Goal: Task Accomplishment & Management: Manage account settings

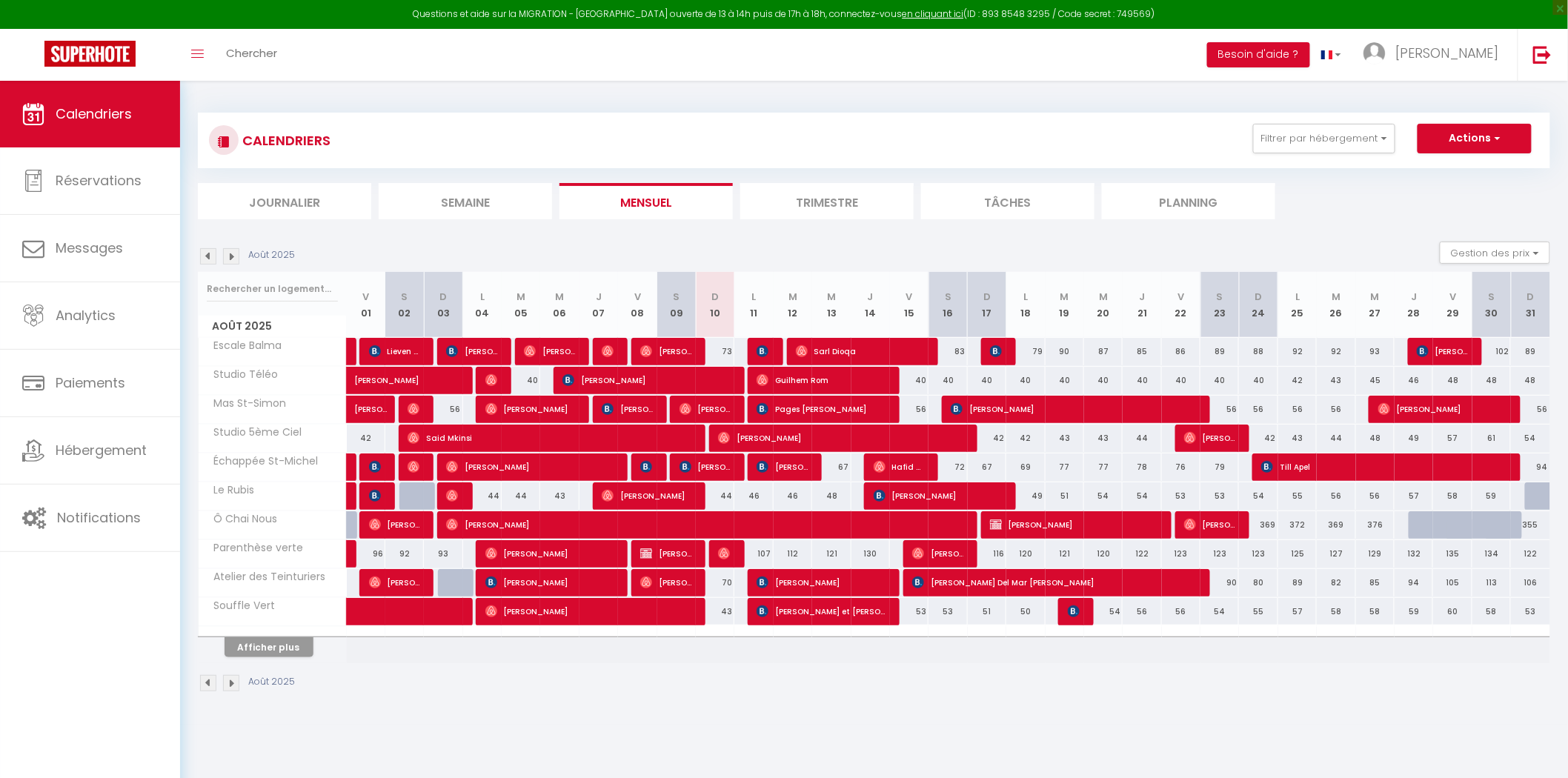
click at [206, 648] on div "Afficher plus" at bounding box center [269, 646] width 155 height 20
click at [227, 649] on button "Afficher plus" at bounding box center [268, 647] width 89 height 20
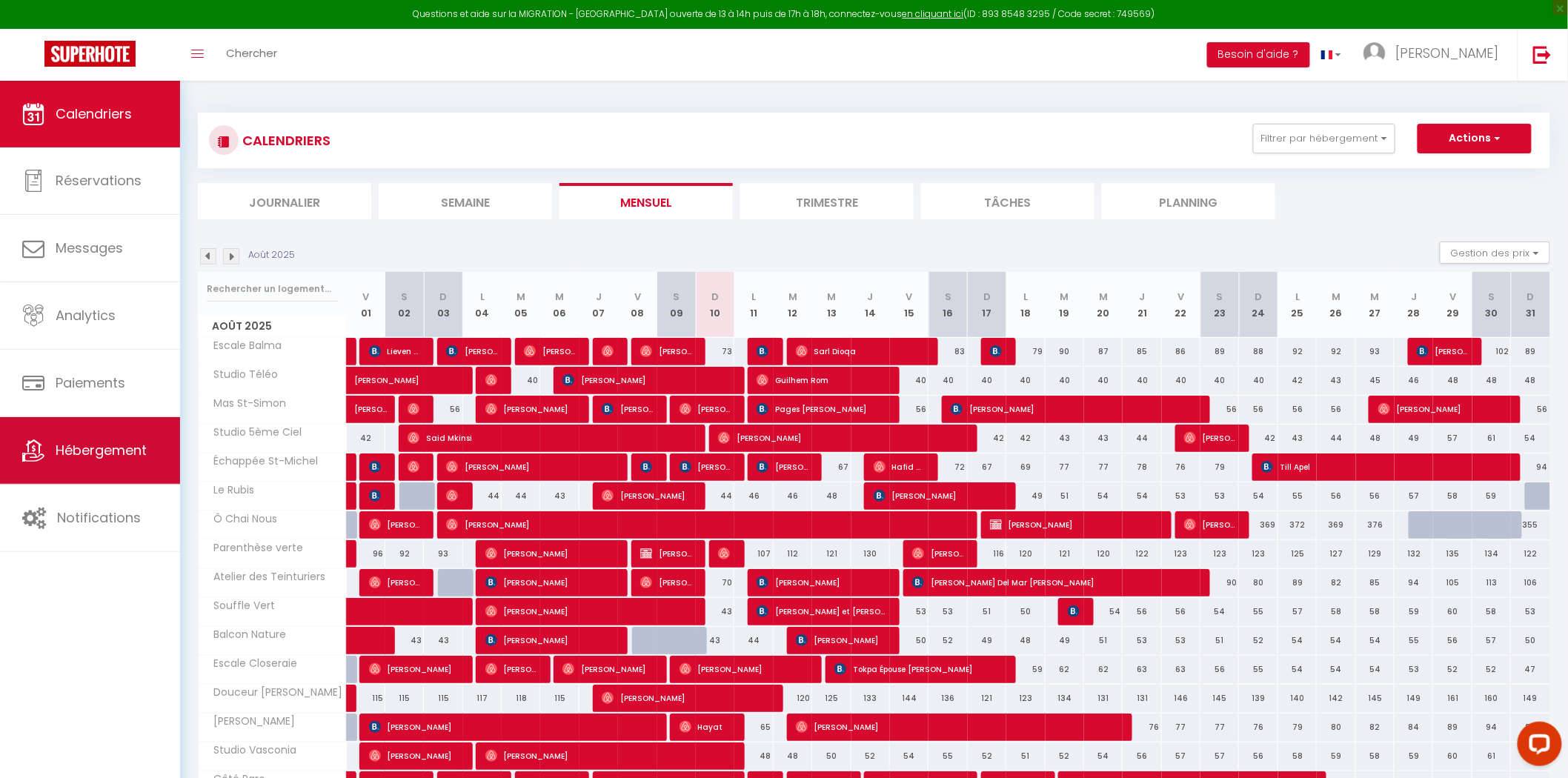
click at [64, 447] on span "Hébergement" at bounding box center [101, 450] width 91 height 19
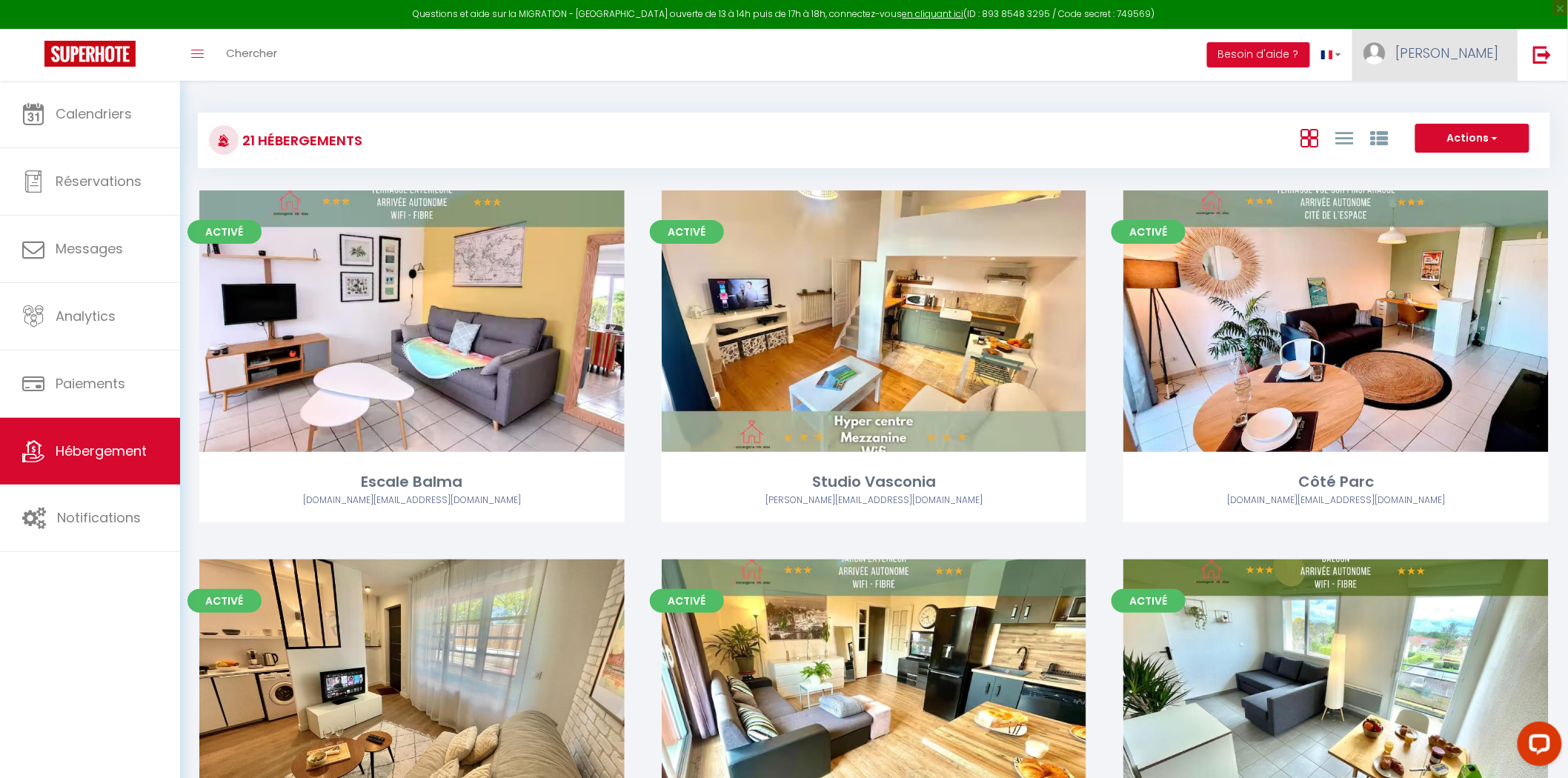
click at [1476, 39] on link "[PERSON_NAME]" at bounding box center [1435, 54] width 165 height 52
click at [1449, 99] on link "Paramètres" at bounding box center [1458, 103] width 110 height 25
select select "28"
select select "fr"
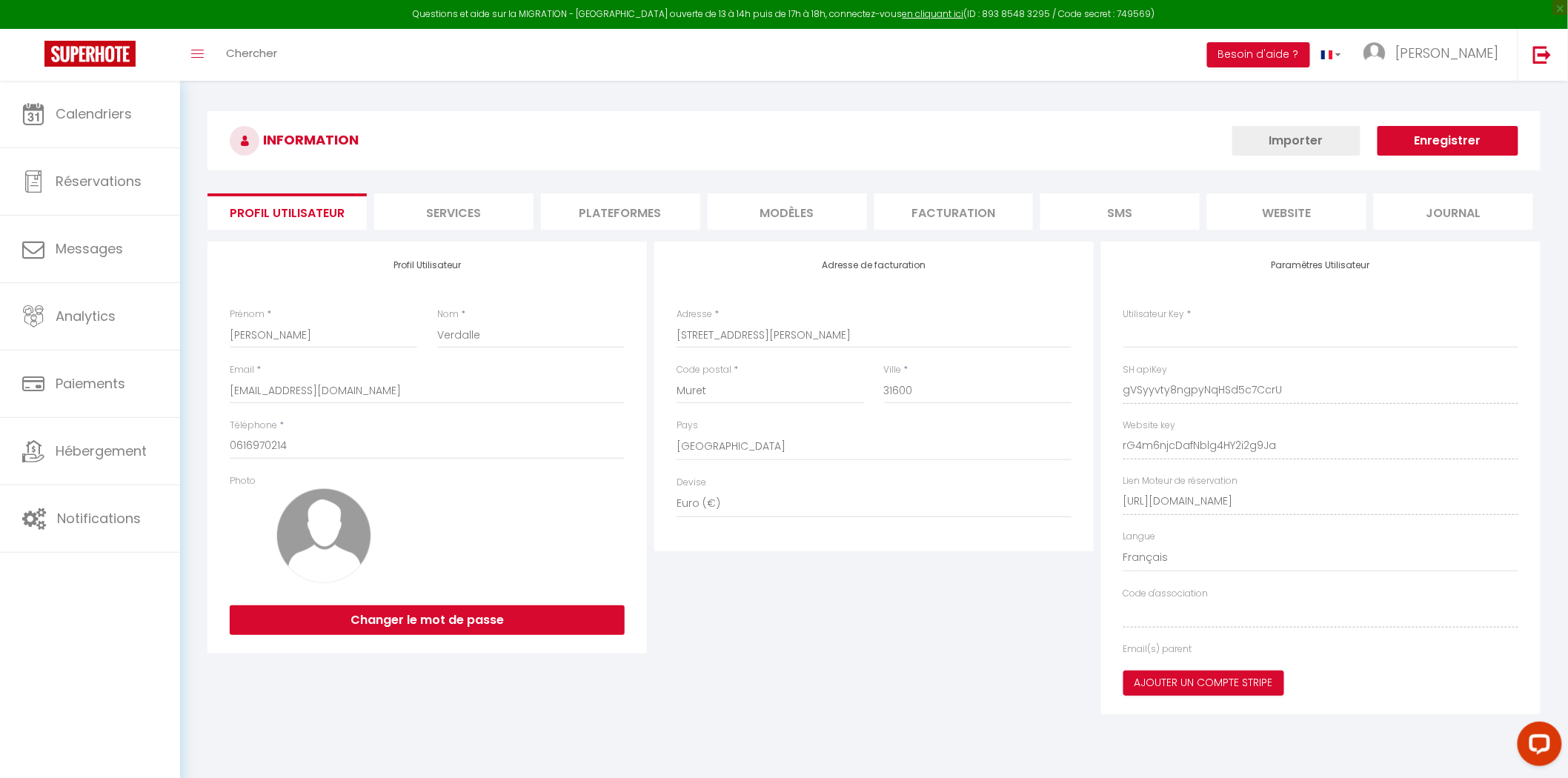
type input "gVSyyvty8ngpyNqHSd5c7CcrU"
type input "rG4m6njcDafNblg4HY2i2g9Ja"
type input "https://app.superhote.com/#/get-available-rentals/rG4m6njcDafNblg4HY2i2g9Ja"
select select "fr"
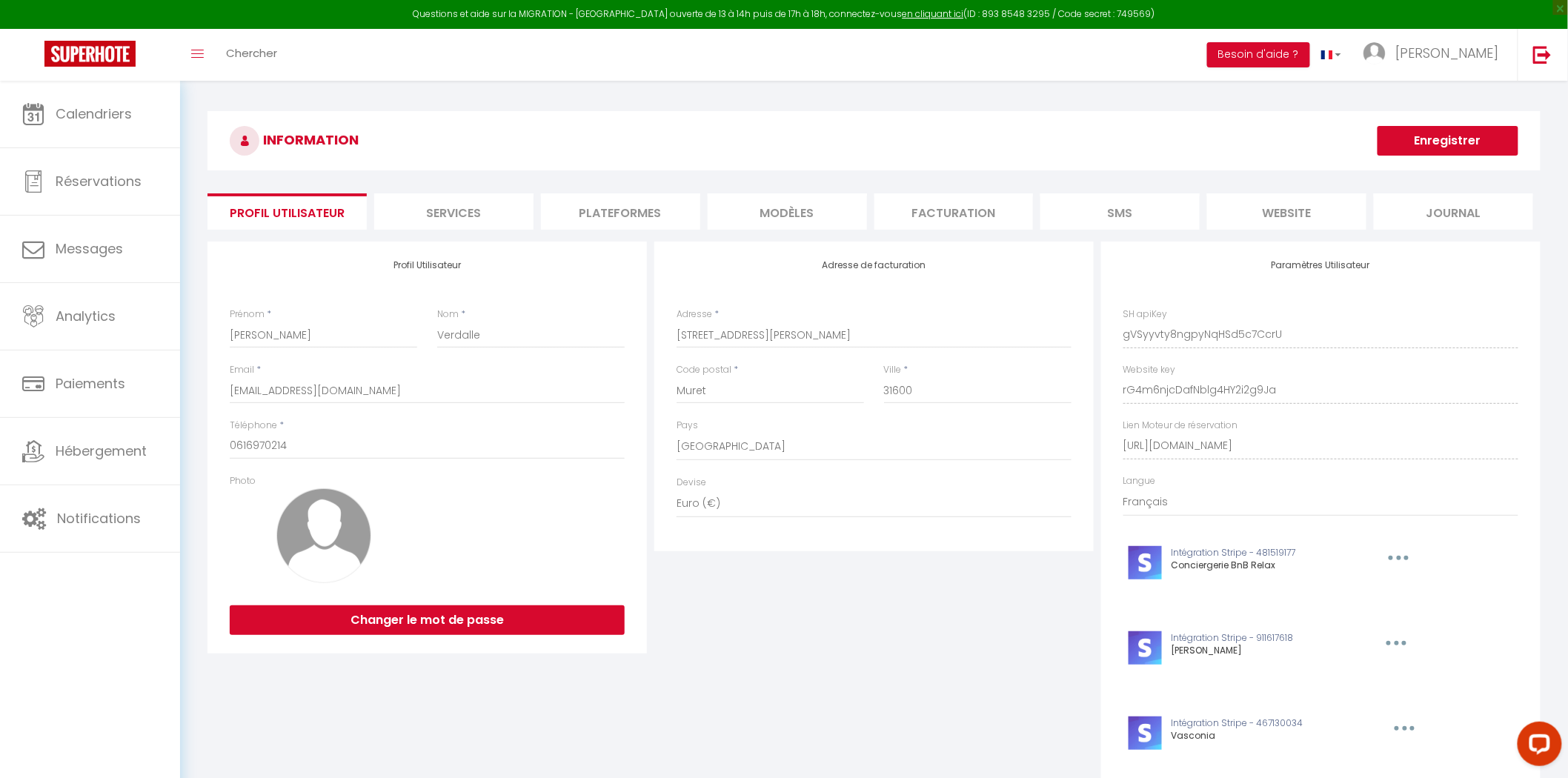
click at [703, 206] on ul "Profil Utilisateur Services Plateformes MODÈLES Facturation SMS website Journal" at bounding box center [874, 211] width 1332 height 36
click at [703, 204] on ul "Profil Utilisateur Services Plateformes MODÈLES Facturation SMS website Journal" at bounding box center [874, 211] width 1332 height 36
click at [697, 204] on li "Plateformes" at bounding box center [620, 211] width 159 height 36
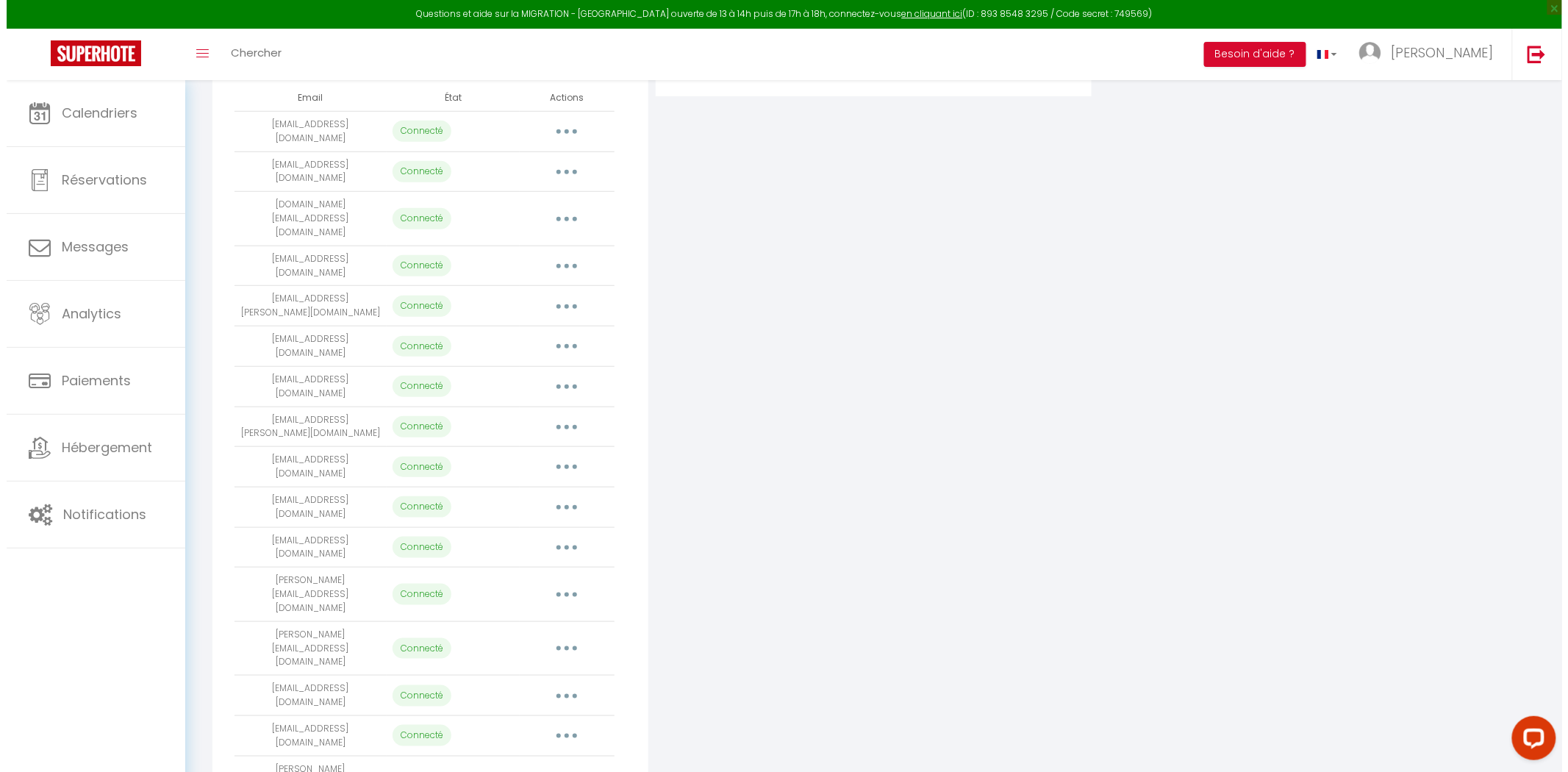
scroll to position [287, 0]
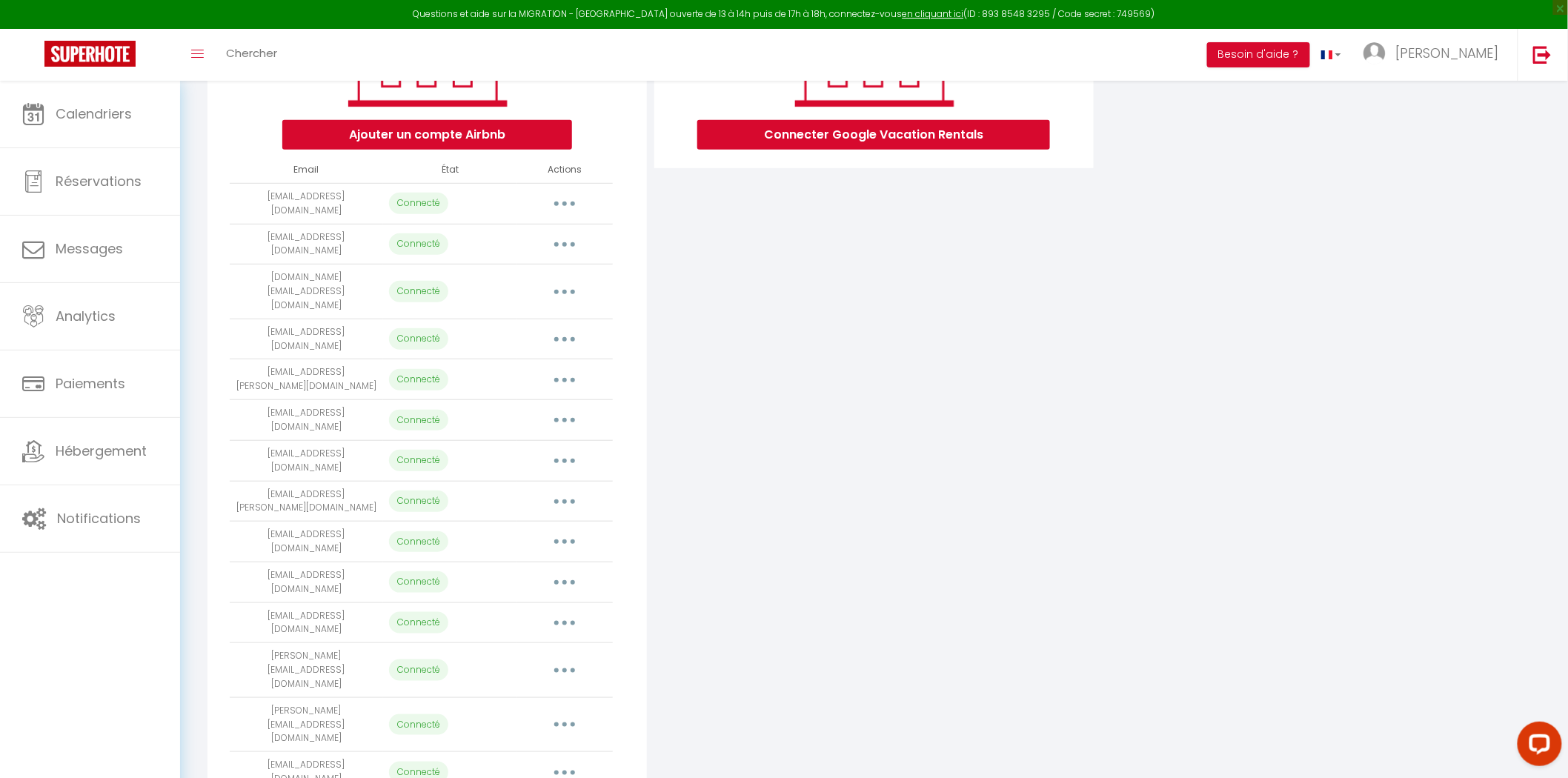
click at [558, 449] on button "button" at bounding box center [564, 461] width 42 height 24
click at [555, 482] on link "Importer les appartements" at bounding box center [499, 494] width 164 height 25
select select "70053"
select select "72496"
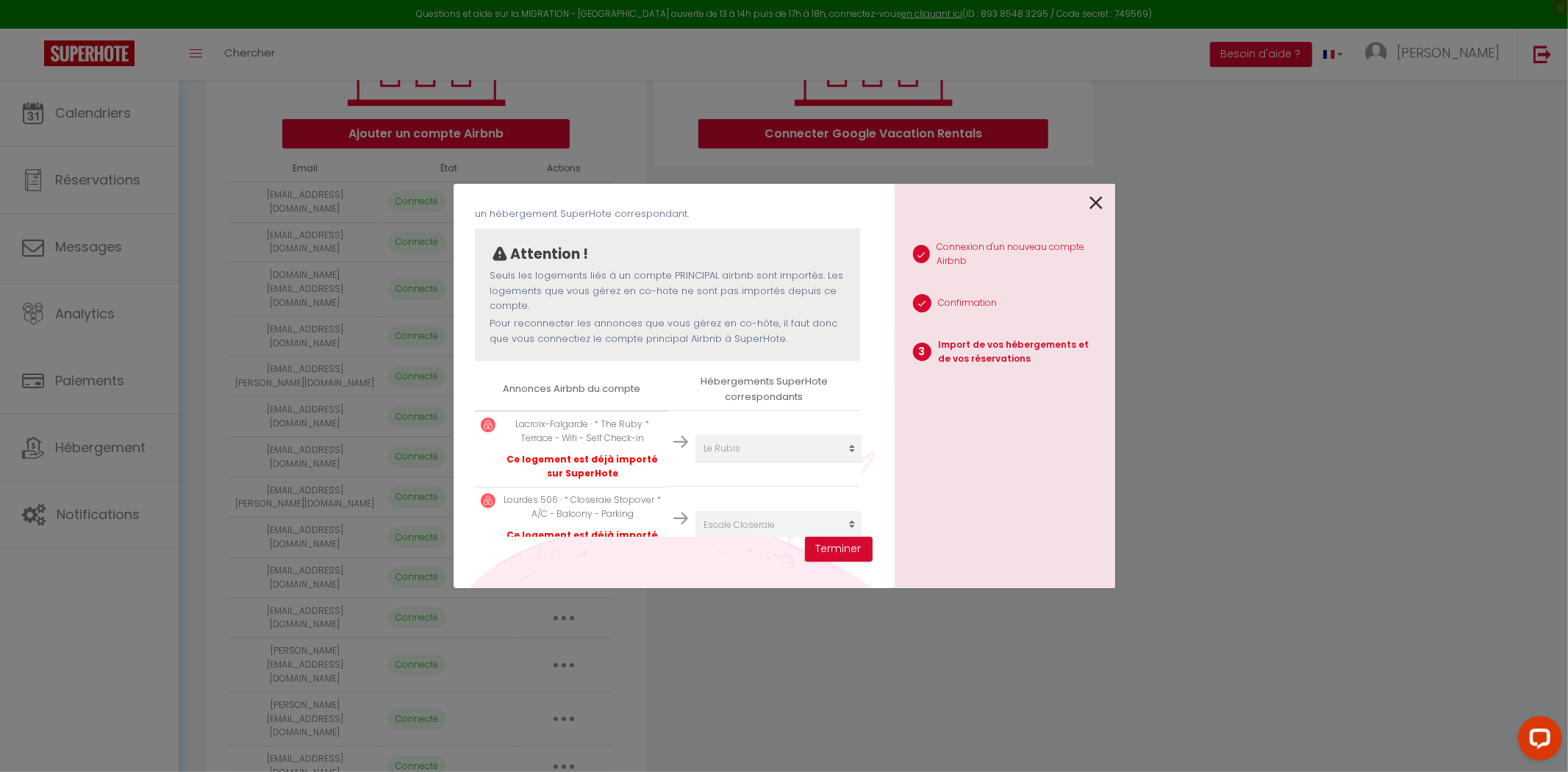
scroll to position [134, 0]
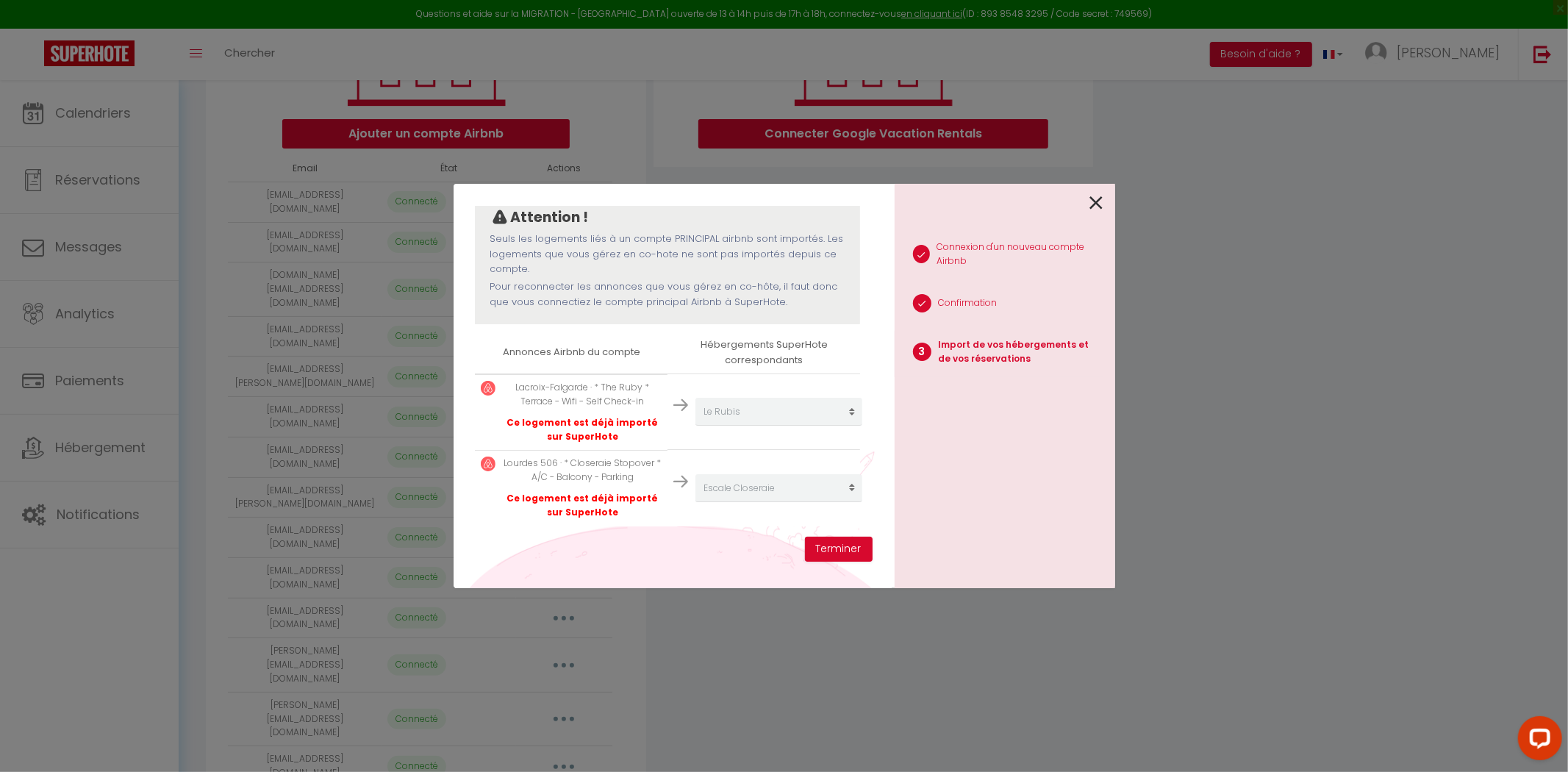
click at [572, 429] on p "Ce logement est déjà importé sur SuperHote" at bounding box center [583, 430] width 159 height 28
click at [1090, 202] on icon at bounding box center [1096, 202] width 13 height 22
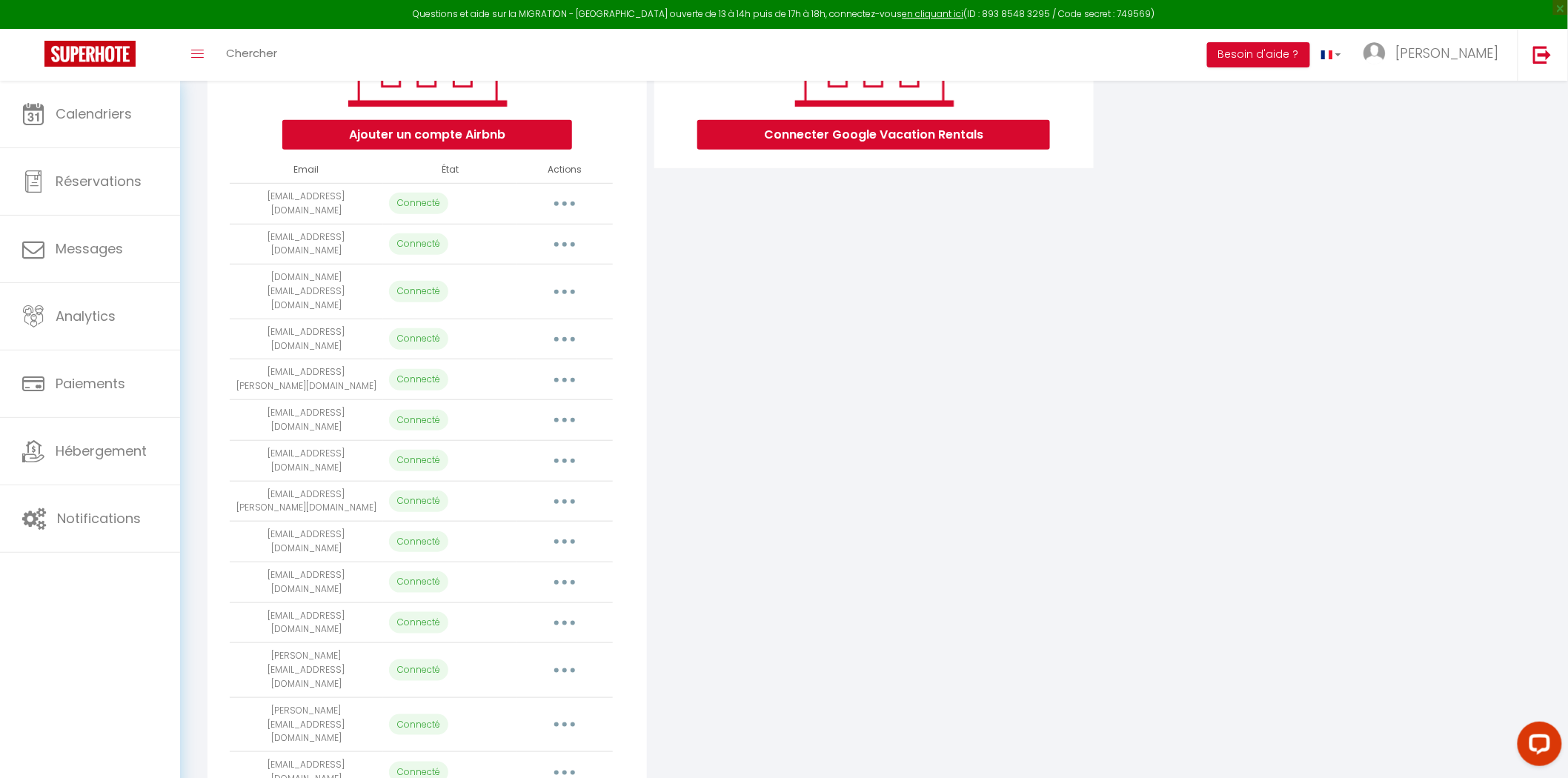
click at [567, 449] on button "button" at bounding box center [564, 461] width 42 height 24
click at [511, 482] on link "Importer les appartements" at bounding box center [499, 494] width 164 height 25
select select "70053"
select select "72496"
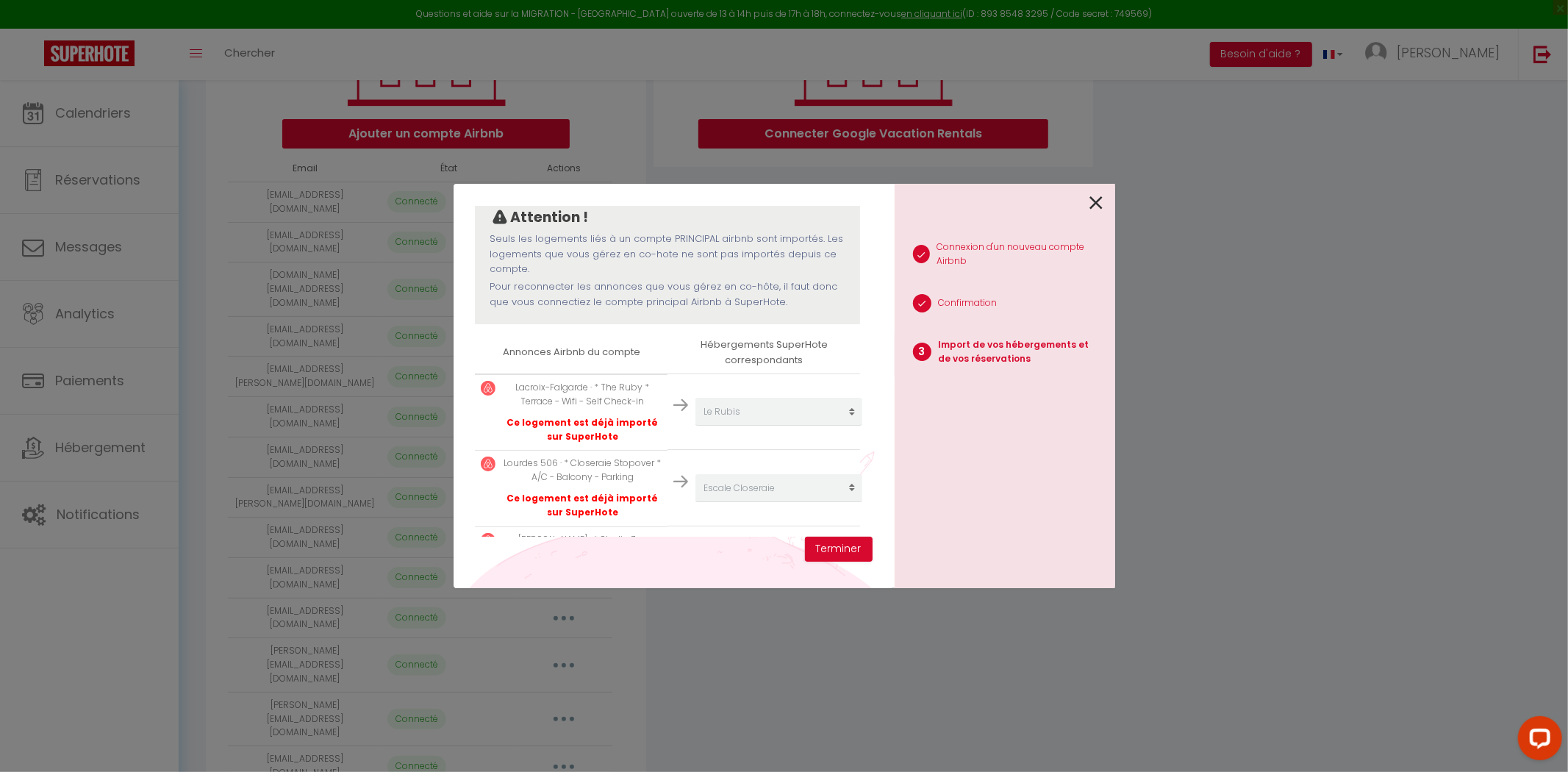
click at [570, 417] on p "Ce logement est déjà importé sur SuperHote" at bounding box center [583, 430] width 159 height 28
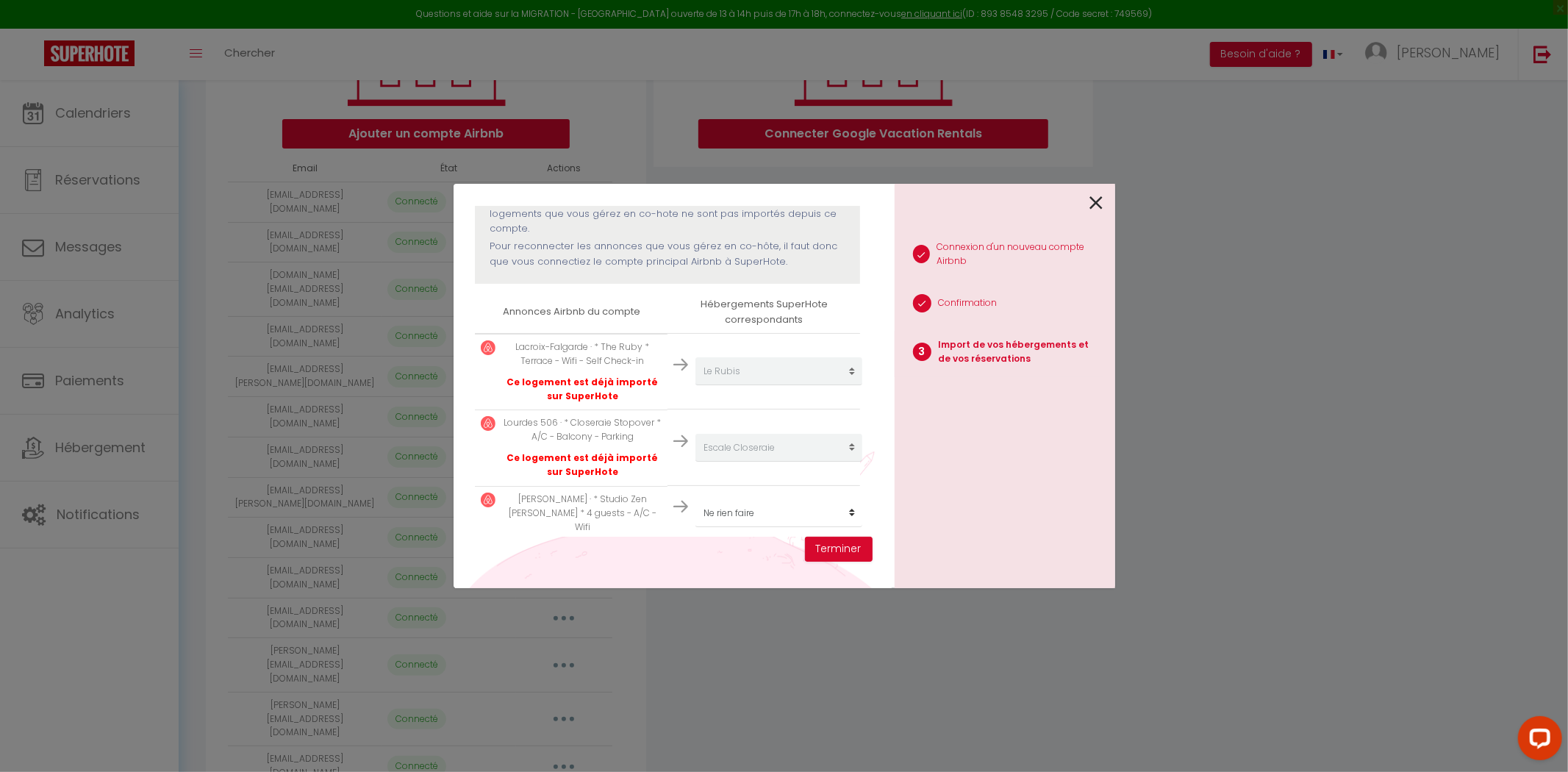
scroll to position [175, 0]
click at [736, 385] on select "Créer un nouveau hébergement Ne rien faire Escale Balma Studio Vasconia Côté Pa…" at bounding box center [779, 370] width 167 height 28
select select "create_new"
click at [696, 385] on select "Créer un nouveau hébergement Ne rien faire Escale Balma Studio Vasconia Côté Pa…" at bounding box center [779, 370] width 167 height 28
click at [848, 542] on button "Terminer" at bounding box center [838, 549] width 67 height 25
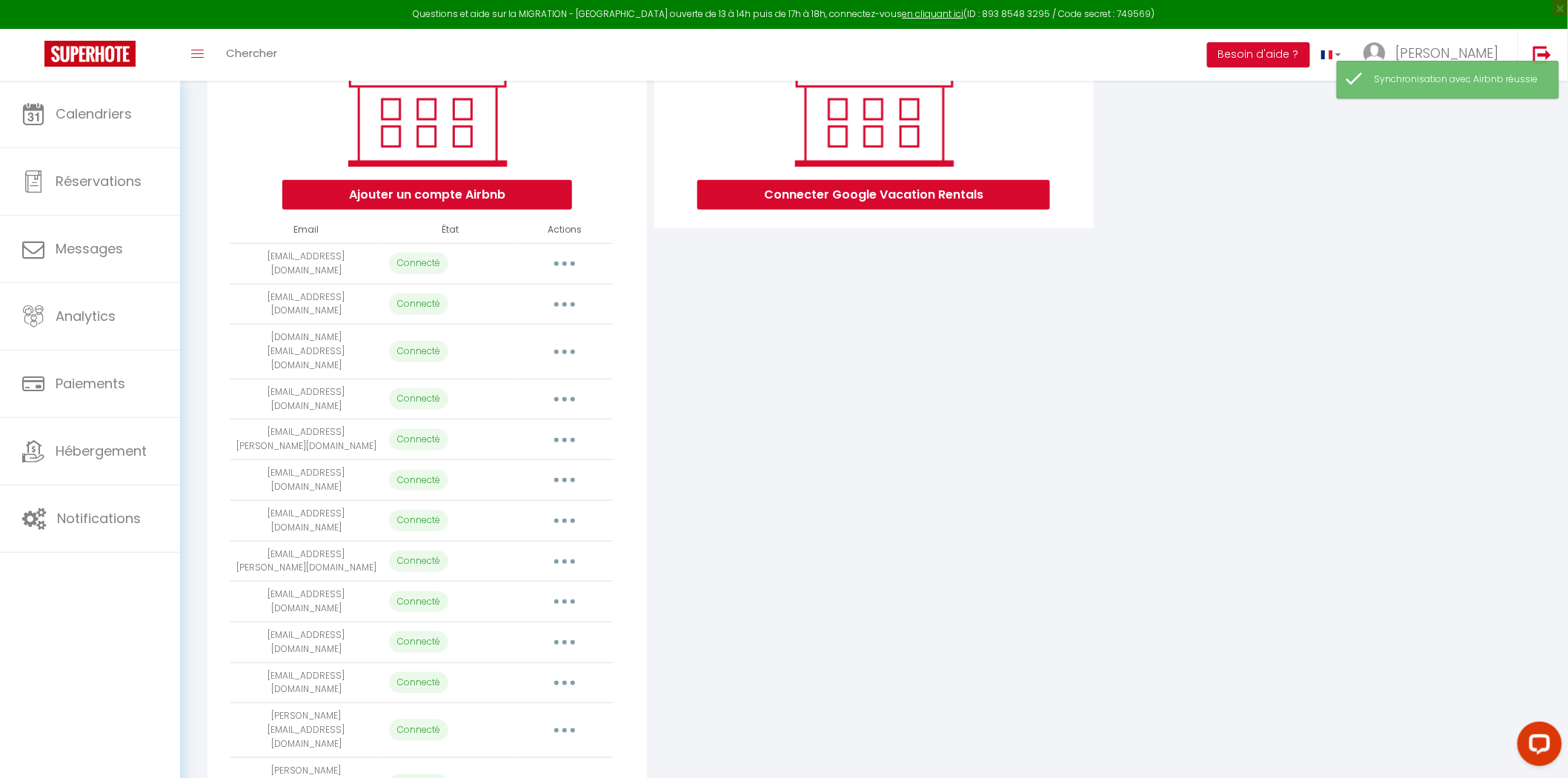
scroll to position [0, 0]
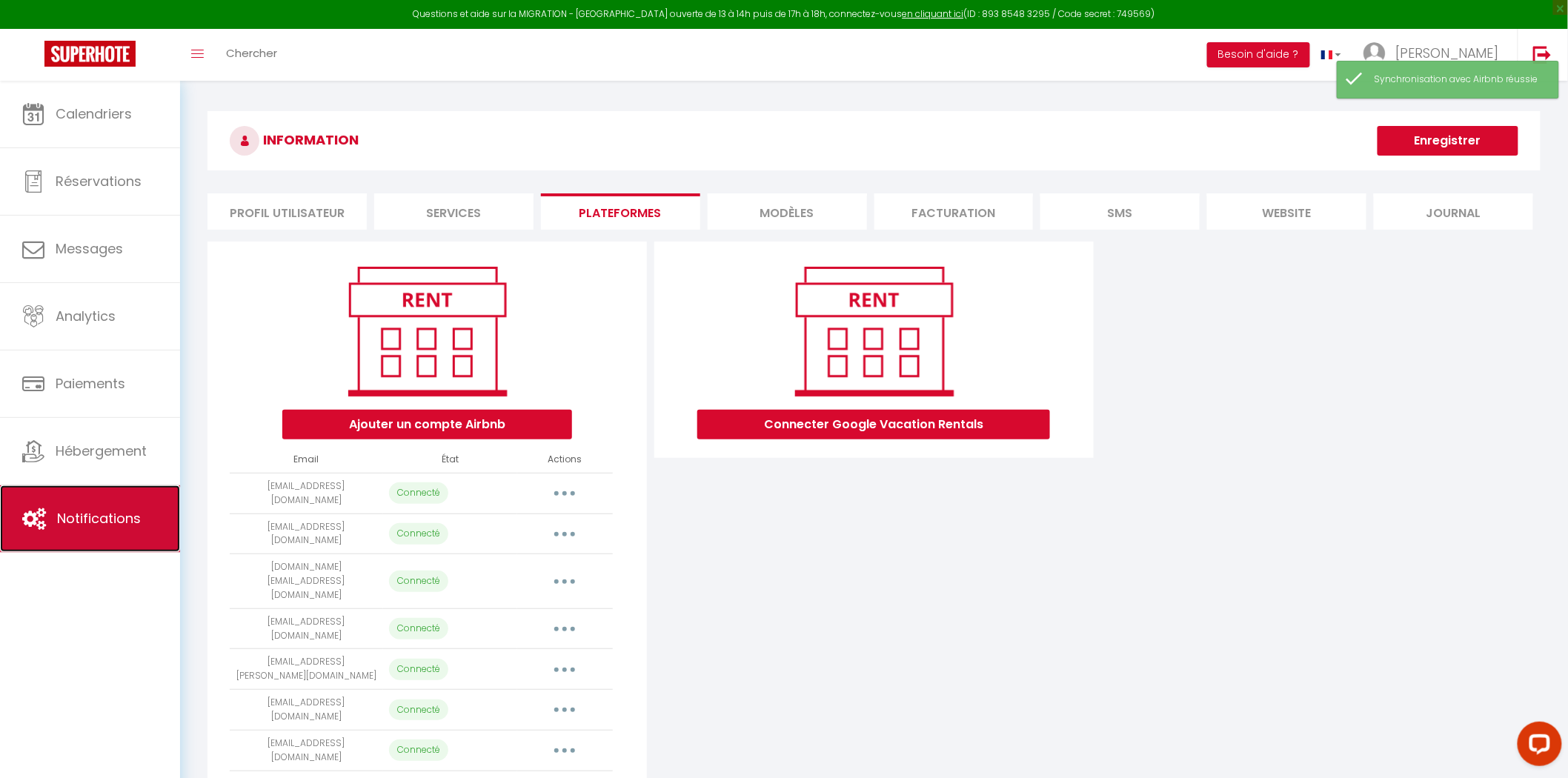
click at [49, 498] on link "Notifications" at bounding box center [90, 519] width 180 height 67
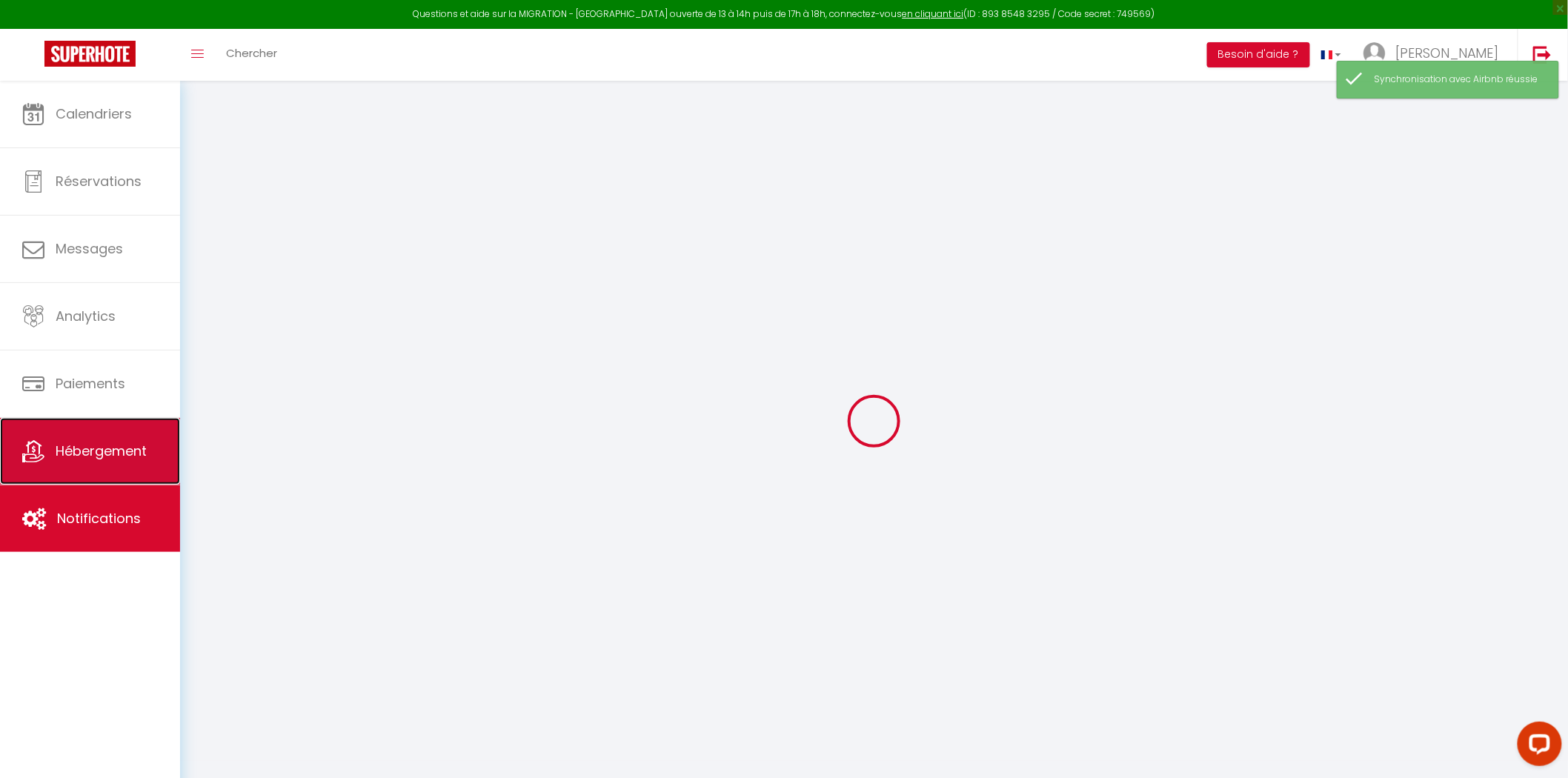
click at [64, 468] on link "Hébergement" at bounding box center [90, 452] width 180 height 67
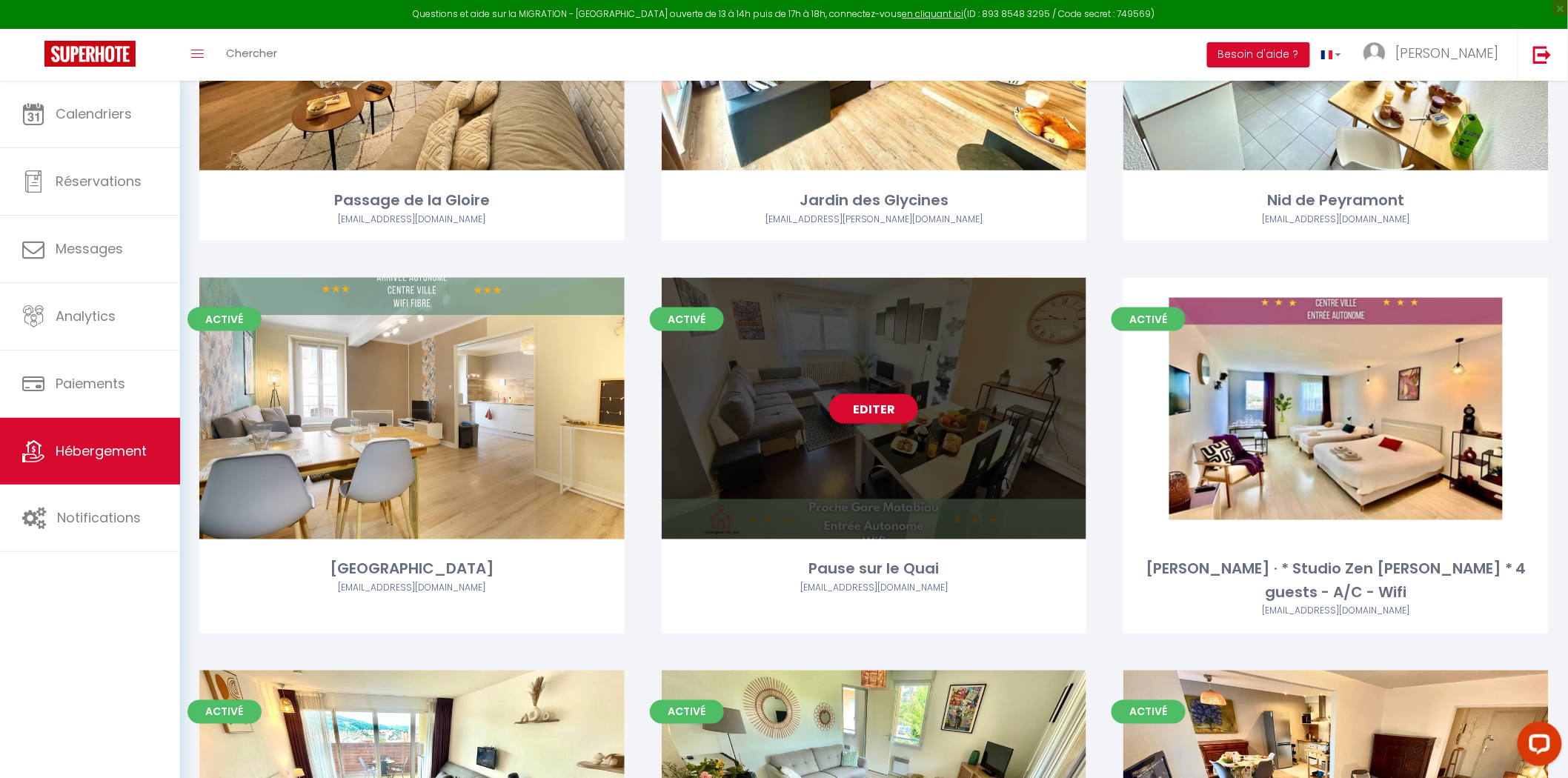
scroll to position [490, 0]
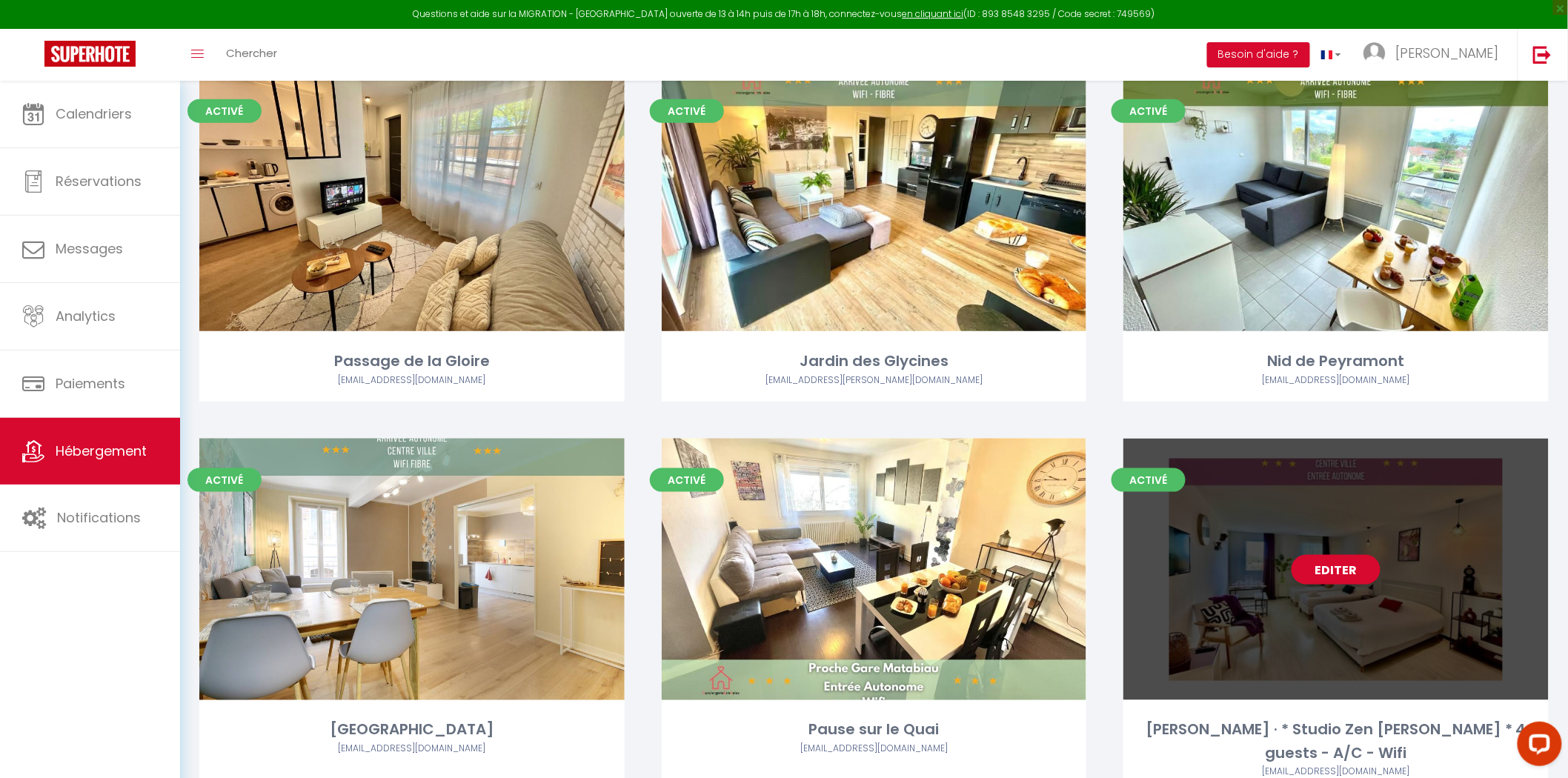
click at [1336, 571] on link "Editer" at bounding box center [1336, 569] width 89 height 29
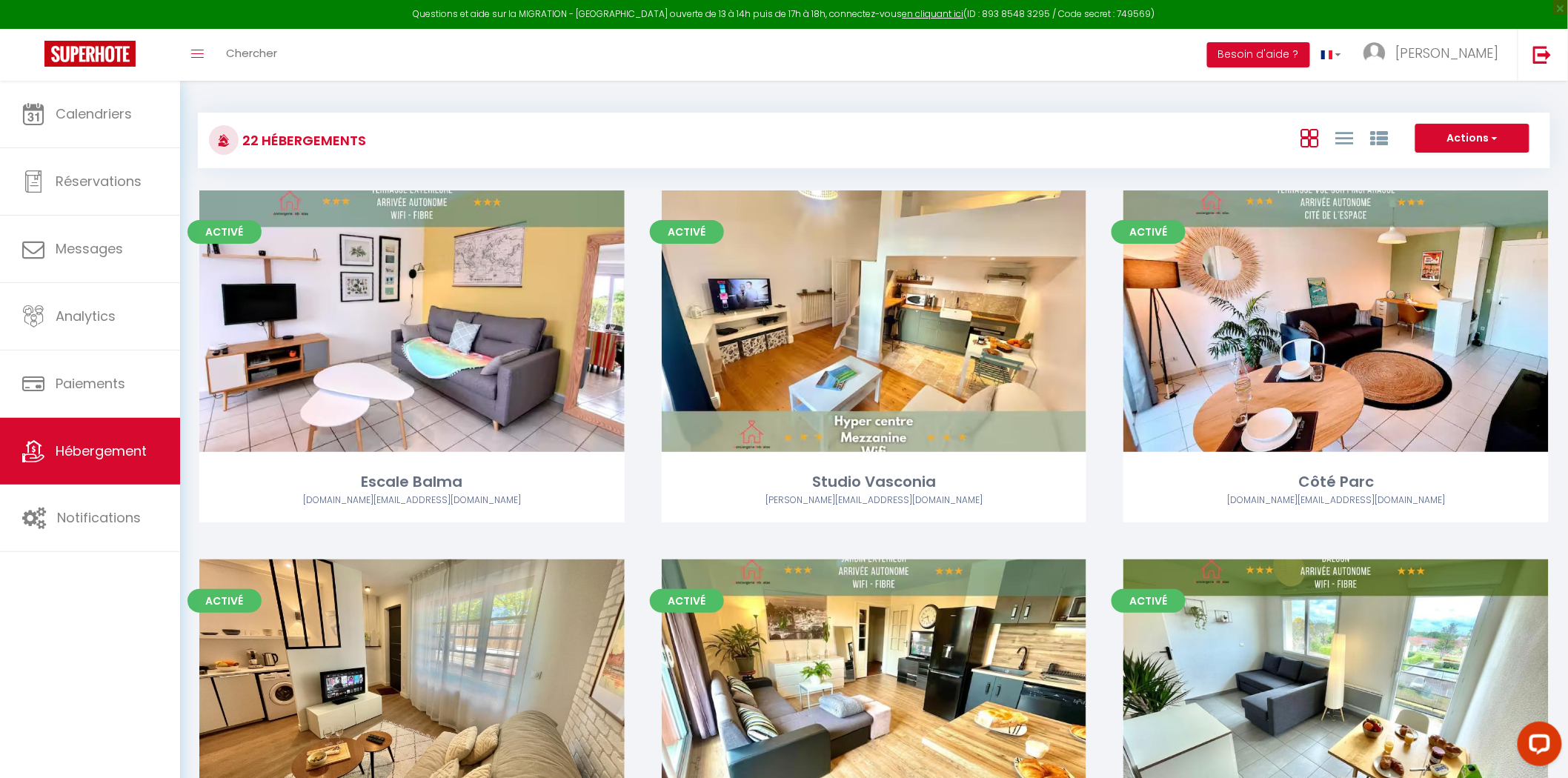
select select "3"
select select "2"
select select "1"
select select
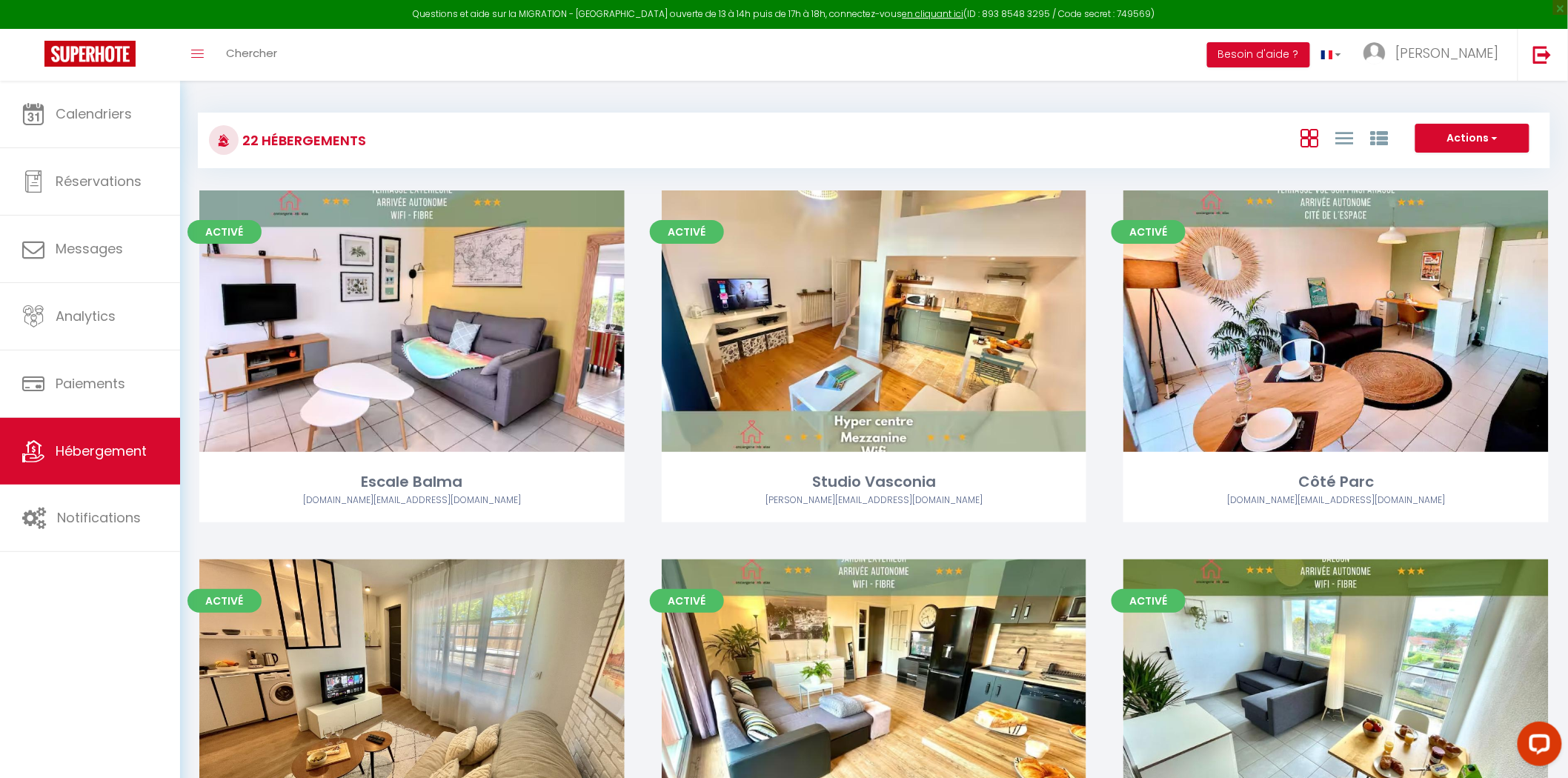
select select "28"
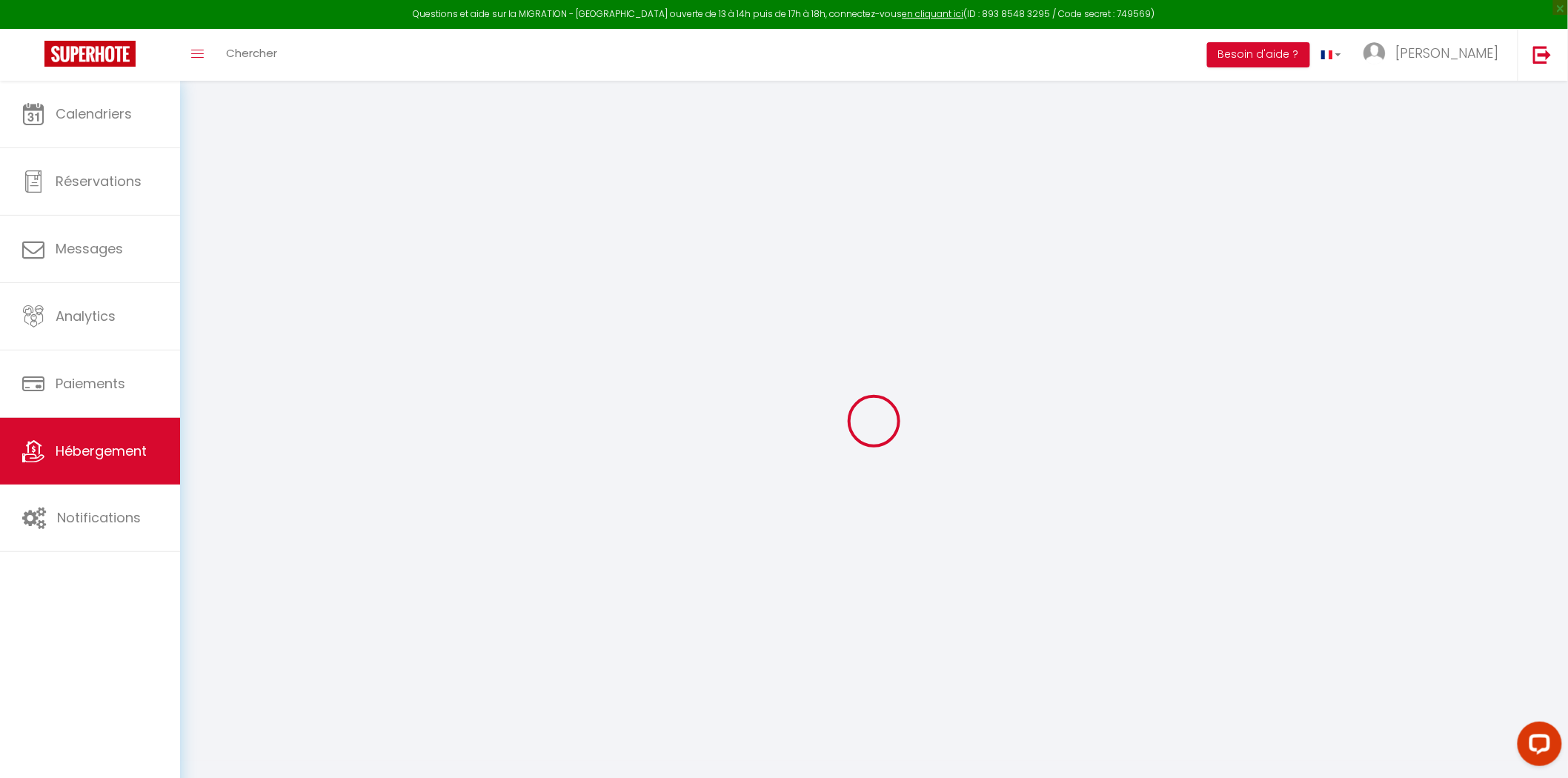
select select
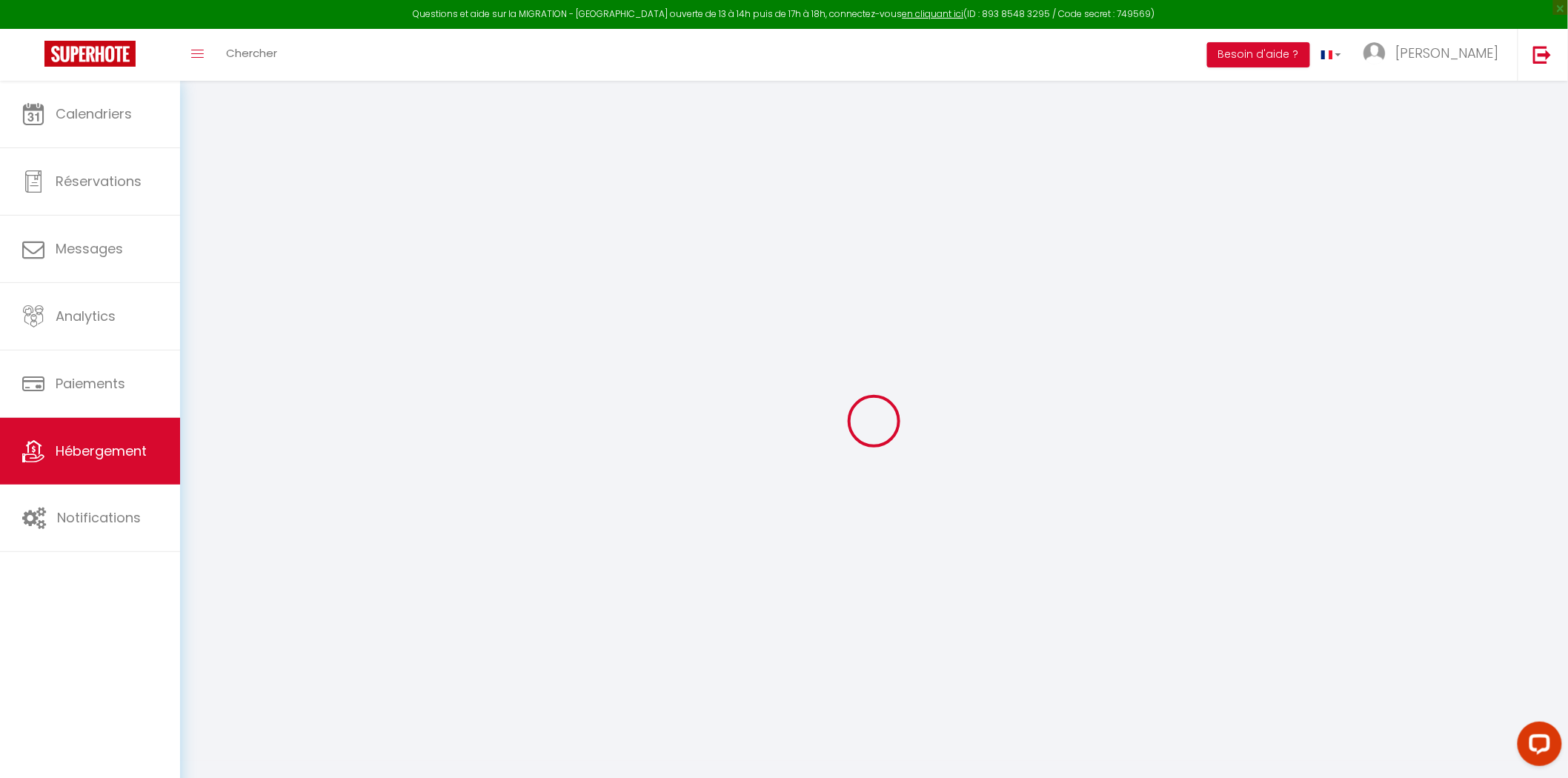
select select
checkbox input "false"
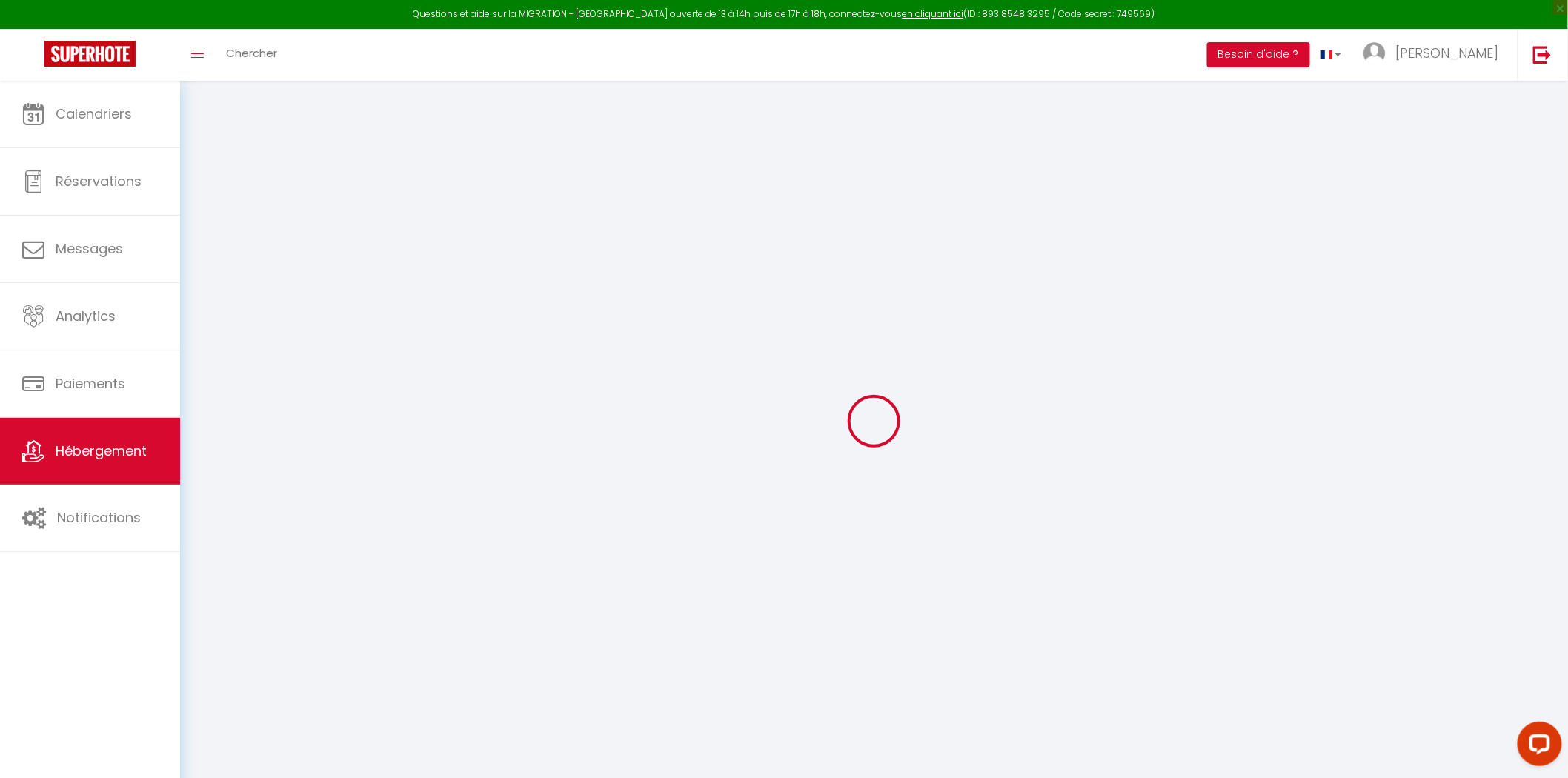
select select
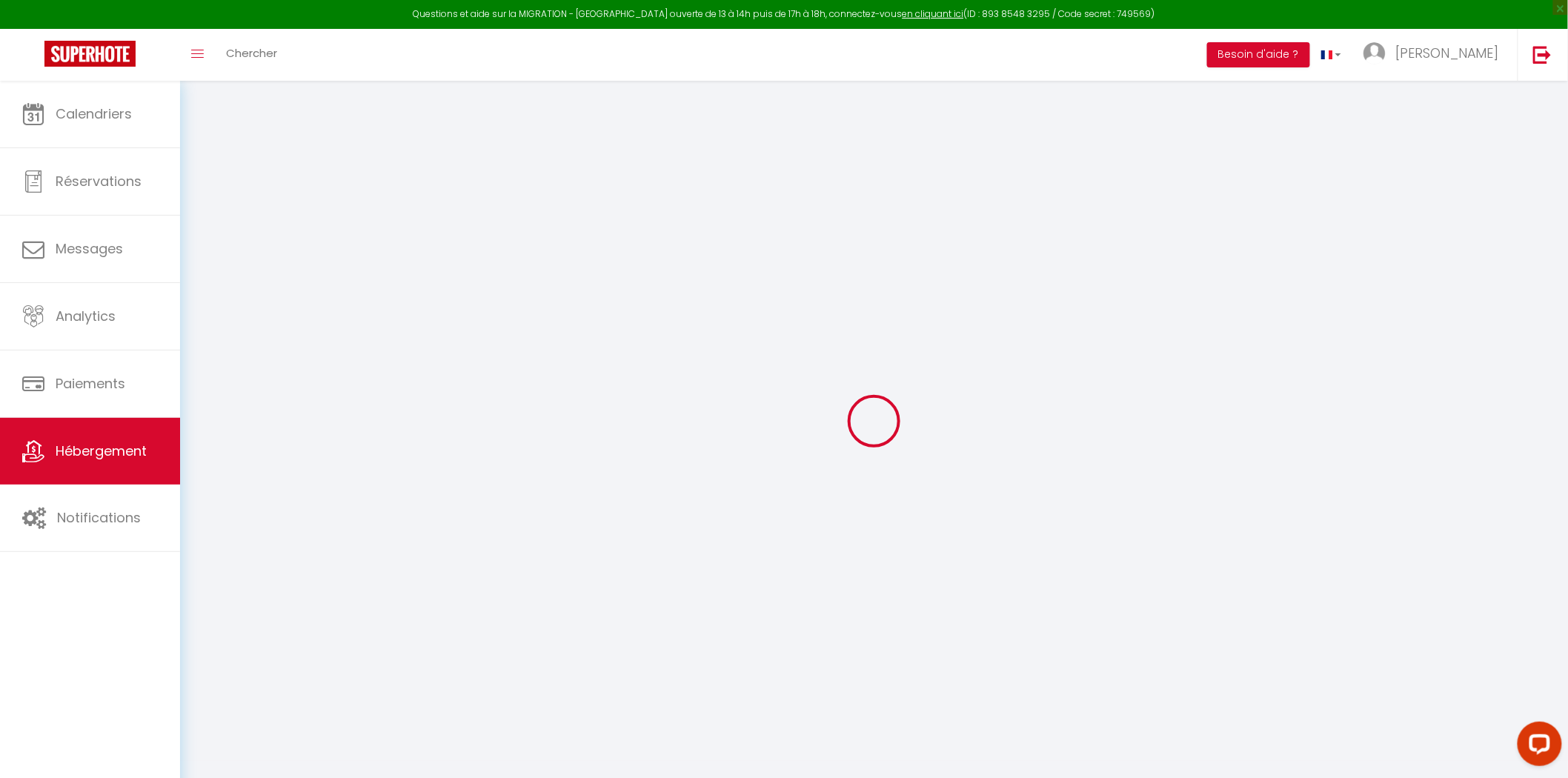
select select
checkbox input "false"
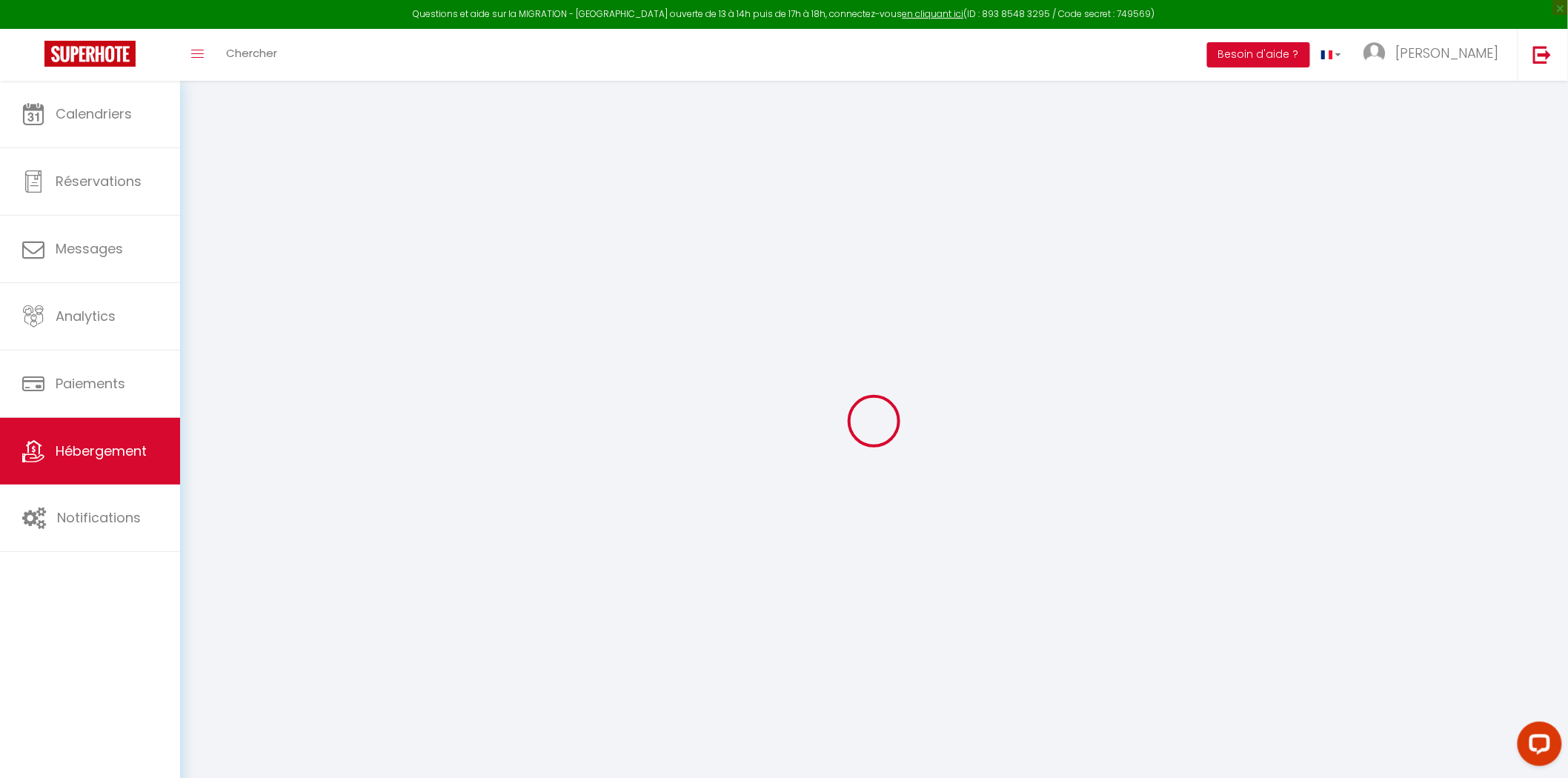
checkbox input "false"
select select
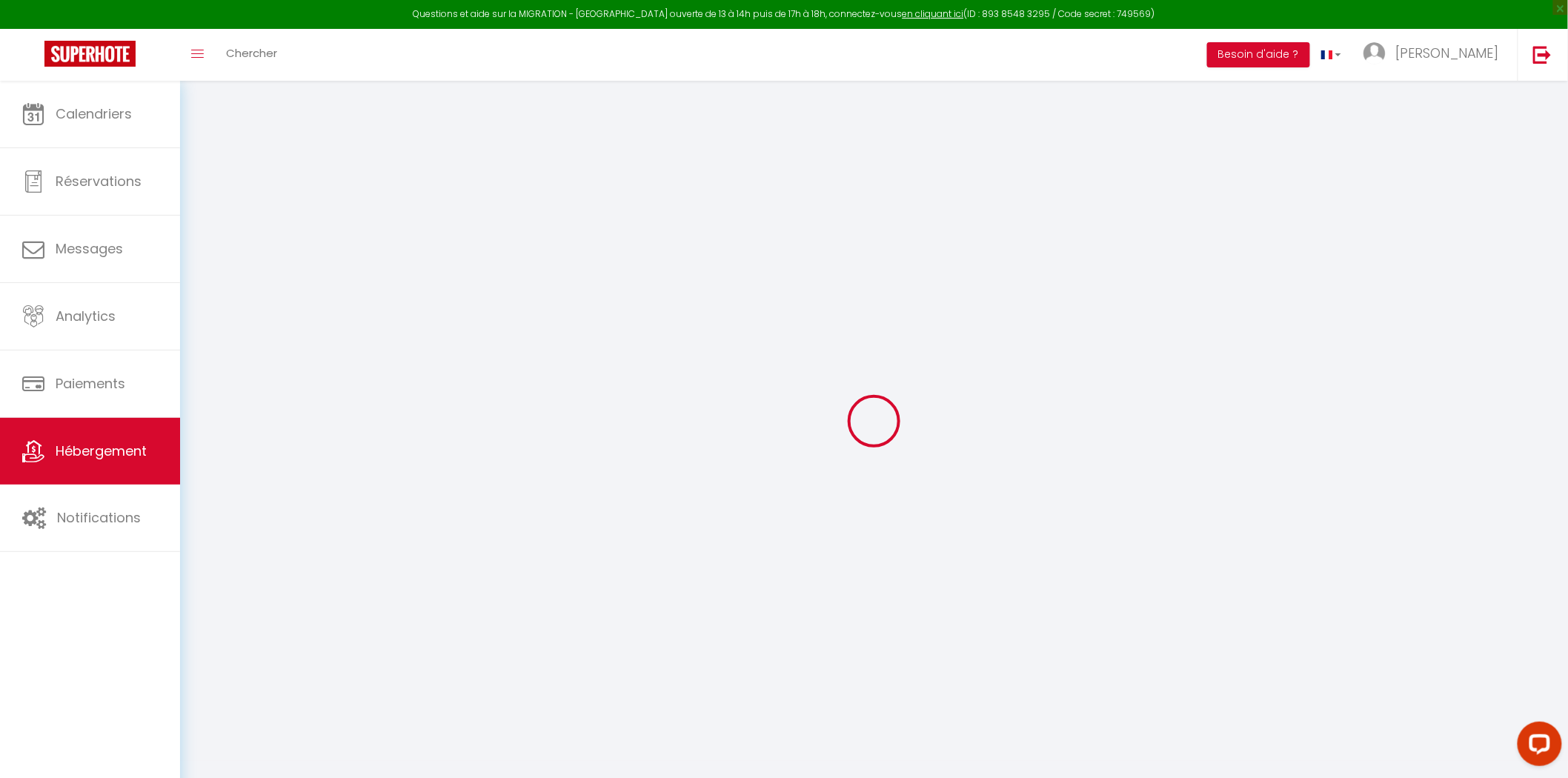
select select
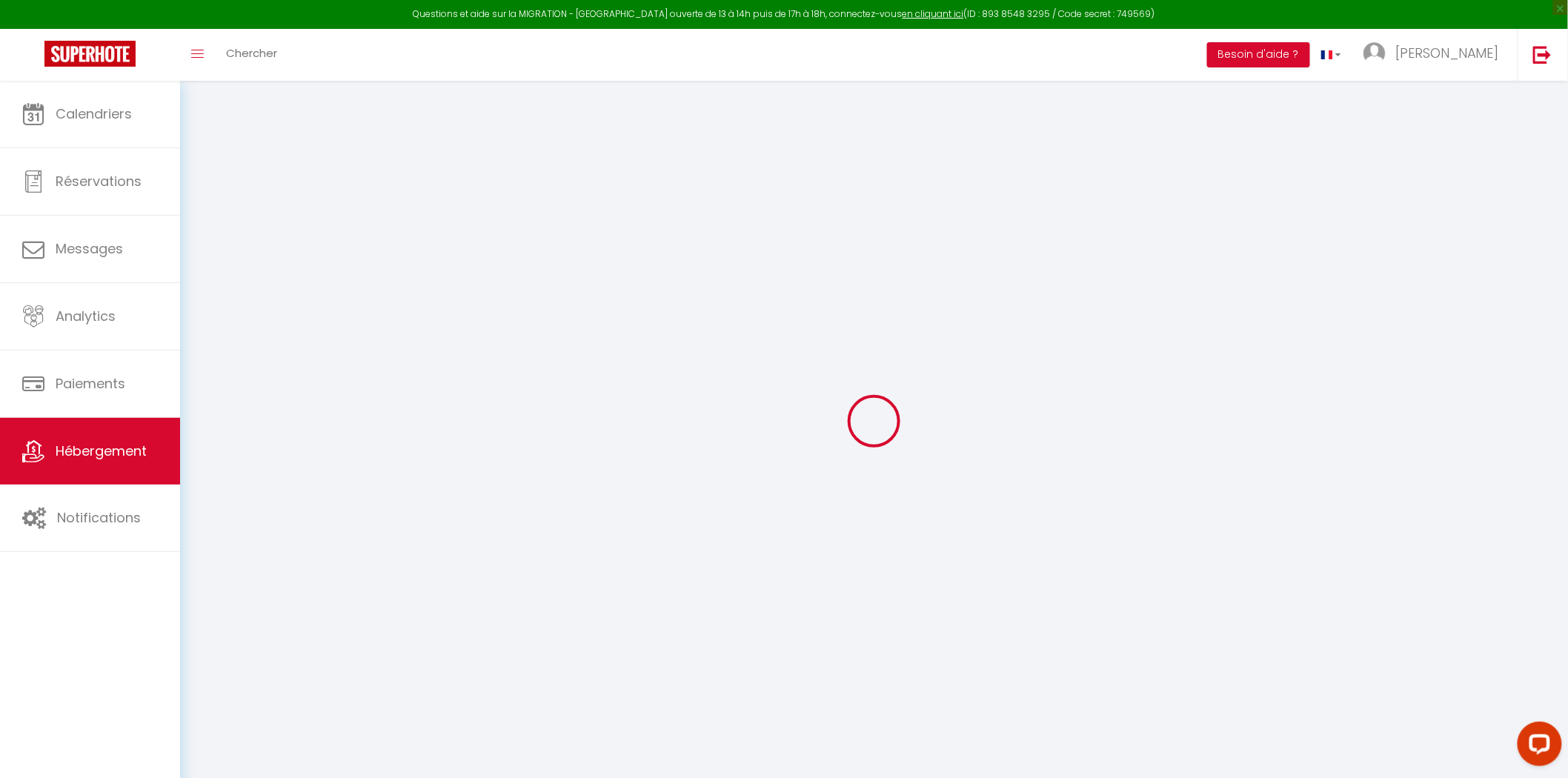
checkbox input "false"
select select
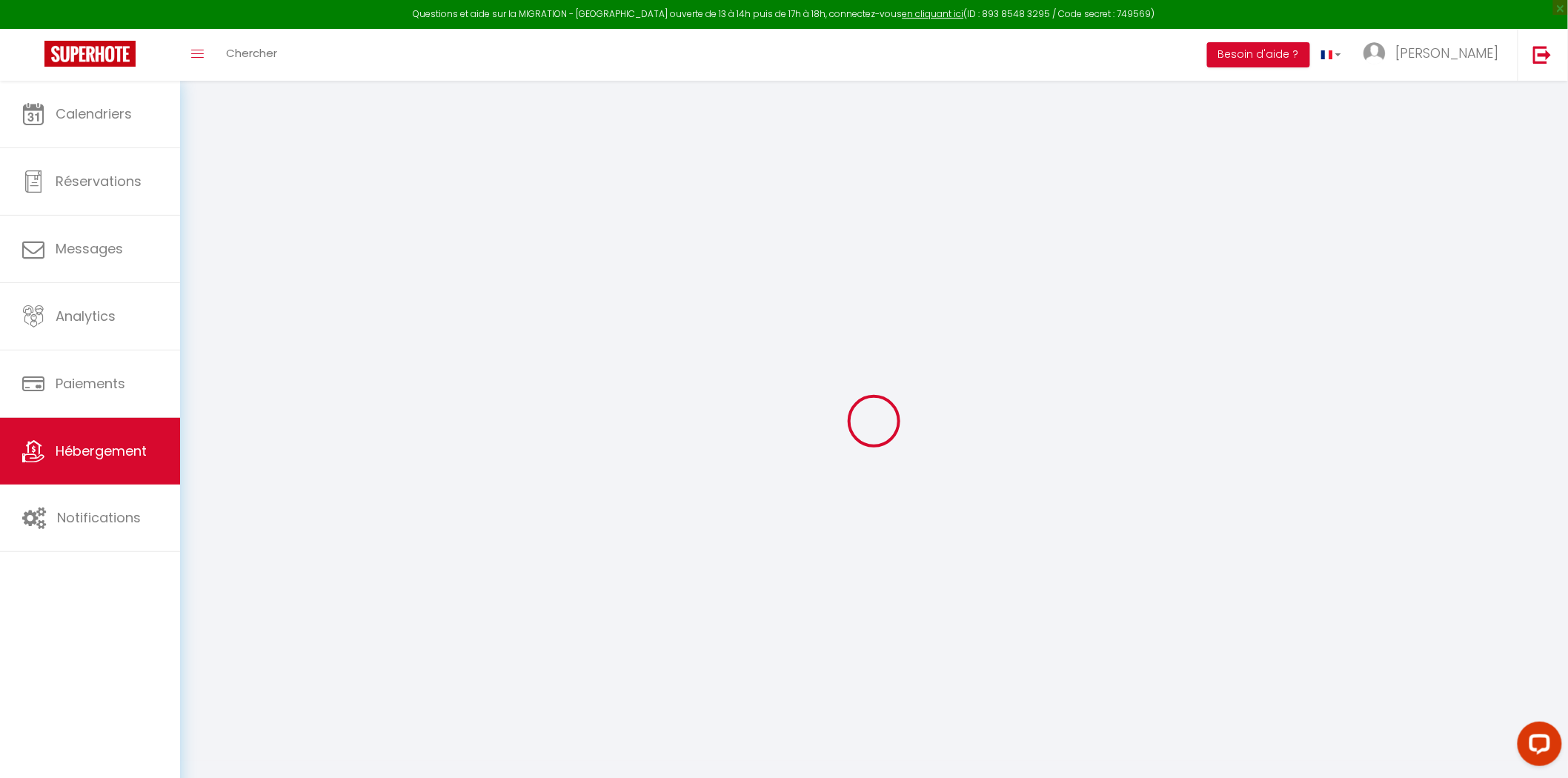
select select
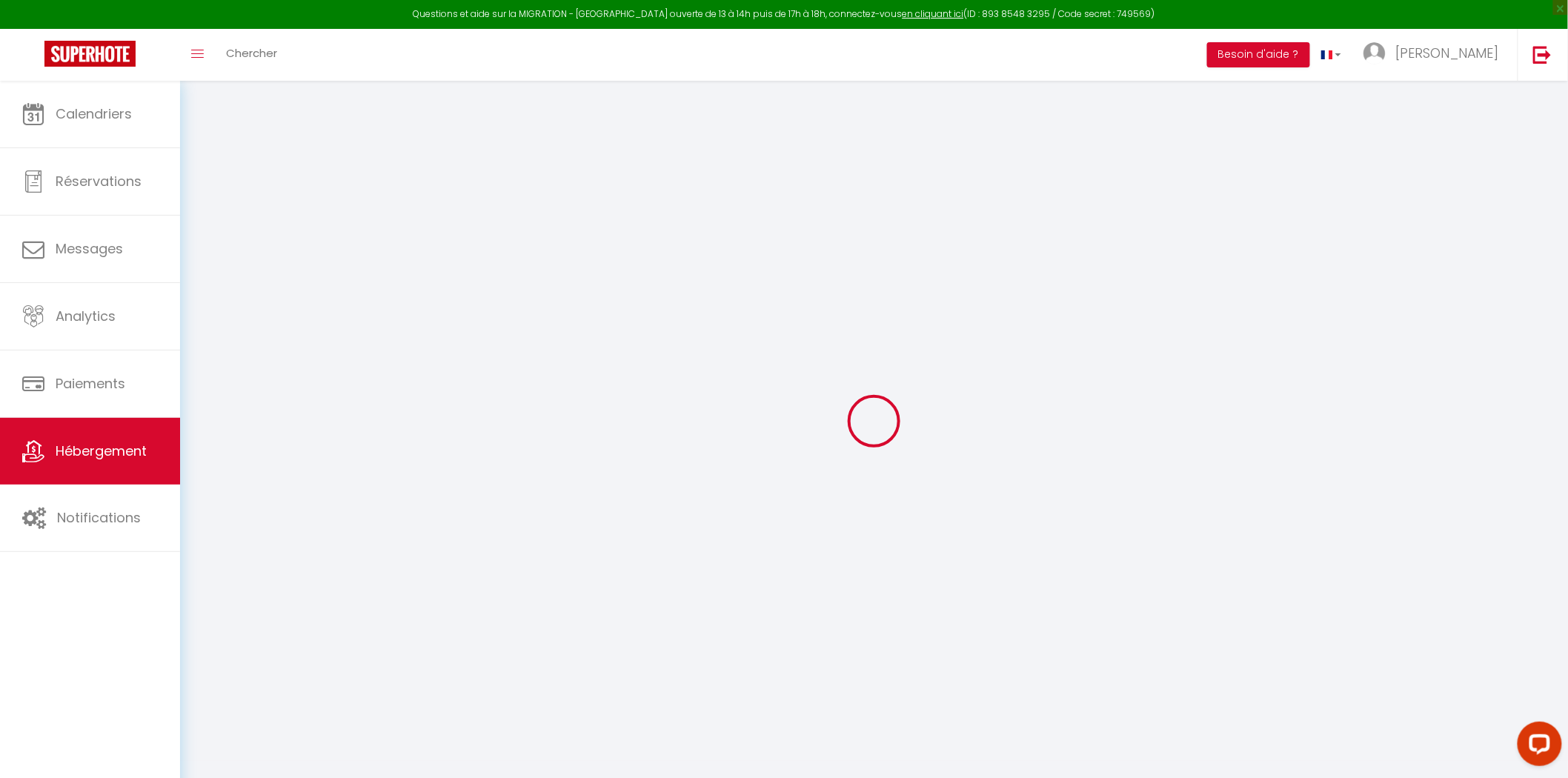
select select
checkbox input "false"
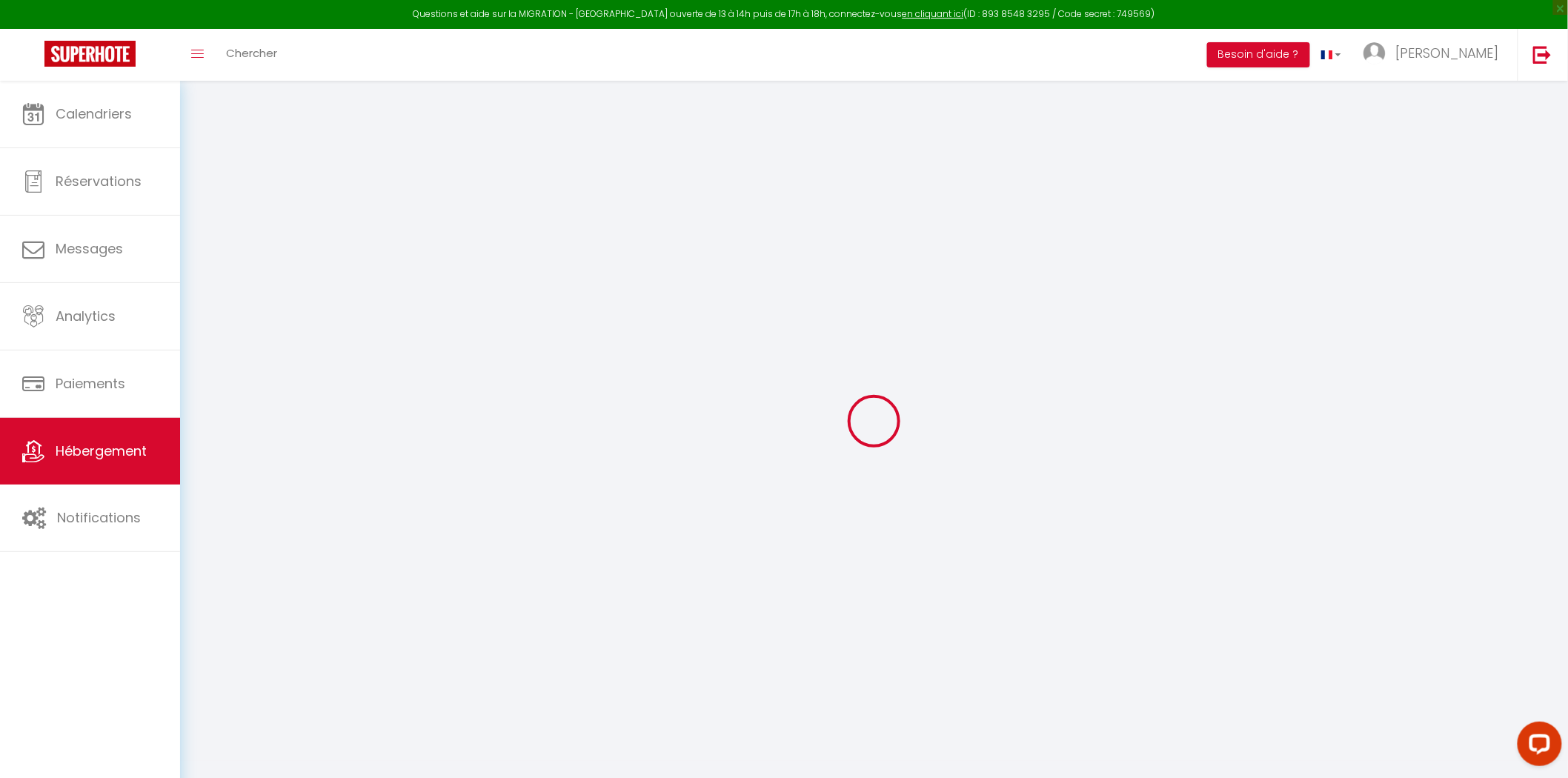
checkbox input "false"
select select
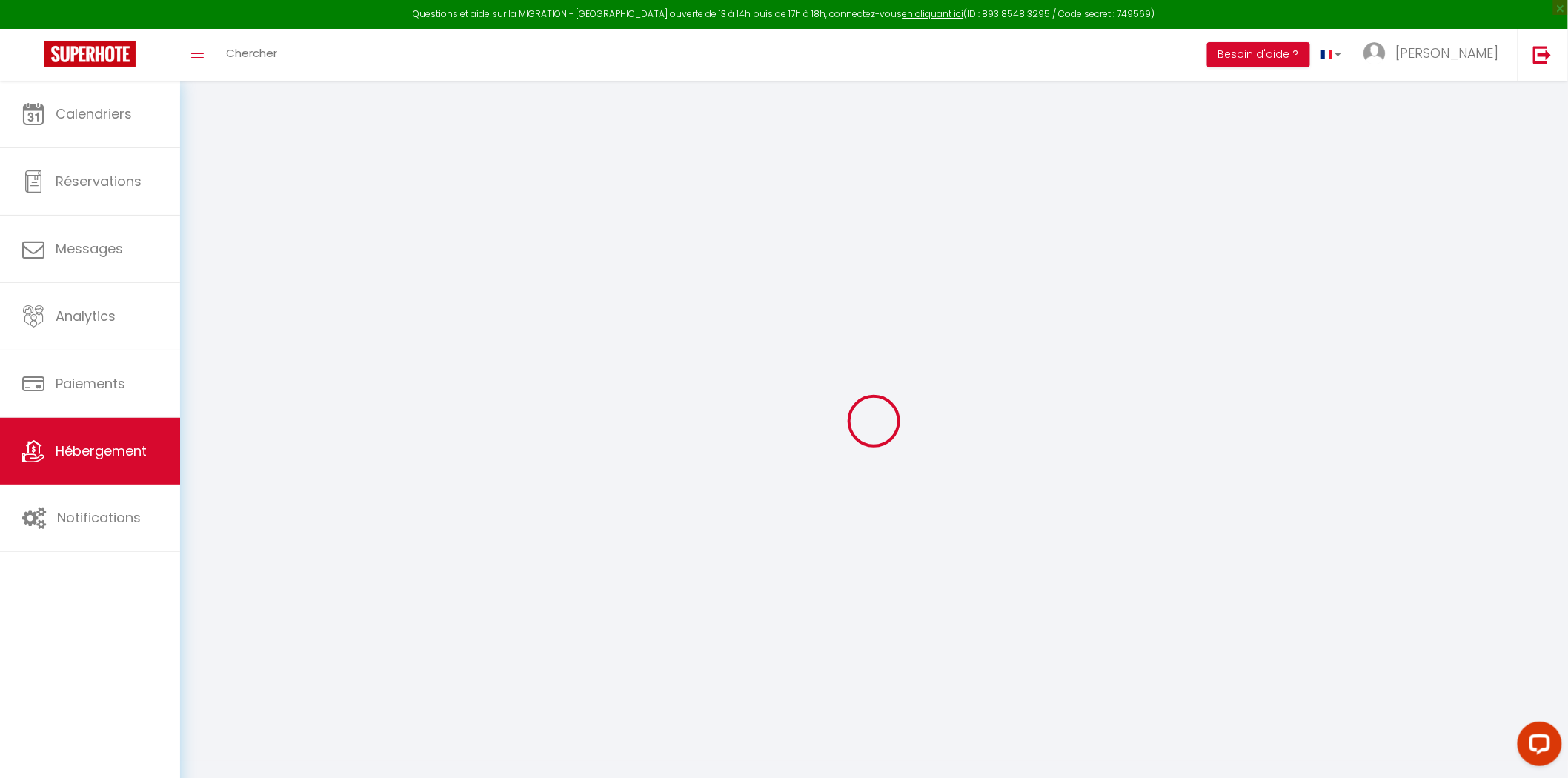
select select
checkbox input "false"
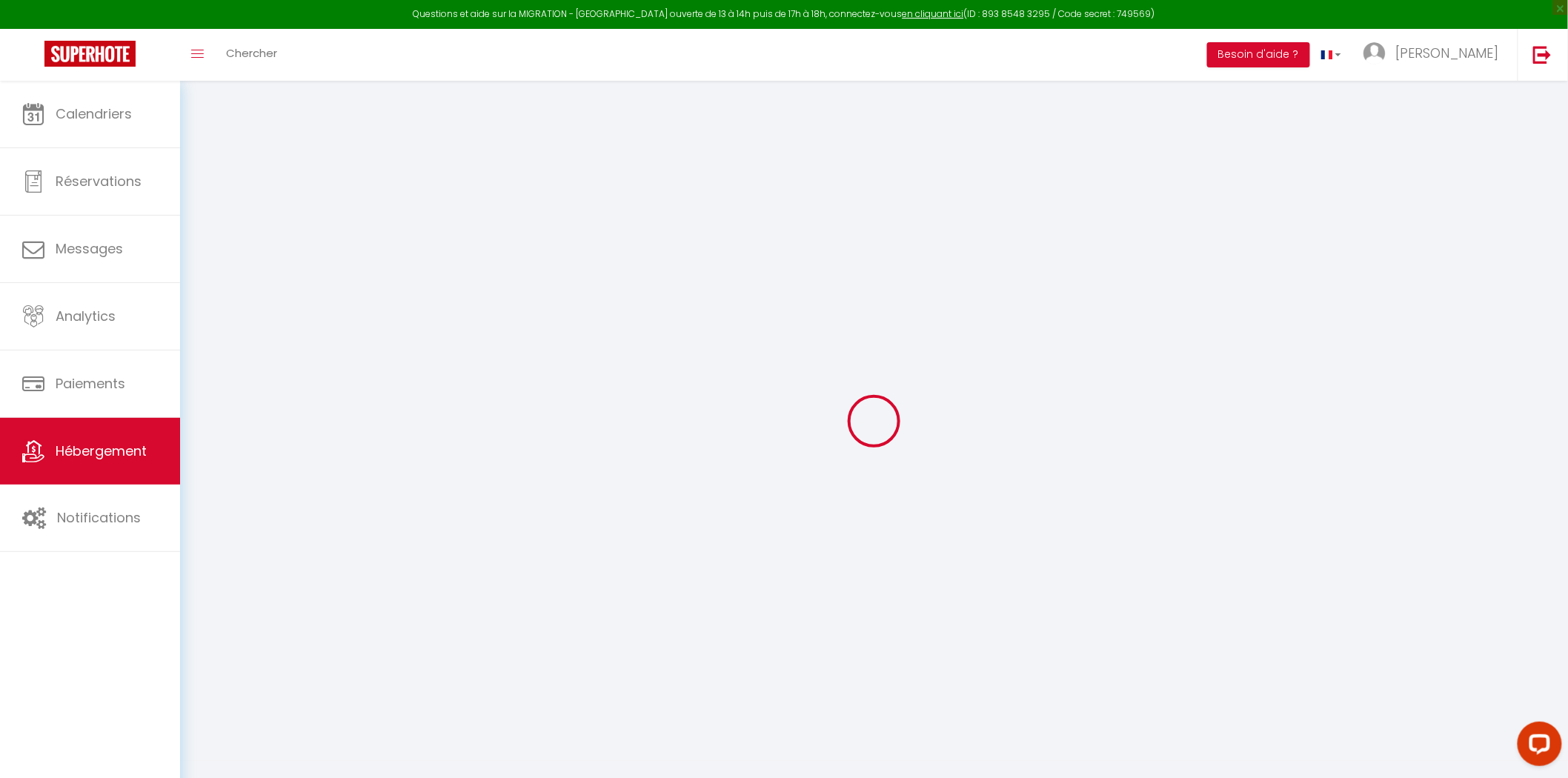
checkbox input "false"
select select
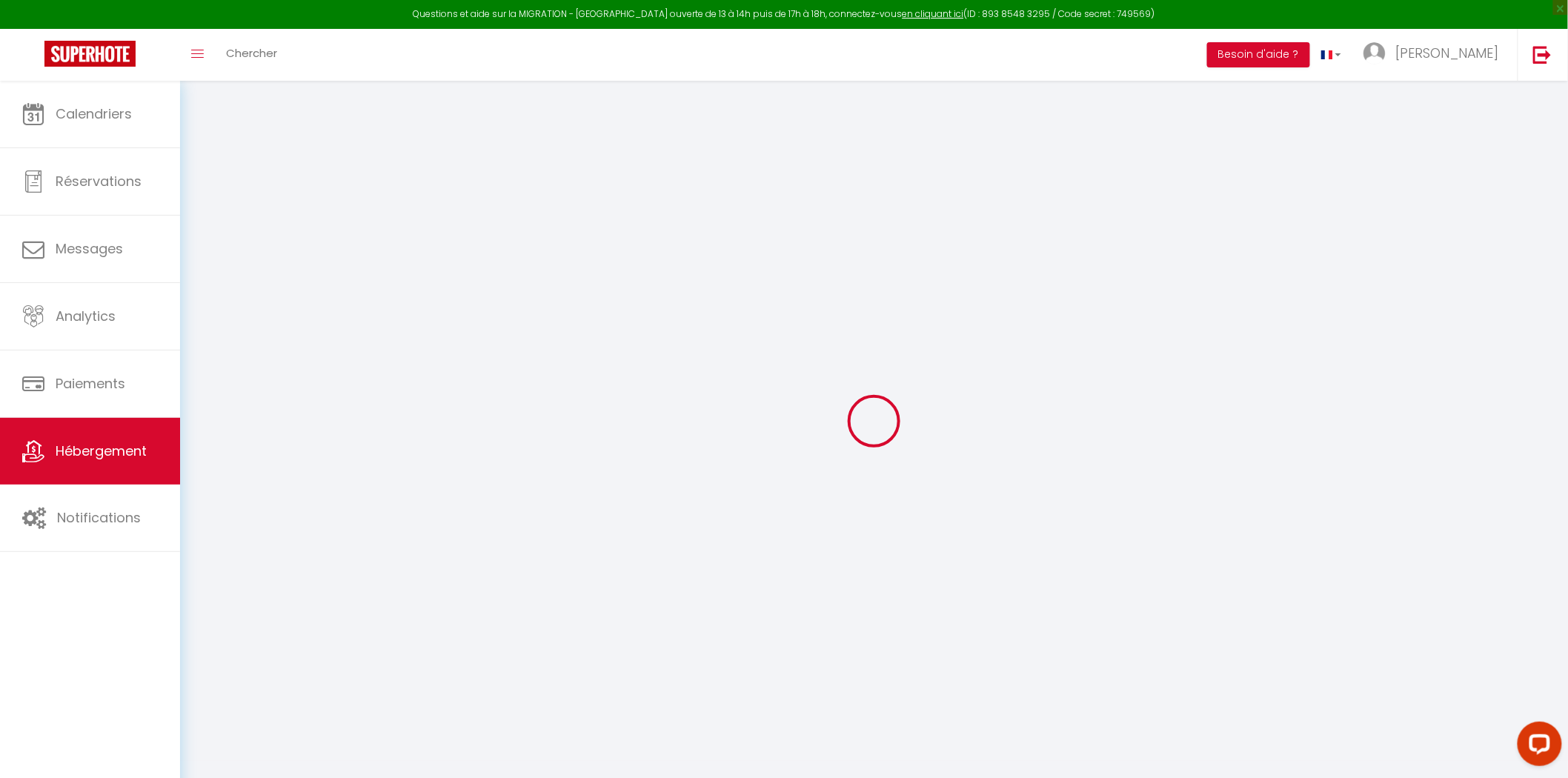
type input "Lourdes · * Studio Zen Lourdes * 4 guests - A/C - Wifi"
type input "1000"
type input "38"
select select
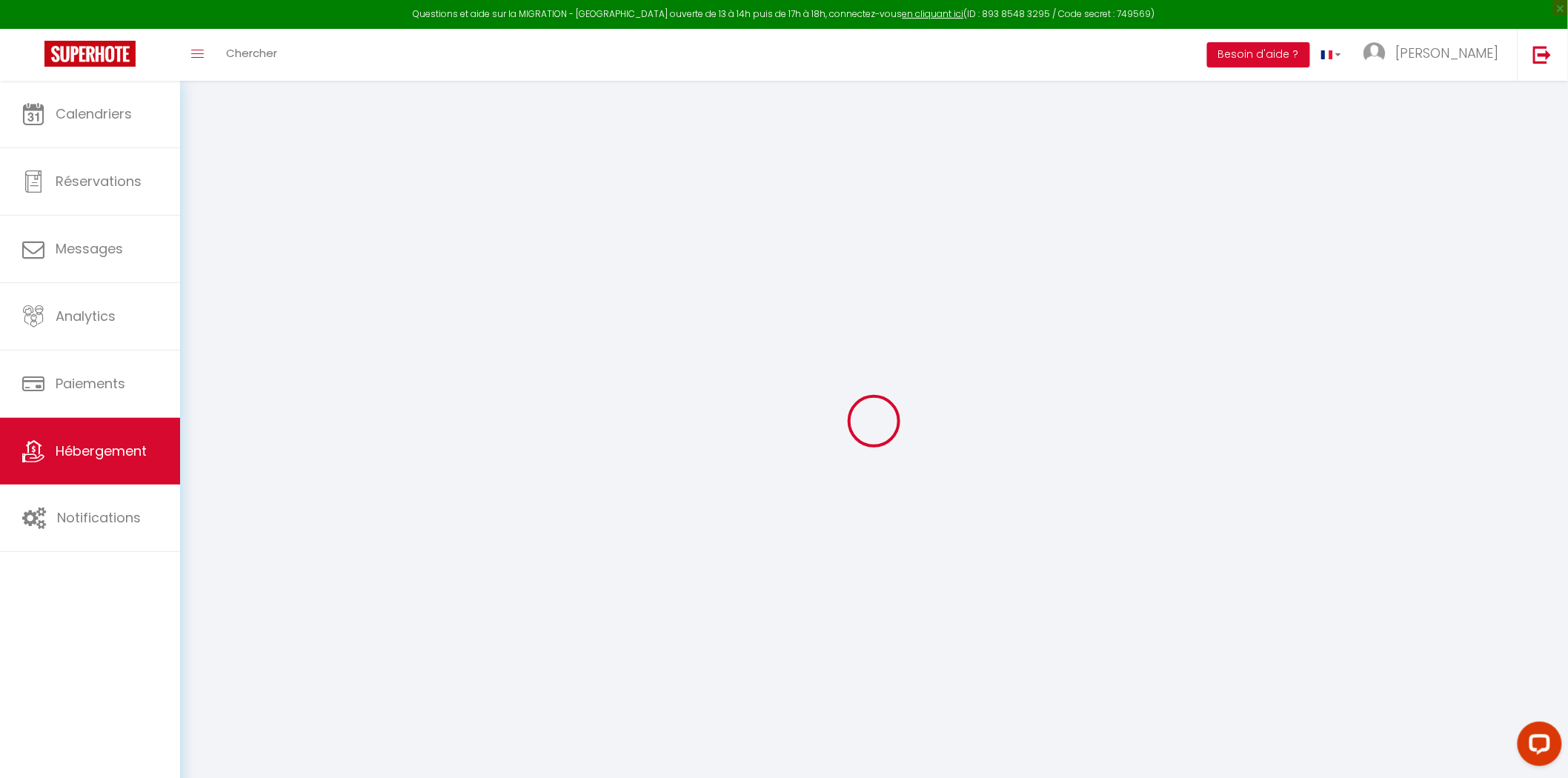
select select
type input "[STREET_ADDRESS]"
type input "65100"
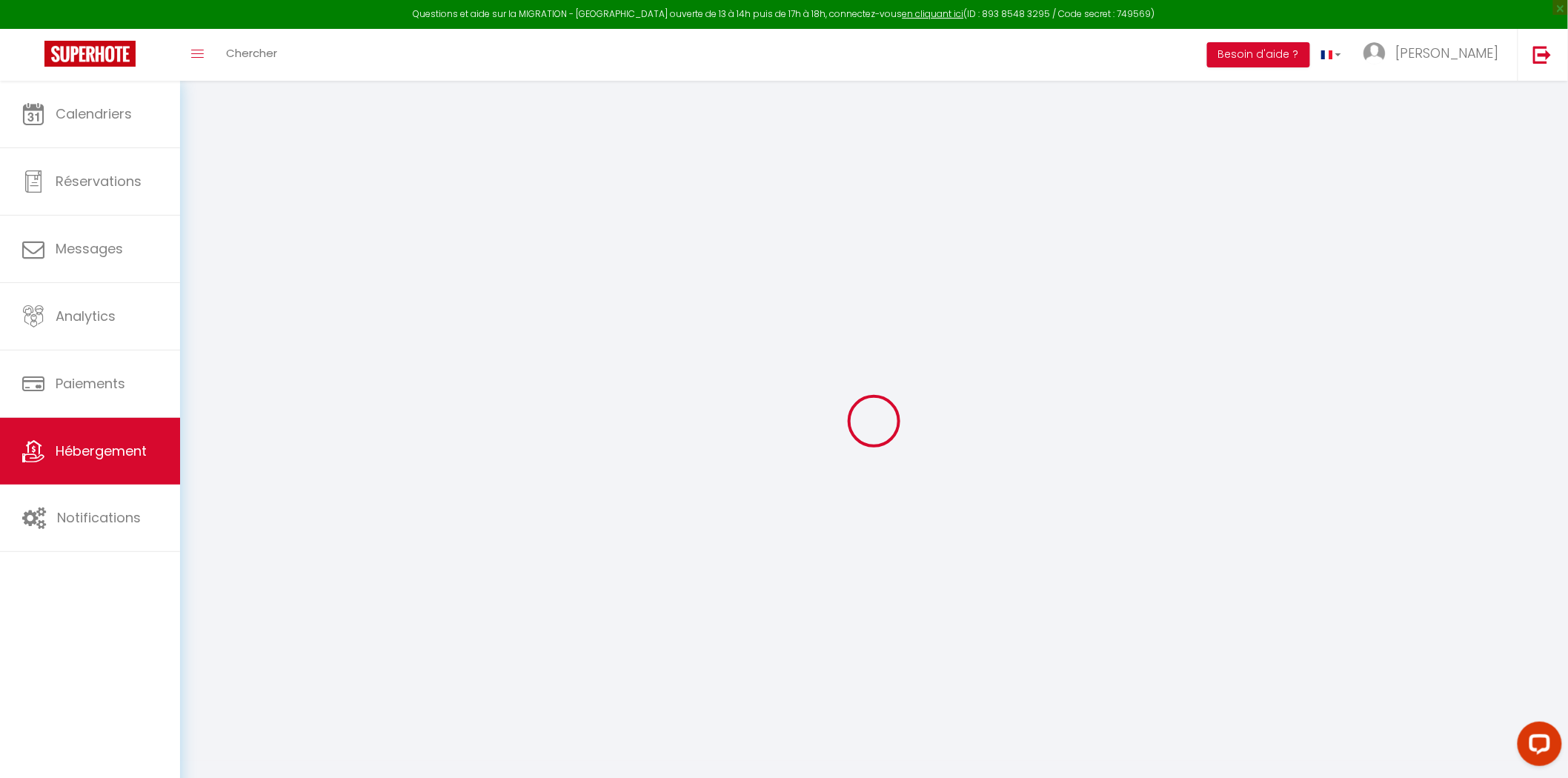
type input "Lourdes"
type input "[EMAIL_ADDRESS][DOMAIN_NAME]"
select select
checkbox input "false"
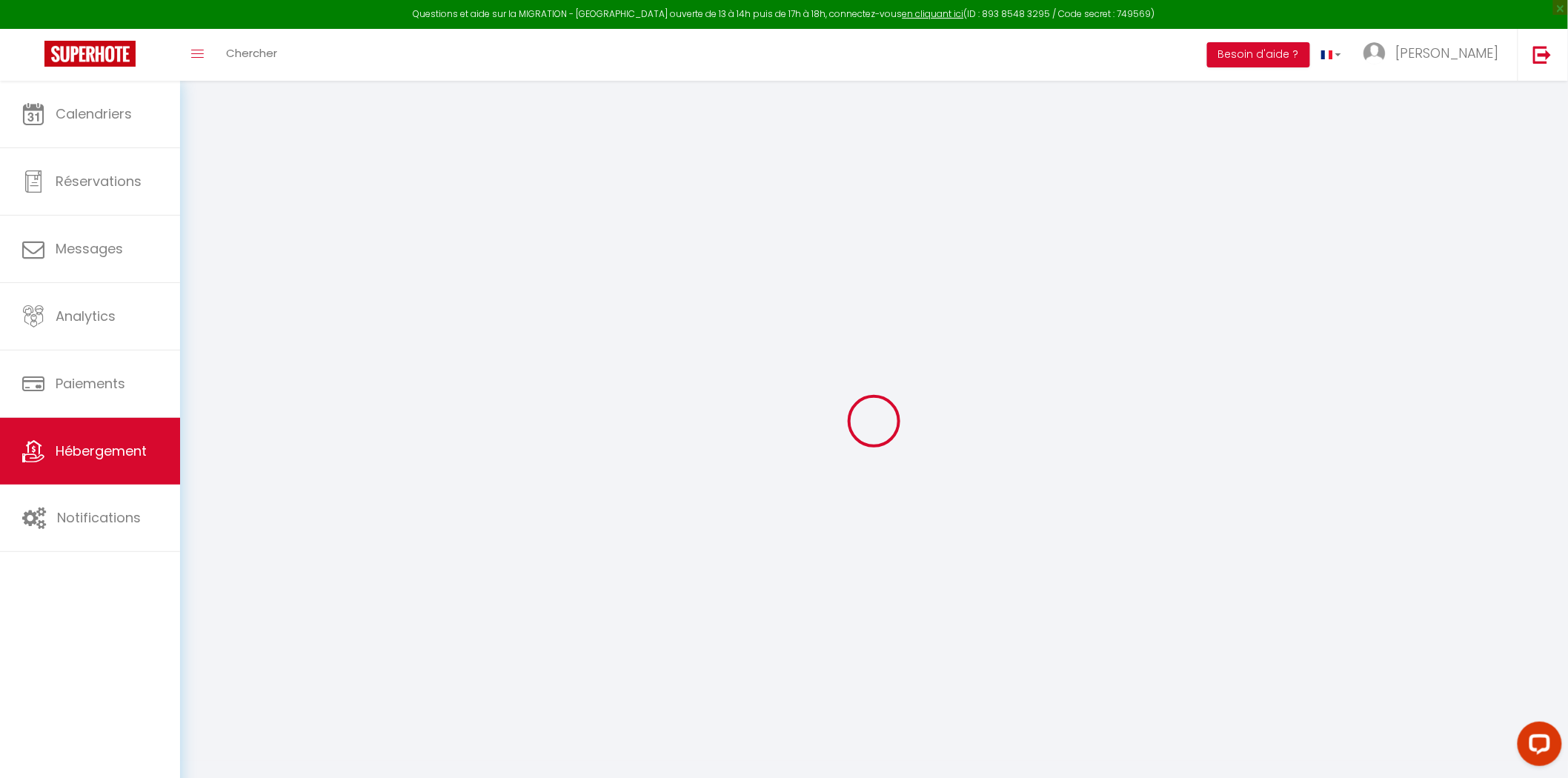
checkbox input "false"
type input "0"
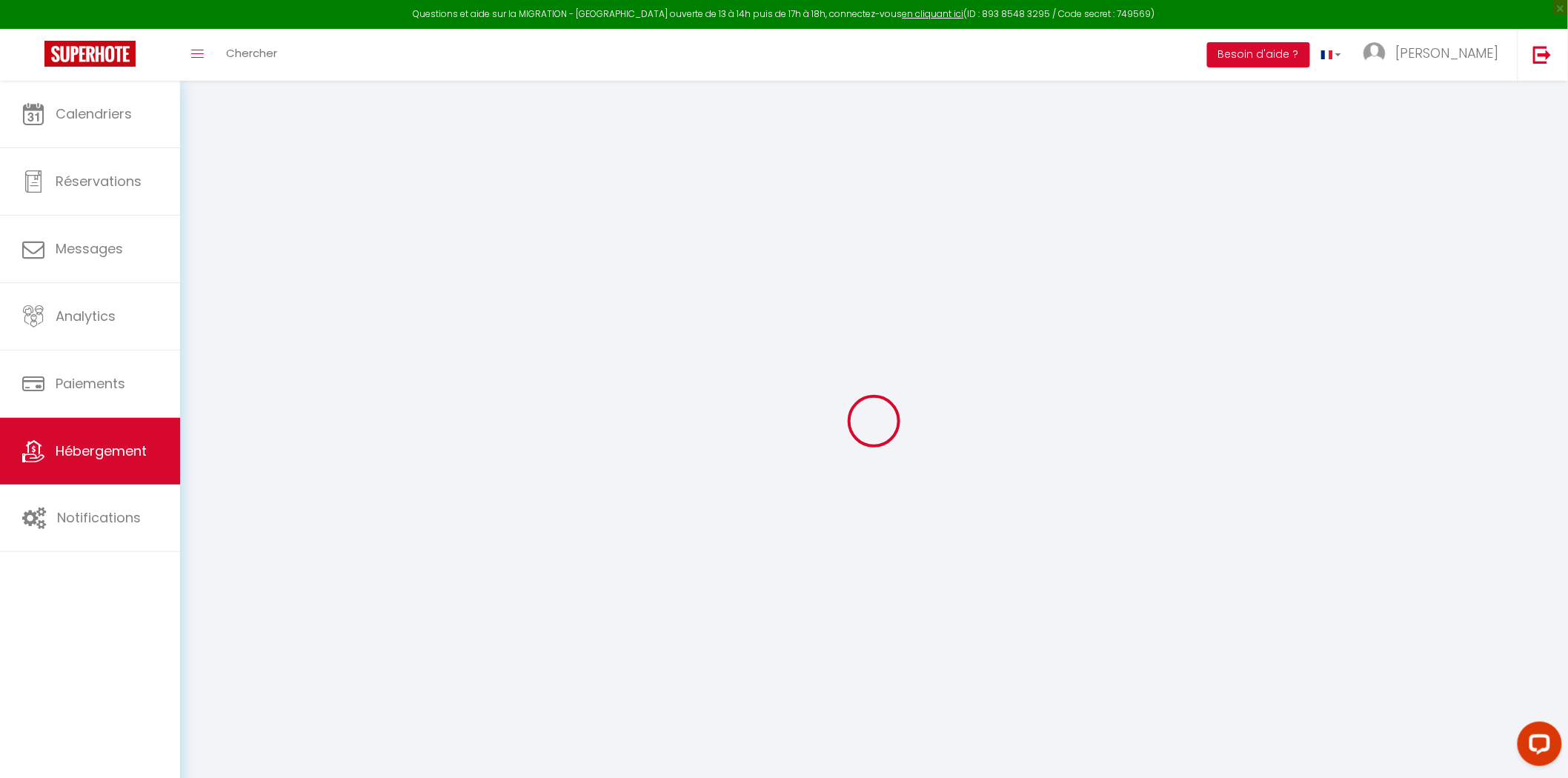
type input "0"
select select
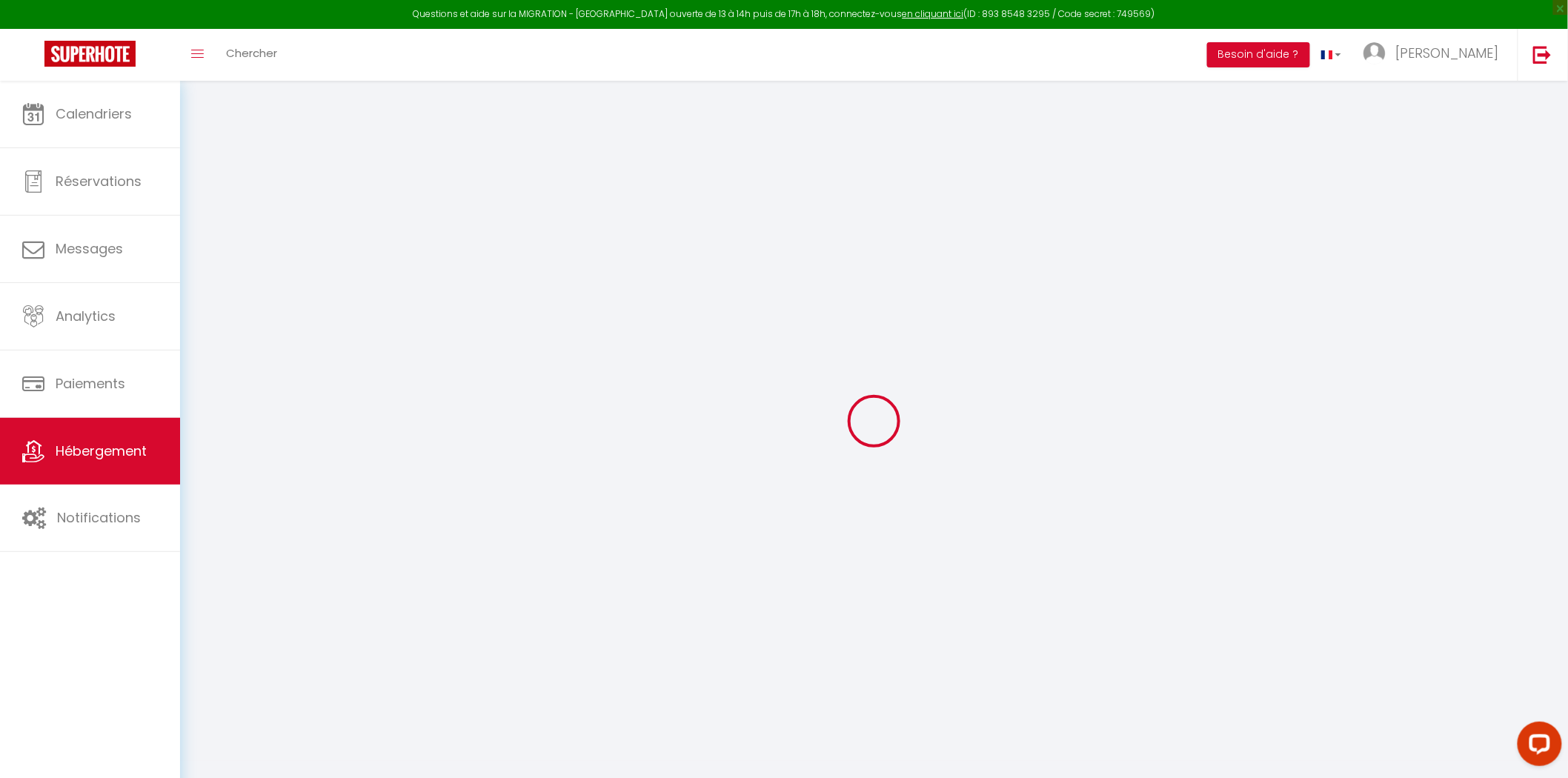
select select
checkbox input "false"
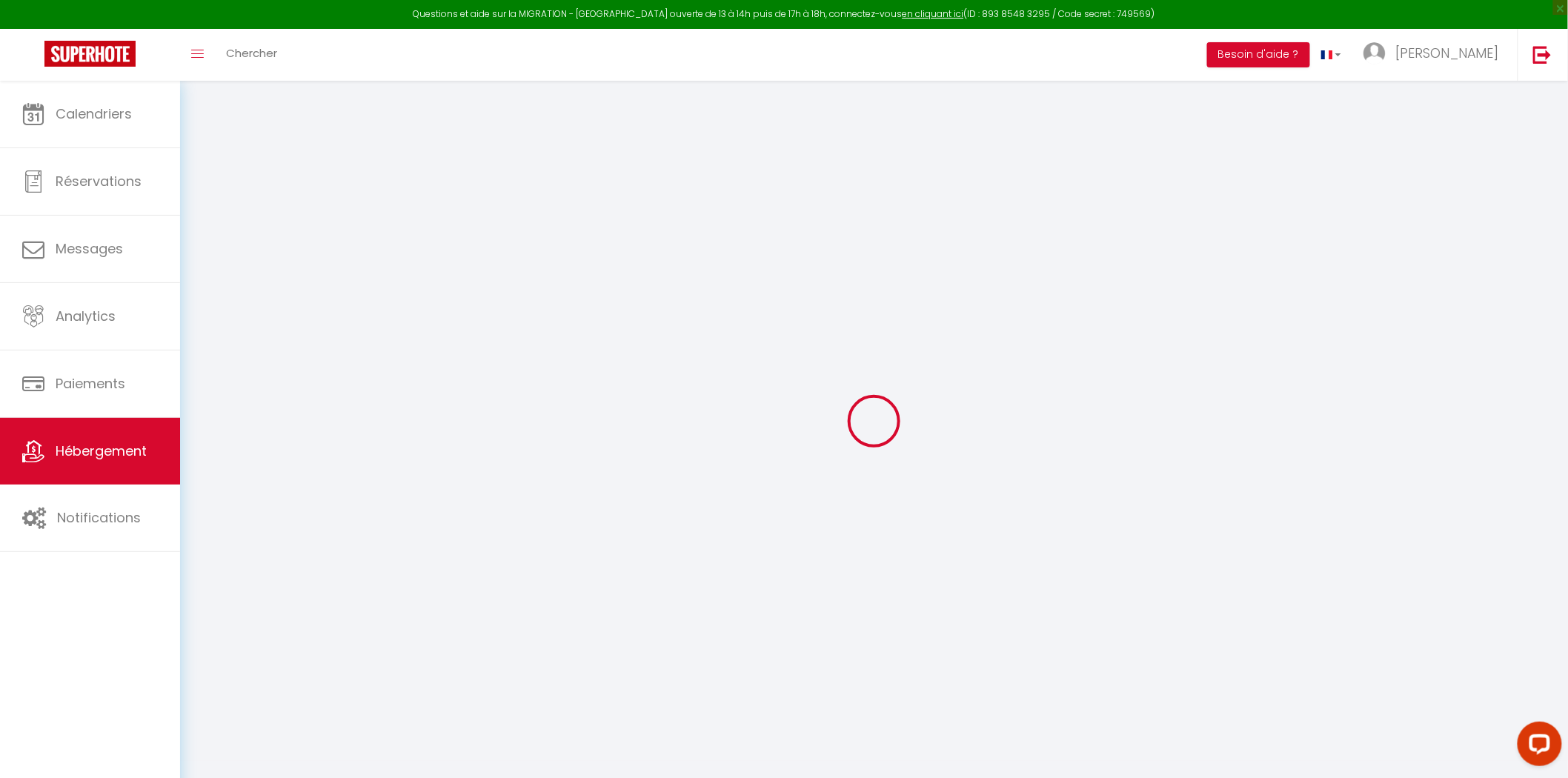
checkbox input "false"
select select
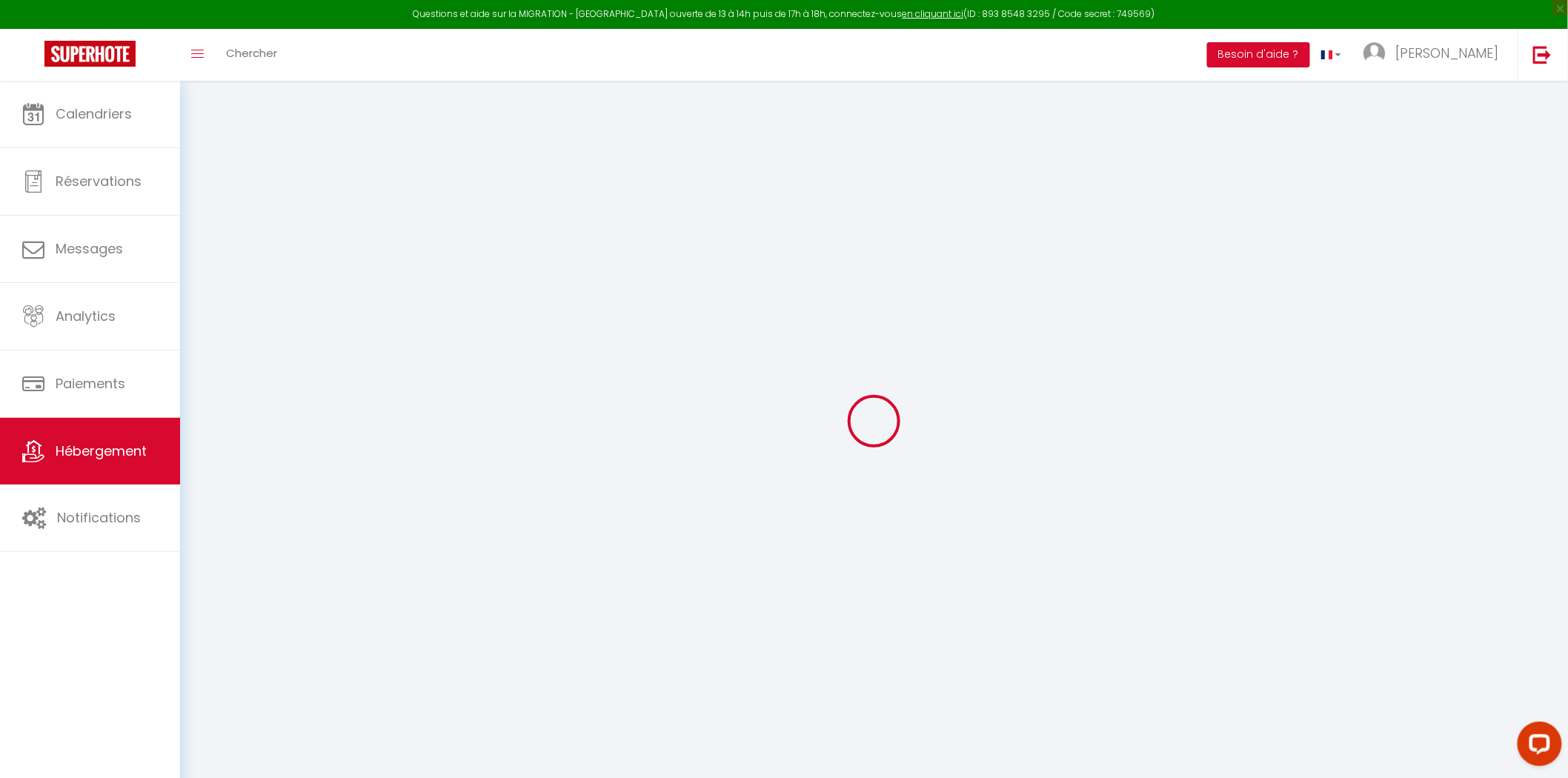
select select
checkbox input "false"
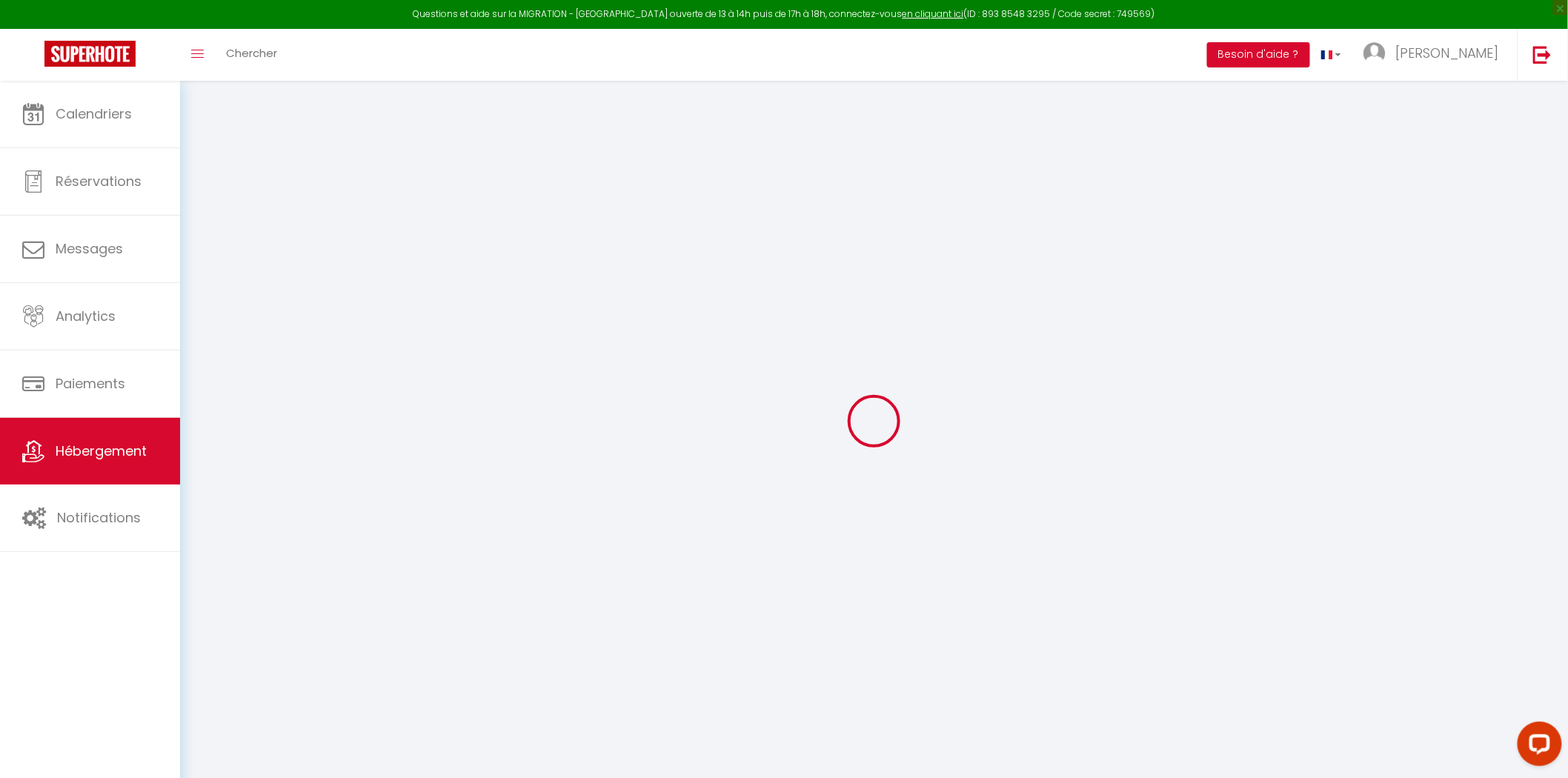
checkbox input "false"
select select
checkbox input "false"
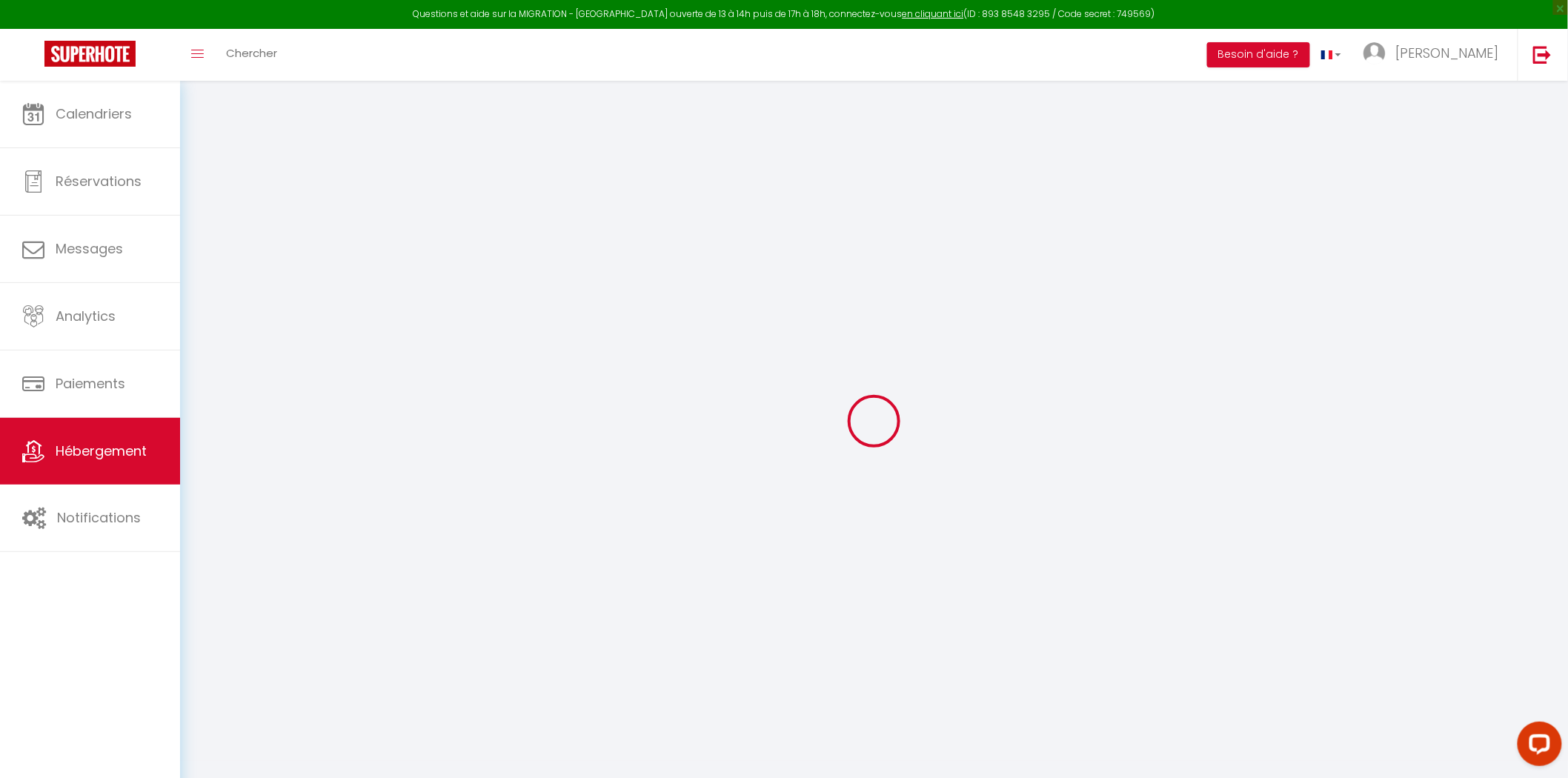
checkbox input "false"
select select
checkbox input "false"
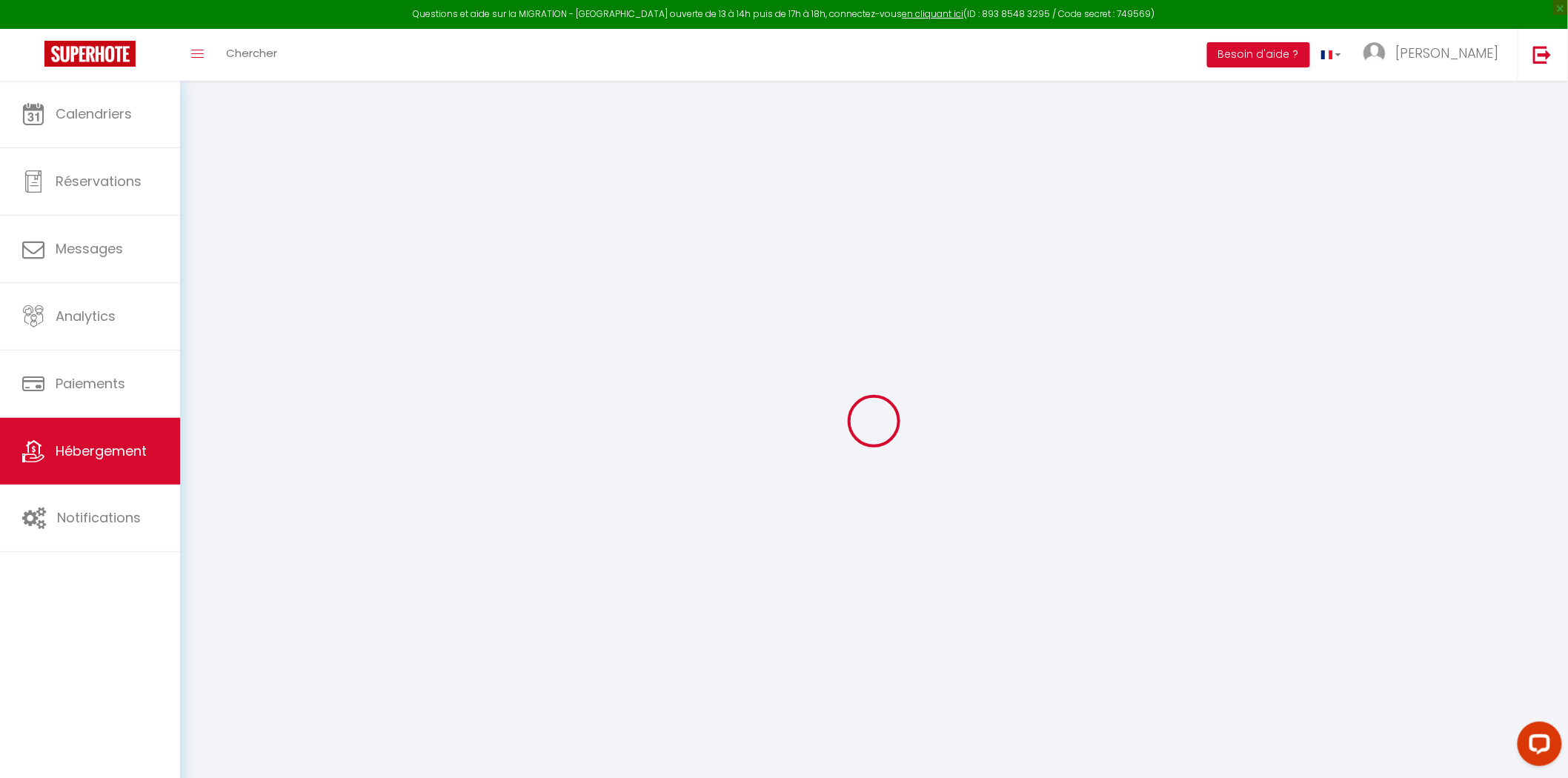
checkbox input "false"
select select
checkbox input "false"
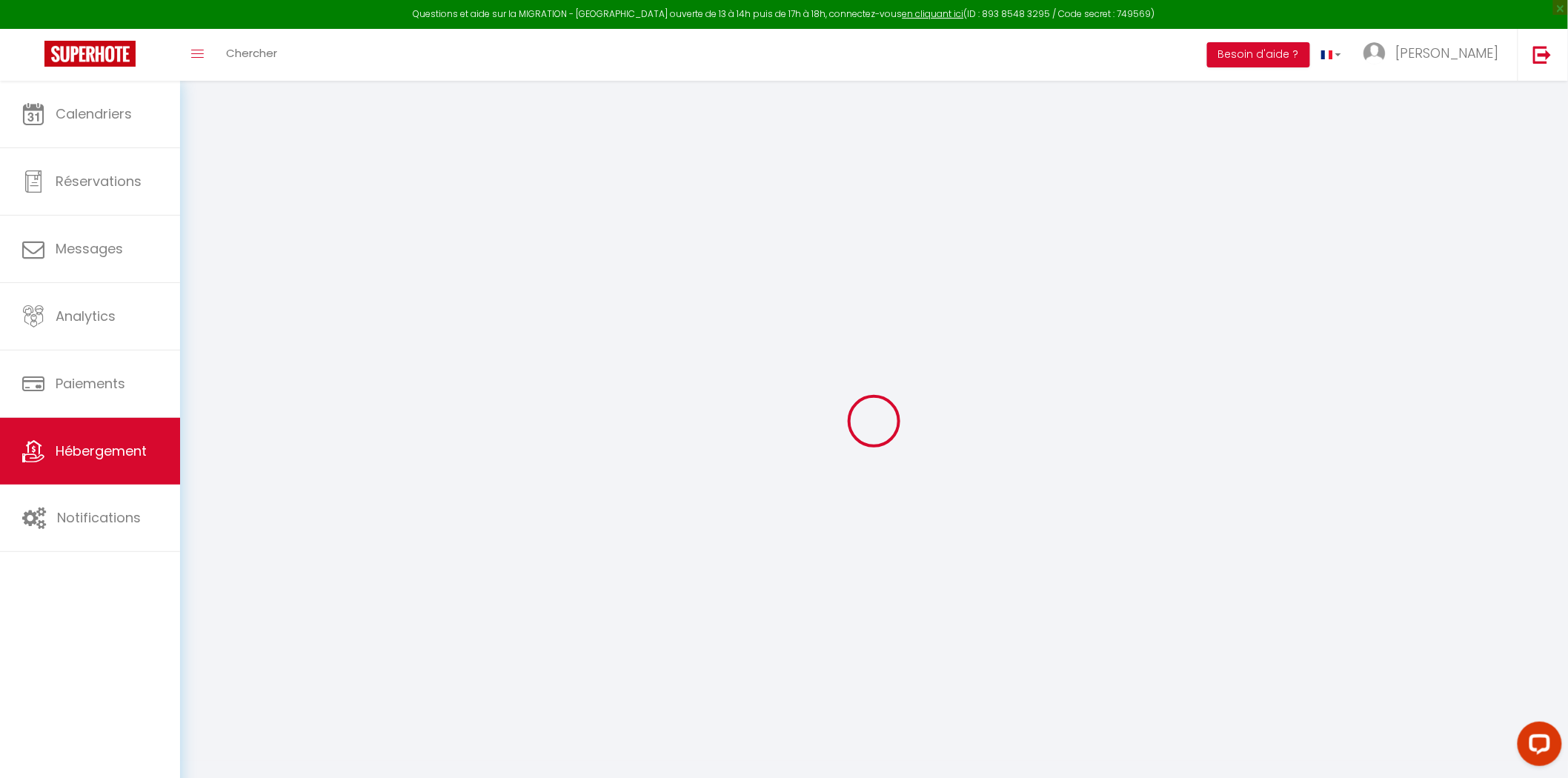
checkbox input "false"
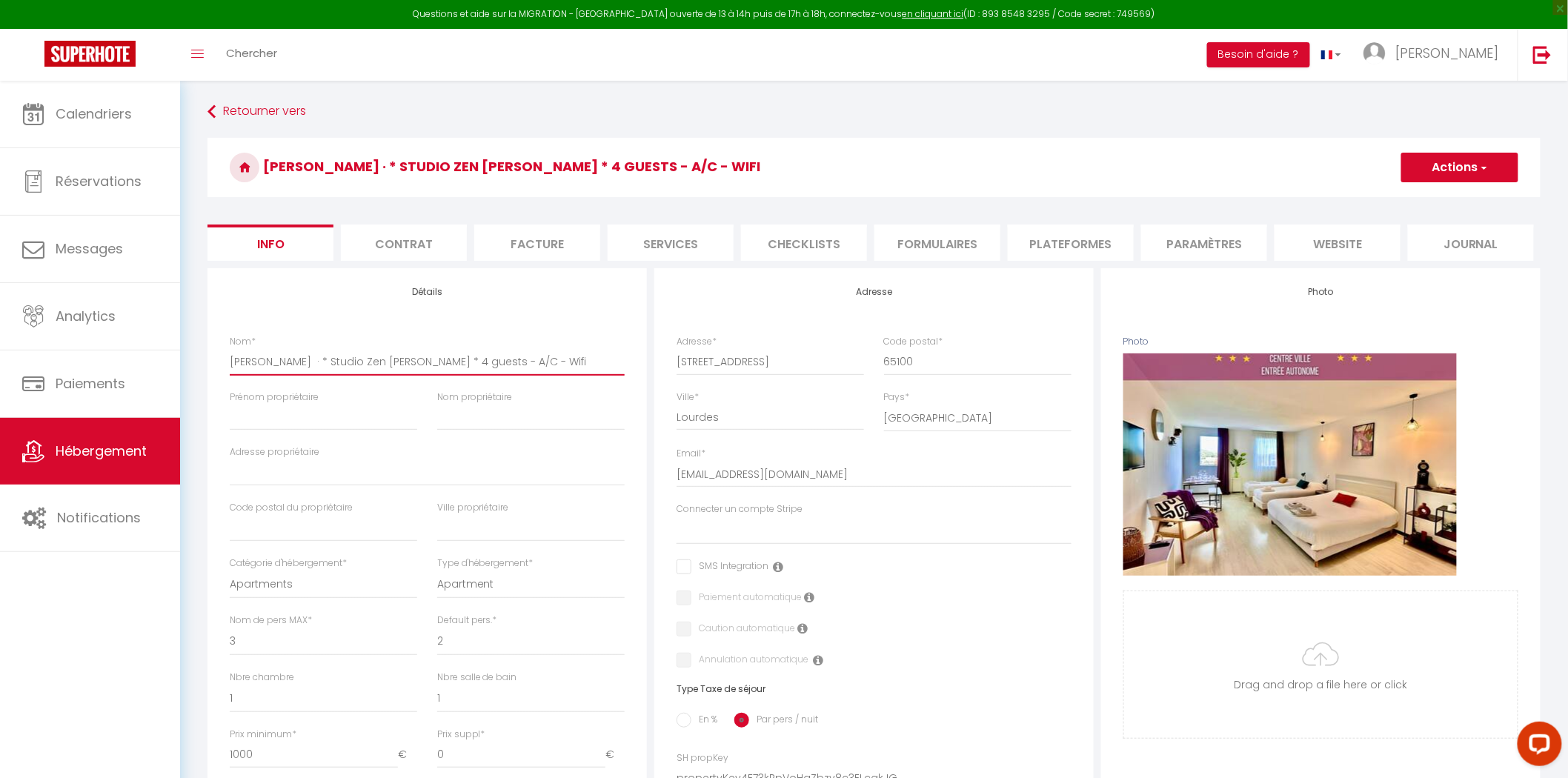
click at [276, 361] on input "Lourdes · * Studio Zen Lourdes * 4 guests - A/C - Wifi" at bounding box center [427, 362] width 395 height 27
type input "S"
select select
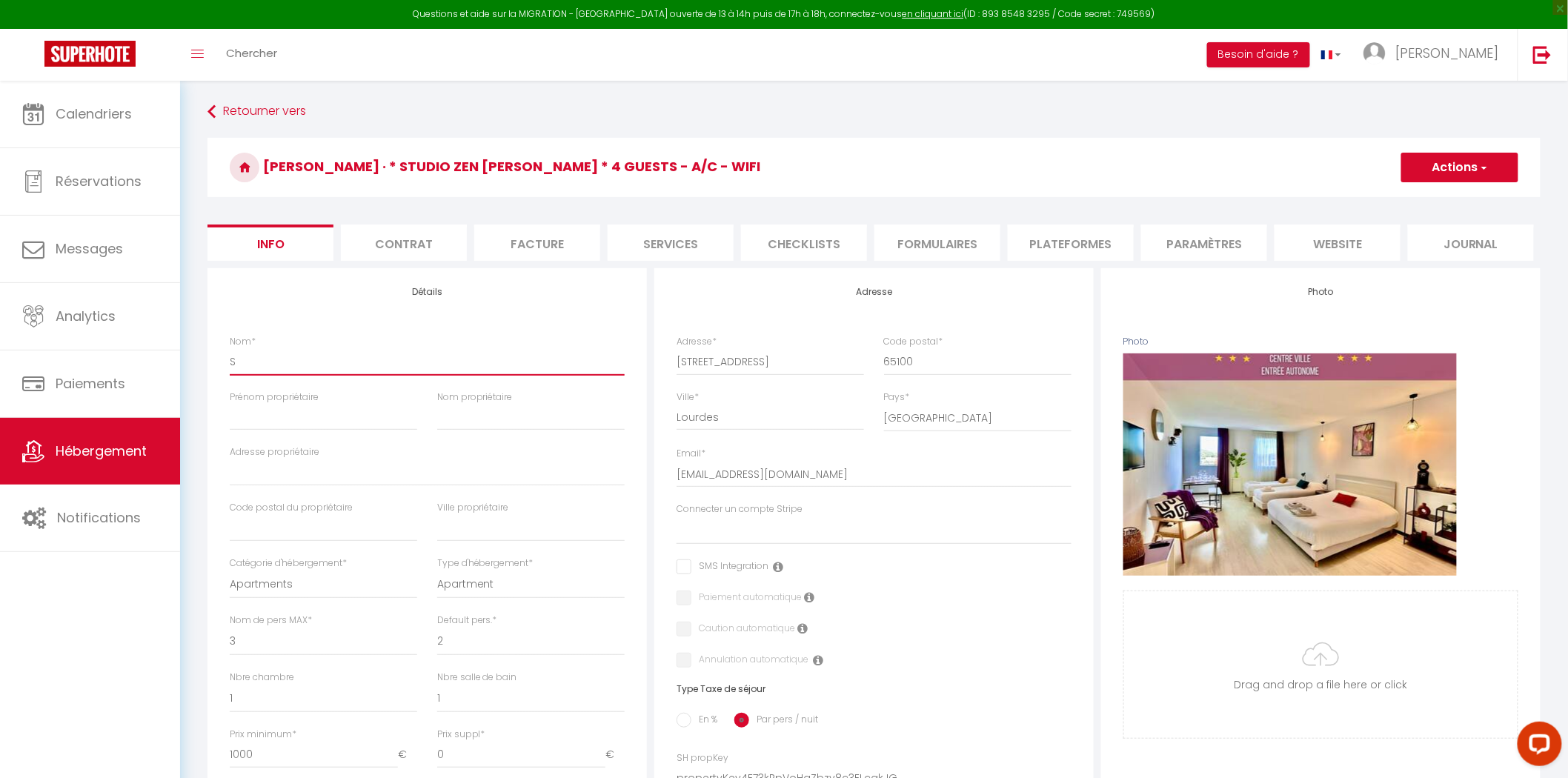
checkbox input "false"
type input "St"
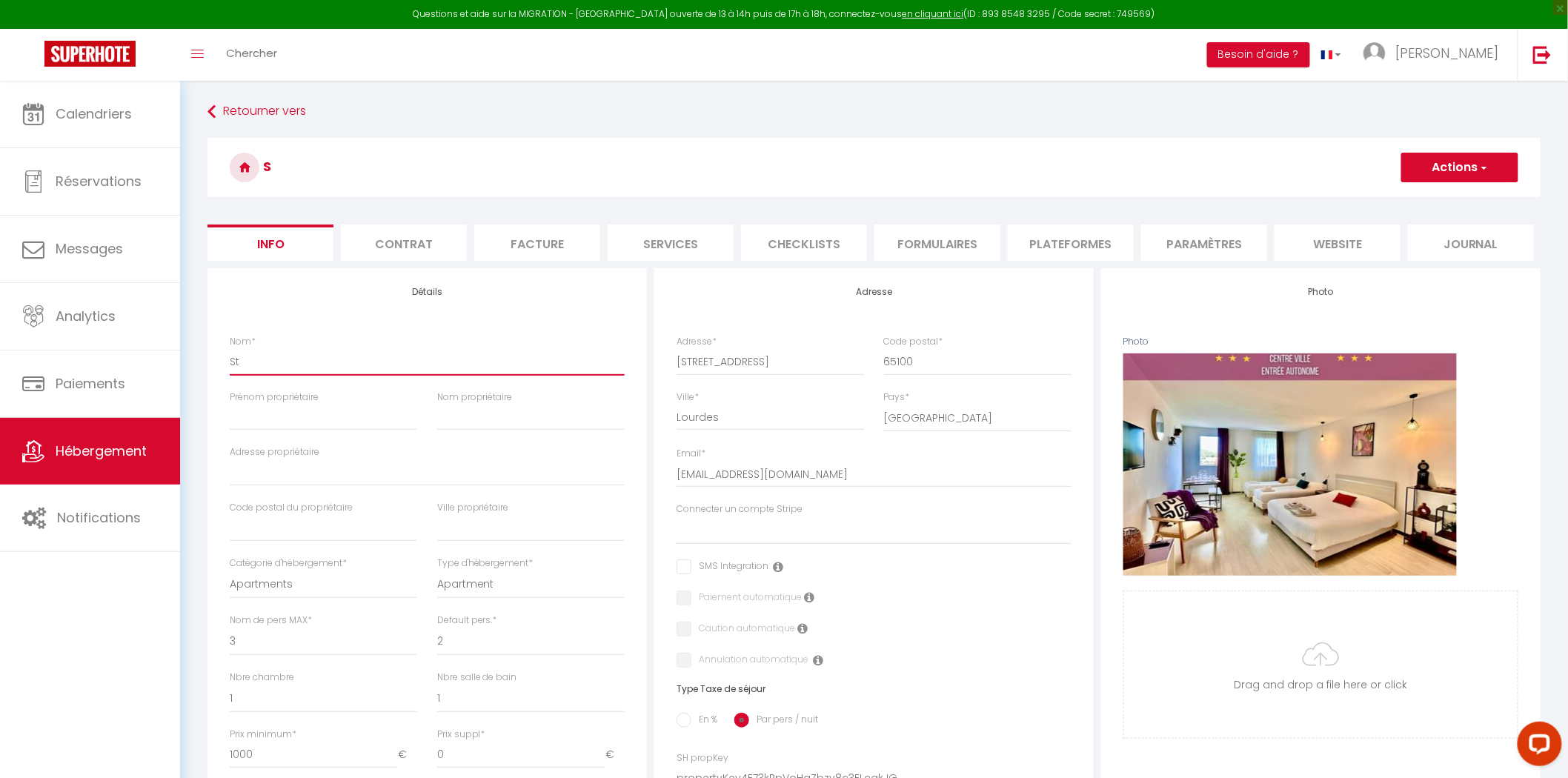
select select
checkbox input "false"
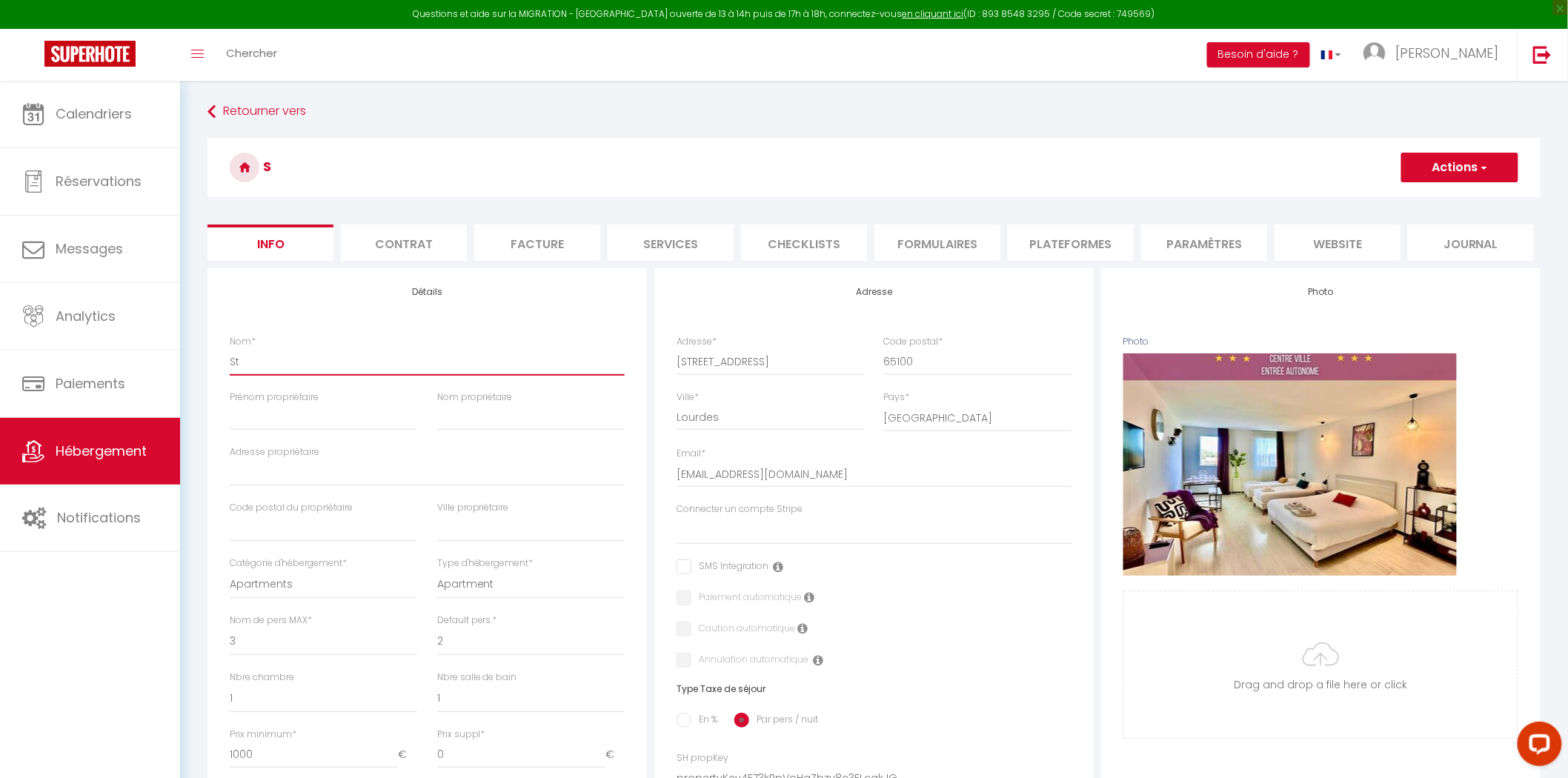
type input "Stu"
select select
checkbox input "false"
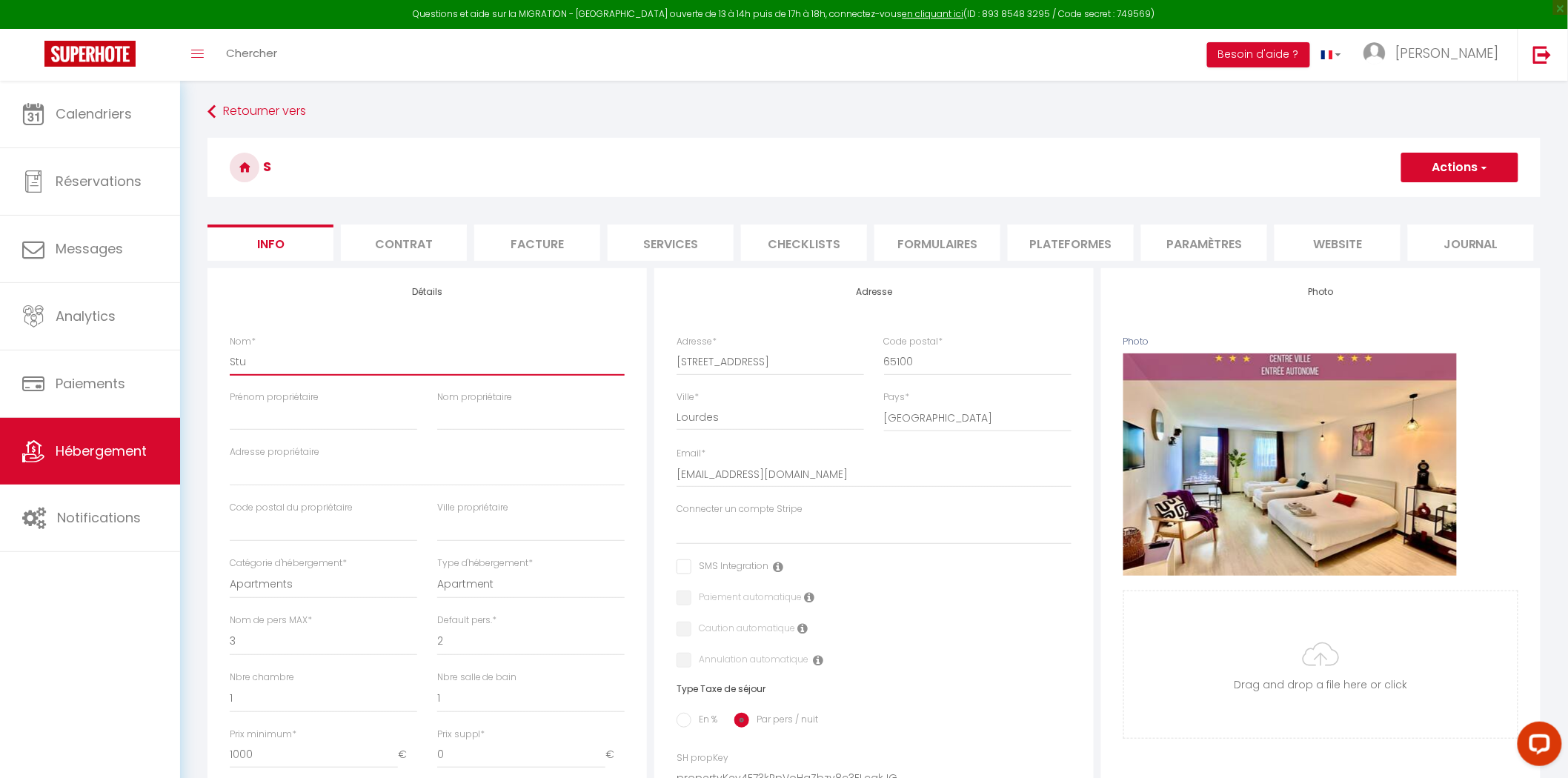
checkbox input "false"
type input "Stud"
select select
checkbox input "false"
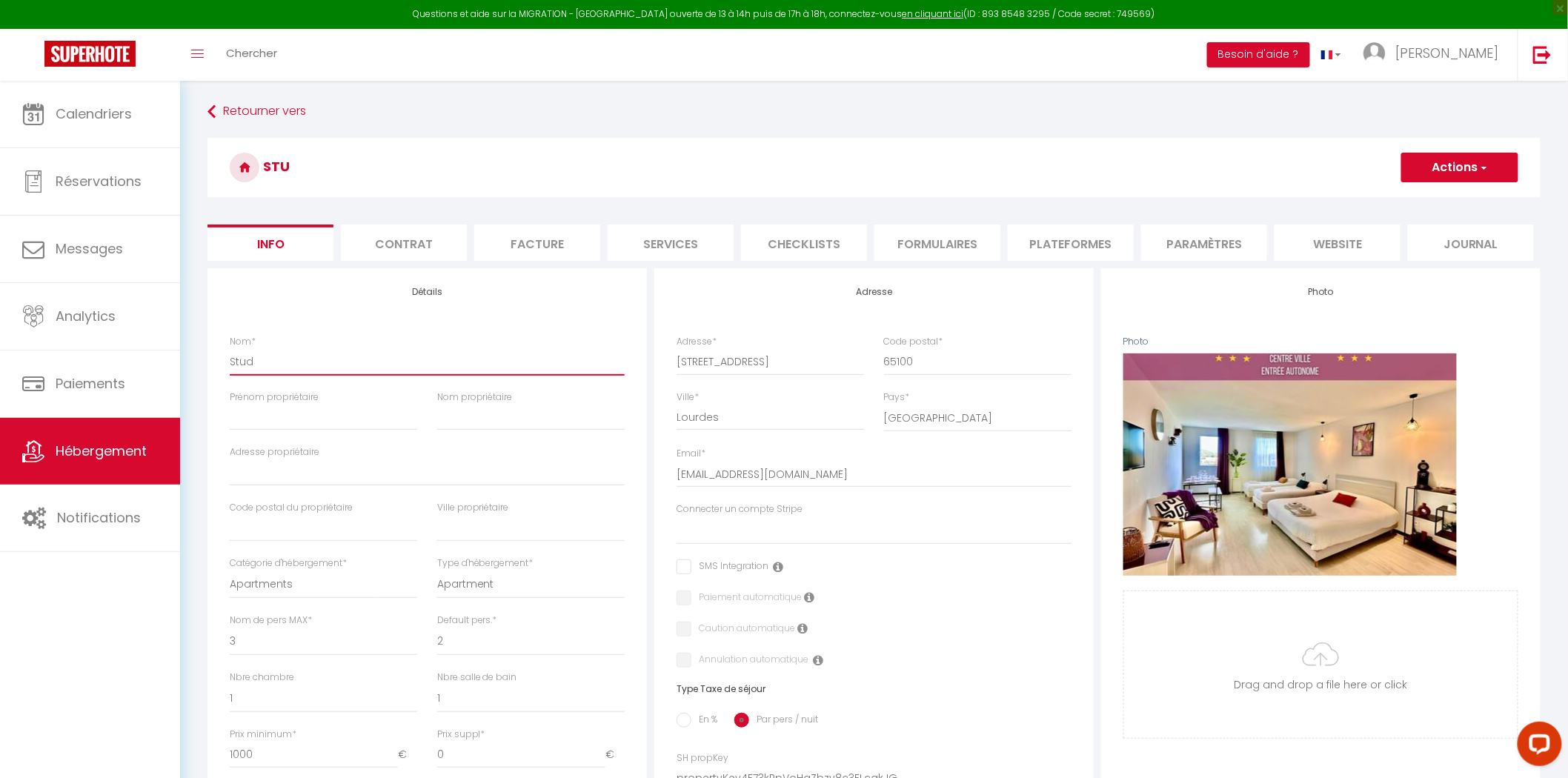
checkbox input "false"
type input "Studi"
select select
checkbox input "false"
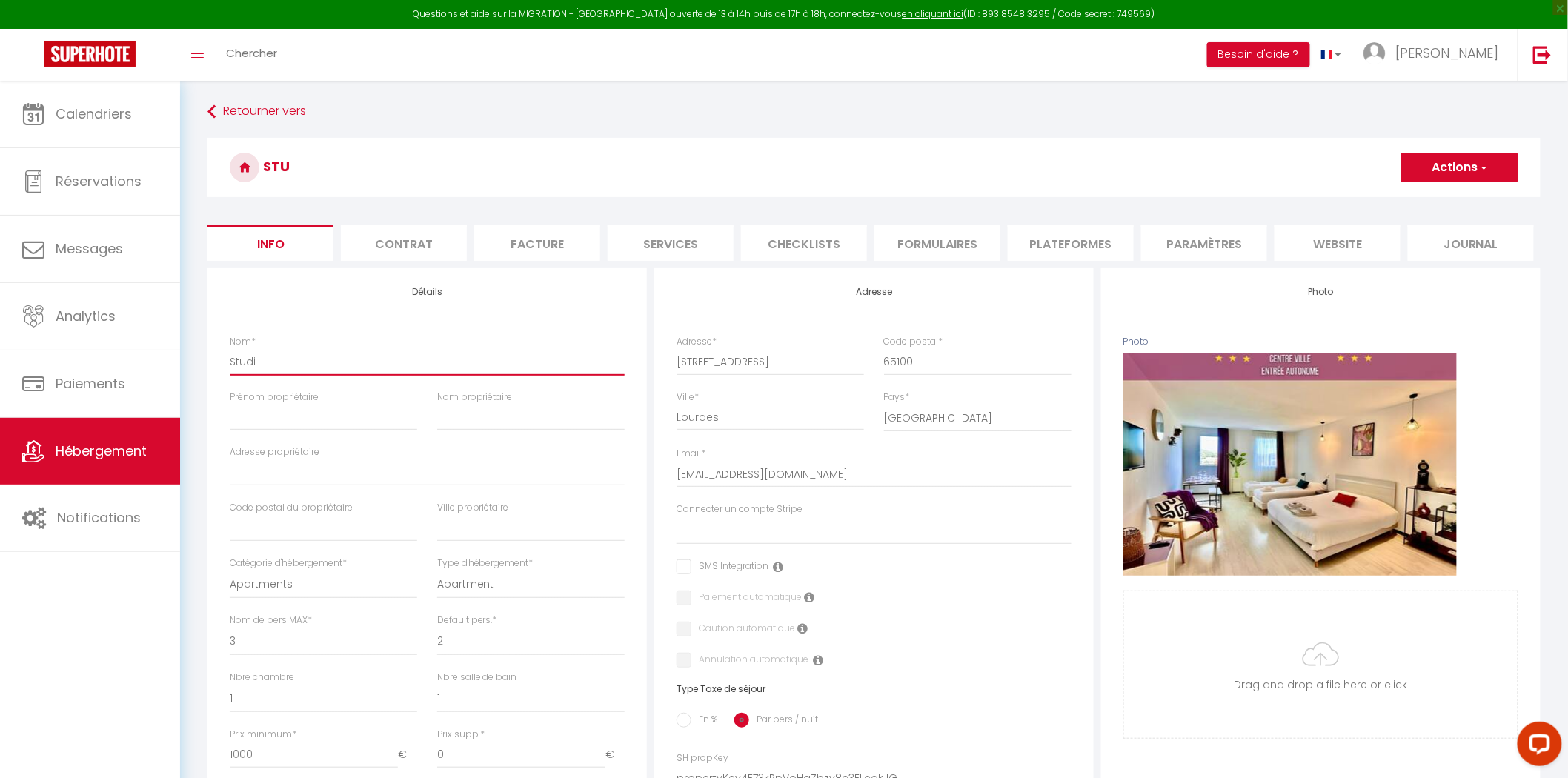
checkbox input "false"
type input "Studio"
select select
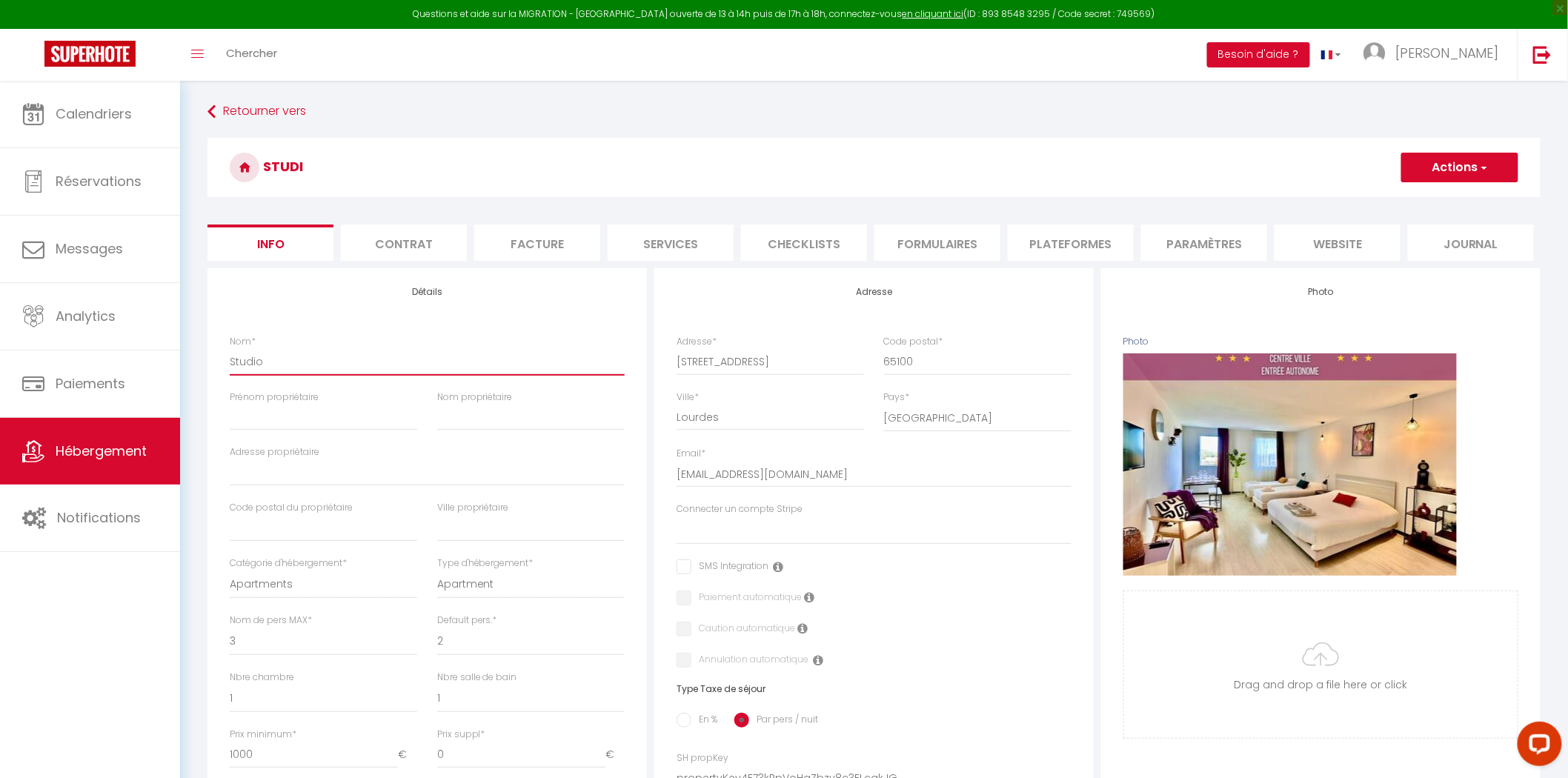
checkbox input "false"
type input "Studio"
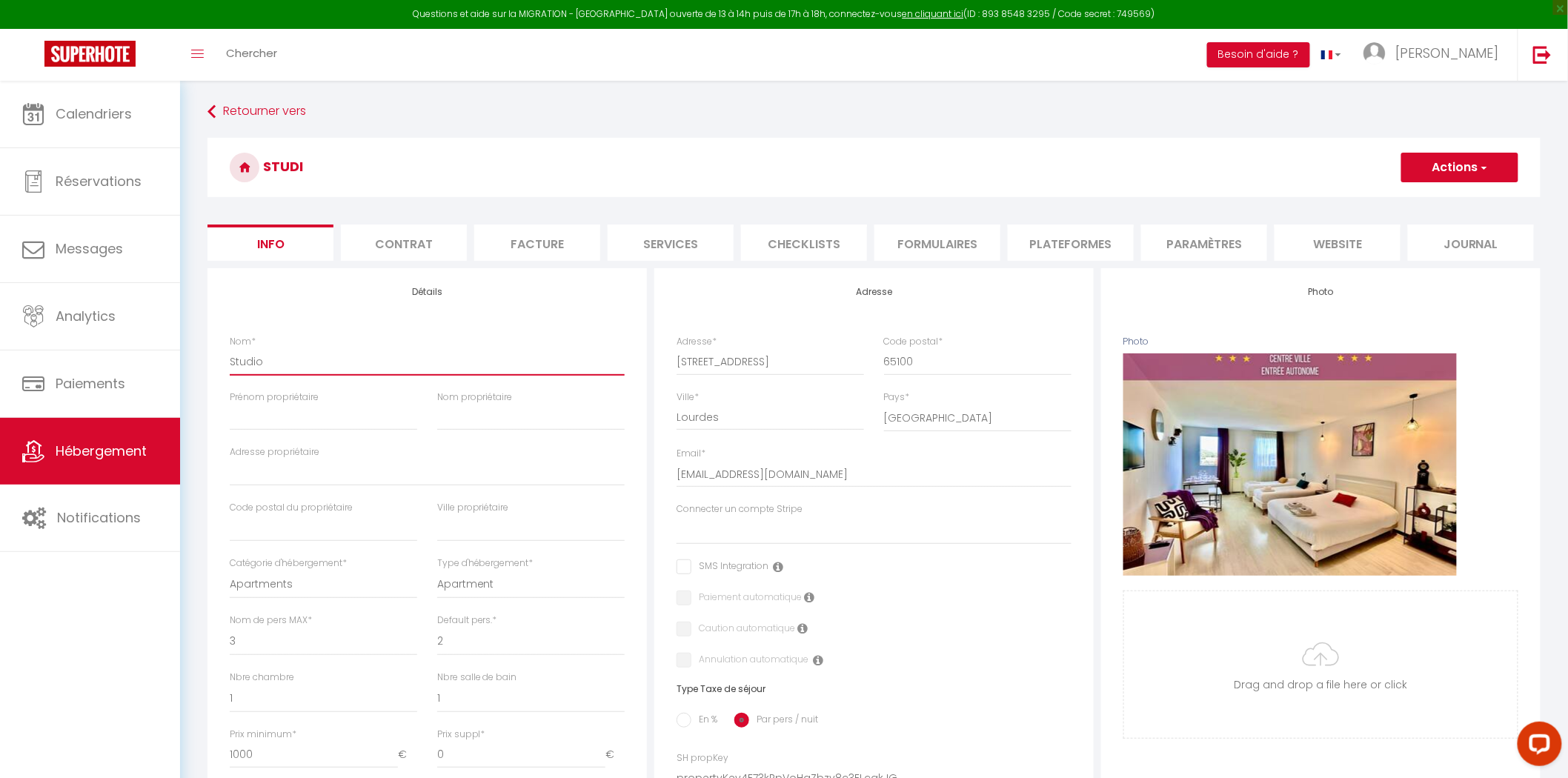
select select
checkbox input "false"
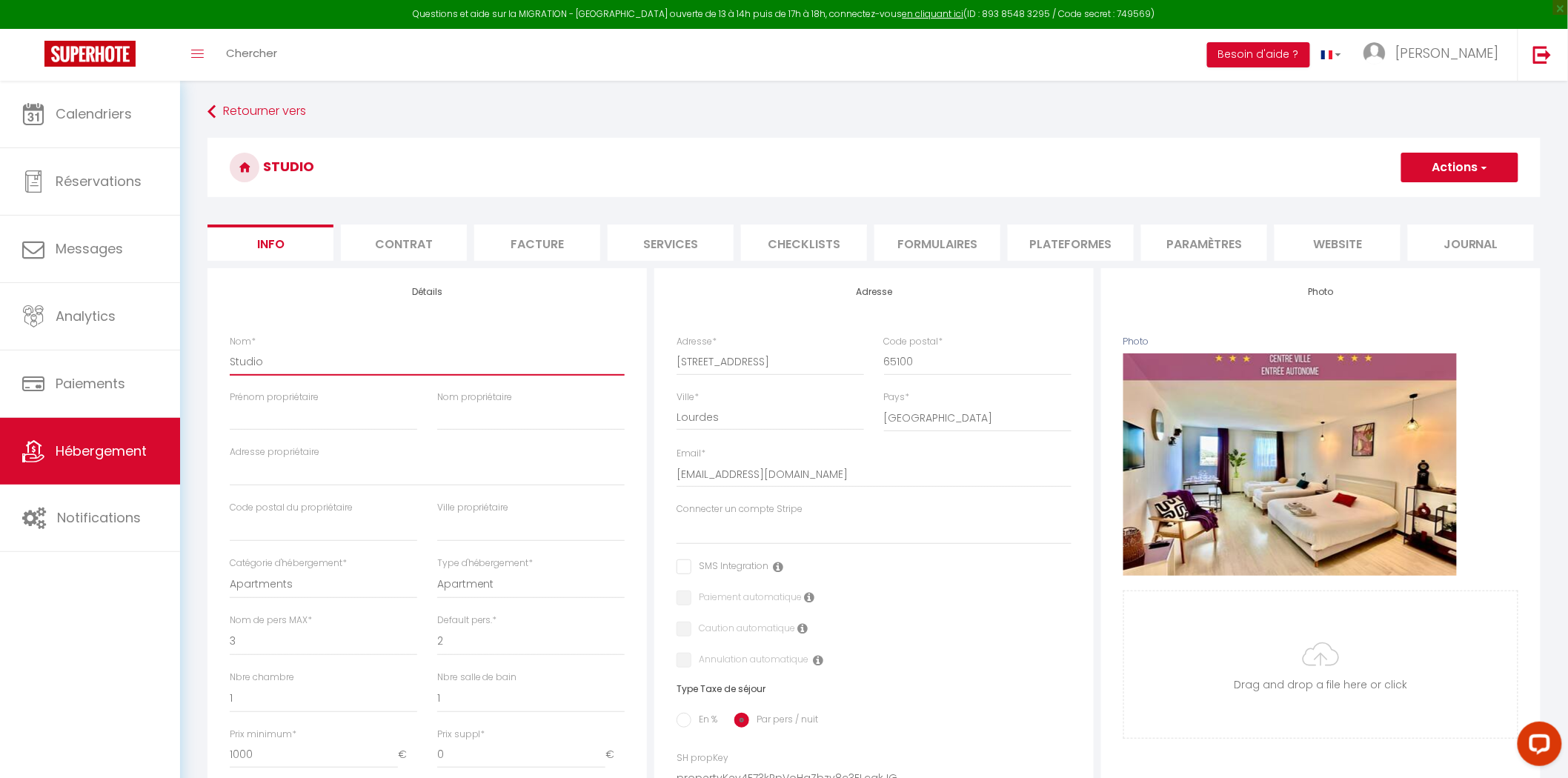
type input "Studio Z"
select select
checkbox input "false"
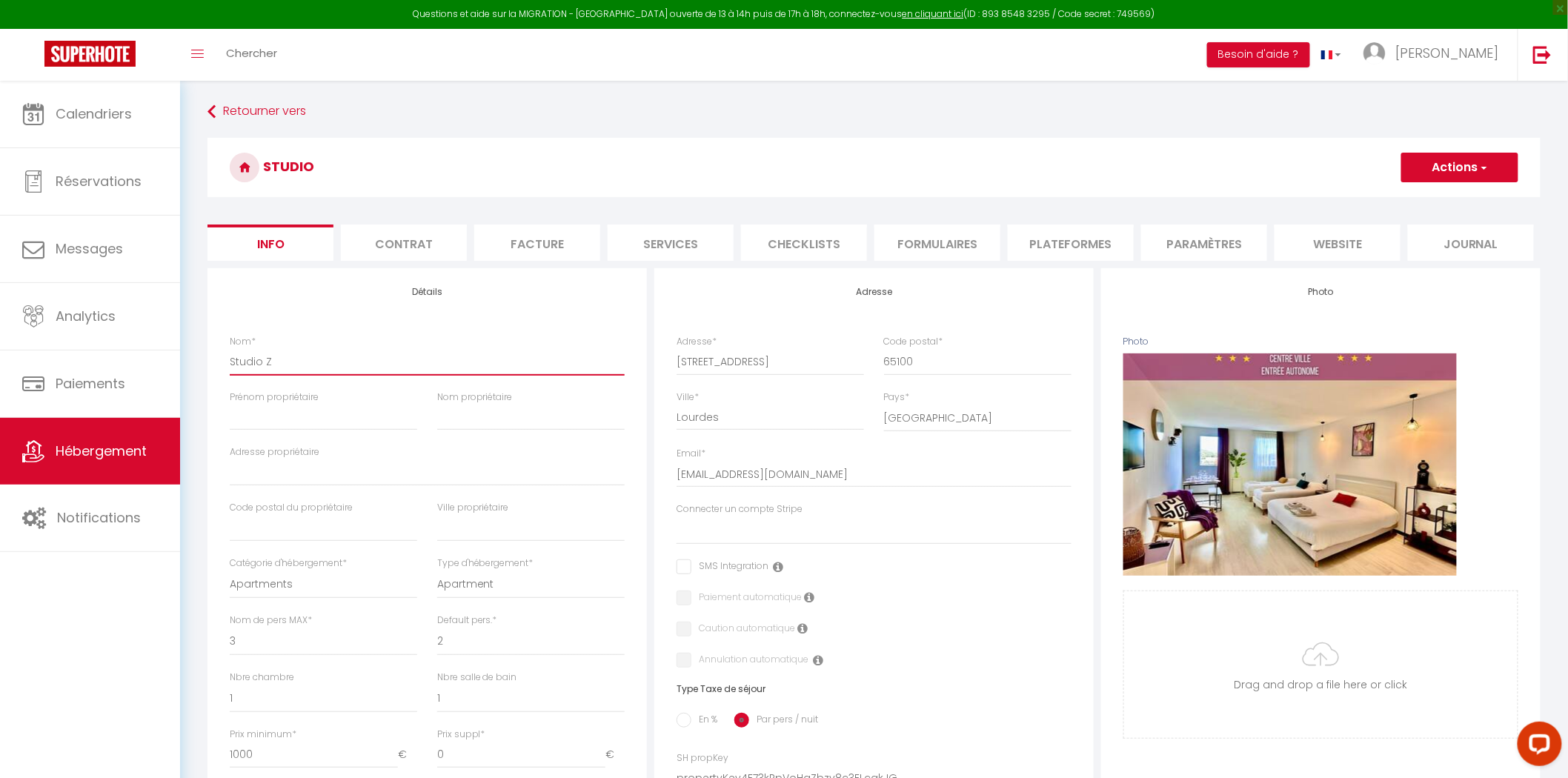
checkbox input "false"
type input "Studio Ze"
select select
checkbox input "false"
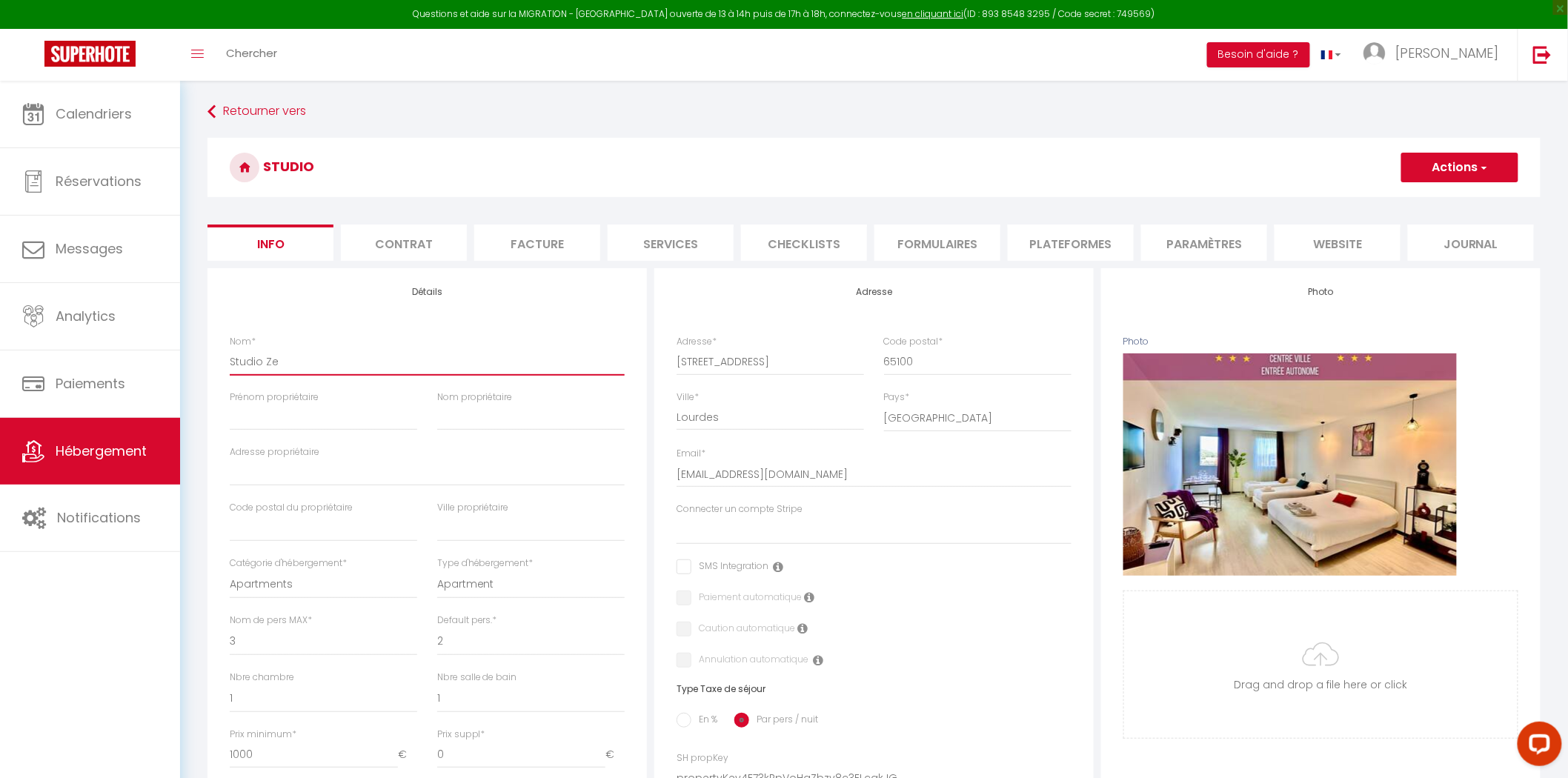
checkbox input "false"
type input "Studio Zen"
select select
checkbox input "false"
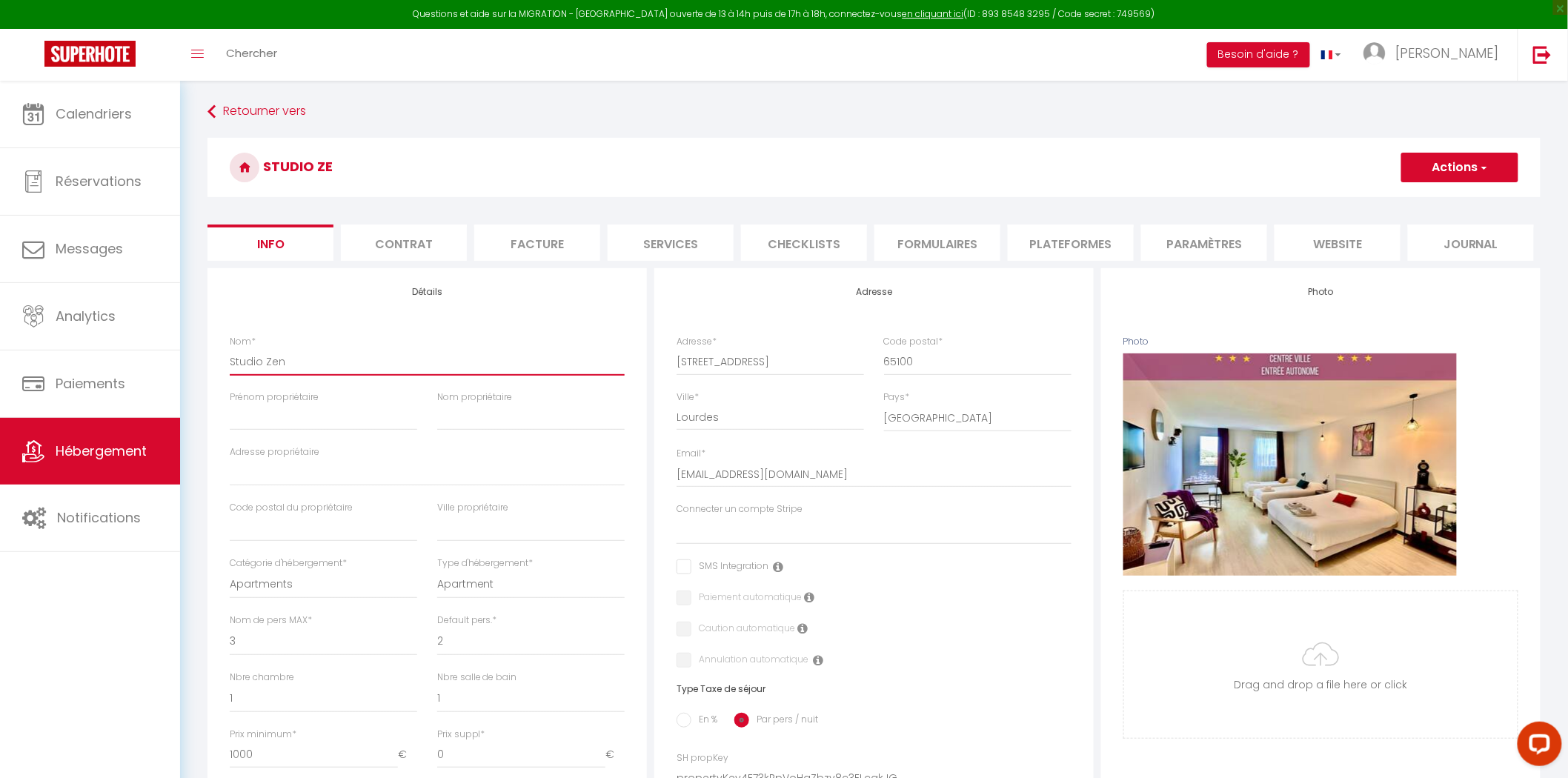
checkbox input "false"
type input "Studio Zen"
select select
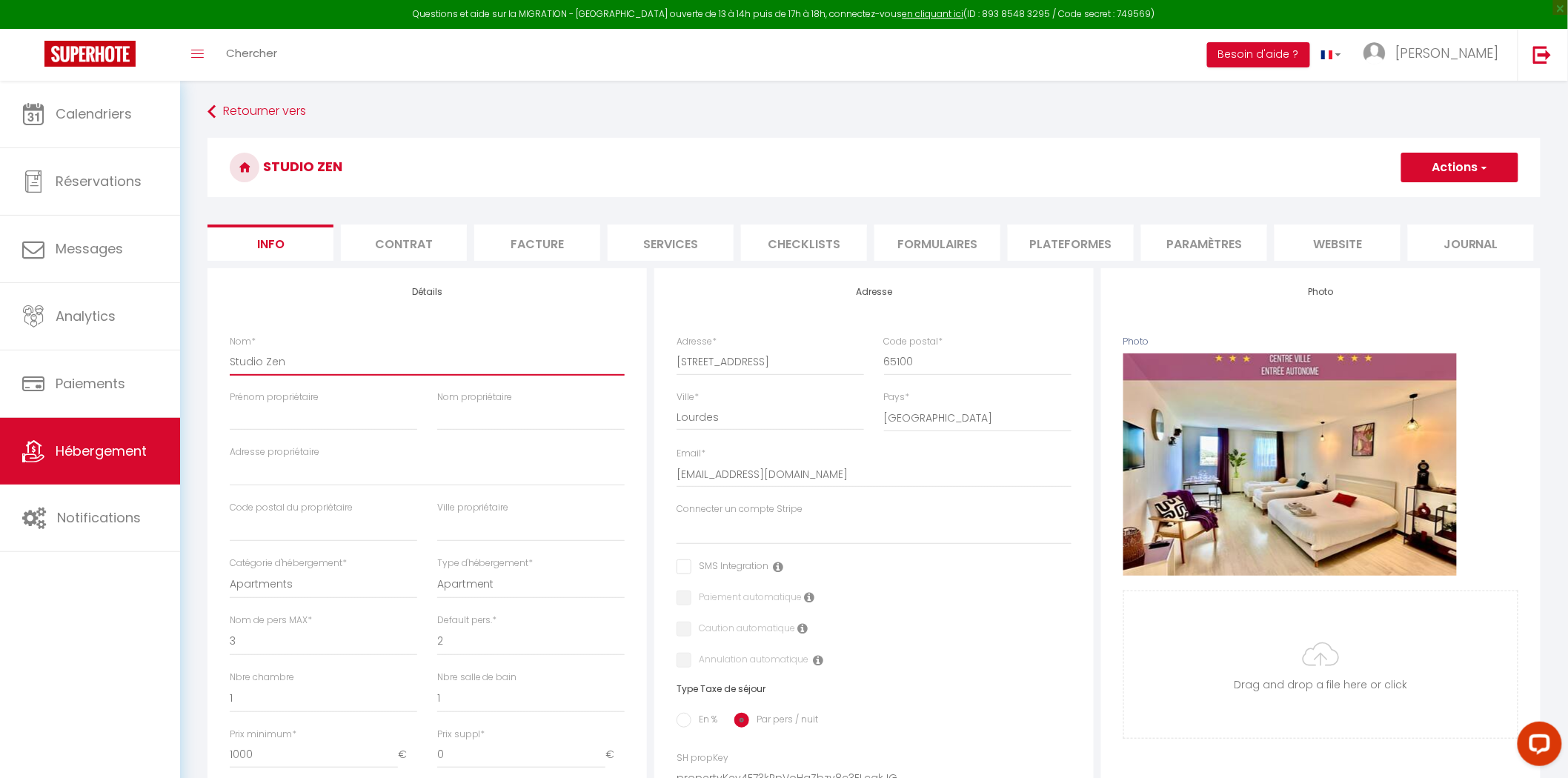
checkbox input "false"
type input "Studio Zen L"
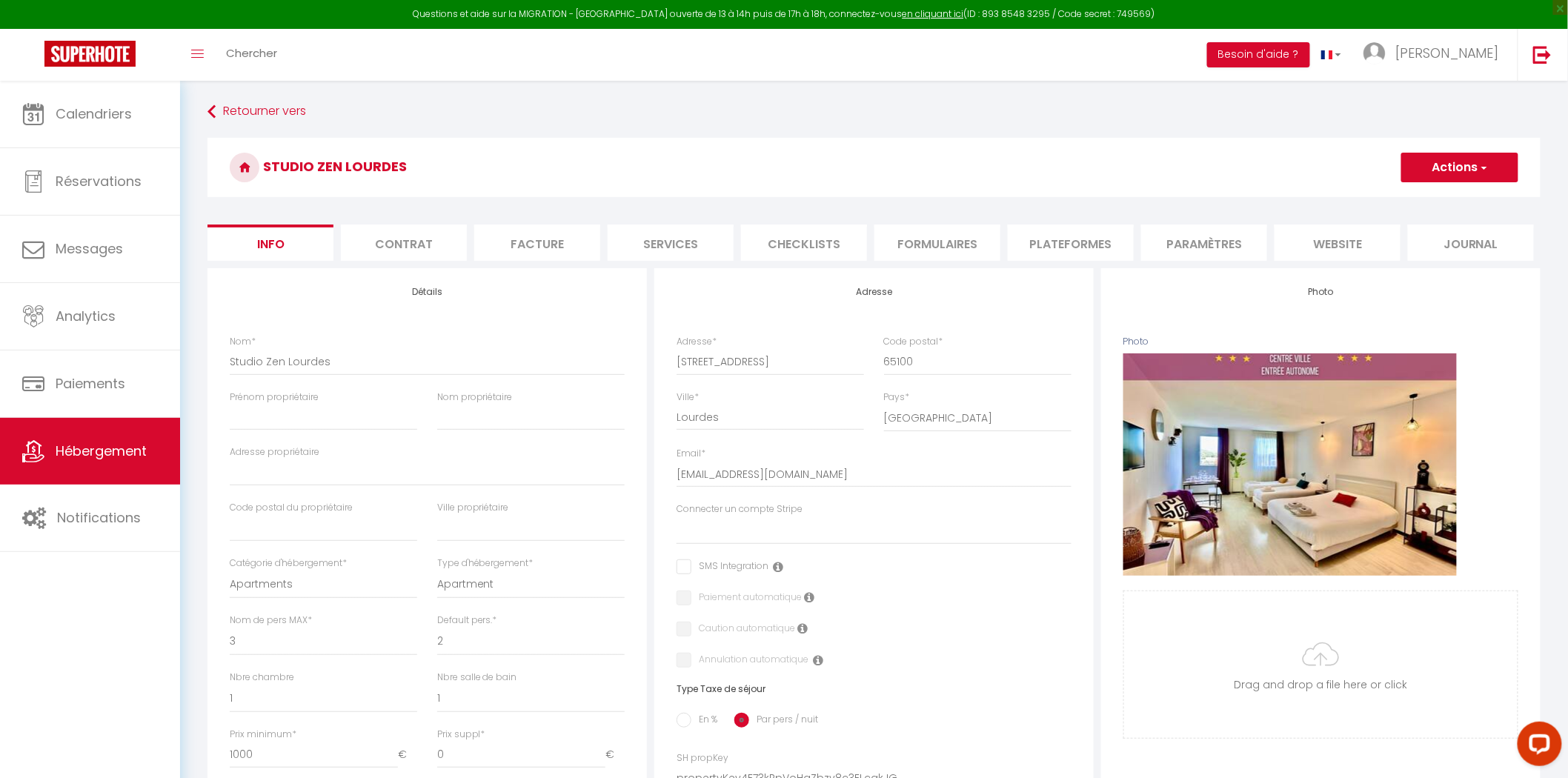
click at [1456, 153] on button "Actions" at bounding box center [1459, 168] width 117 height 29
click at [1411, 197] on input "Enregistrer" at bounding box center [1400, 200] width 55 height 15
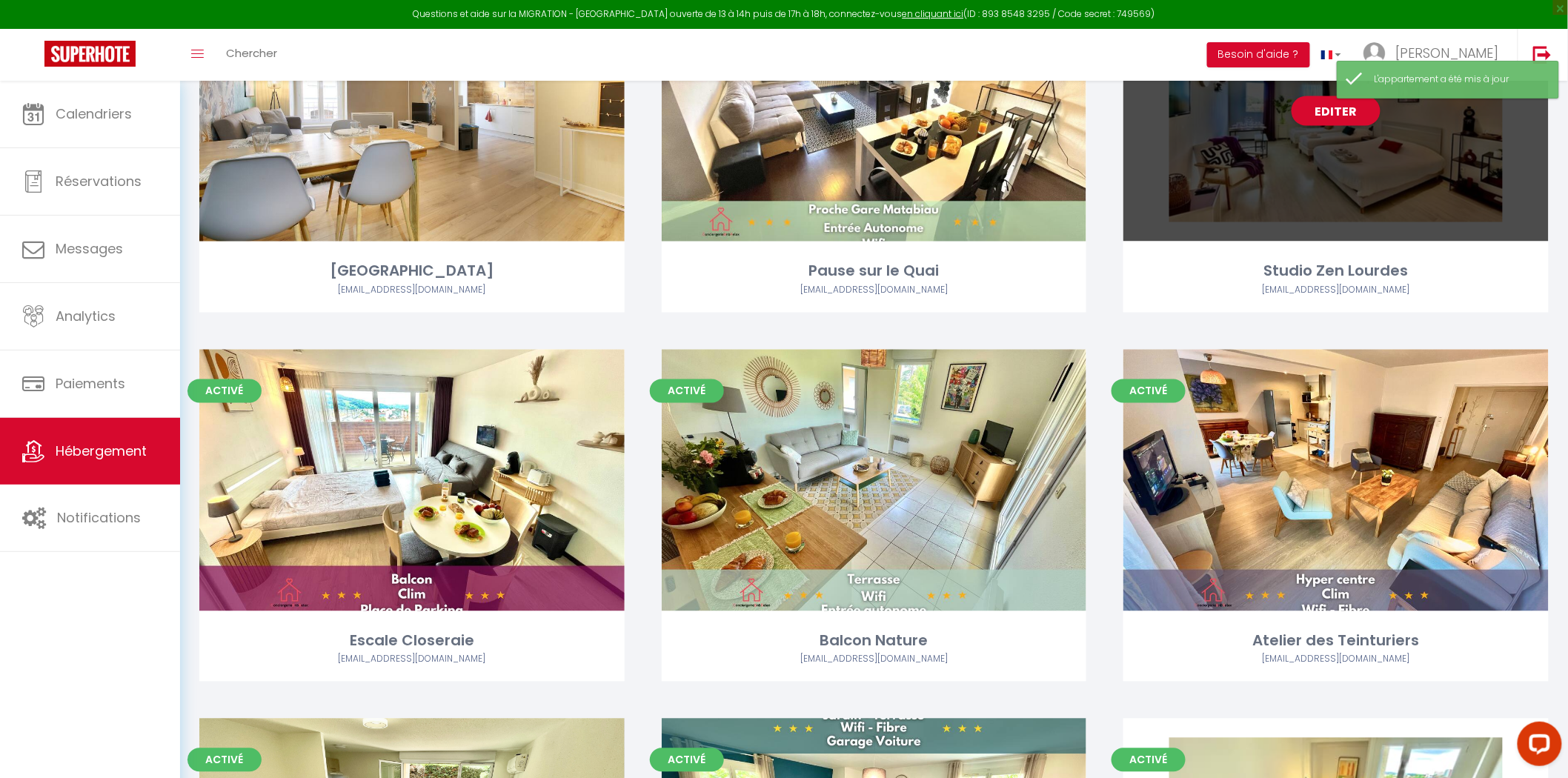
scroll to position [823, 0]
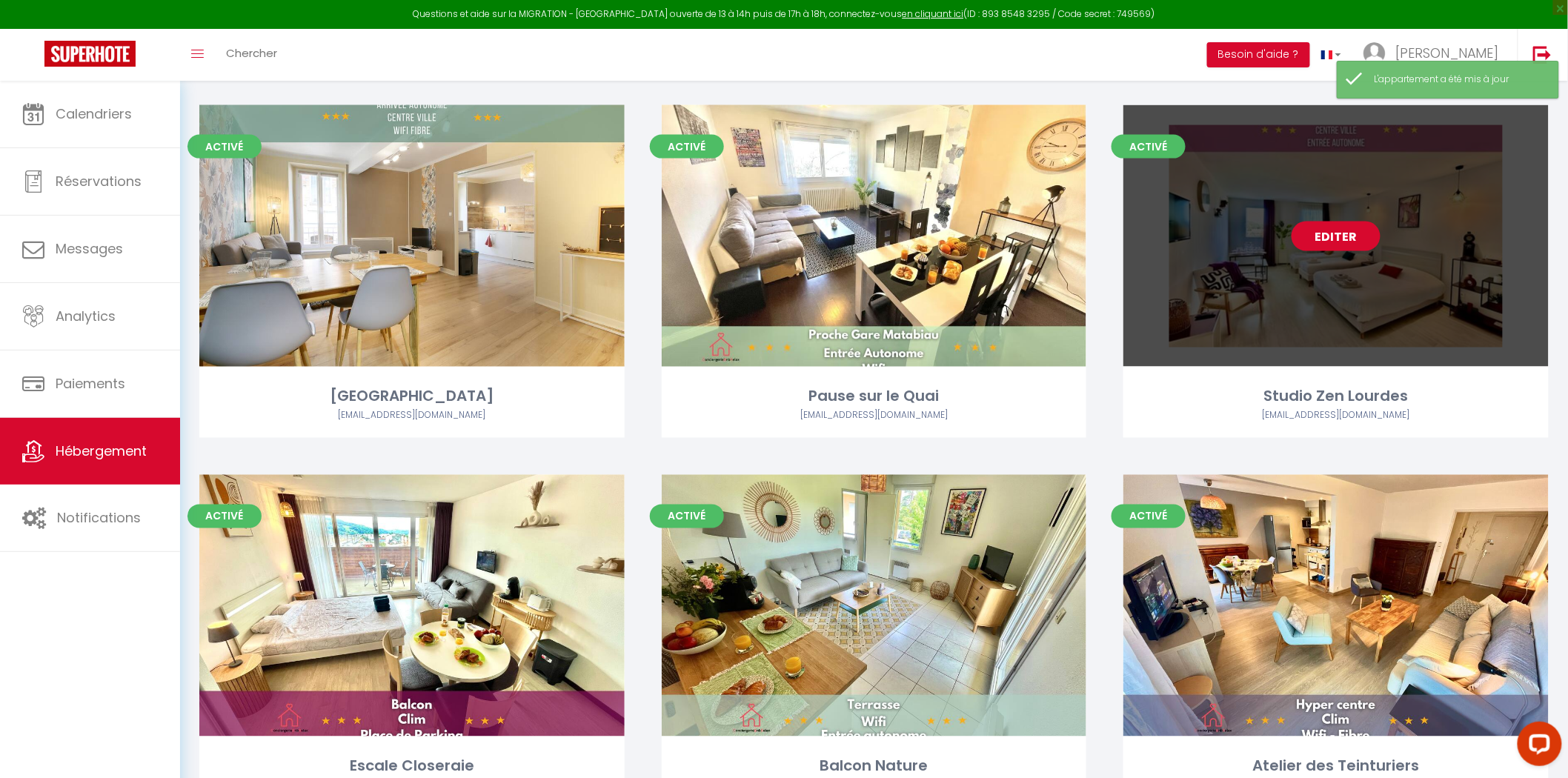
click at [1348, 224] on link "Editer" at bounding box center [1336, 236] width 89 height 29
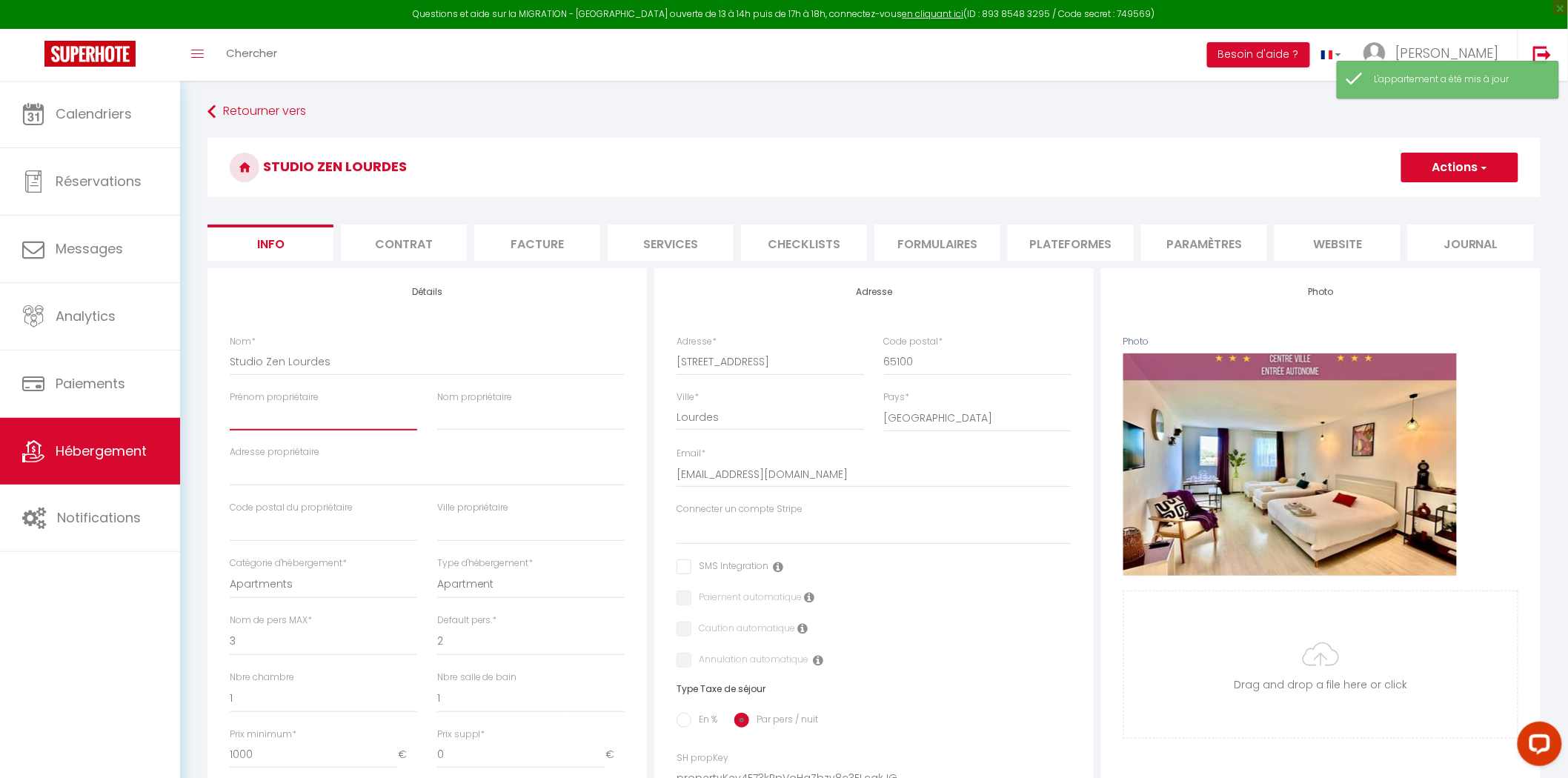
click at [282, 424] on input "Prénom propriétaire" at bounding box center [323, 417] width 187 height 27
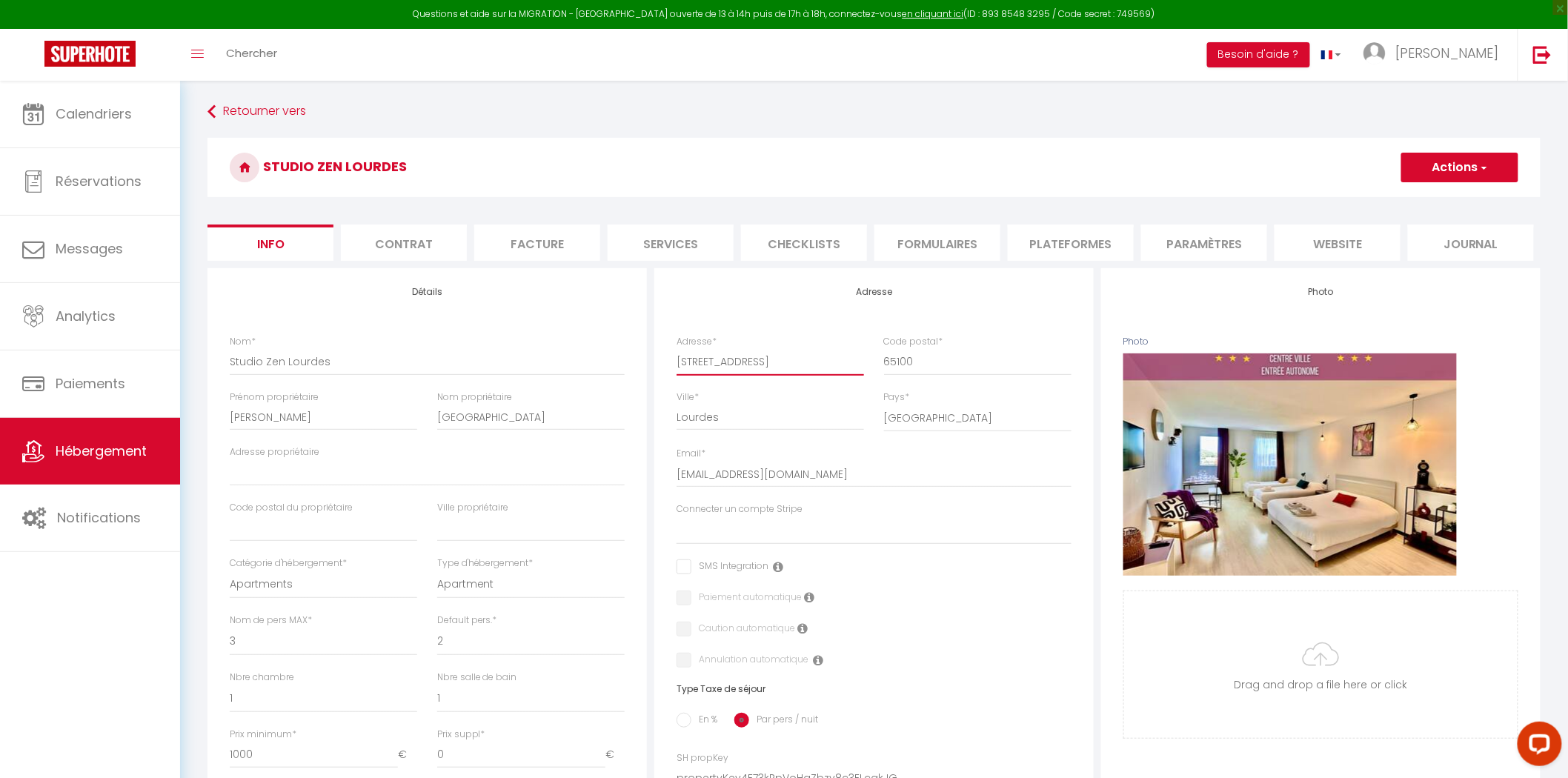
click at [754, 363] on input "[STREET_ADDRESS]" at bounding box center [770, 362] width 187 height 27
click at [383, 472] on input "Adresse propriétaire" at bounding box center [427, 473] width 395 height 27
paste input "[STREET_ADDRESS]"
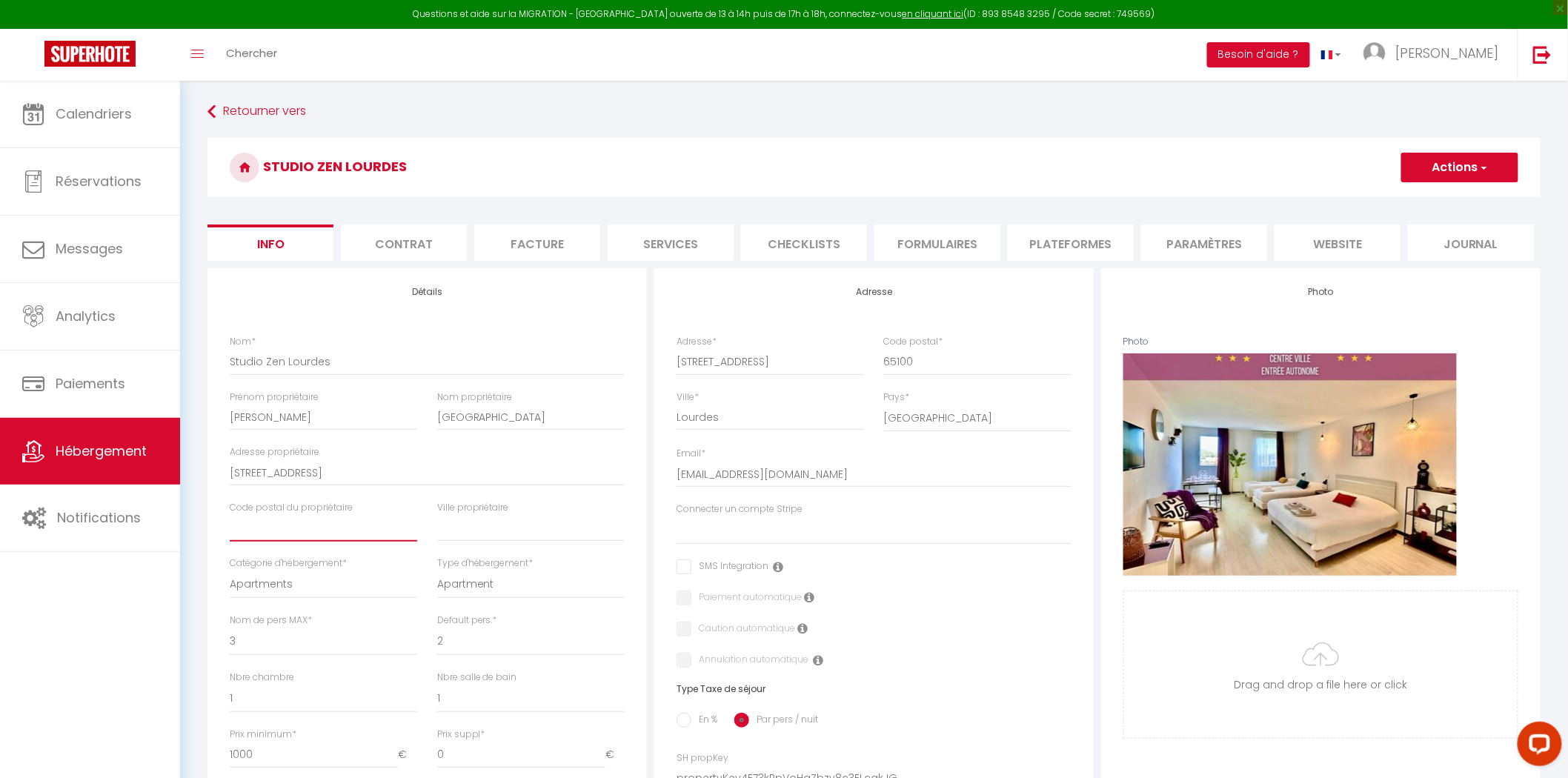
click at [338, 526] on input "text" at bounding box center [323, 528] width 187 height 27
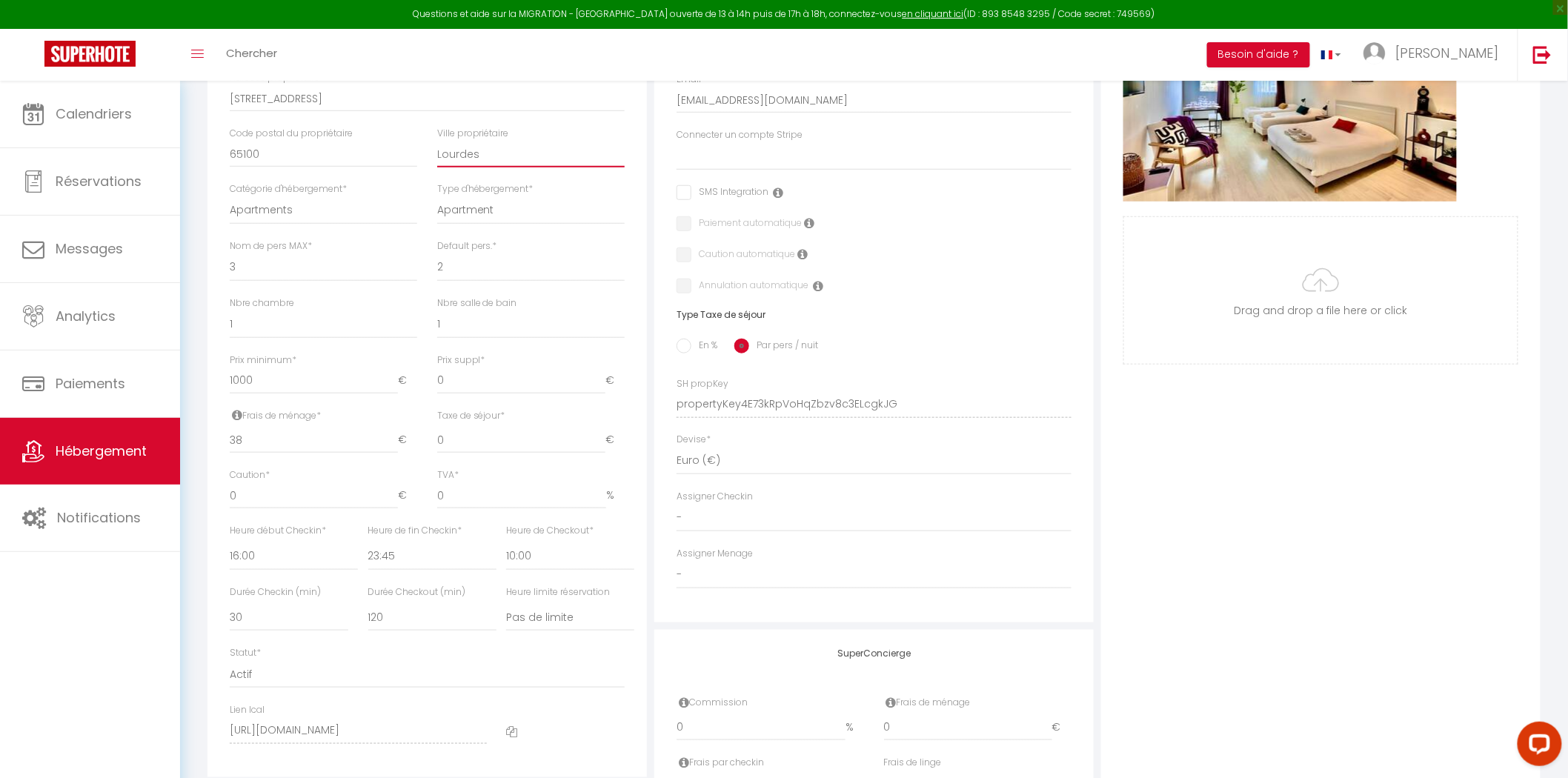
scroll to position [411, 0]
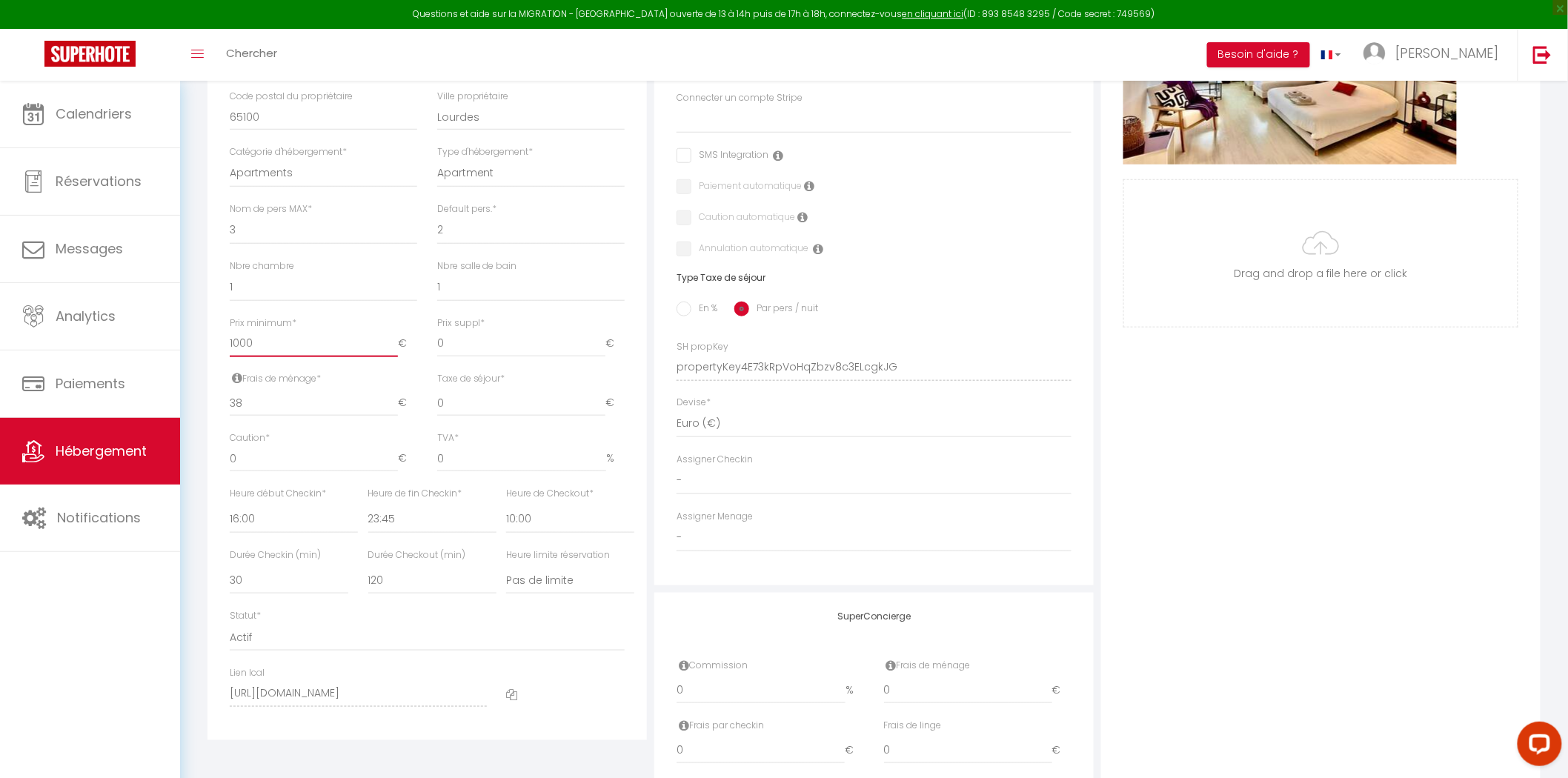
click at [284, 344] on input "1000" at bounding box center [314, 344] width 168 height 27
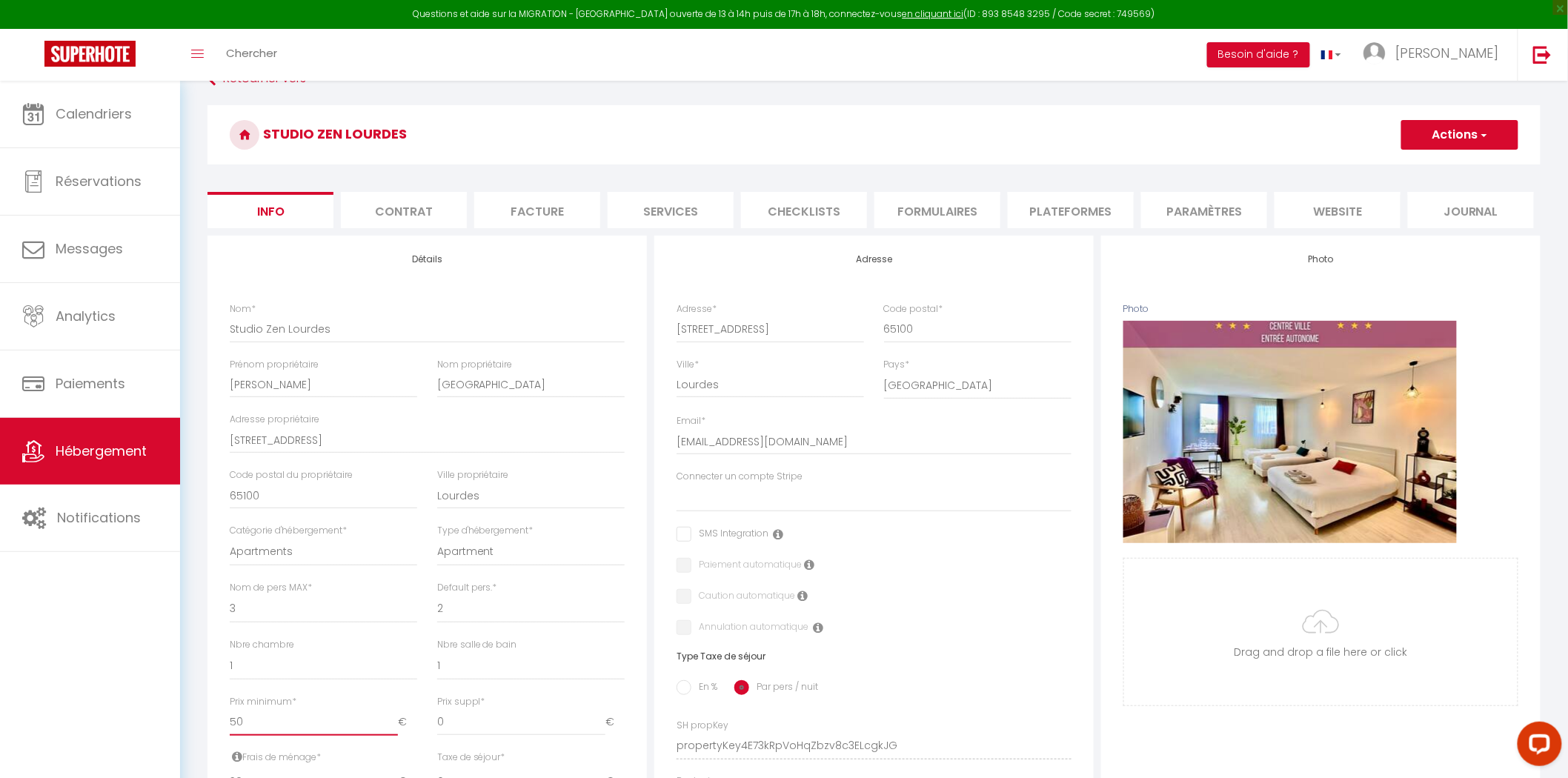
scroll to position [0, 0]
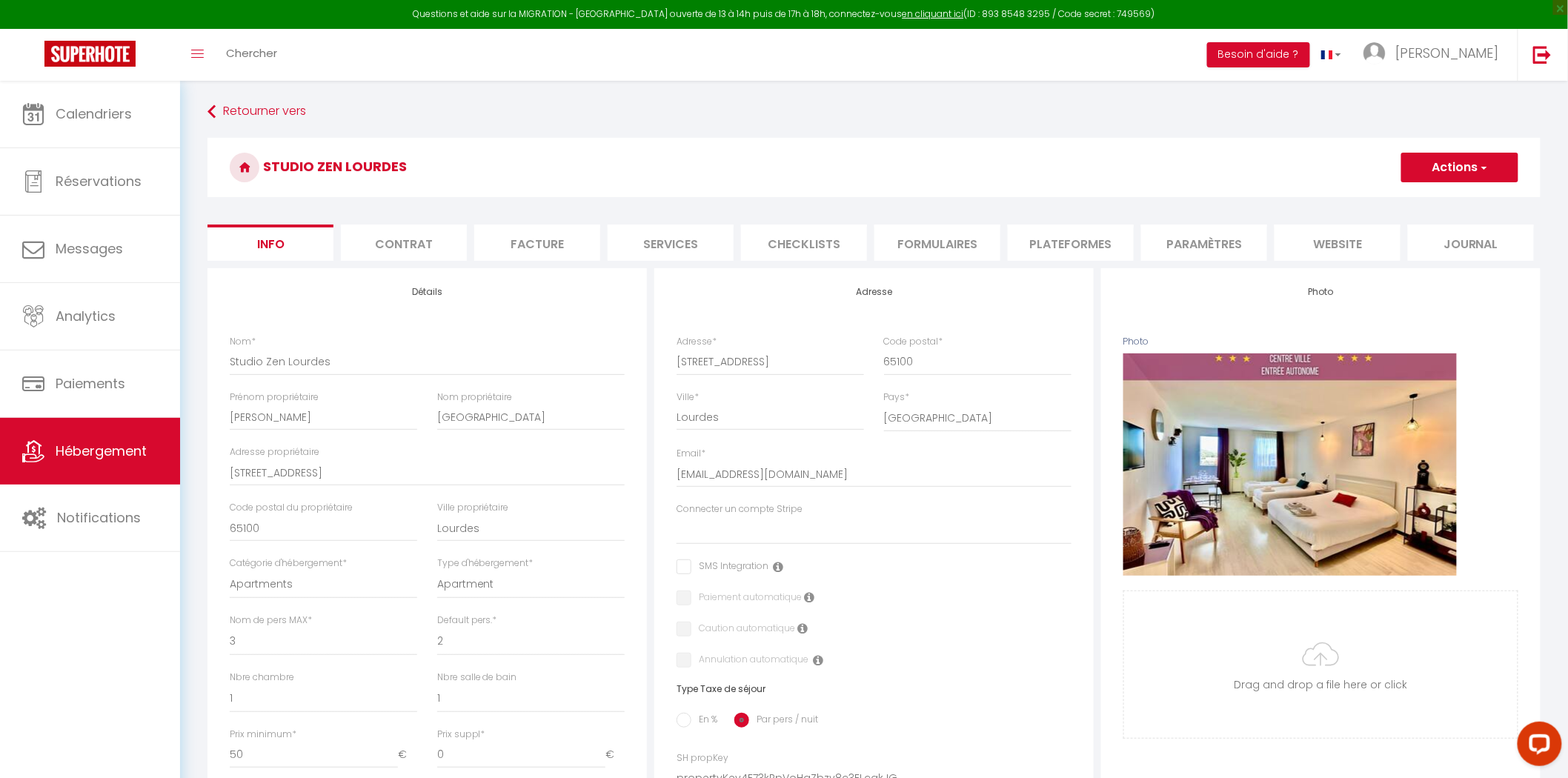
click at [1462, 172] on button "Actions" at bounding box center [1459, 168] width 117 height 29
click at [1423, 199] on input "Enregistrer" at bounding box center [1400, 200] width 55 height 15
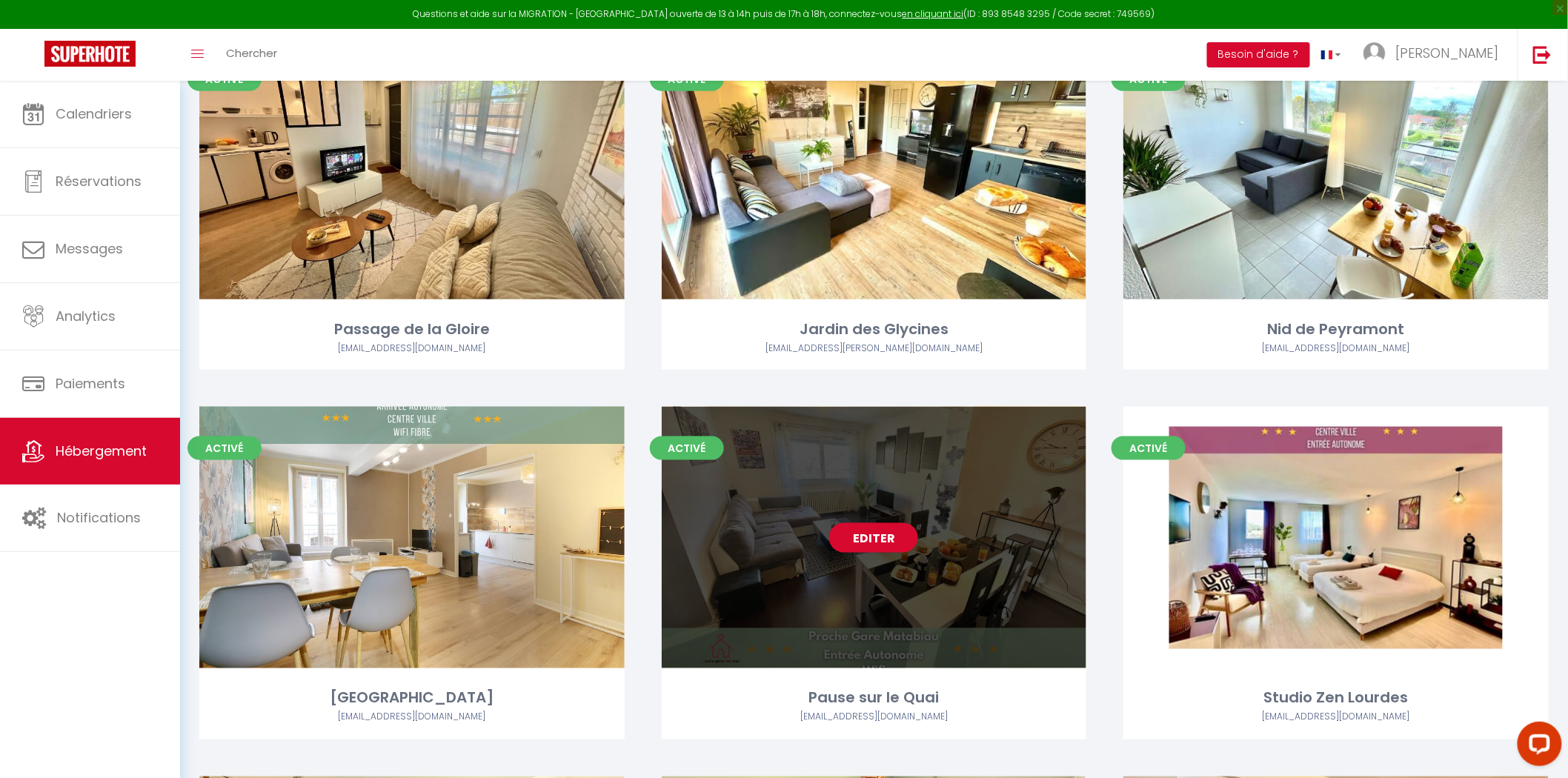
scroll to position [576, 0]
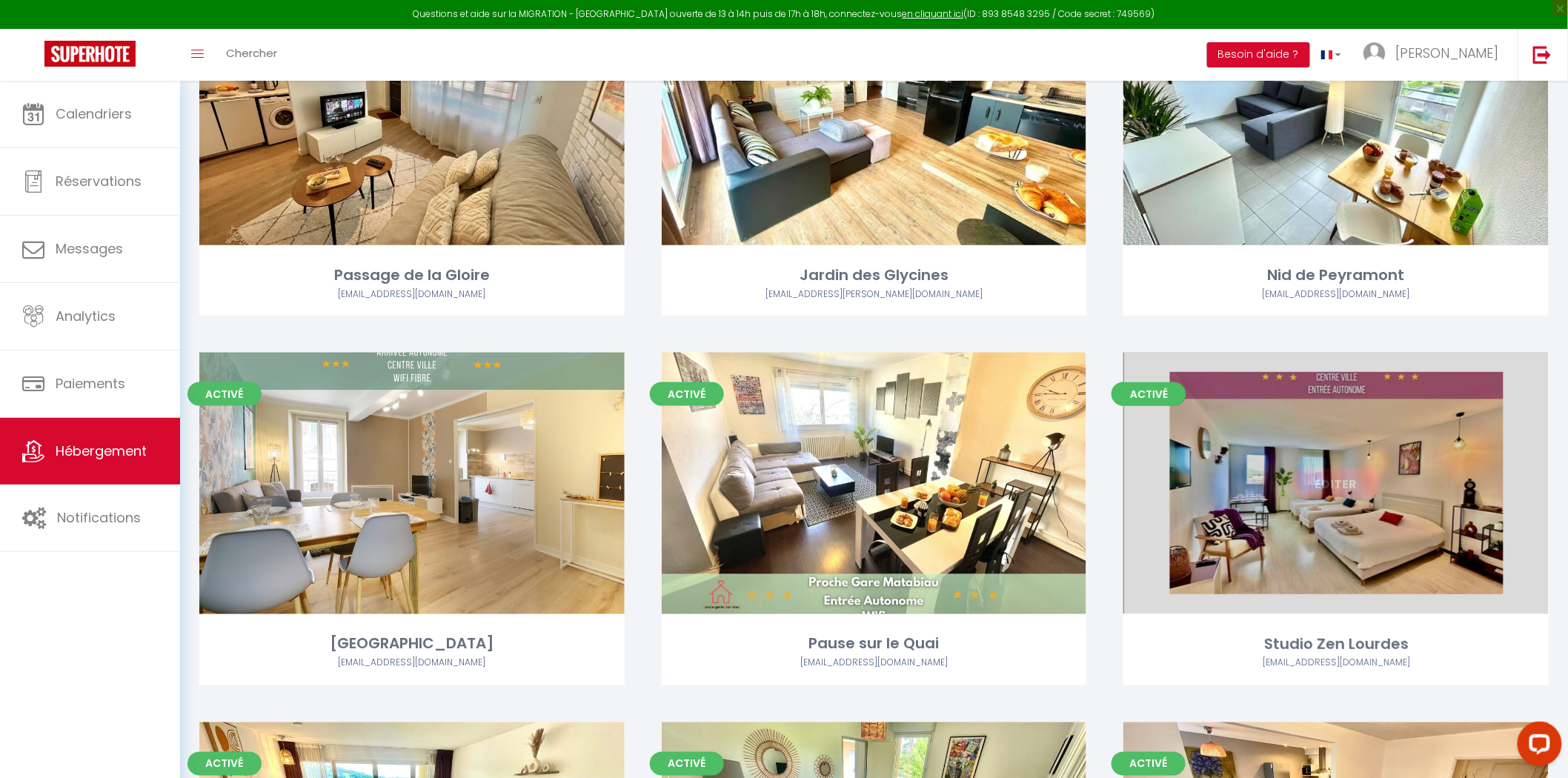
click at [1351, 490] on link "Editer" at bounding box center [1336, 483] width 89 height 29
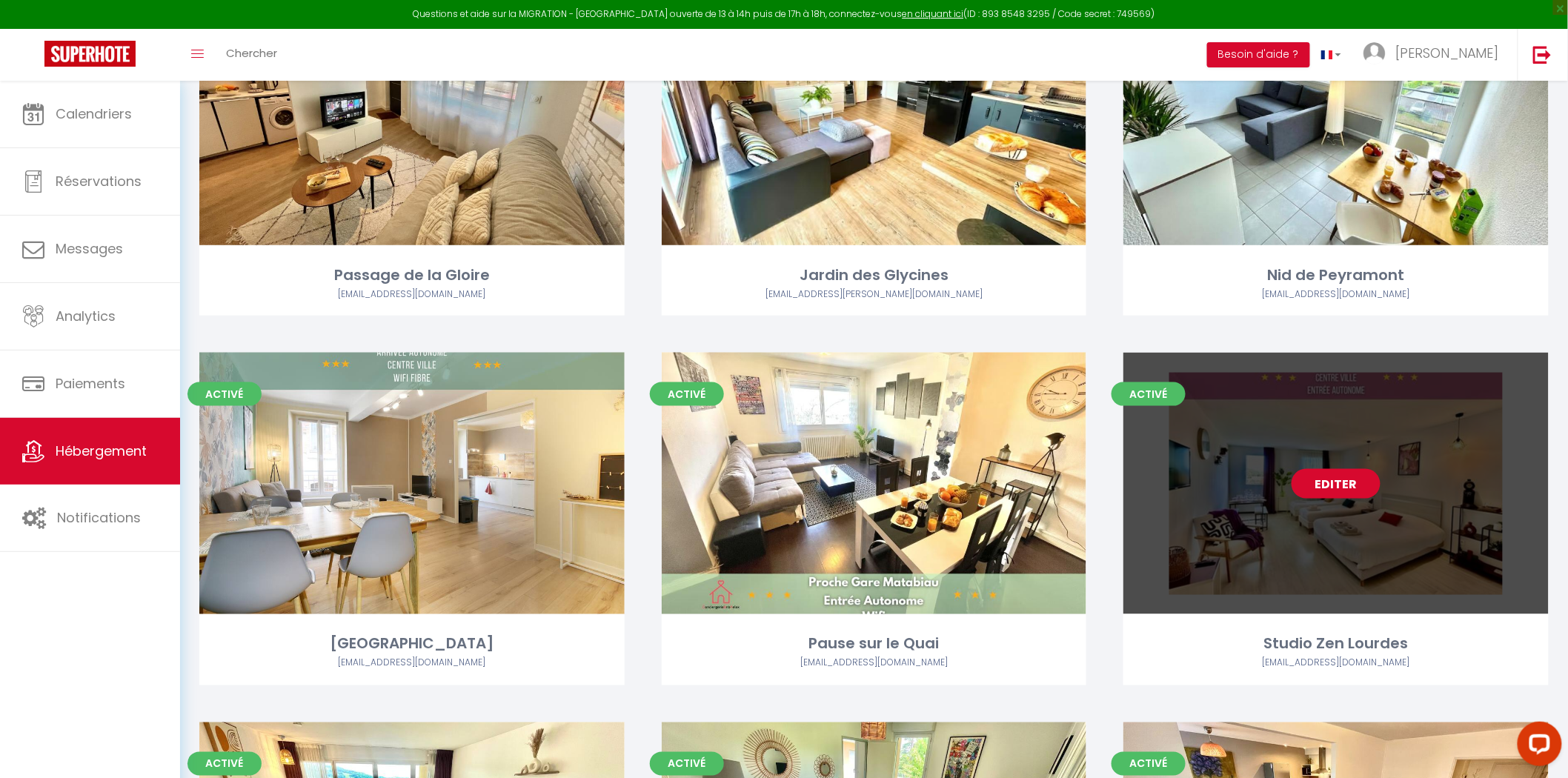
click at [1354, 470] on link "Editer" at bounding box center [1336, 483] width 89 height 29
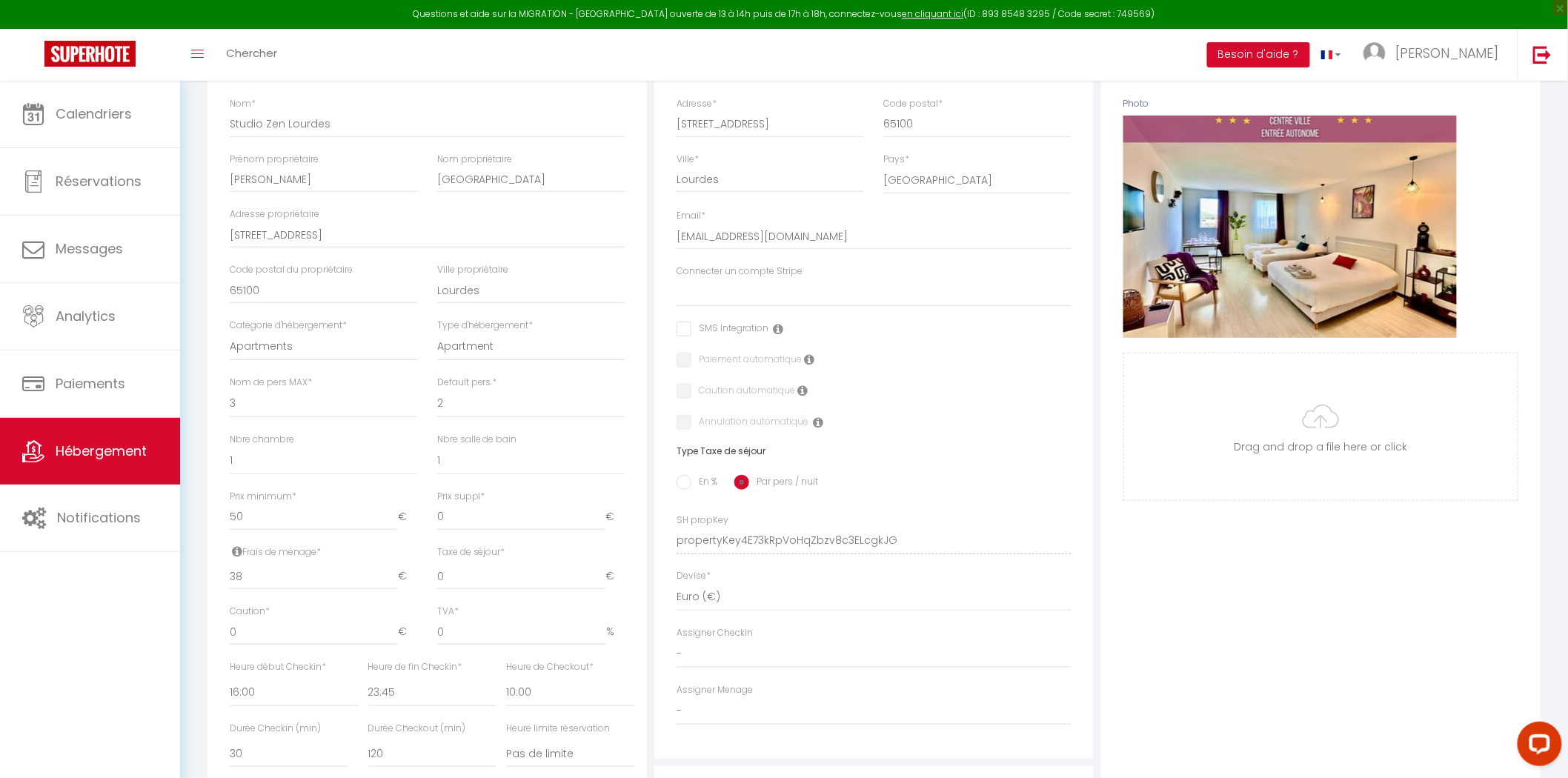
scroll to position [329, 0]
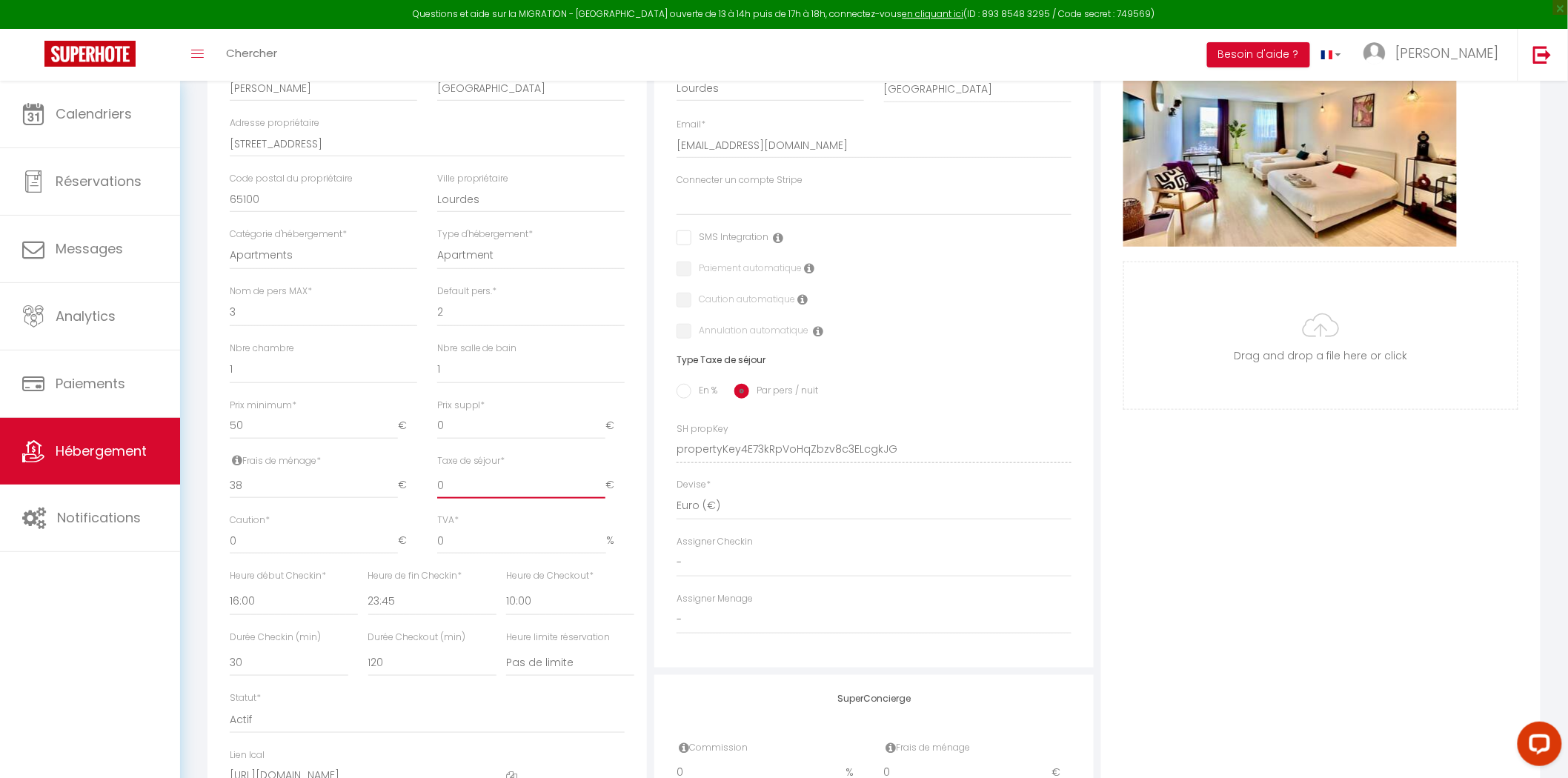
click at [471, 488] on input "0" at bounding box center [521, 485] width 168 height 27
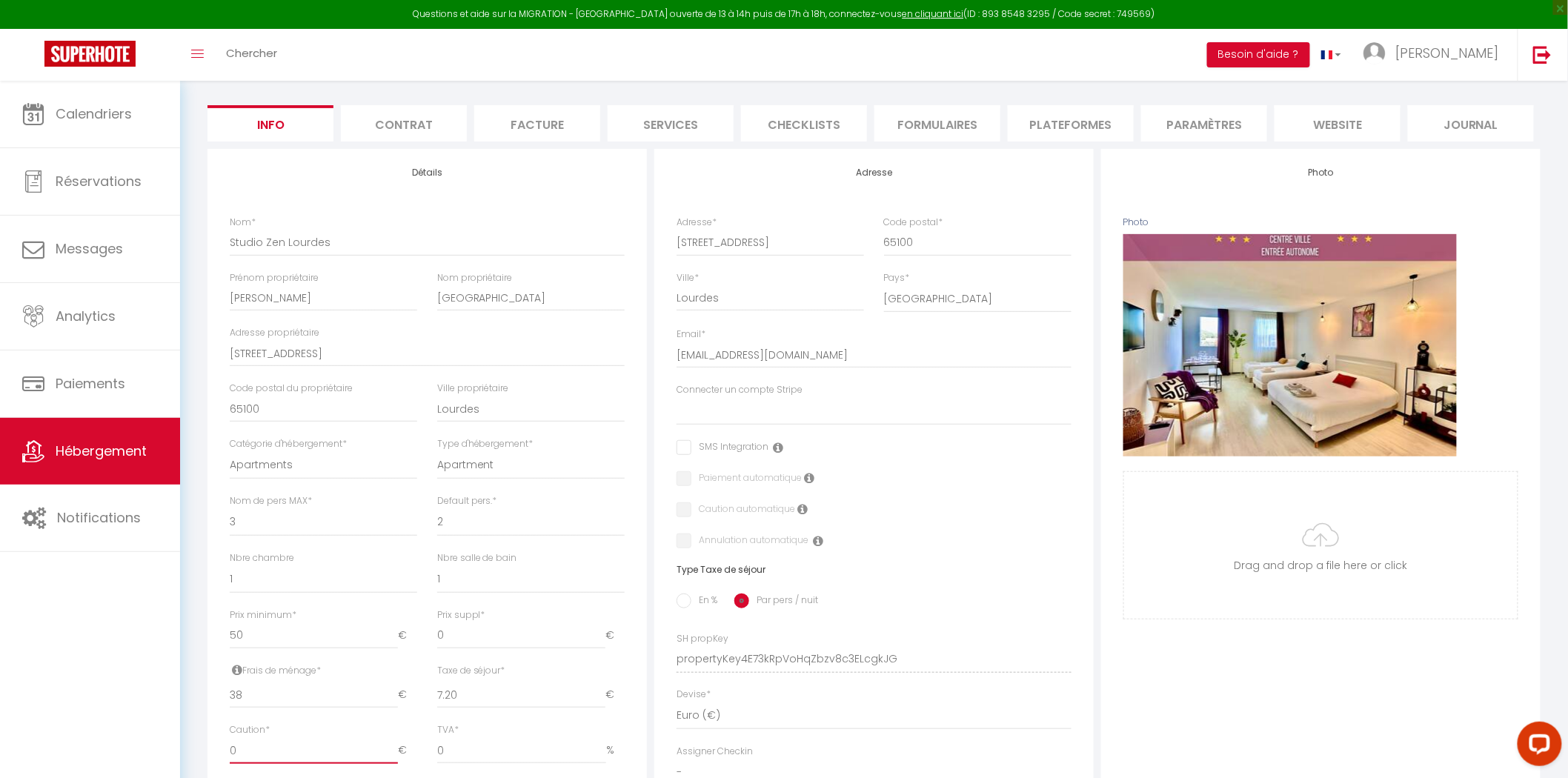
scroll to position [83, 0]
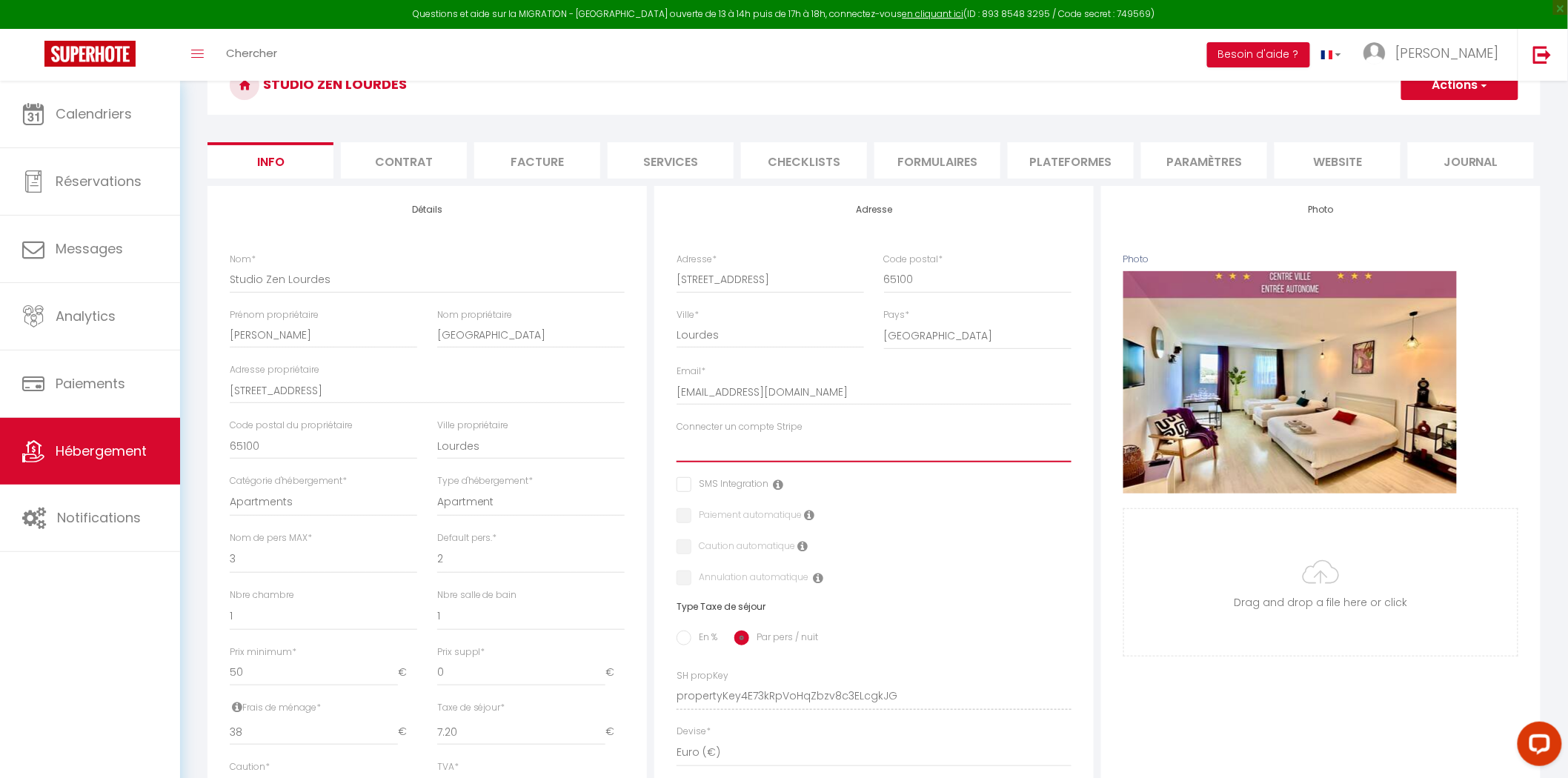
click at [764, 452] on select "Conciergerie BnB Relax Alexandra Aymard Vasconia Peyramont Marino Gloire Glycin…" at bounding box center [874, 448] width 395 height 28
click at [676, 434] on select "Conciergerie BnB Relax Alexandra Aymard Vasconia Peyramont Marino Gloire Glycin…" at bounding box center [874, 448] width 395 height 28
click at [1070, 603] on h6 "Type Taxe de séjour" at bounding box center [874, 606] width 395 height 11
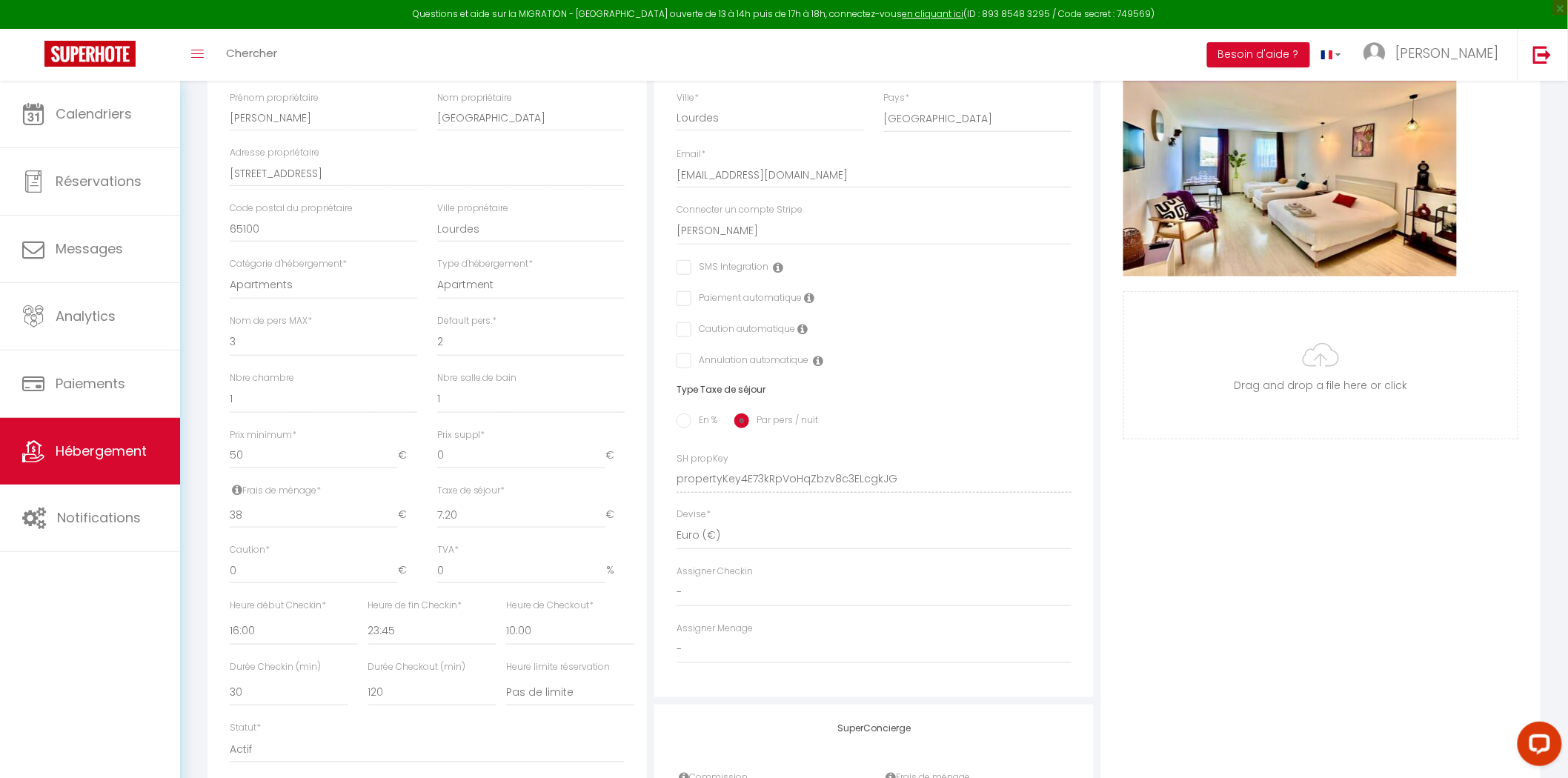
scroll to position [329, 0]
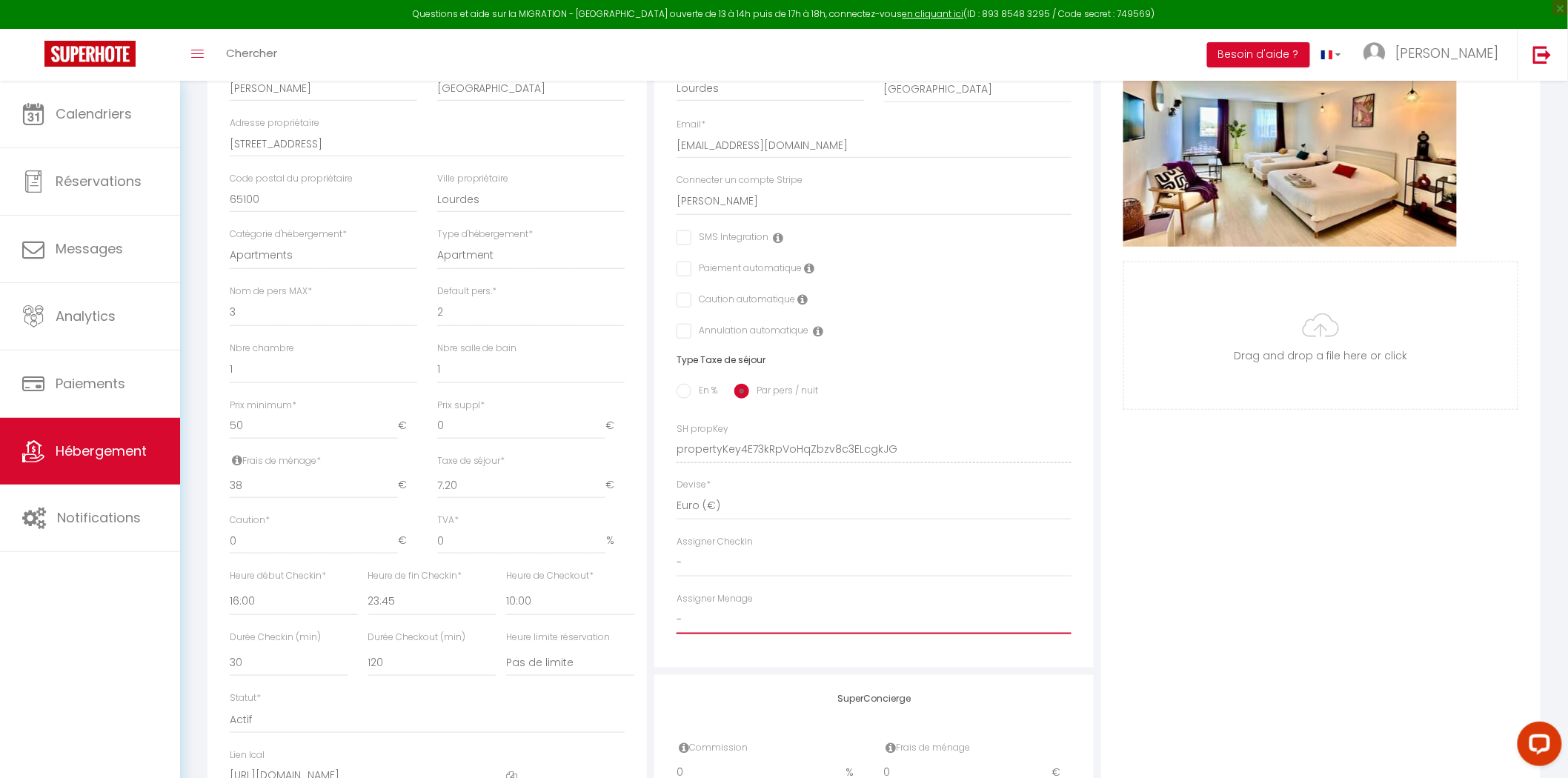
click at [743, 620] on select "- Morgane Bouillard Amandine Paris Maimouna c Khadidja Jamal Ahmed Sirine SAOUD…" at bounding box center [874, 620] width 395 height 28
click at [676, 606] on select "- Morgane Bouillard Amandine Paris Maimouna c Khadidja Jamal Ahmed Sirine SAOUD…" at bounding box center [874, 620] width 395 height 28
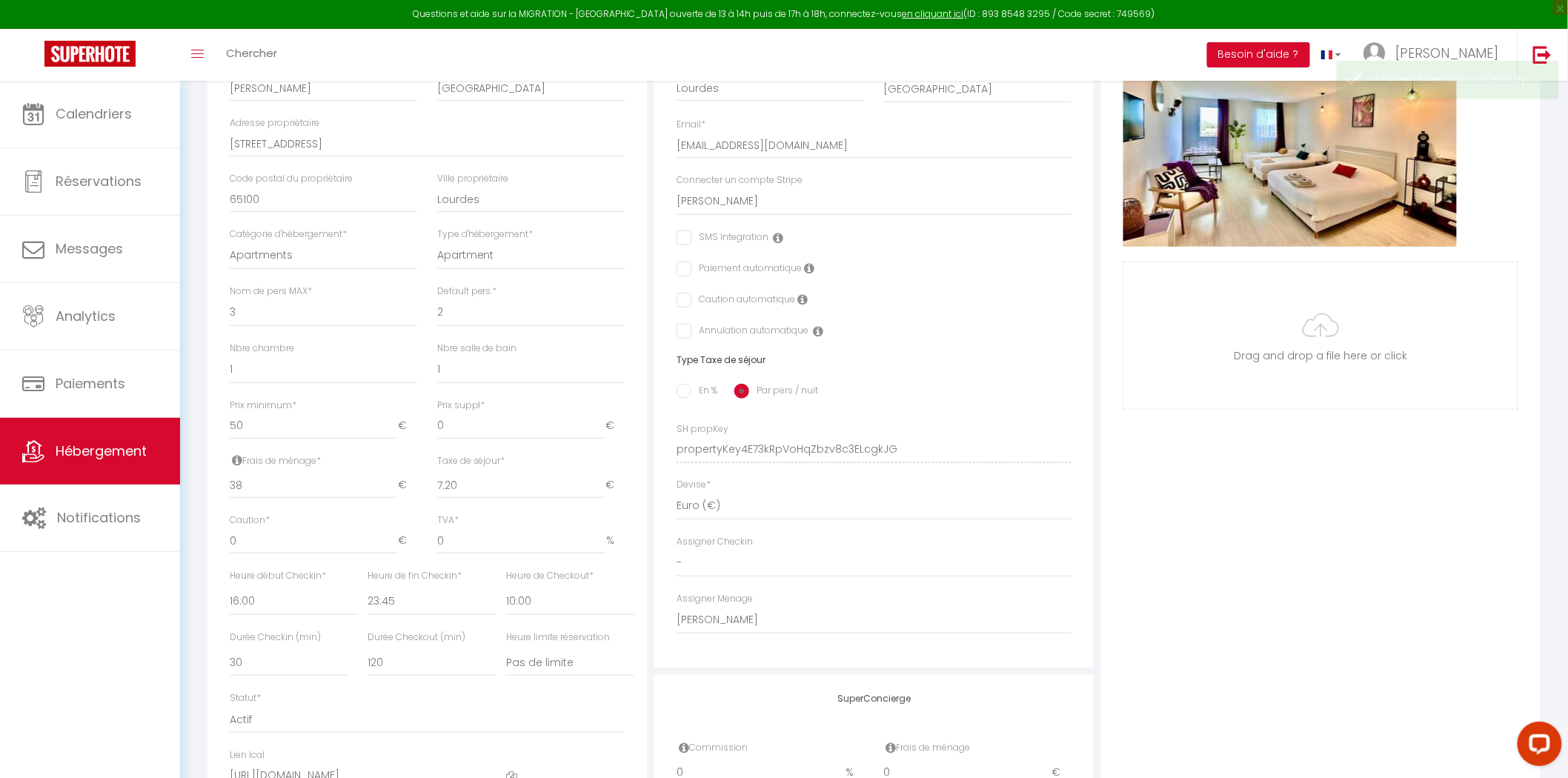
click at [1150, 567] on div "Photo Photo Supprimer Drag and drop a file here or click Ooops, something wrong…" at bounding box center [1320, 439] width 439 height 1000
click at [689, 390] on input "En %" at bounding box center [684, 391] width 15 height 15
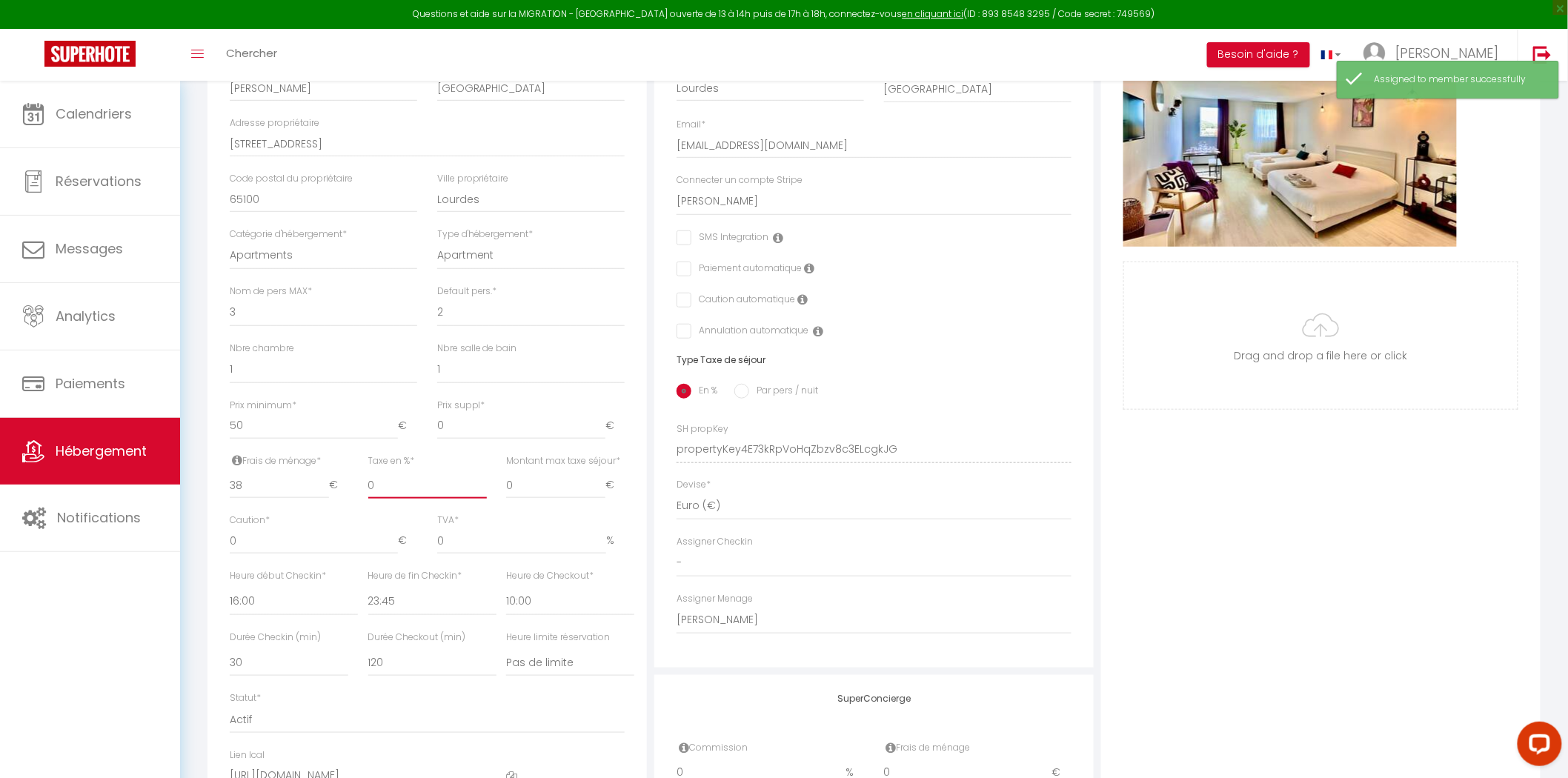
click at [389, 492] on input "0" at bounding box center [427, 485] width 119 height 27
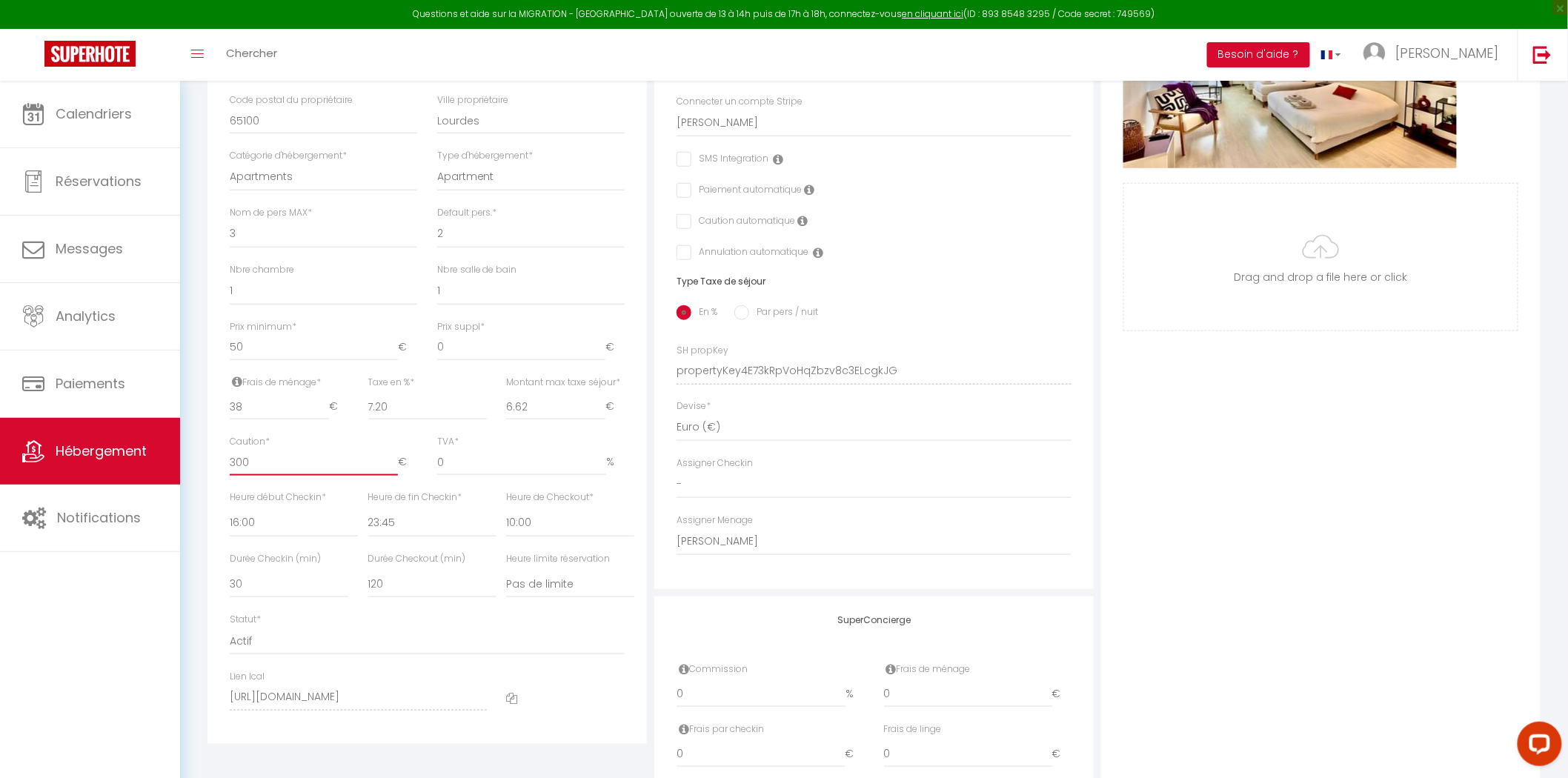
scroll to position [411, 0]
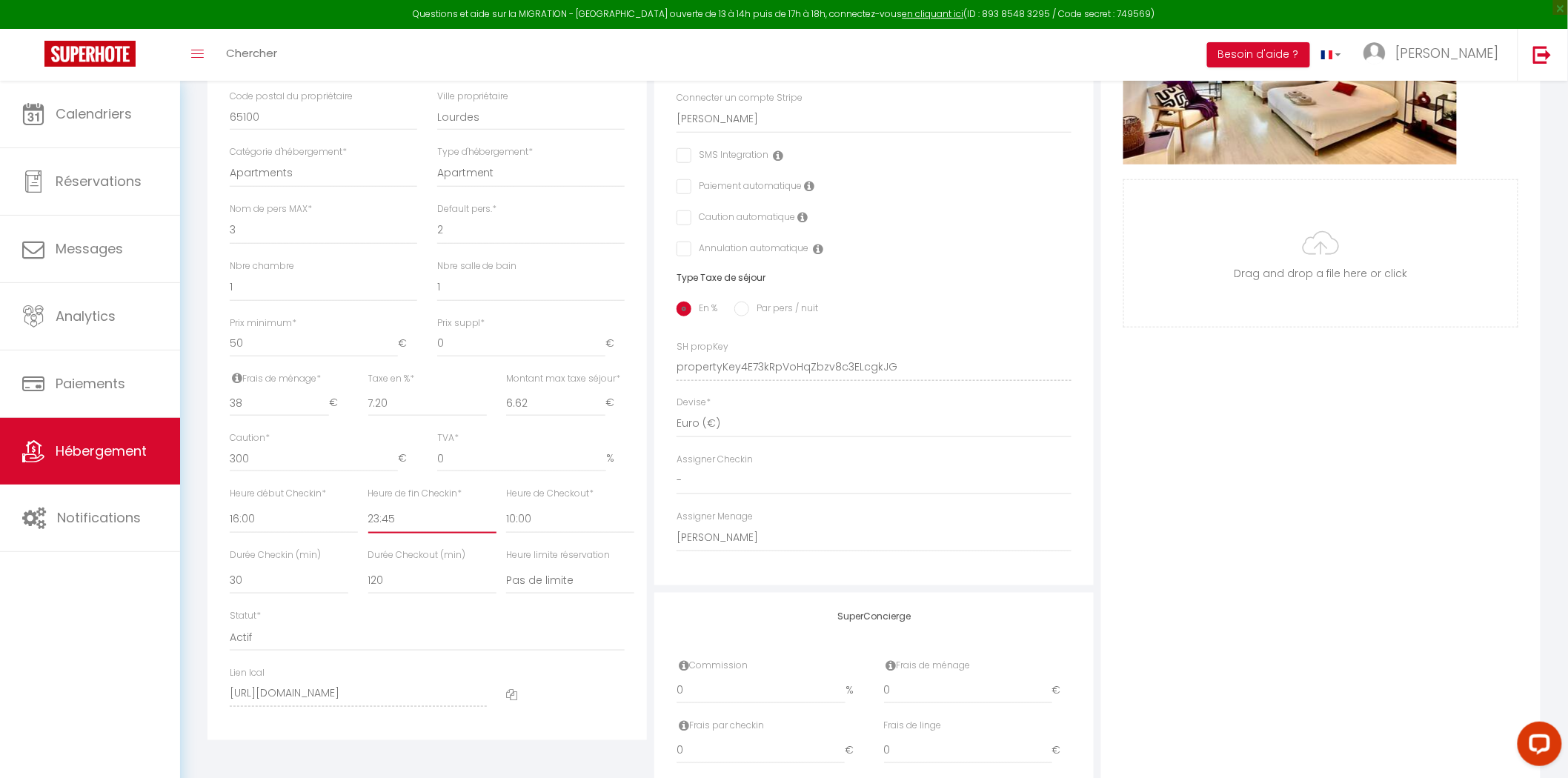
click at [417, 507] on select "00:00 00:15 00:30 00:45 01:00 01:15 01:30 01:45 02:00 02:15 02:30 02:45 03:00" at bounding box center [432, 519] width 128 height 28
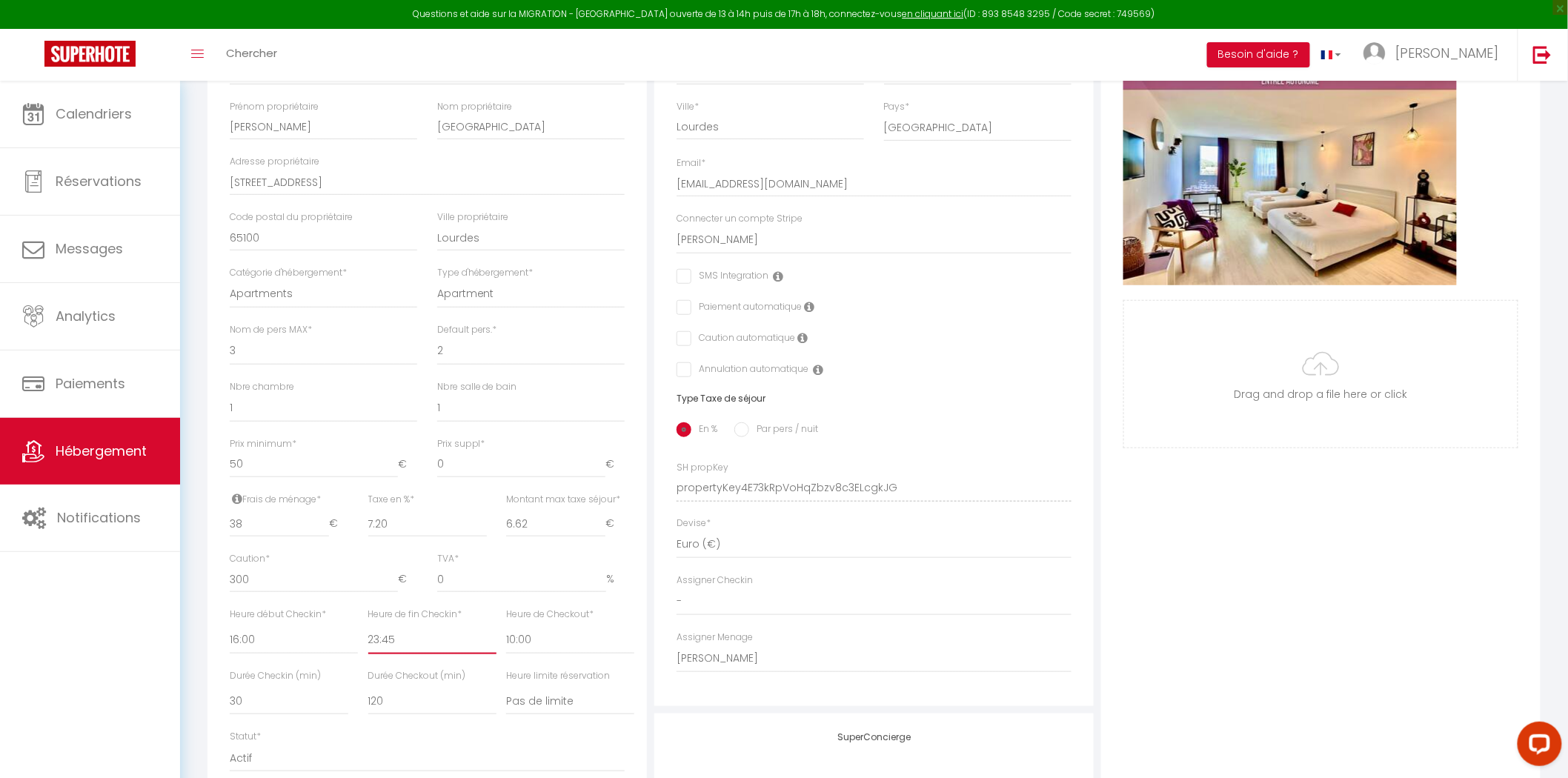
scroll to position [0, 0]
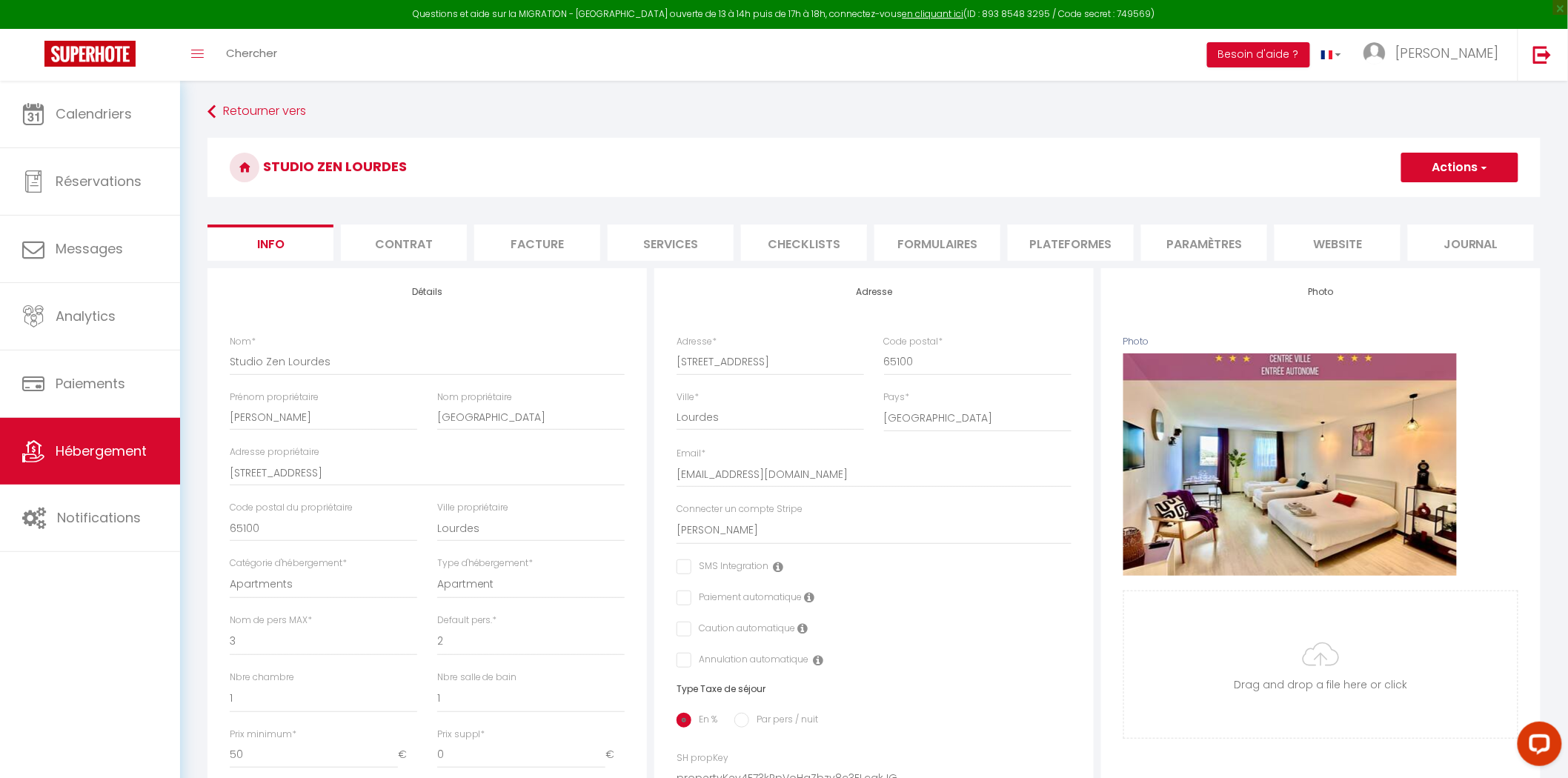
click at [1413, 174] on button "Actions" at bounding box center [1459, 168] width 117 height 29
click at [1399, 193] on input "Enregistrer" at bounding box center [1400, 200] width 55 height 15
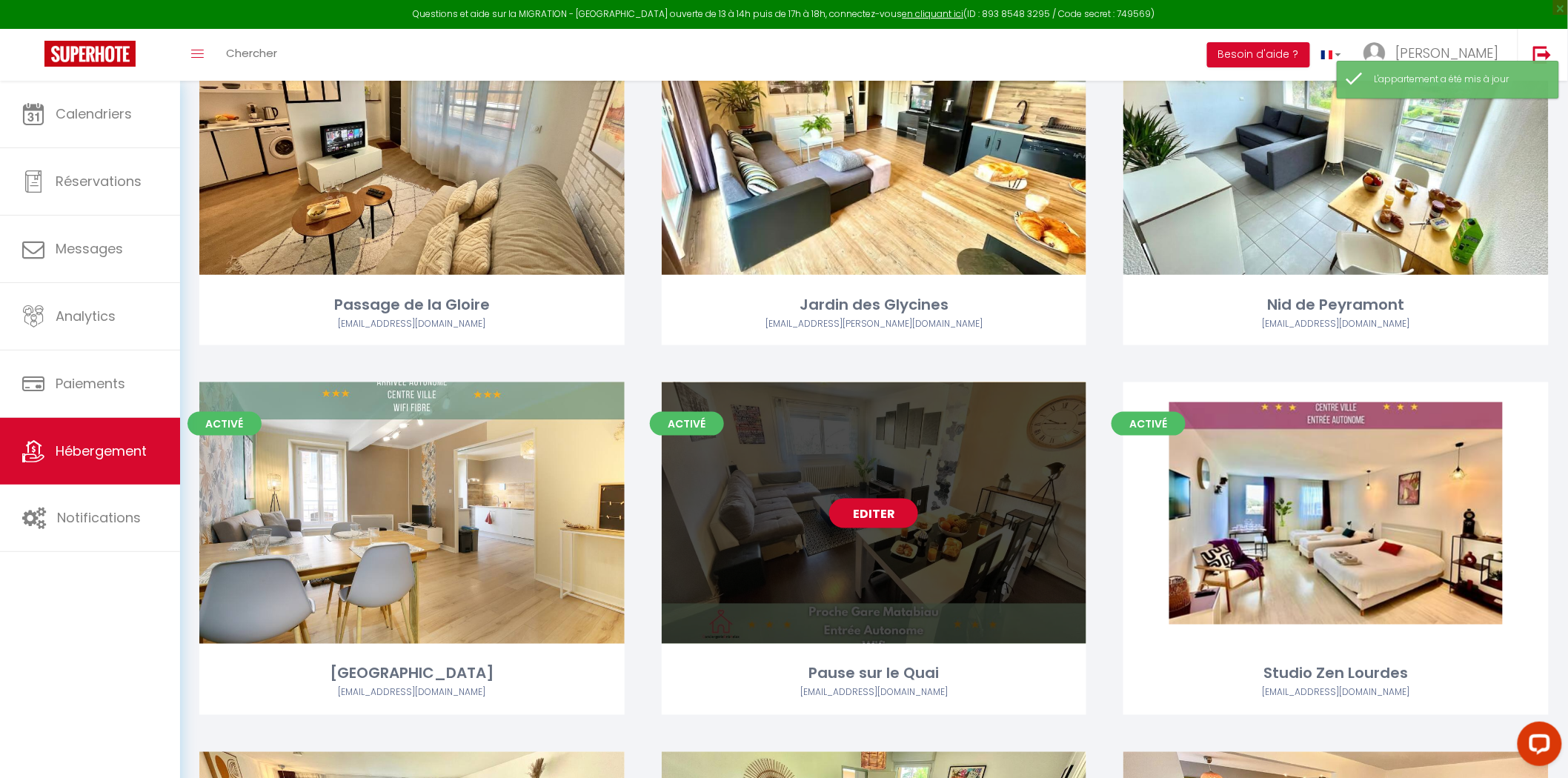
scroll to position [576, 0]
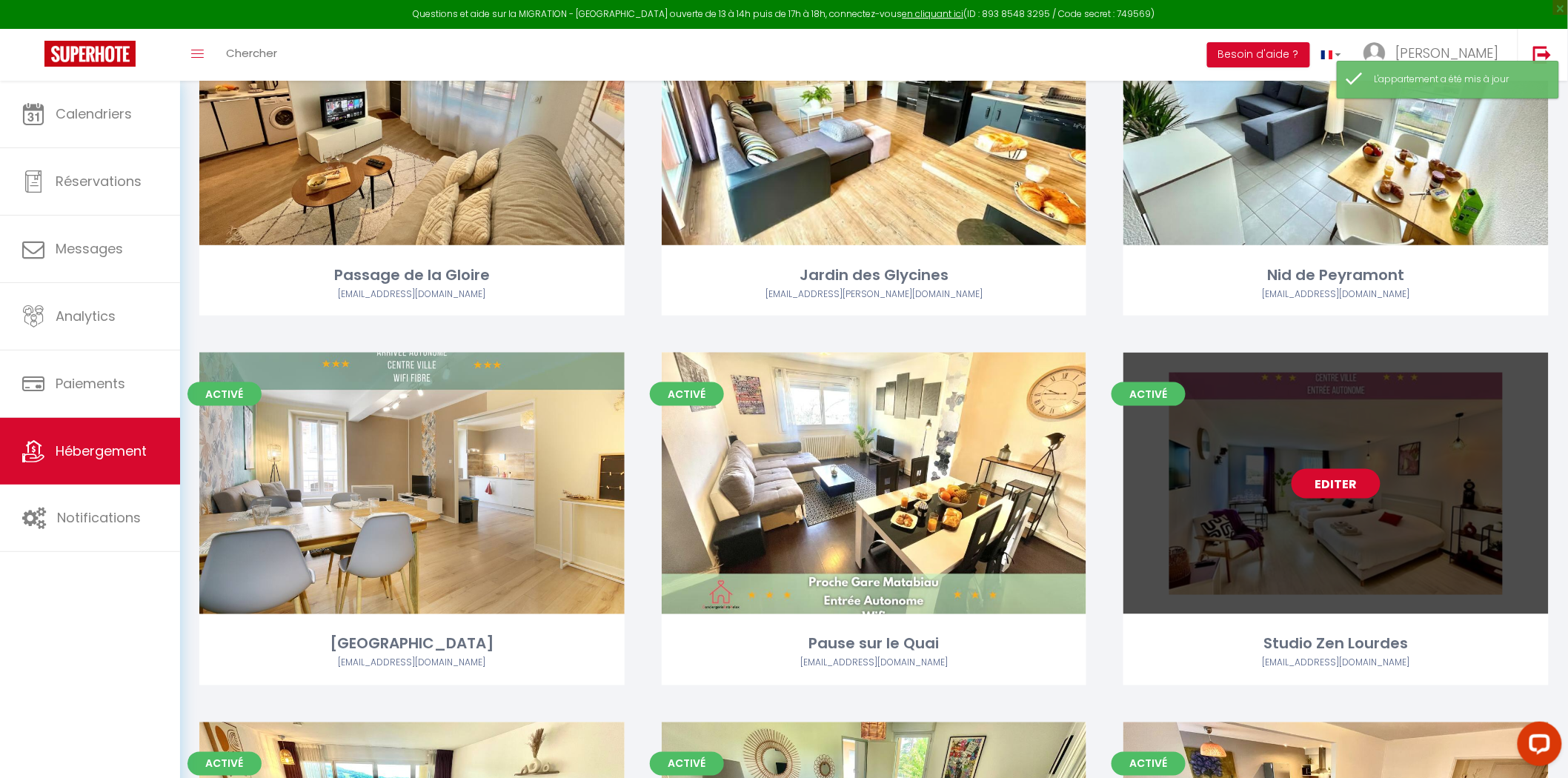
click at [1358, 483] on link "Editer" at bounding box center [1336, 483] width 89 height 29
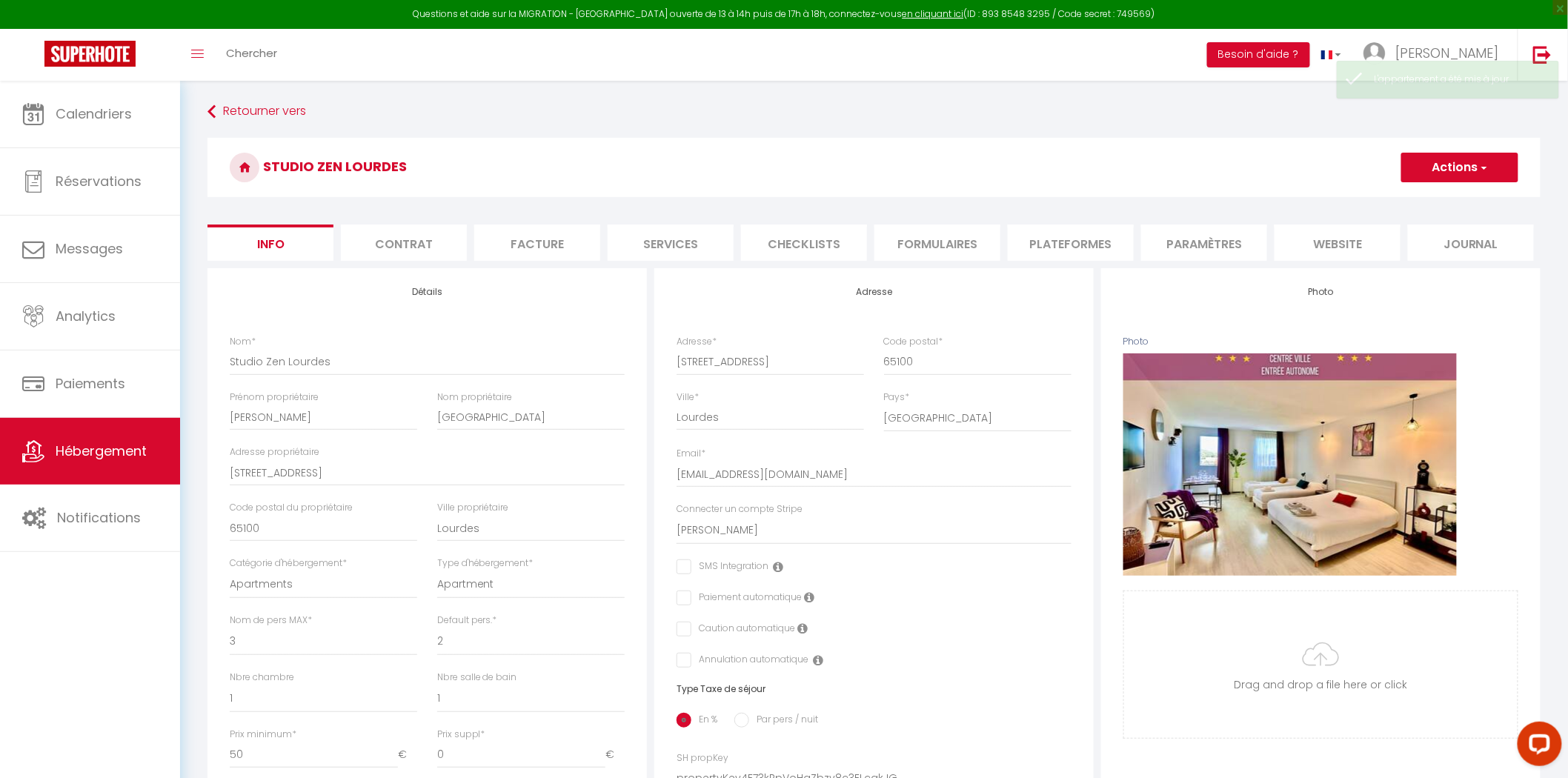
click at [462, 254] on li "Contrat" at bounding box center [404, 242] width 126 height 36
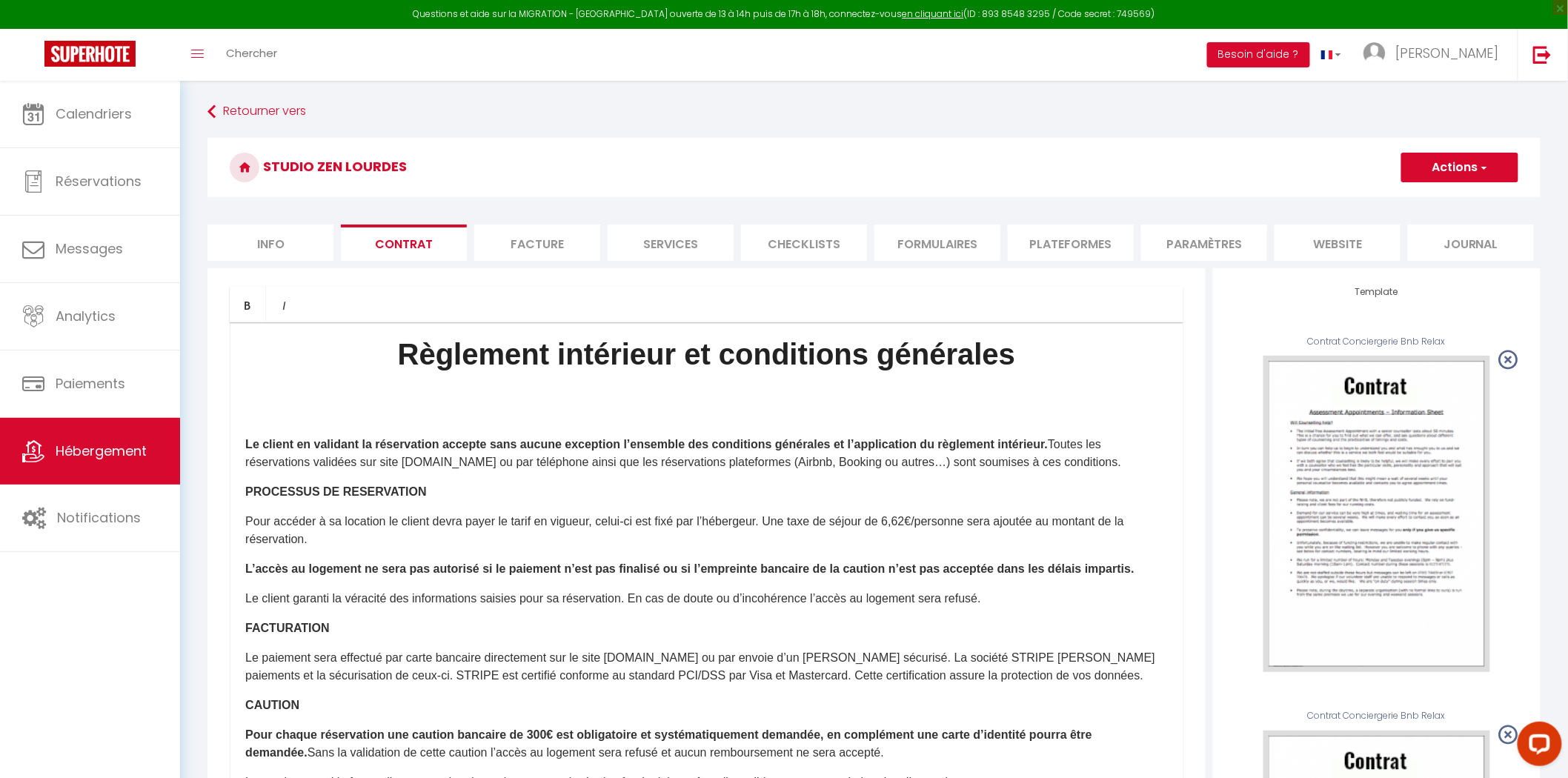
click at [609, 457] on p "Le client en validant la réservation accepte sans aucune exception l’ensemble d…" at bounding box center [707, 453] width 923 height 35
click at [432, 467] on p "Le client en validant la réservation accepte sans aucune exception l’ensemble d…" at bounding box center [707, 453] width 923 height 35
click at [463, 470] on p "Le client en validant la réservation accepte sans aucune exception l’ensemble d…" at bounding box center [707, 453] width 923 height 35
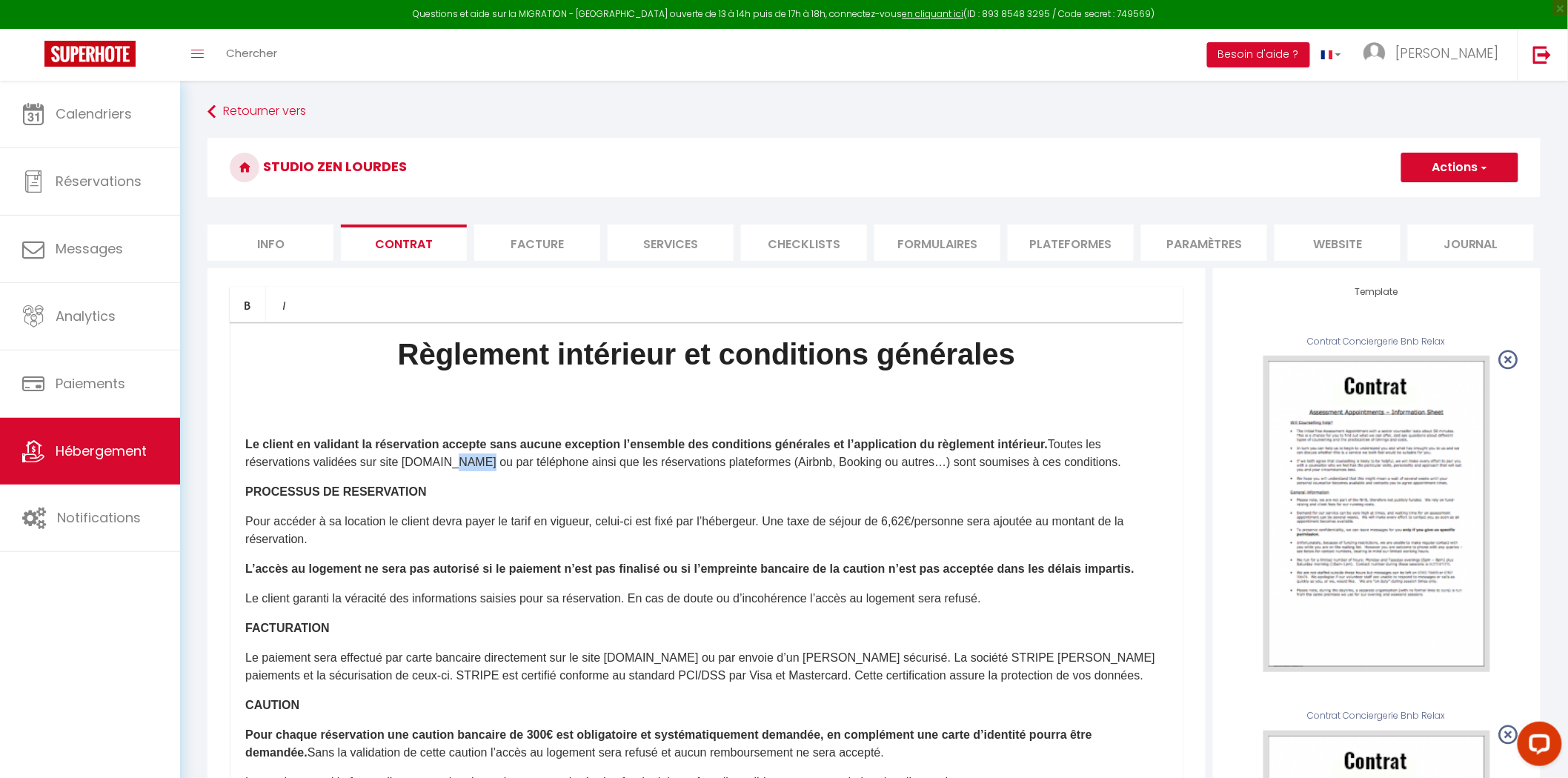
click at [463, 470] on p "Le client en validant la réservation accepte sans aucune exception l’ensemble d…" at bounding box center [707, 453] width 923 height 35
click at [1485, 173] on span "button" at bounding box center [1483, 168] width 10 height 15
click at [1386, 203] on link "Enregistrer" at bounding box center [1416, 200] width 203 height 20
click at [564, 252] on li "Facture" at bounding box center [537, 242] width 126 height 36
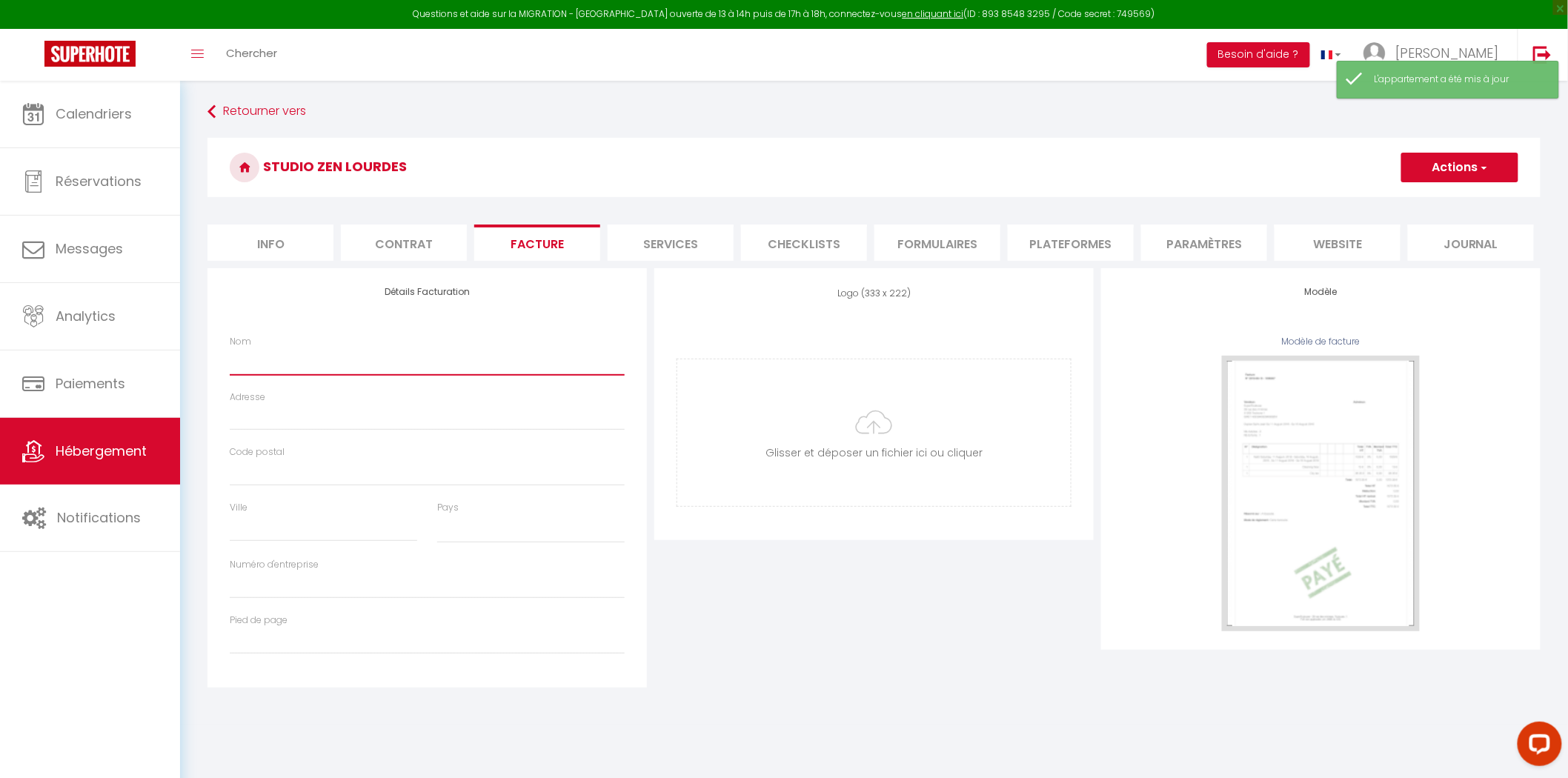
click at [416, 351] on input "Nom" at bounding box center [427, 362] width 395 height 27
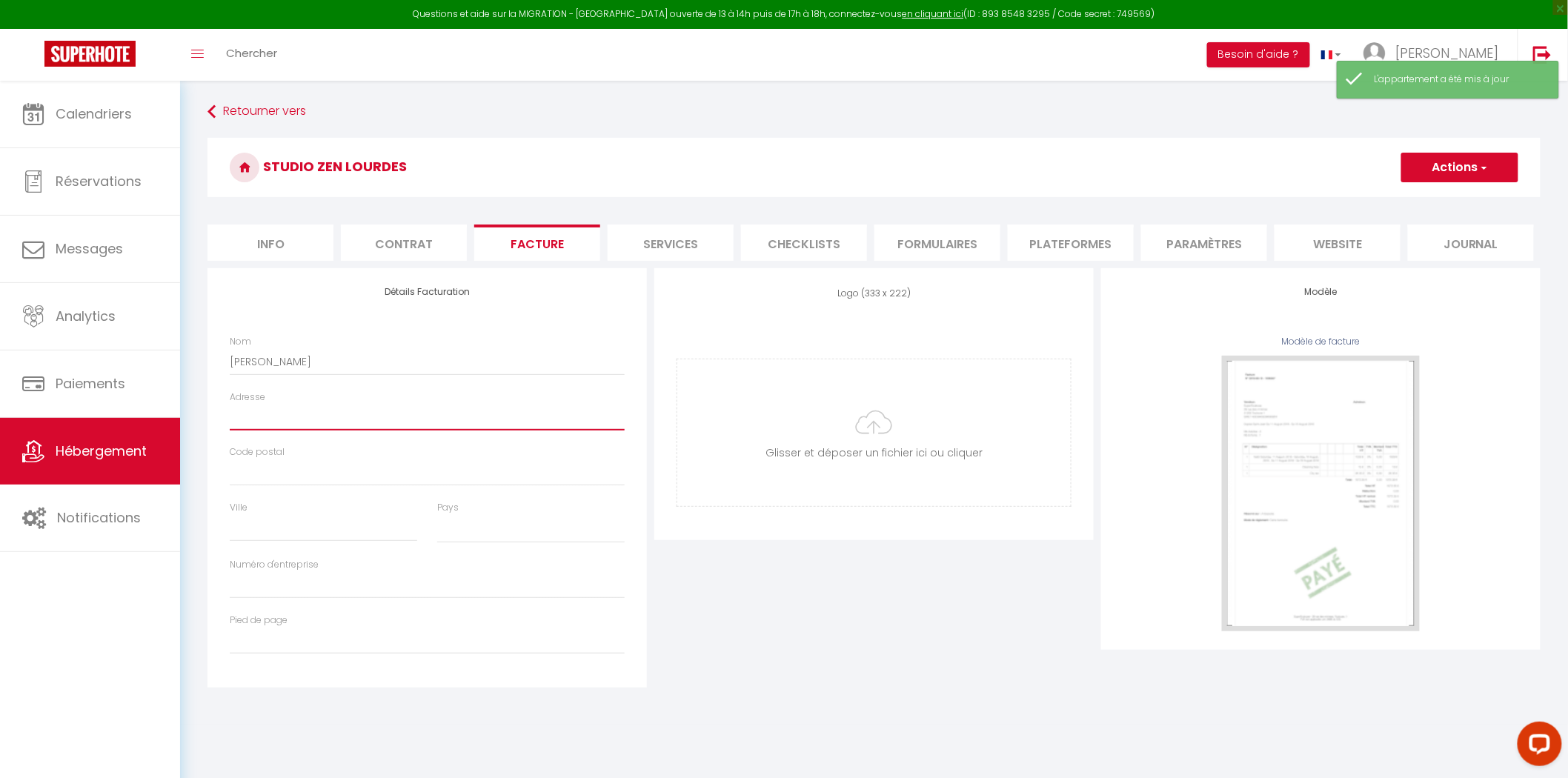
paste input "[STREET_ADDRESS]"
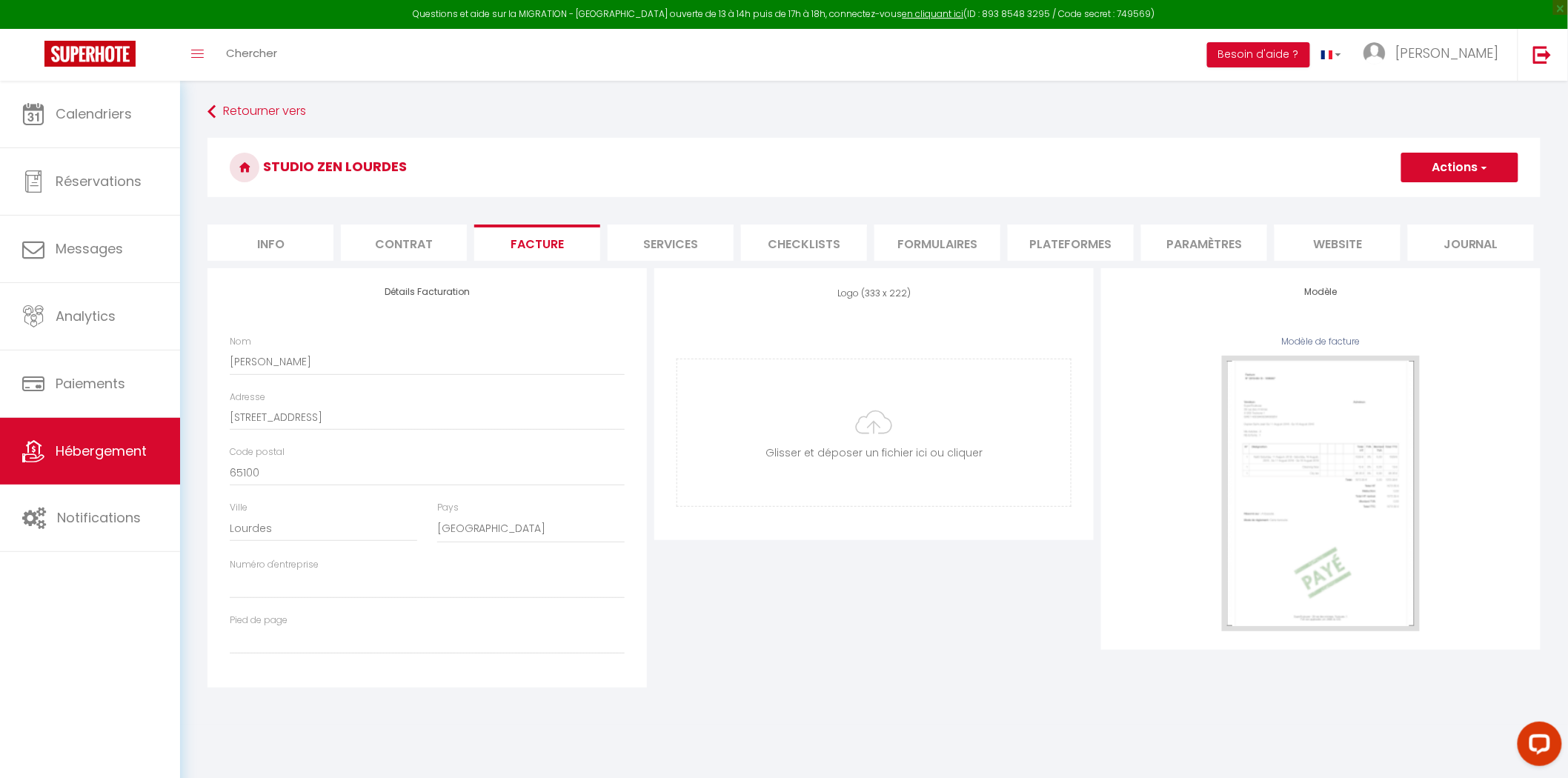
click at [1455, 187] on h3 "Studio Zen Lourdes" at bounding box center [874, 167] width 1332 height 59
click at [1444, 168] on button "Actions" at bounding box center [1459, 168] width 117 height 29
click at [1428, 200] on link "Enregistrer" at bounding box center [1458, 200] width 117 height 20
click at [642, 232] on li "Services" at bounding box center [671, 242] width 126 height 36
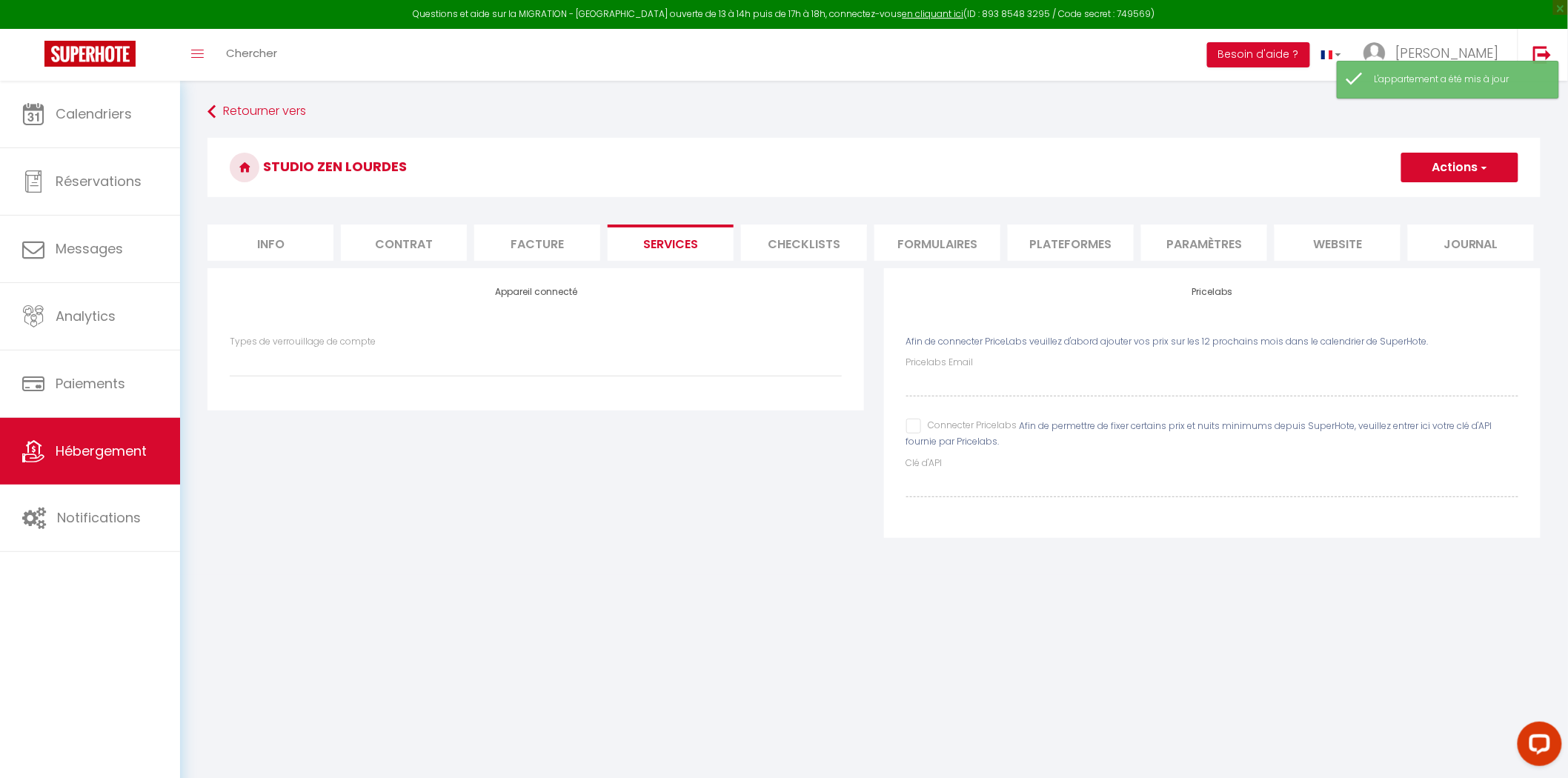
click at [759, 258] on li "Checklists" at bounding box center [804, 242] width 126 height 36
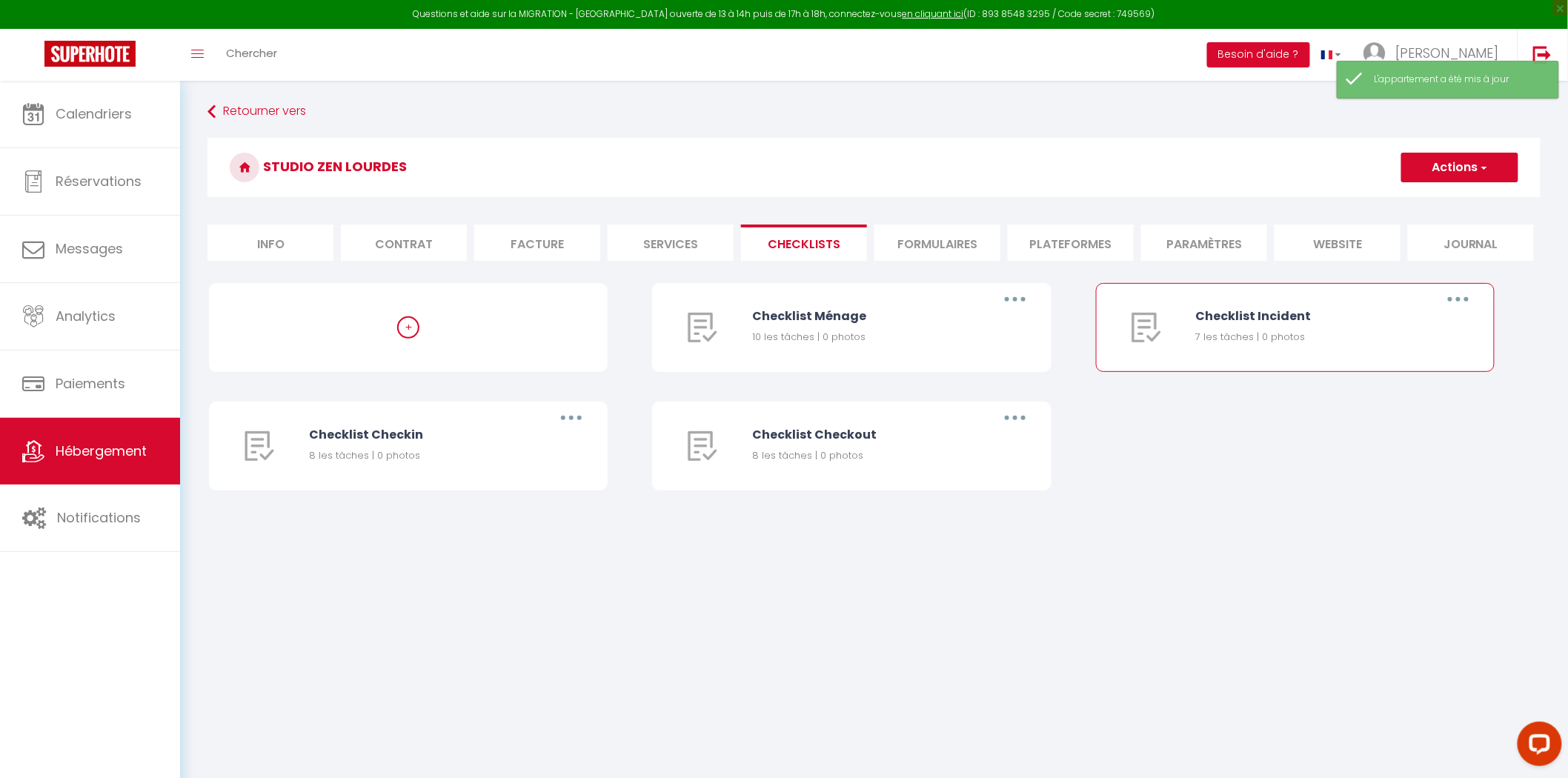
click at [1472, 305] on button "button" at bounding box center [1458, 299] width 42 height 24
click at [1412, 388] on link "Supprimer" at bounding box center [1419, 386] width 110 height 25
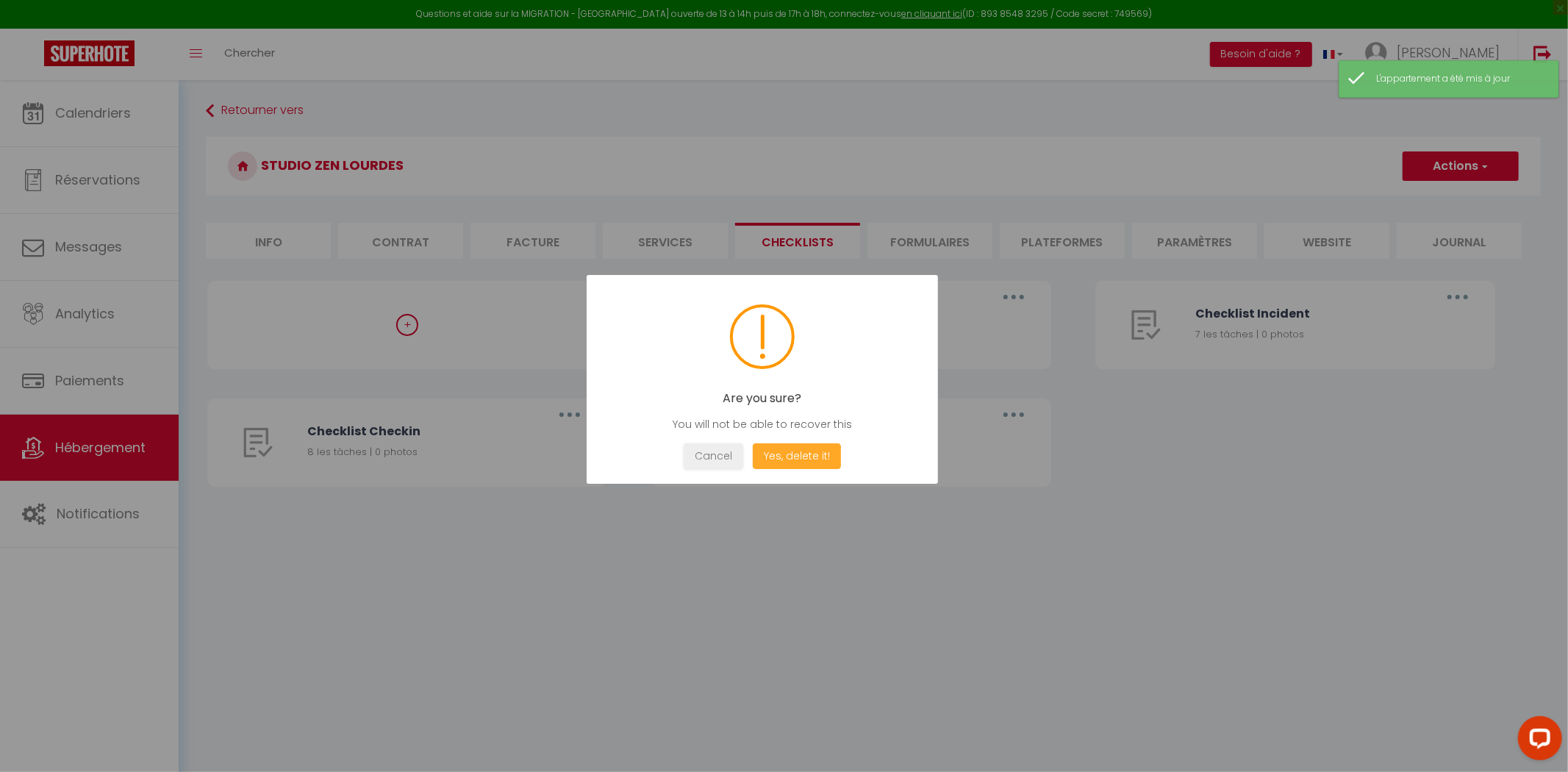
click at [784, 443] on button "Yes, delete it!" at bounding box center [797, 456] width 88 height 26
click at [752, 454] on button "OK" at bounding box center [762, 456] width 37 height 26
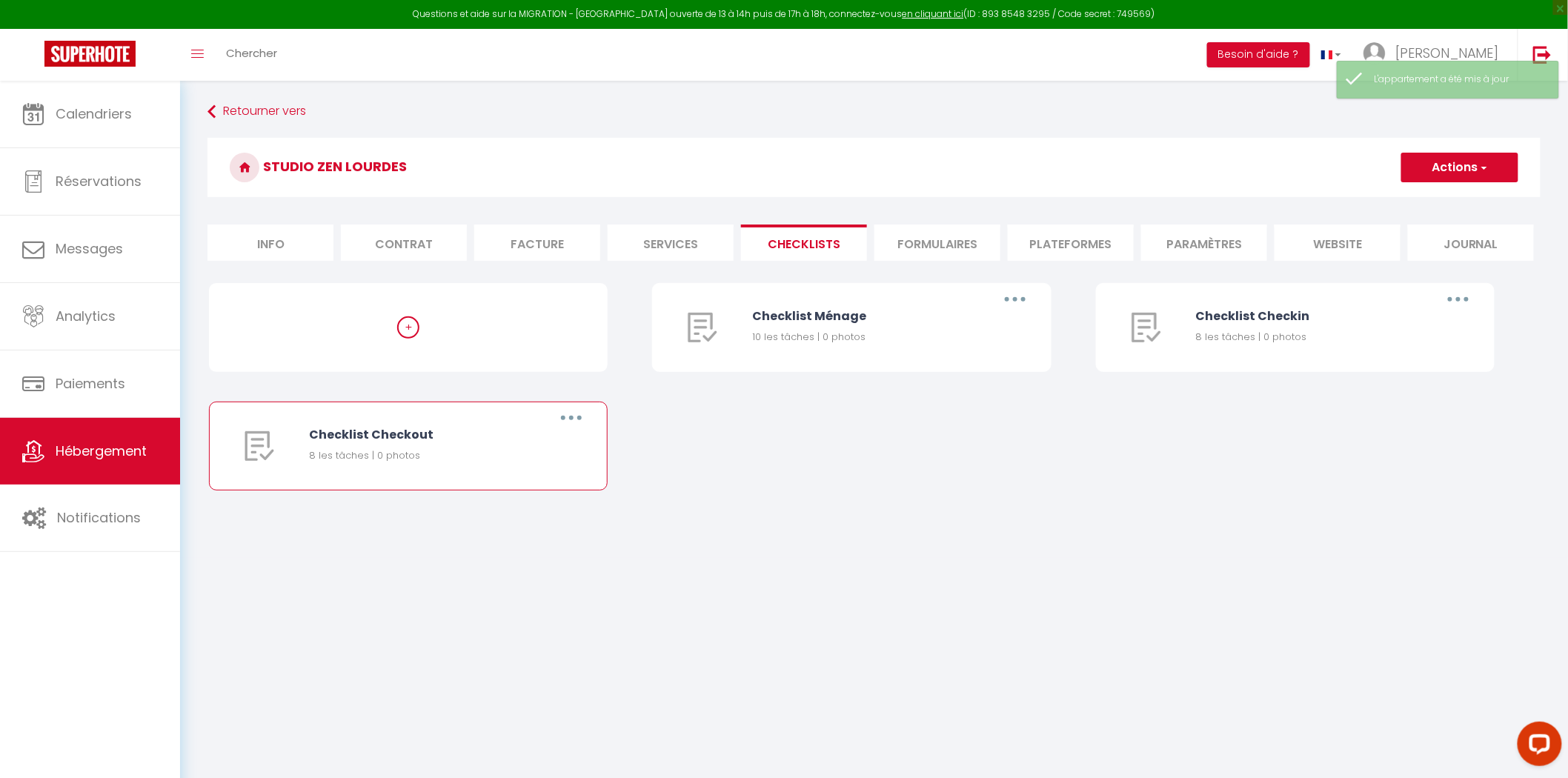
click at [577, 410] on button "button" at bounding box center [571, 417] width 42 height 24
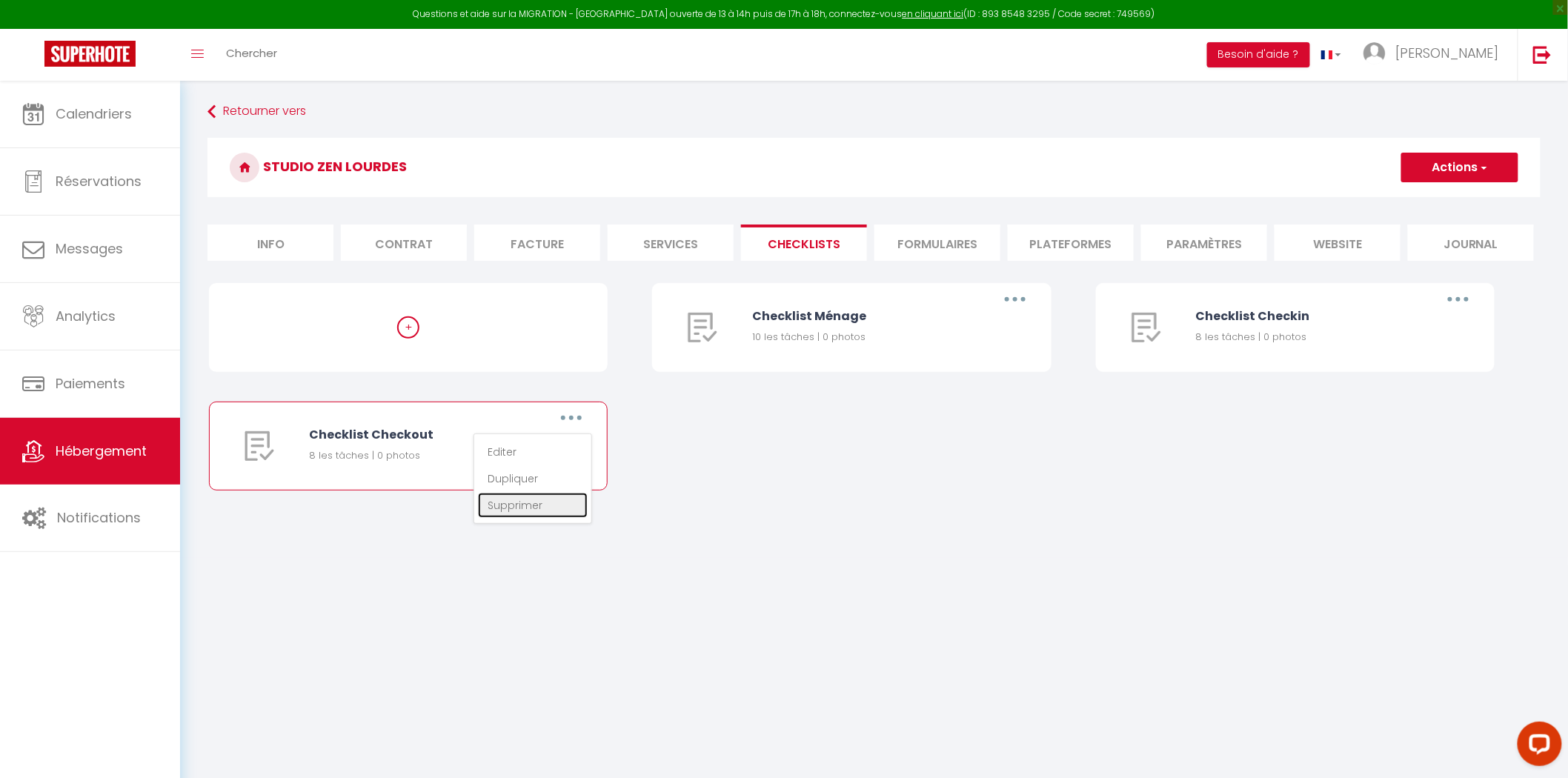
click at [536, 505] on link "Supprimer" at bounding box center [532, 505] width 110 height 25
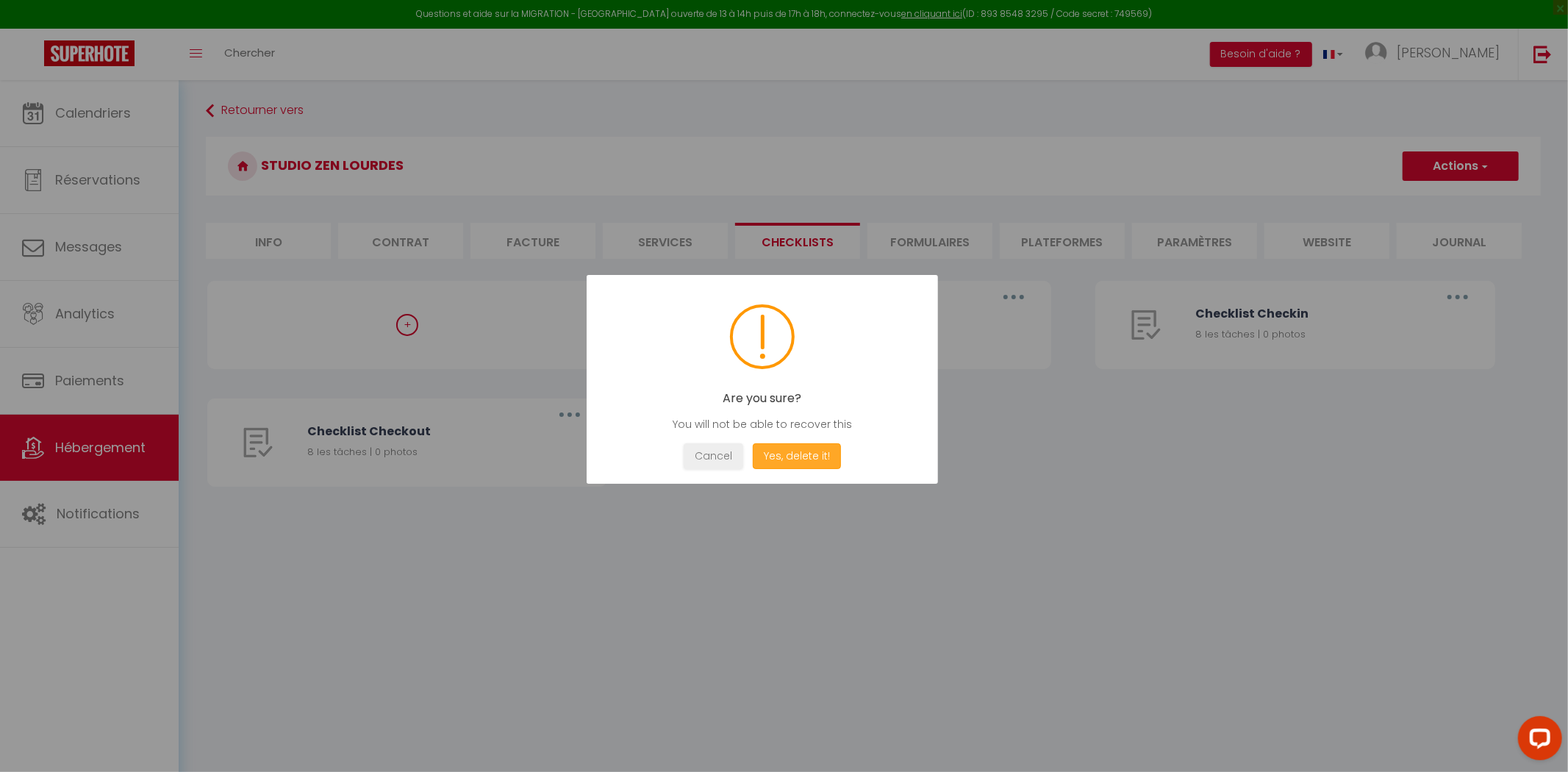
click at [796, 446] on button "Yes, delete it!" at bounding box center [797, 456] width 88 height 26
drag, startPoint x: 726, startPoint y: 436, endPoint x: 740, endPoint y: 442, distance: 15.2
click at [730, 438] on div "Deleted! Checklist supprimée Not valid Cancel OK" at bounding box center [762, 379] width 351 height 209
click at [741, 444] on div "OK" at bounding box center [762, 456] width 44 height 26
click at [769, 468] on button "OK" at bounding box center [762, 456] width 37 height 26
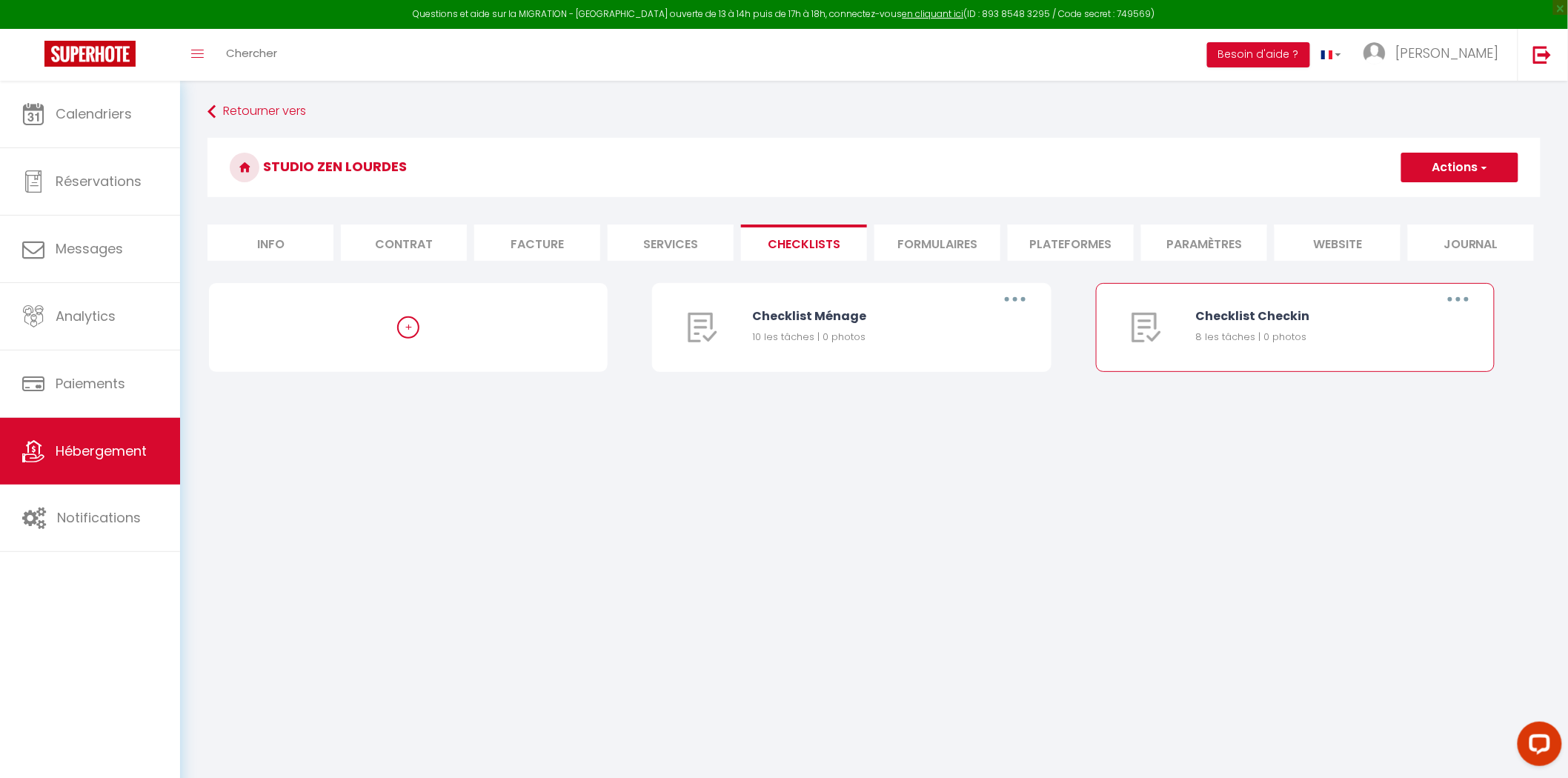
click at [1453, 307] on button "button" at bounding box center [1458, 299] width 42 height 24
click at [1411, 389] on link "Supprimer" at bounding box center [1419, 386] width 110 height 25
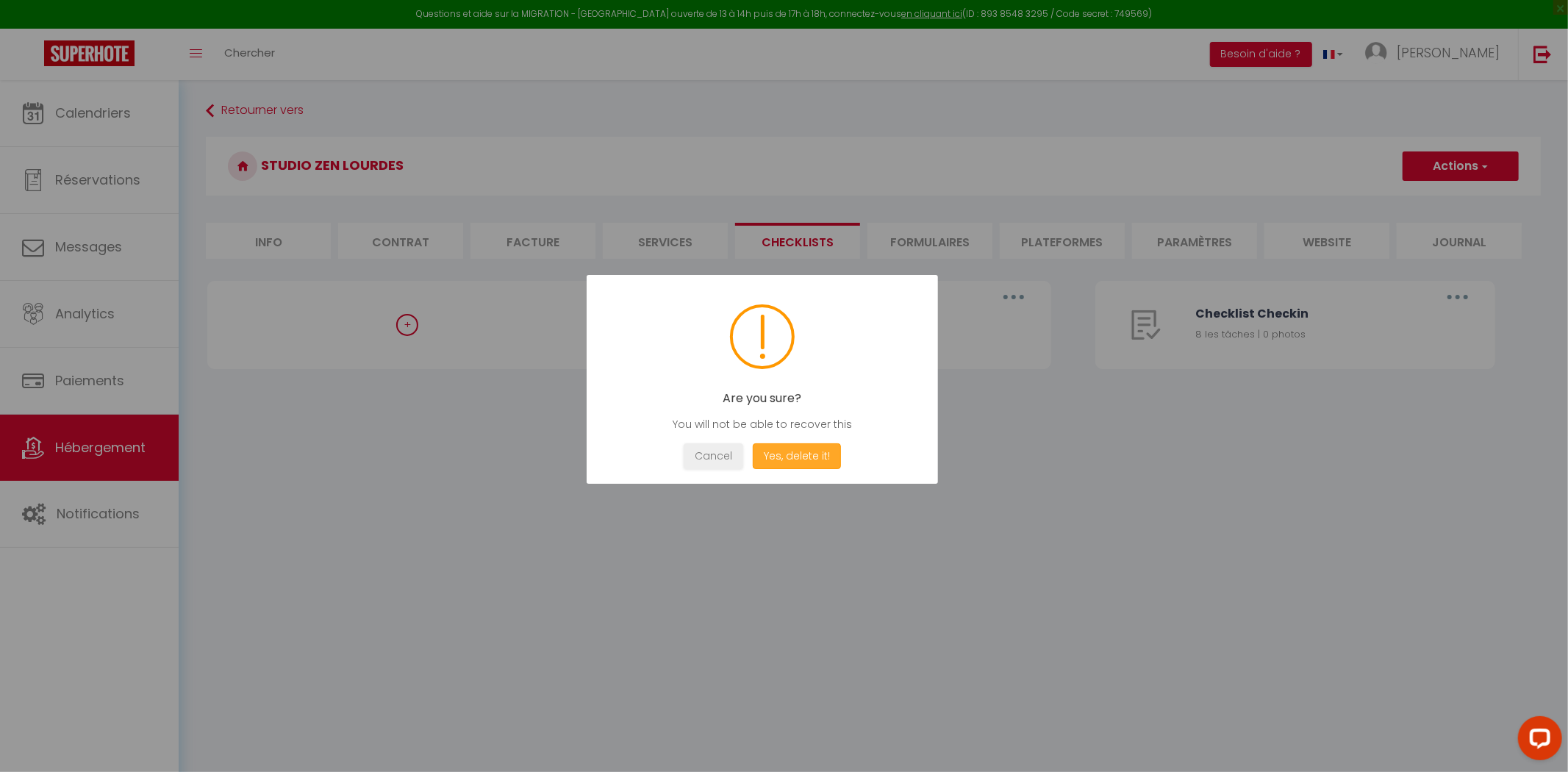
click at [808, 467] on button "Yes, delete it!" at bounding box center [797, 456] width 88 height 26
click at [733, 457] on div "Cancel OK" at bounding box center [762, 456] width 308 height 26
click at [747, 455] on button "OK" at bounding box center [762, 456] width 37 height 26
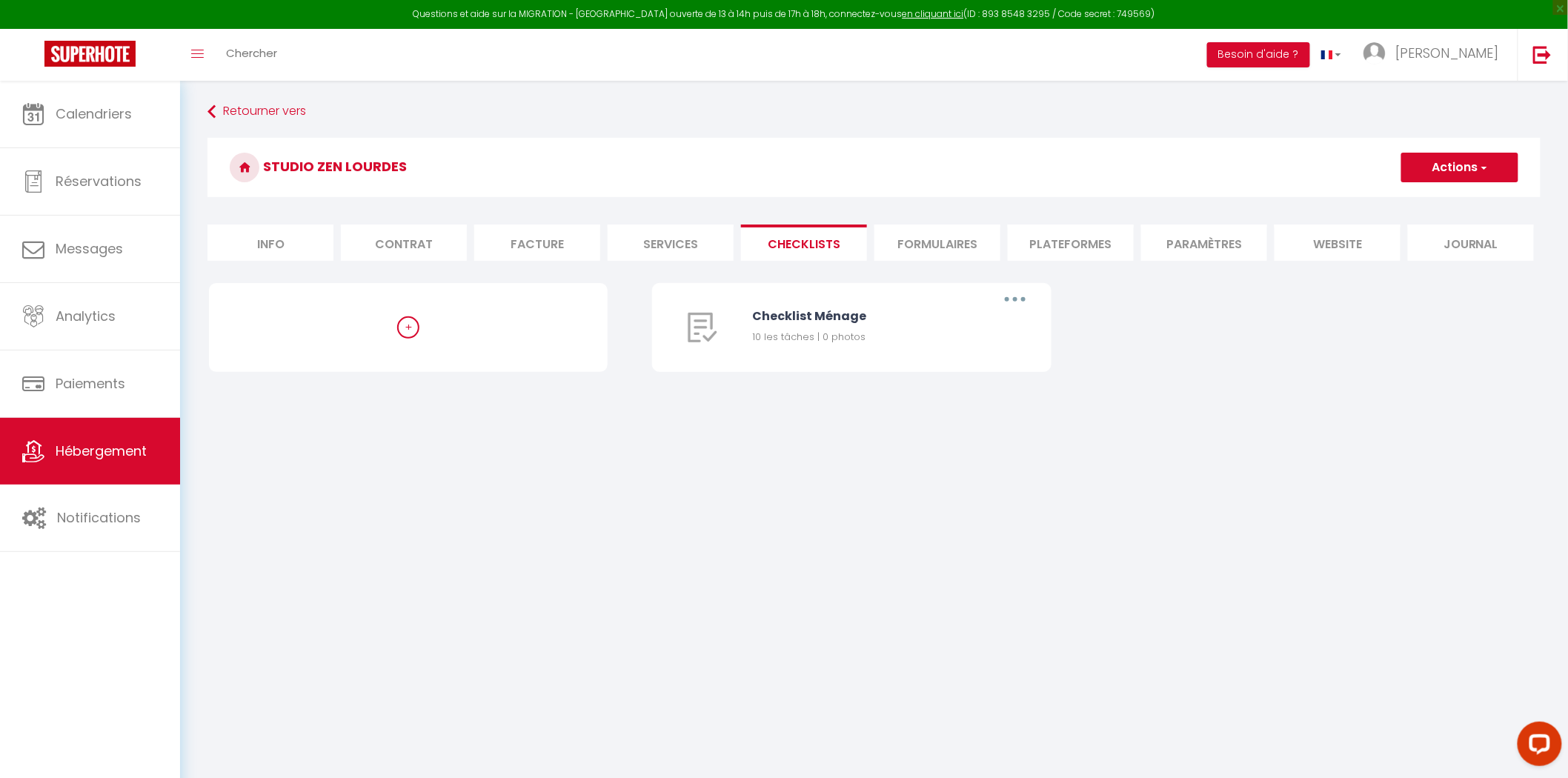
click at [1019, 237] on li "Plateformes" at bounding box center [1071, 242] width 126 height 36
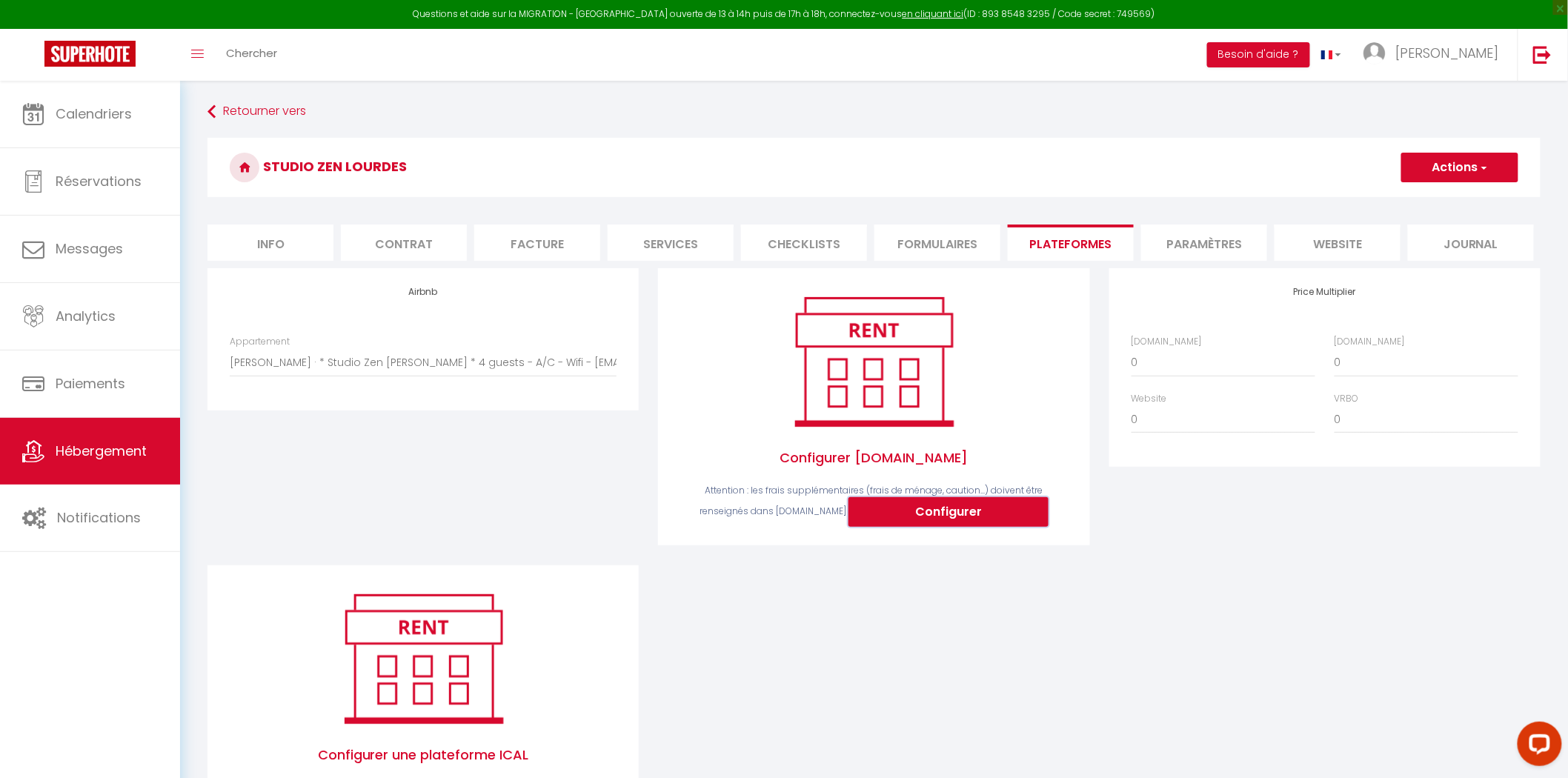
click at [941, 500] on button "Configurer" at bounding box center [948, 512] width 200 height 29
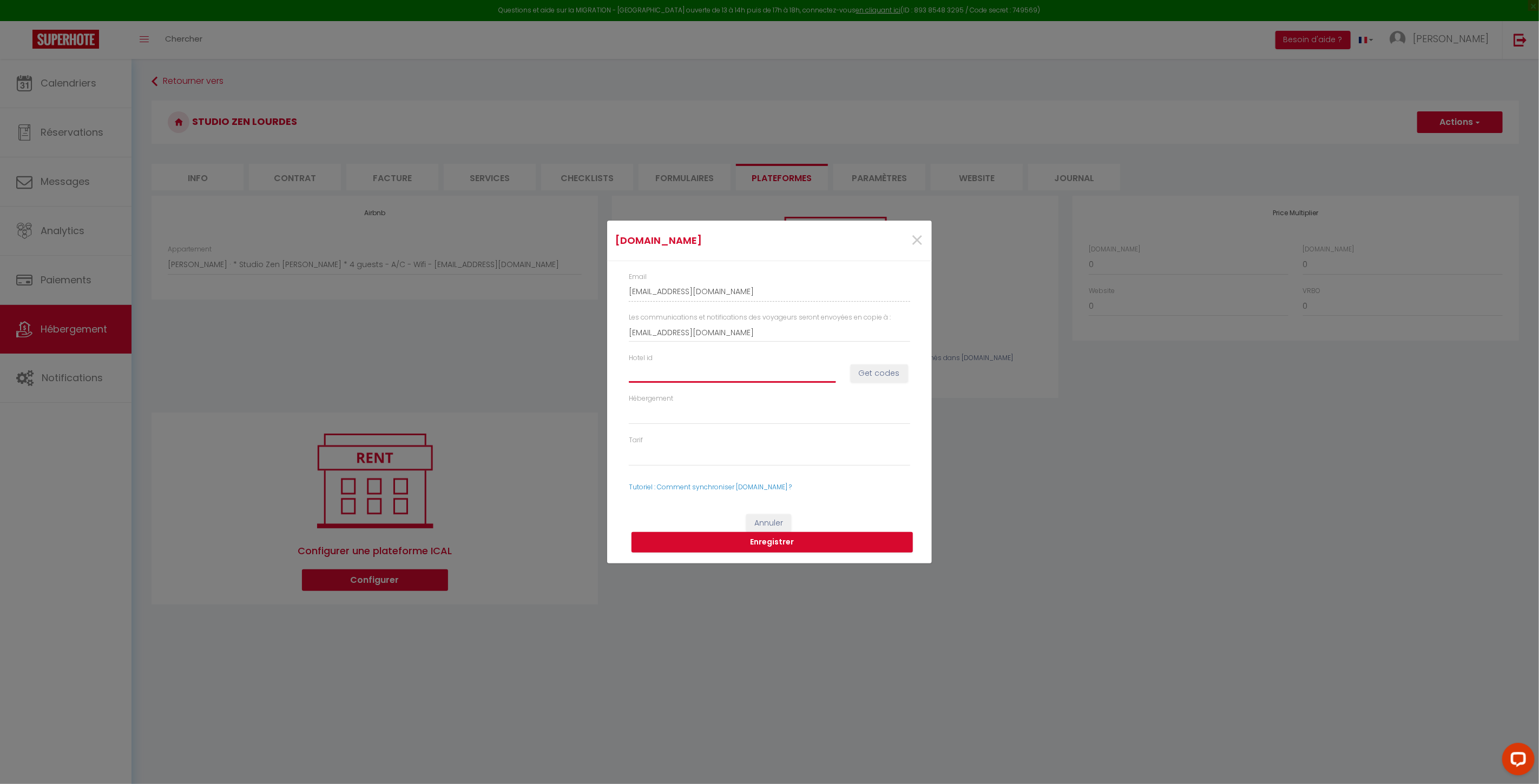
click at [688, 377] on input "Hotel id" at bounding box center [732, 373] width 207 height 20
click at [887, 371] on button "Get codes" at bounding box center [879, 373] width 57 height 19
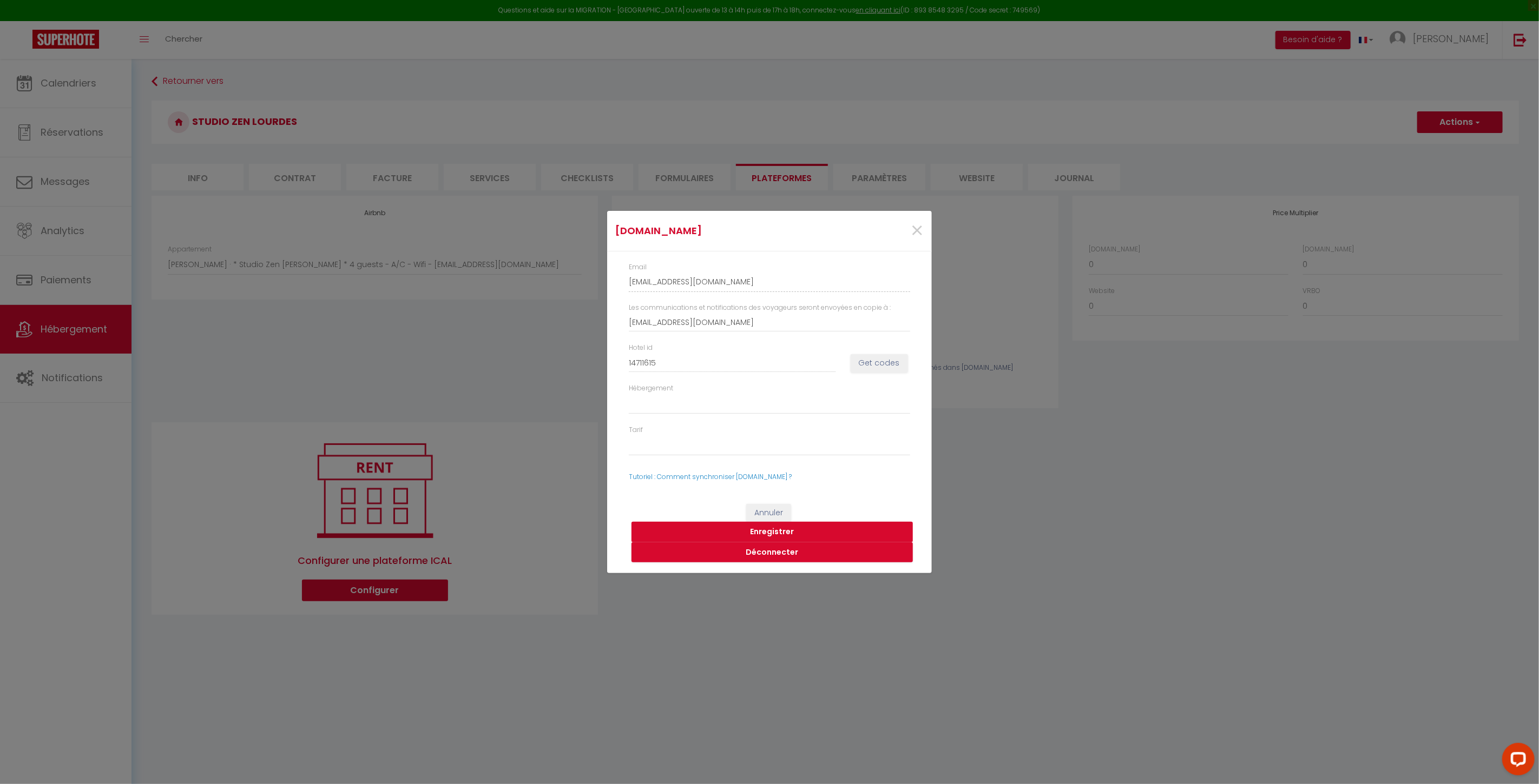
click at [787, 530] on button "Enregistrer" at bounding box center [772, 532] width 281 height 20
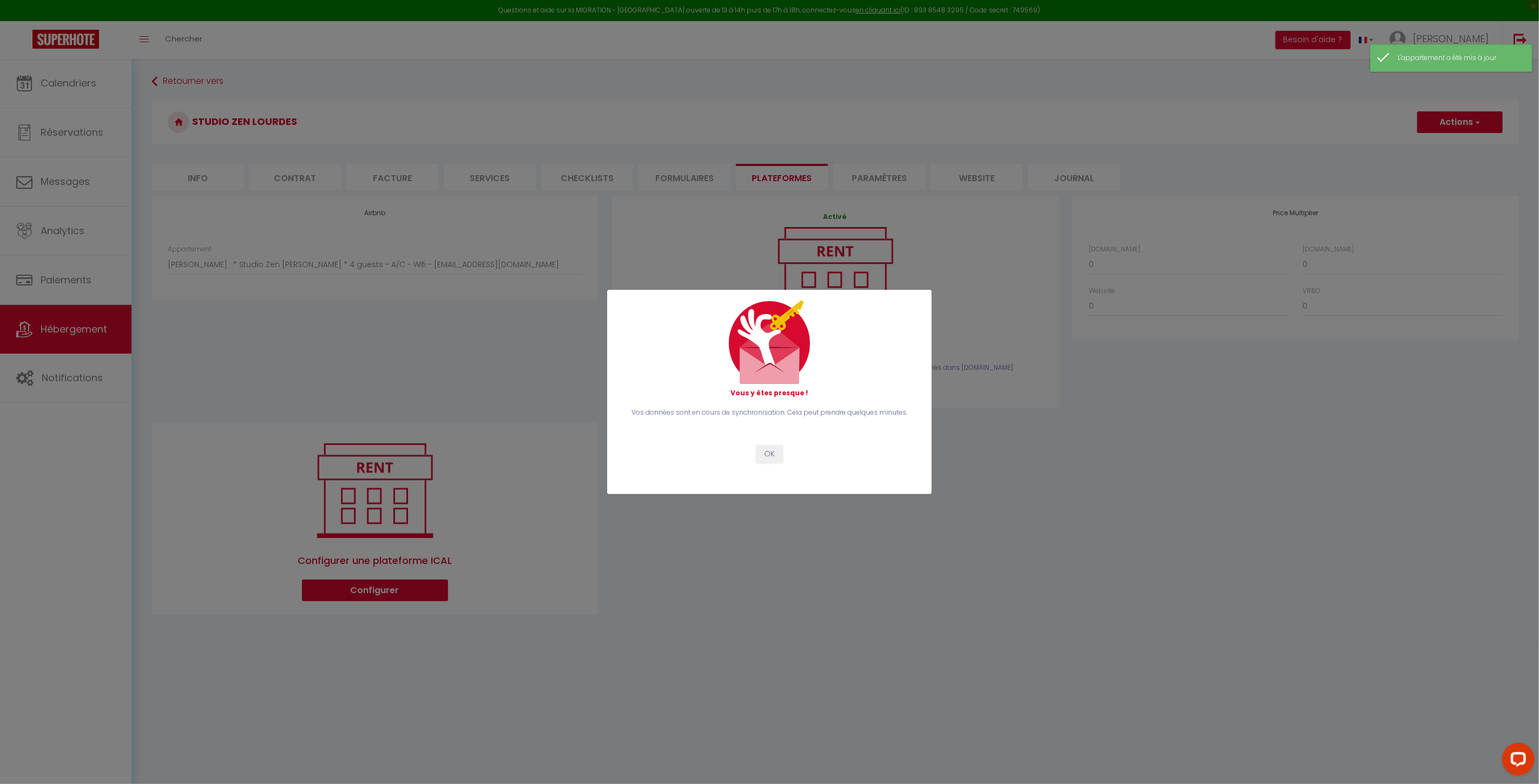
click at [784, 453] on div "Vos données sont en cours de synchronisation. Cela peut prendre quelques minute…" at bounding box center [770, 435] width 296 height 55
click at [775, 456] on button "OK" at bounding box center [769, 454] width 27 height 19
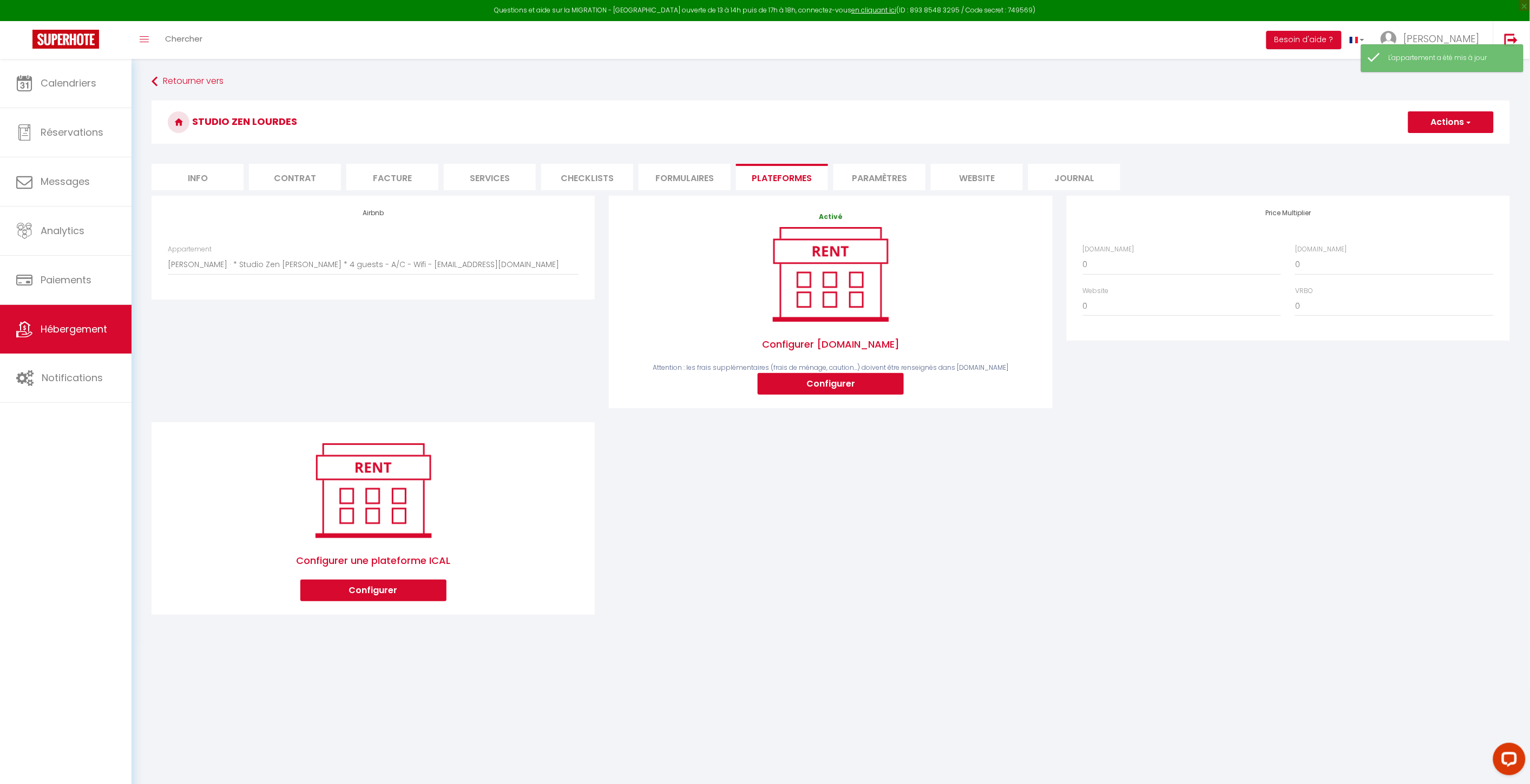
click at [863, 167] on li "Paramètres" at bounding box center [879, 177] width 92 height 26
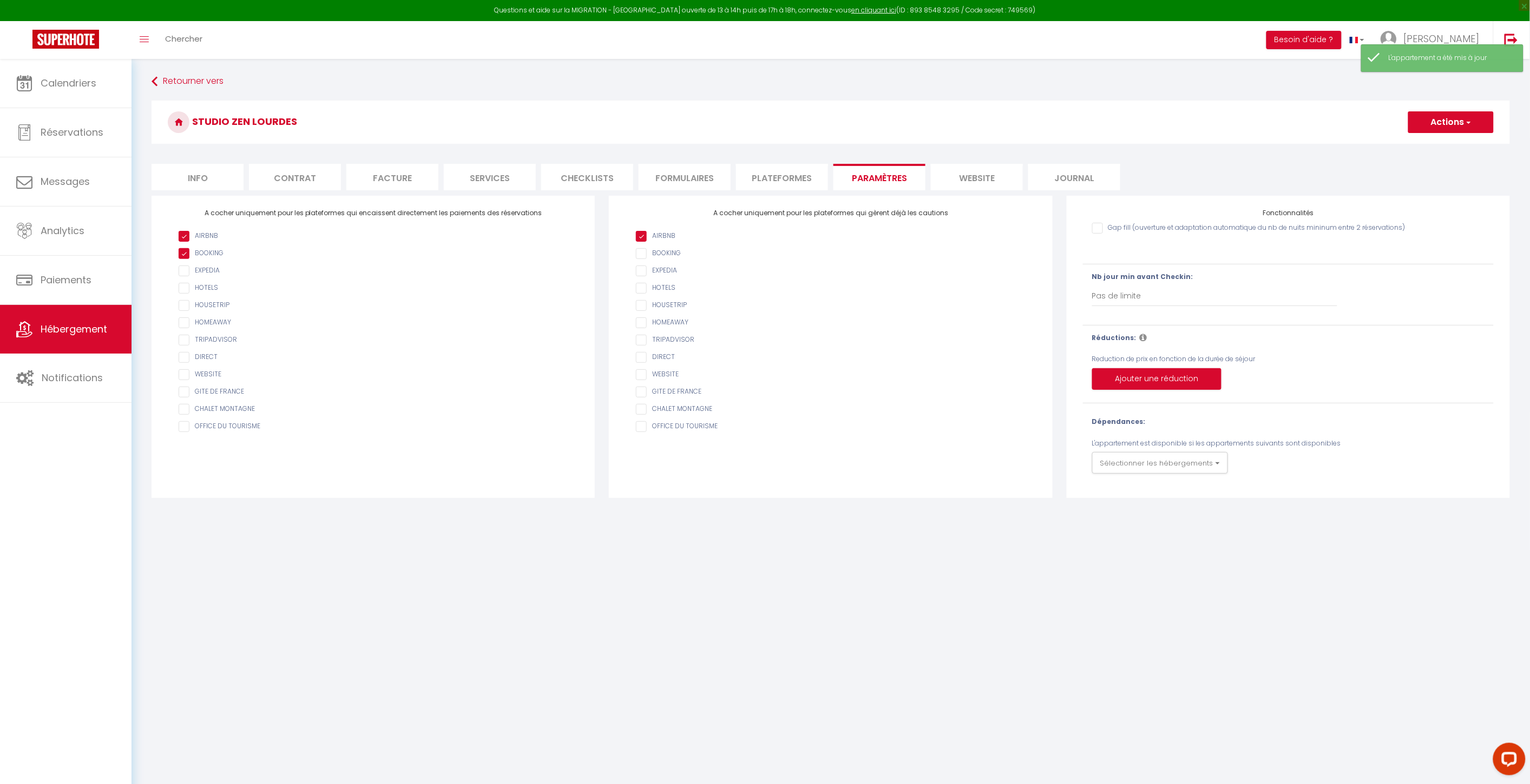
click at [986, 184] on li "website" at bounding box center [977, 177] width 92 height 26
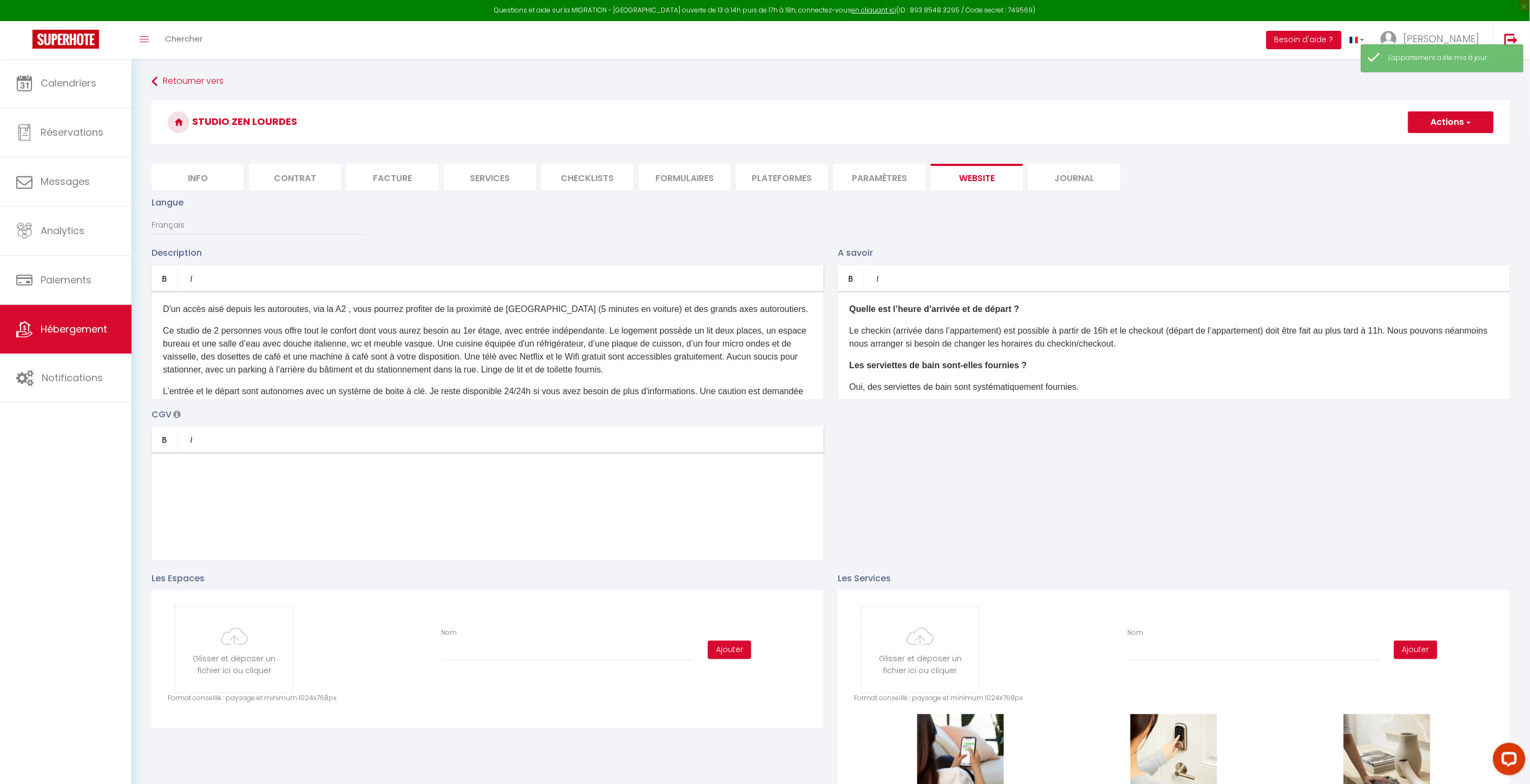
click at [814, 185] on li "Plateformes" at bounding box center [782, 177] width 92 height 26
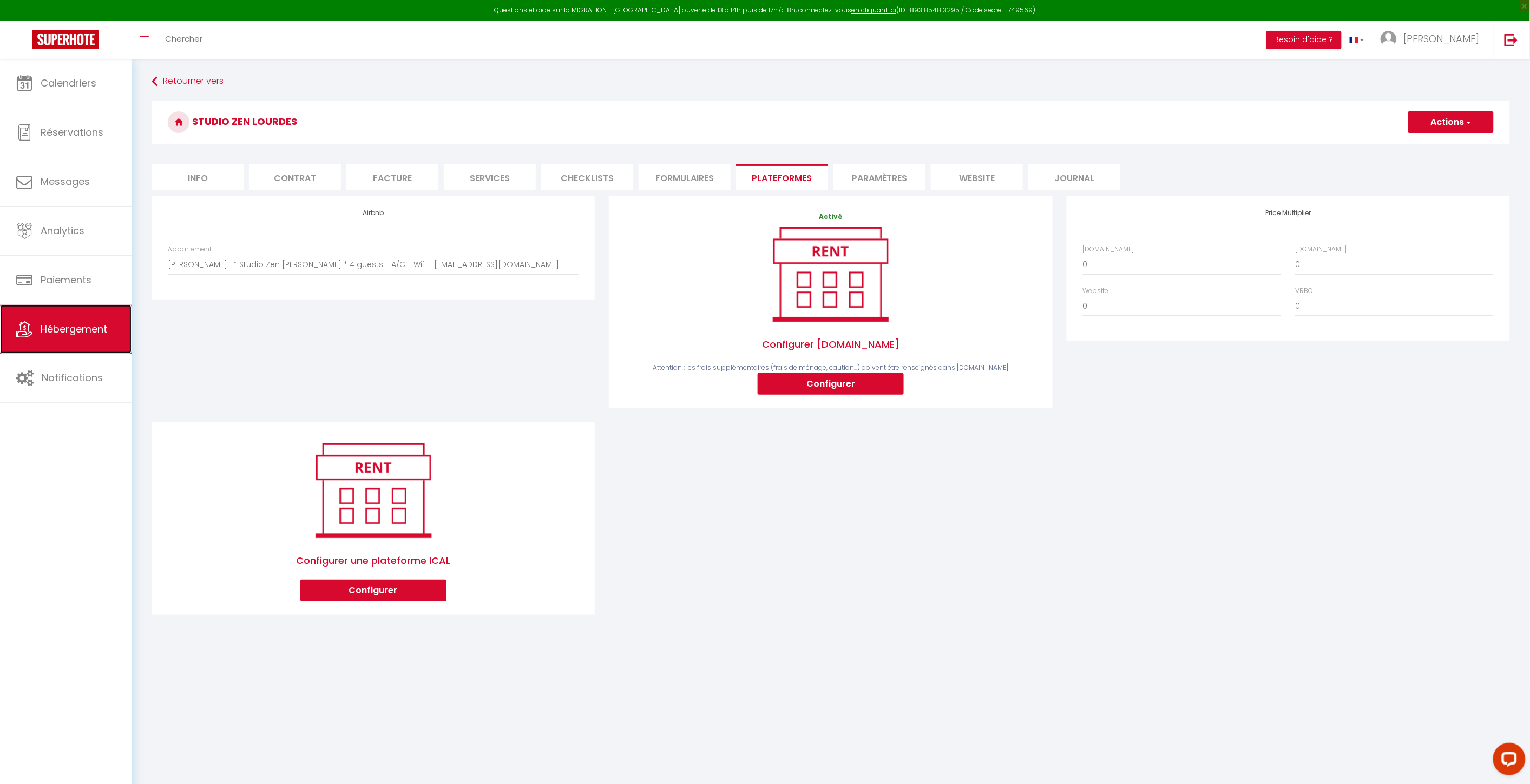
click at [78, 316] on link "Hébergement" at bounding box center [66, 330] width 131 height 49
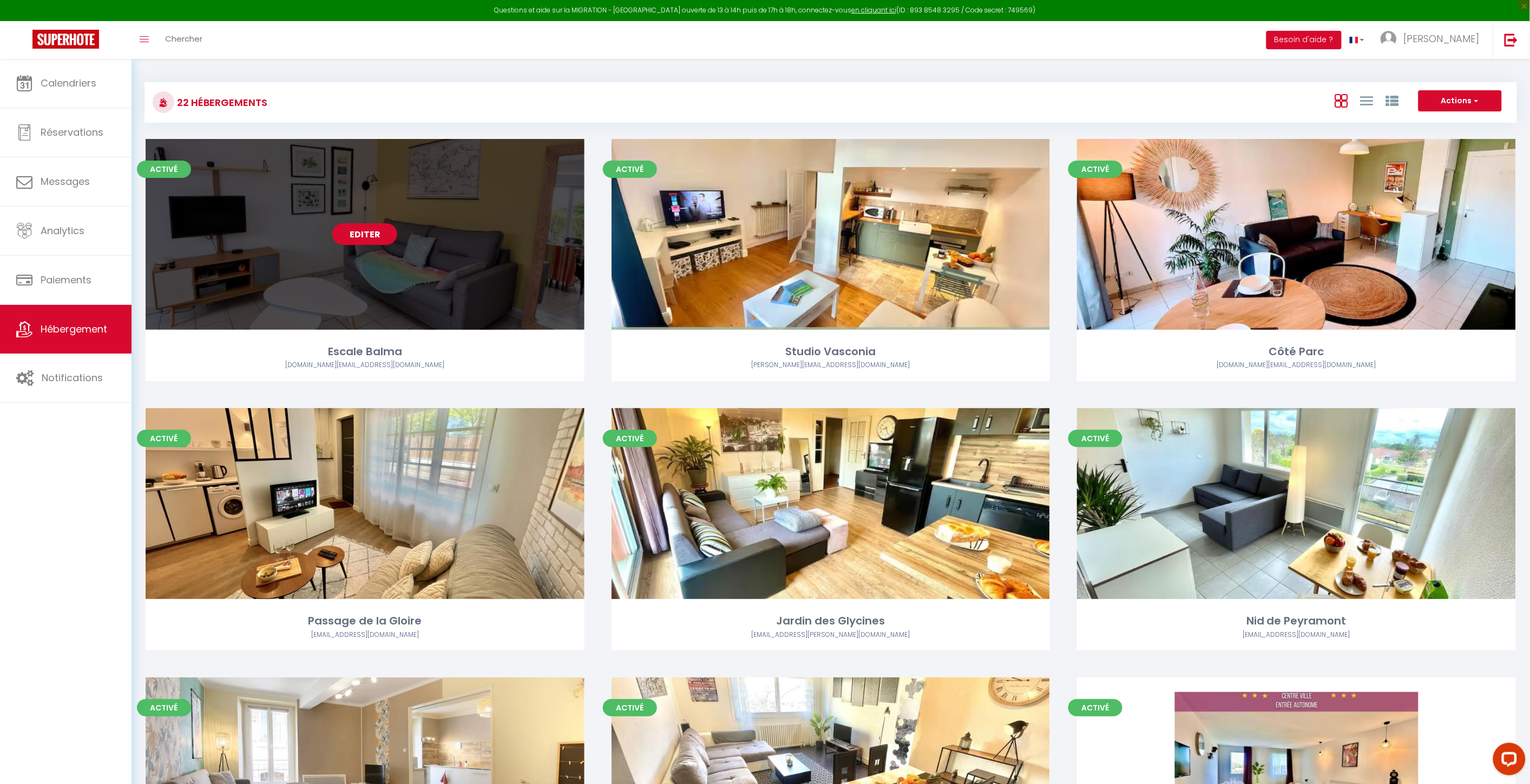
click at [382, 236] on link "Editer" at bounding box center [364, 234] width 65 height 21
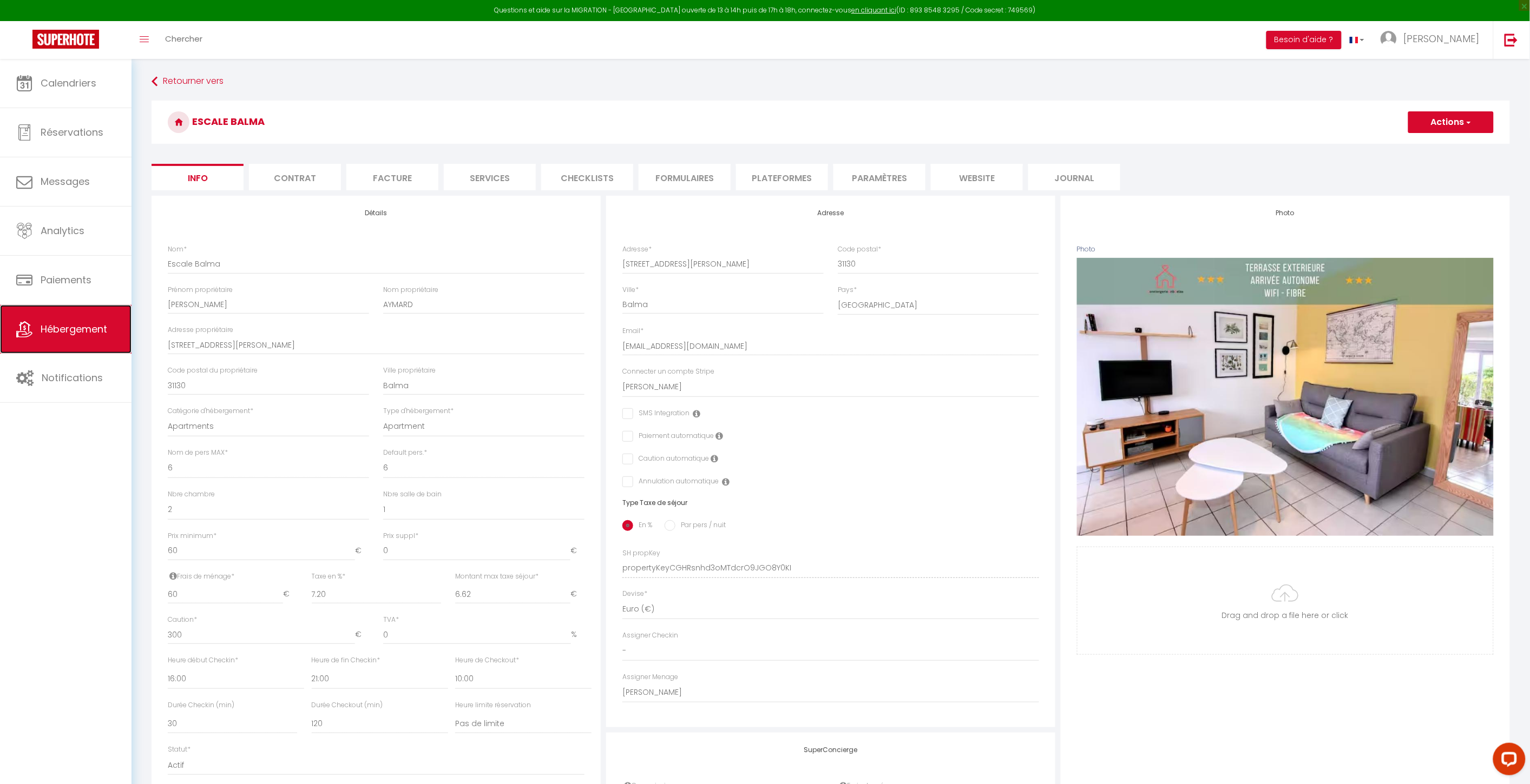
click at [69, 323] on span "Hébergement" at bounding box center [73, 329] width 66 height 14
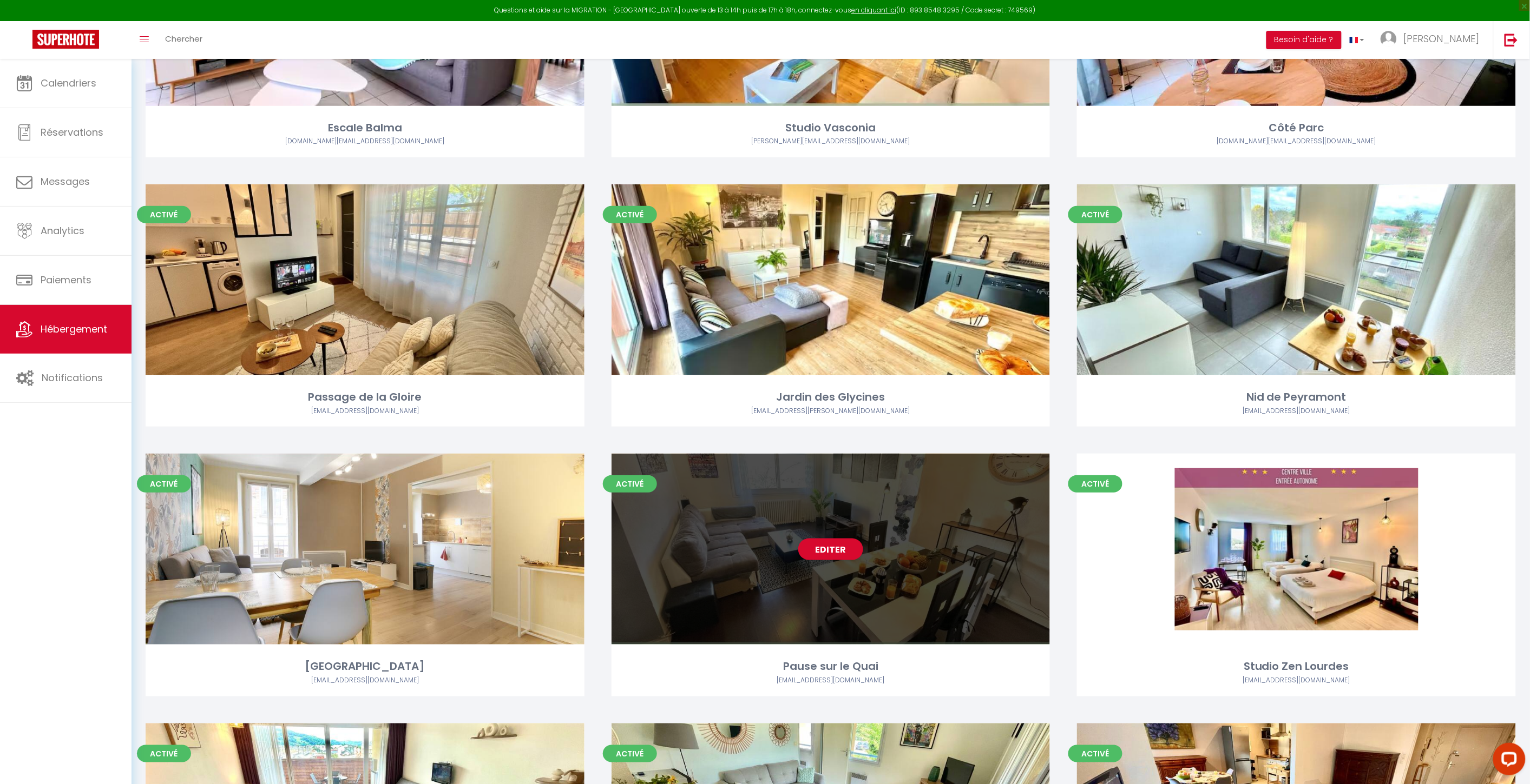
scroll to position [420, 0]
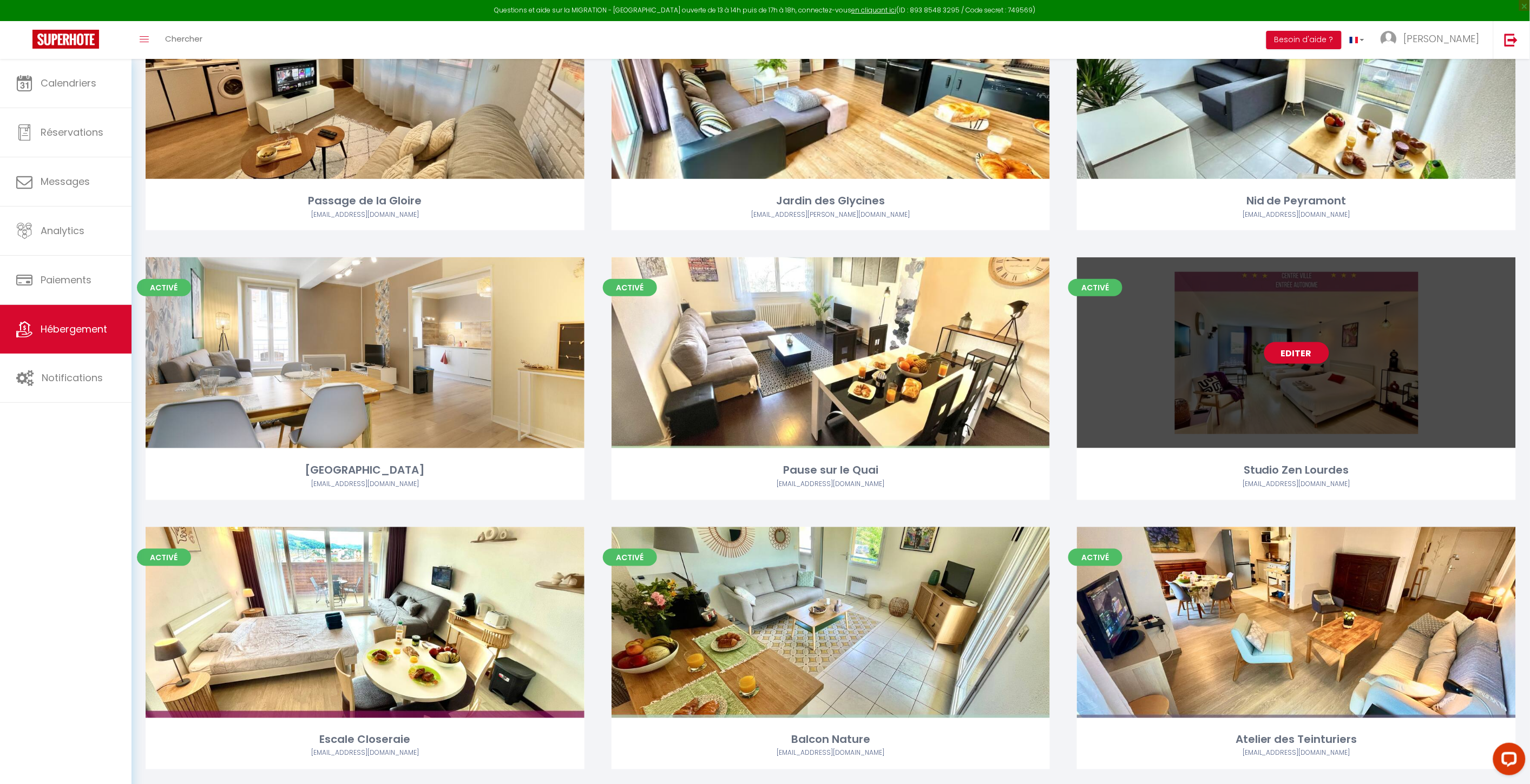
click at [1154, 352] on link "Editer" at bounding box center [1296, 353] width 65 height 21
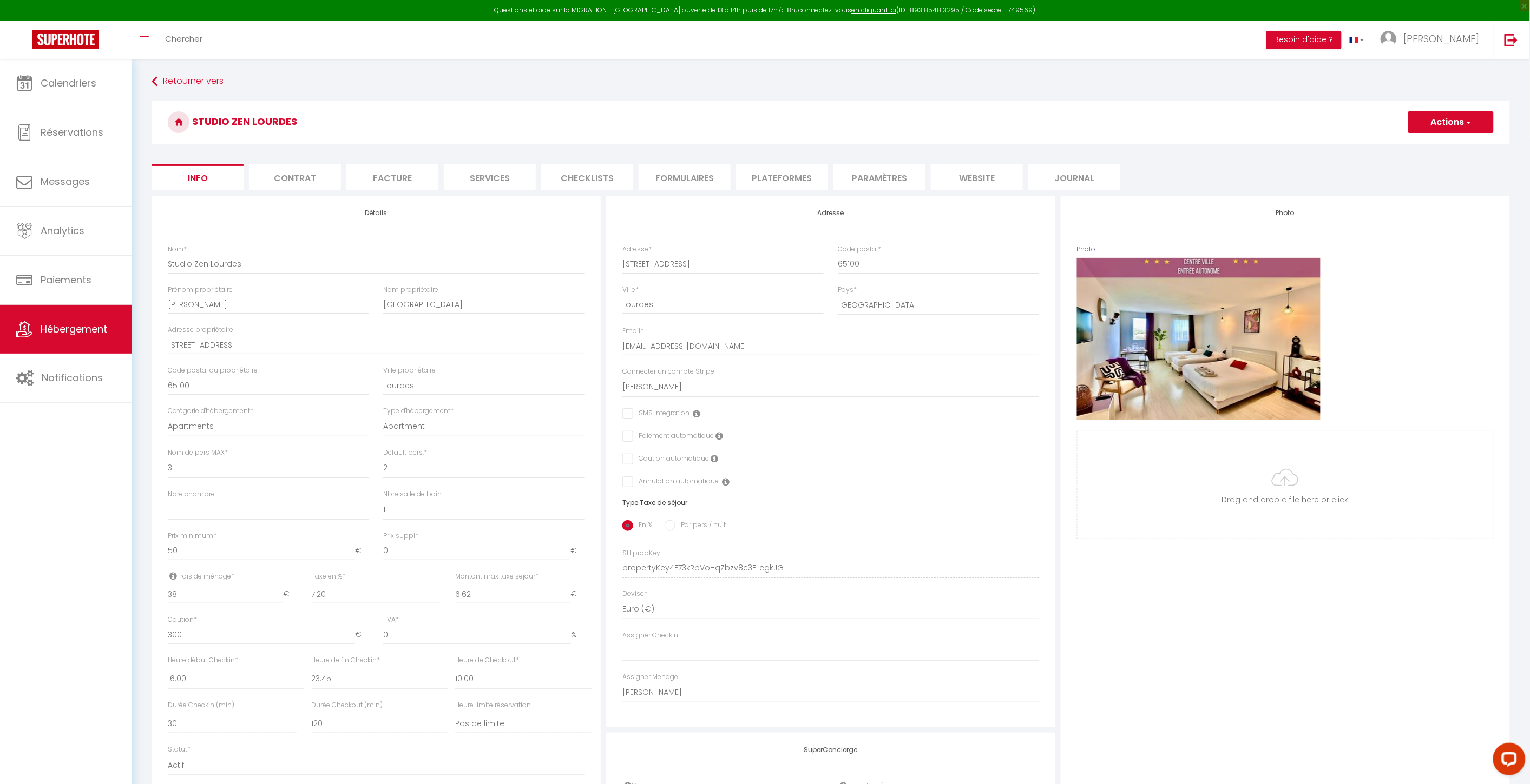
click at [860, 176] on li "Paramètres" at bounding box center [879, 177] width 92 height 26
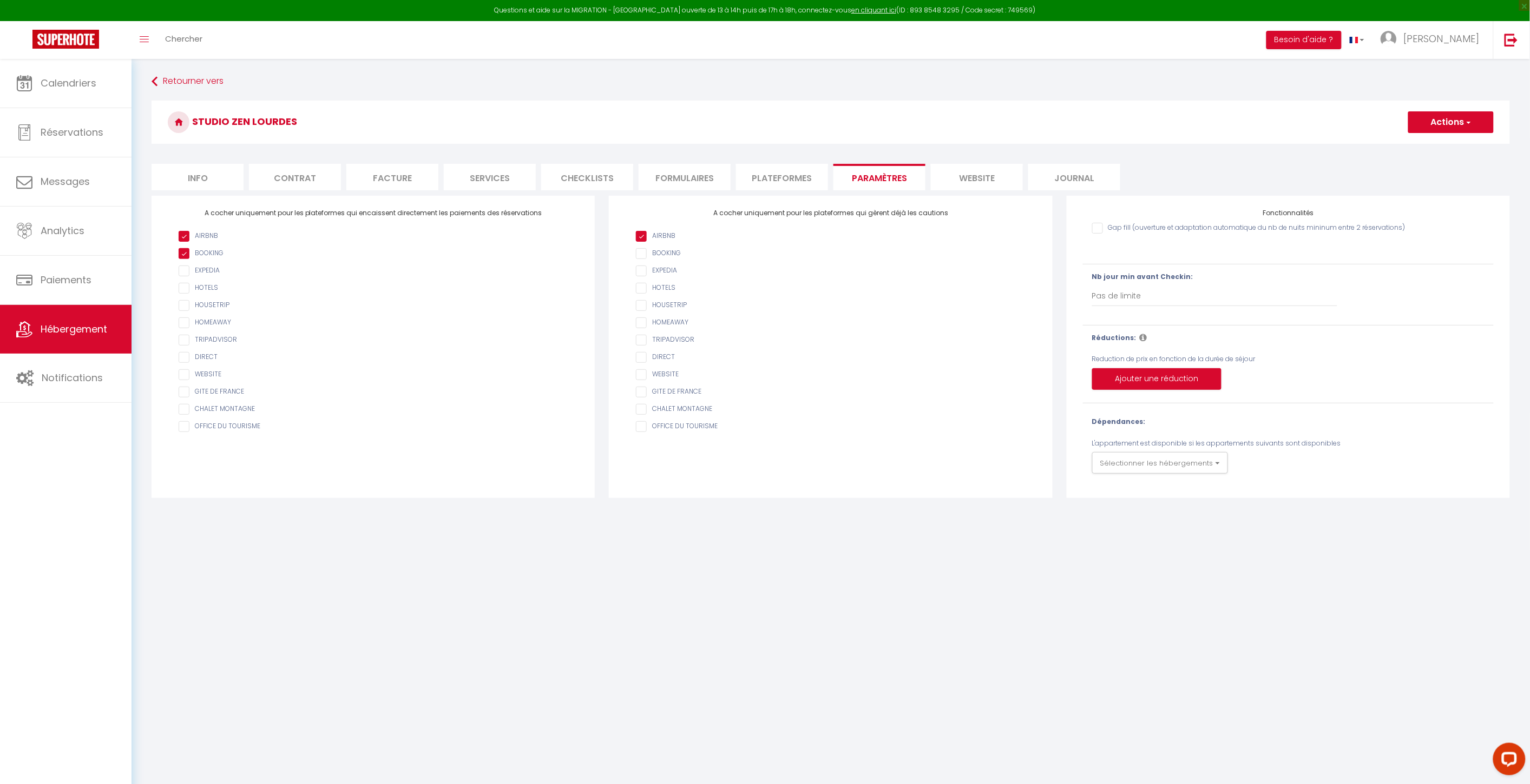
click at [782, 173] on li "Plateformes" at bounding box center [782, 177] width 92 height 26
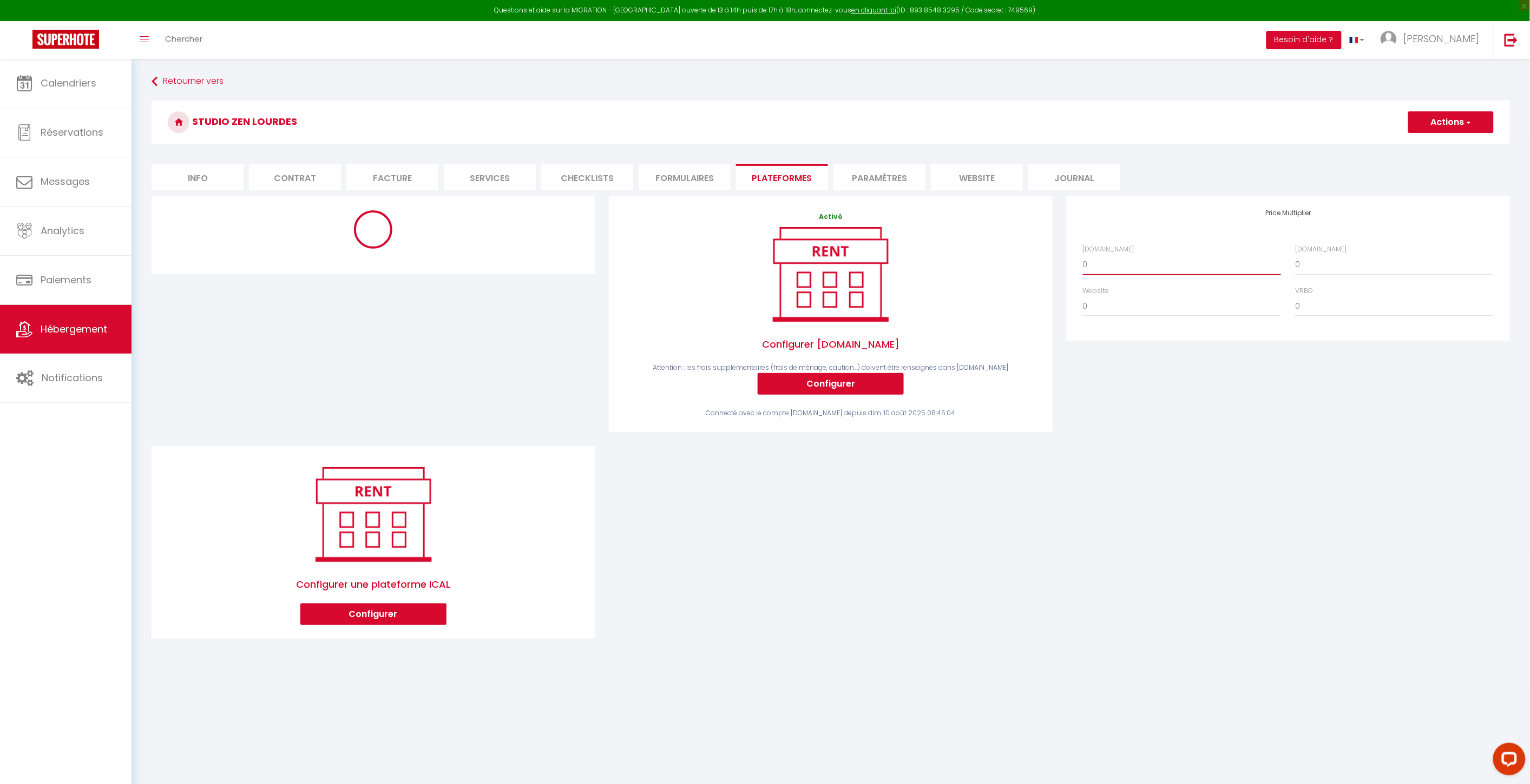
click at [1138, 273] on select "0 + 1 % + 2 % + 3 % + 4 % + 5 % + 6 % + 7 % + 8 % + 9 %" at bounding box center [1182, 265] width 198 height 20
click at [1083, 254] on select "0 + 1 % + 2 % + 3 % + 4 % + 5 % + 6 % + 7 % + 8 % + 9 %" at bounding box center [1182, 265] width 198 height 20
click at [1154, 250] on label "[DOMAIN_NAME]" at bounding box center [1320, 249] width 51 height 10
click at [1154, 254] on select "0 + 1 % + 2 % + 3 % + 4 % + 5 % + 6 % + 7 % + 8 % + 9 %" at bounding box center [1394, 265] width 198 height 20
click at [1154, 250] on label "[DOMAIN_NAME]" at bounding box center [1320, 249] width 51 height 10
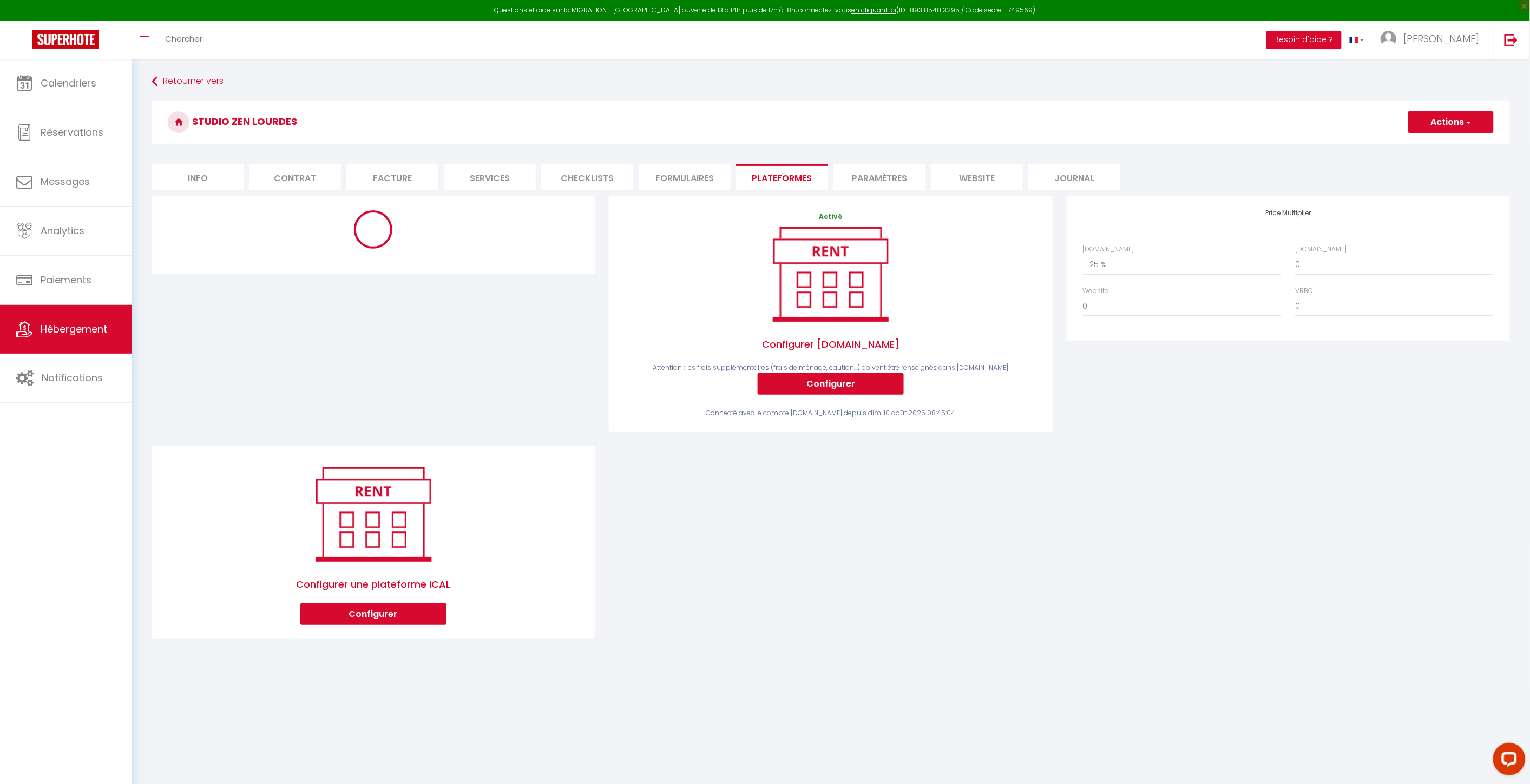
click at [1154, 254] on select "0 + 1 % + 2 % + 3 % + 4 % + 5 % + 6 % + 7 % + 8 % + 9 %" at bounding box center [1394, 265] width 198 height 20
click at [1154, 260] on select "0 + 1 % + 2 % + 3 % + 4 % + 5 % + 6 % + 7 % + 8 % + 9 %" at bounding box center [1394, 265] width 198 height 20
click at [1154, 254] on select "0 + 1 % + 2 % + 3 % + 4 % + 5 % + 6 % + 7 % + 8 % + 9 %" at bounding box center [1394, 265] width 198 height 20
click at [1154, 319] on div "Airbnb.com 0 + 1 % + 2 % + 3 % + 4 % + 5 % + 6 % + 7 % + 8 %" at bounding box center [1288, 285] width 425 height 83
click at [1154, 290] on div "Website 0 + 1 % + 2 % + 3 % + 4 % + 5 % + 6 % + 7 % + 8 %" at bounding box center [1182, 302] width 213 height 31
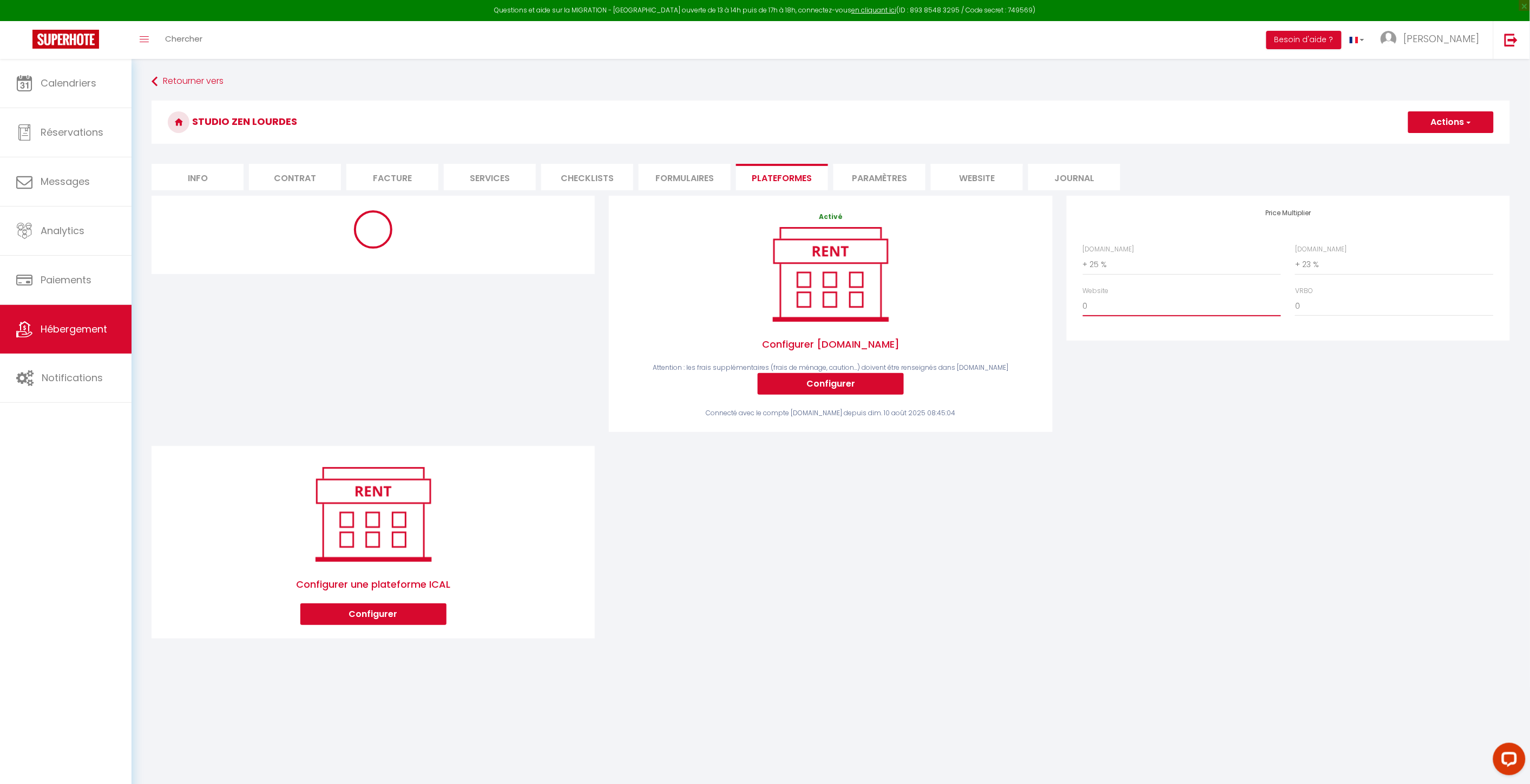
click at [1154, 300] on select "0 + 1 % + 2 % + 3 % + 4 % + 5 % + 6 % + 7 % + 8 % + 9 %" at bounding box center [1182, 306] width 198 height 20
click at [1083, 296] on select "0 + 1 % + 2 % + 3 % + 4 % + 5 % + 6 % + 7 % + 8 % + 9 %" at bounding box center [1182, 306] width 198 height 20
click at [1154, 129] on button "Actions" at bounding box center [1451, 122] width 85 height 21
click at [1154, 153] on ul "Enregistrer" at bounding box center [1450, 146] width 87 height 20
click at [1154, 119] on button "Actions" at bounding box center [1451, 122] width 85 height 21
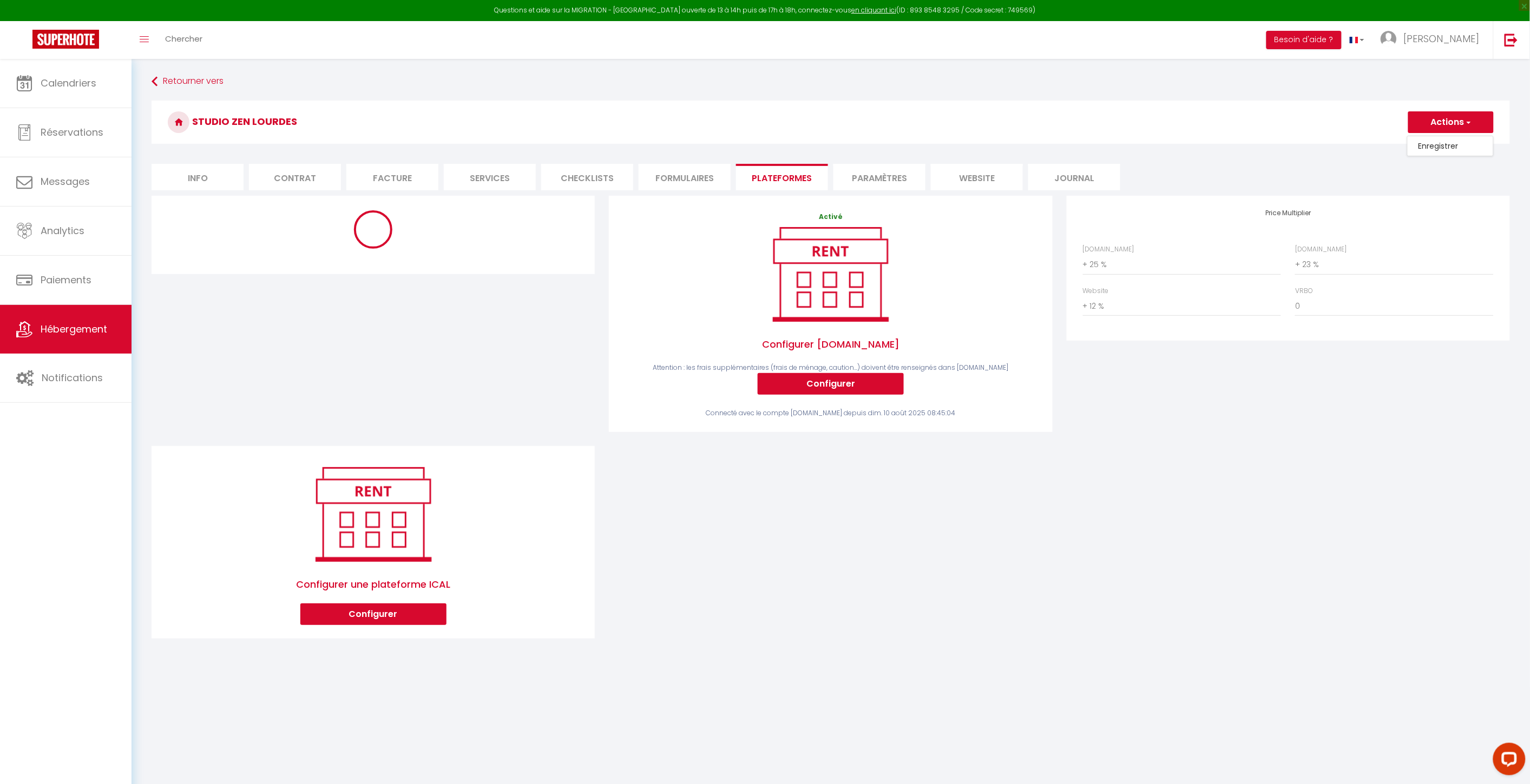
click at [1154, 141] on link "Enregistrer" at bounding box center [1450, 146] width 85 height 14
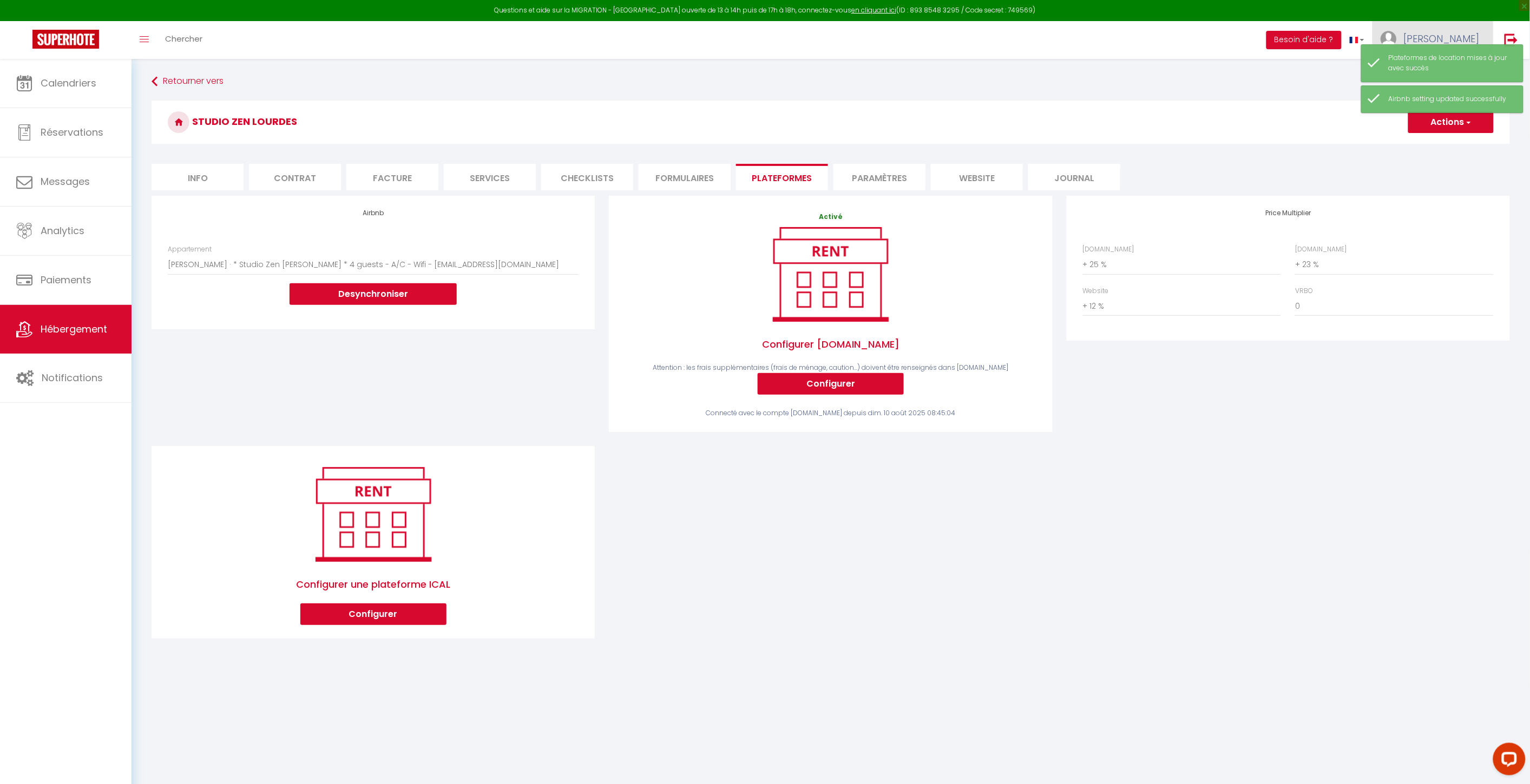
click at [1154, 24] on link "[PERSON_NAME]" at bounding box center [1433, 39] width 121 height 38
click at [180, 186] on li "Info" at bounding box center [198, 177] width 92 height 26
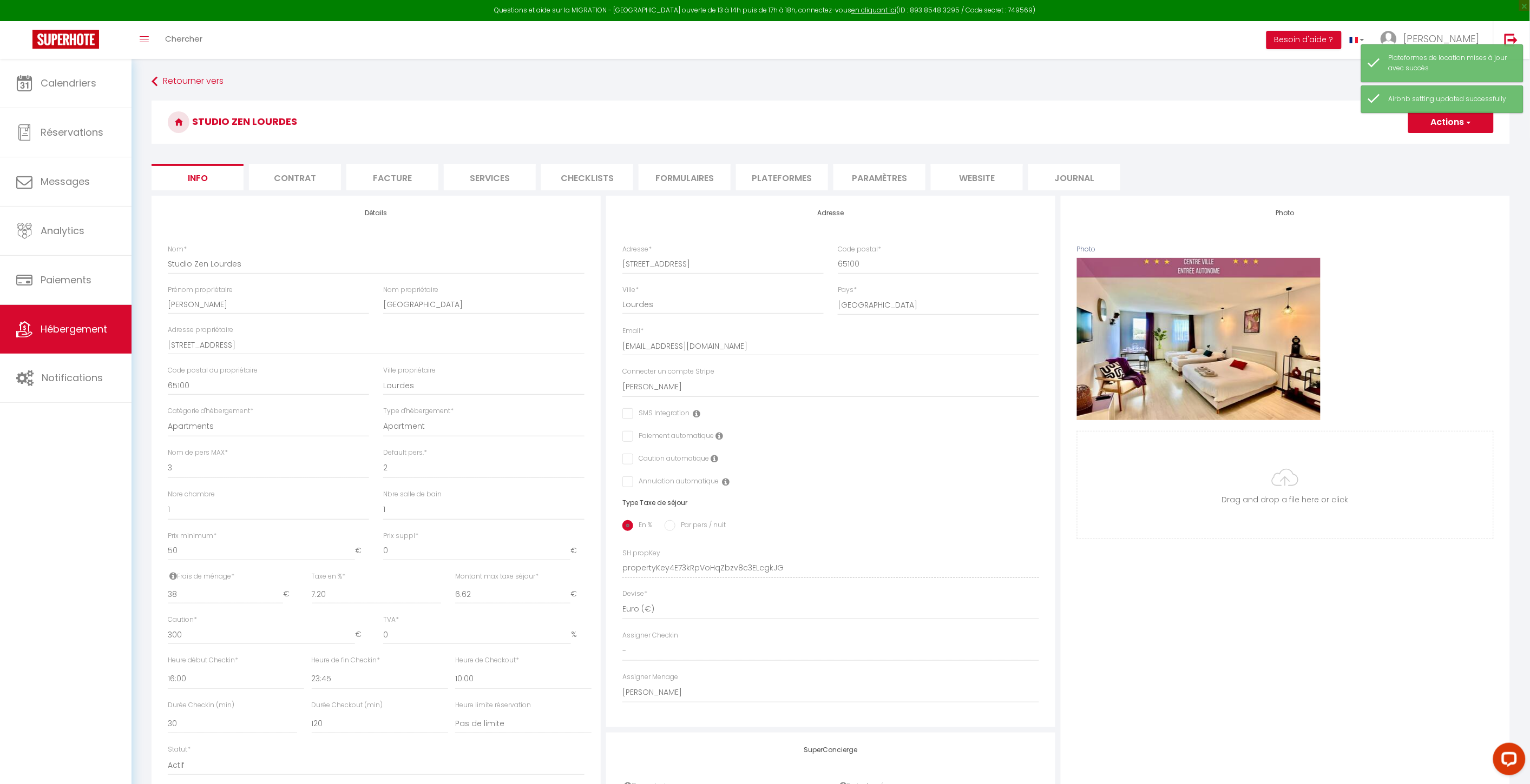
click at [182, 185] on li "Info" at bounding box center [198, 177] width 92 height 26
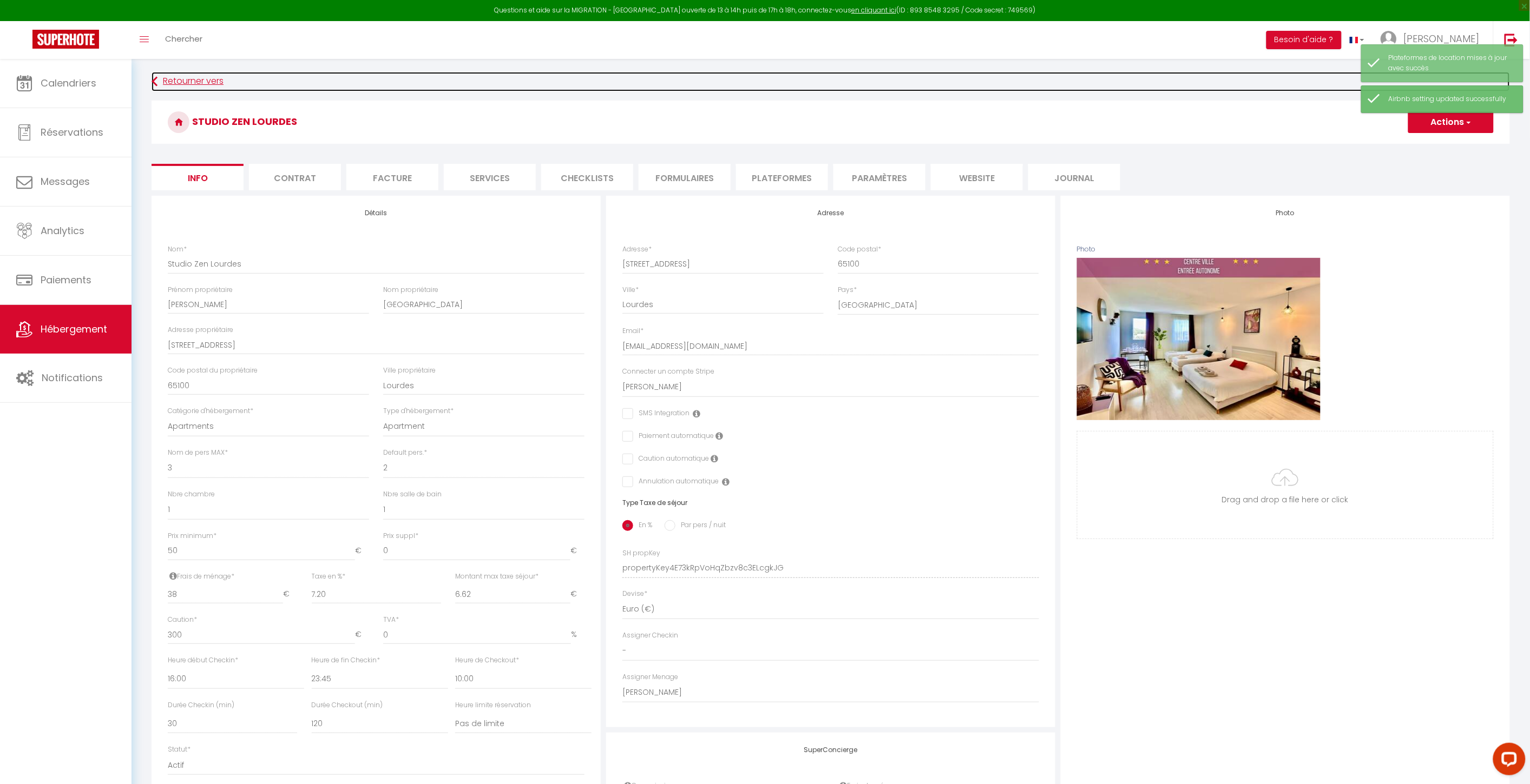
click at [198, 72] on link "Retourner vers" at bounding box center [830, 81] width 1358 height 20
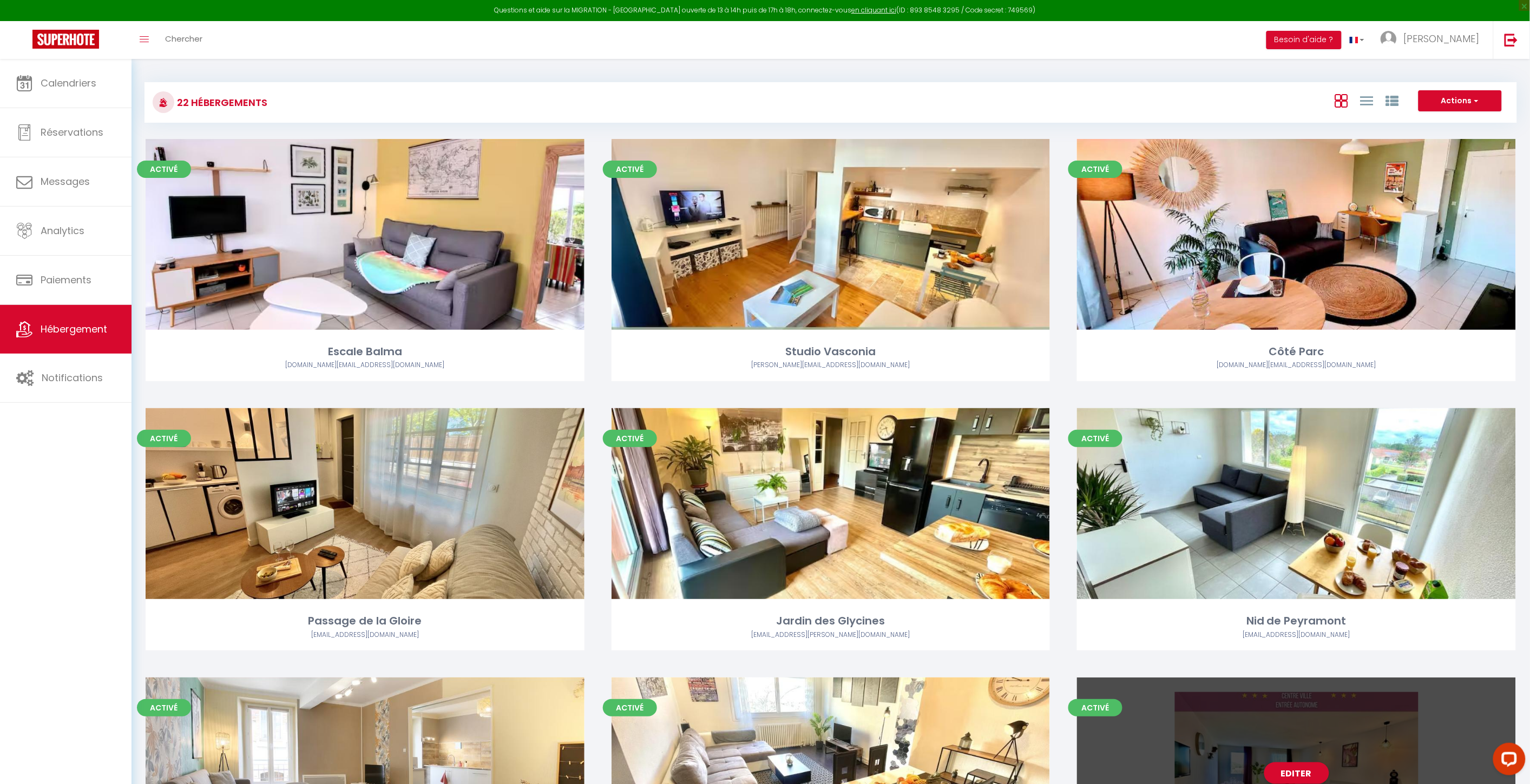
scroll to position [360, 0]
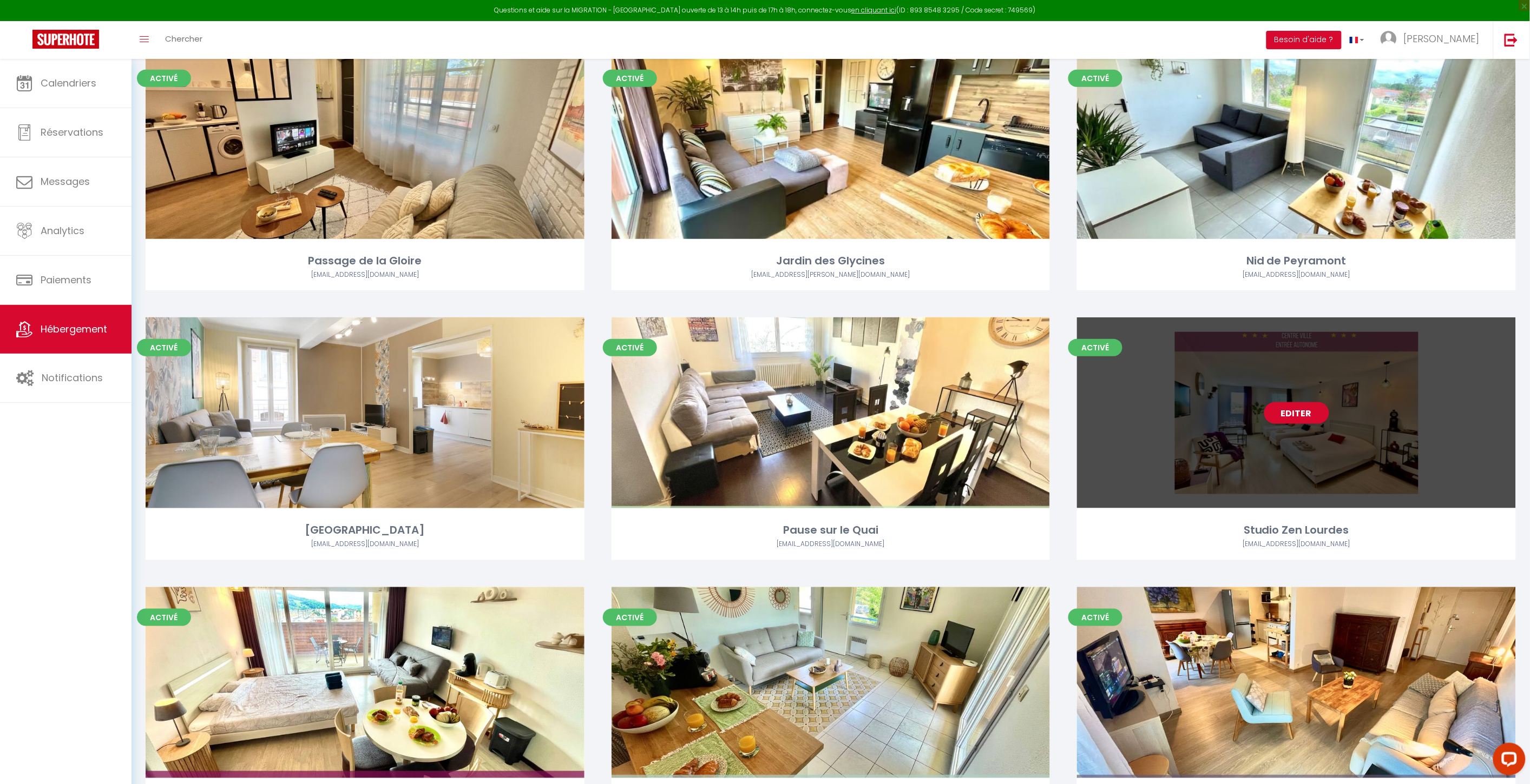
click at [1154, 419] on link "Editer" at bounding box center [1296, 413] width 65 height 21
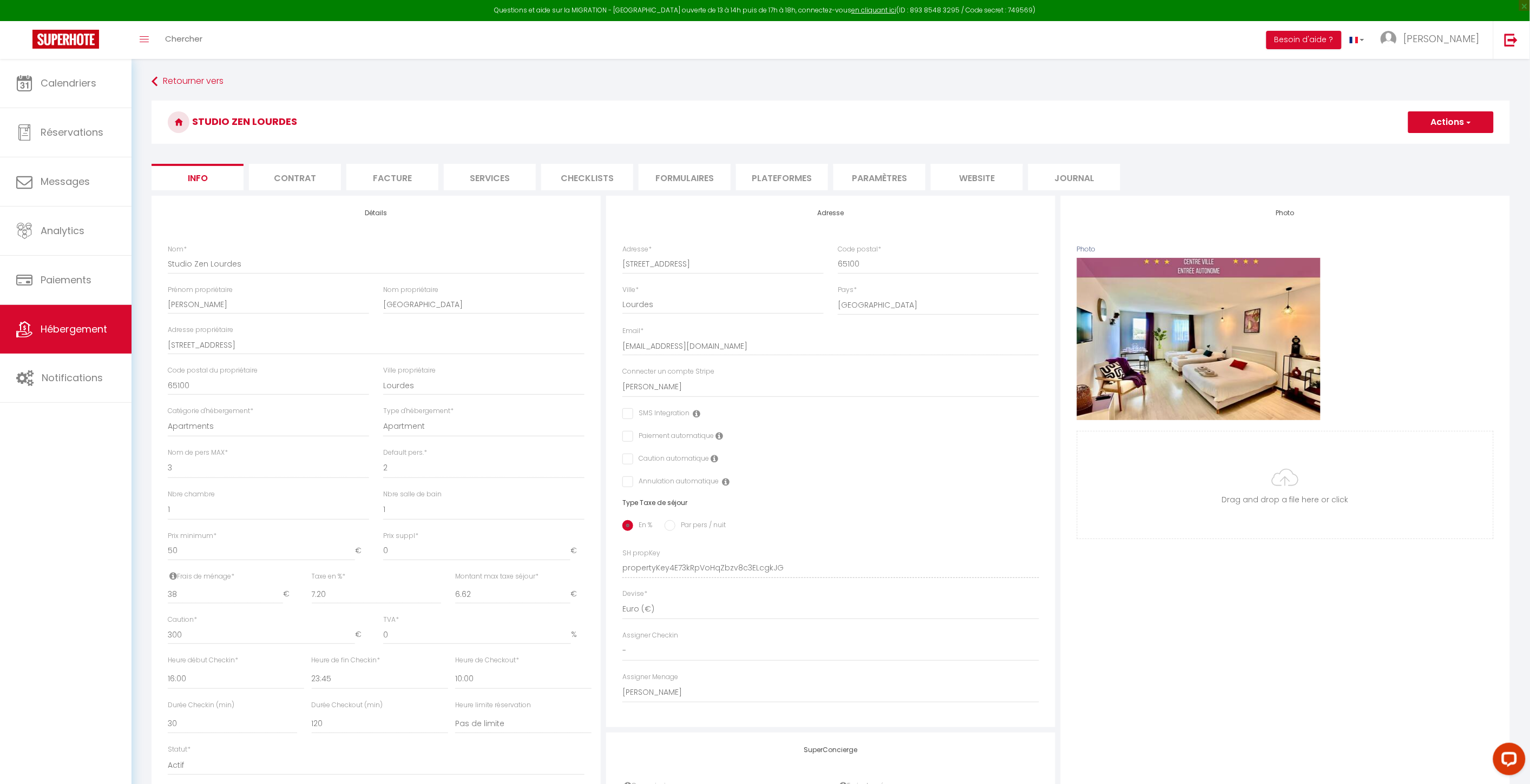
click at [400, 192] on form "Studio Zen Lourdes Actions Enregistrer Dupliquer Supprimer Importer les réserva…" at bounding box center [830, 512] width 1358 height 825
click at [396, 186] on li "Facture" at bounding box center [393, 177] width 92 height 26
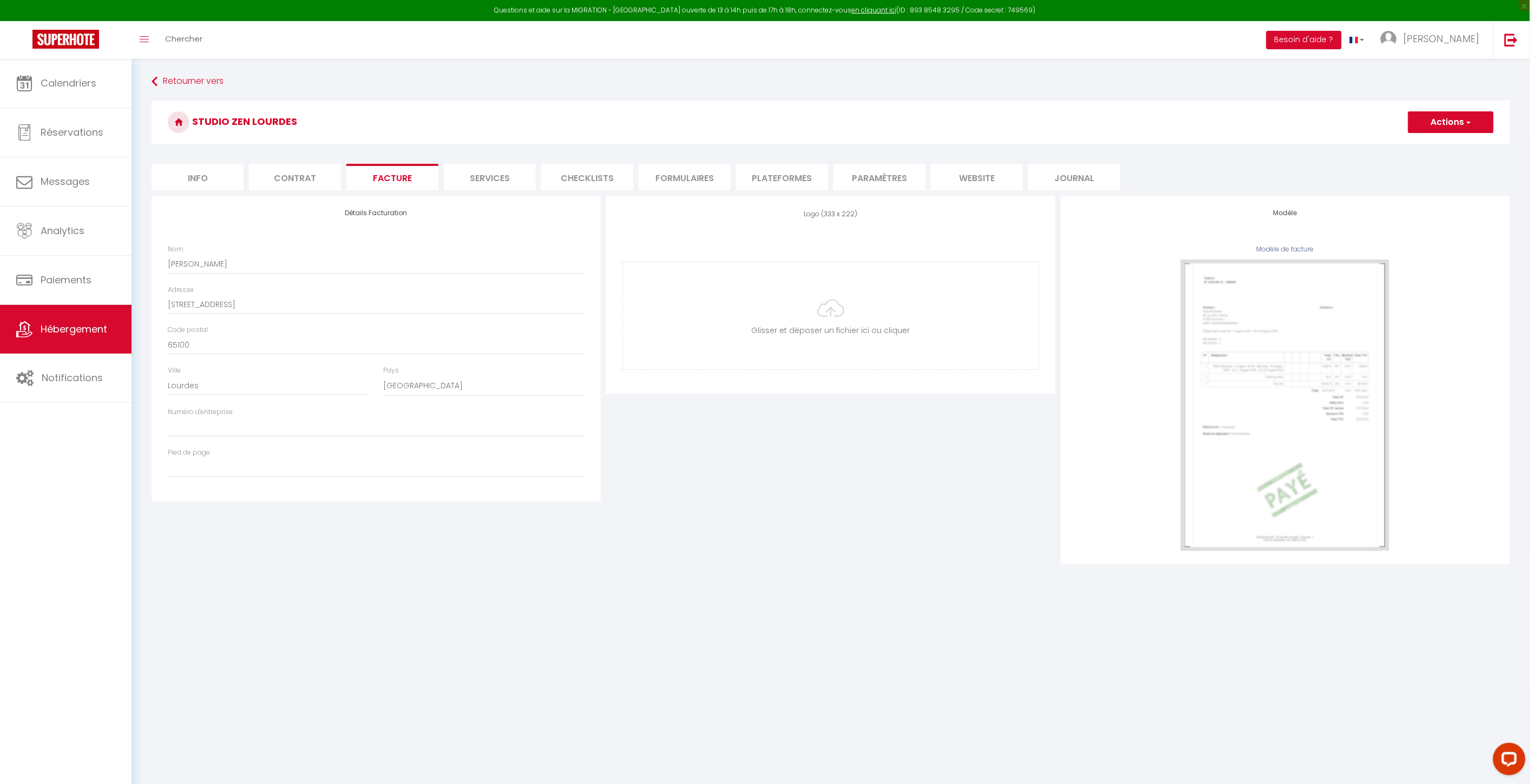
click at [282, 175] on li "Contrat" at bounding box center [295, 177] width 92 height 26
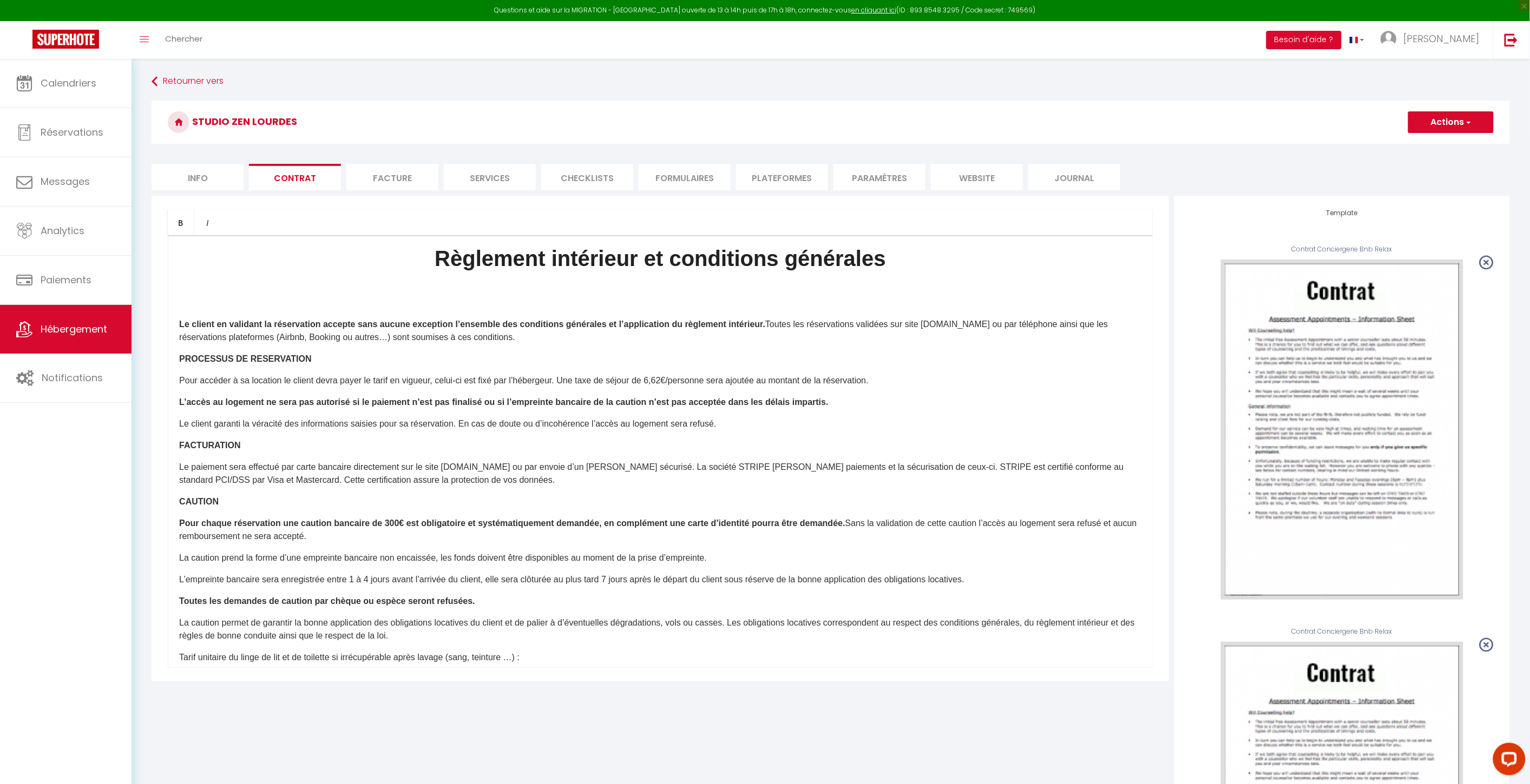
click at [226, 176] on li "Info" at bounding box center [198, 177] width 92 height 26
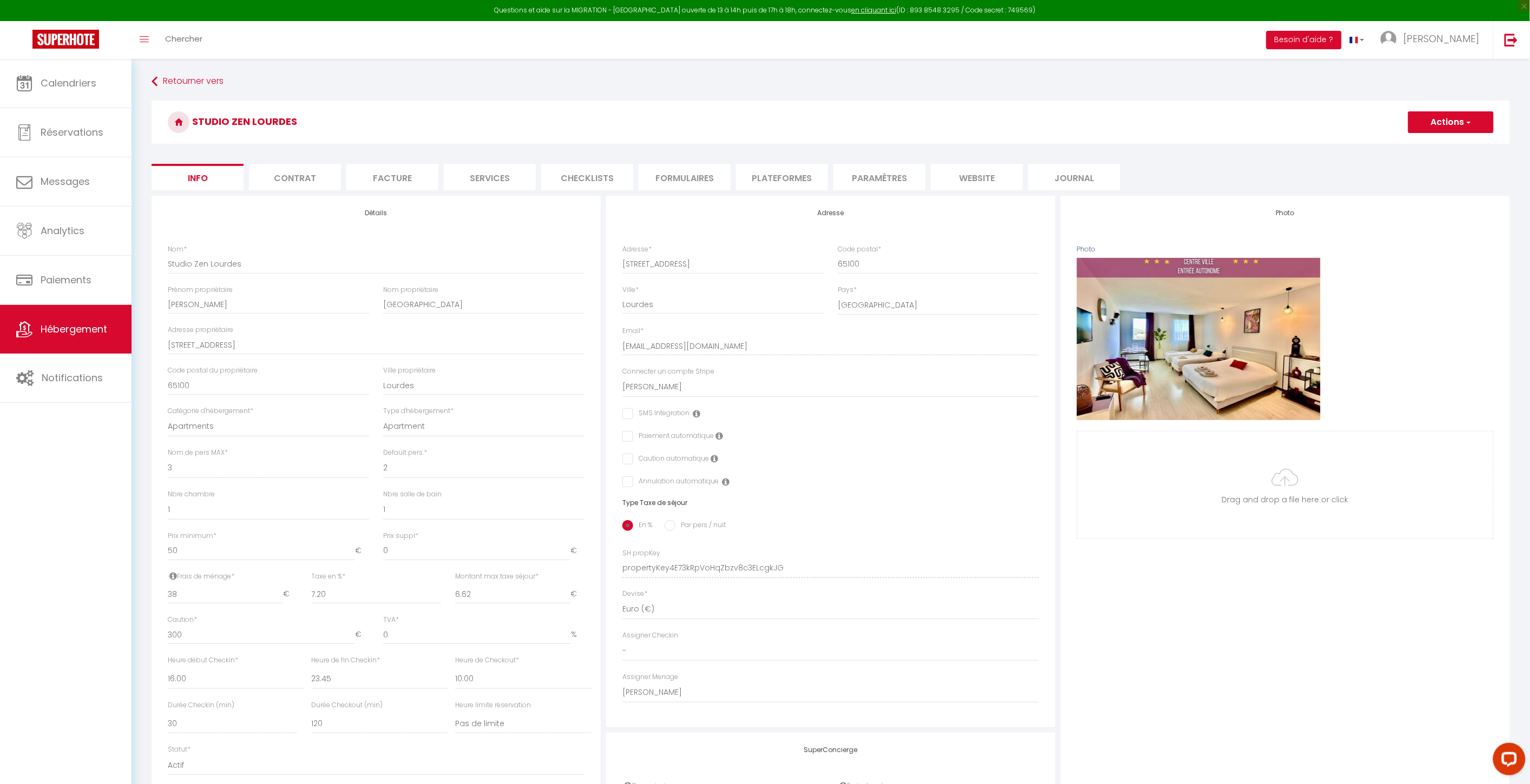
click at [1154, 116] on button "Actions" at bounding box center [1451, 122] width 85 height 21
click at [1154, 42] on img at bounding box center [1388, 39] width 16 height 16
click at [78, 78] on span "Calendriers" at bounding box center [68, 83] width 56 height 14
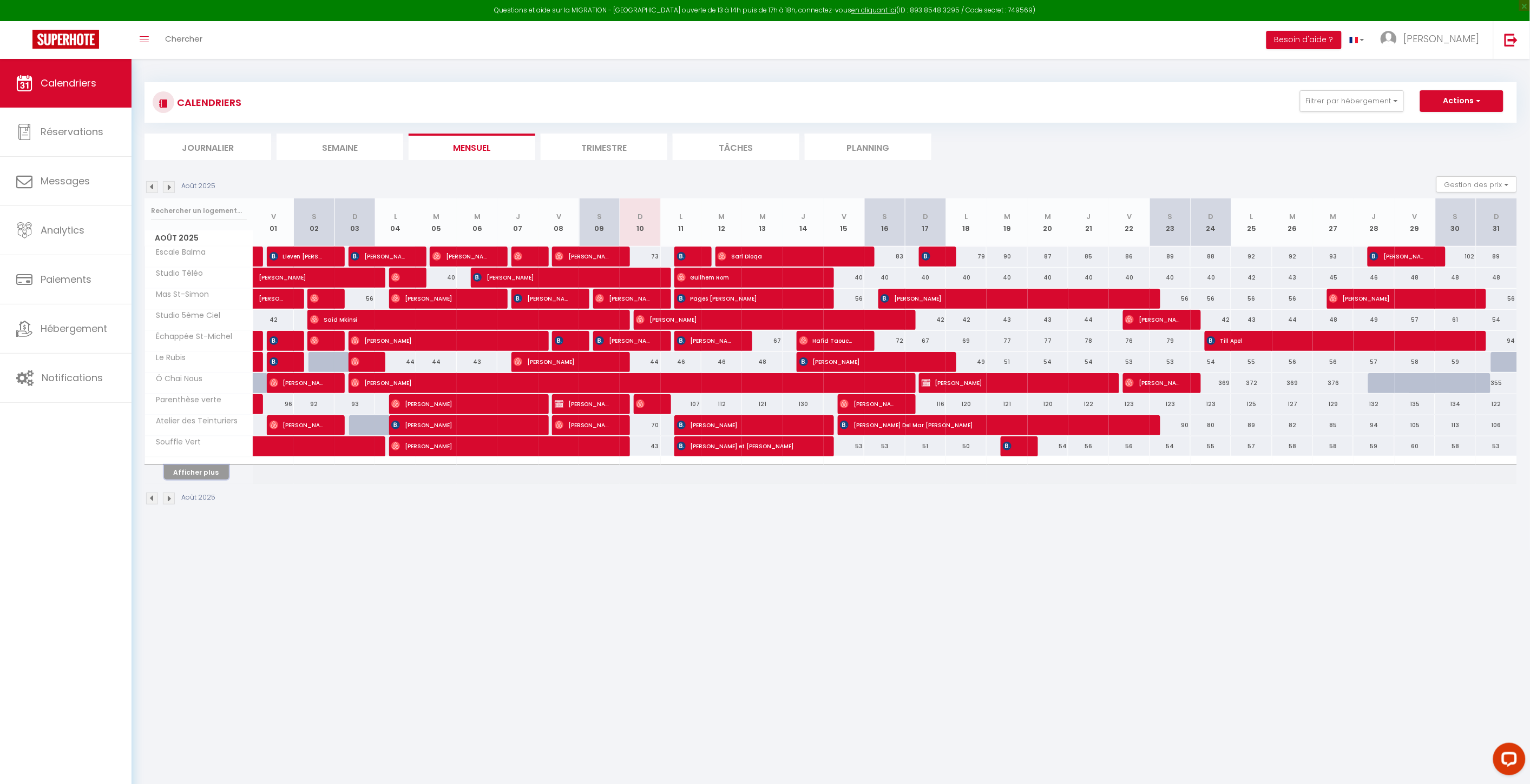
click at [210, 478] on button "Afficher plus" at bounding box center [196, 472] width 65 height 14
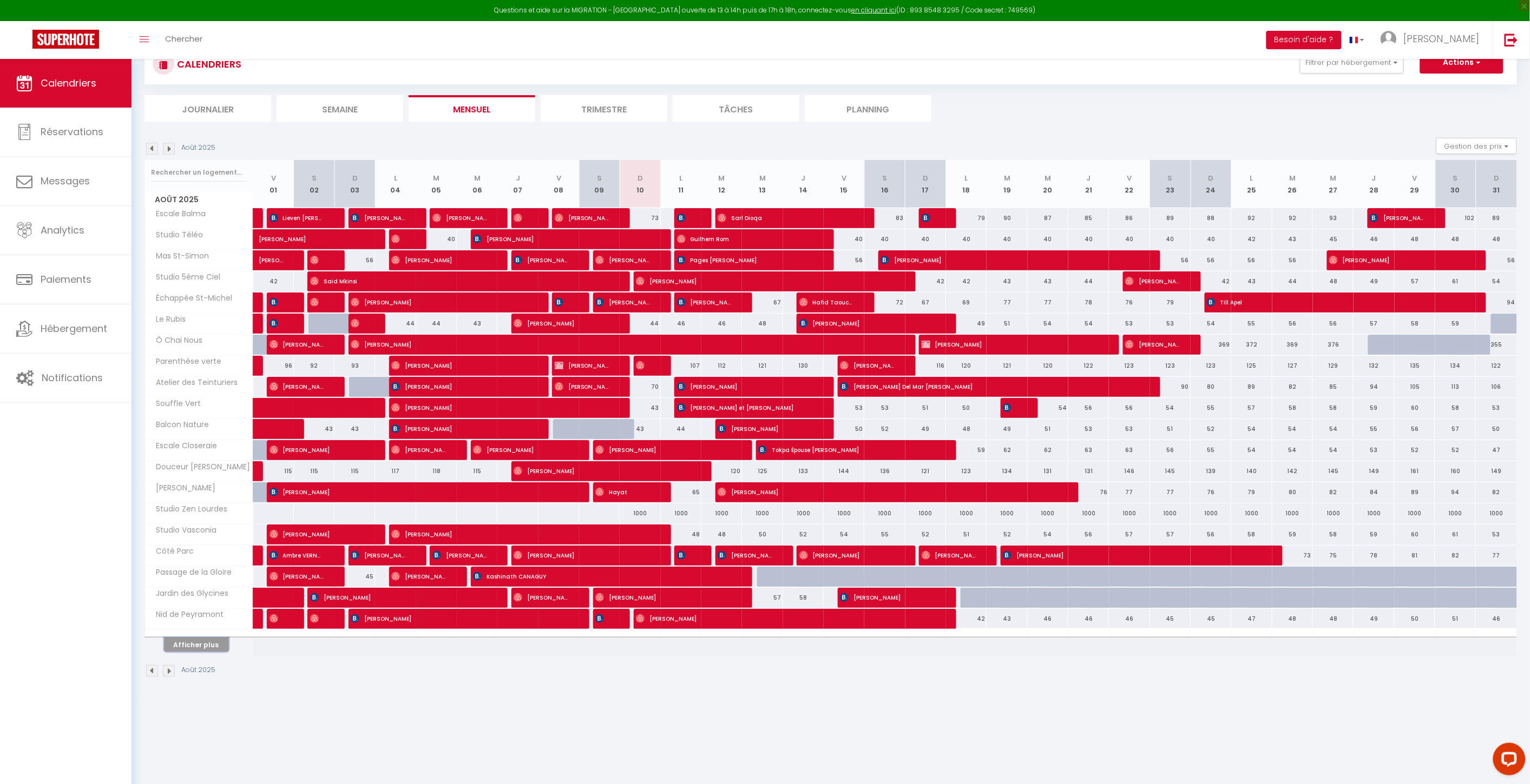
scroll to position [59, 0]
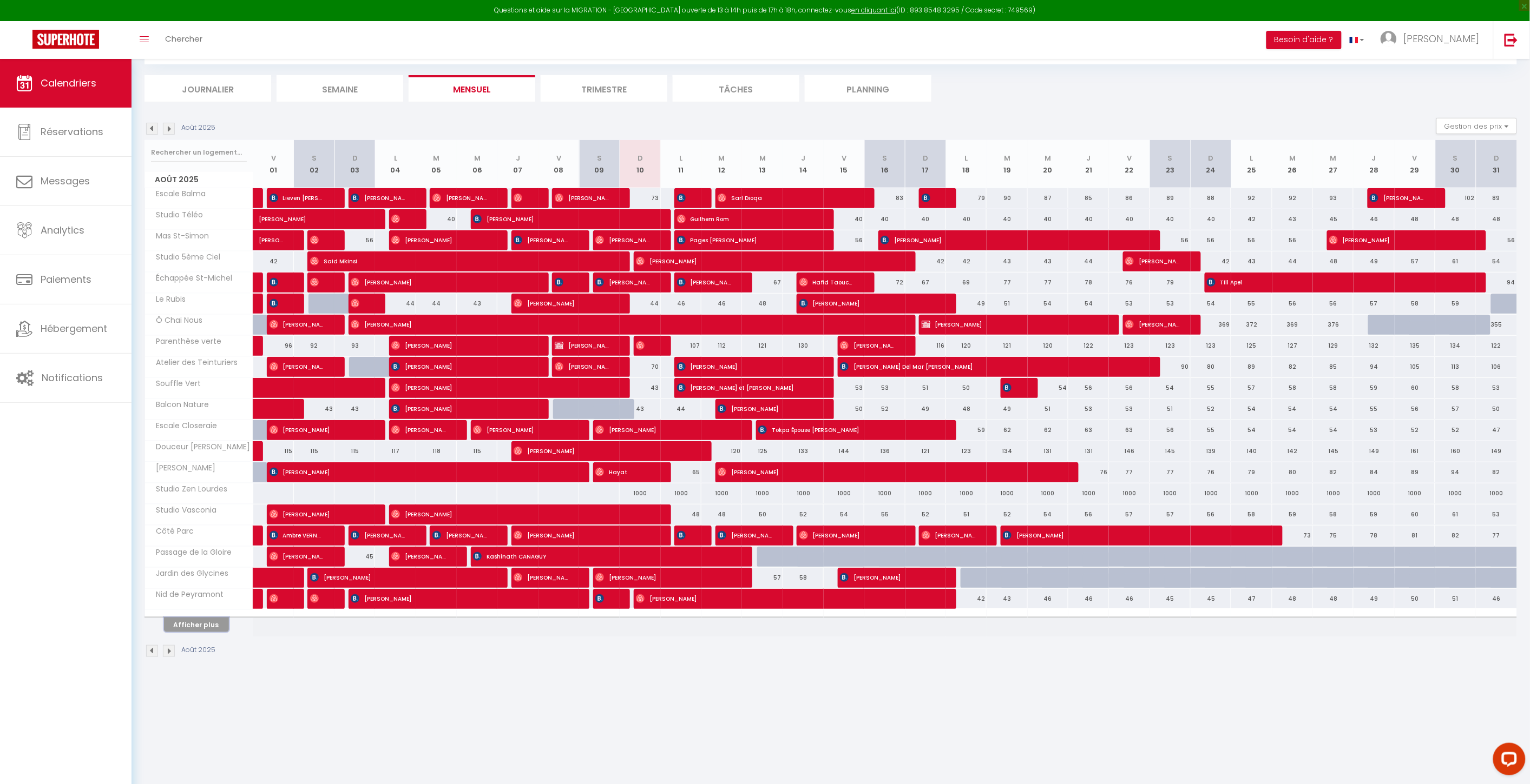
click at [207, 567] on button "Afficher plus" at bounding box center [196, 625] width 65 height 14
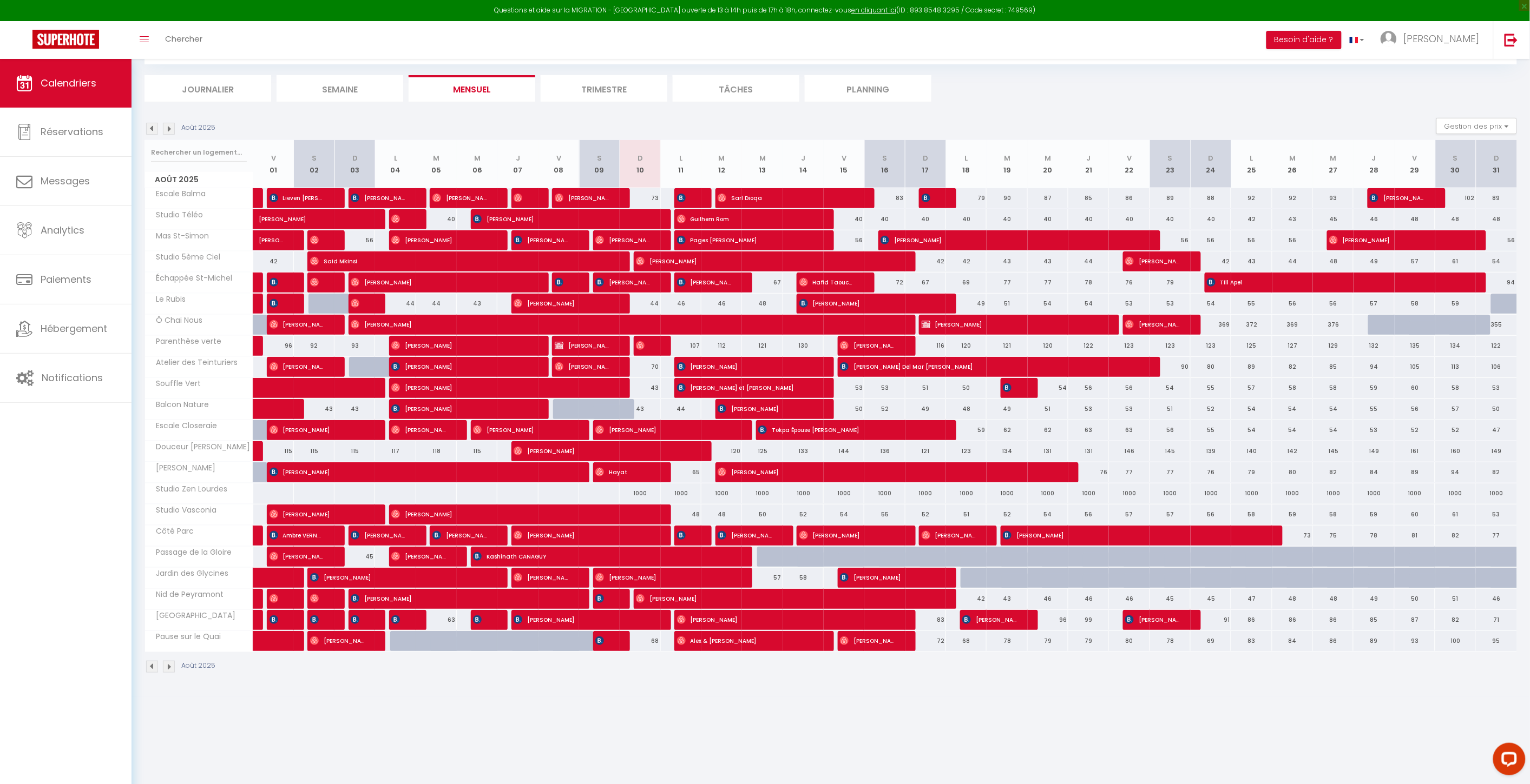
click at [630, 491] on div "1000" at bounding box center [640, 494] width 41 height 20
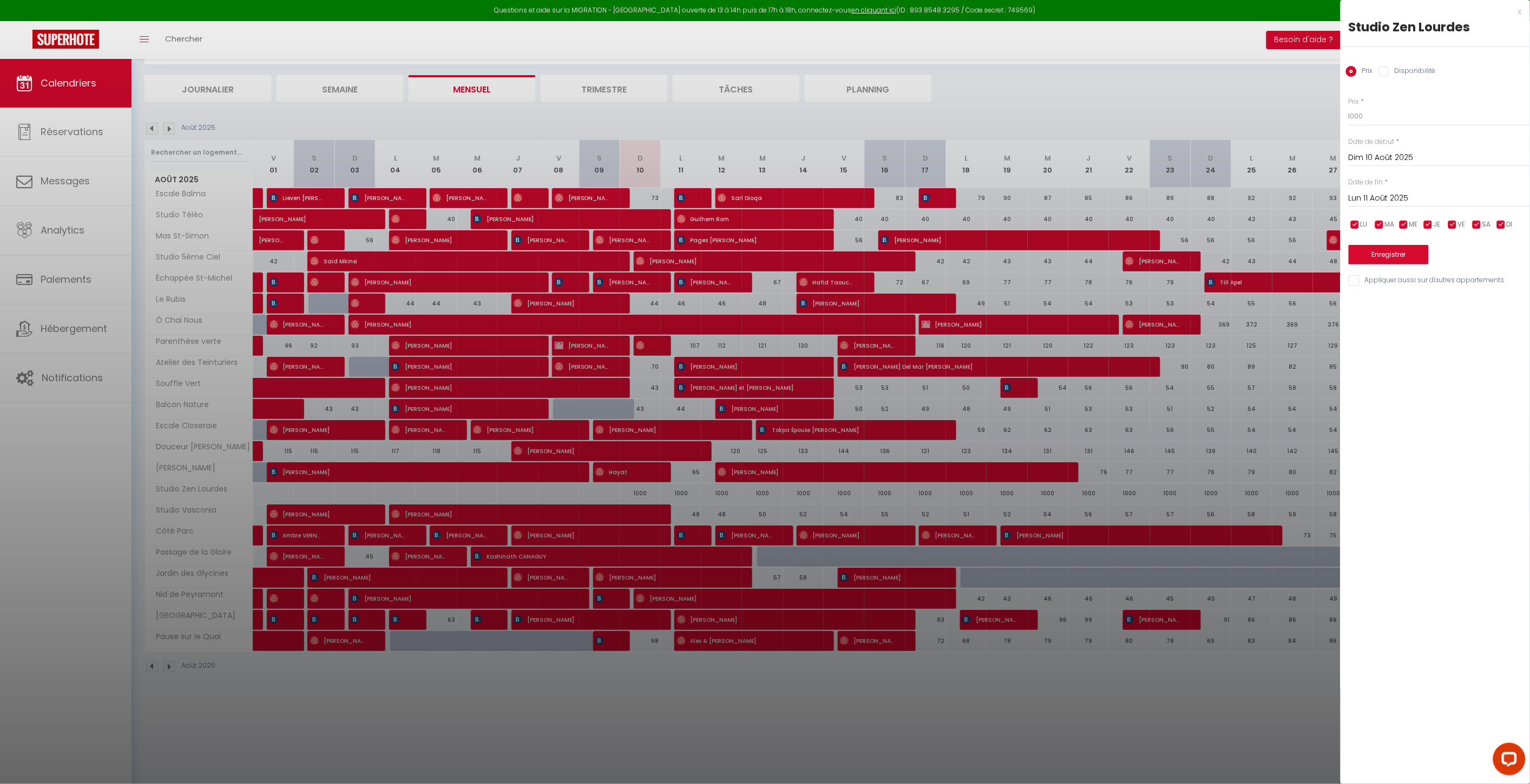
click at [1154, 78] on div "Prix Disponibilité" at bounding box center [1435, 65] width 189 height 36
click at [1154, 68] on label "Disponibilité" at bounding box center [1412, 72] width 47 height 12
click at [1154, 68] on input "Disponibilité" at bounding box center [1384, 72] width 11 height 11
click at [1154, 146] on div "Date de début * Dim 10 Août 2025 < Août 2025 > Dim Lun Mar Mer Jeu Ven Sam 1 2 …" at bounding box center [1439, 153] width 181 height 30
click at [1154, 198] on input "Lun 11 Août 2025" at bounding box center [1439, 199] width 181 height 14
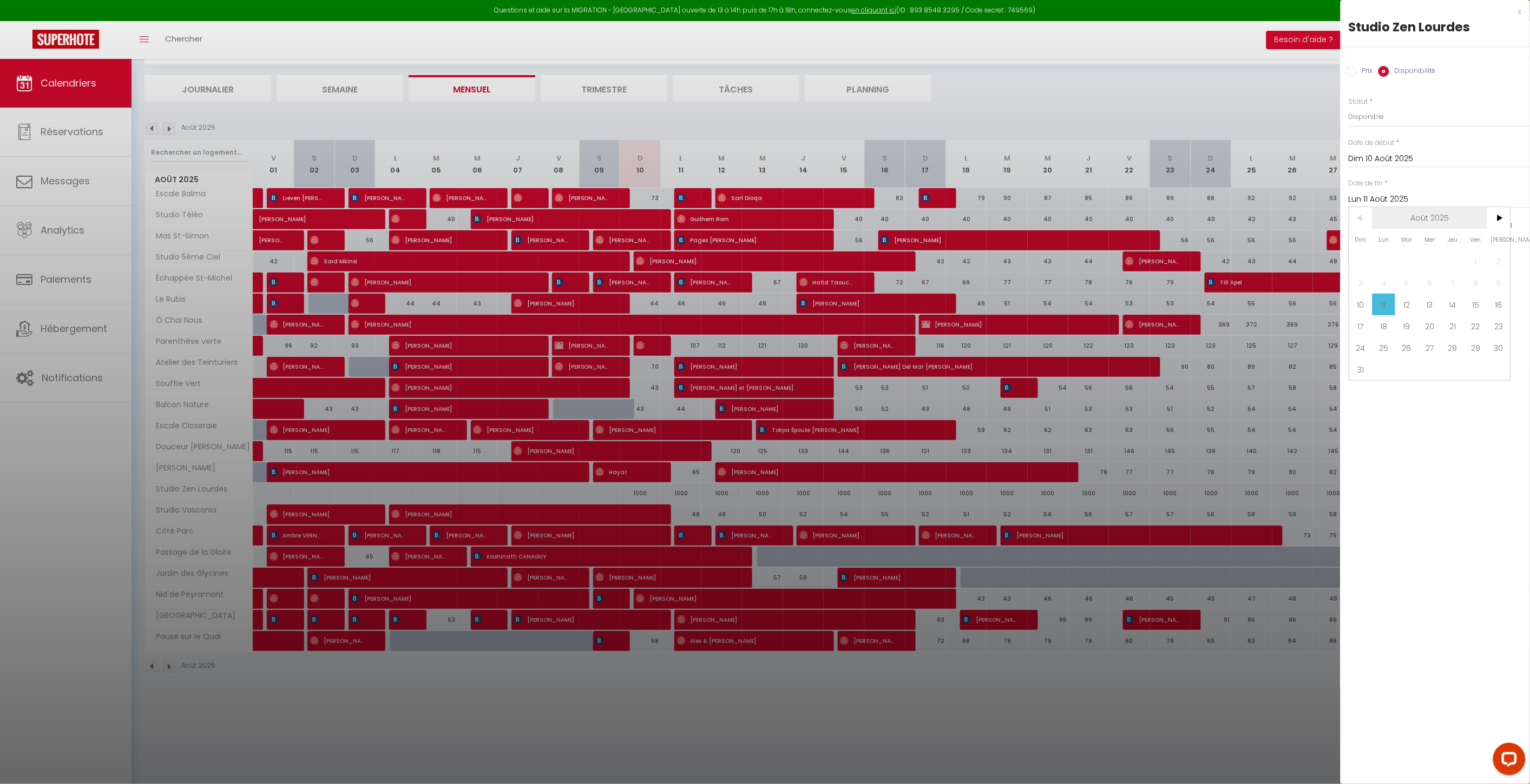
click at [1154, 219] on span "Août 2025" at bounding box center [1430, 218] width 115 height 21
click at [1154, 217] on span "2025" at bounding box center [1430, 218] width 115 height 21
click at [1154, 285] on span "2027" at bounding box center [1430, 283] width 54 height 21
click at [1154, 288] on span "Août" at bounding box center [1430, 283] width 54 height 21
click at [1154, 282] on span "10" at bounding box center [1406, 283] width 23 height 21
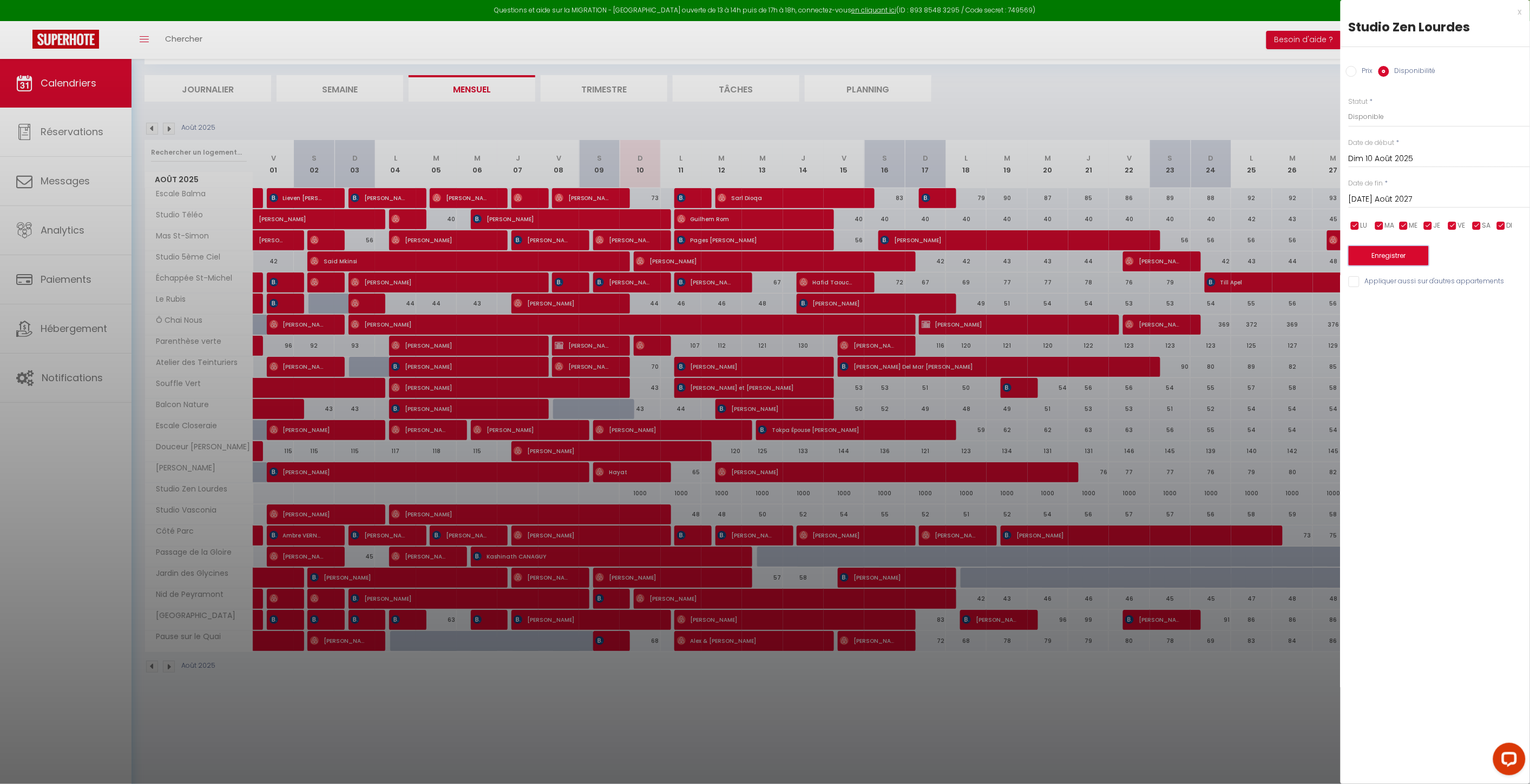
click at [1154, 251] on button "Enregistrer" at bounding box center [1388, 256] width 80 height 20
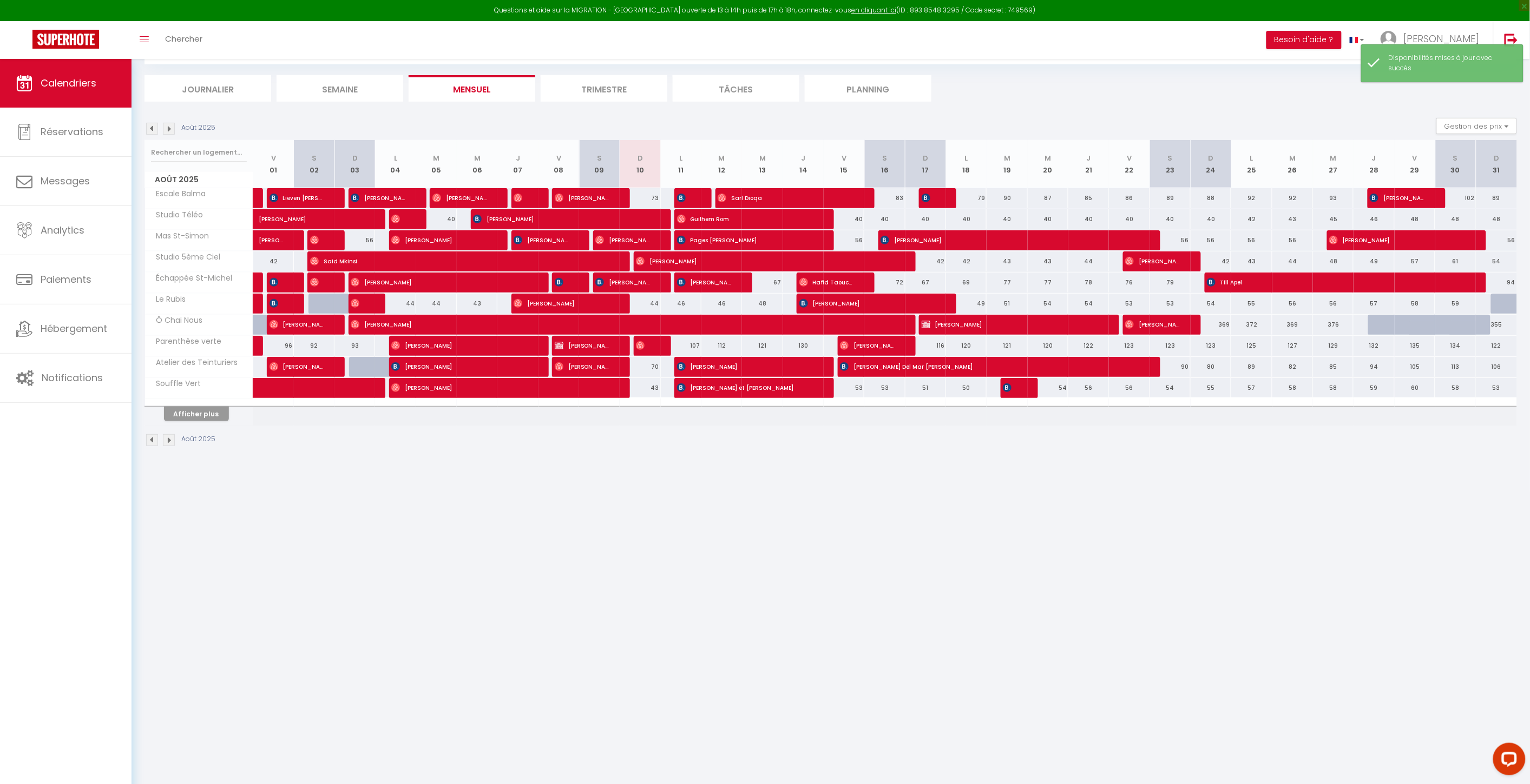
click at [179, 422] on th "Afficher plus" at bounding box center [199, 412] width 108 height 27
click at [184, 411] on button "Afficher plus" at bounding box center [196, 414] width 65 height 14
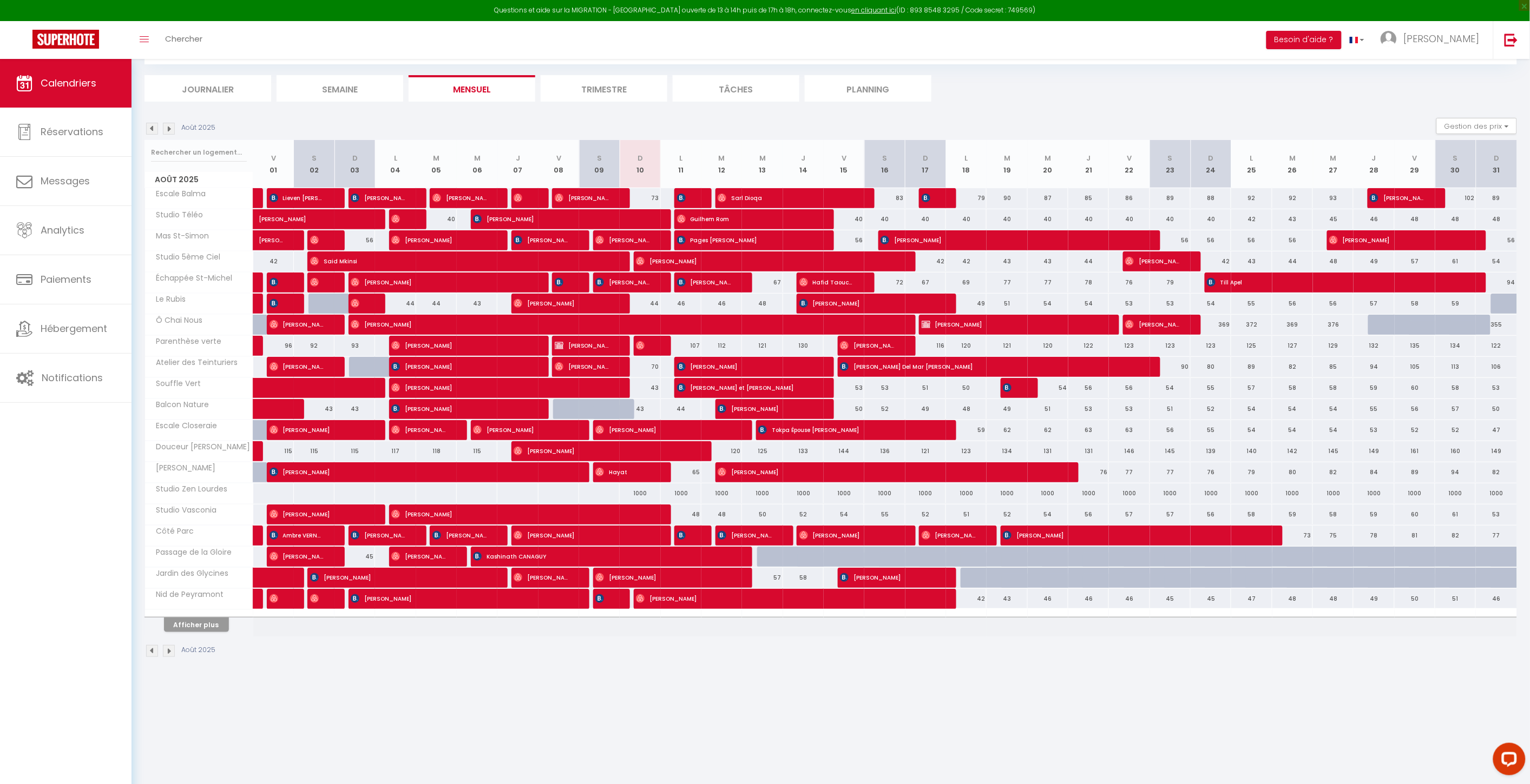
scroll to position [0, 0]
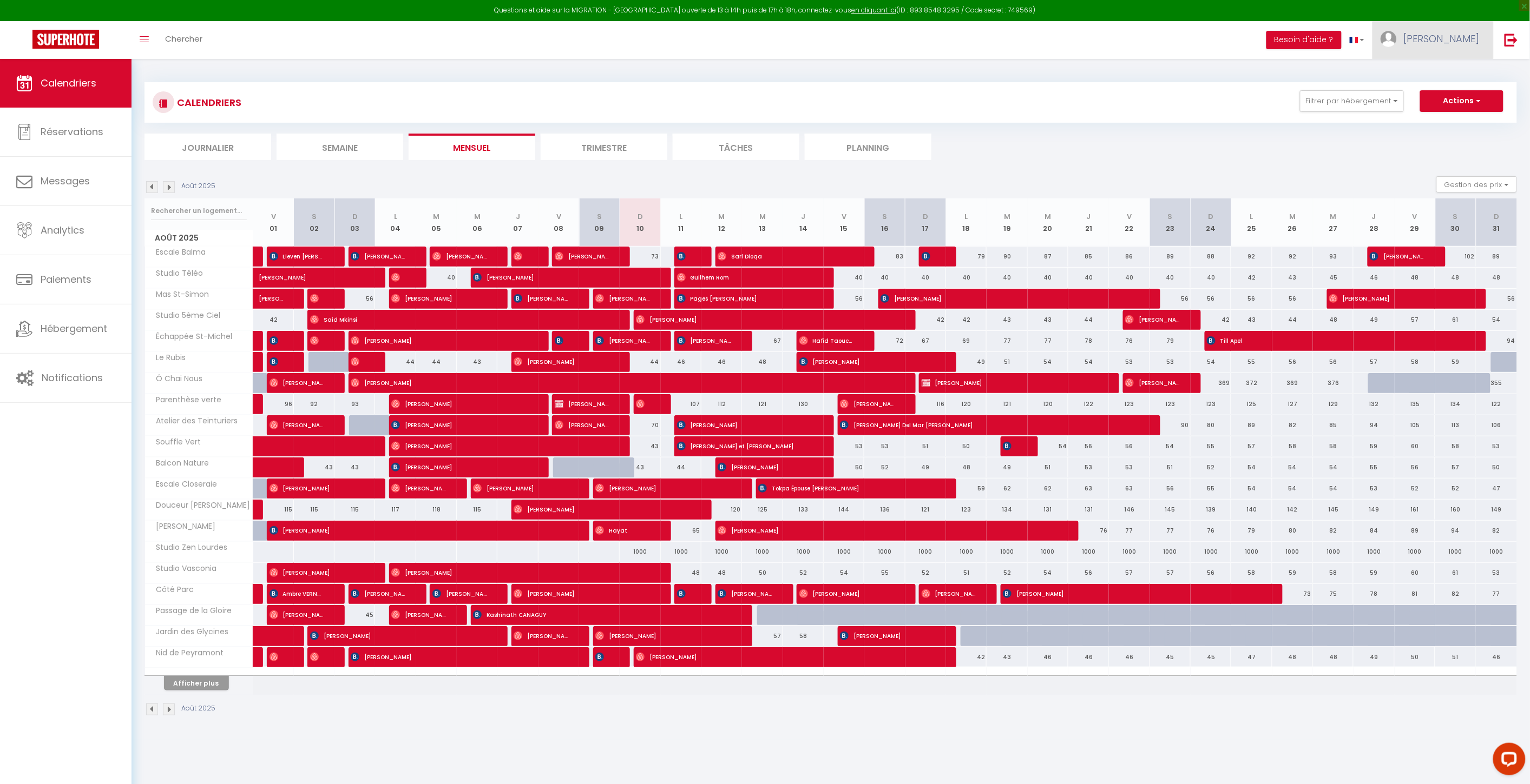
drag, startPoint x: 1443, startPoint y: 40, endPoint x: 1443, endPoint y: 53, distance: 13.0
click at [1154, 40] on link "[PERSON_NAME]" at bounding box center [1433, 39] width 121 height 38
click at [1154, 76] on link "Paramètres" at bounding box center [1450, 75] width 80 height 19
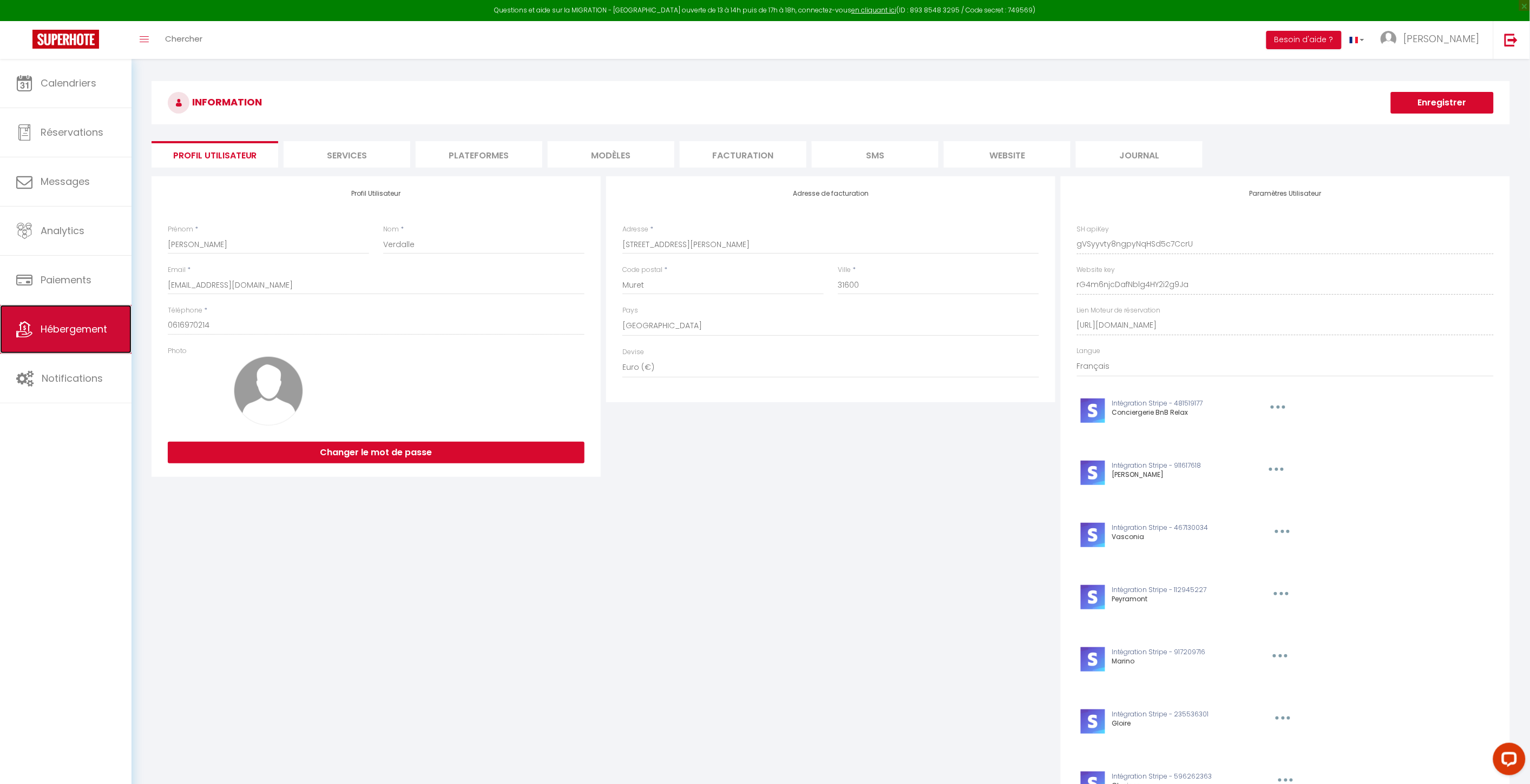
click at [89, 321] on link "Hébergement" at bounding box center [66, 330] width 131 height 49
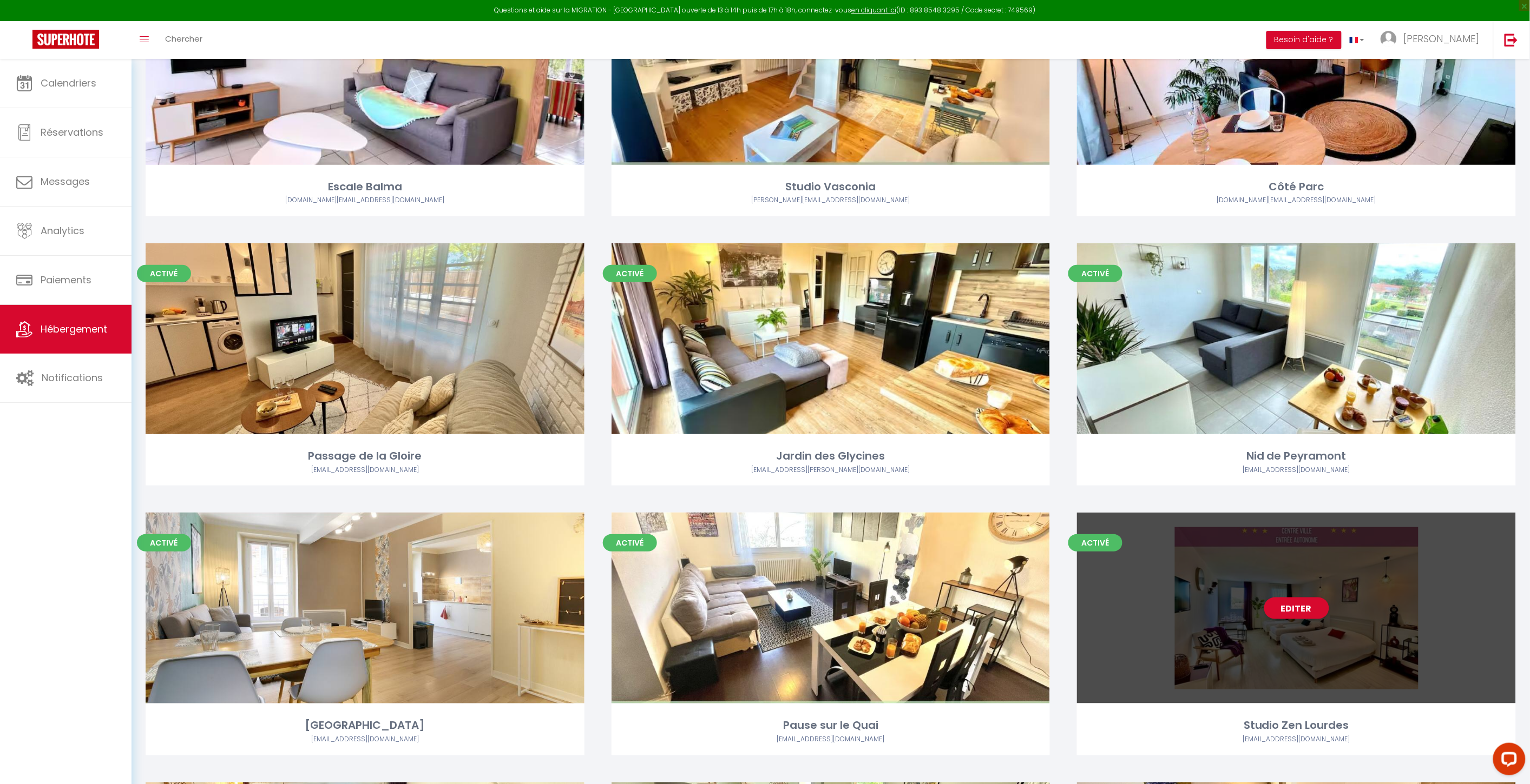
scroll to position [360, 0]
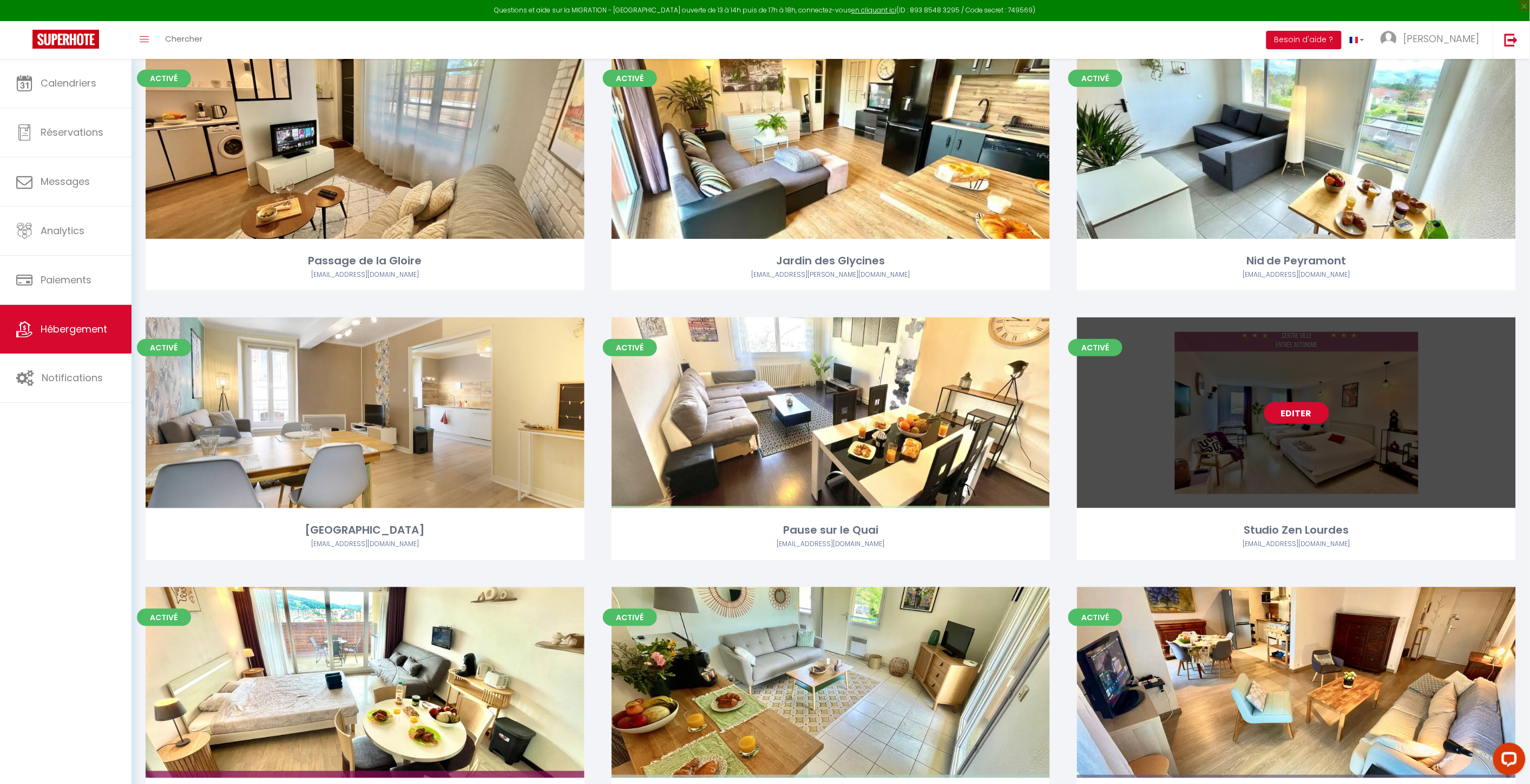
click at [1154, 416] on link "Editer" at bounding box center [1296, 413] width 65 height 21
click at [1154, 416] on link "Editer" at bounding box center [1296, 413] width 65 height 21
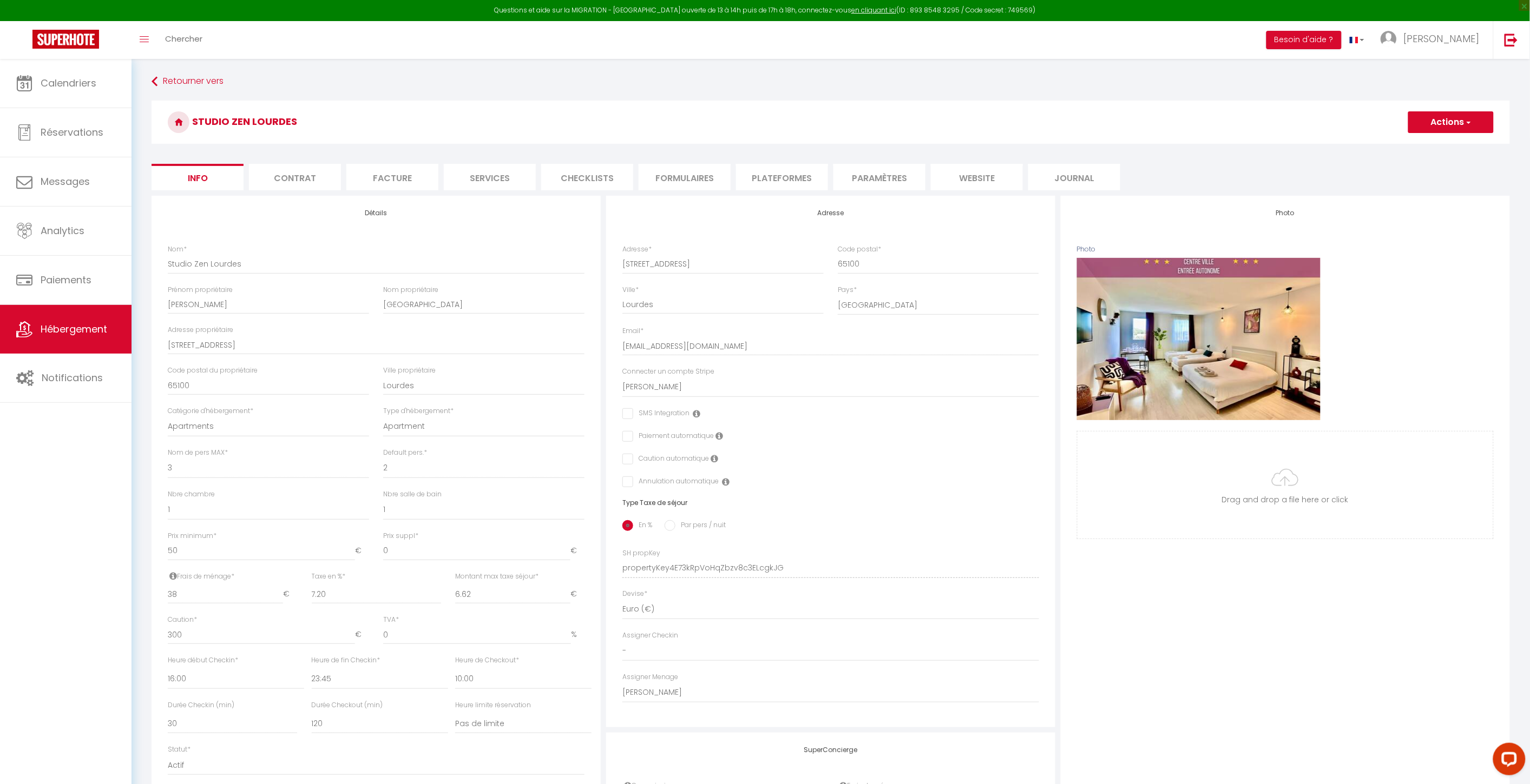
click at [983, 181] on li "website" at bounding box center [977, 177] width 92 height 26
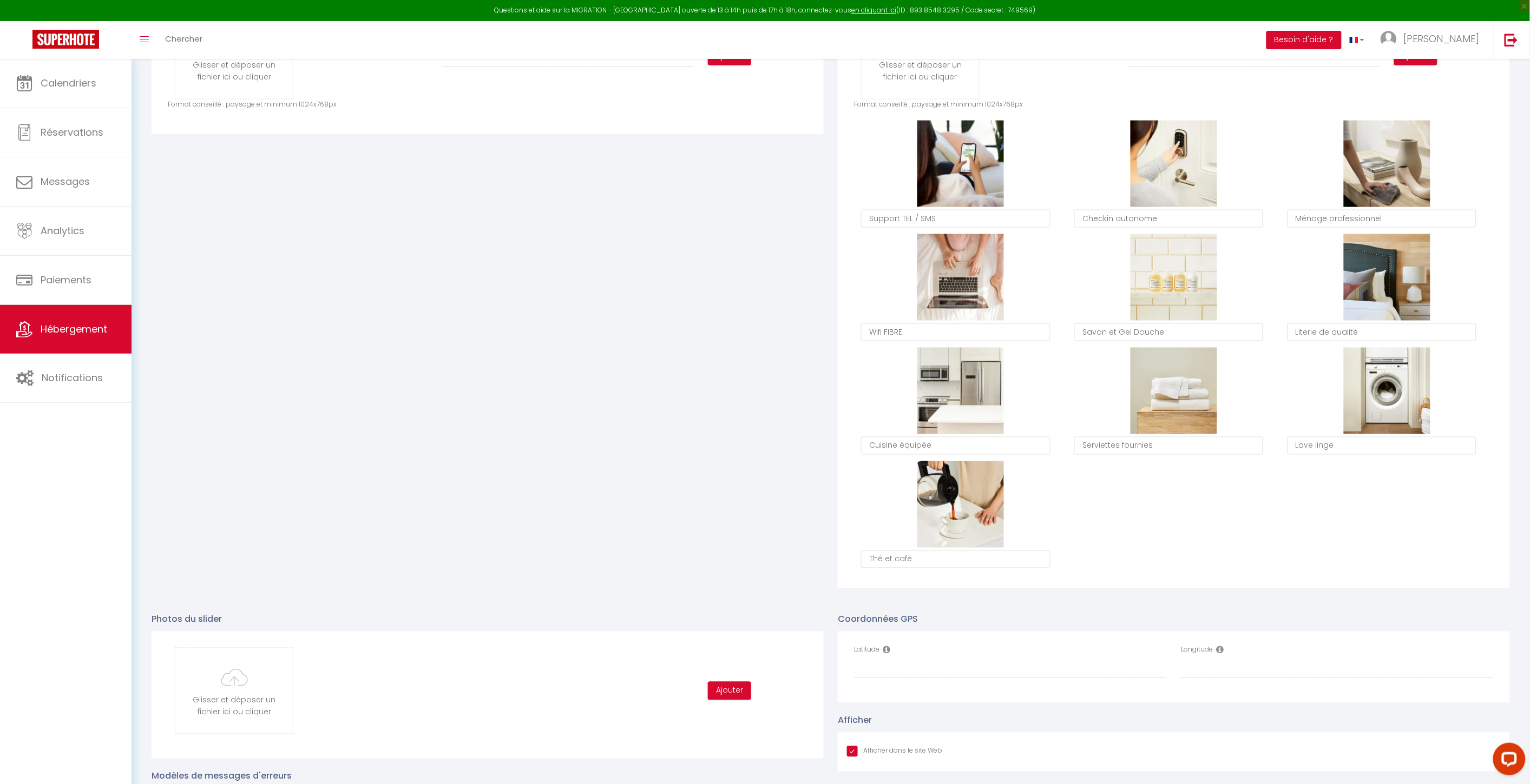
scroll to position [601, 0]
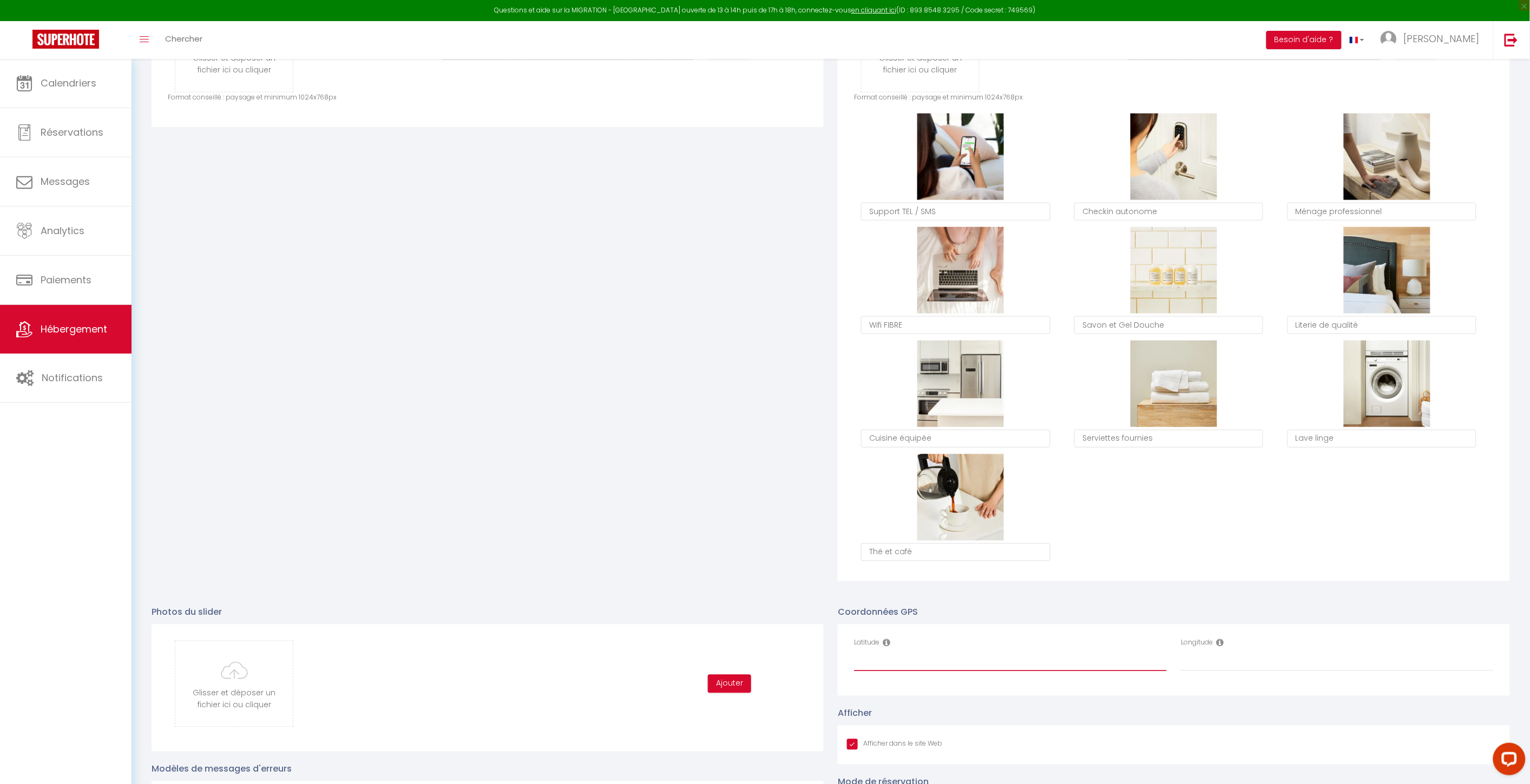
click at [897, 567] on input "Latitude" at bounding box center [1010, 662] width 313 height 20
paste input "43.0998268"
click at [1154, 567] on input "Longitude" at bounding box center [1337, 662] width 313 height 20
paste input "-0.0431092"
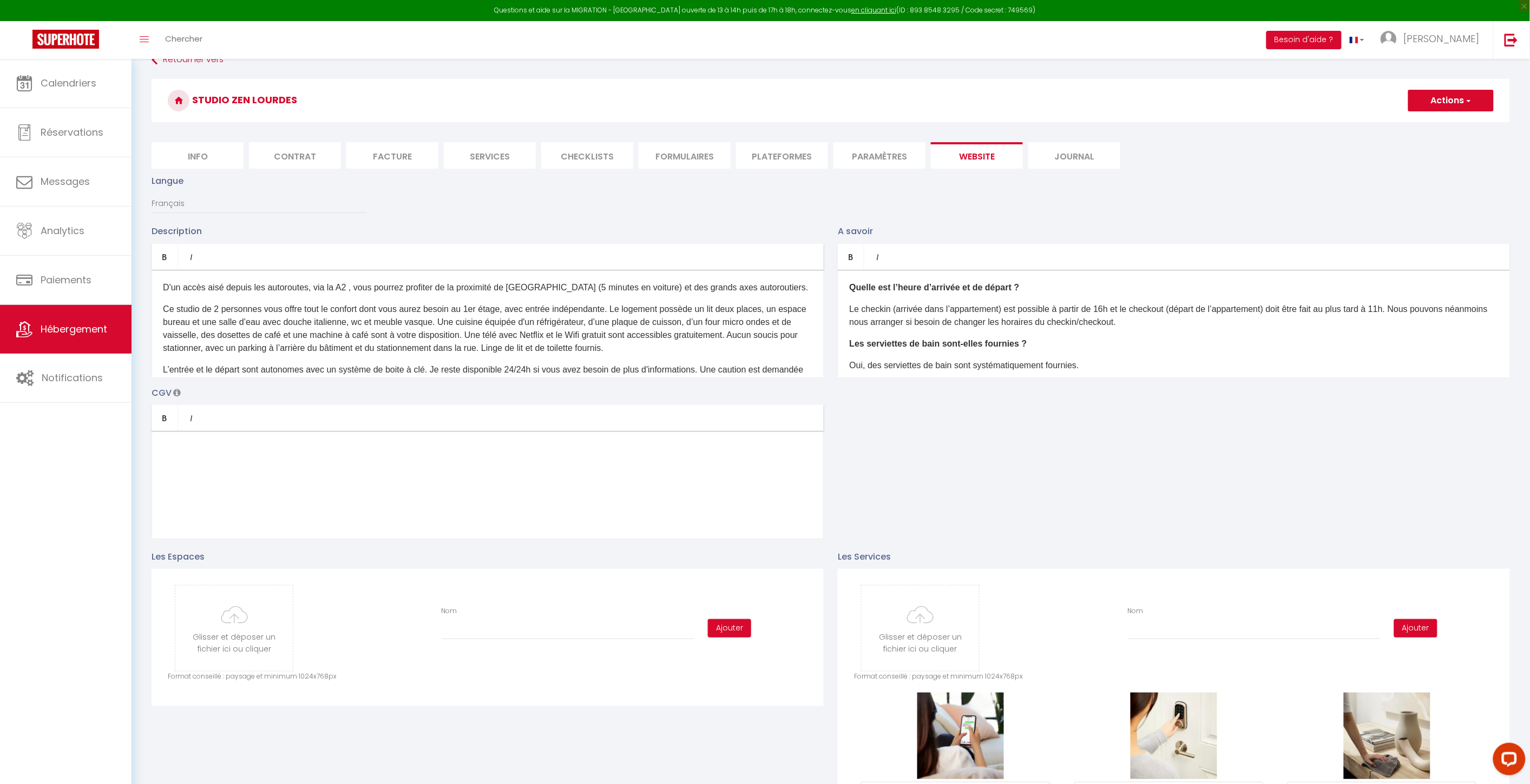
scroll to position [0, 0]
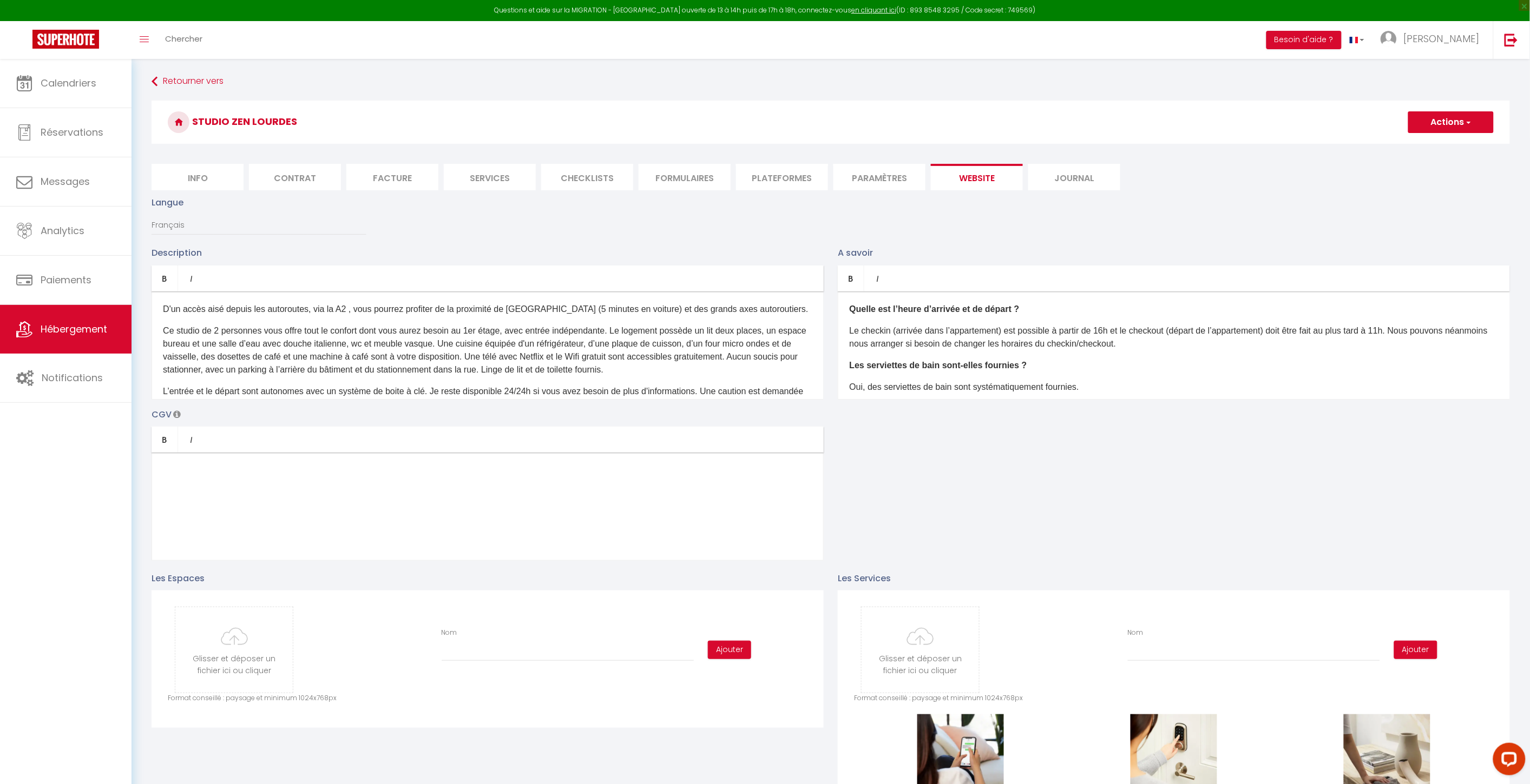
click at [1154, 129] on button "Actions" at bounding box center [1451, 122] width 85 height 21
click at [1154, 145] on input "Enregistrer" at bounding box center [1438, 146] width 40 height 11
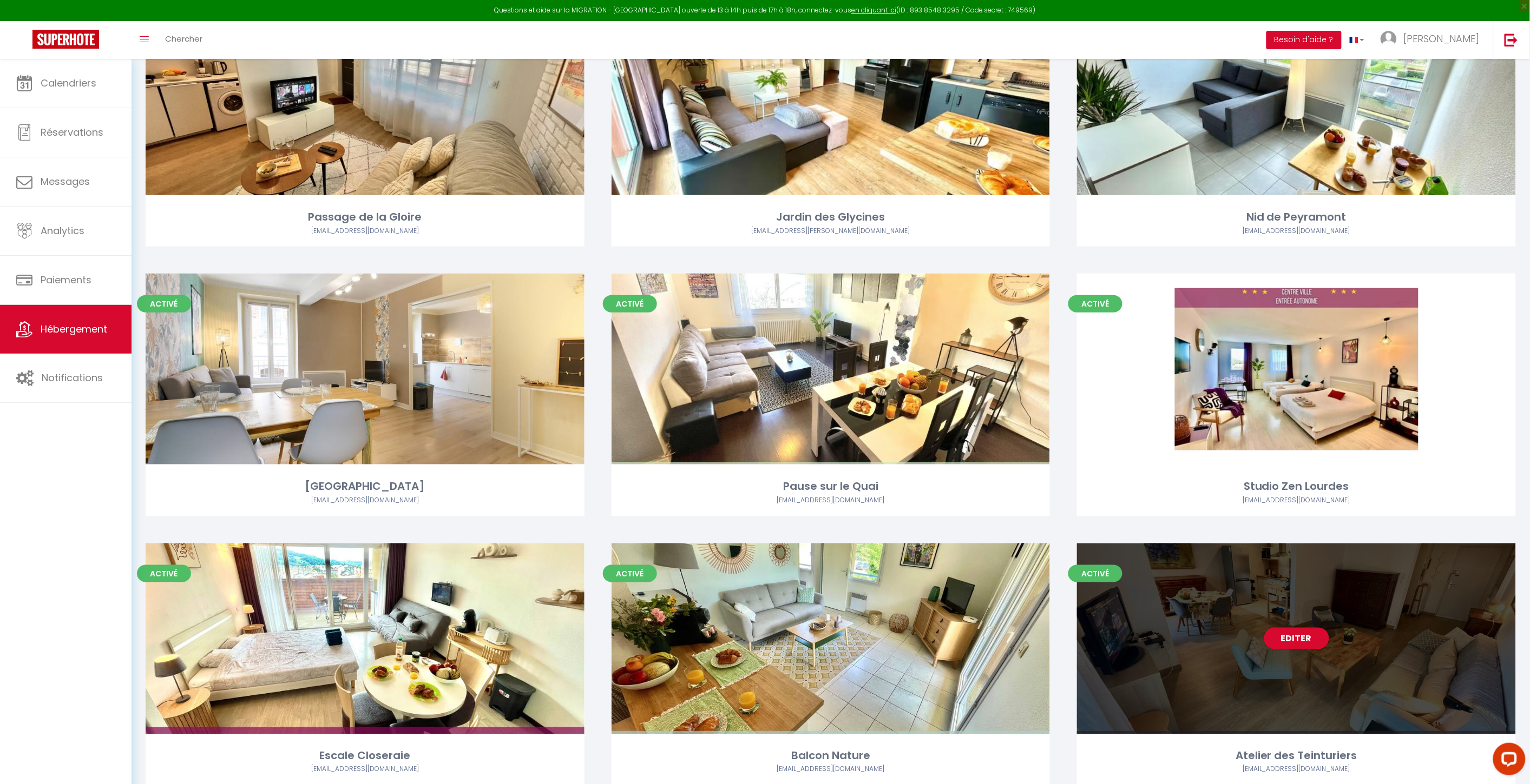
scroll to position [480, 0]
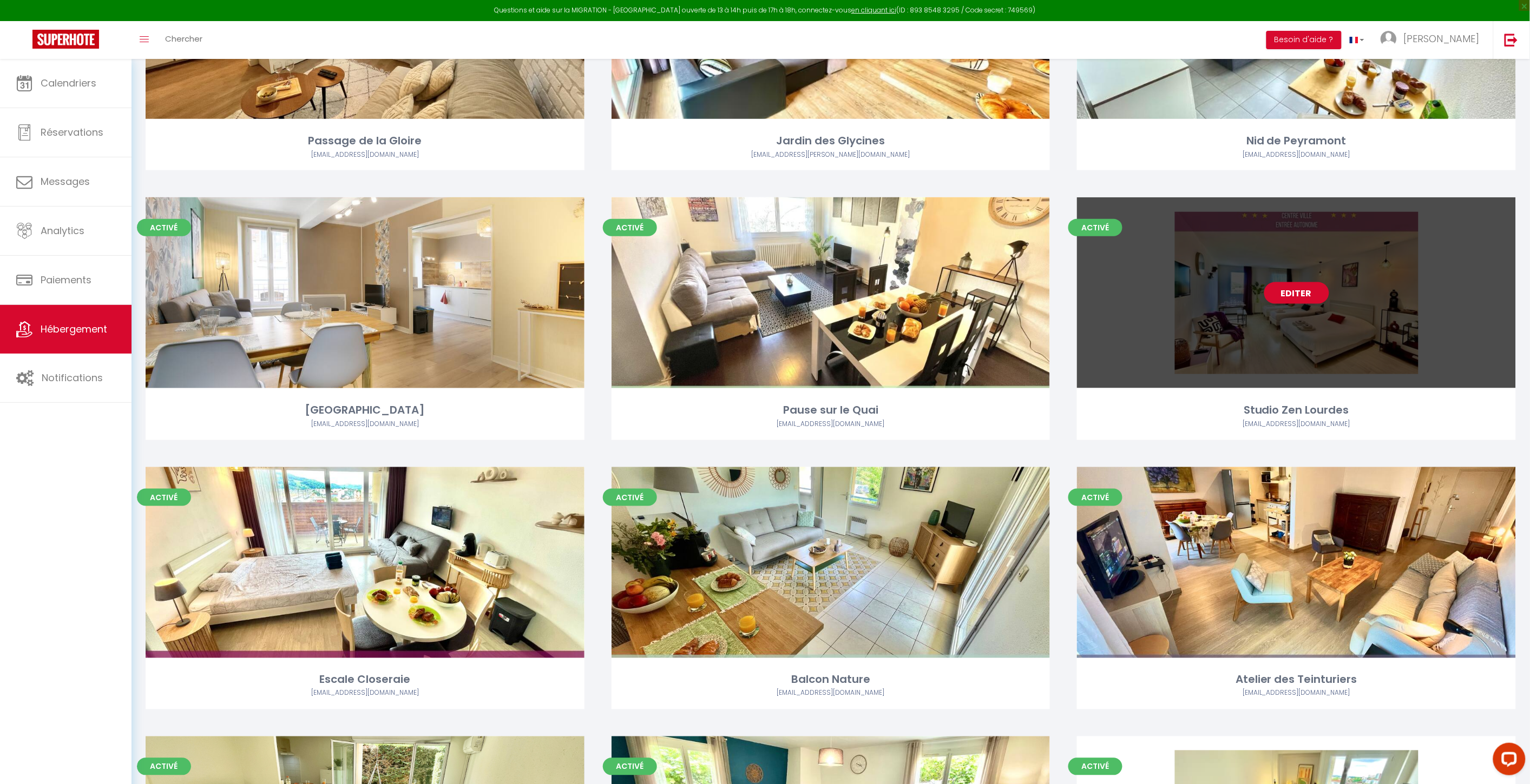
click at [1154, 296] on link "Editer" at bounding box center [1296, 293] width 65 height 21
click at [1154, 280] on div "Editer" at bounding box center [1296, 293] width 439 height 191
click at [1154, 285] on link "Editer" at bounding box center [1296, 293] width 65 height 21
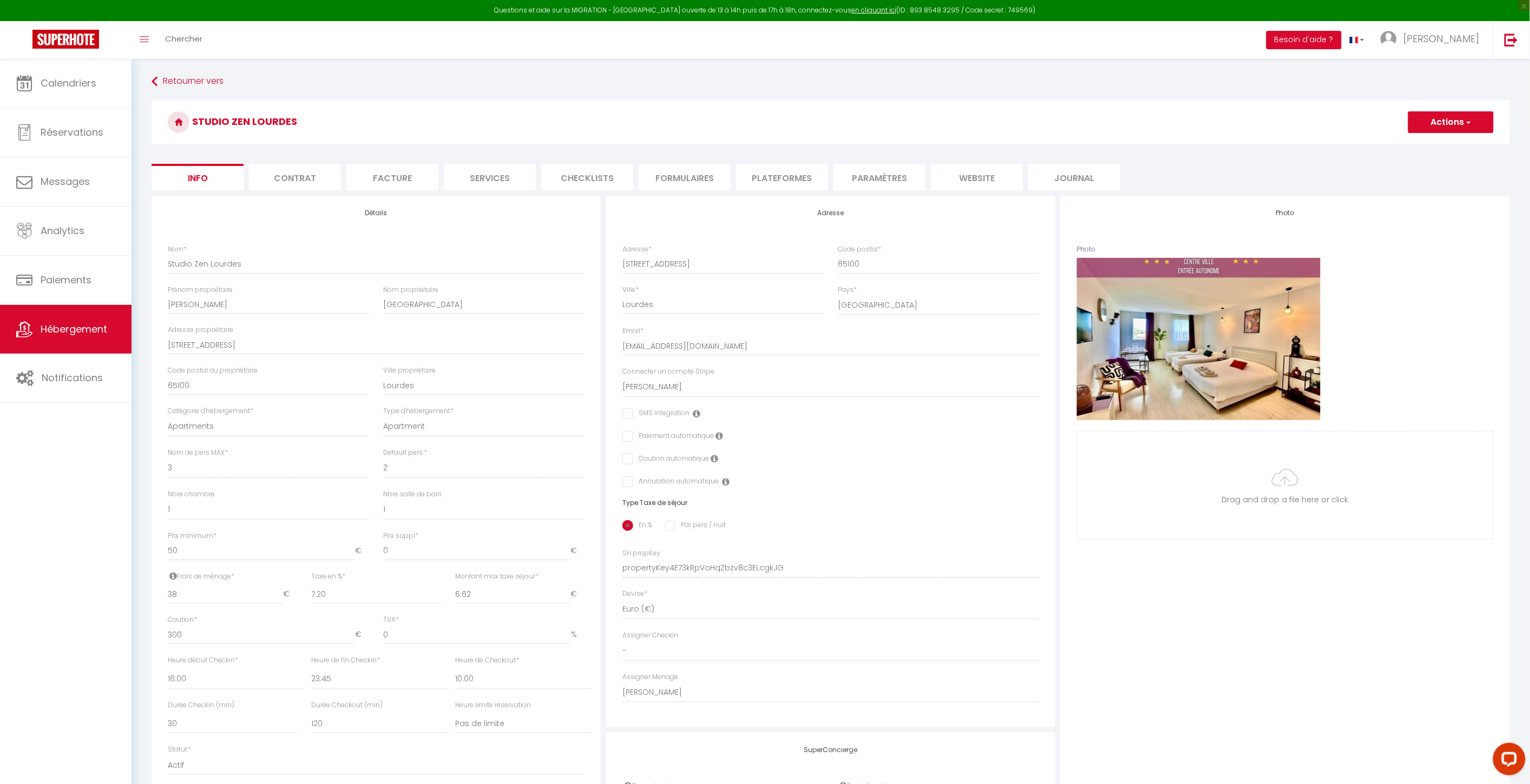
click at [677, 174] on li "Formulaires" at bounding box center [685, 177] width 92 height 26
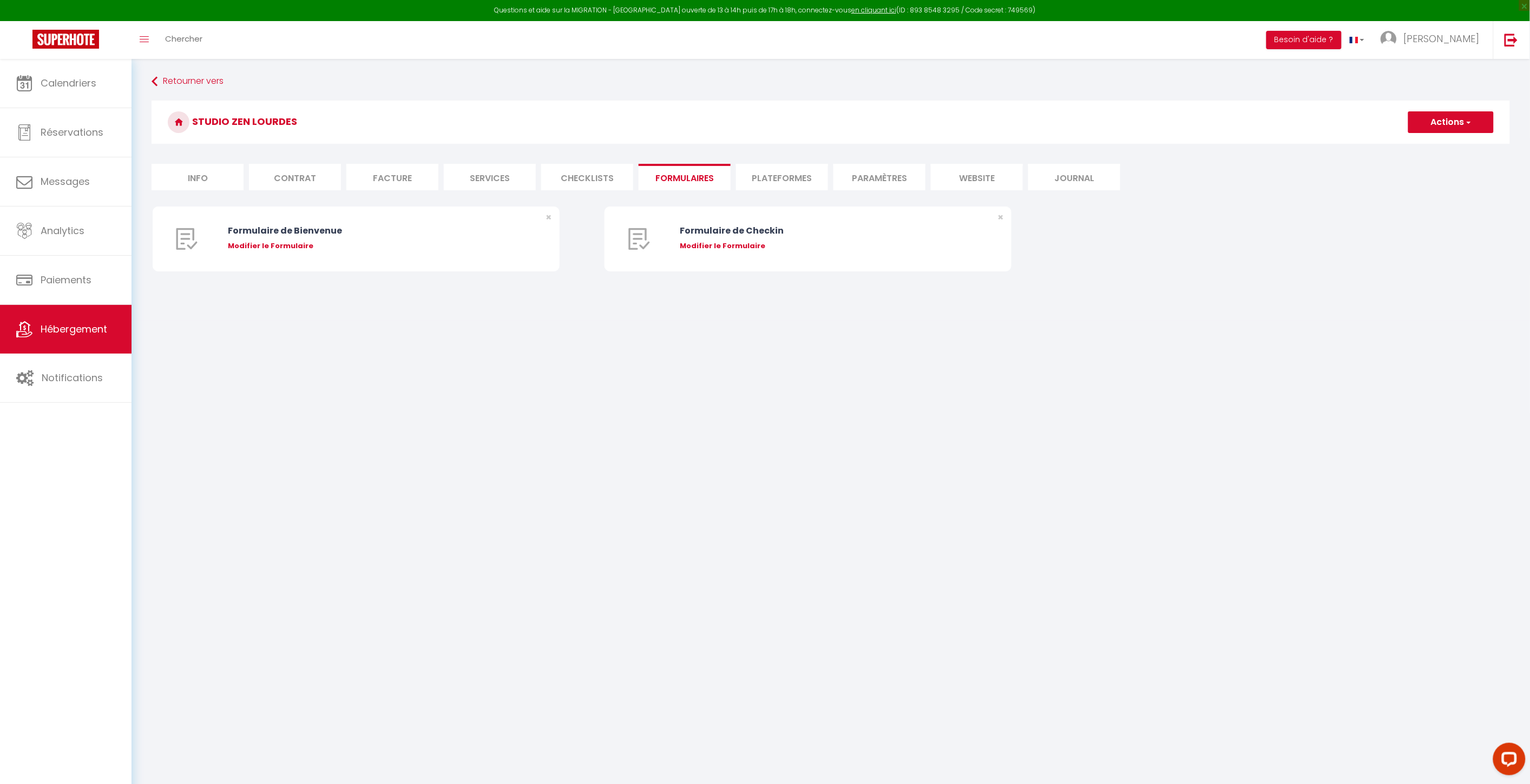
click at [796, 171] on li "Plateformes" at bounding box center [782, 177] width 92 height 26
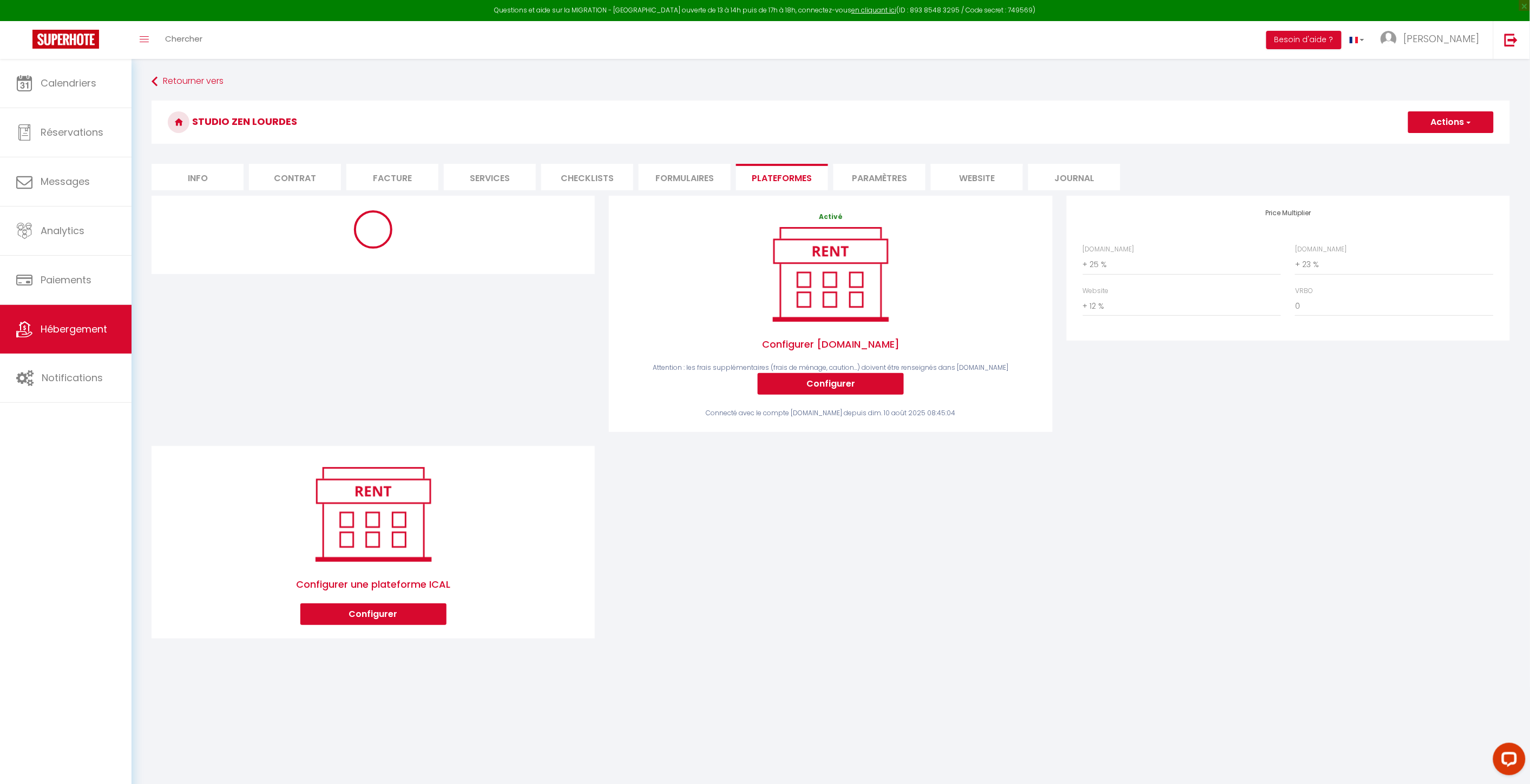
click at [501, 143] on h3 "Studio Zen Lourdes" at bounding box center [830, 122] width 1358 height 43
click at [496, 176] on li "Services" at bounding box center [490, 177] width 92 height 26
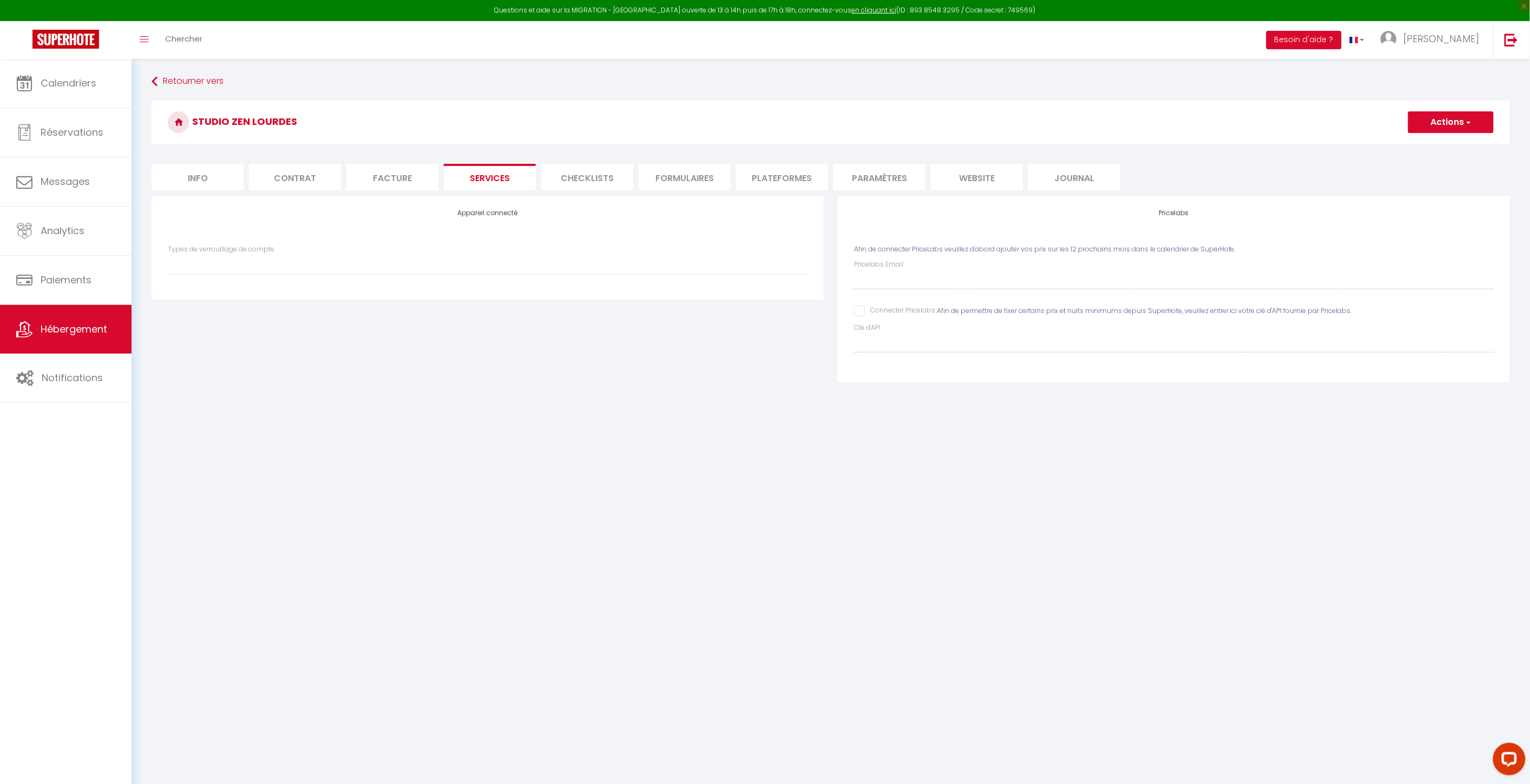
click at [910, 291] on div "Pricelabs Email Connecter Pricelabs Afin de permettre de fixer certains prix et…" at bounding box center [1173, 306] width 640 height 93
click at [883, 313] on input "Connecter Pricelabs" at bounding box center [894, 311] width 81 height 11
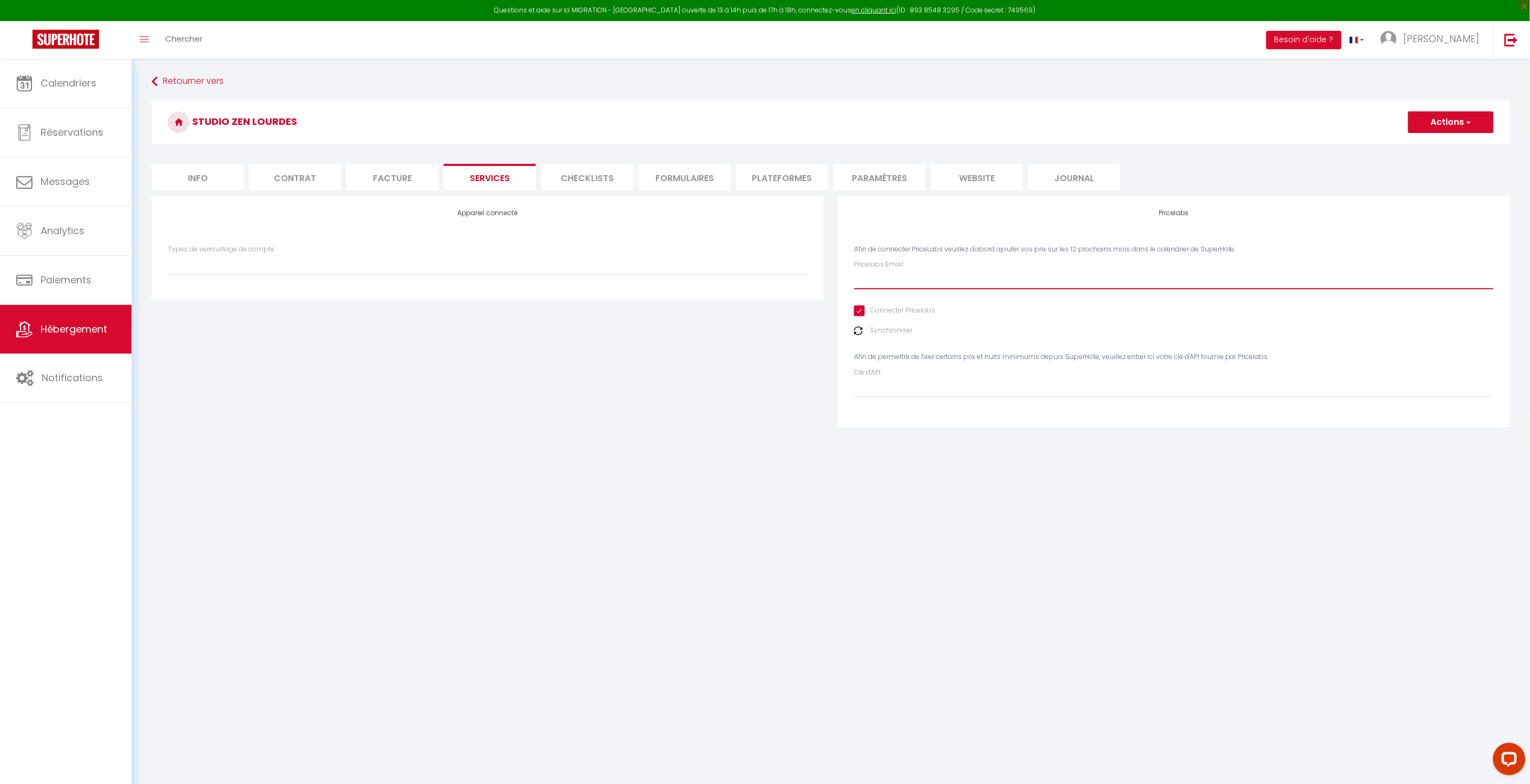
click at [895, 284] on input "Pricelabs Email" at bounding box center [1173, 279] width 640 height 20
click at [1154, 130] on button "Actions" at bounding box center [1451, 122] width 85 height 21
click at [1154, 149] on link "Enregistrer" at bounding box center [1450, 146] width 85 height 14
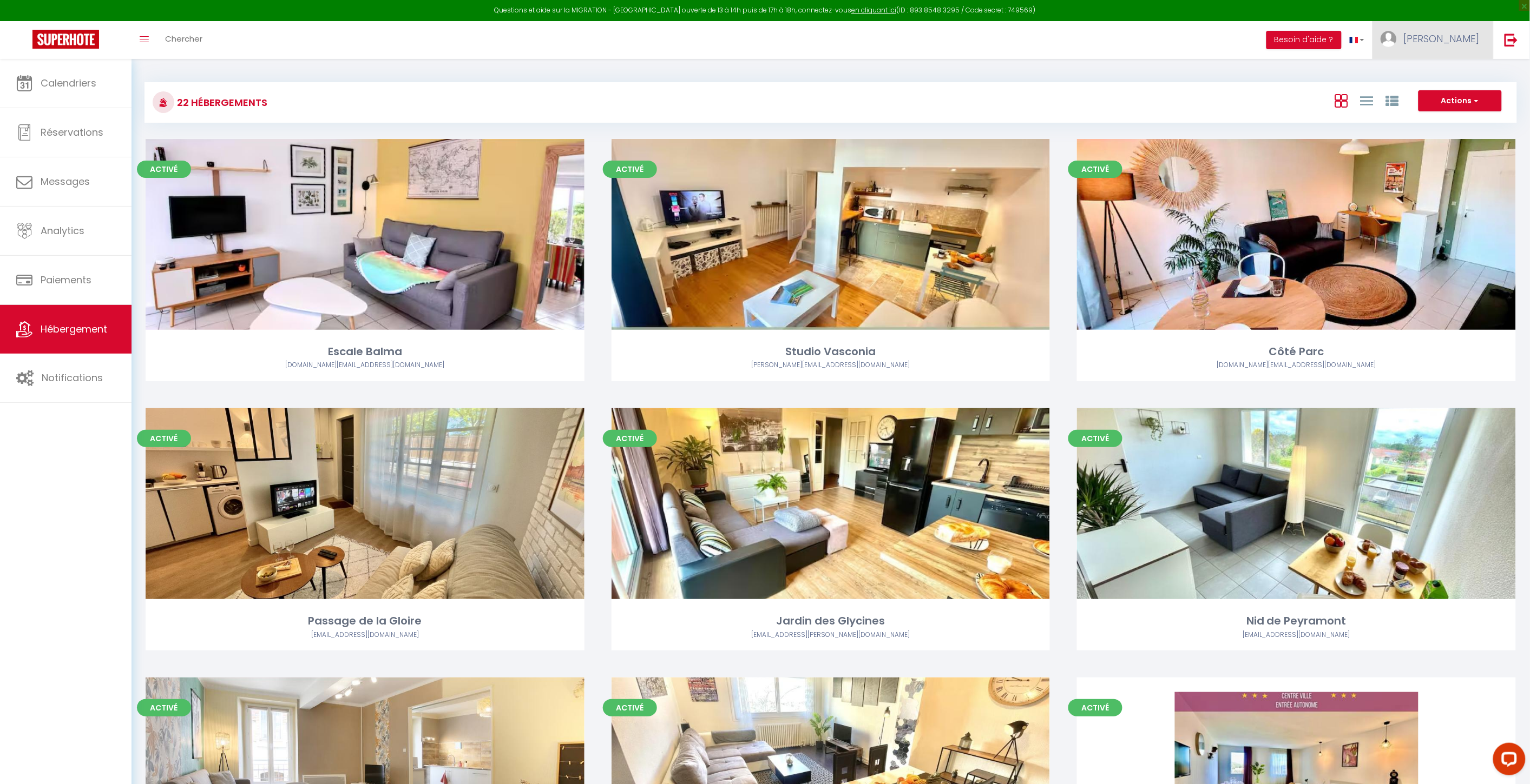
click at [1154, 35] on img at bounding box center [1388, 39] width 16 height 16
click at [1154, 72] on icon at bounding box center [1420, 75] width 8 height 8
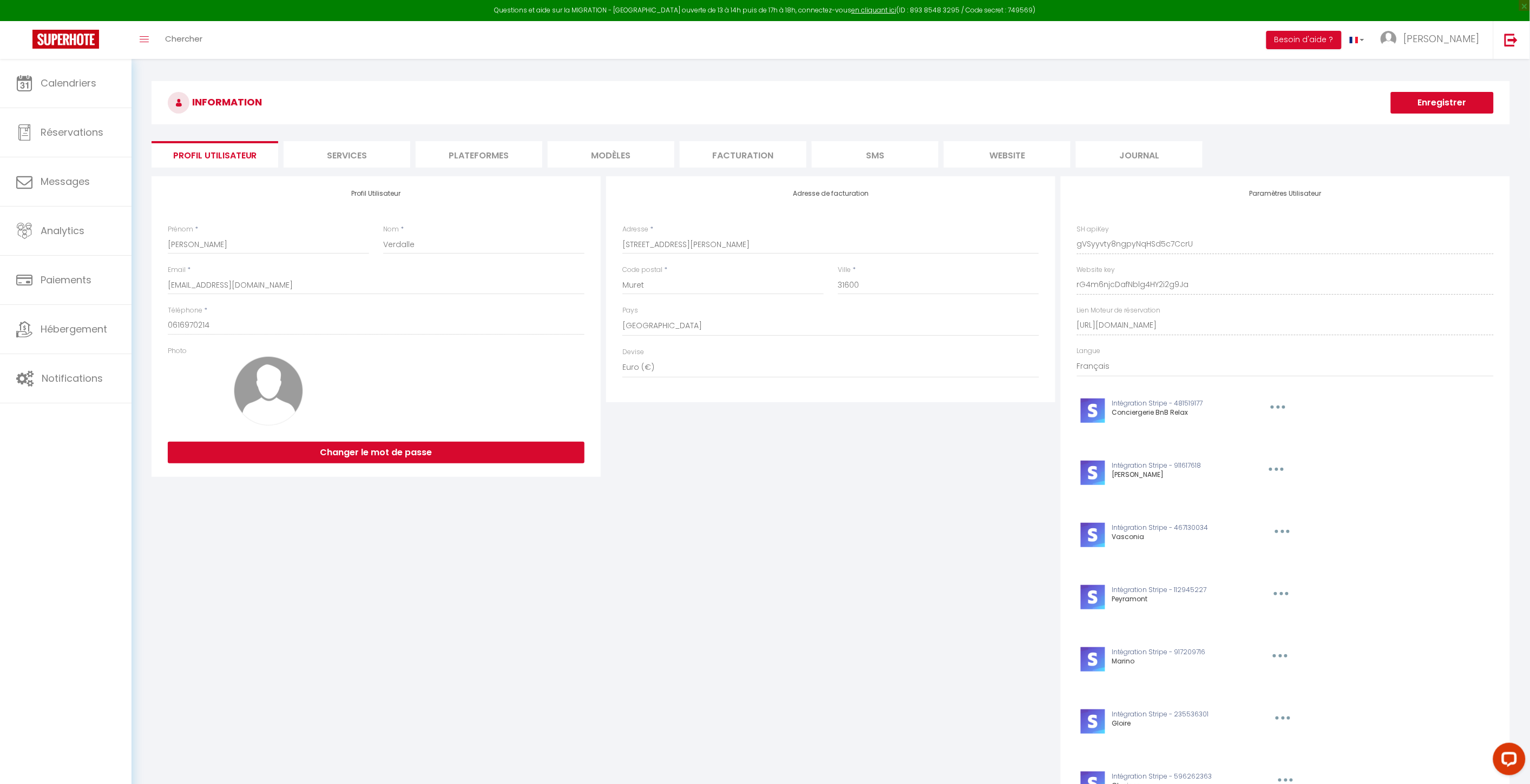
click at [338, 161] on li "Services" at bounding box center [347, 154] width 127 height 26
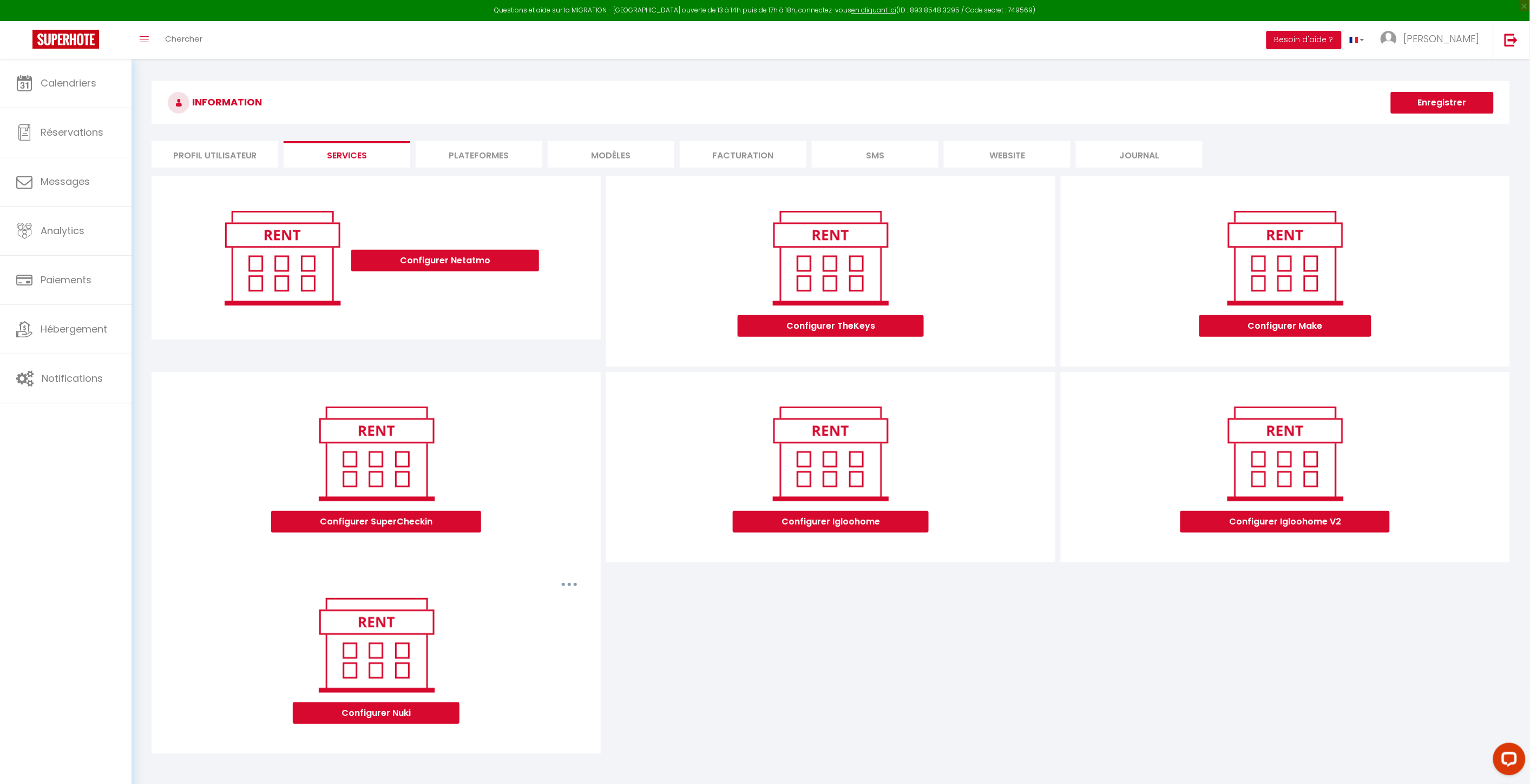
click at [620, 130] on div "INFORMATION Enregistrer" at bounding box center [830, 106] width 1358 height 49
click at [441, 170] on div "INFORMATION Enregistrer Profil Utilisateur Services Plateformes MODÈLES Factura…" at bounding box center [830, 419] width 1358 height 676
click at [441, 170] on div "INFORMATION Enregistrer Profil Utilisateur Services Plateformes MODÈLES Factura…" at bounding box center [830, 419] width 1358 height 676
click at [376, 159] on li "Services" at bounding box center [347, 154] width 127 height 26
click at [250, 155] on li "Profil Utilisateur" at bounding box center [215, 154] width 127 height 26
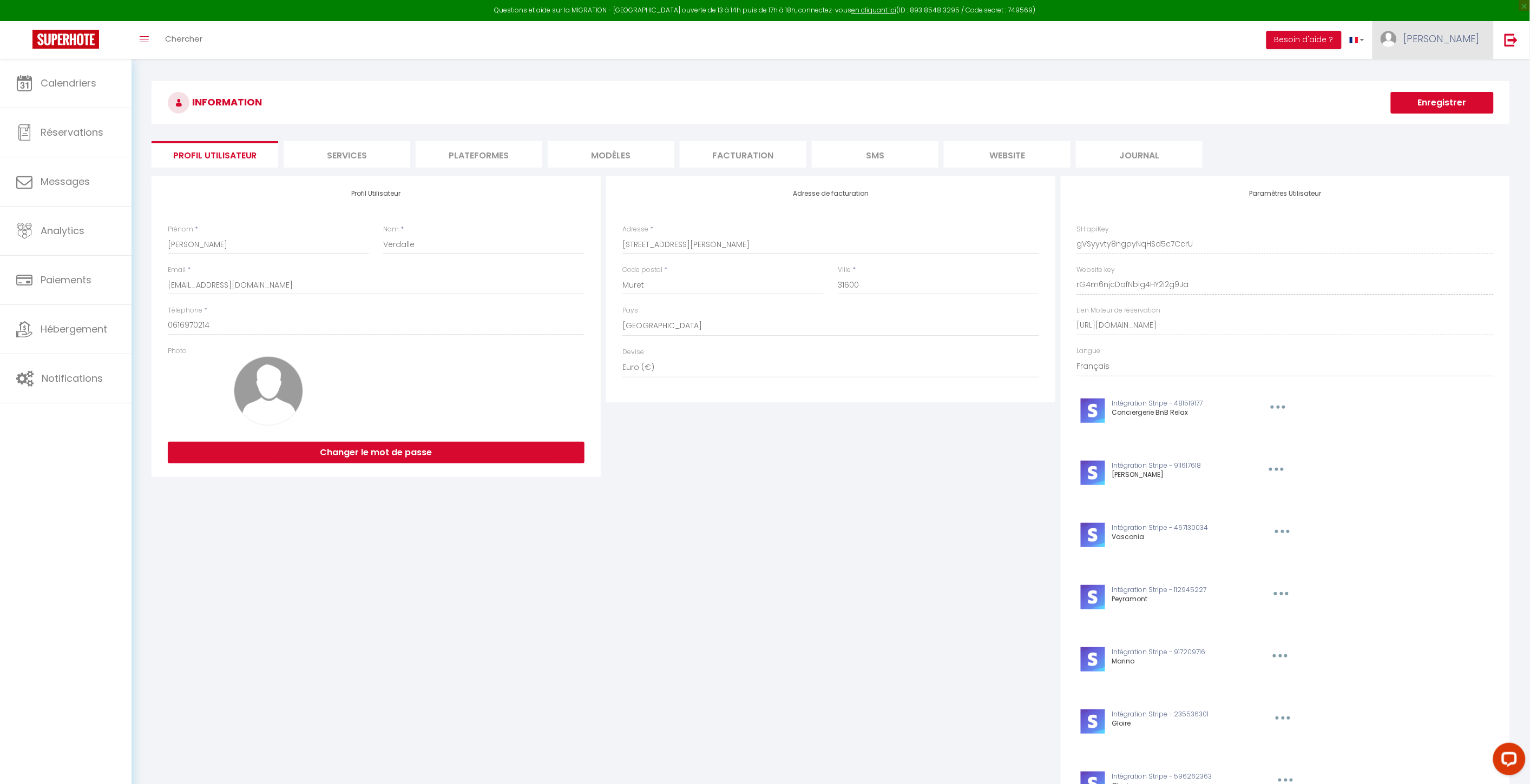
drag, startPoint x: 1474, startPoint y: 36, endPoint x: 1439, endPoint y: 55, distance: 39.8
click at [1154, 36] on span "[PERSON_NAME]" at bounding box center [1442, 38] width 76 height 14
click at [1154, 67] on link "Paramètres" at bounding box center [1450, 75] width 80 height 19
click at [29, 355] on link "Notifications" at bounding box center [66, 379] width 131 height 49
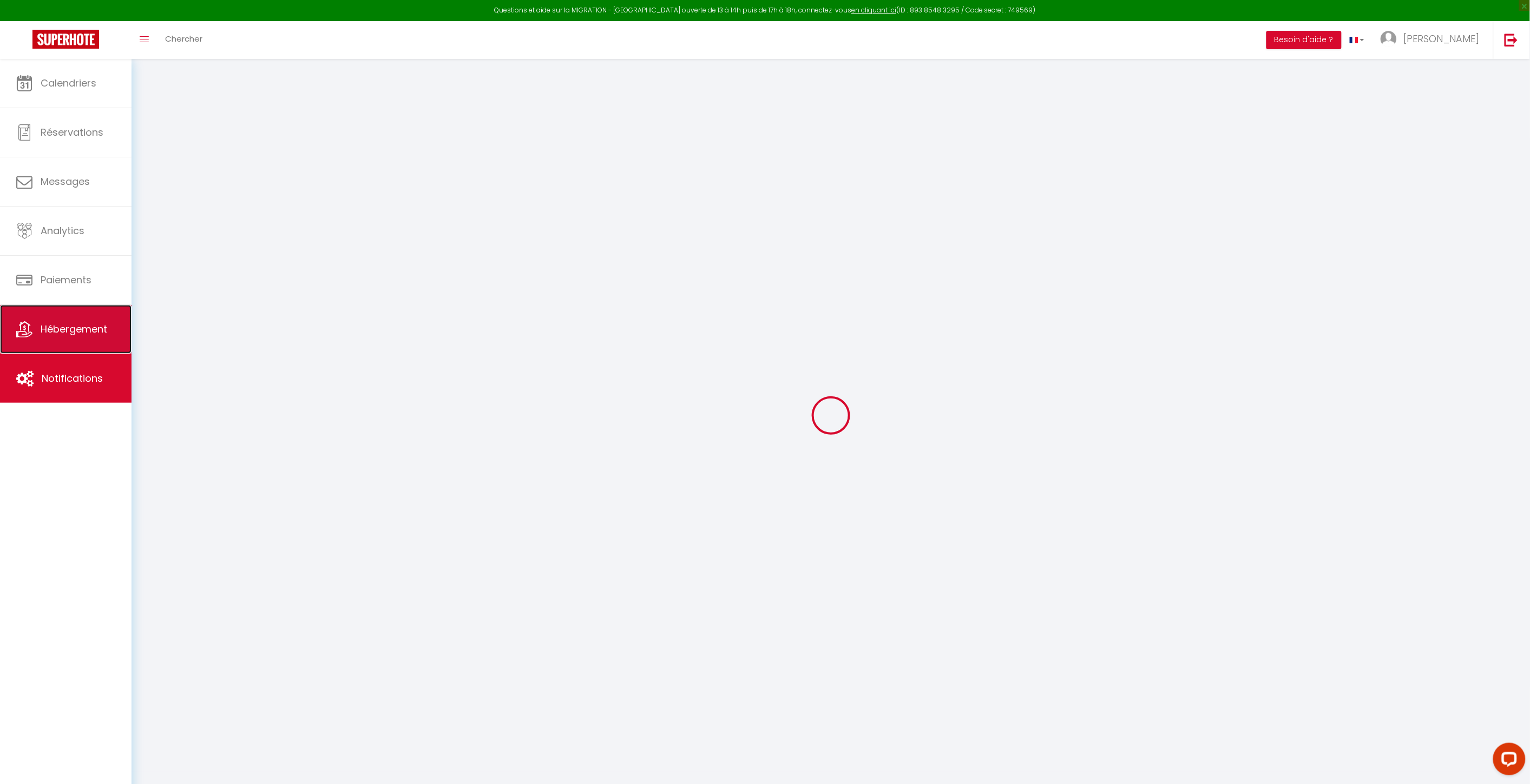
click at [52, 334] on span "Hébergement" at bounding box center [73, 329] width 66 height 14
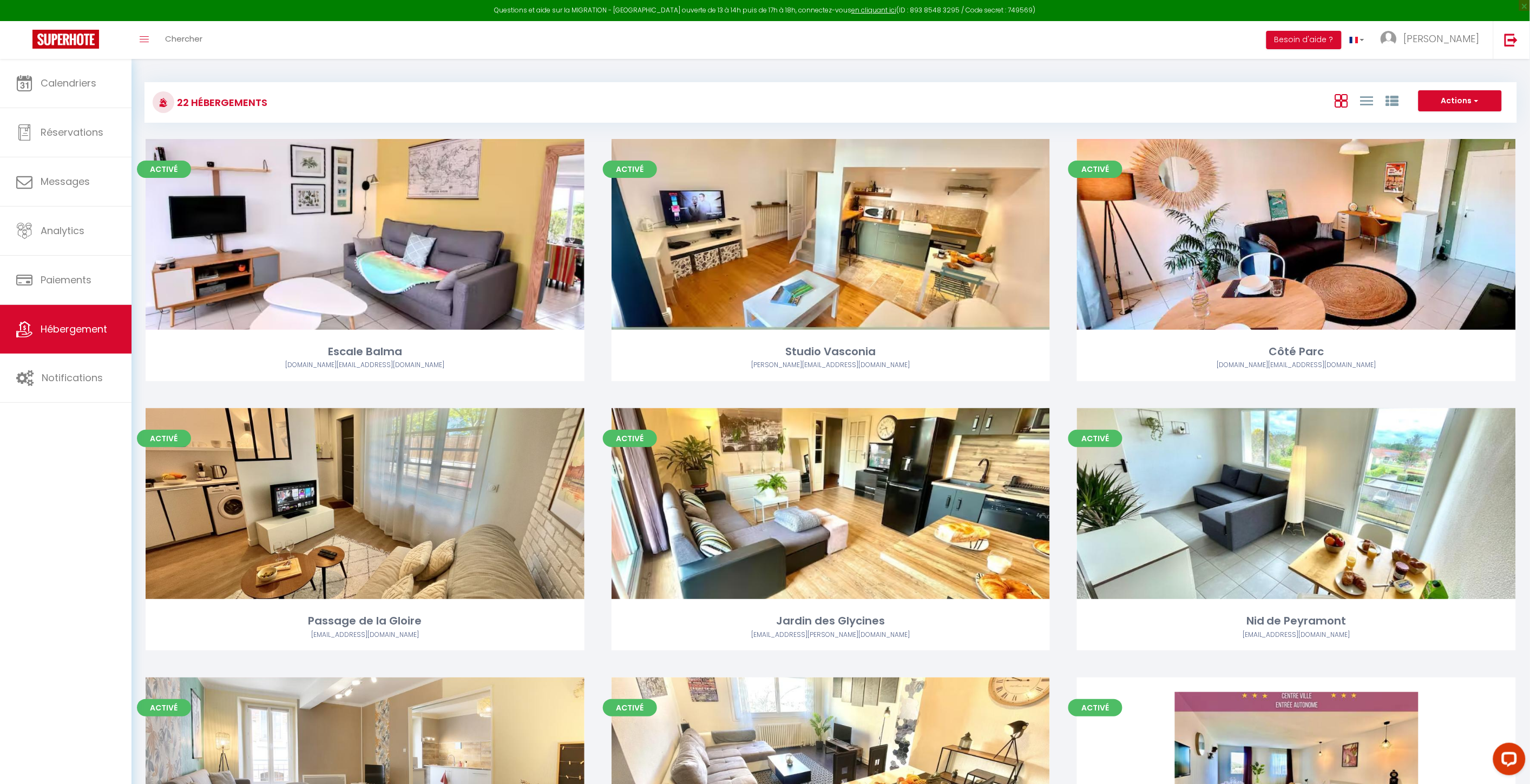
click at [75, 416] on div "Calendriers Réservations Messages Analytics Paiements Hébergement Notifications" at bounding box center [66, 433] width 131 height 749
click at [73, 395] on link "Notifications" at bounding box center [66, 378] width 131 height 49
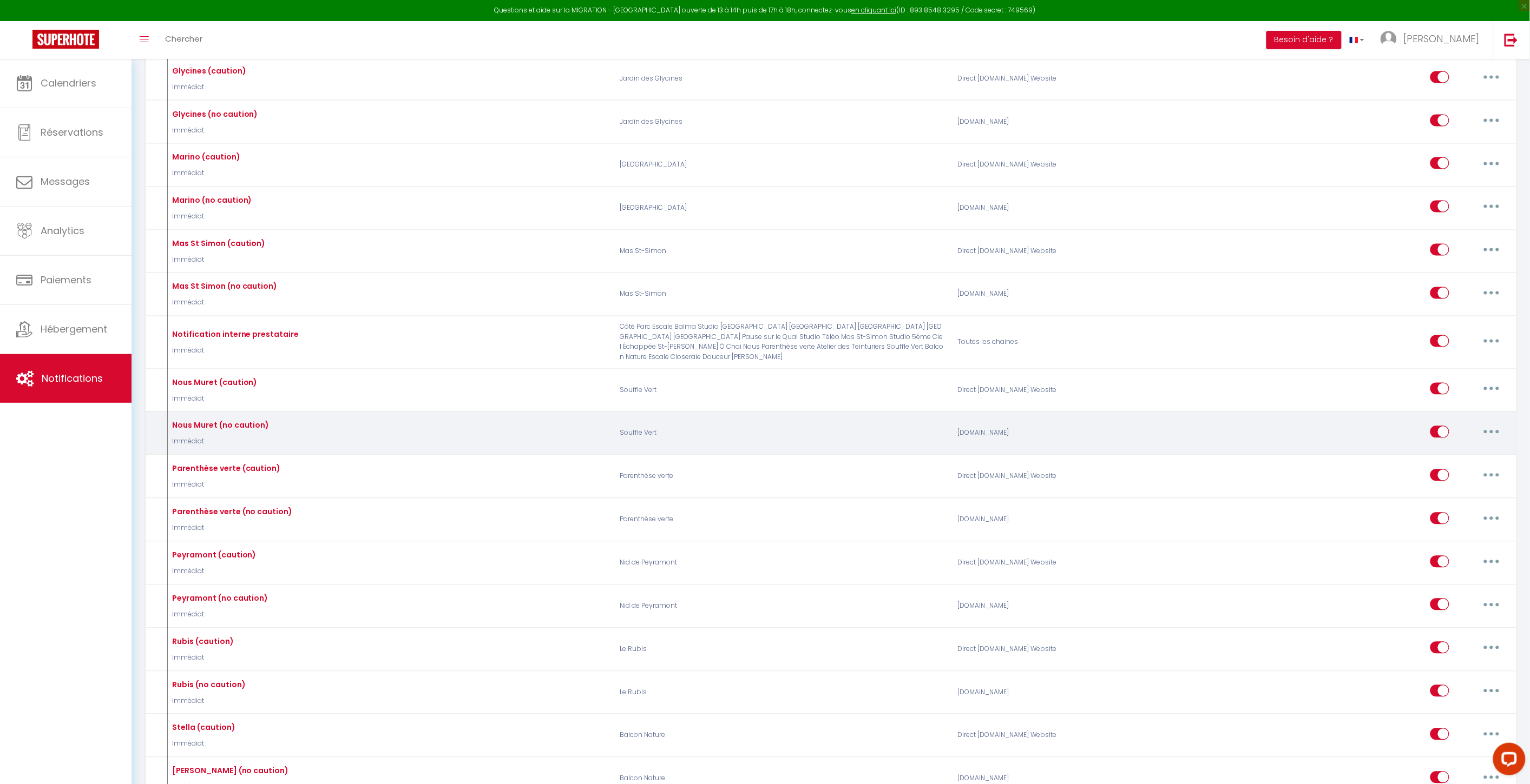
scroll to position [781, 0]
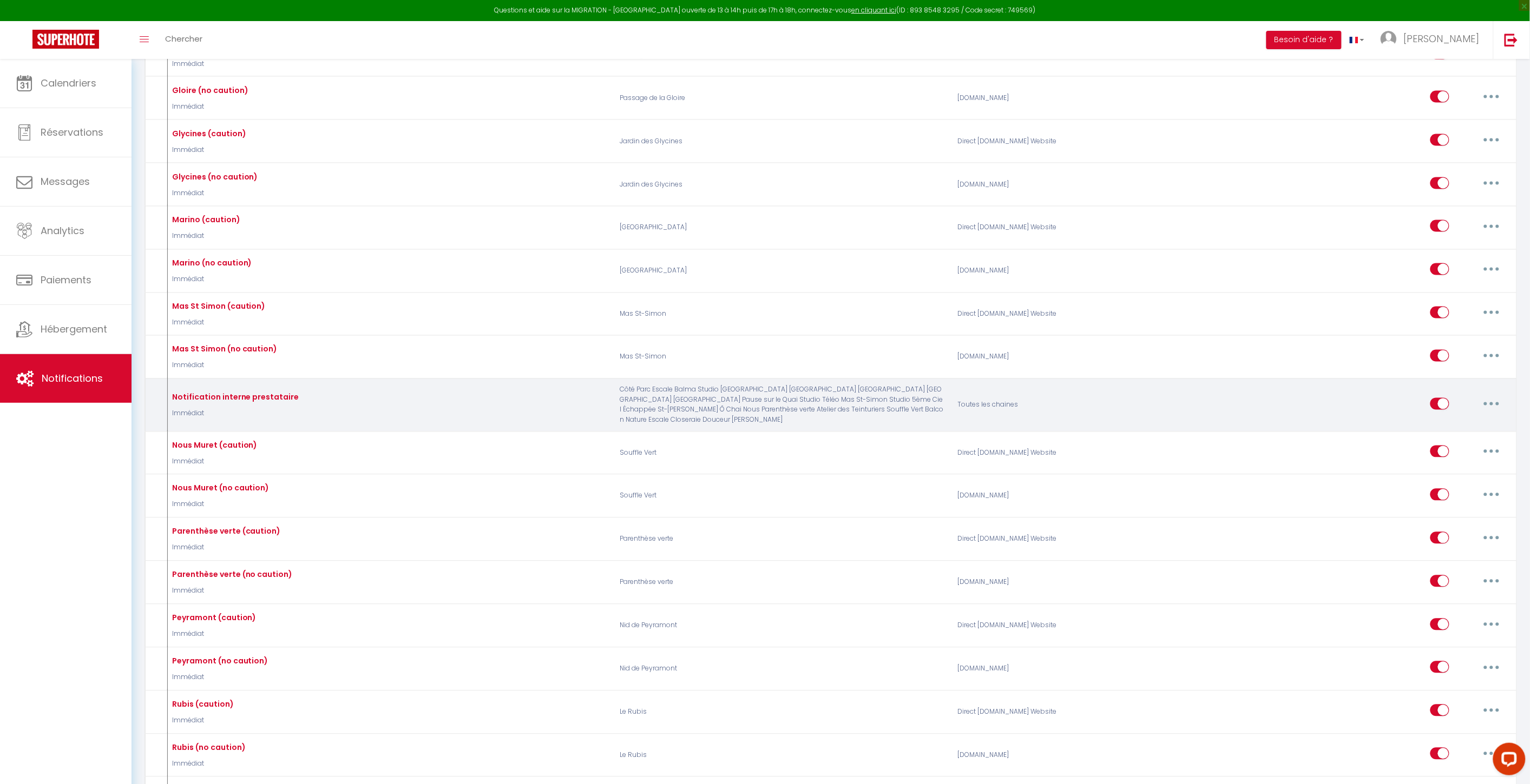
click at [1154, 413] on button "button" at bounding box center [1491, 404] width 30 height 17
click at [1154, 430] on link "Editer" at bounding box center [1463, 428] width 80 height 19
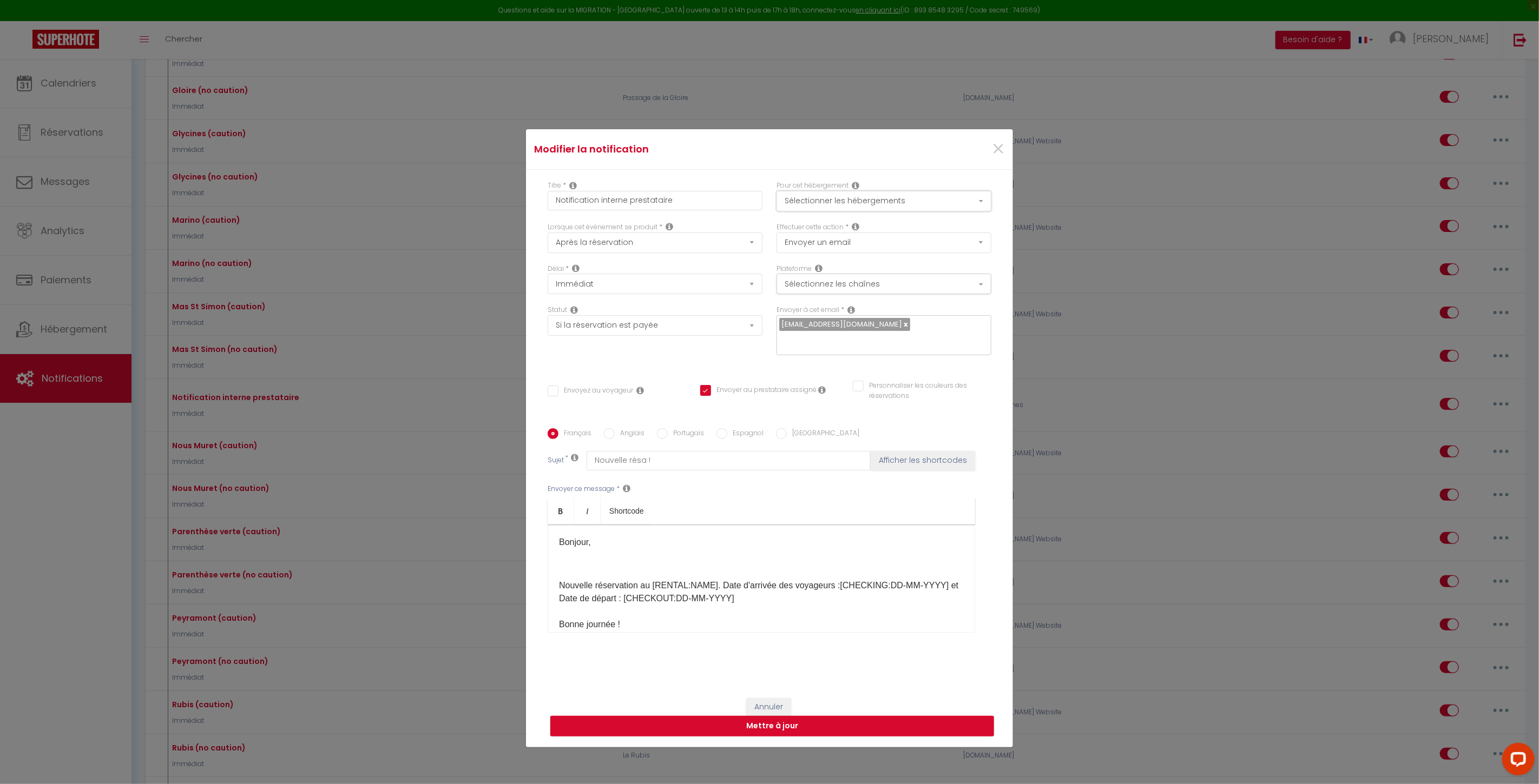
click at [841, 199] on button "Sélectionner les hébergements" at bounding box center [884, 201] width 215 height 20
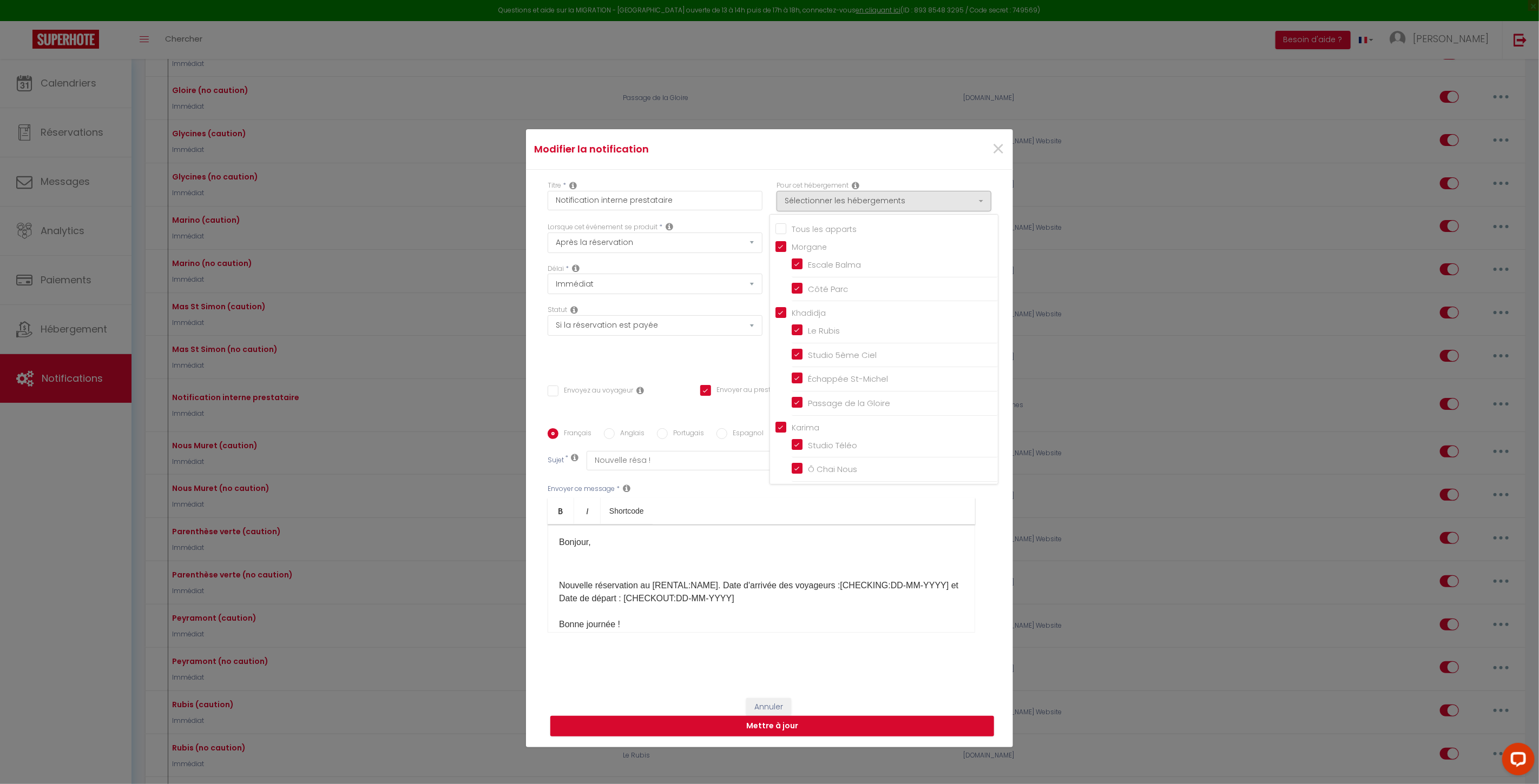
click at [777, 228] on input "Tous les apparts" at bounding box center [887, 228] width 222 height 11
click at [766, 567] on button "Mettre à jour" at bounding box center [772, 726] width 444 height 20
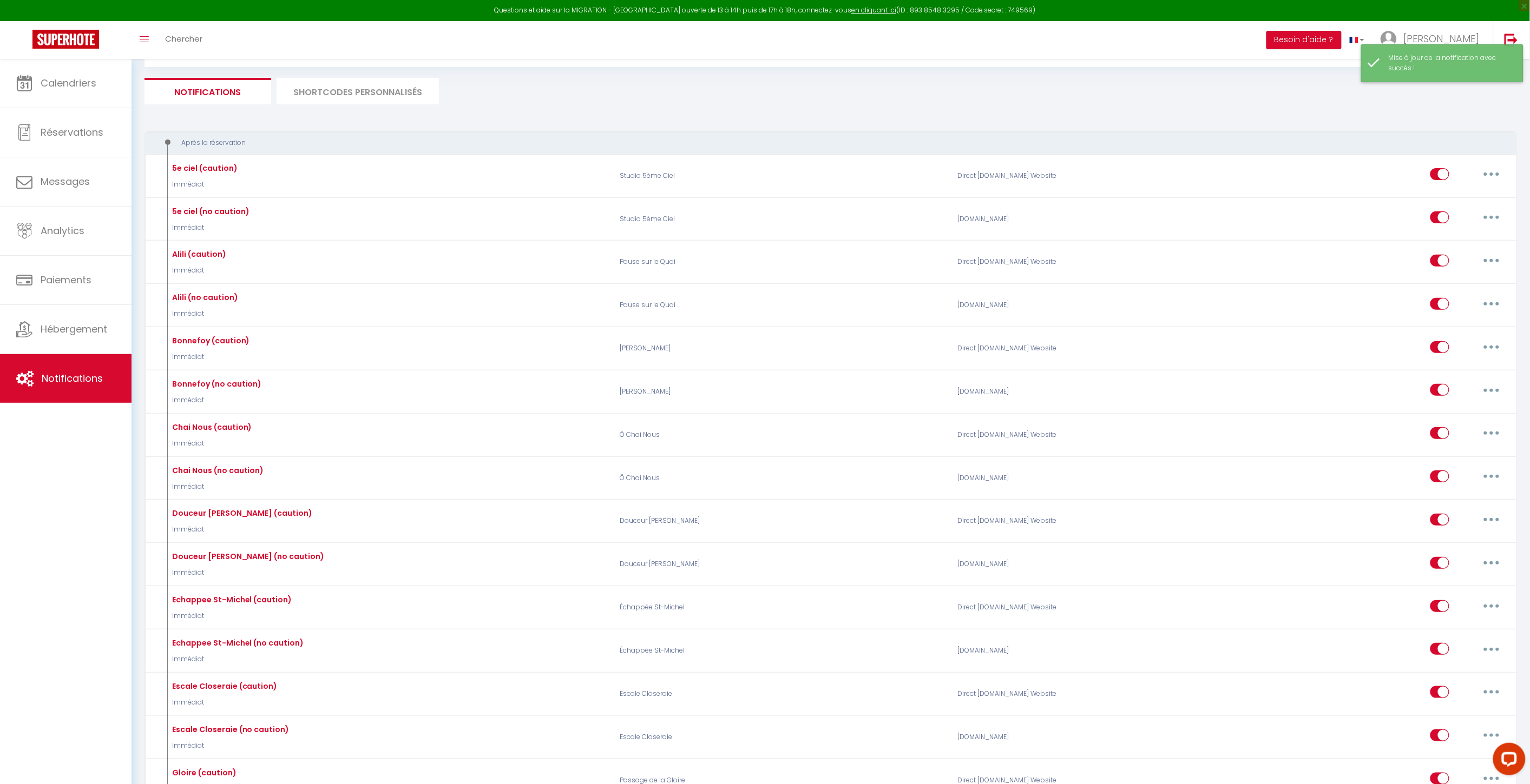
scroll to position [0, 0]
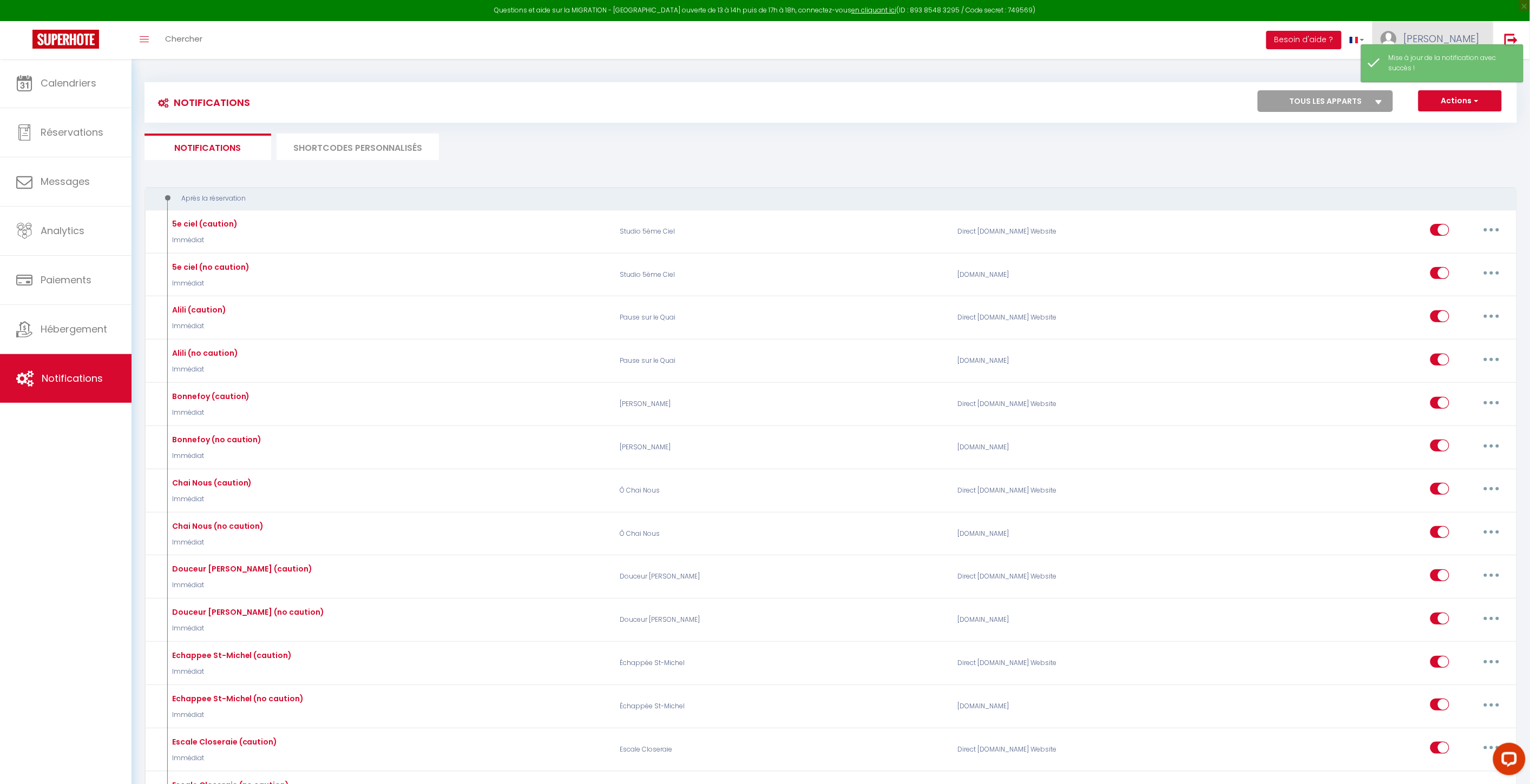
click at [1154, 38] on img at bounding box center [1388, 39] width 16 height 16
click at [1154, 93] on link "Équipe" at bounding box center [1450, 94] width 80 height 19
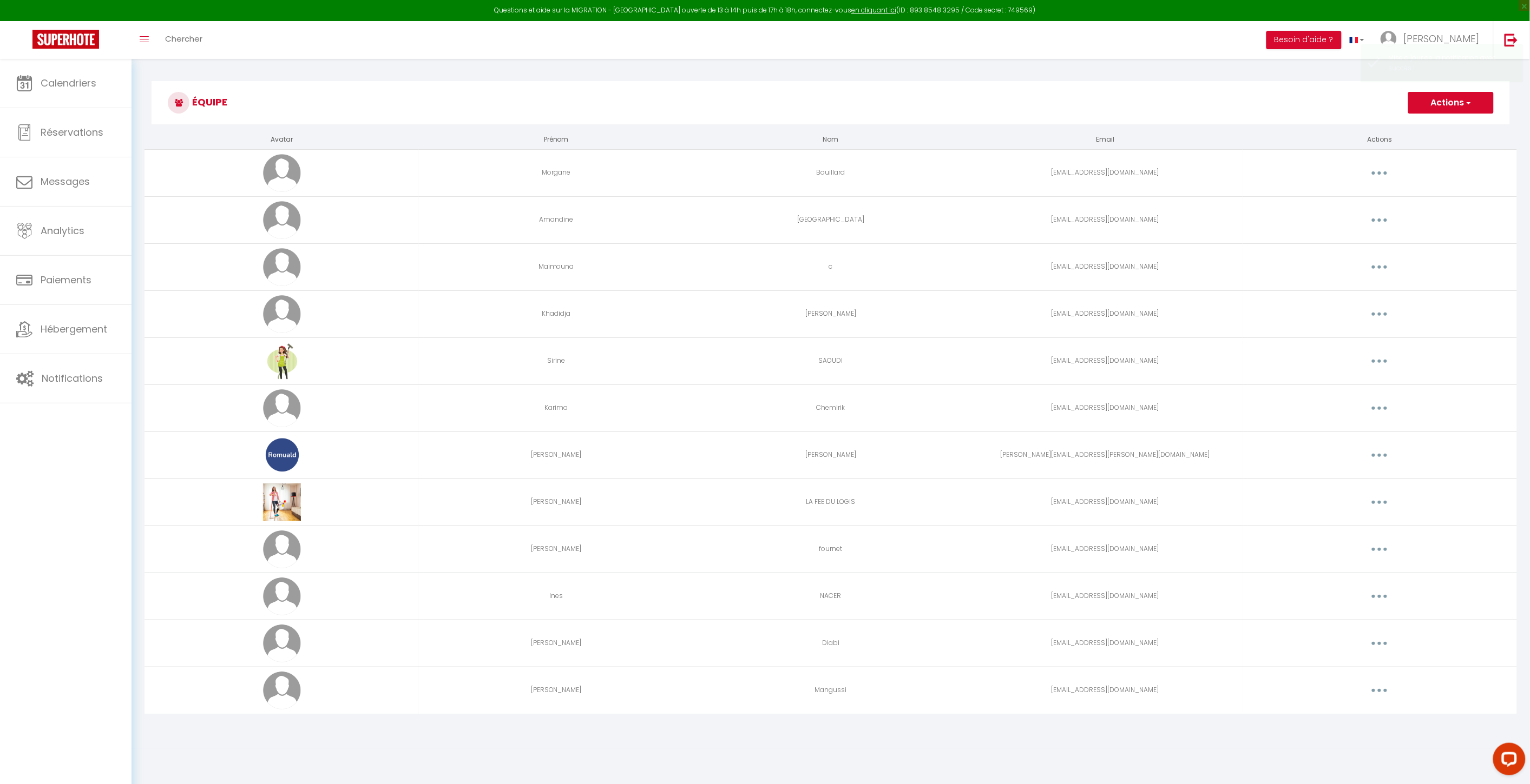
drag, startPoint x: 1405, startPoint y: 645, endPoint x: 1375, endPoint y: 648, distance: 30.1
click at [1154, 567] on div "Editer Supprimer" at bounding box center [1379, 643] width 266 height 17
click at [1154, 567] on button "button" at bounding box center [1379, 643] width 30 height 17
click at [1154, 567] on link "Editer" at bounding box center [1351, 668] width 80 height 19
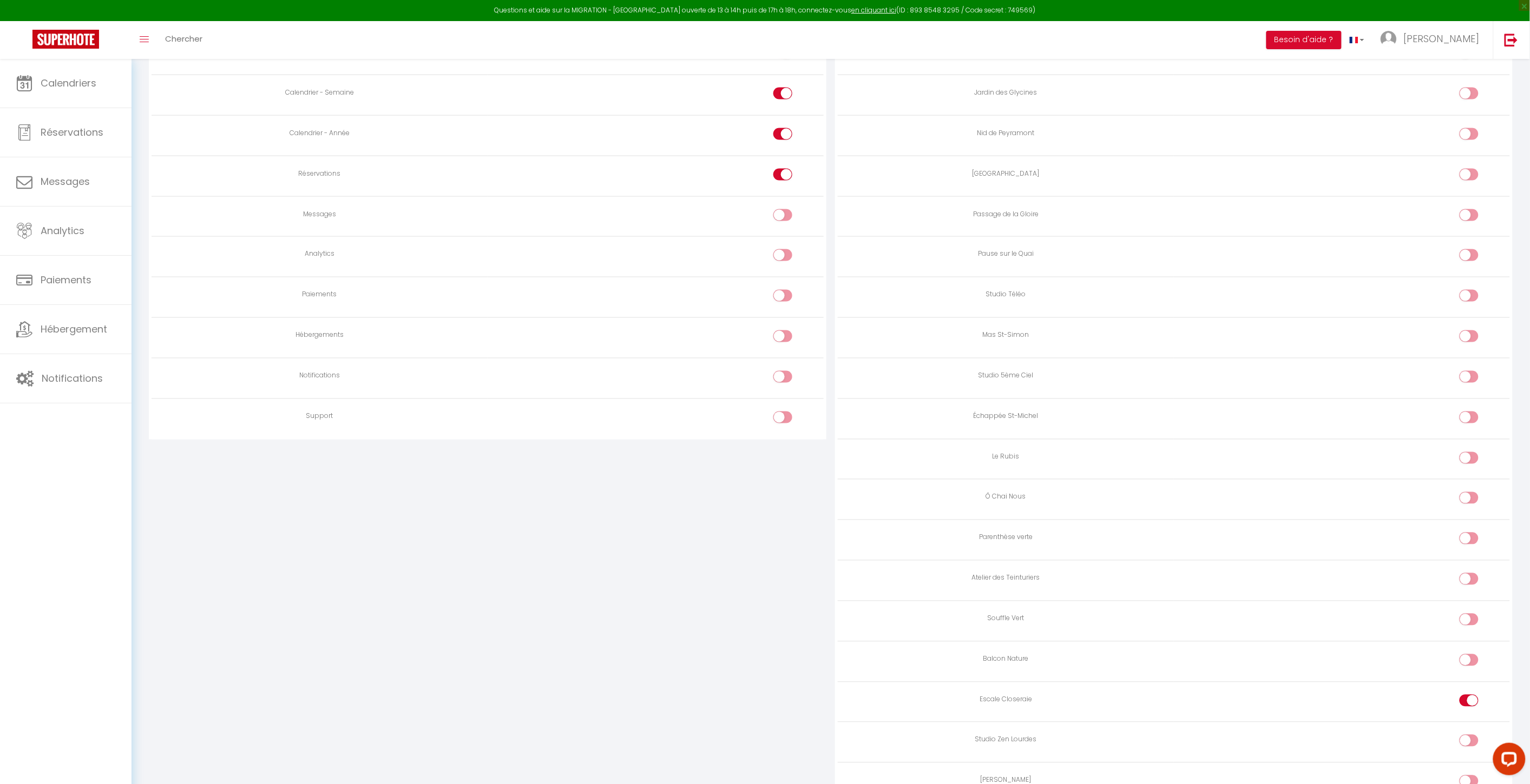
scroll to position [850, 0]
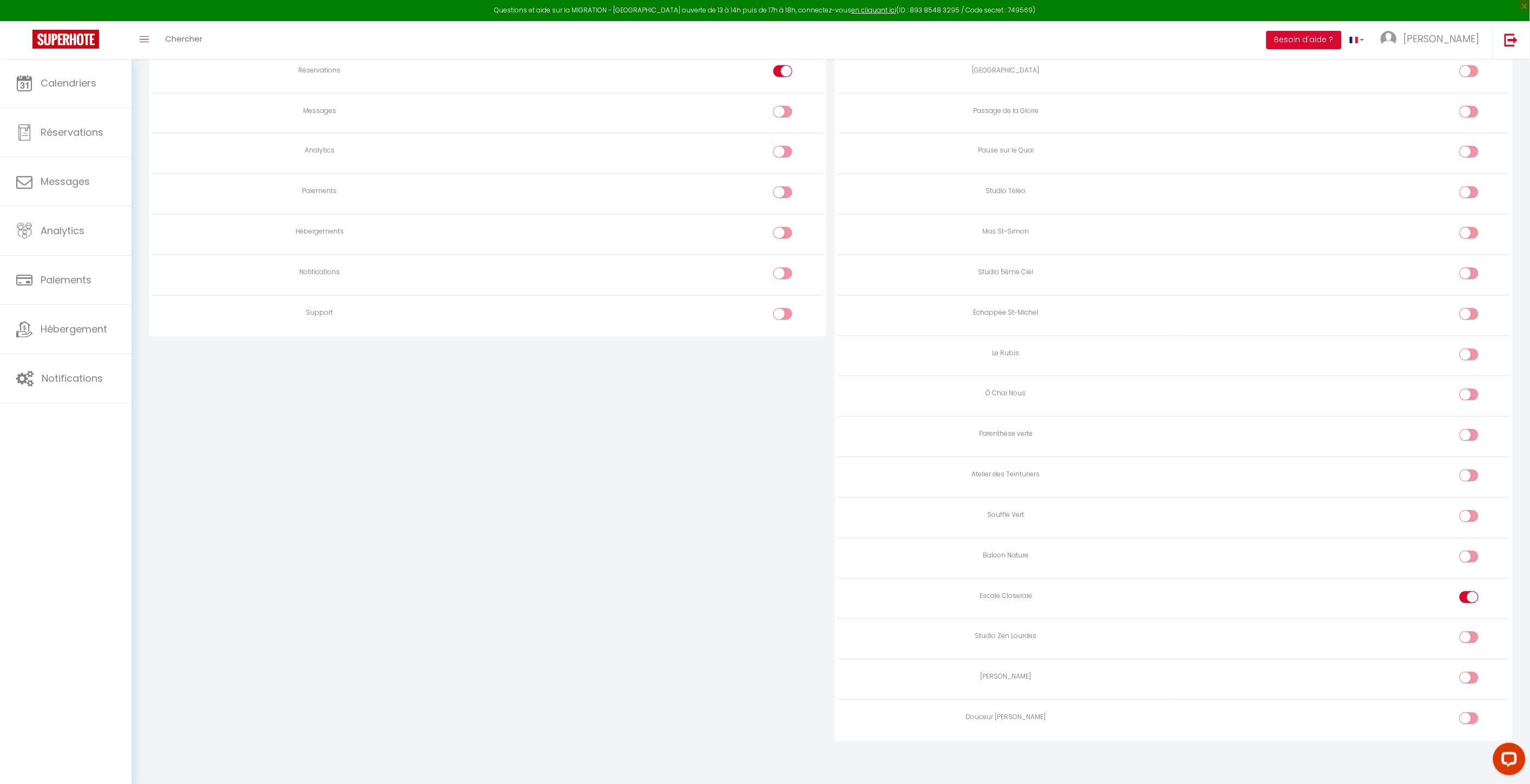
click at [1154, 567] on div at bounding box center [1469, 638] width 19 height 12
click at [1154, 567] on input "checkbox" at bounding box center [1478, 640] width 19 height 16
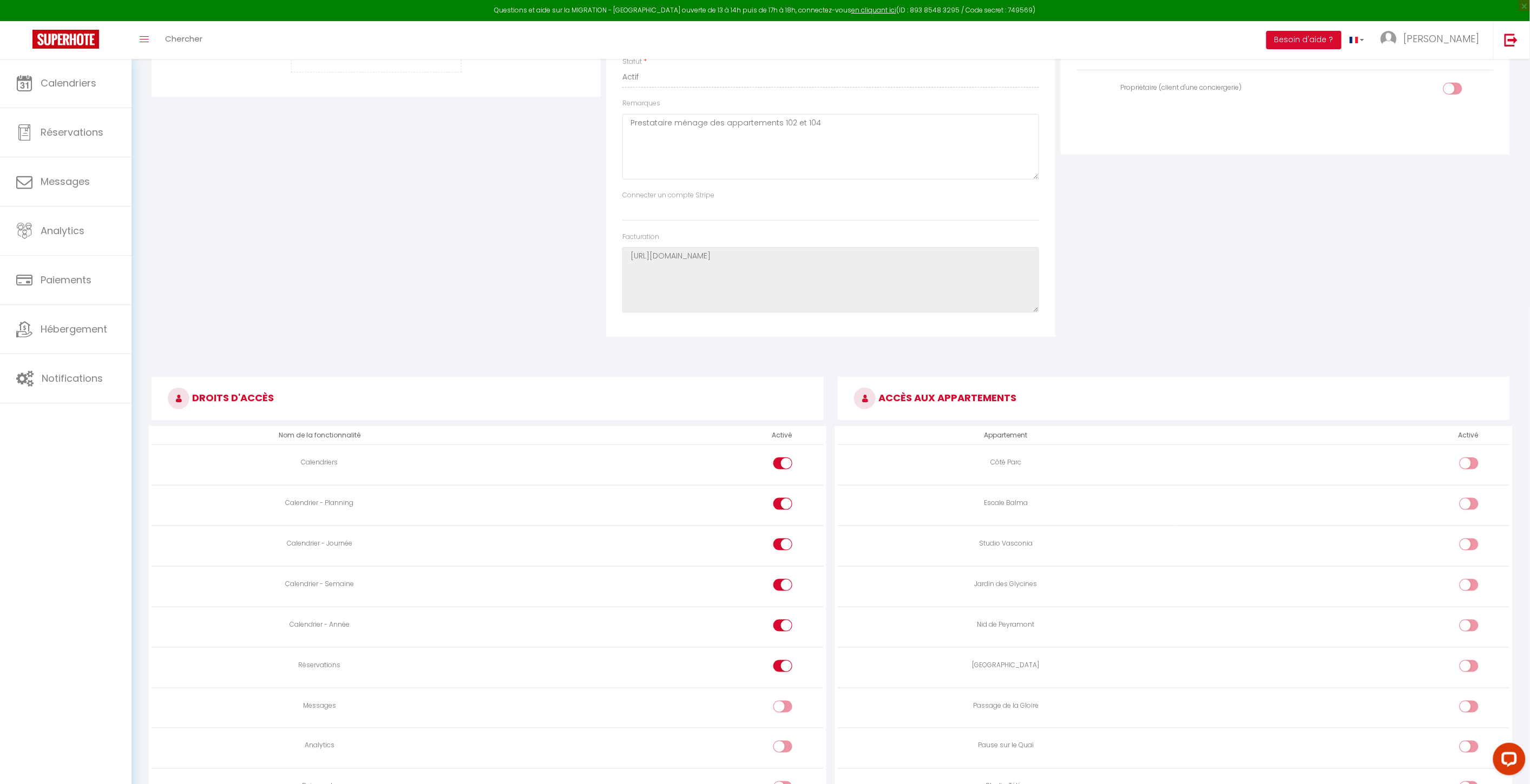
scroll to position [0, 0]
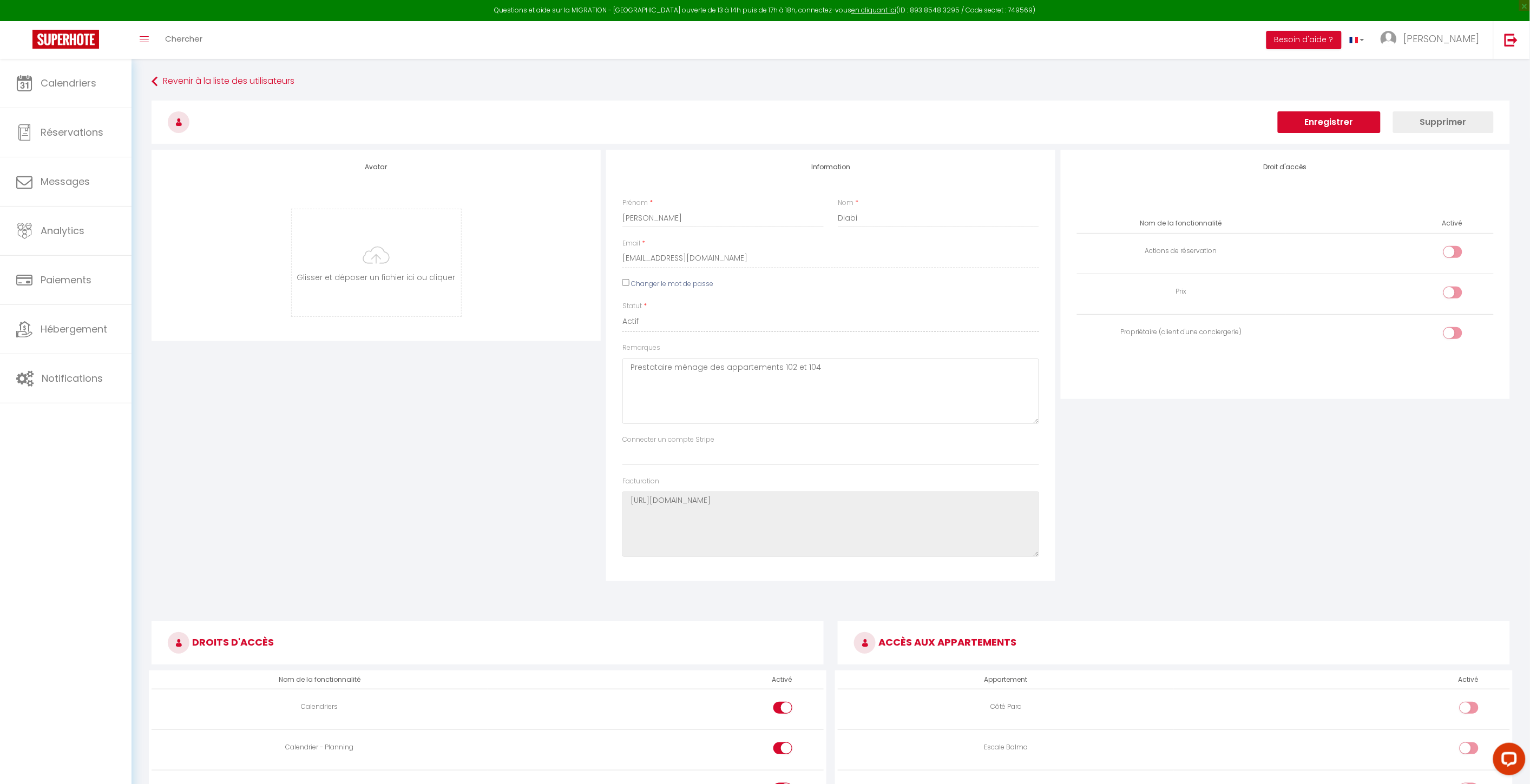
click at [1154, 119] on button "Enregistrer" at bounding box center [1329, 122] width 103 height 21
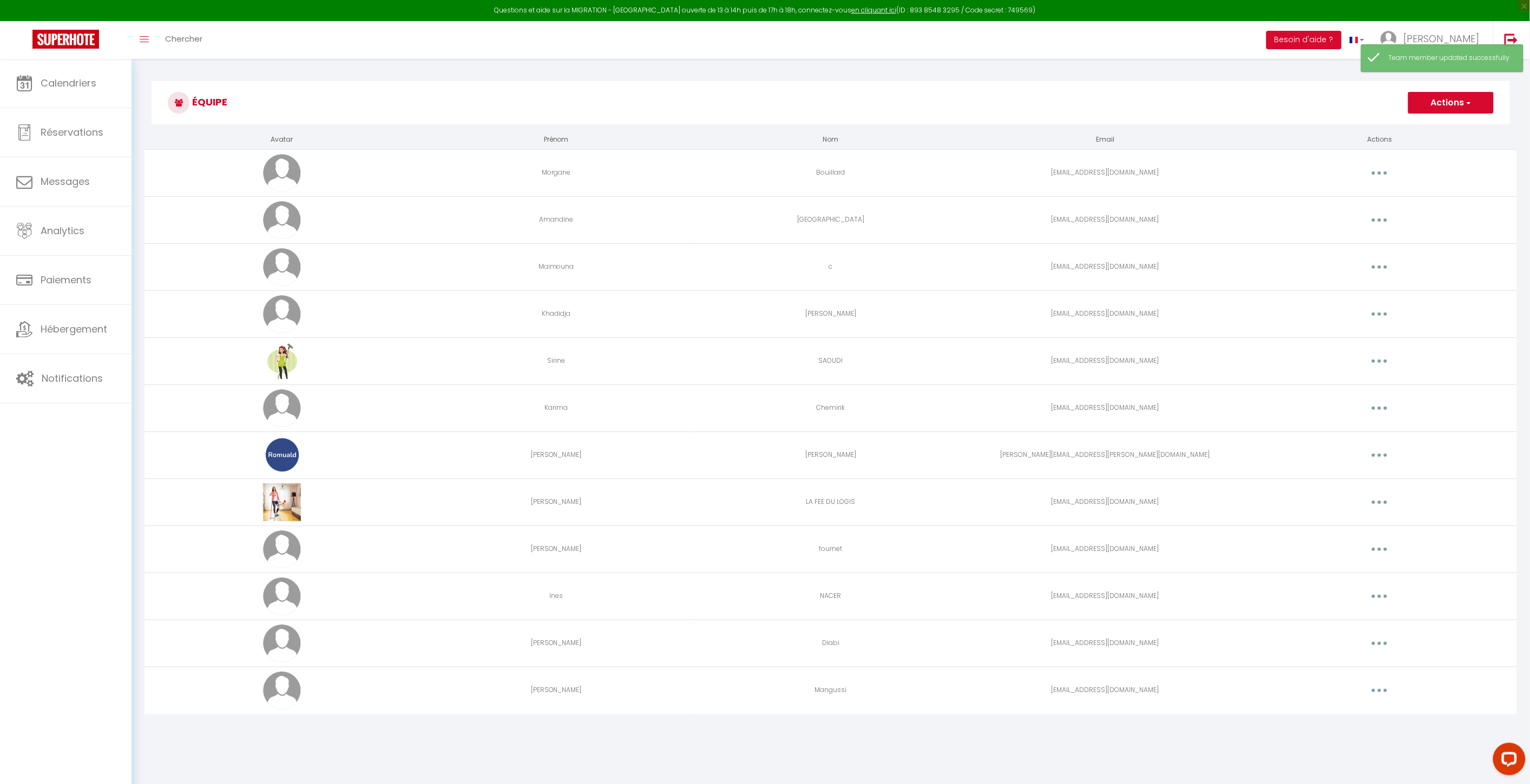
drag, startPoint x: 1475, startPoint y: 19, endPoint x: 1462, endPoint y: 39, distance: 23.9
click at [1154, 19] on div "Questions et aide sur la MIGRATION - Salle Zoom ouverte de 13 à 14h puis de 17h…" at bounding box center [765, 10] width 1530 height 21
click at [1154, 39] on span "[PERSON_NAME]" at bounding box center [1442, 38] width 76 height 14
click at [1154, 79] on link "Paramètres" at bounding box center [1450, 75] width 80 height 19
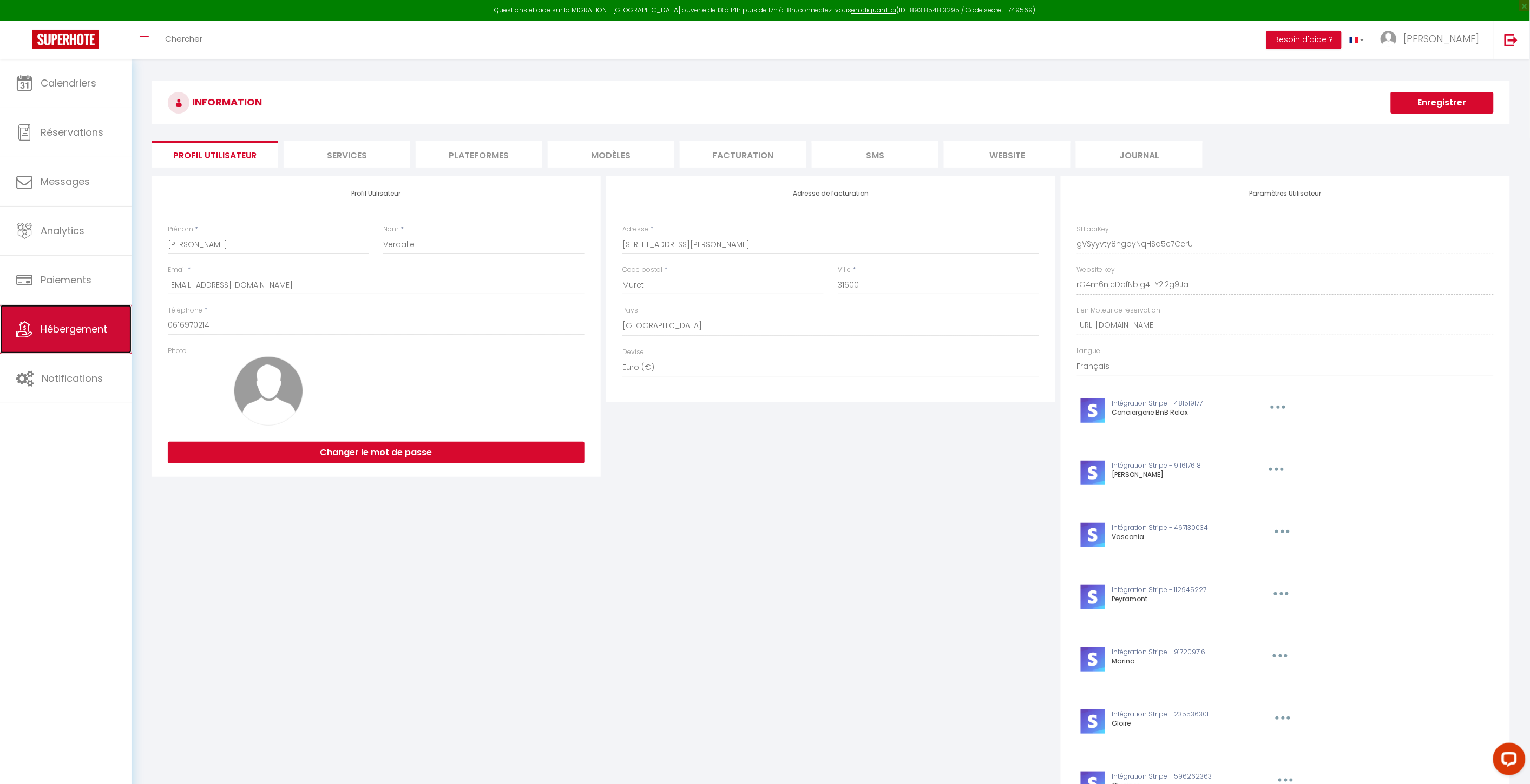
click at [37, 316] on link "Hébergement" at bounding box center [66, 330] width 131 height 49
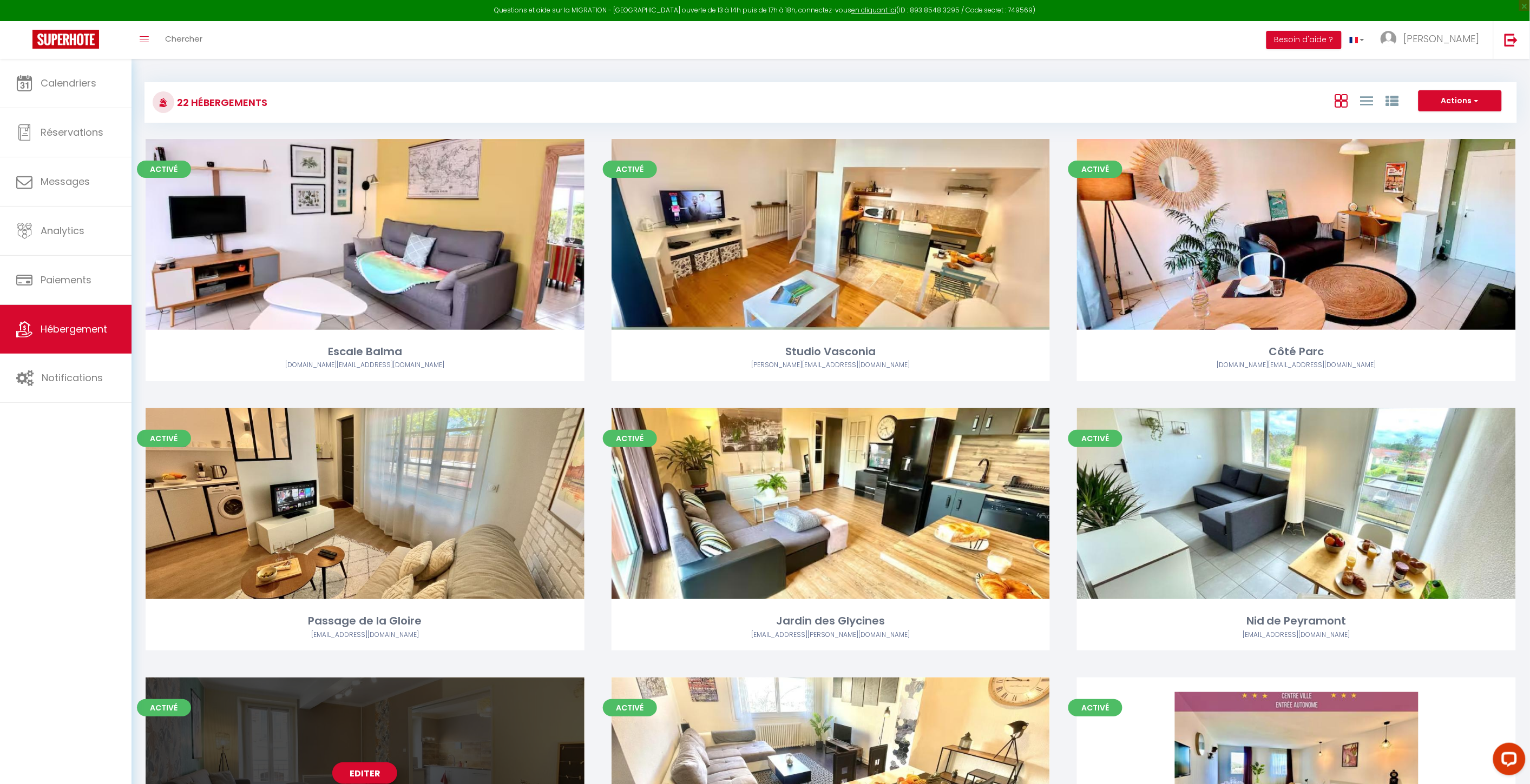
scroll to position [420, 0]
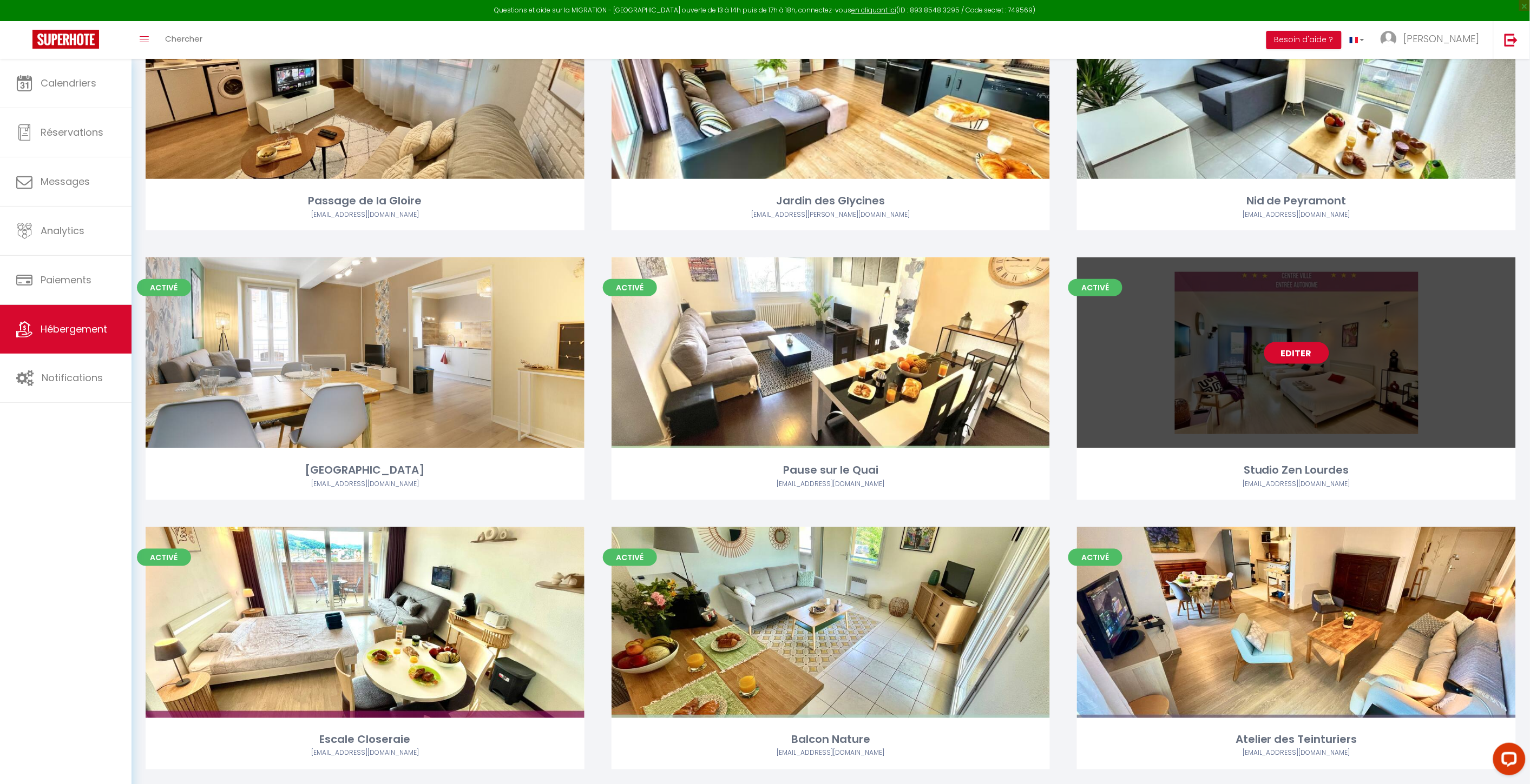
click at [1154, 343] on link "Editer" at bounding box center [1296, 353] width 65 height 21
click at [1154, 337] on div "Editer" at bounding box center [1296, 353] width 439 height 191
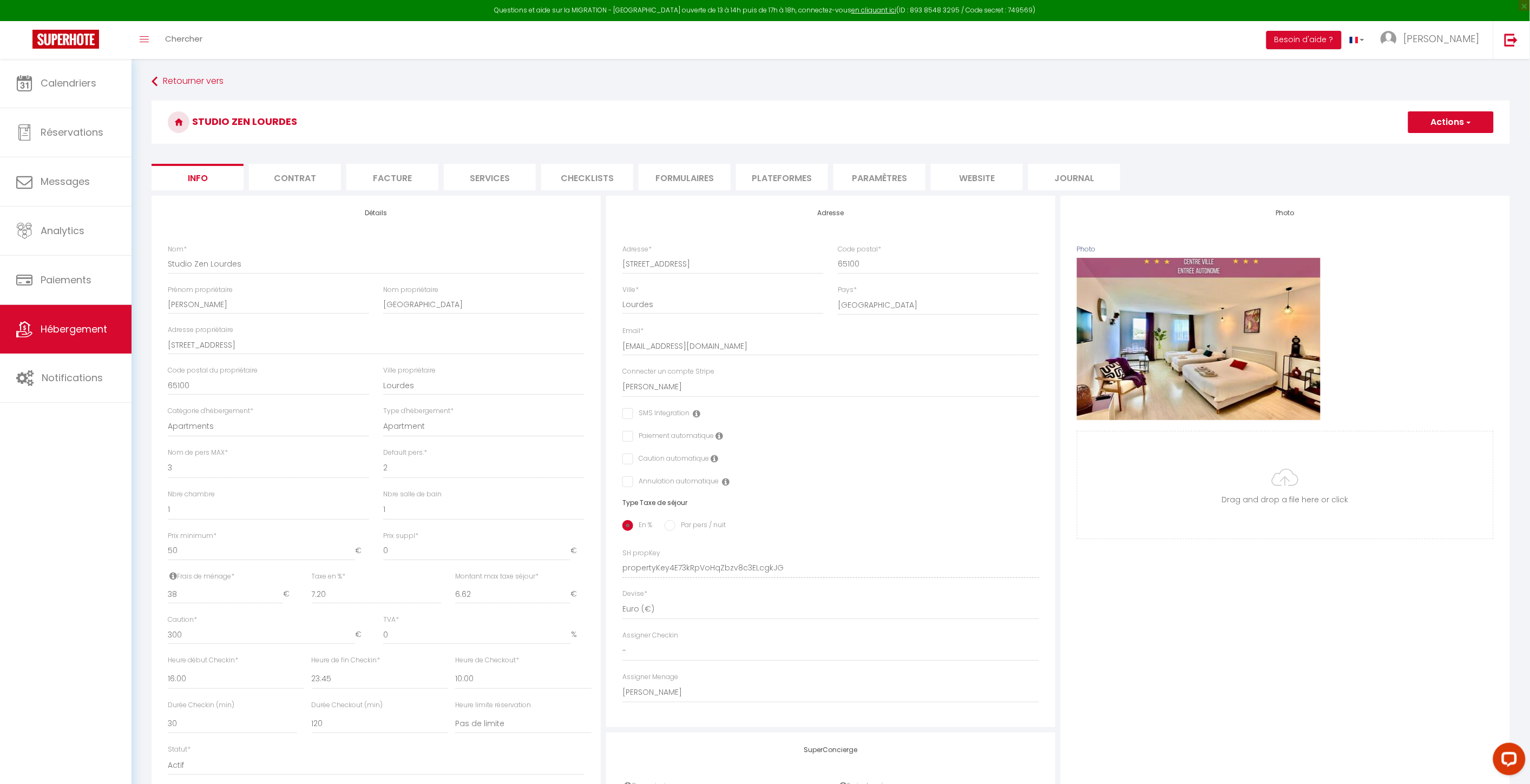
click at [1010, 181] on li "website" at bounding box center [977, 177] width 92 height 26
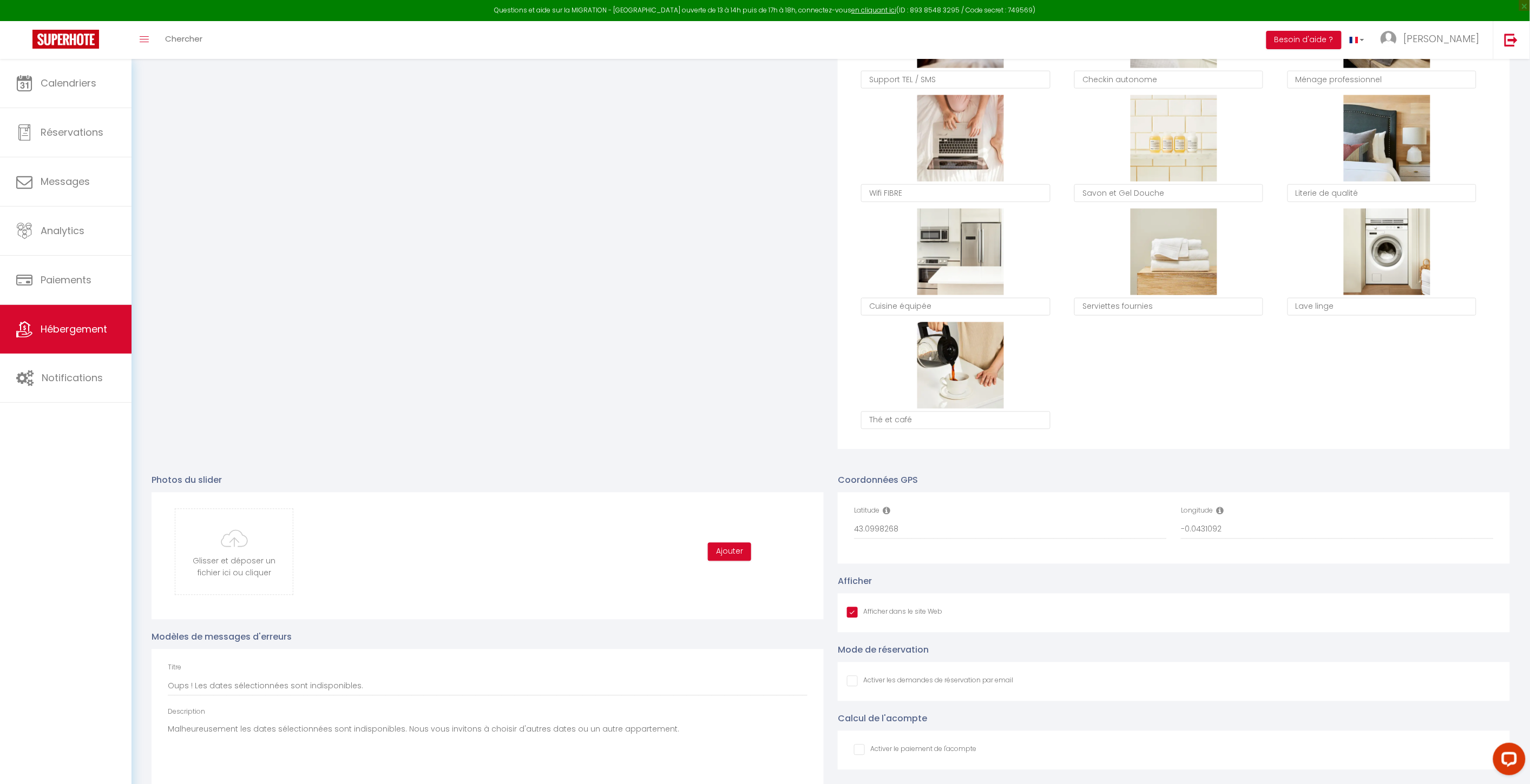
scroll to position [781, 0]
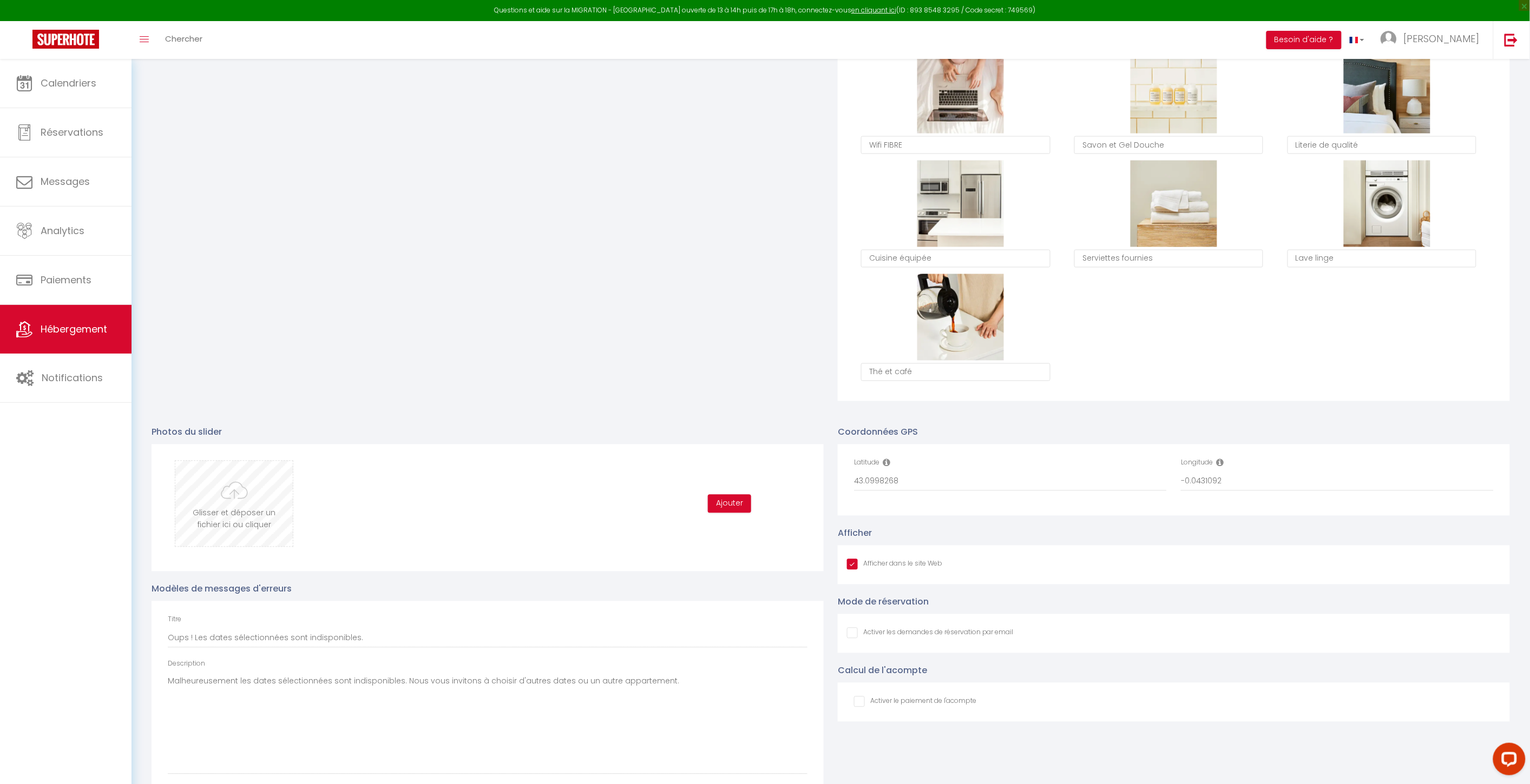
click at [176, 510] on input "file" at bounding box center [234, 504] width 118 height 85
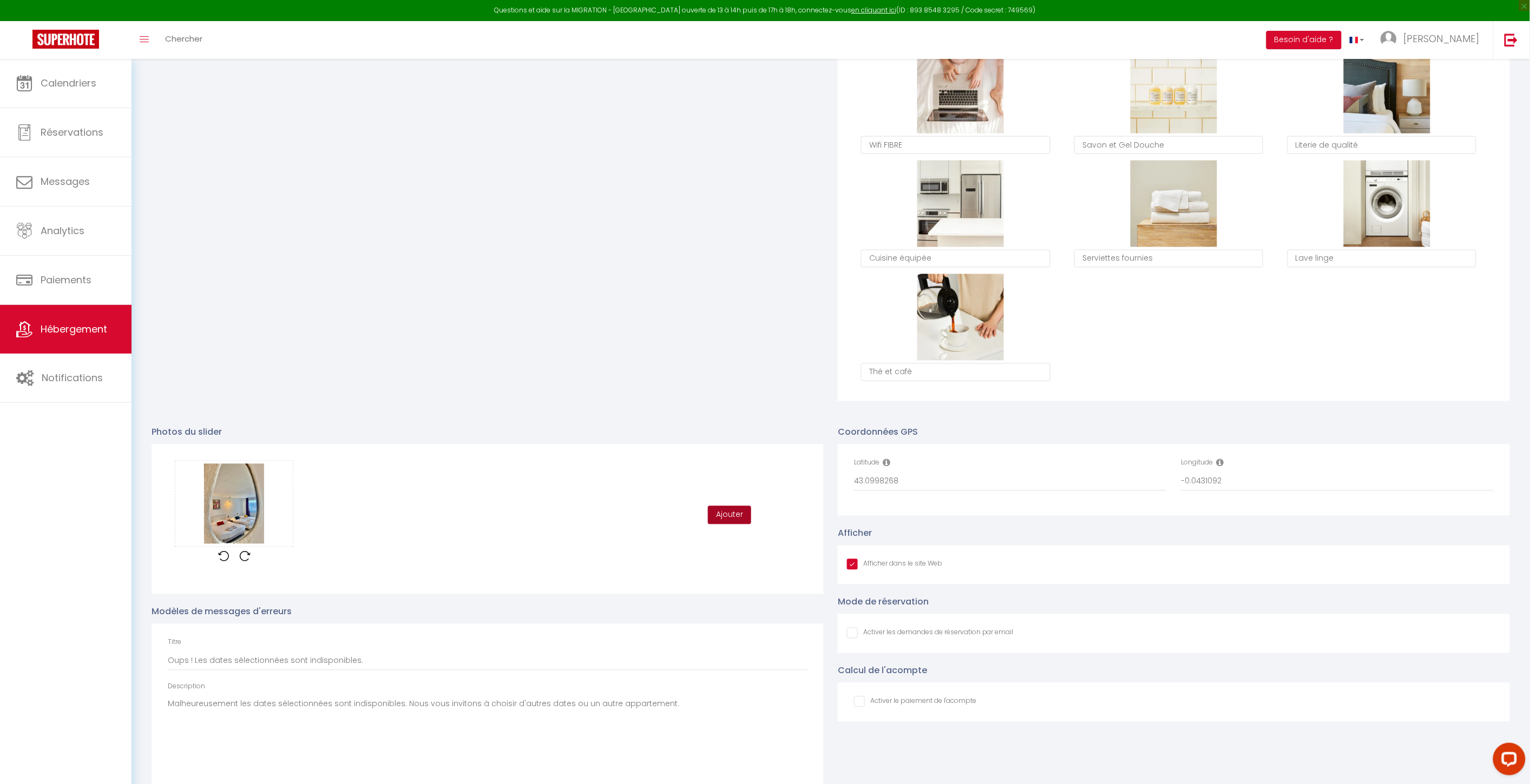
click at [732, 509] on button "Ajouter" at bounding box center [729, 515] width 43 height 19
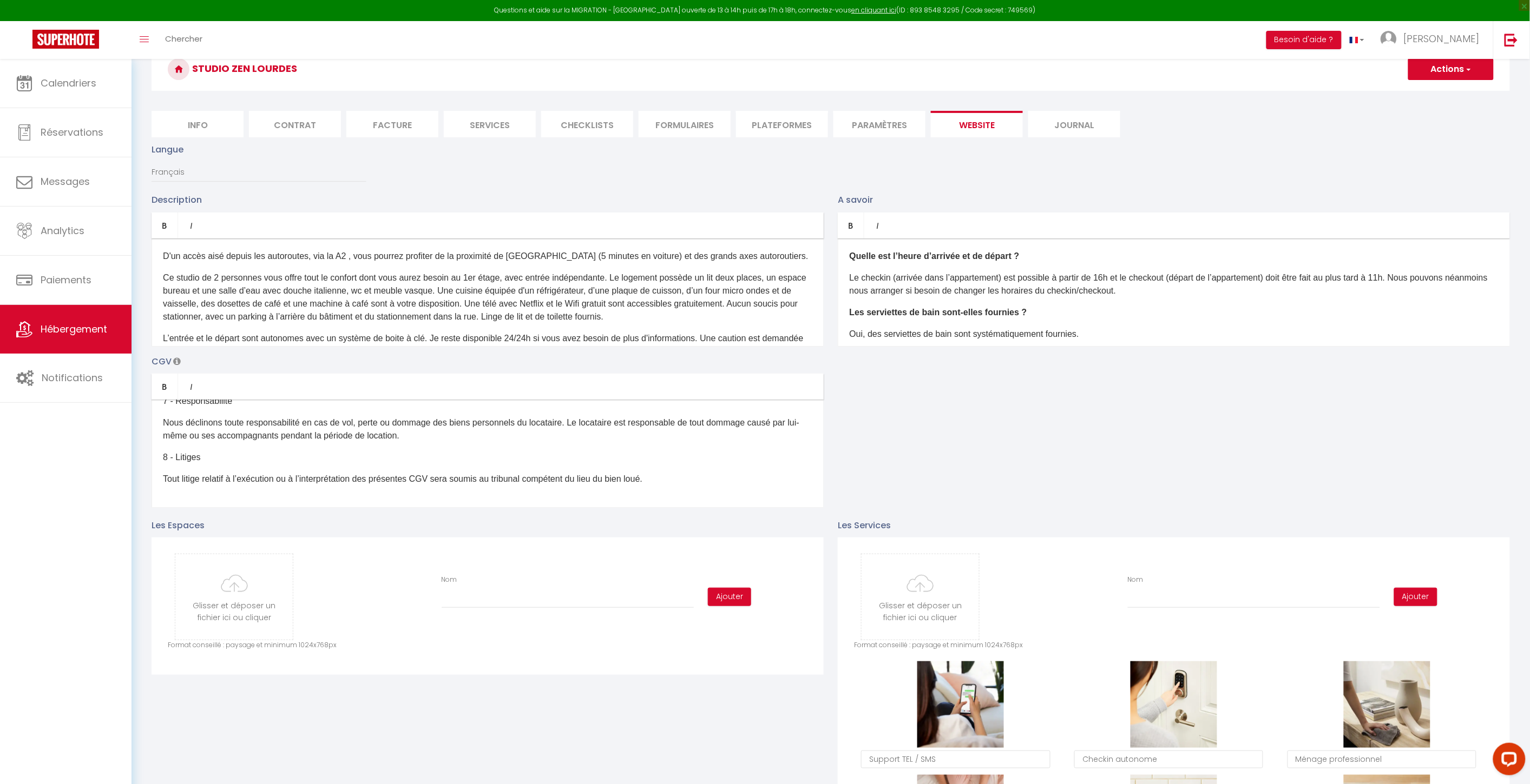
scroll to position [0, 0]
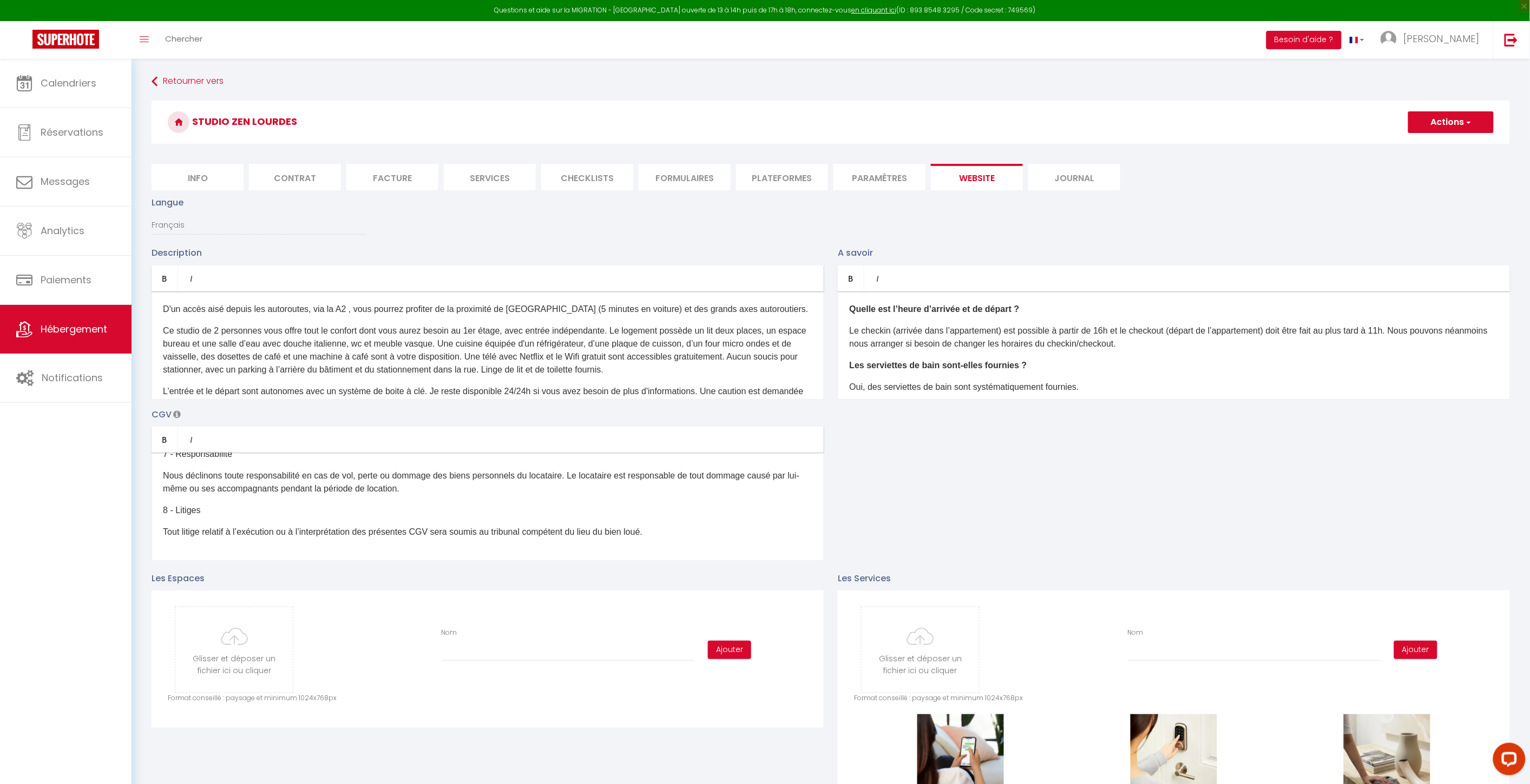
click at [315, 315] on p "D'un accès aisé depuis les autoroutes, via la A2 , vous pourrez profiter de la …" at bounding box center [487, 309] width 649 height 13
click at [417, 360] on p "Ce studio de 2 personnes vous offre tout le confort dont vous aurez besoin au 1…" at bounding box center [487, 350] width 649 height 52
click at [423, 342] on p "Ce studio de 2 personnes vous offre tout le confort dont vous aurez besoin au 1…" at bounding box center [487, 350] width 649 height 52
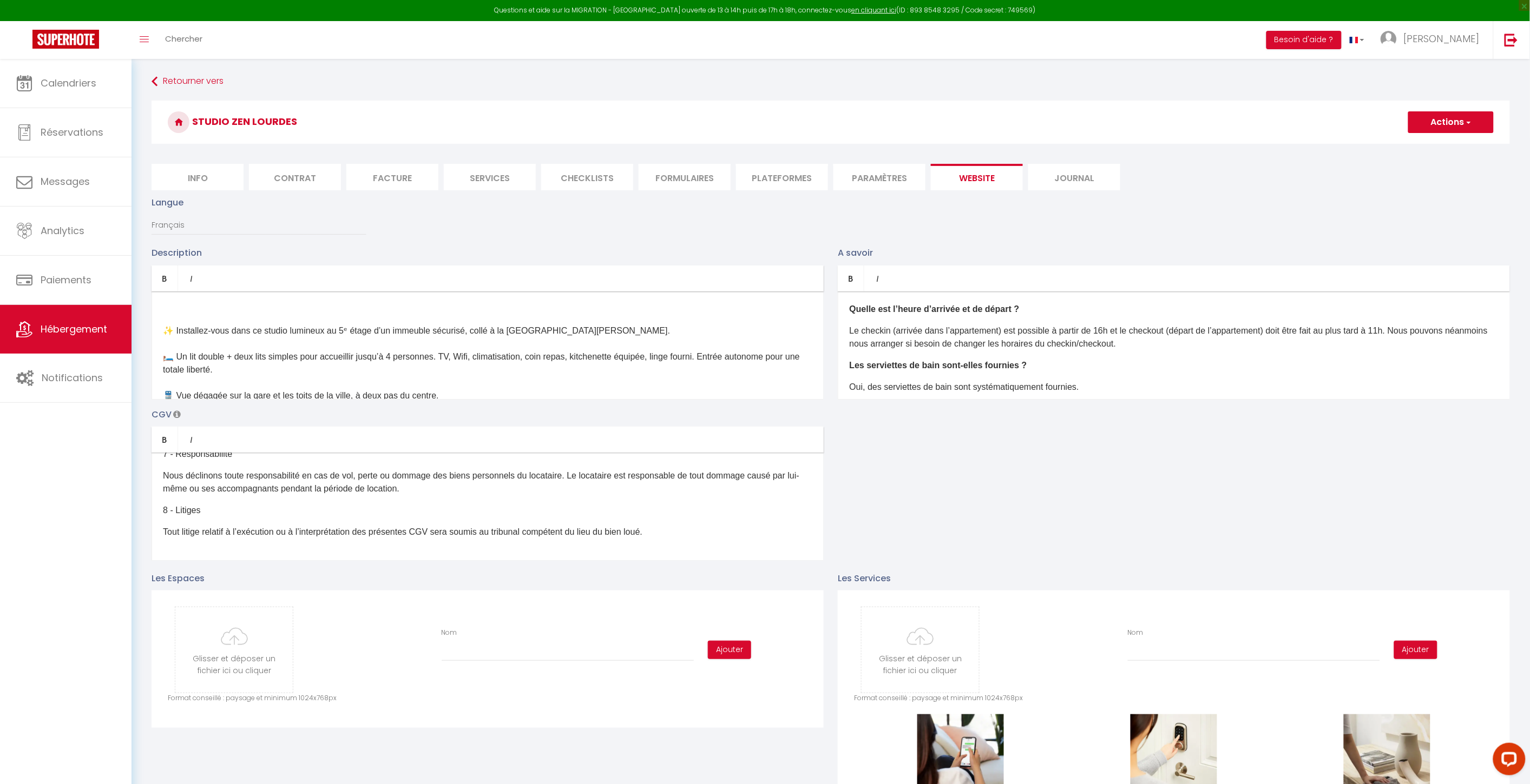
click at [213, 320] on div "✨ Installez-vous dans ce studio lumineux au 5ᵉ étage d’un immeuble sécurisé, co…" at bounding box center [487, 345] width 672 height 108
click at [207, 312] on p at bounding box center [487, 309] width 649 height 13
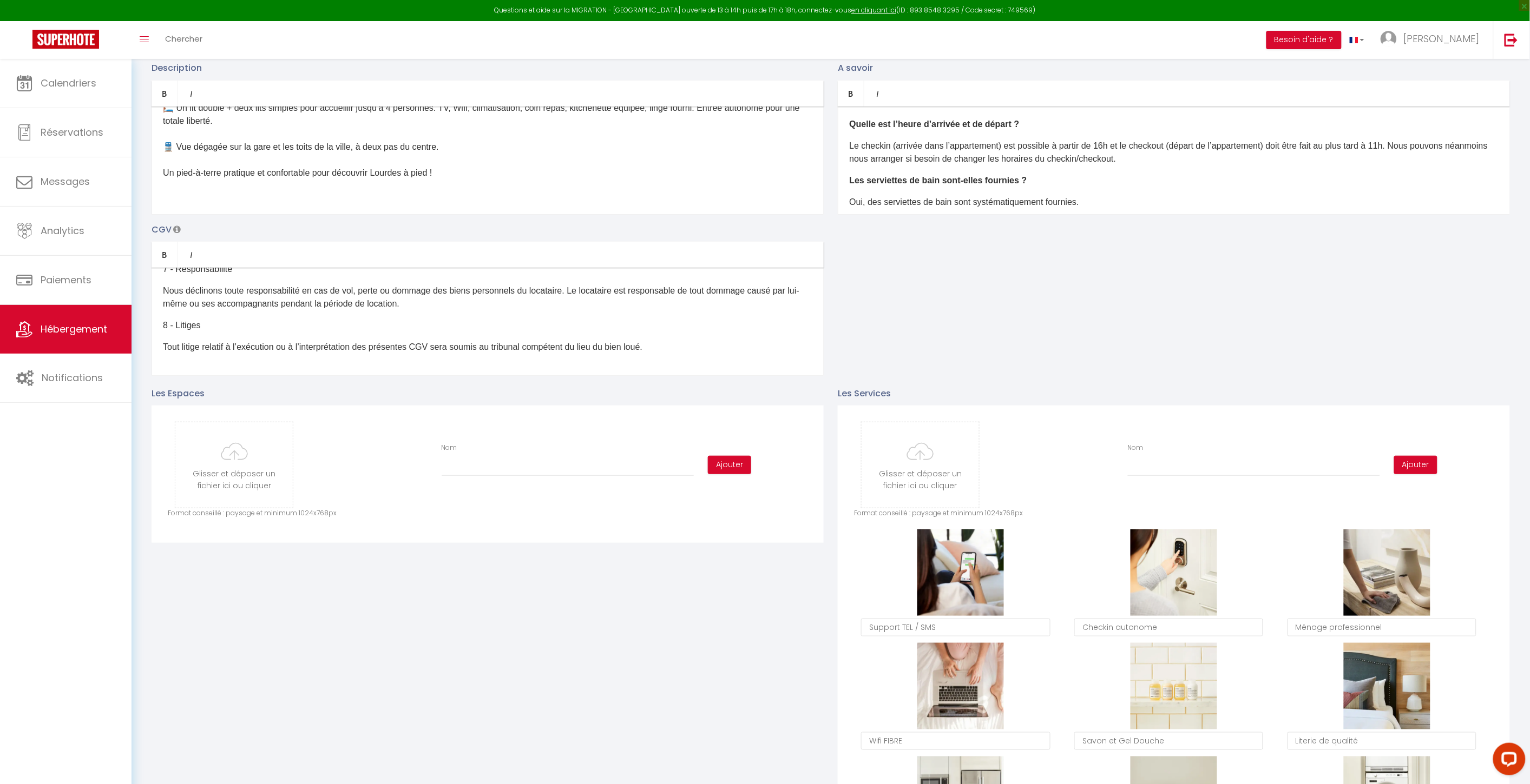
scroll to position [180, 0]
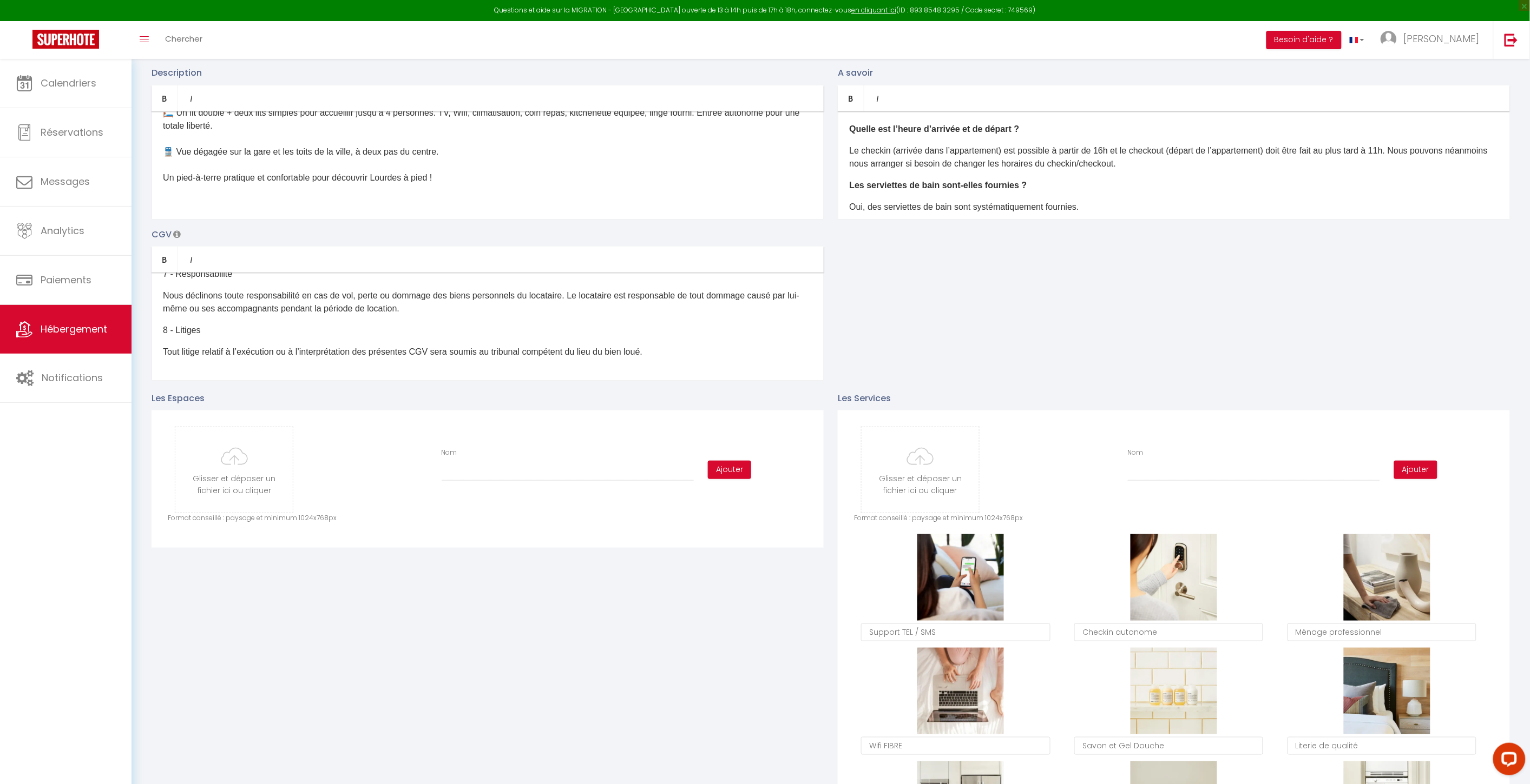
click at [372, 200] on div "✨ Installez-vous dans ce studio lumineux au 5ᵉ étage d’un immeuble sécurisé, co…" at bounding box center [487, 165] width 672 height 108
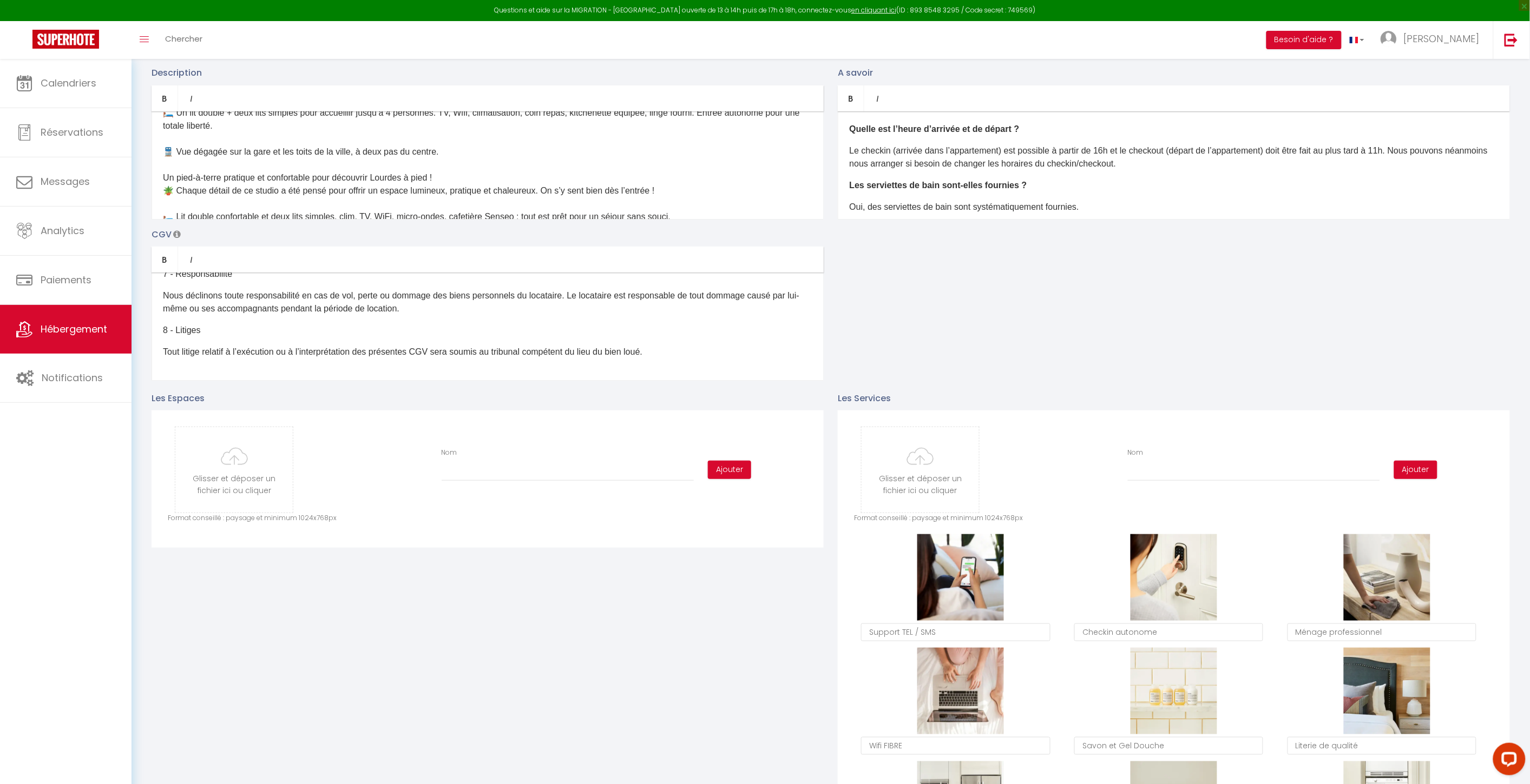
click at [464, 171] on div "✨ Installez-vous dans ce studio lumineux au 5ᵉ étage d’un immeuble sécurisé, co…" at bounding box center [487, 165] width 672 height 108
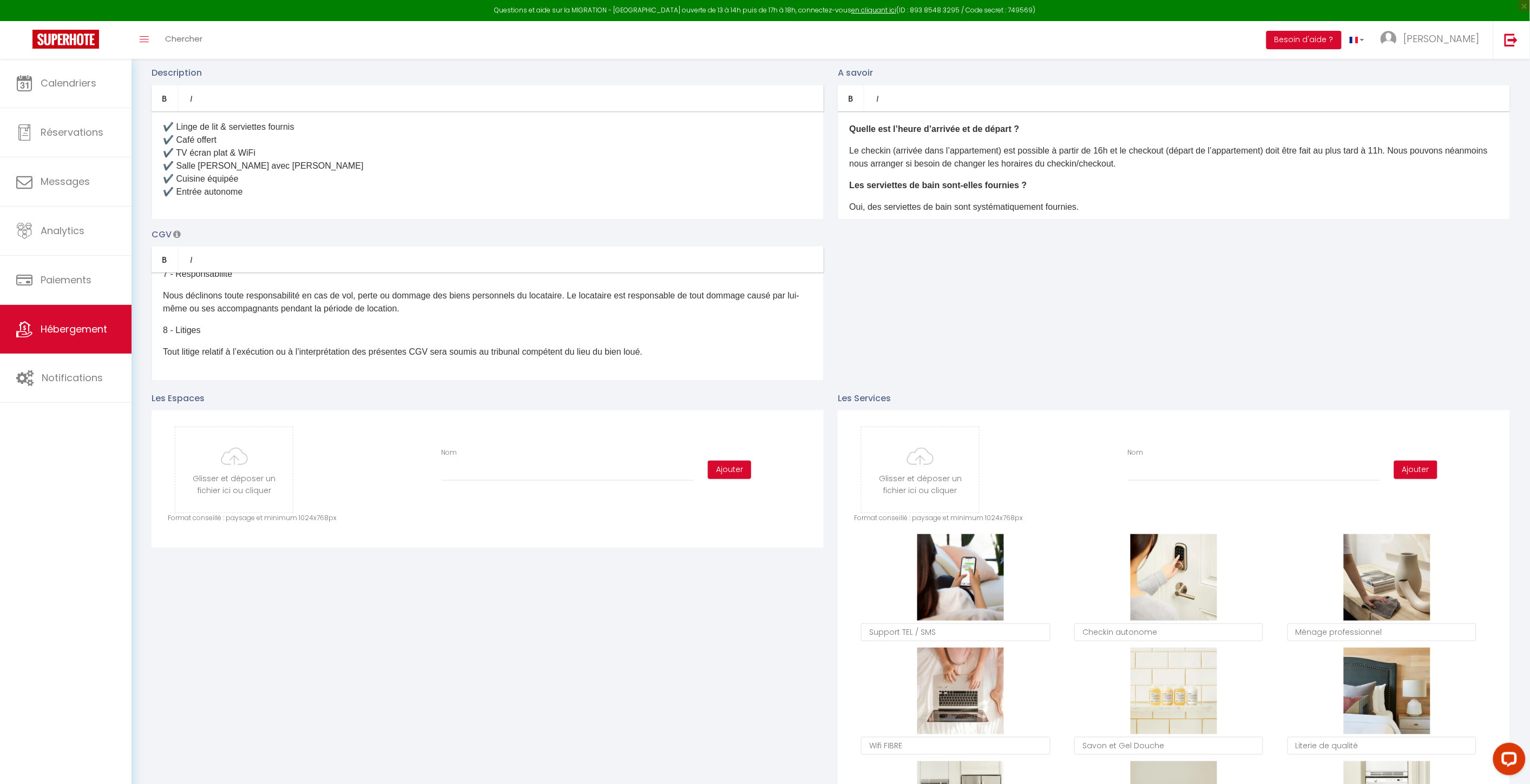
scroll to position [211, 0]
click at [387, 193] on p "🛏️ Lit double confortable et deux lits simples, clim, TV, WiFi, micro-ondes, ca…" at bounding box center [487, 125] width 649 height 143
click at [352, 212] on div "✨ Installez-vous dans ce studio lumineux au 5ᵉ étage d’un immeuble sécurisé, co…" at bounding box center [487, 165] width 672 height 108
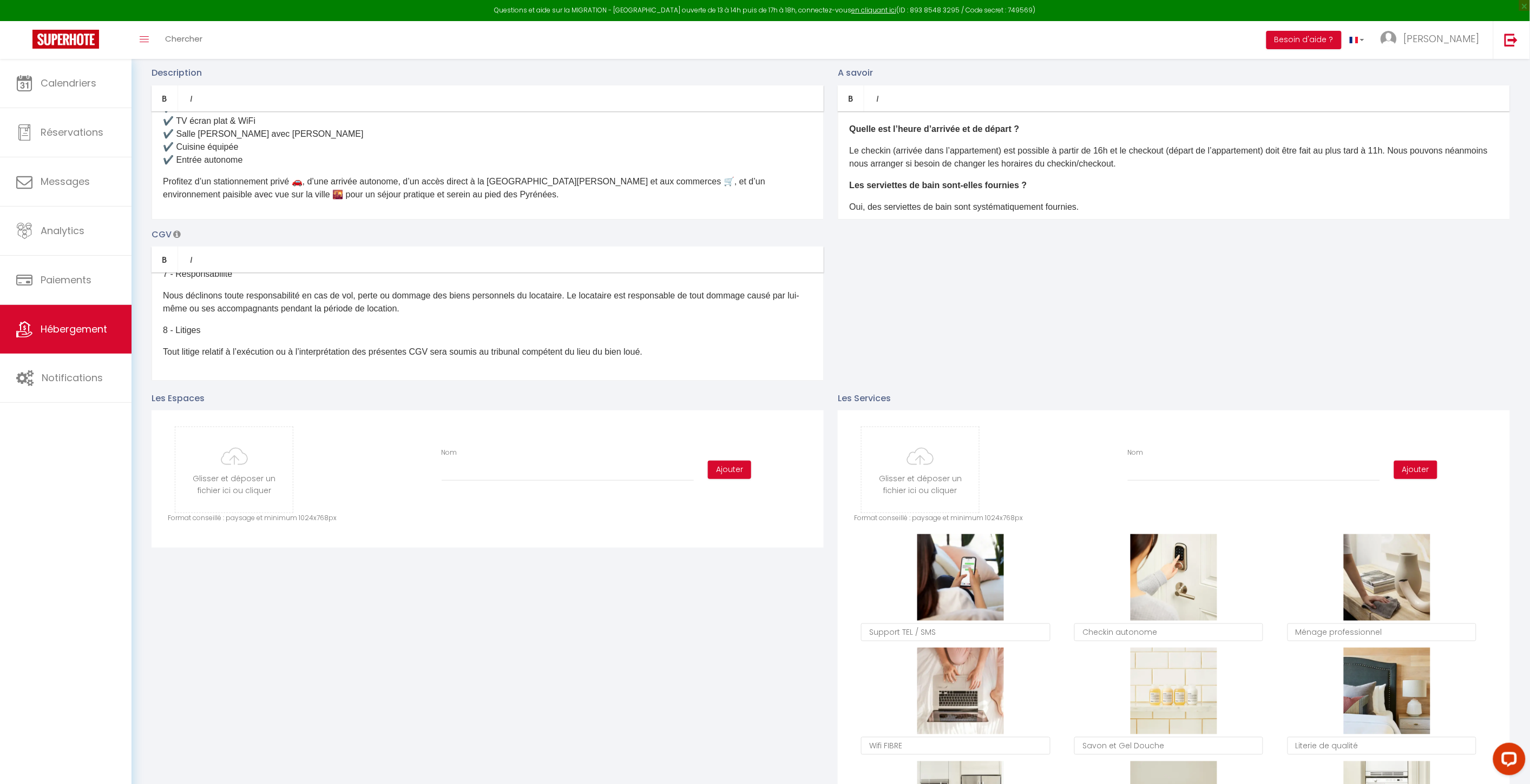
scroll to position [267, 0]
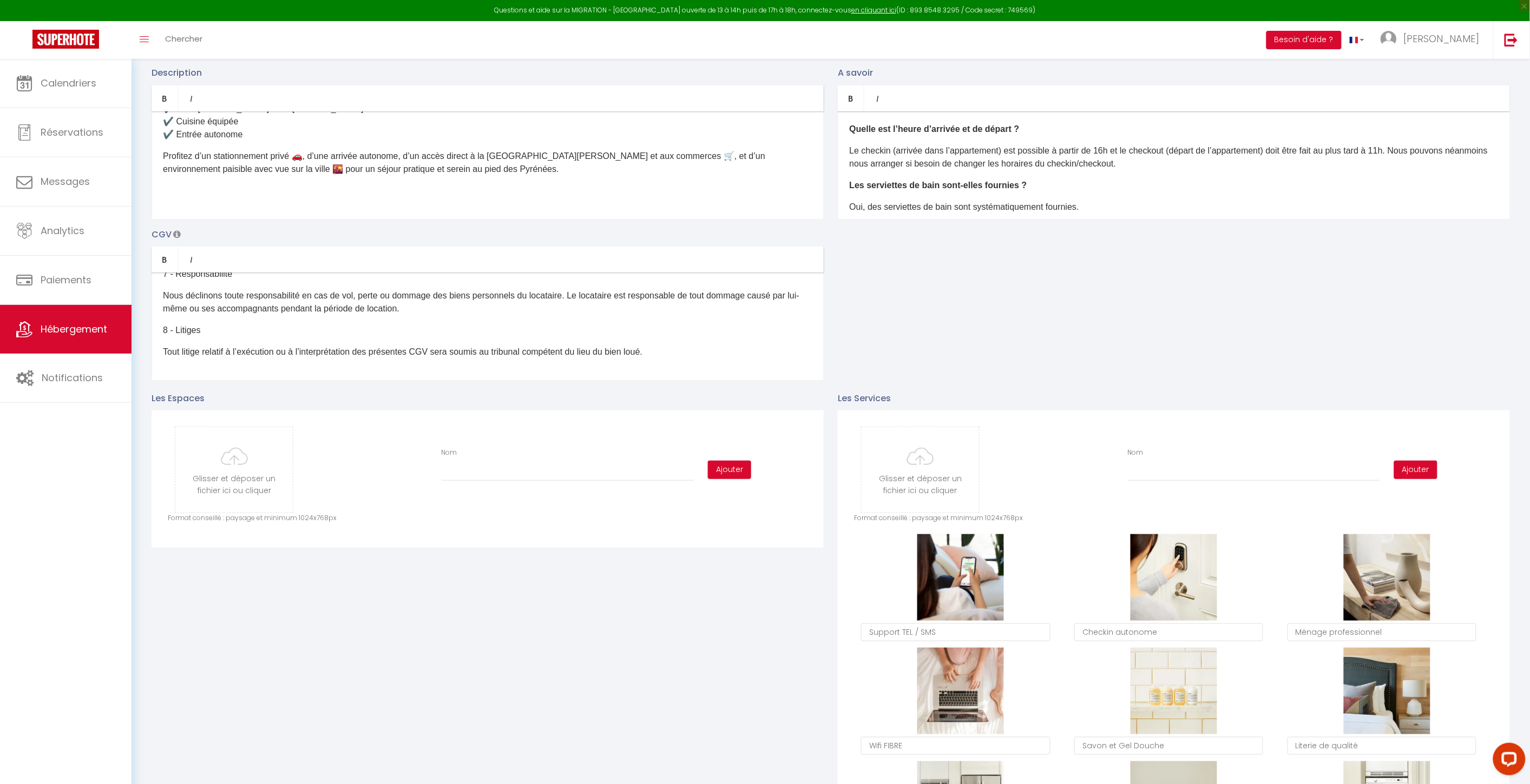
click at [364, 180] on div "✨ Installez-vous dans ce studio lumineux au 5ᵉ étage d’un immeuble sécurisé, co…" at bounding box center [487, 165] width 672 height 108
click at [307, 181] on div "✨ Installez-vous dans ce studio lumineux au 5ᵉ étage d’un immeuble sécurisé, co…" at bounding box center [487, 165] width 672 height 108
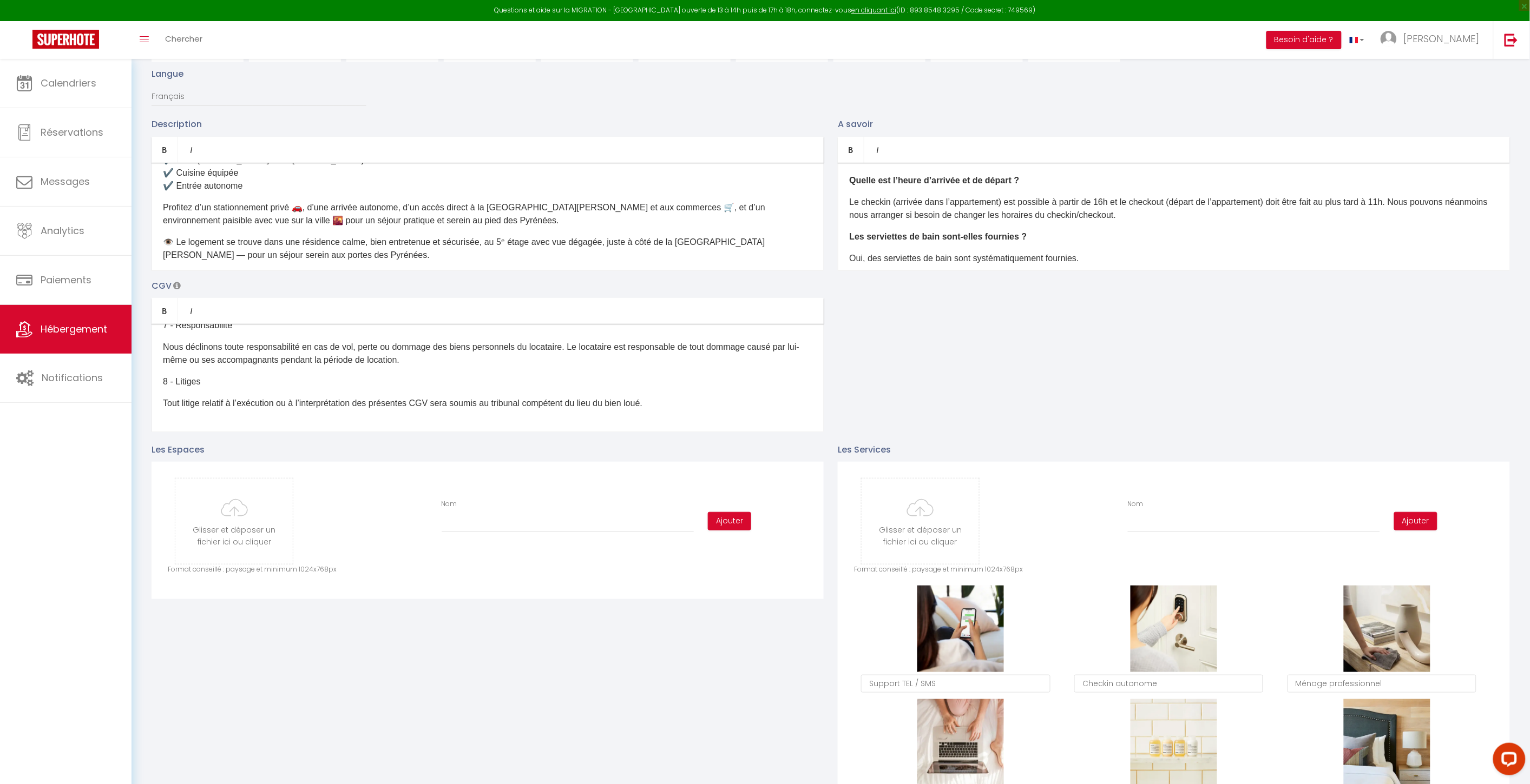
scroll to position [0, 0]
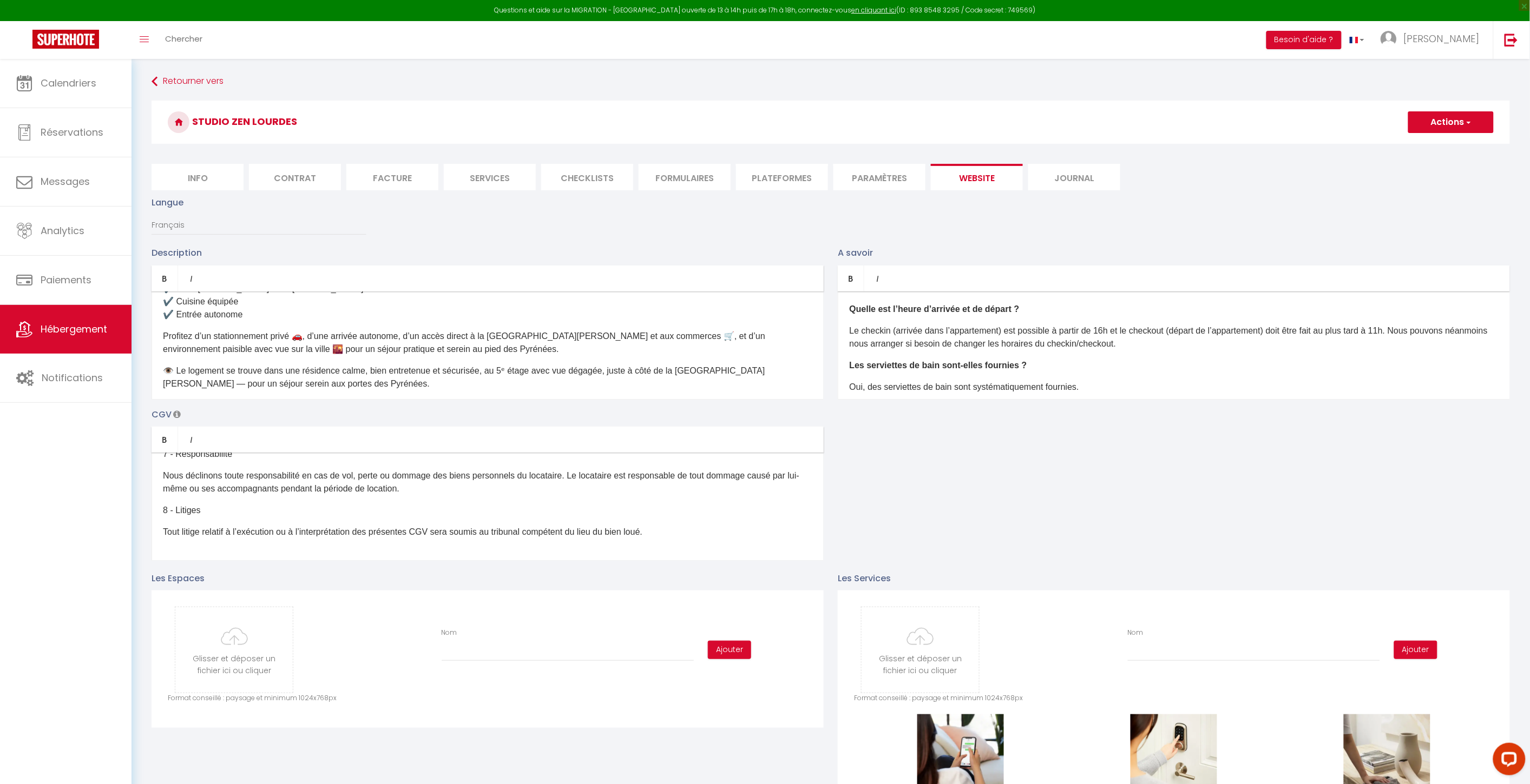
click at [1077, 353] on div "Quelle est l’heure d’arrivée et de départ ? Le checkin (arrivée dans l’appartem…" at bounding box center [1173, 345] width 672 height 108
click at [1126, 331] on p "Le checkin (arrivée dans l’appartement) est possible à partir de 16h et le chec…" at bounding box center [1173, 337] width 649 height 26
click at [1154, 331] on p "Le checkin (arrivée dans l’appartement) est possible à partir de 16h et le chec…" at bounding box center [1173, 337] width 649 height 26
click at [1154, 125] on button "Actions" at bounding box center [1451, 122] width 85 height 21
click at [1154, 146] on input "Enregistrer" at bounding box center [1438, 146] width 40 height 11
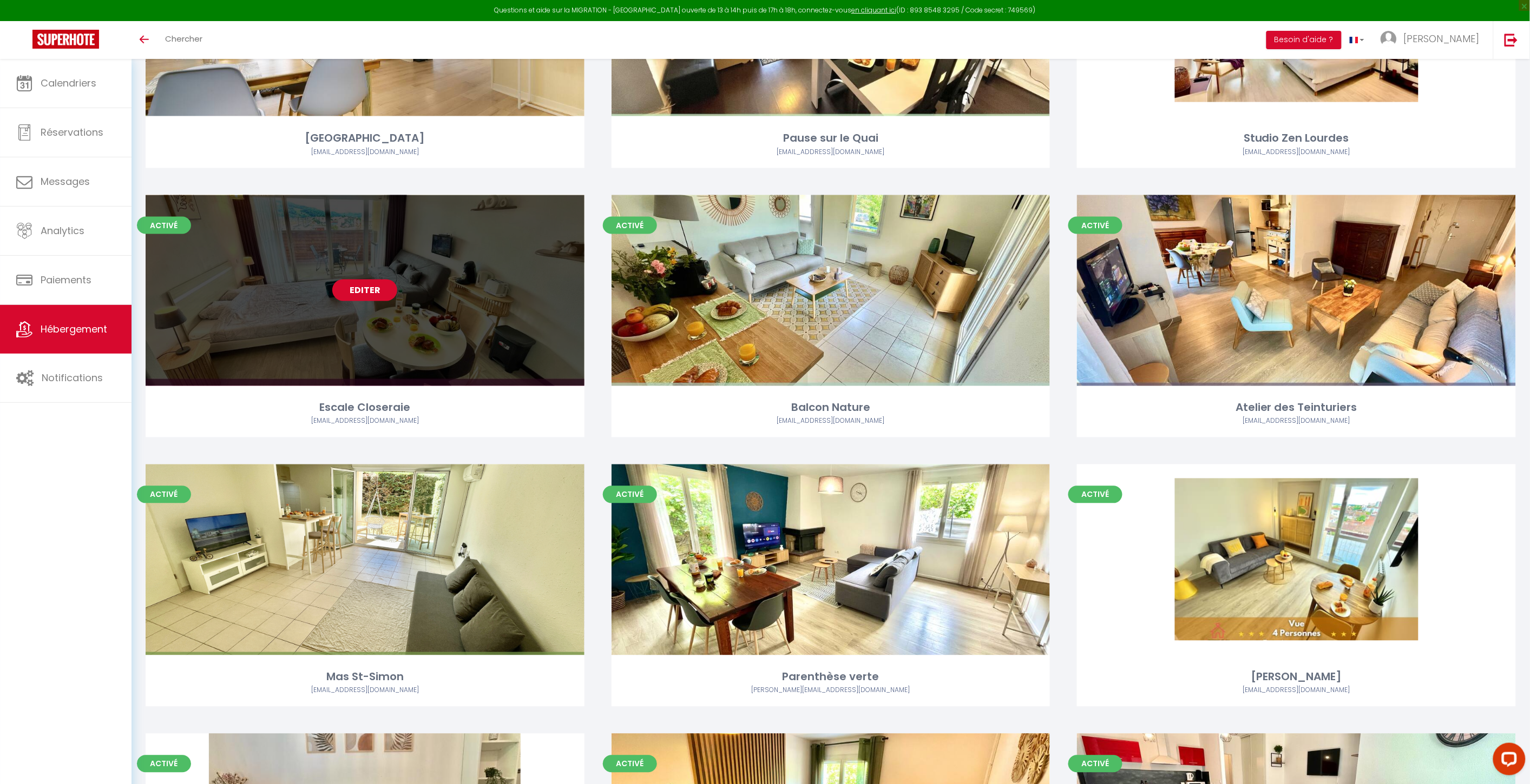
scroll to position [742, 0]
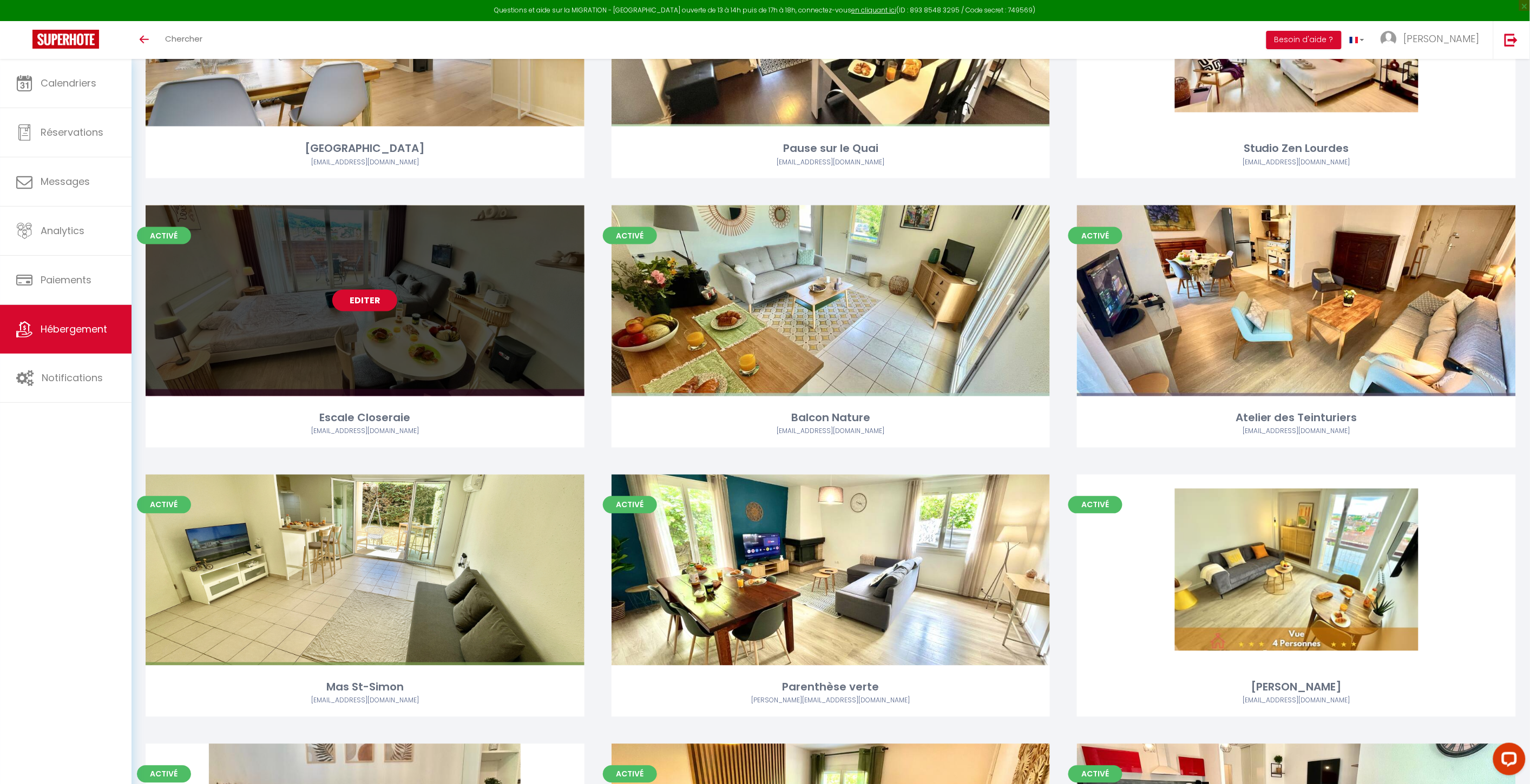
click at [387, 302] on link "Editer" at bounding box center [364, 300] width 65 height 21
select select "3"
select select "2"
select select "1"
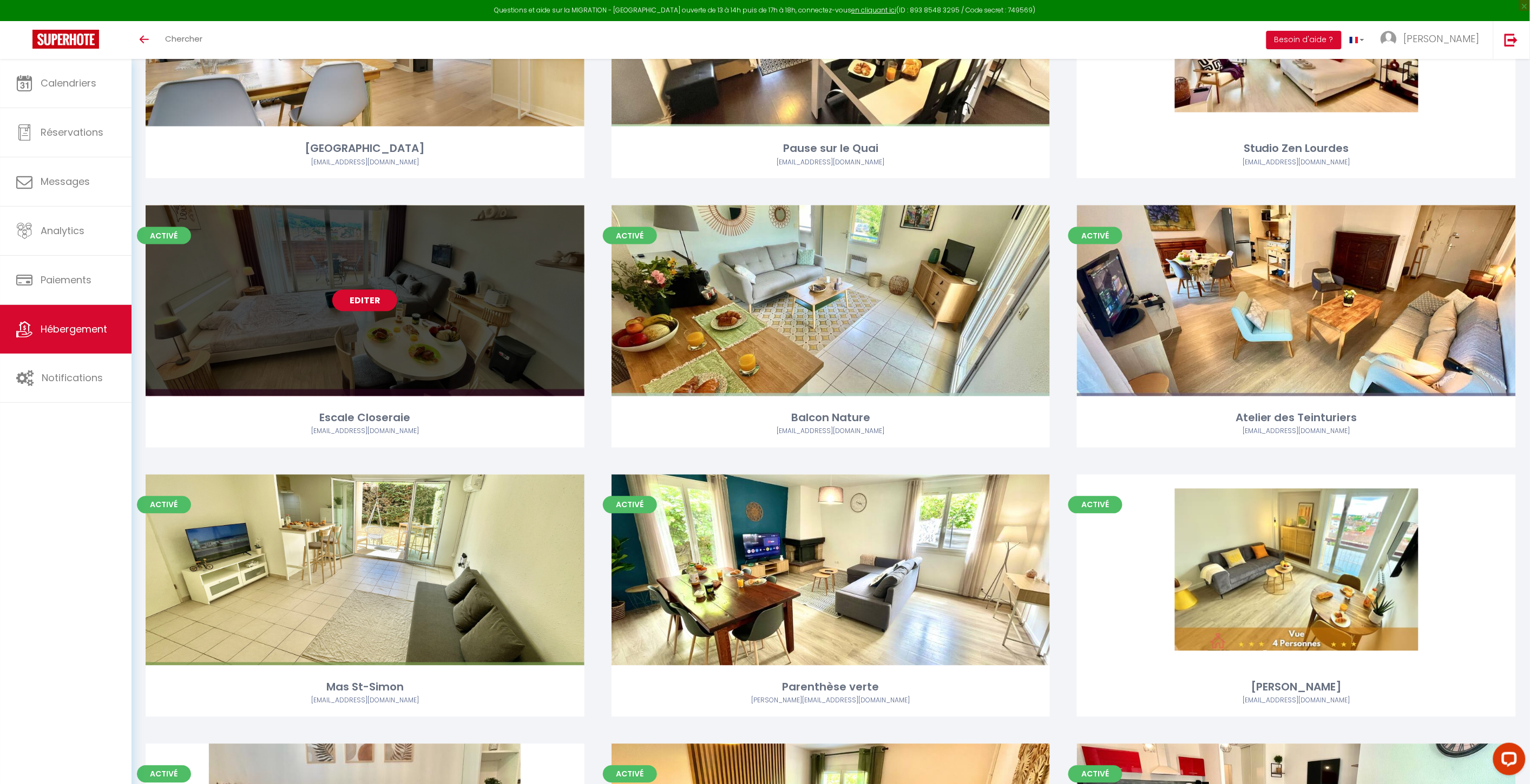
select select "1"
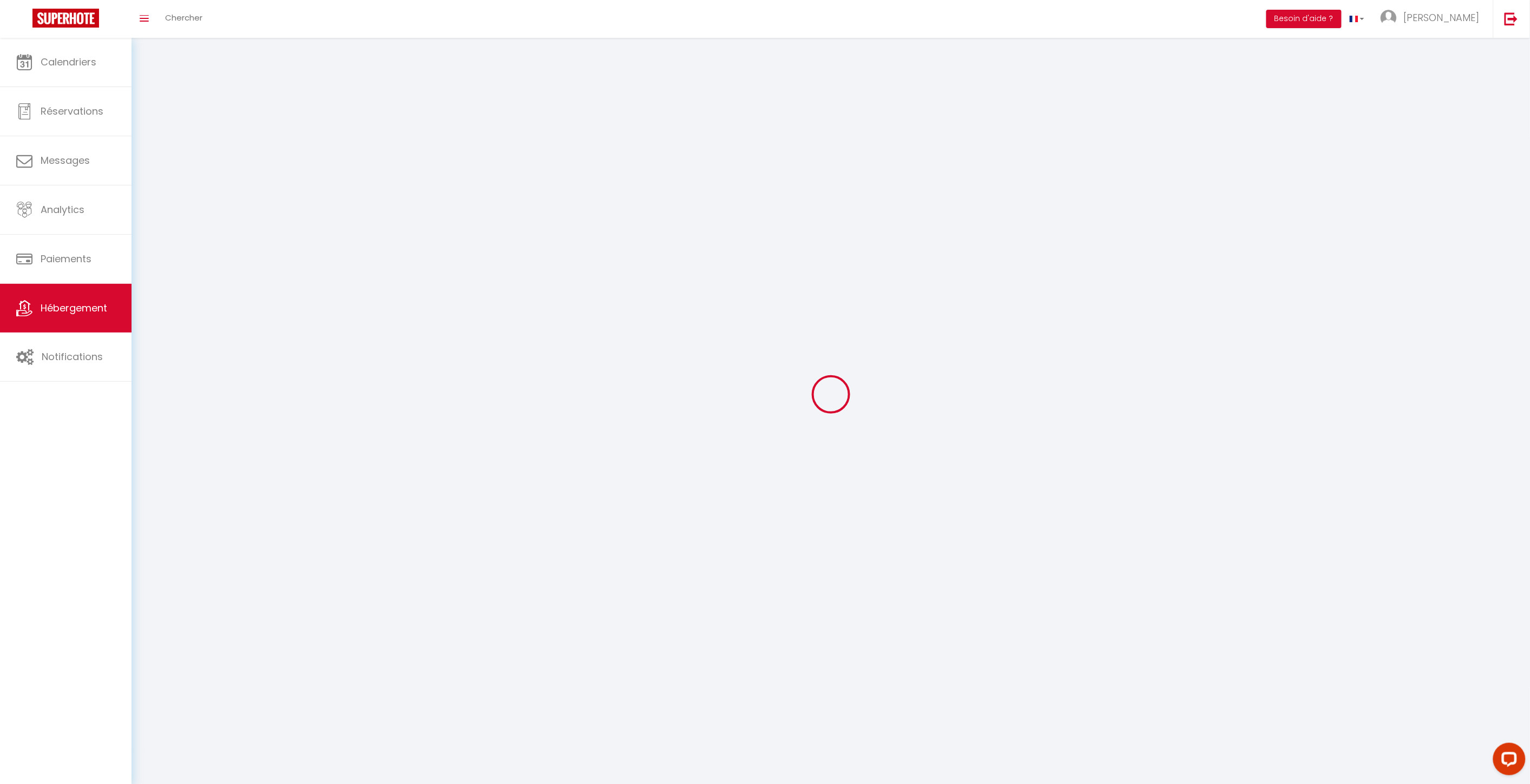
select select
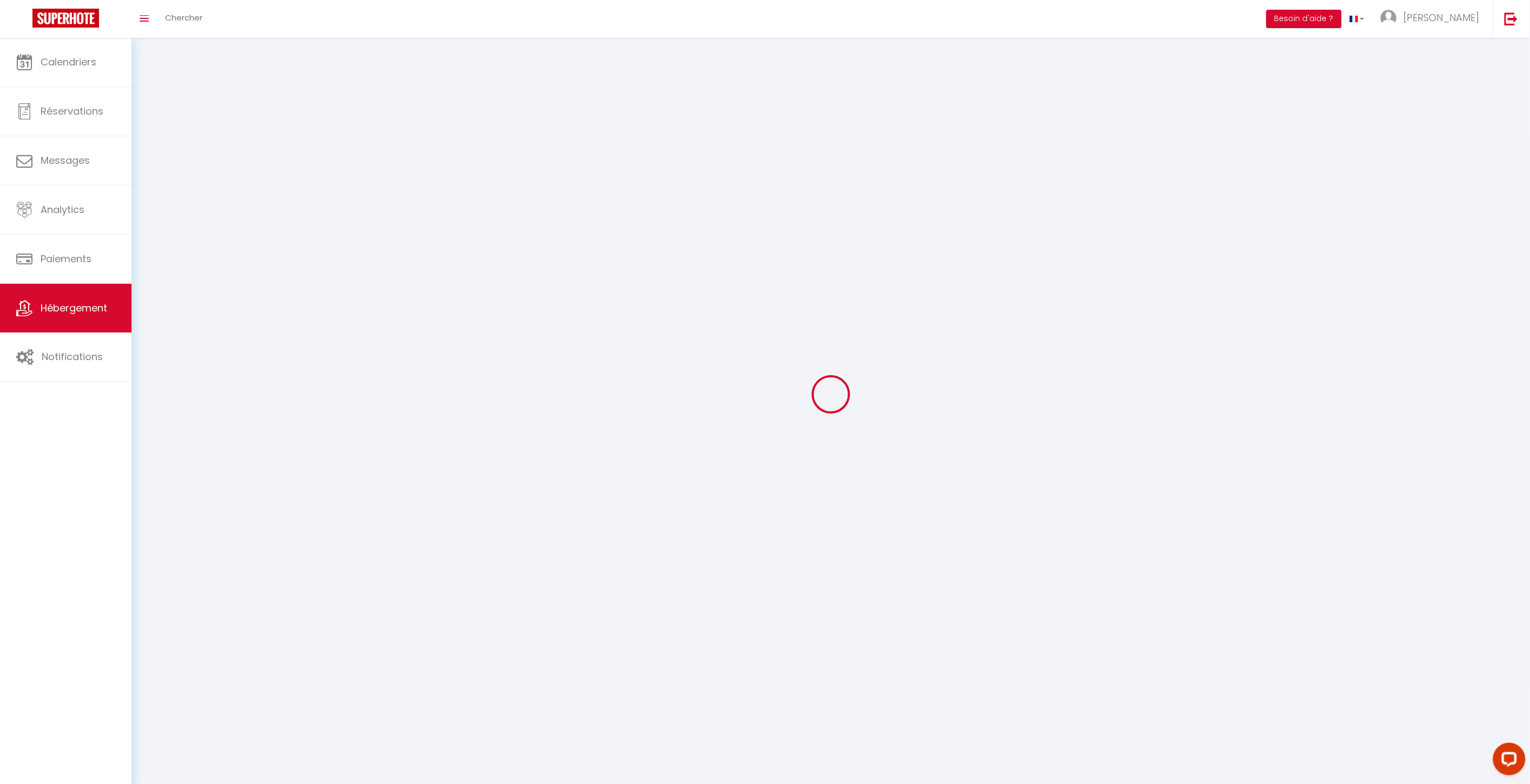
checkbox input "false"
select select
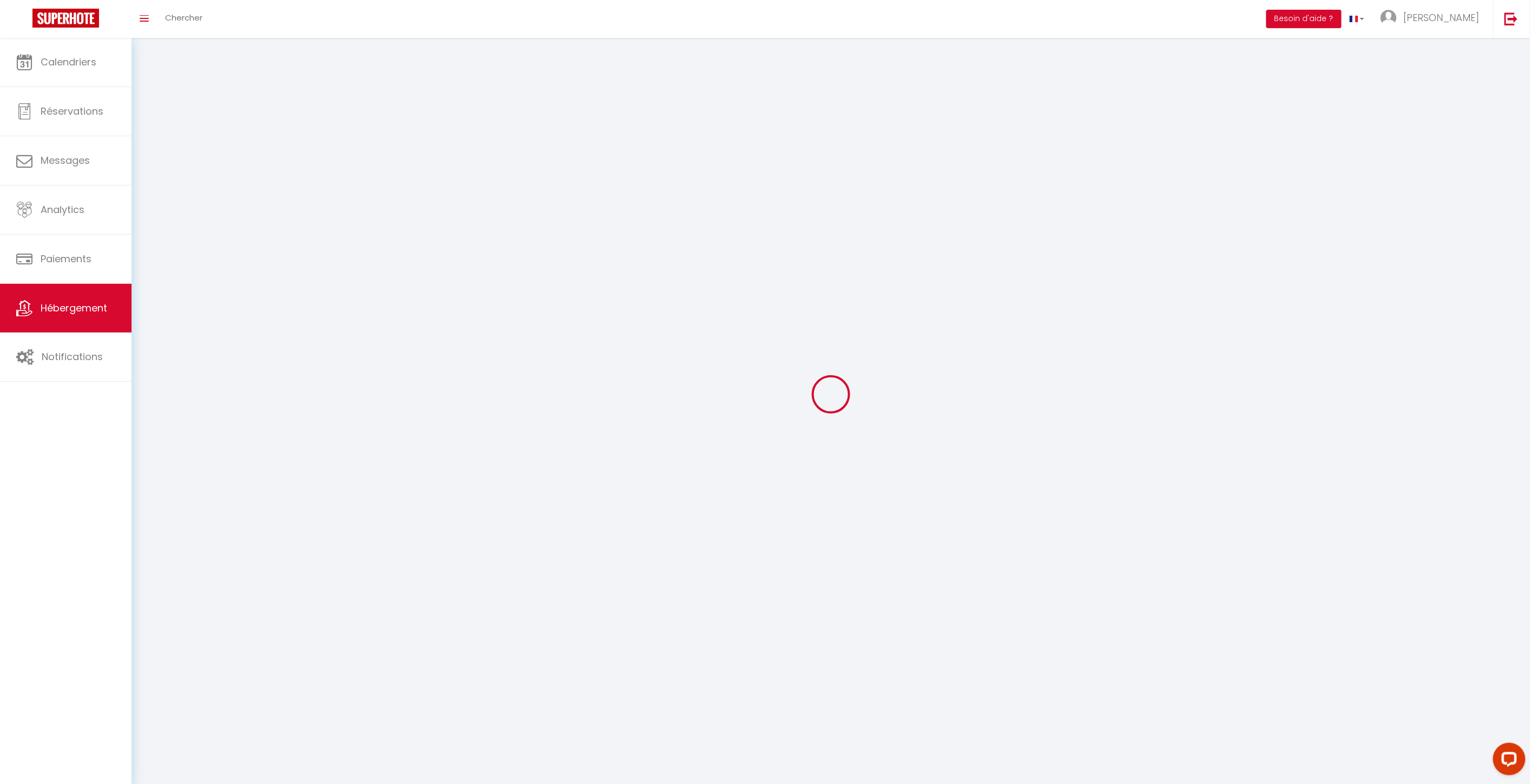
select select
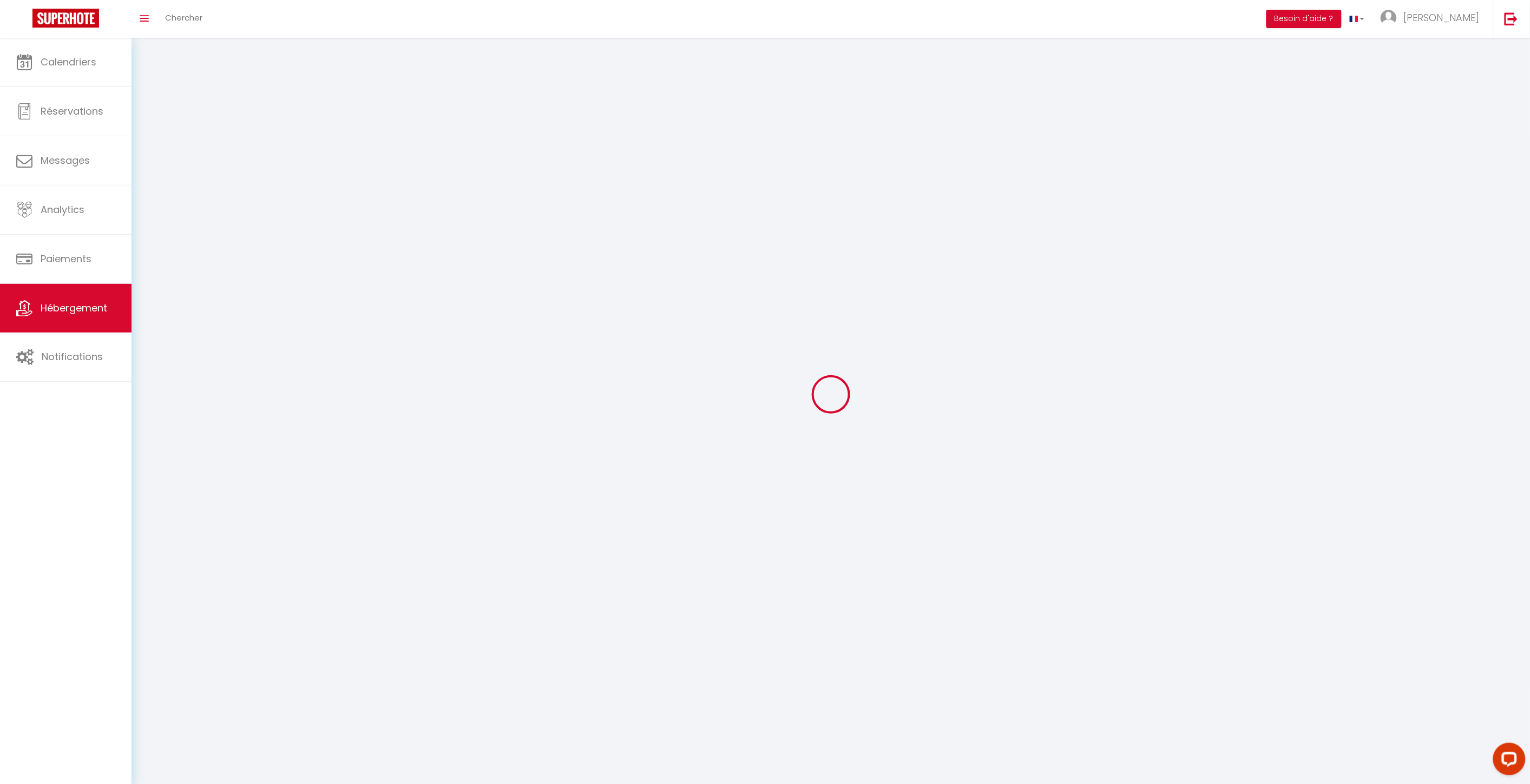
select select
checkbox input "false"
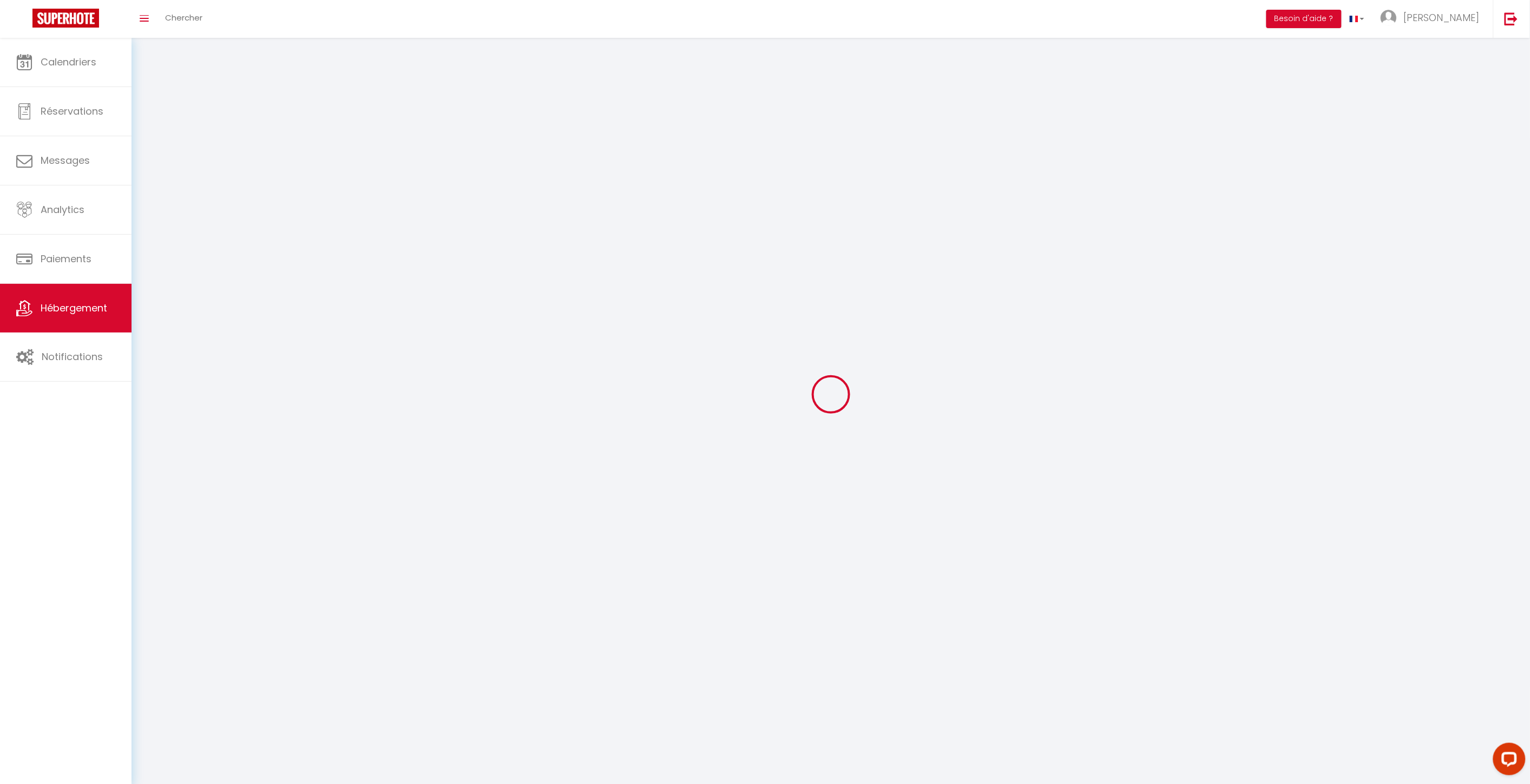
select select
select select "1"
select select
select select "28"
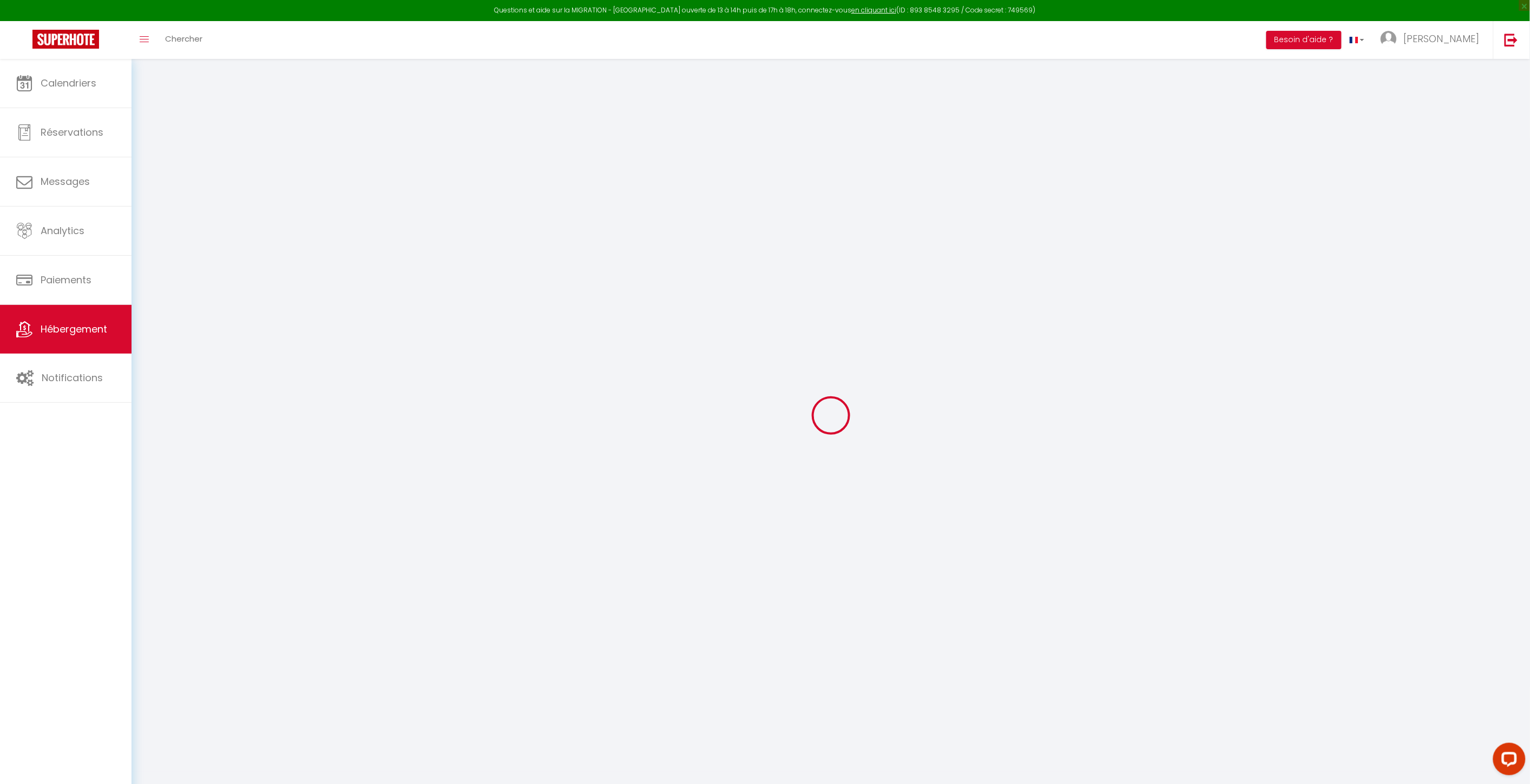
select select
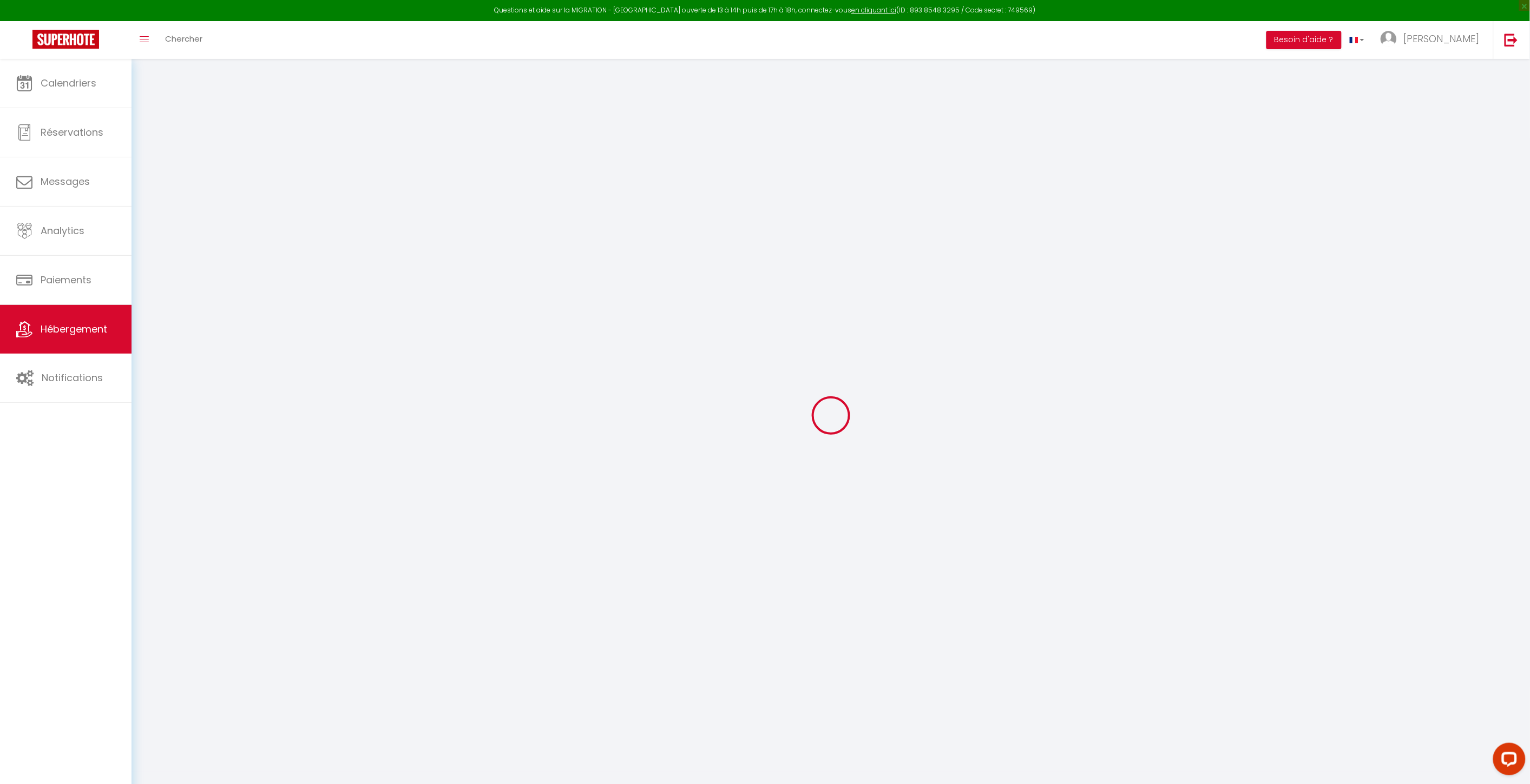
select select
checkbox input "false"
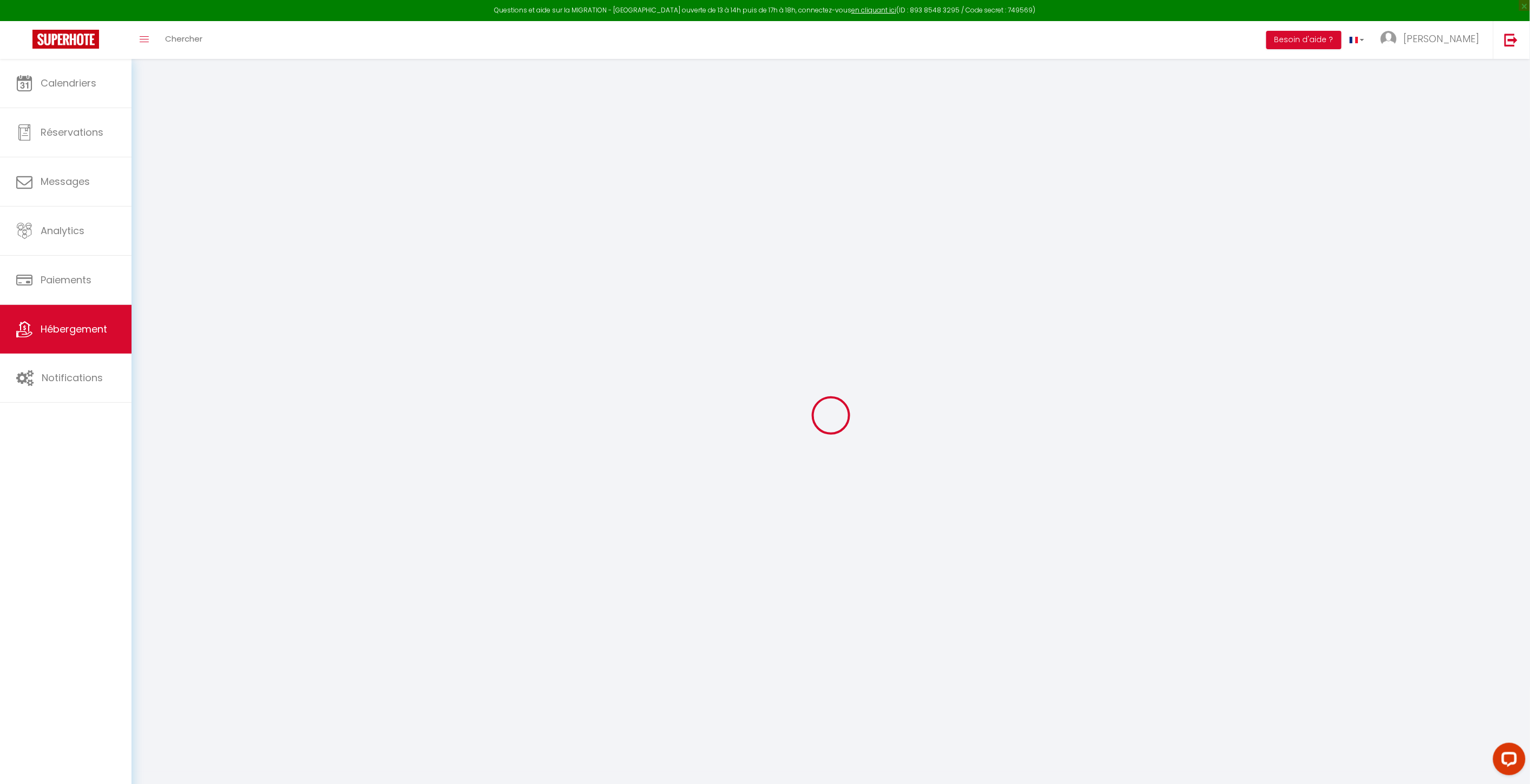
select select
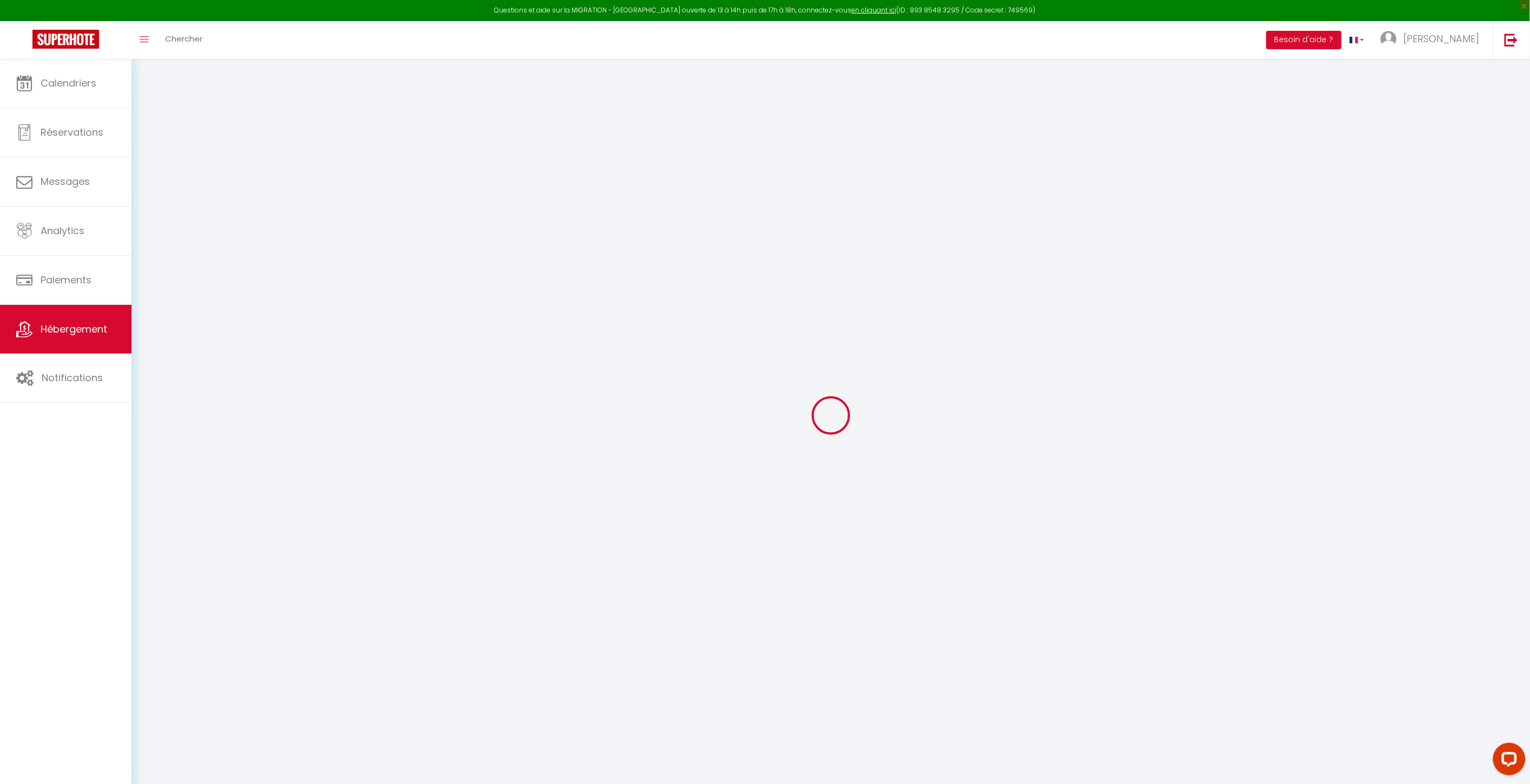
select select
checkbox input "false"
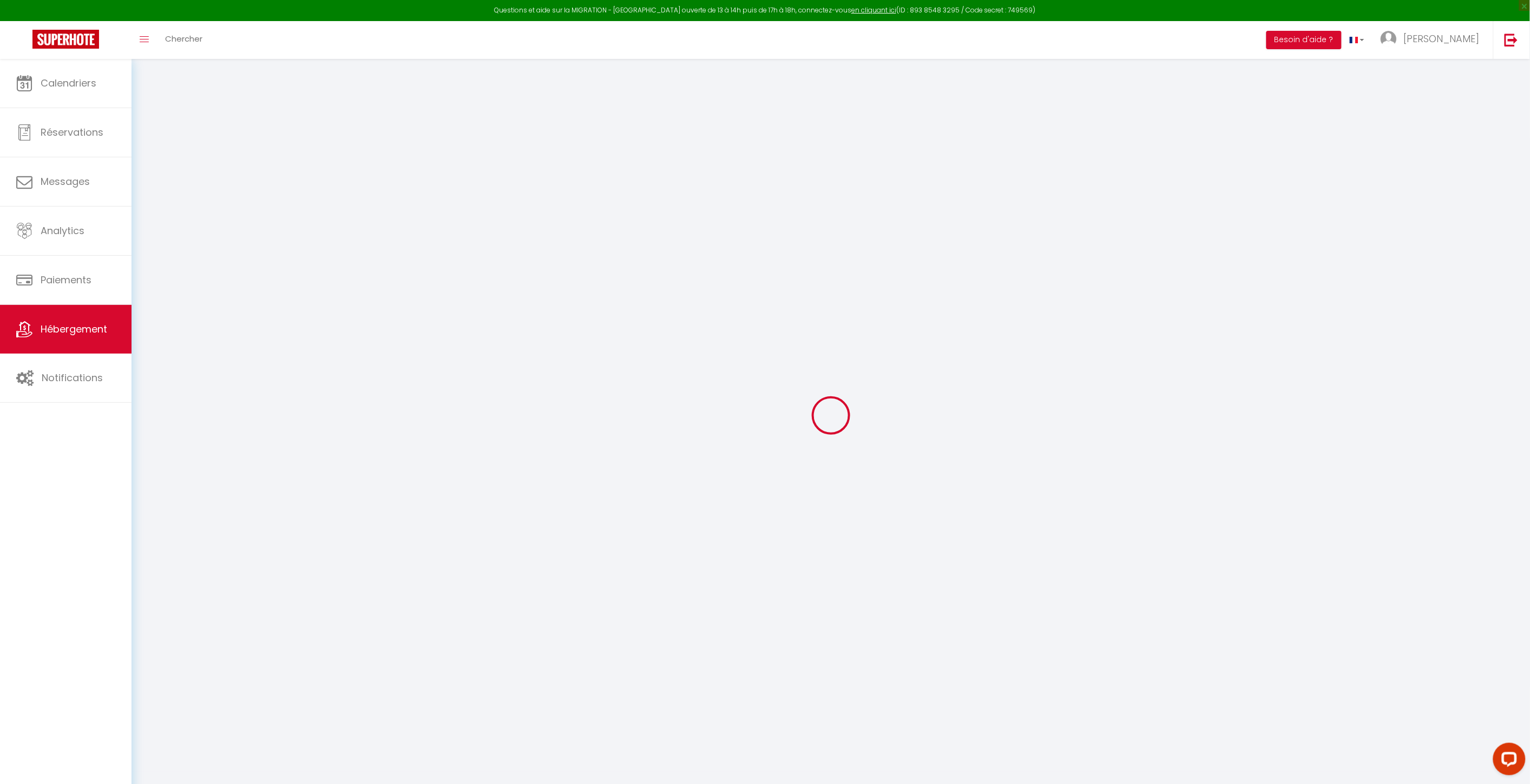
checkbox input "false"
select select
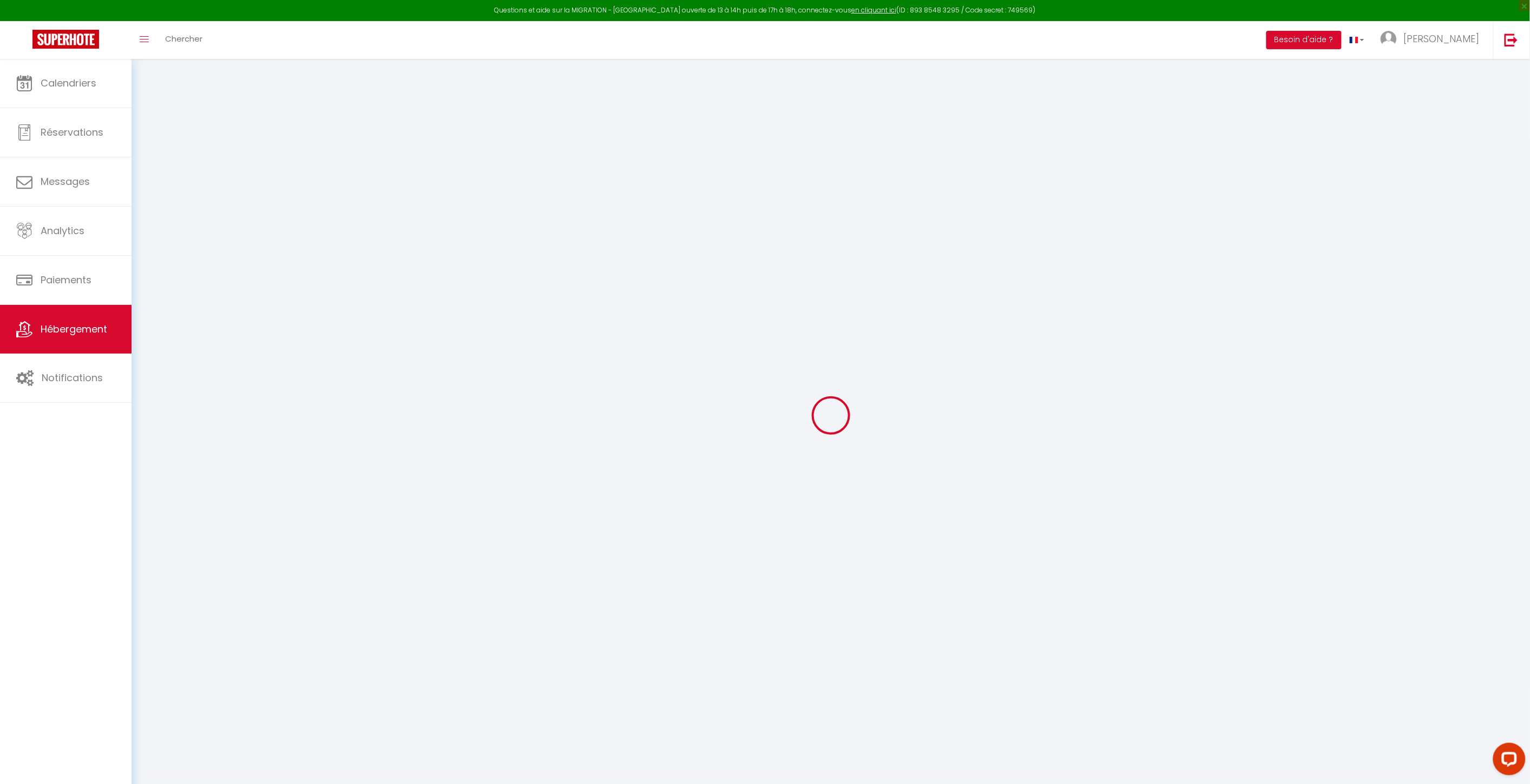
select select
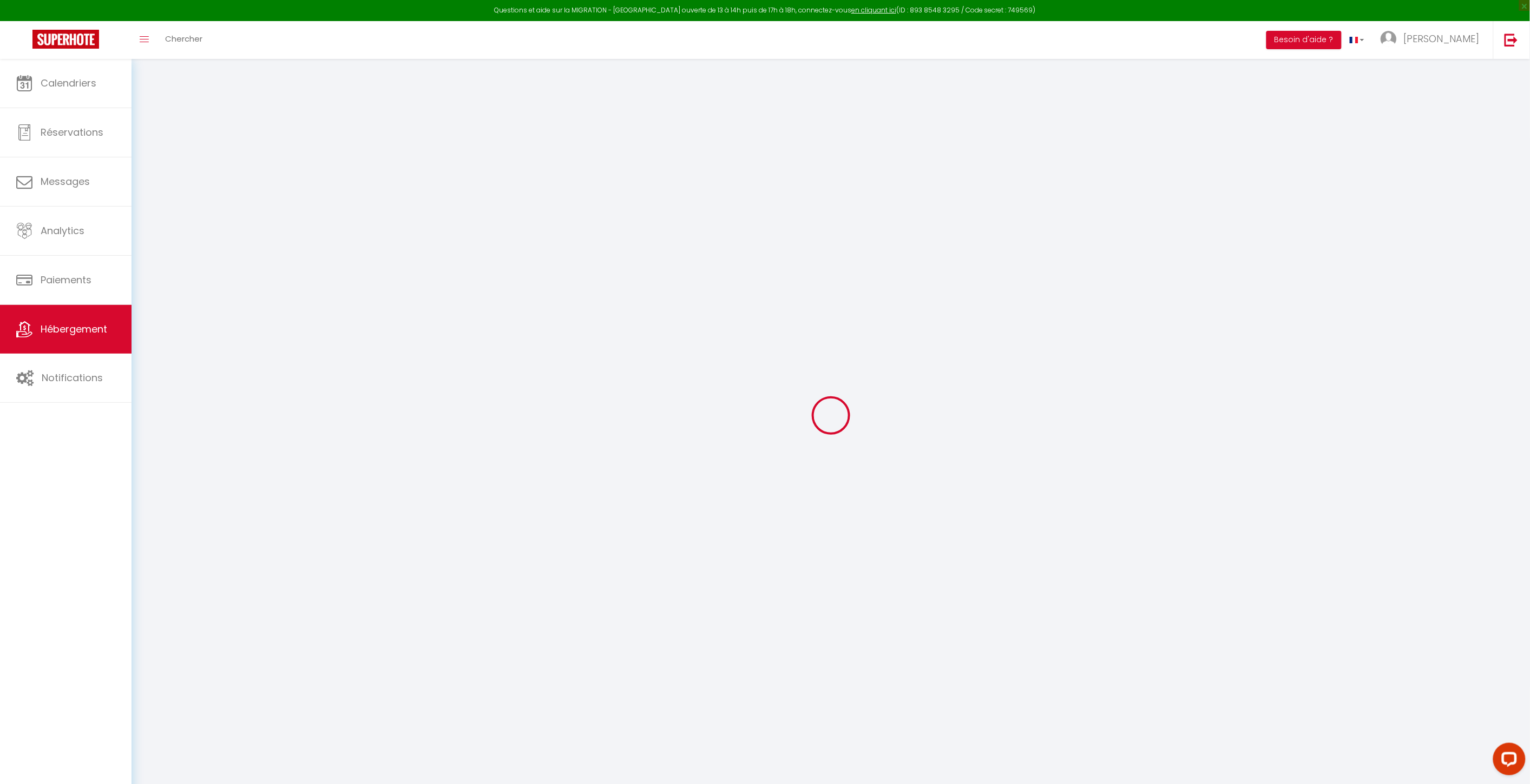
checkbox input "false"
select select
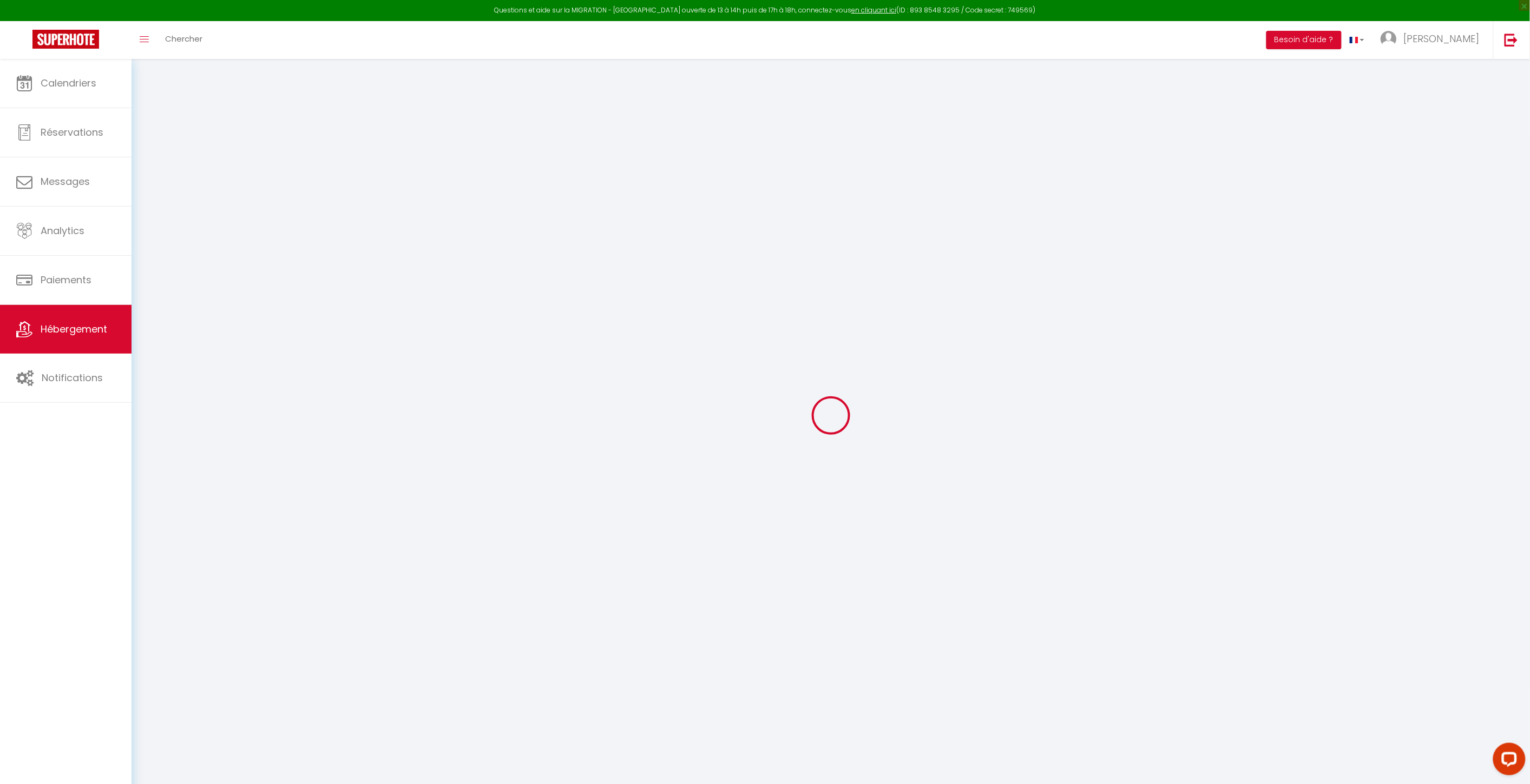
select select
type input "Escale Closeraie"
type input "[PERSON_NAME]"
type input "[GEOGRAPHIC_DATA]"
type input "[STREET_ADDRESS]"
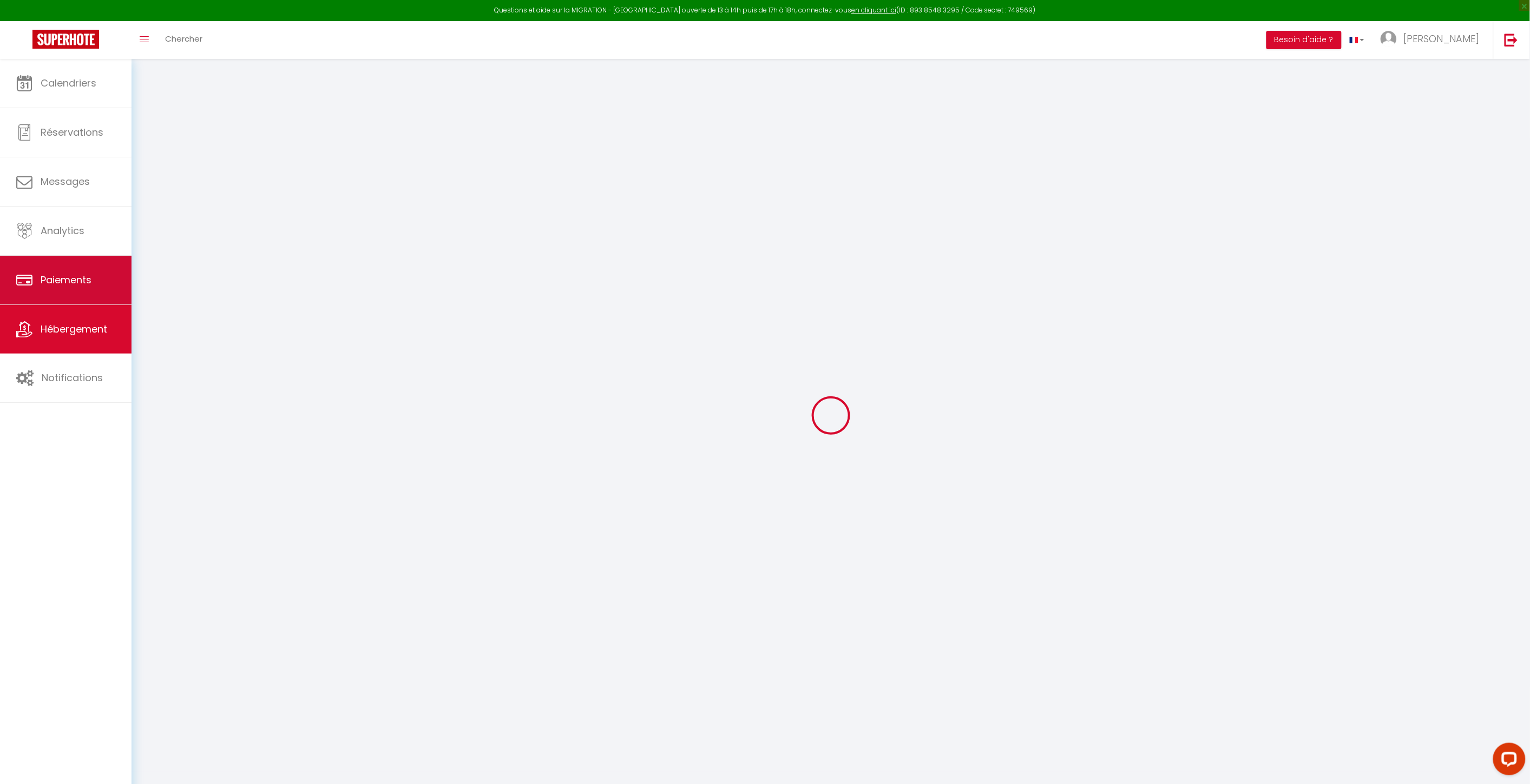
type input "65100"
type input "Lourdes"
select select "4"
select select "0"
type input "300"
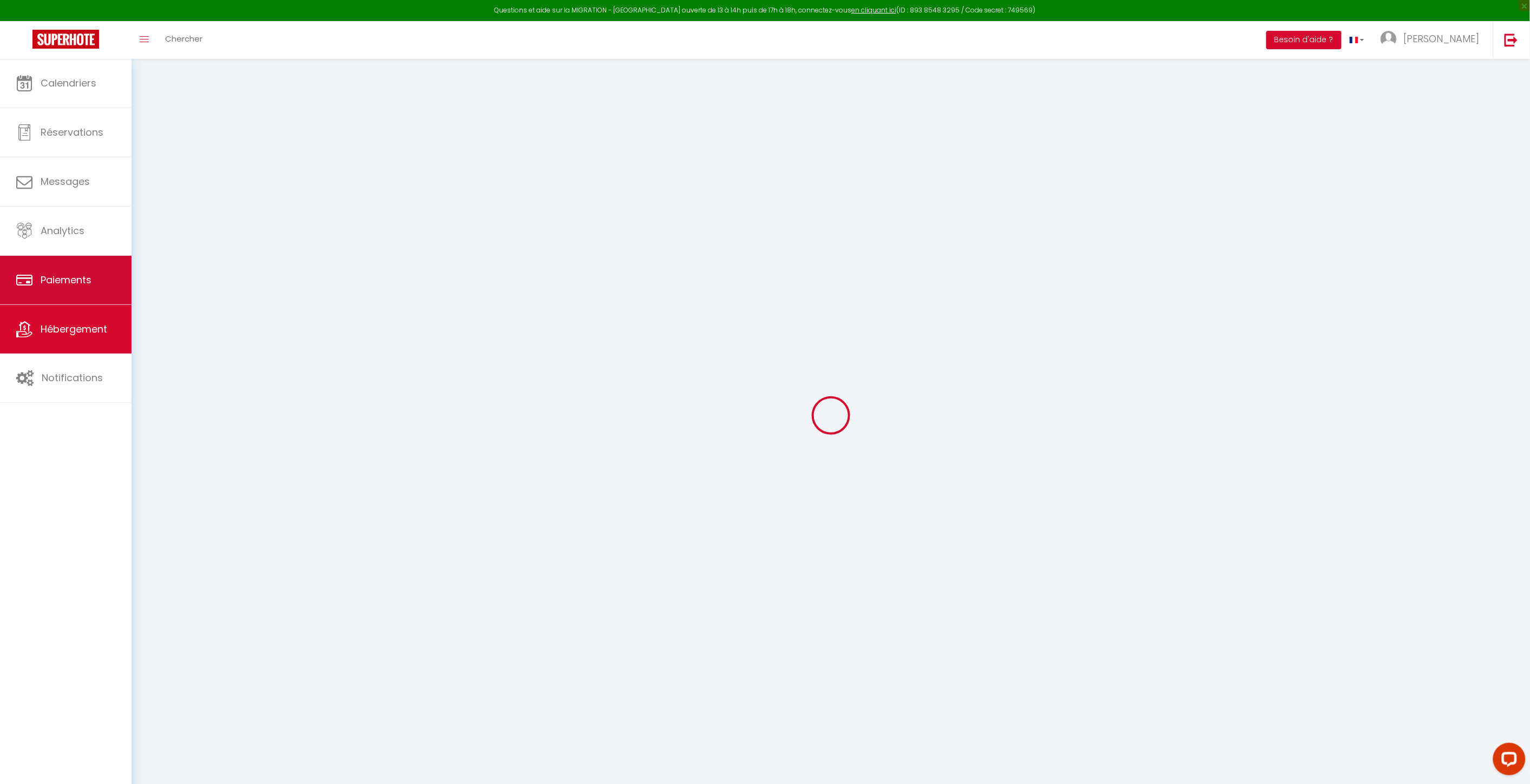
type input "38"
type input "7.20"
type input "6.62"
type input "300"
select select
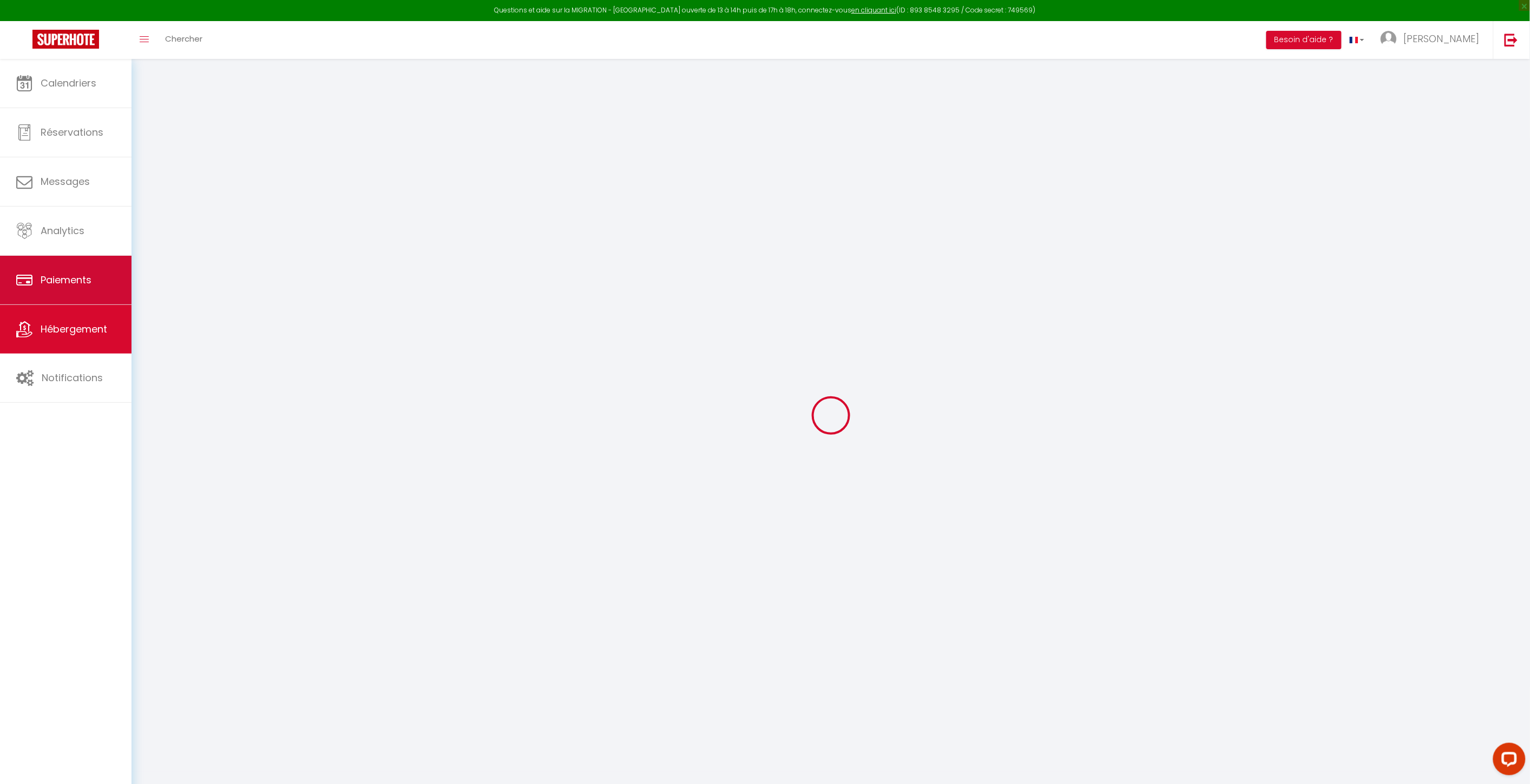
select select
type input "[STREET_ADDRESS]"
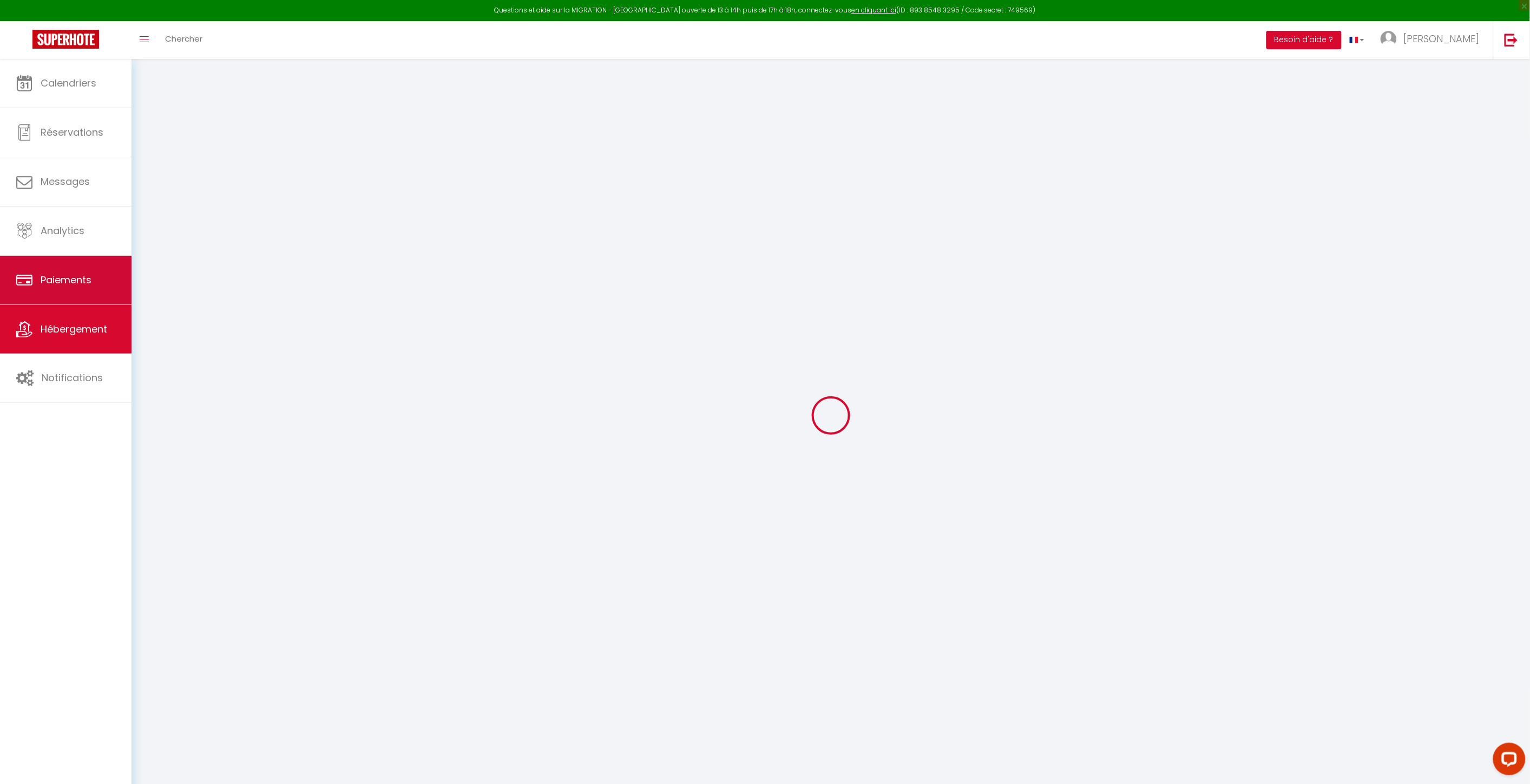
type input "65100"
type input "Lourdes"
type input "[EMAIL_ADDRESS][DOMAIN_NAME]"
select select "14635"
checkbox input "false"
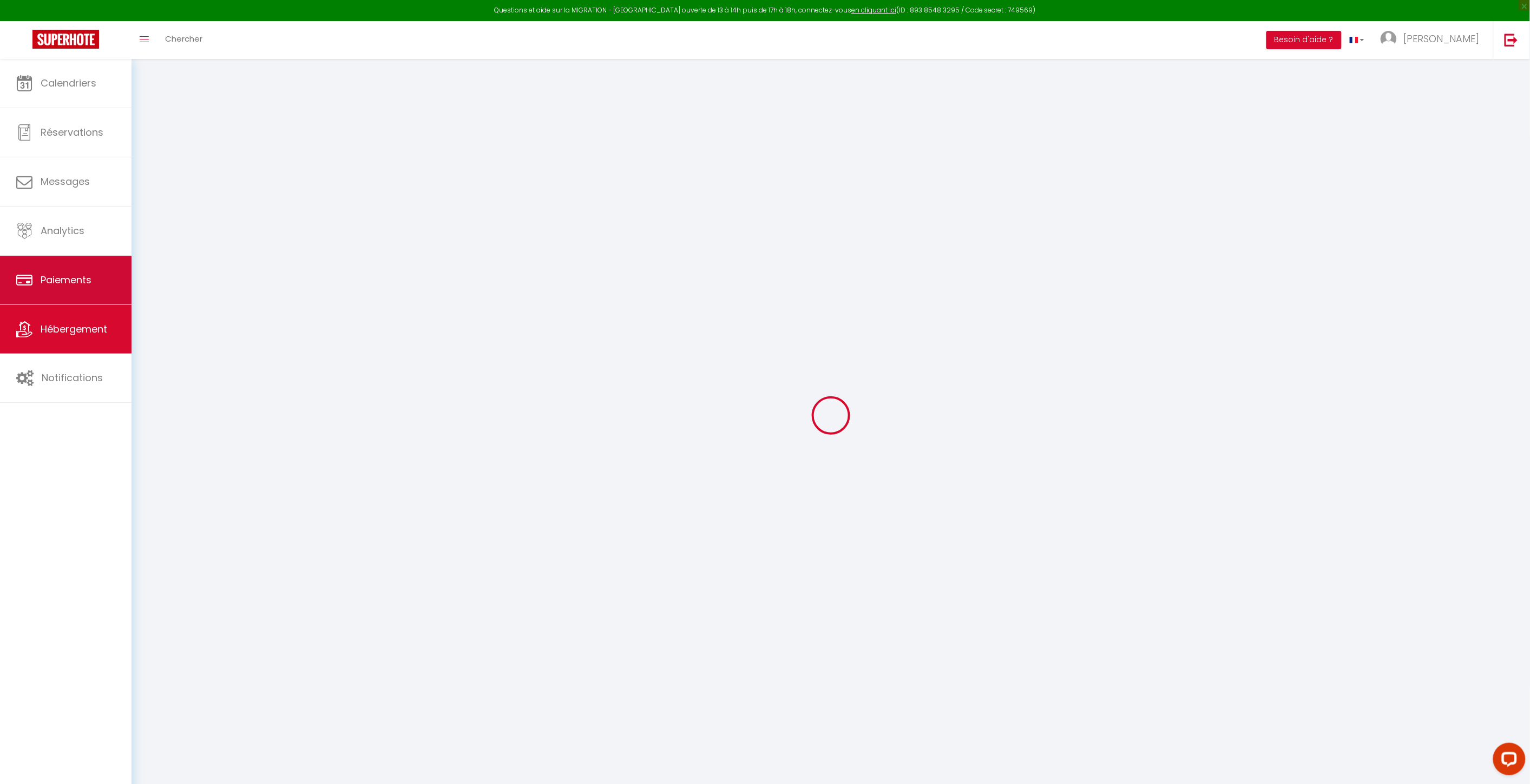
checkbox input "false"
radio input "true"
type input "0"
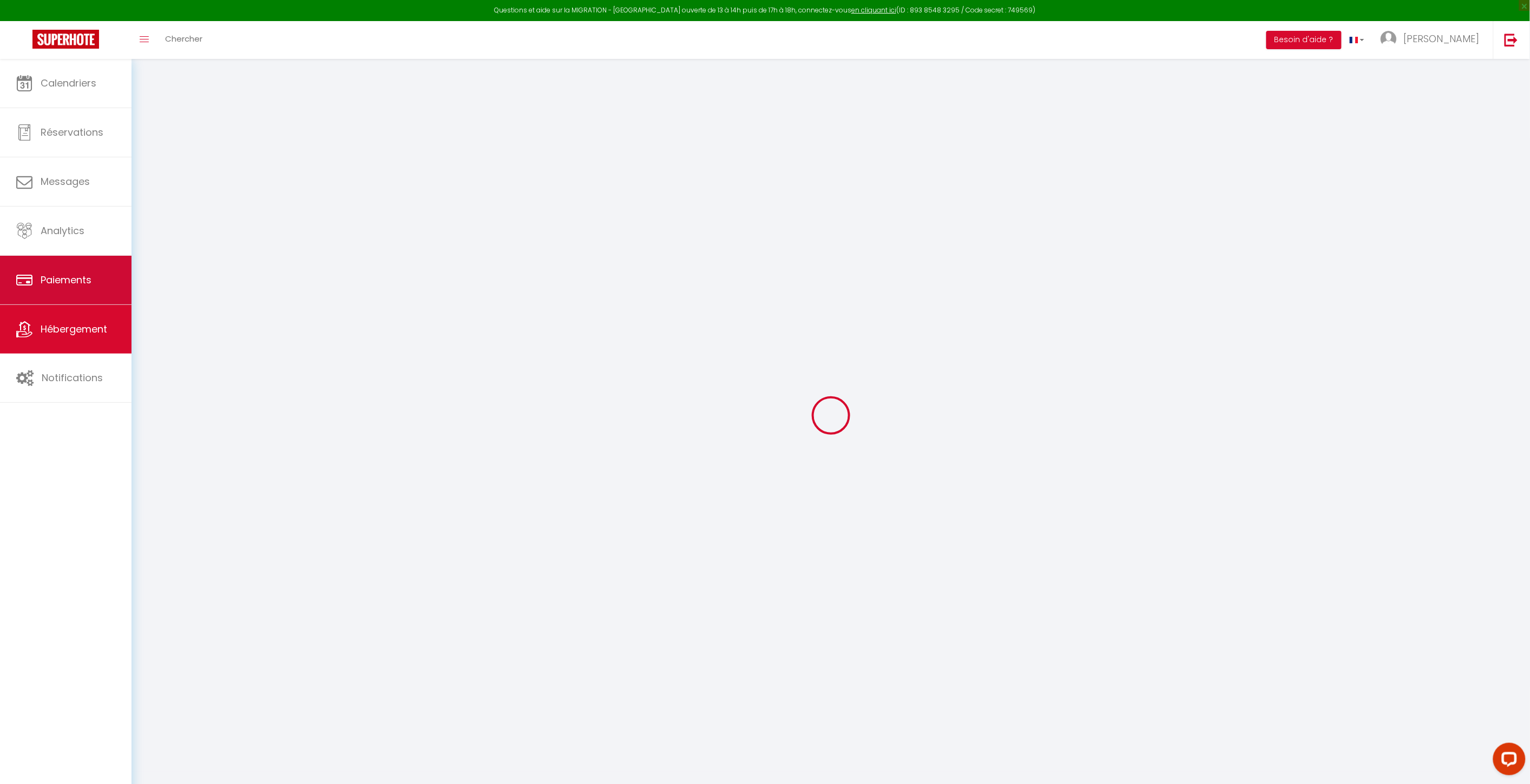
type input "0"
select select
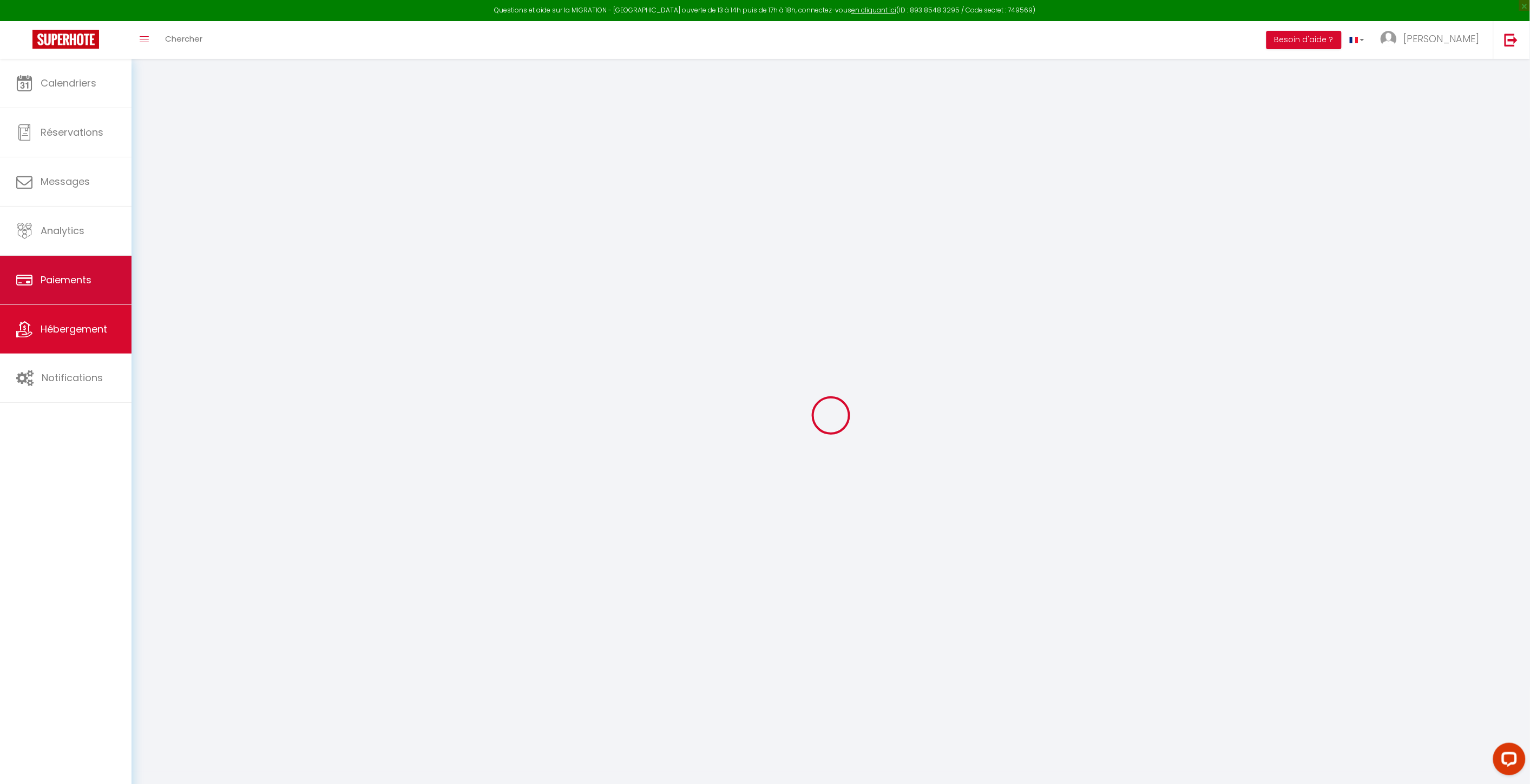
select select
checkbox input "false"
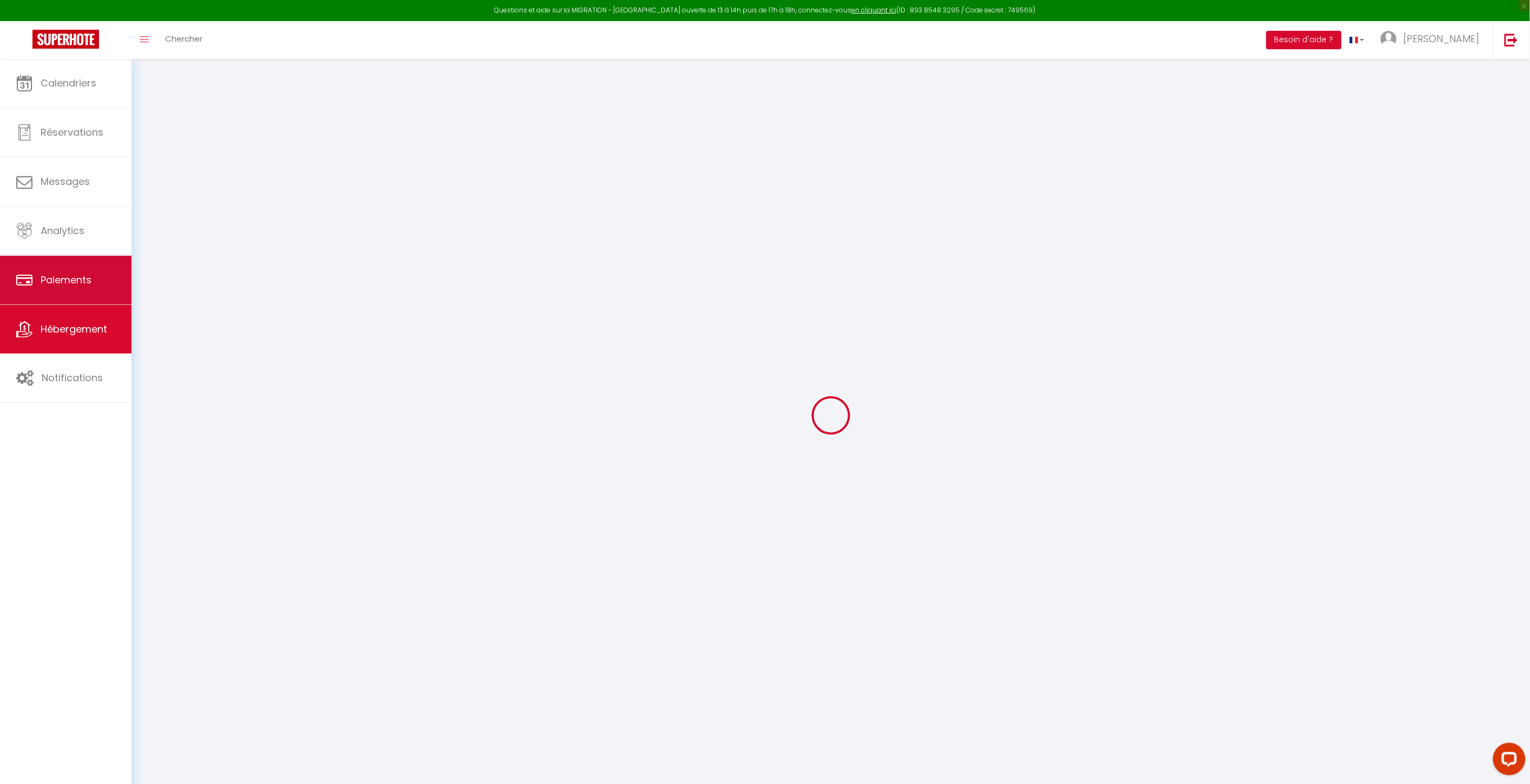
checkbox input "false"
select select "19103"
select select
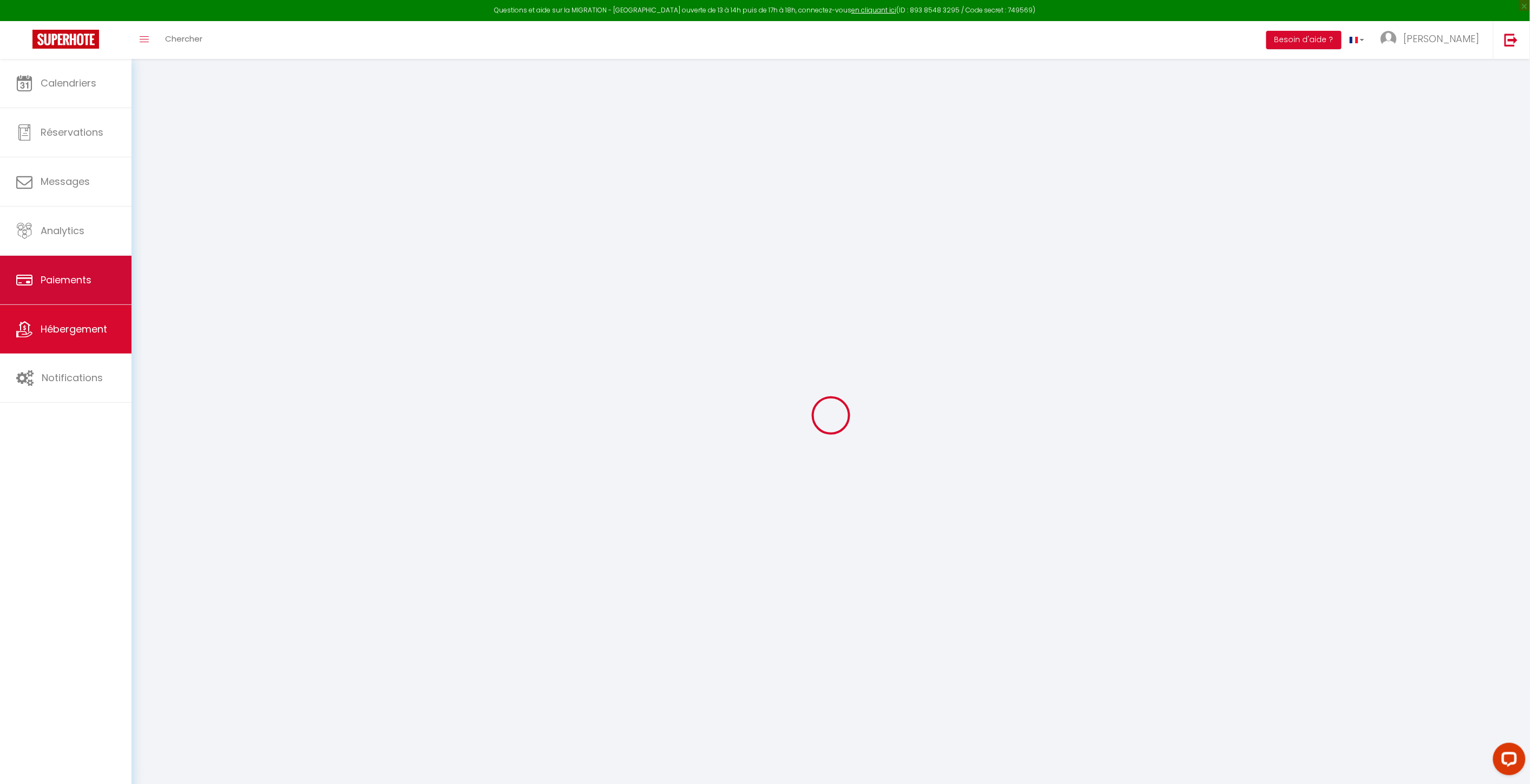
select select
checkbox input "false"
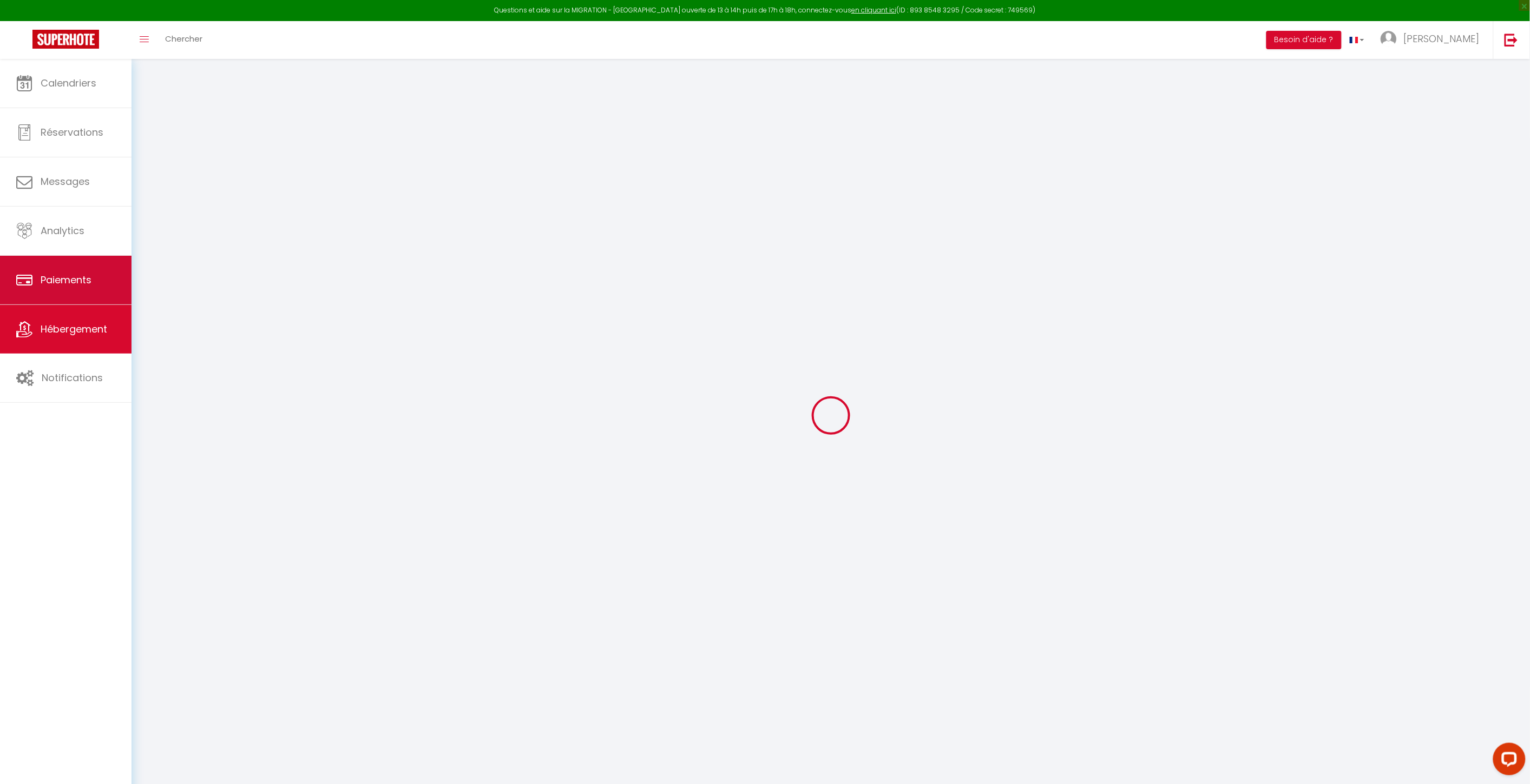
checkbox input "false"
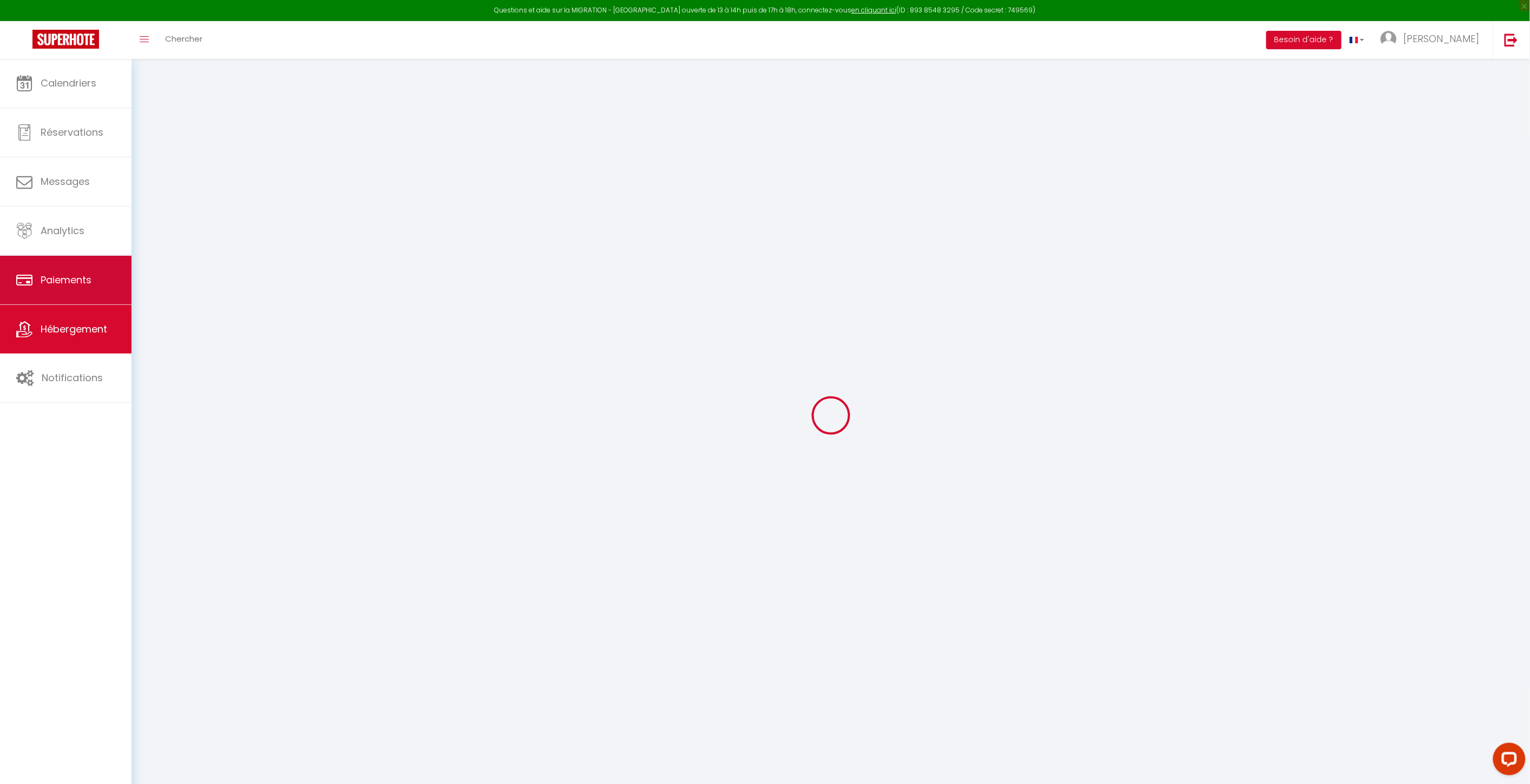
checkbox input "false"
select select "16:00"
select select "21:00"
select select "10:00"
select select "30"
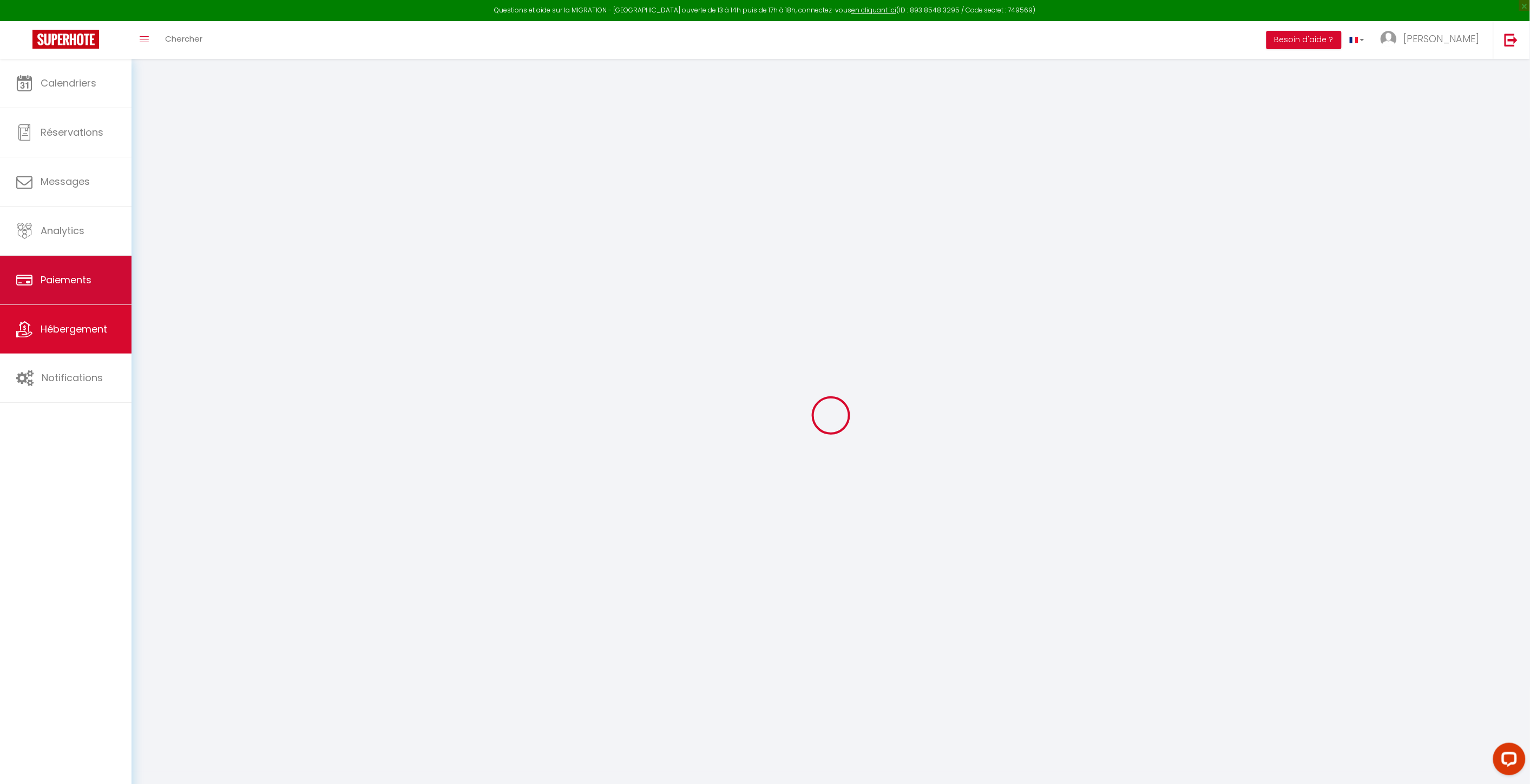
select select "120"
checkbox input "false"
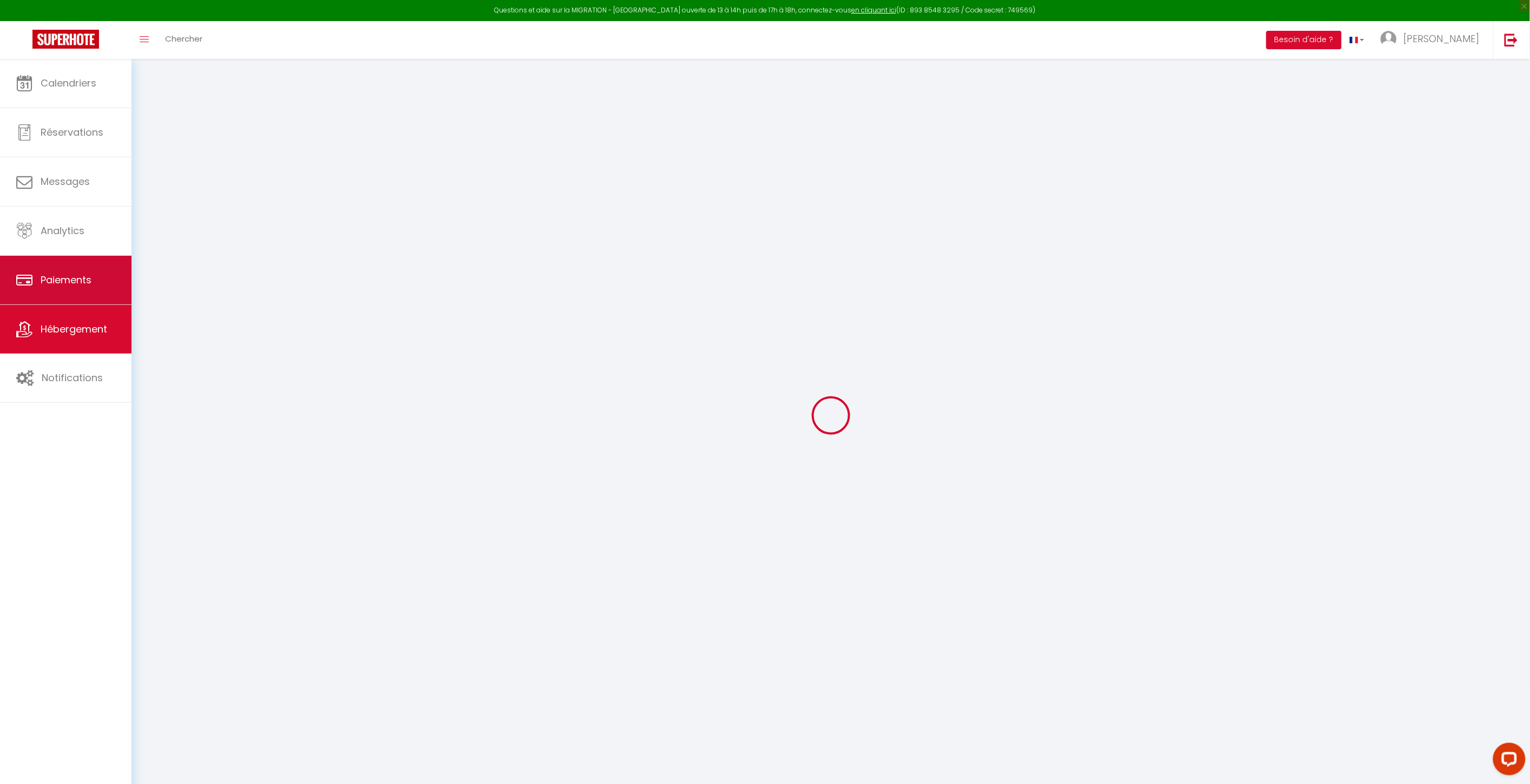
checkbox input "false"
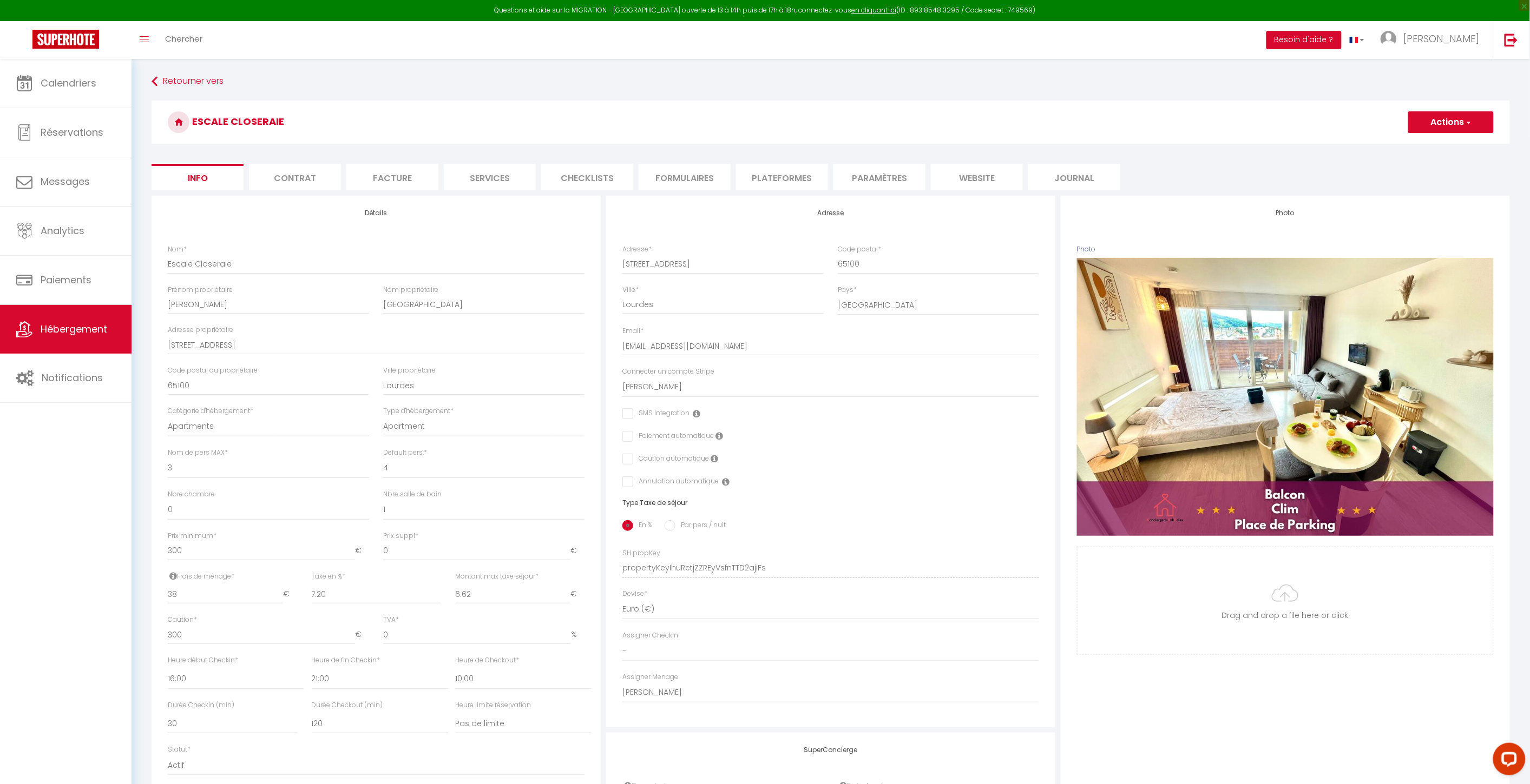
checkbox input "false"
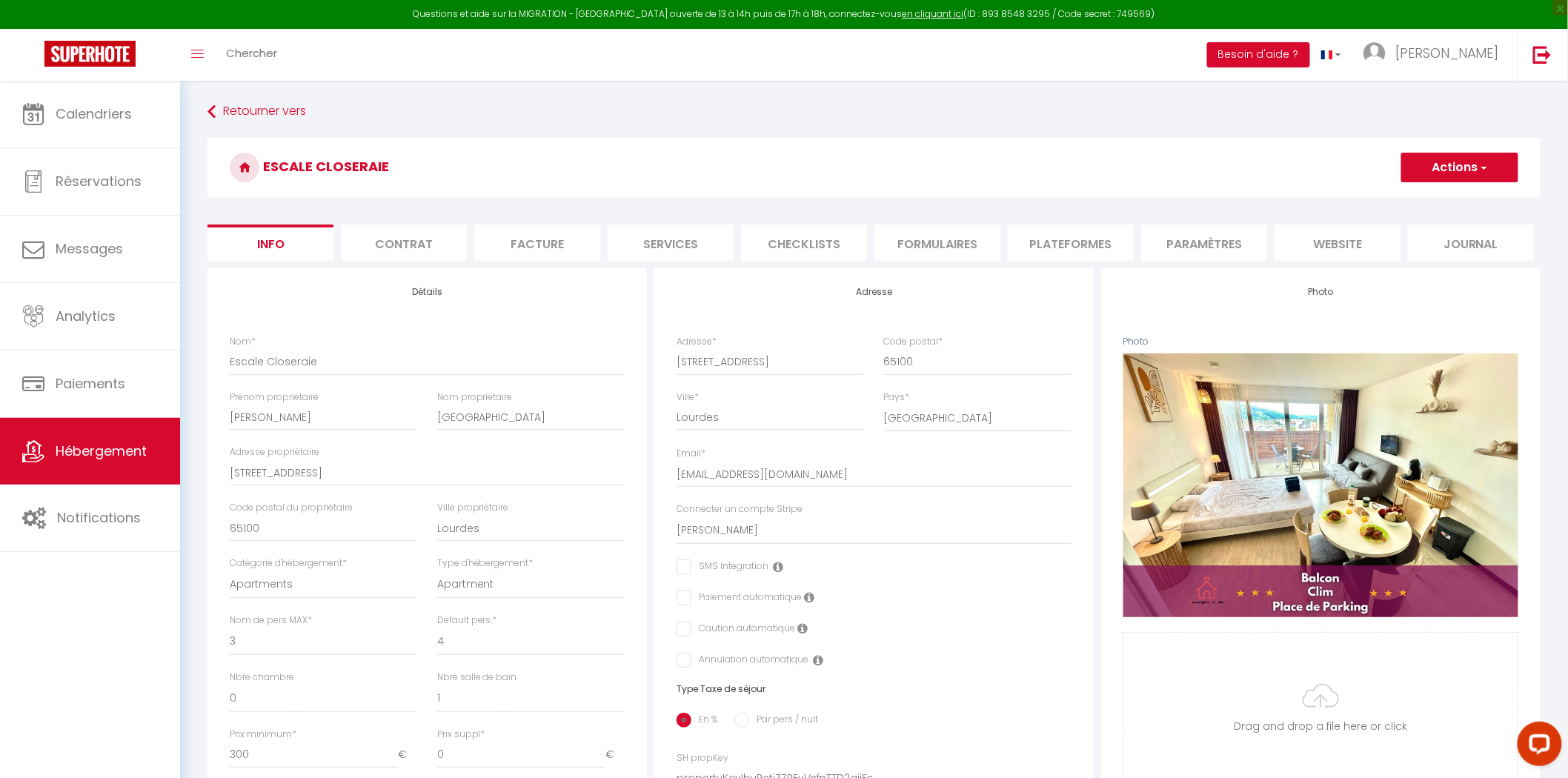
click at [1229, 236] on li "Paramètres" at bounding box center [1204, 242] width 126 height 36
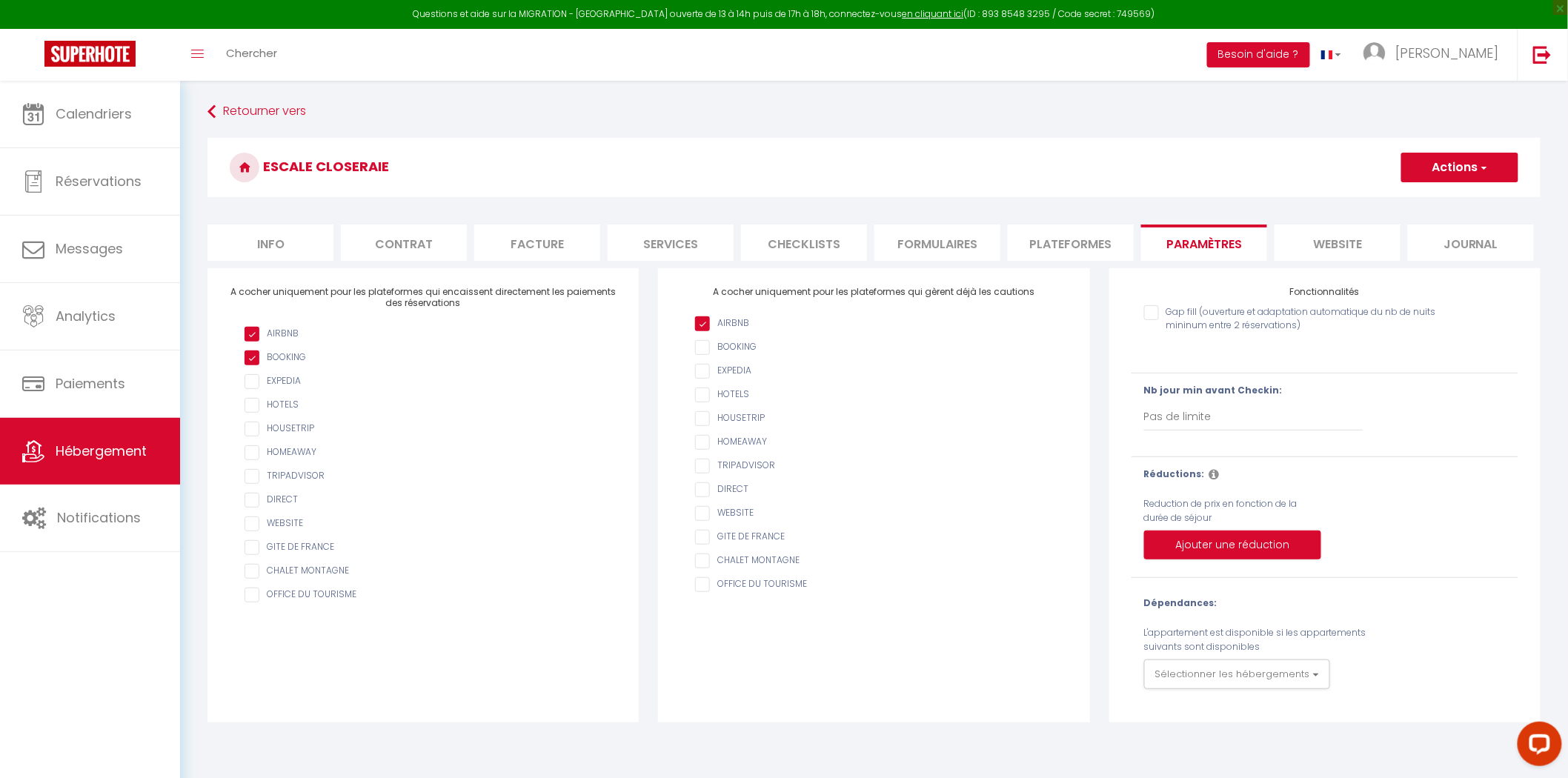
click at [1009, 237] on li "Plateformes" at bounding box center [1071, 242] width 126 height 36
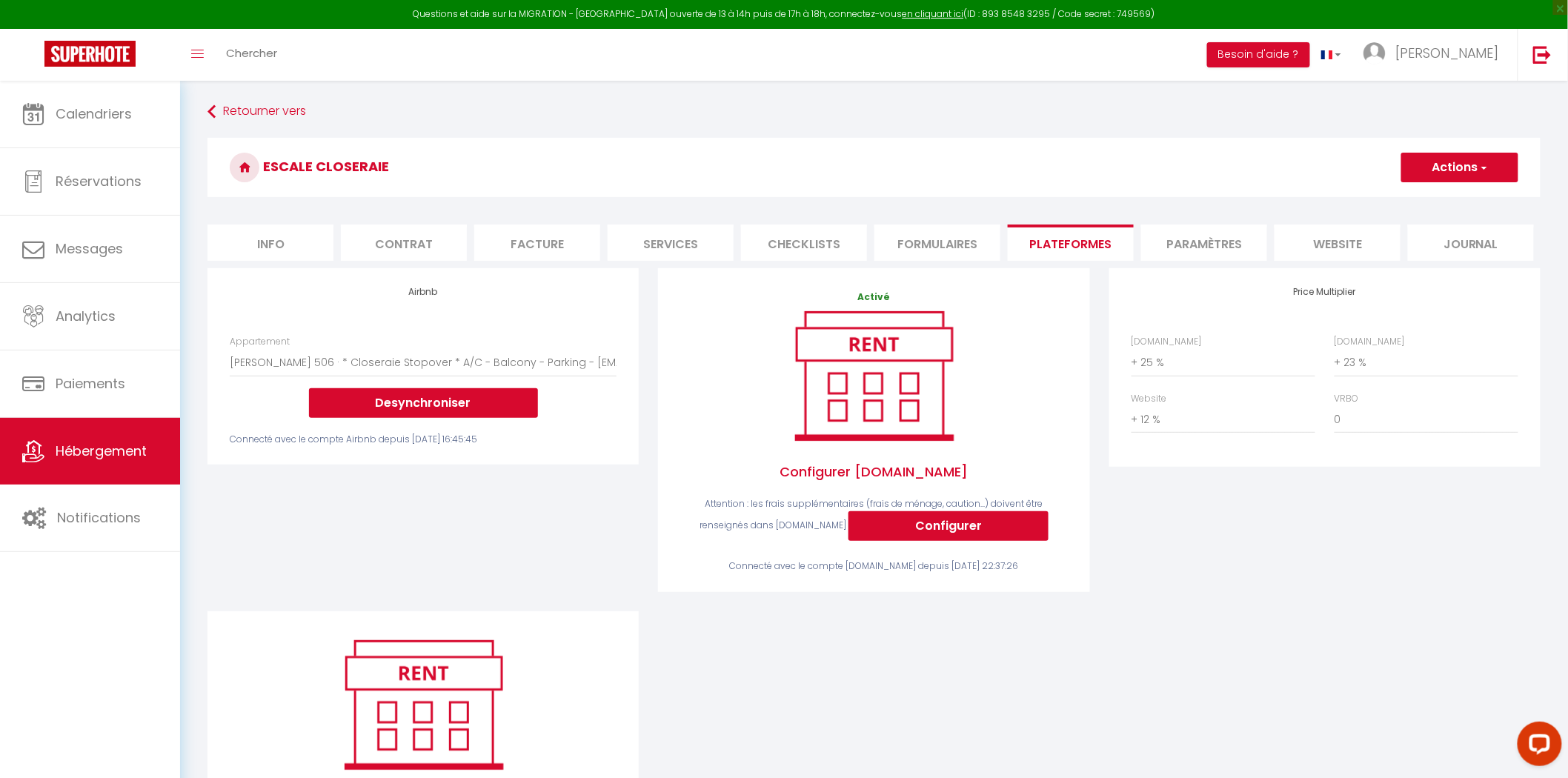
click at [349, 247] on li "Contrat" at bounding box center [404, 242] width 126 height 36
checkbox input "false"
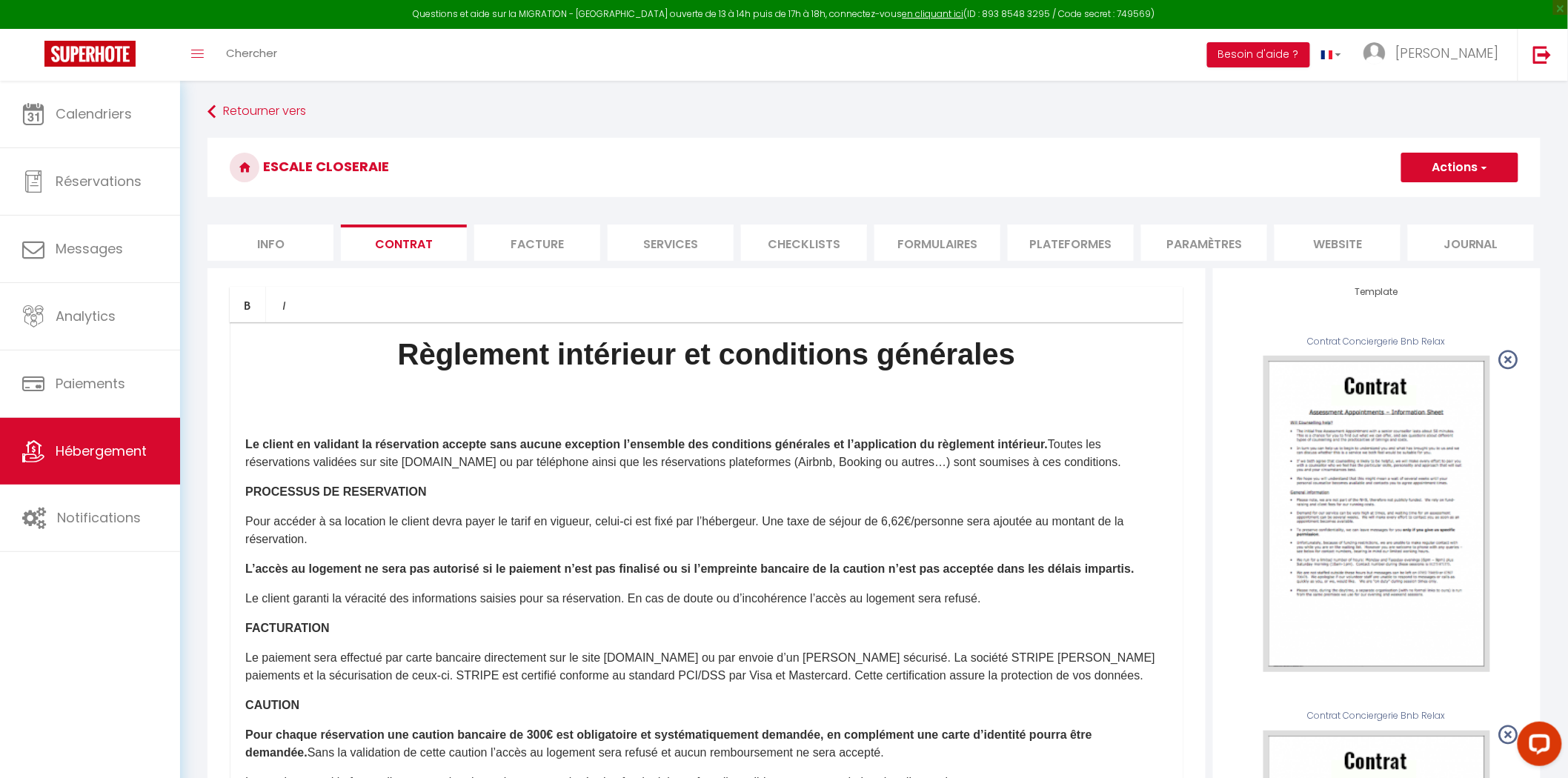
drag, startPoint x: 299, startPoint y: 241, endPoint x: 339, endPoint y: 253, distance: 41.8
click at [300, 241] on li "Info" at bounding box center [271, 242] width 126 height 36
checkbox input "false"
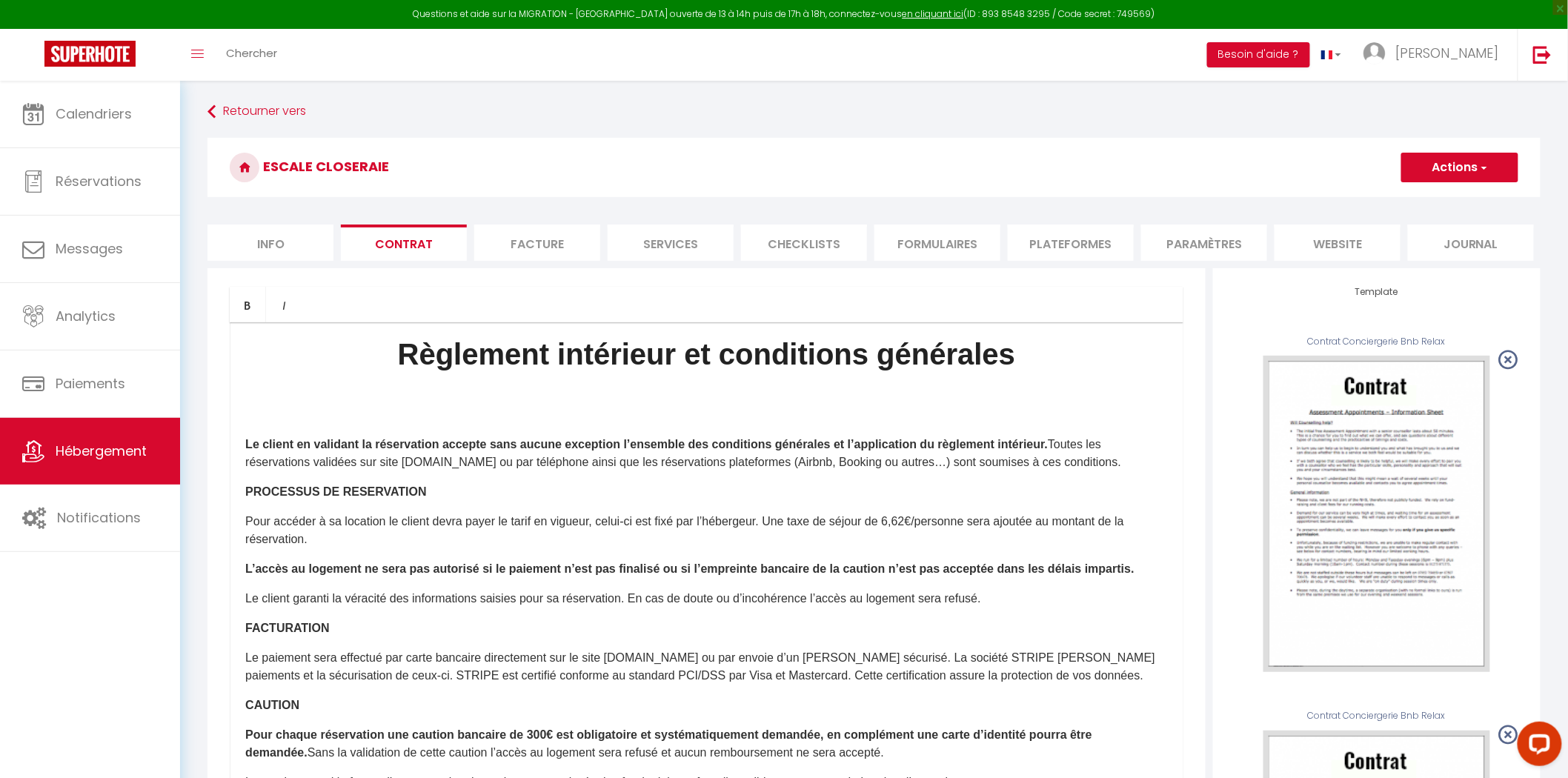
checkbox input "false"
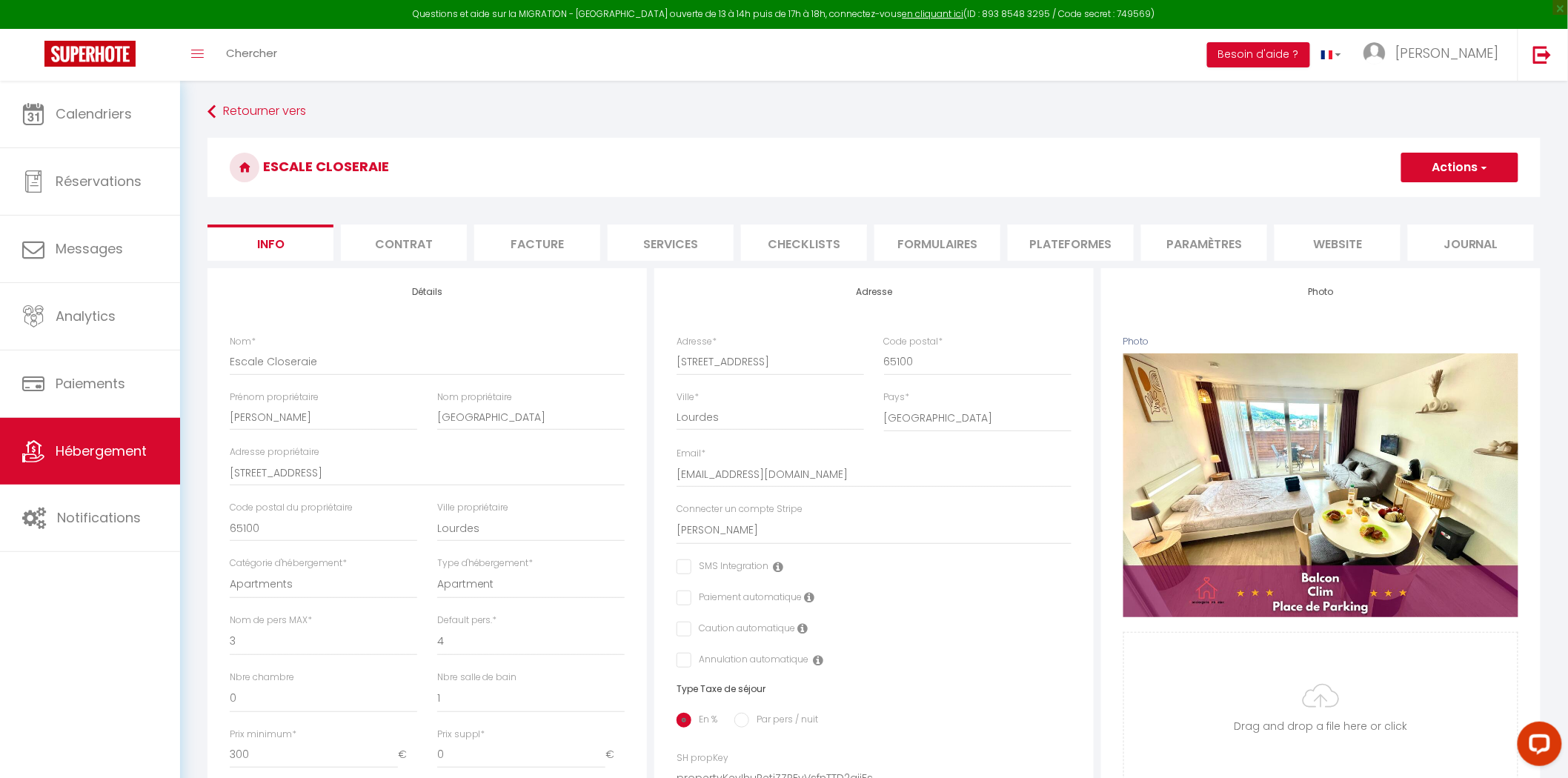
click at [464, 239] on li "Contrat" at bounding box center [404, 242] width 126 height 36
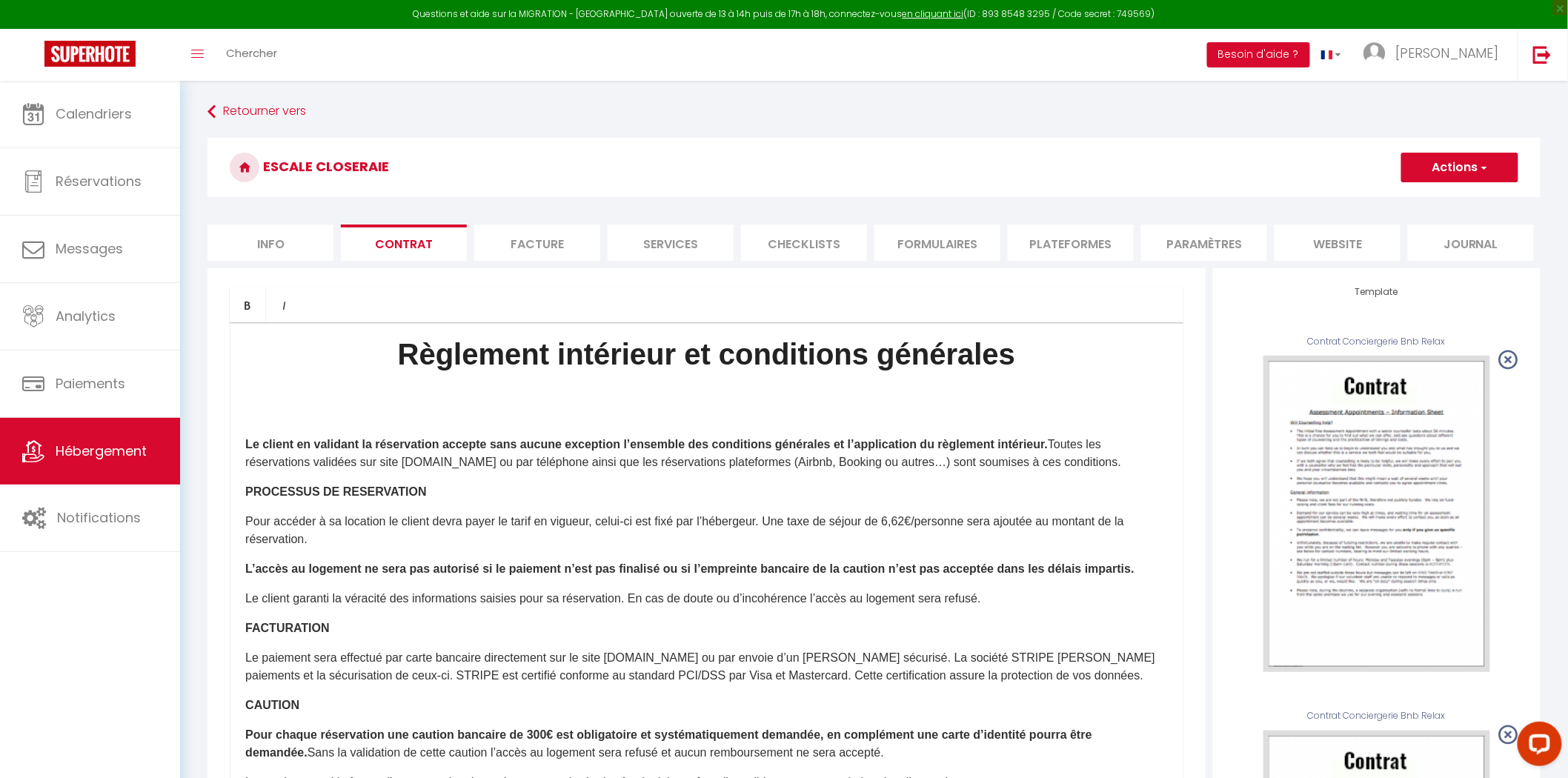
click at [549, 219] on form "Escale Closeraie Actions Enregistrer Sauvegarder en tant que modèle Info Contra…" at bounding box center [874, 789] width 1332 height 1302
click at [550, 240] on li "Facture" at bounding box center [537, 242] width 126 height 36
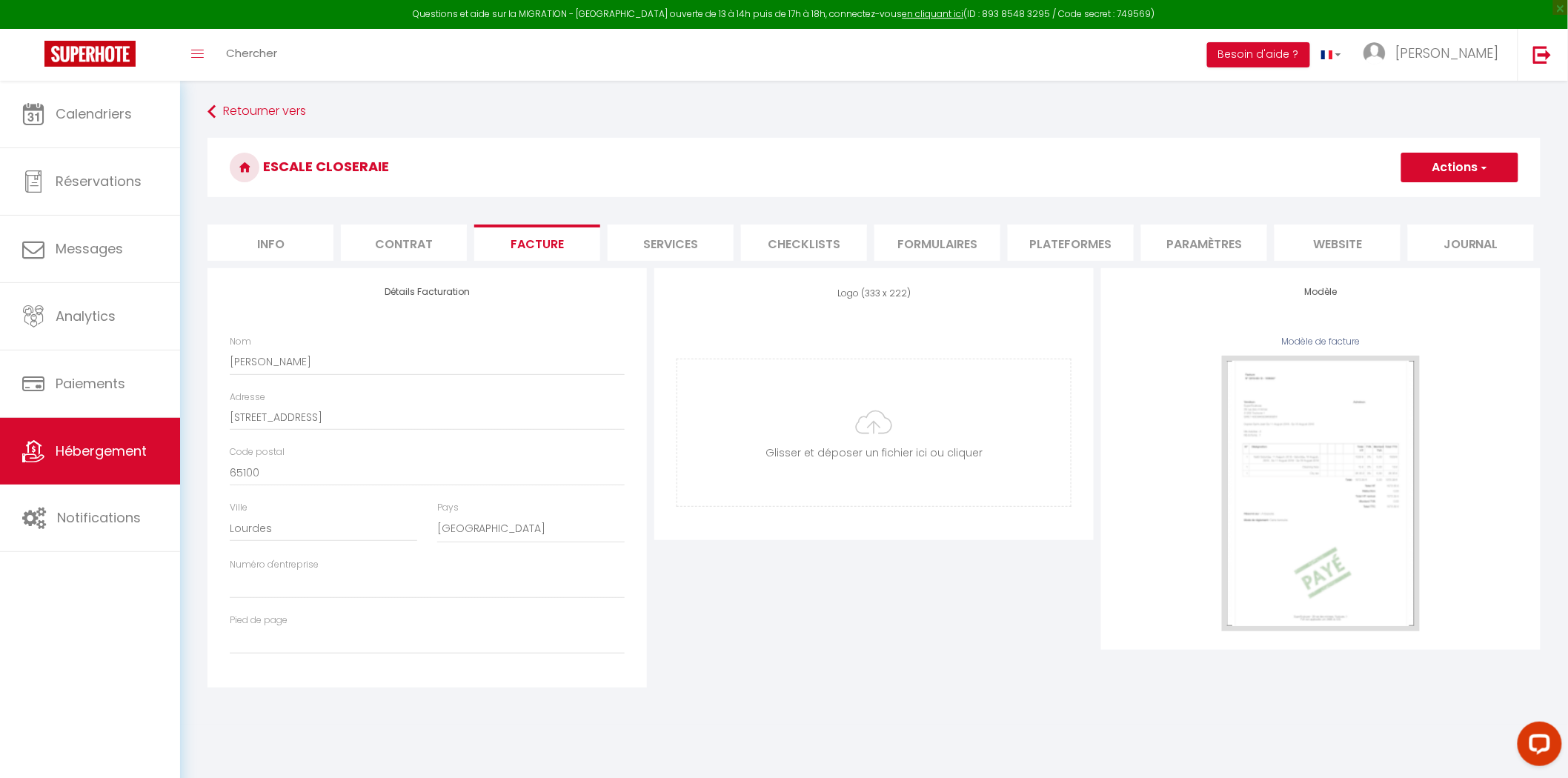
click at [674, 238] on li "Services" at bounding box center [671, 242] width 126 height 36
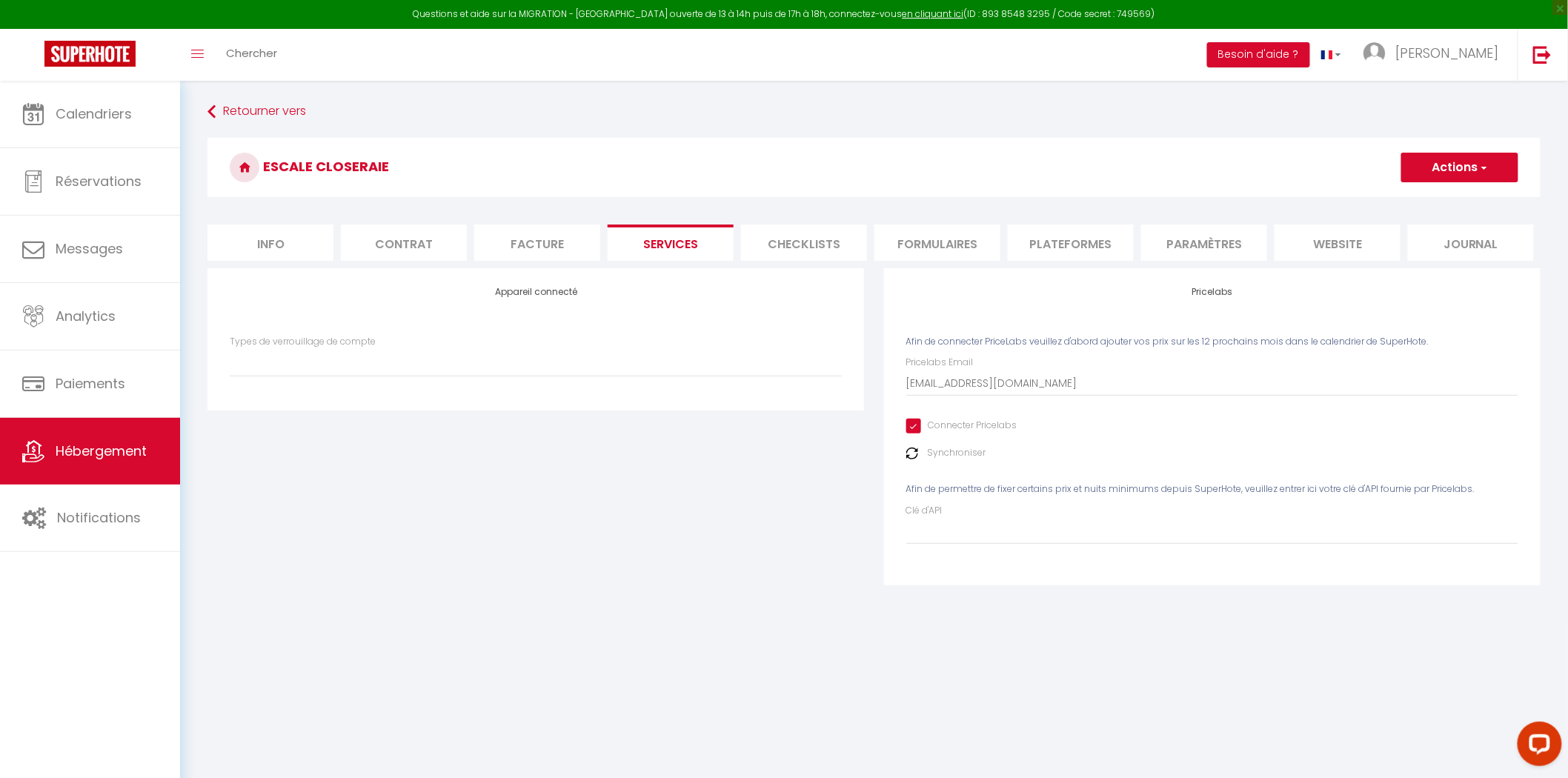
click at [541, 236] on li "Facture" at bounding box center [537, 242] width 126 height 36
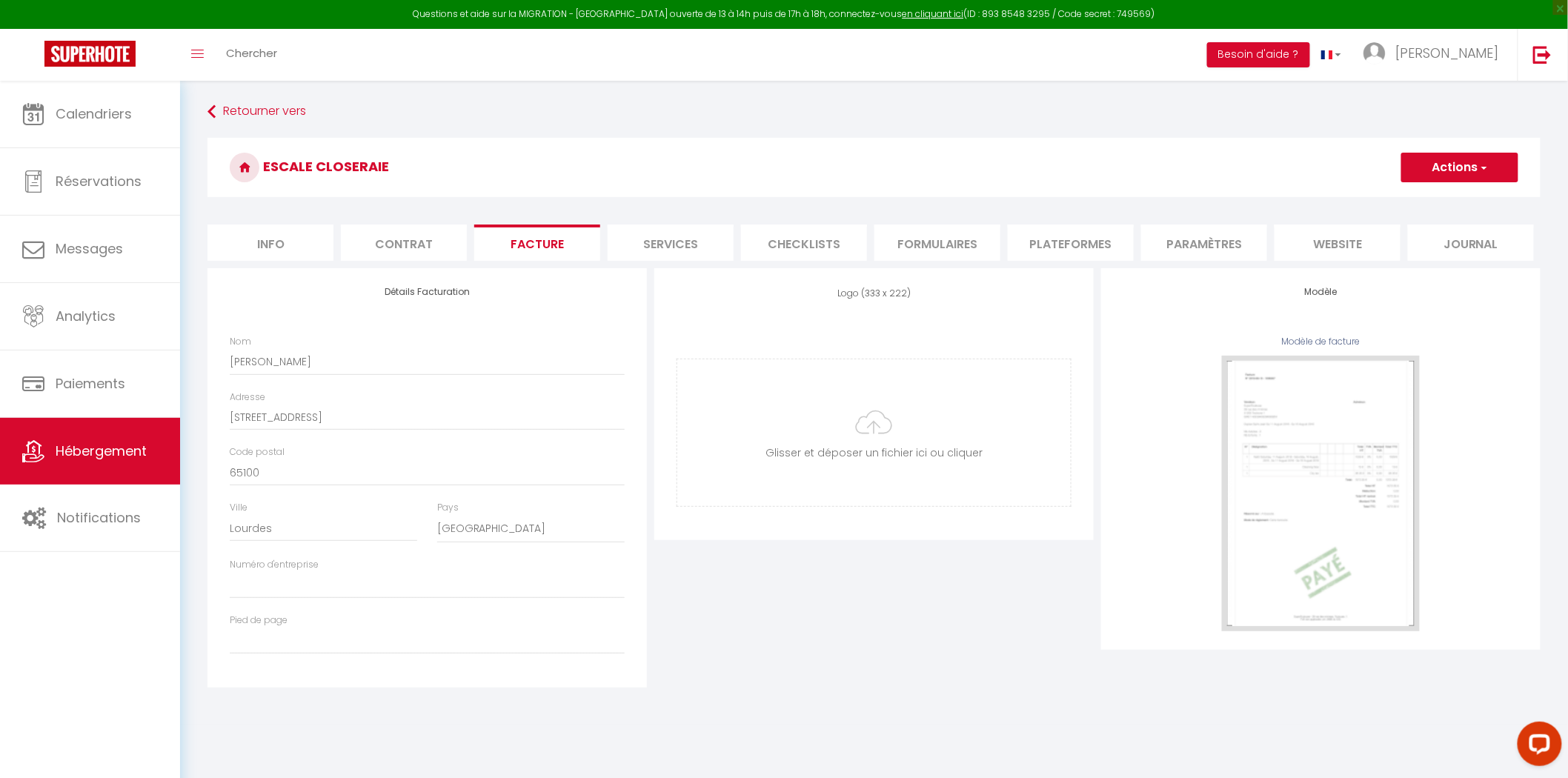
click at [684, 246] on li "Services" at bounding box center [671, 242] width 126 height 36
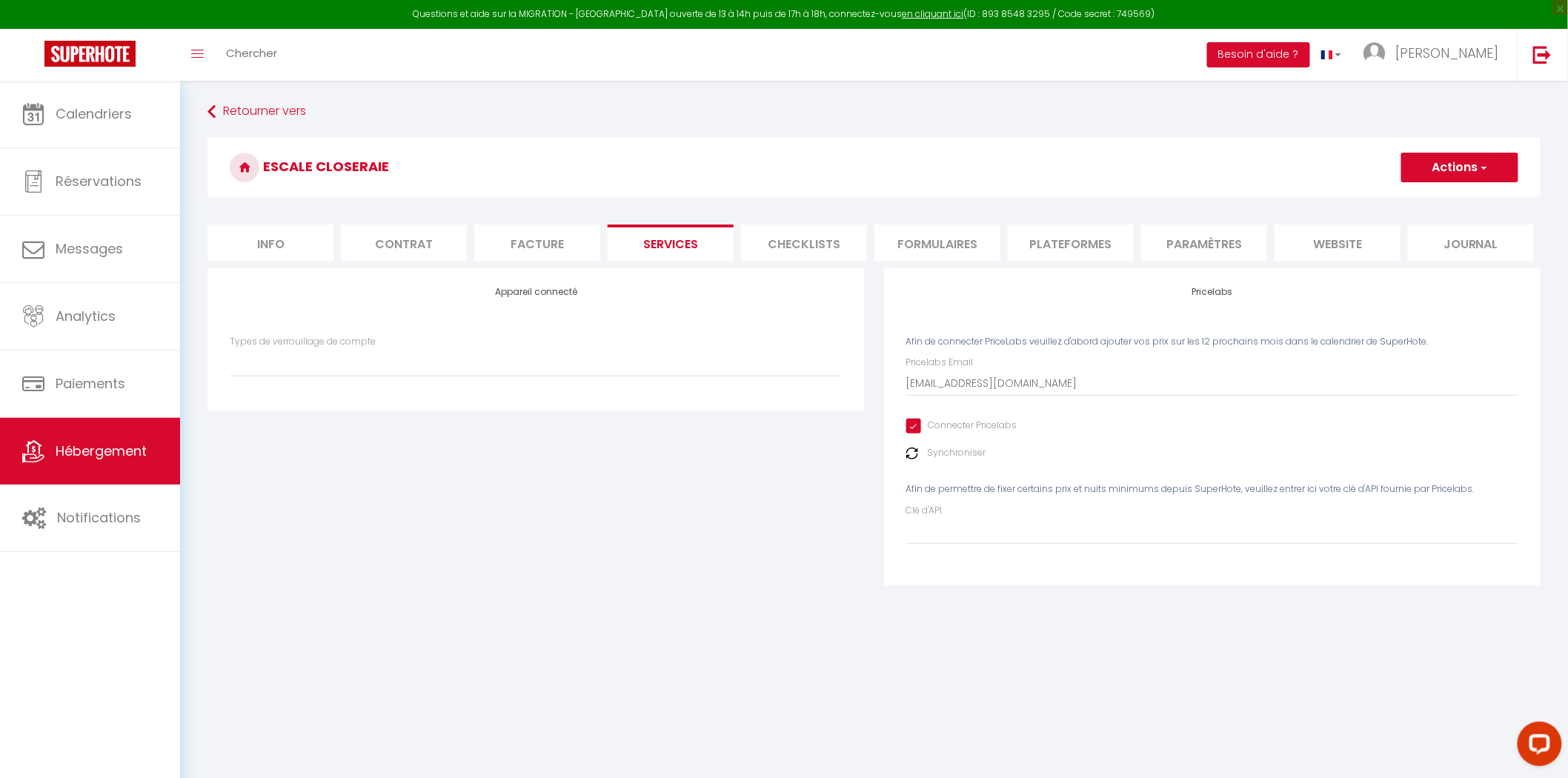
select select
click at [846, 245] on li "Checklists" at bounding box center [804, 242] width 126 height 36
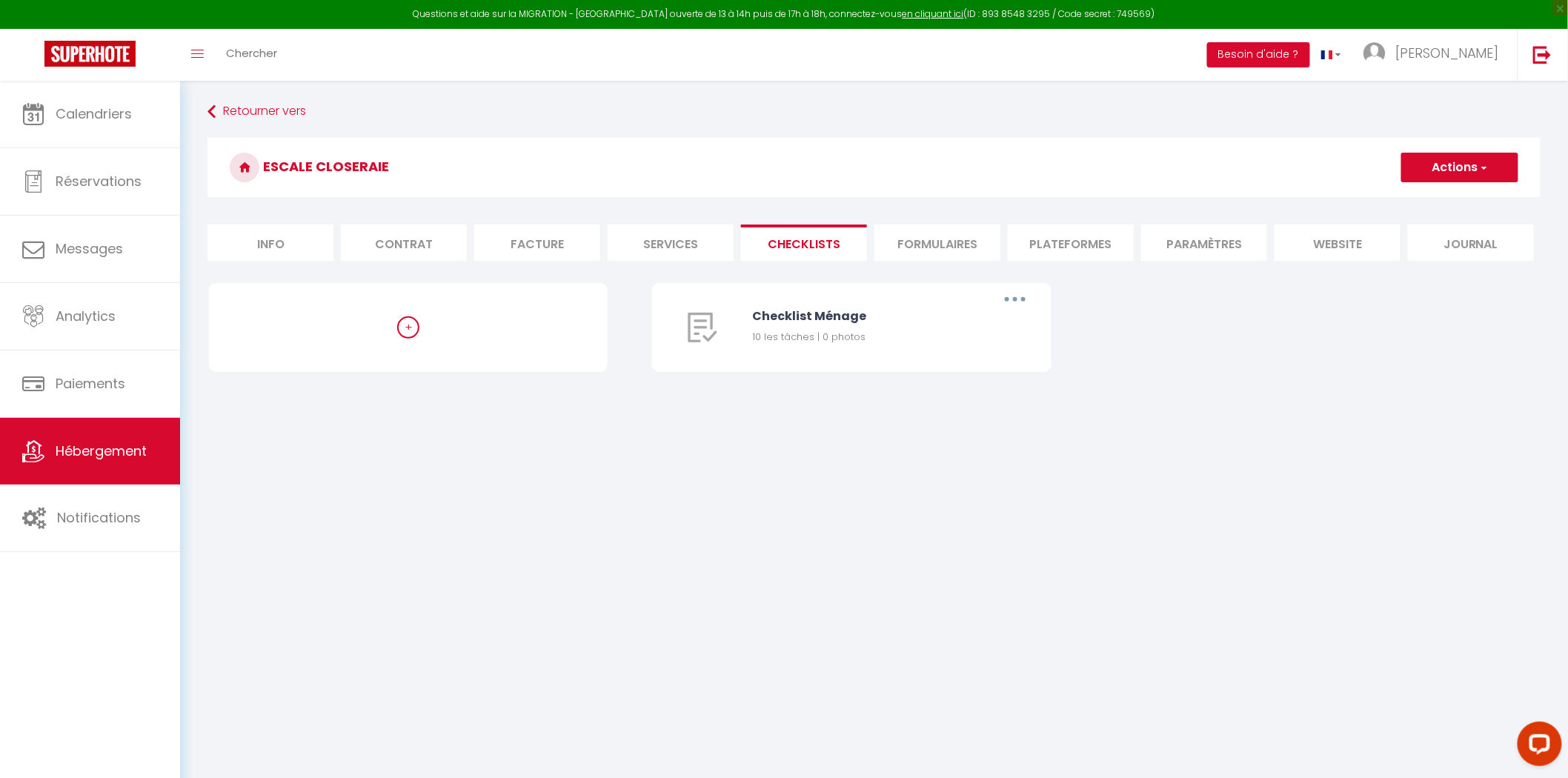
click at [1134, 242] on li "Plateformes" at bounding box center [1071, 242] width 126 height 36
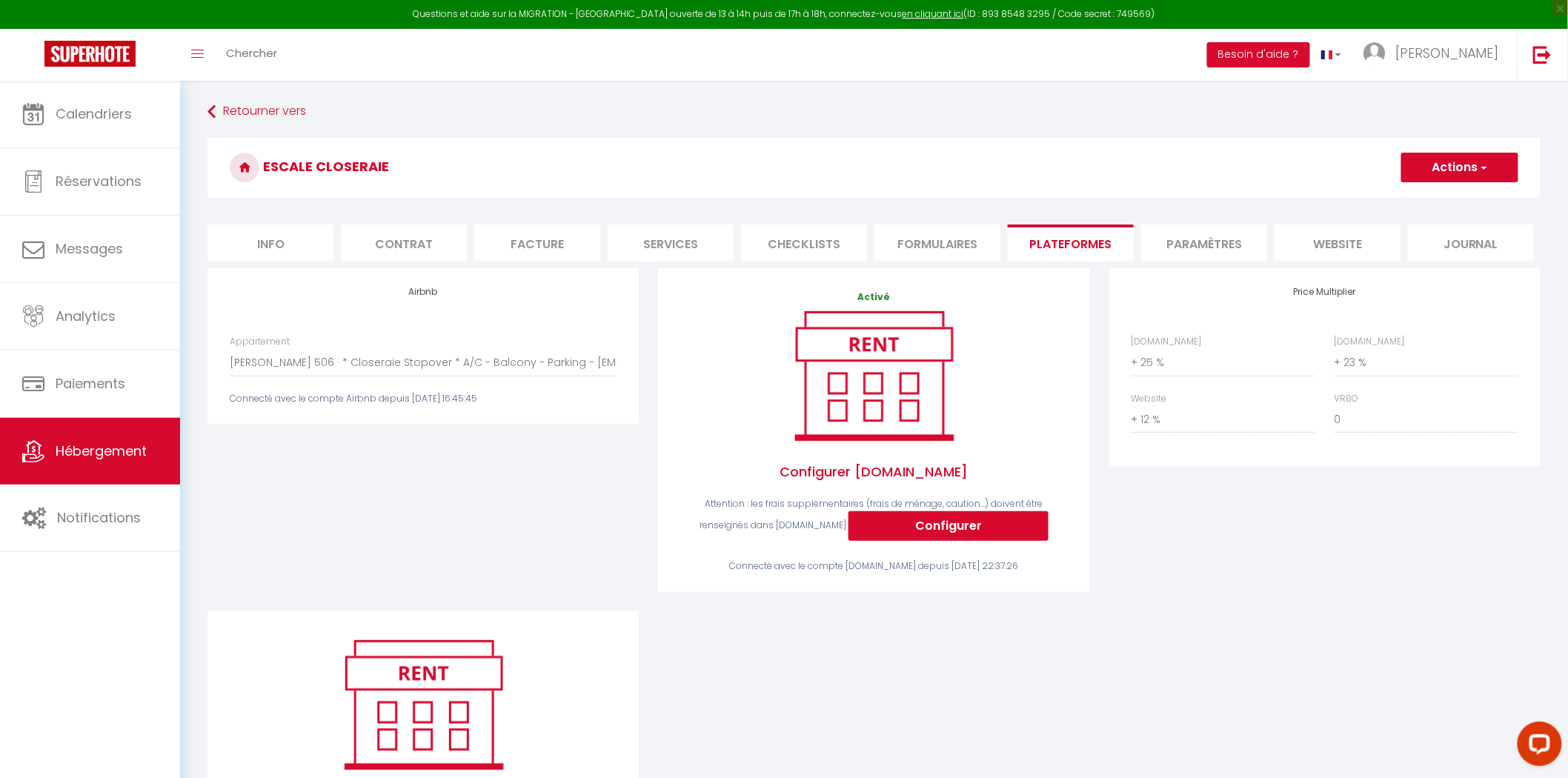
click at [1127, 231] on li "Plateformes" at bounding box center [1071, 242] width 126 height 36
click at [1205, 230] on li "Paramètres" at bounding box center [1204, 242] width 126 height 36
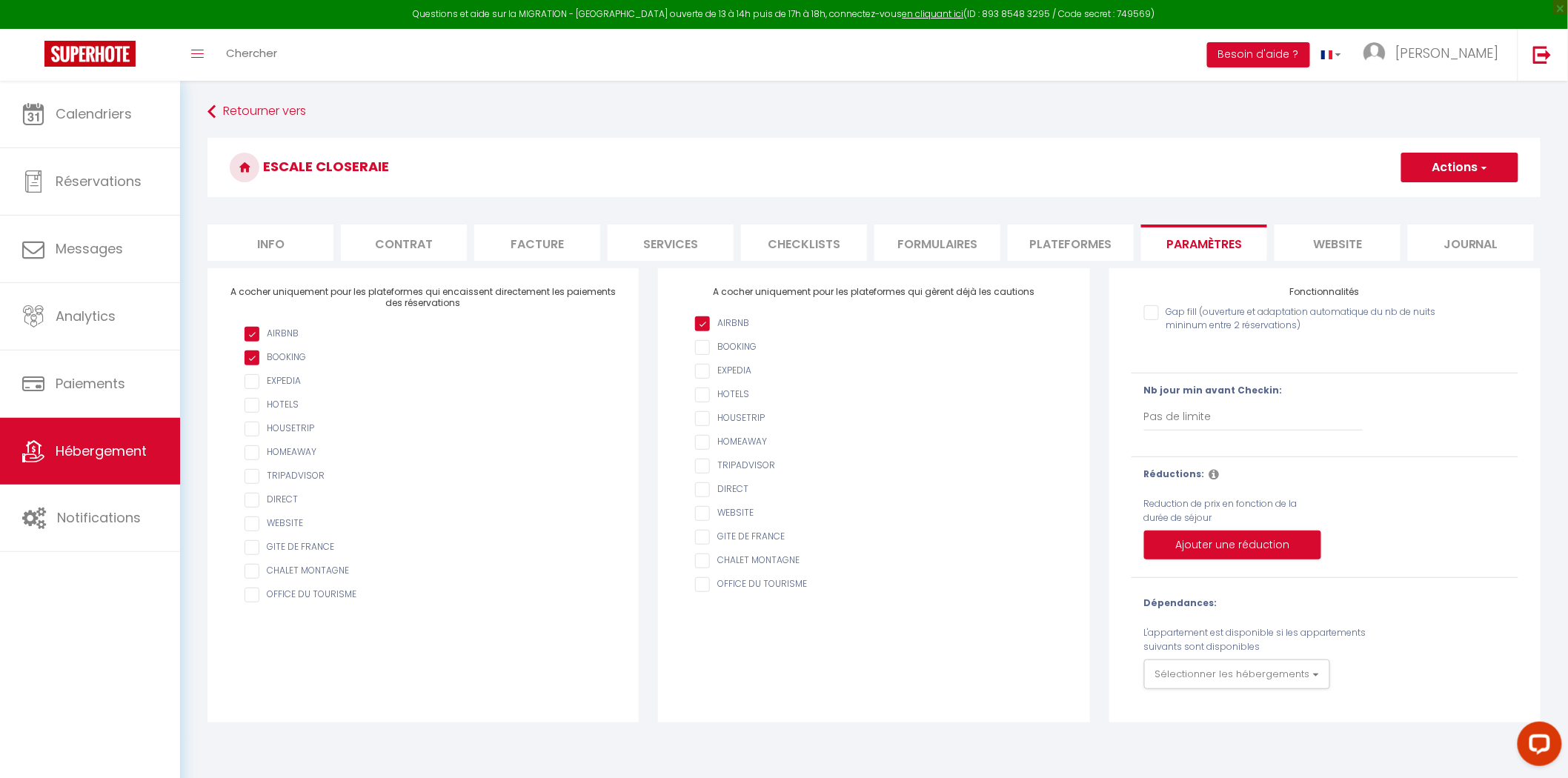
click at [1374, 240] on li "website" at bounding box center [1337, 242] width 126 height 36
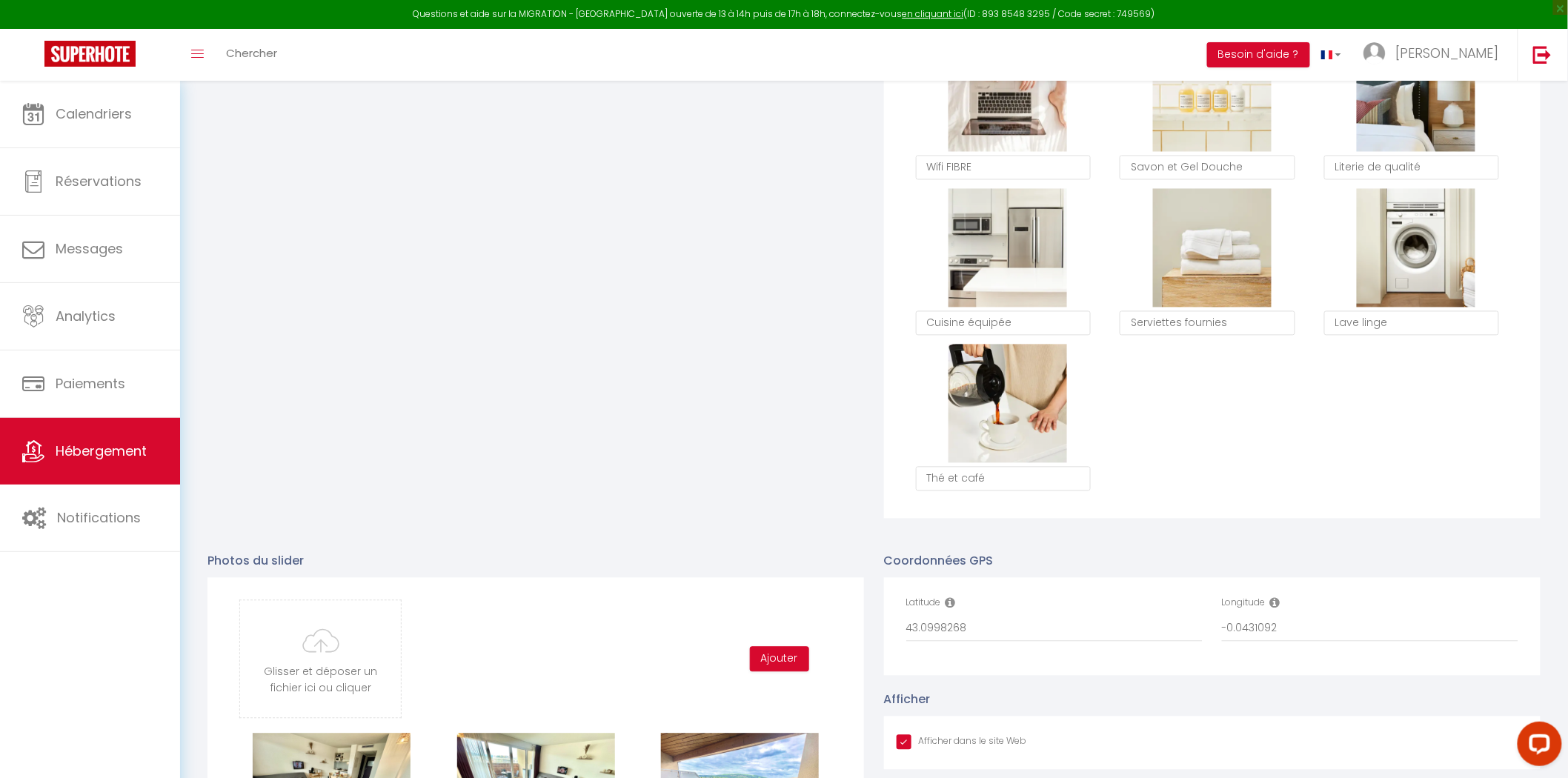
scroll to position [1317, 0]
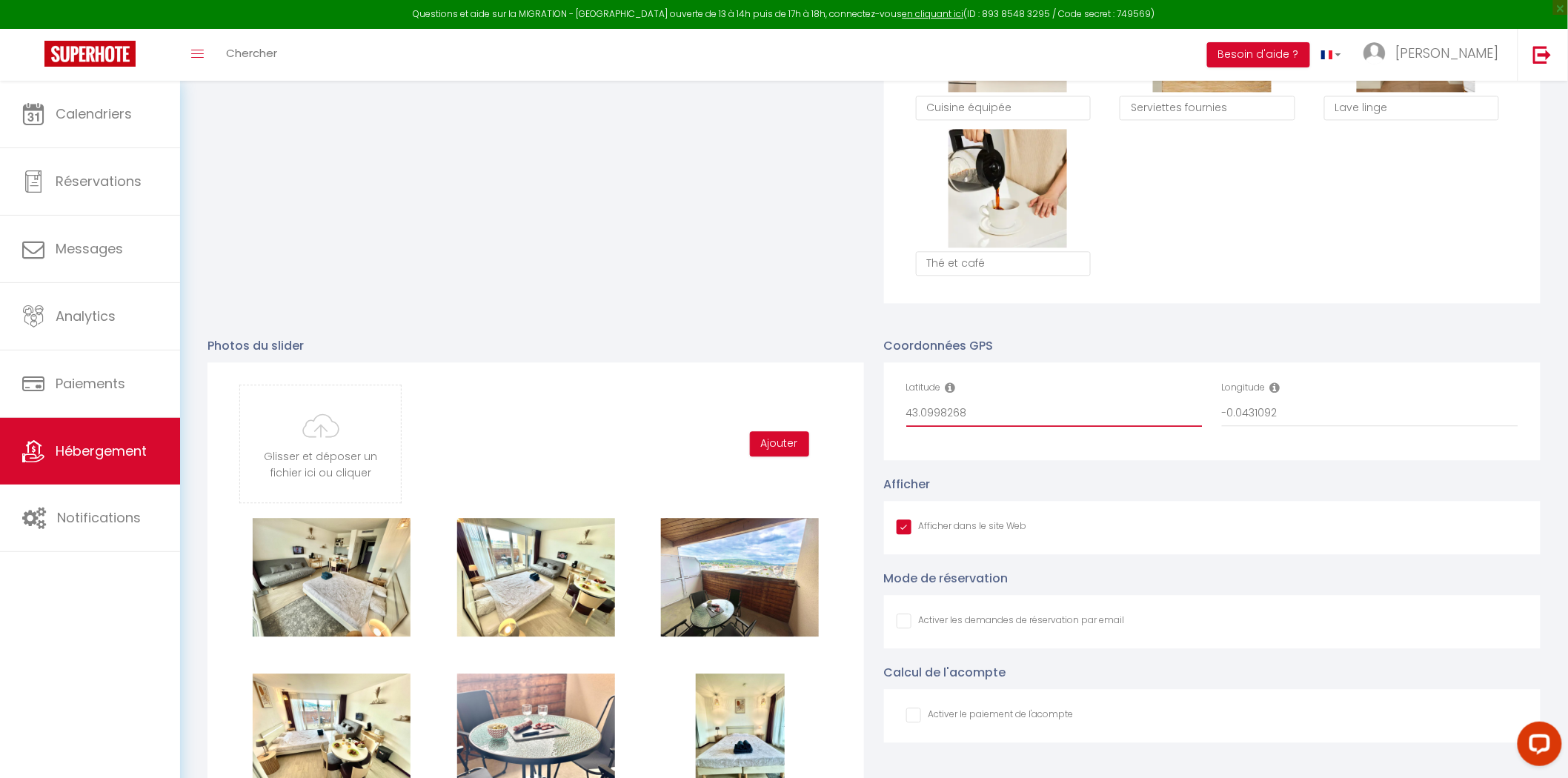
click at [969, 400] on input "43.0998268" at bounding box center [1054, 413] width 296 height 27
click at [1017, 409] on input "43.0998268" at bounding box center [1054, 413] width 296 height 27
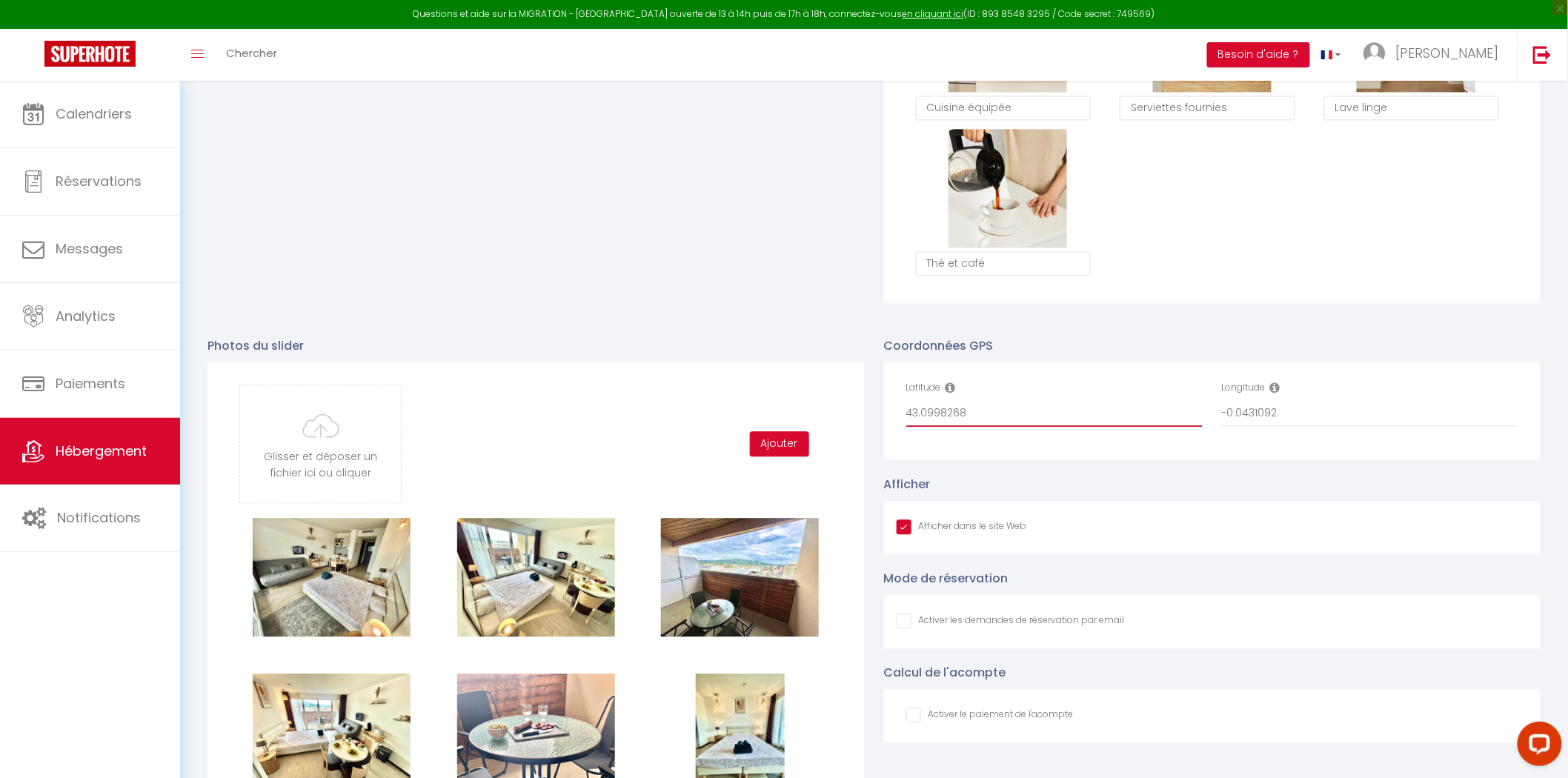
click at [1017, 409] on input "43.0998268" at bounding box center [1054, 413] width 296 height 27
click at [1317, 412] on input "-0.0431092" at bounding box center [1370, 413] width 296 height 27
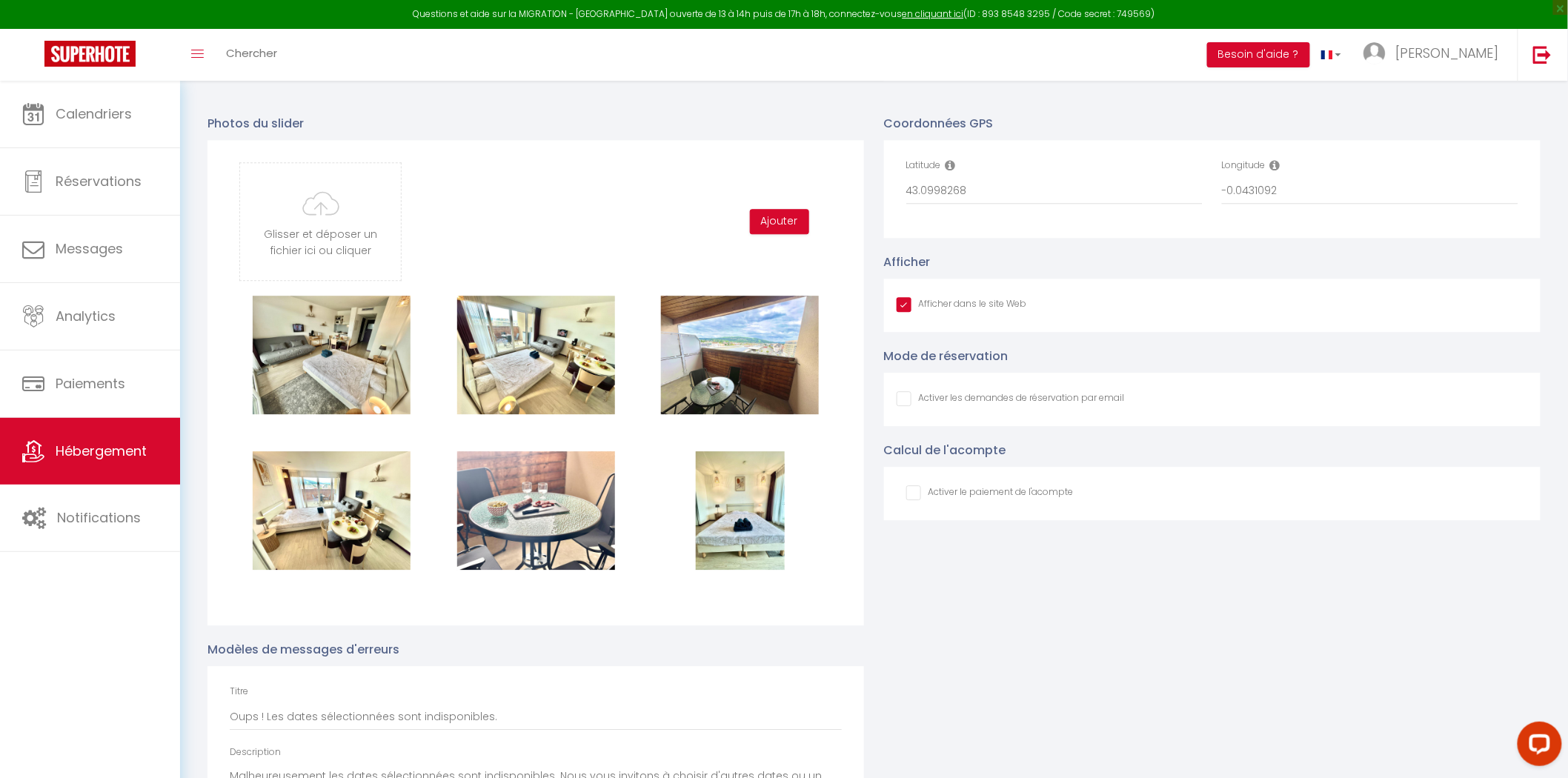
scroll to position [1564, 0]
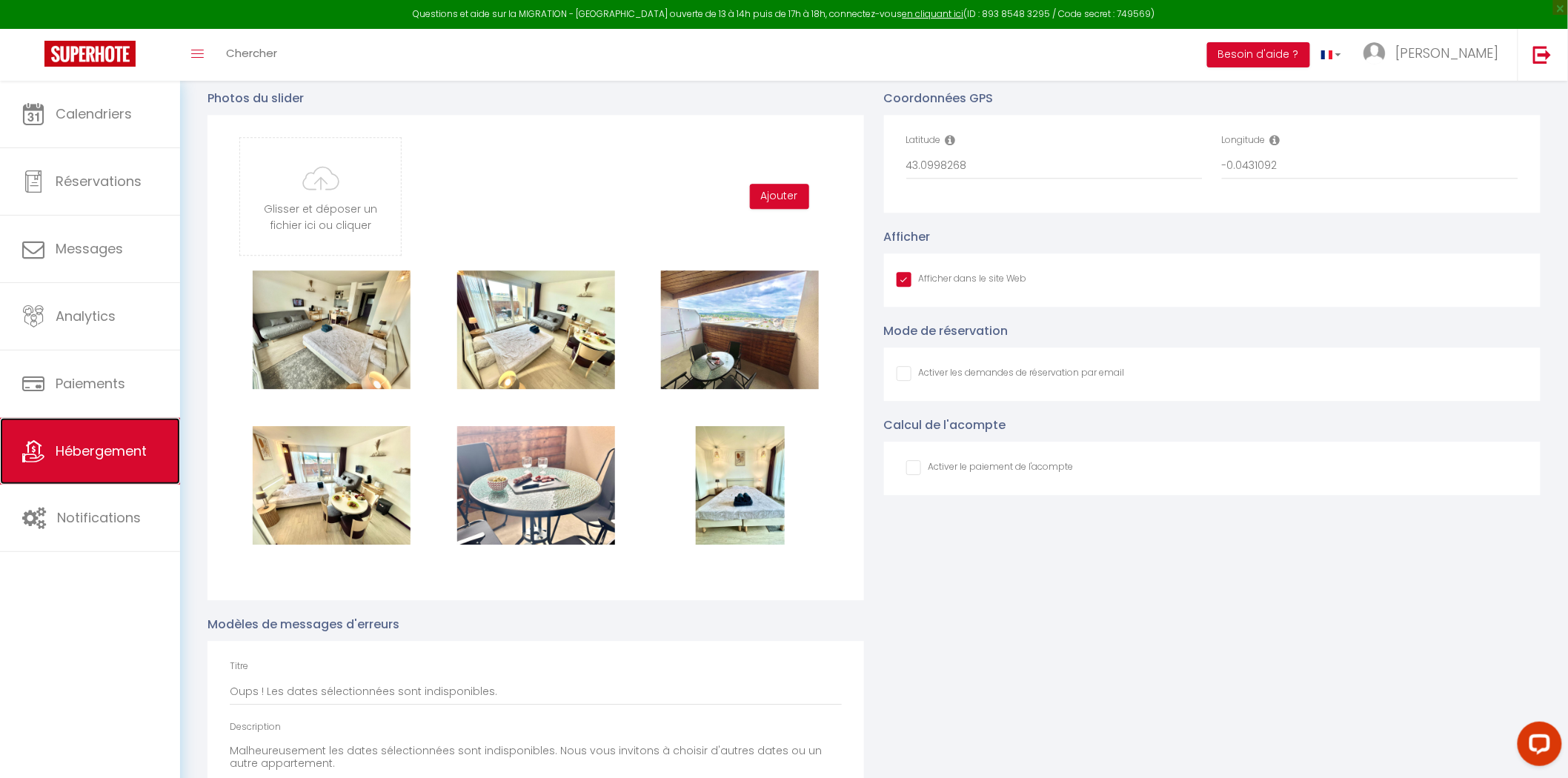
click at [112, 456] on span "Hébergement" at bounding box center [101, 451] width 91 height 19
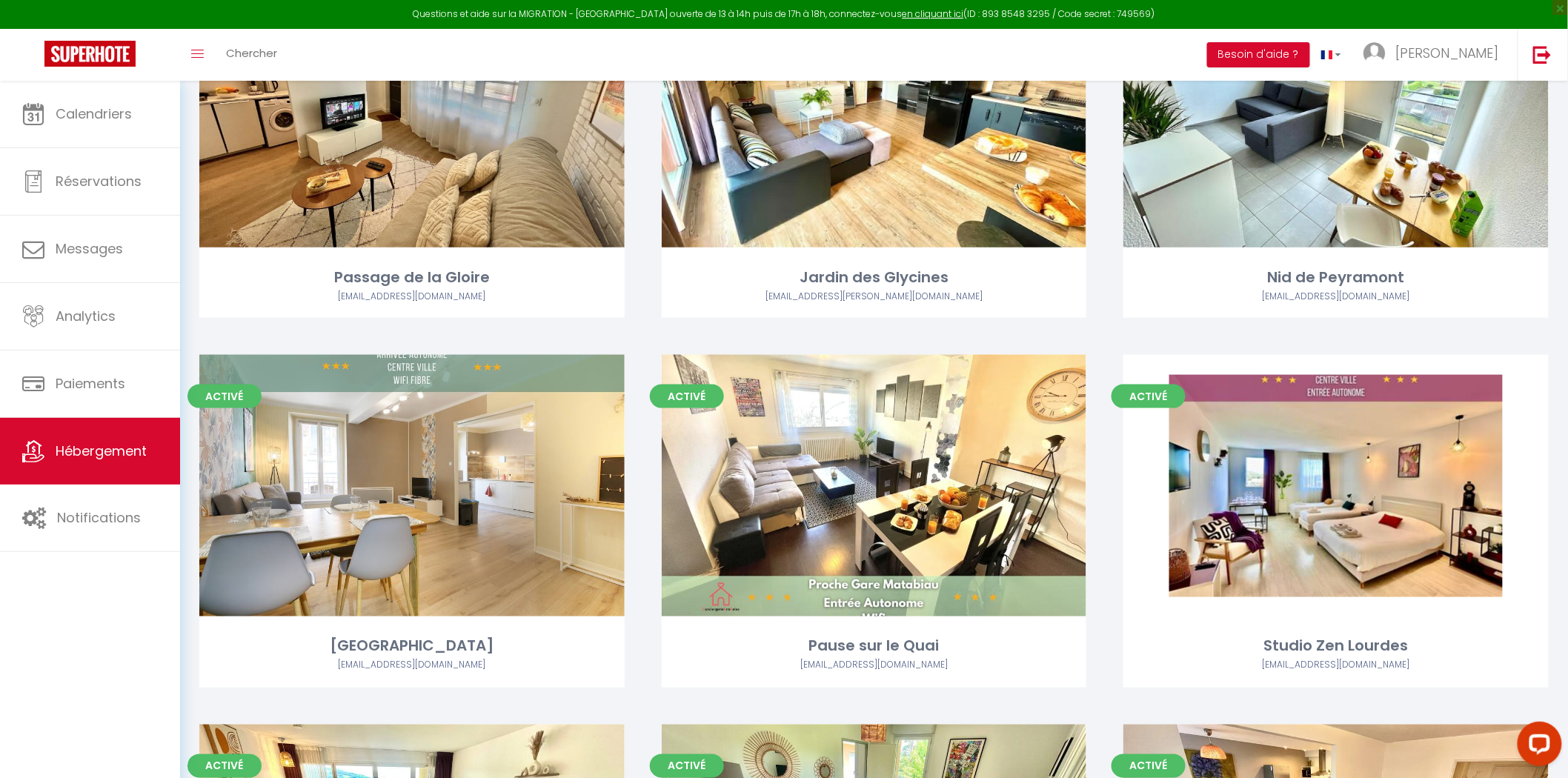
scroll to position [576, 0]
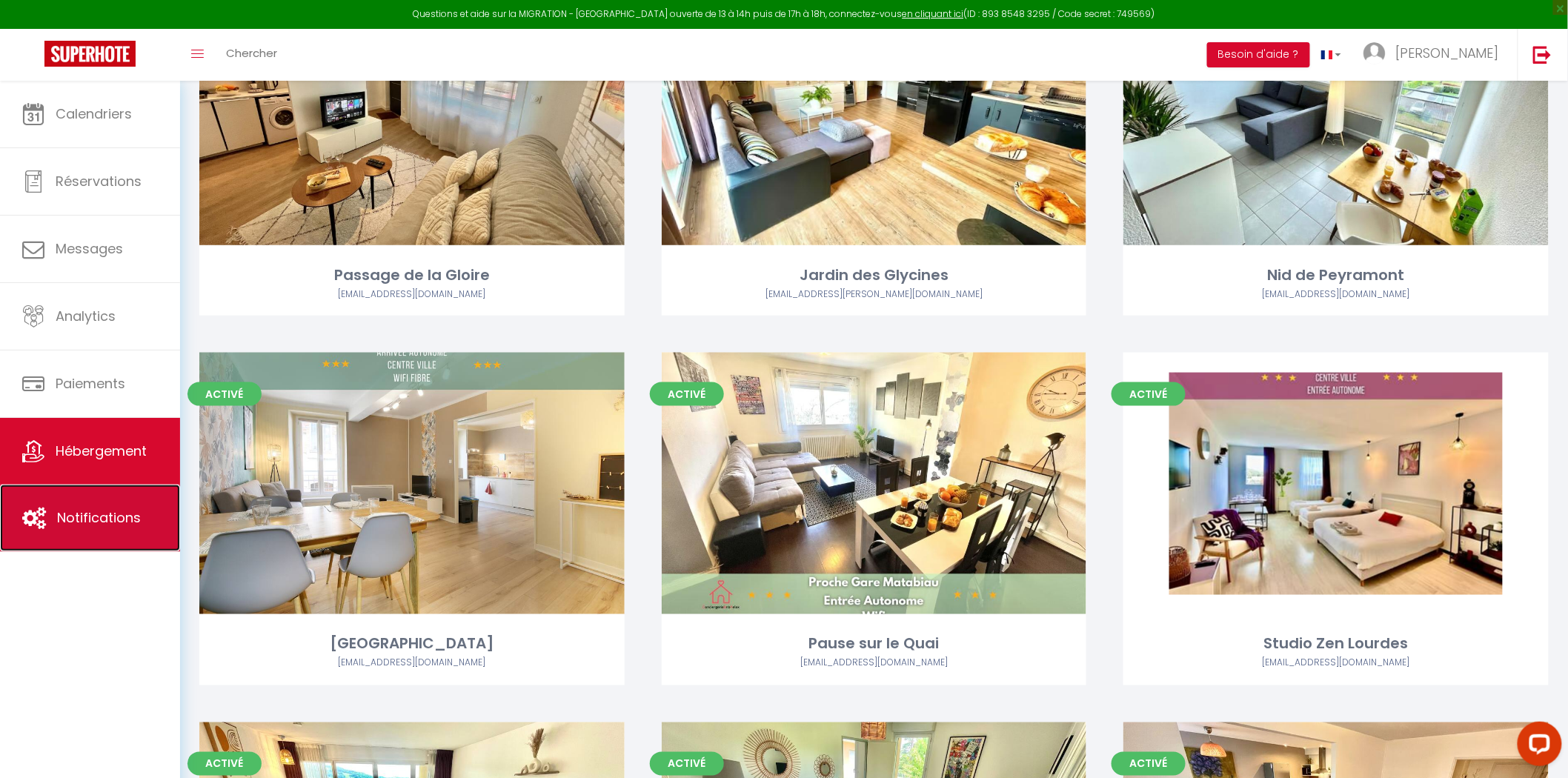
click at [67, 522] on span "Notifications" at bounding box center [99, 517] width 83 height 19
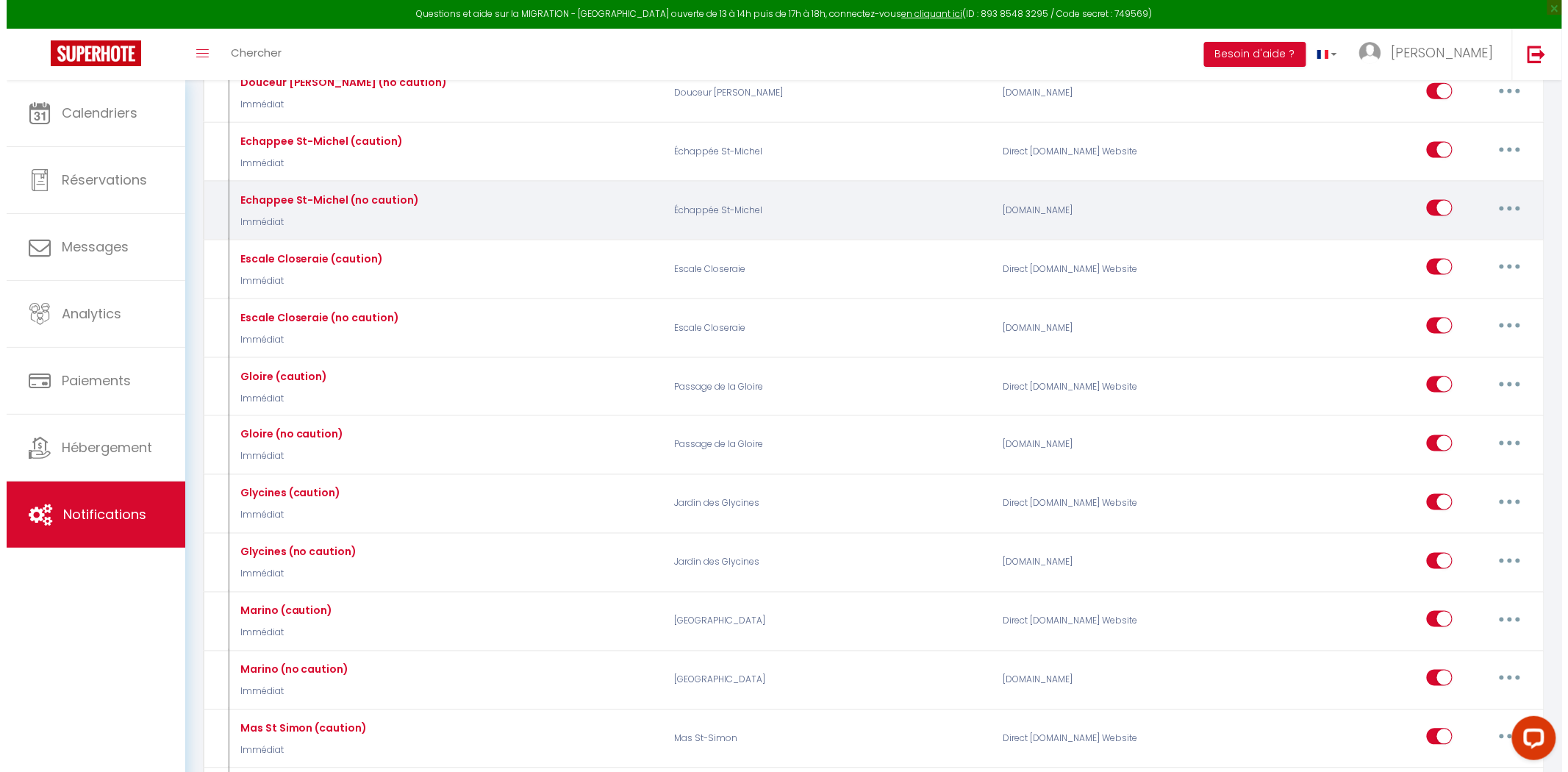
scroll to position [571, 0]
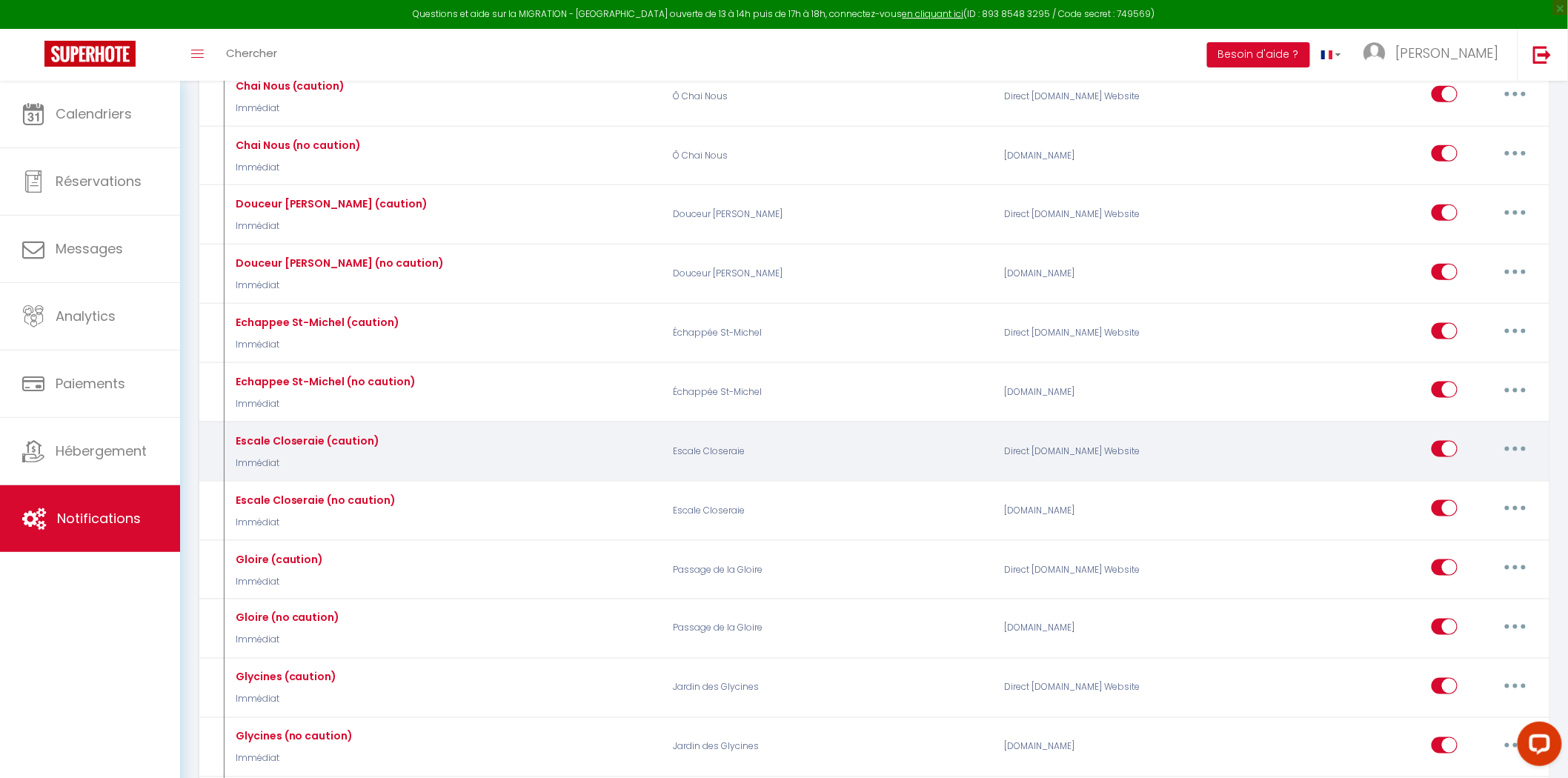
click at [1502, 456] on button "button" at bounding box center [1515, 448] width 42 height 24
click at [1473, 483] on link "Editer" at bounding box center [1476, 483] width 110 height 25
type input "Escale Closeraie (caution)"
select select "Immédiat"
select select "if_booking_is_paid"
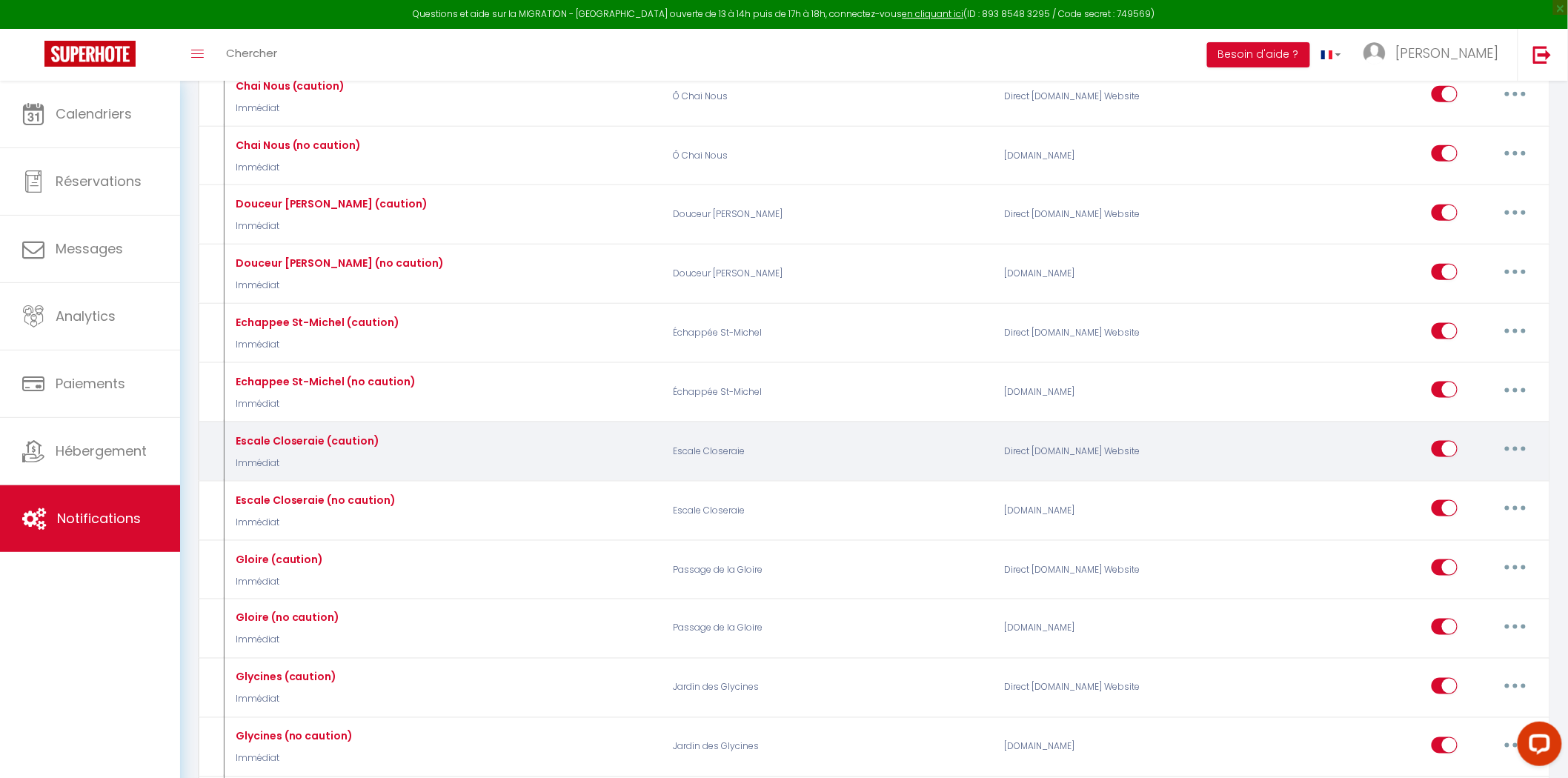
checkbox input "true"
checkbox input "false"
radio input "true"
type input "Pour votre séjour"
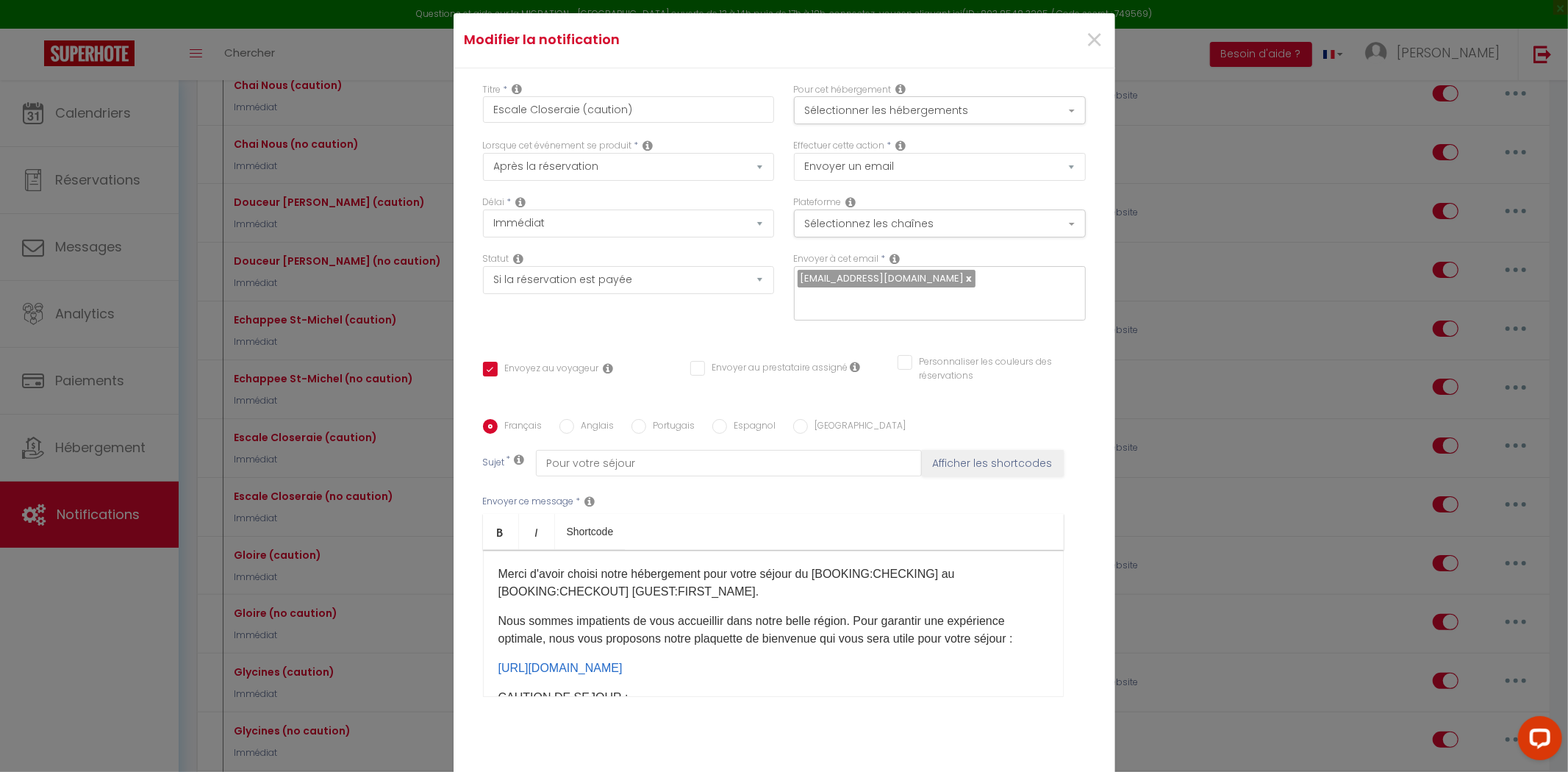
click at [916, 596] on div "Merci d'avoir choisi notre hébergement pour votre séjour du [BOOKING:CHECKING] …" at bounding box center [773, 623] width 581 height 147
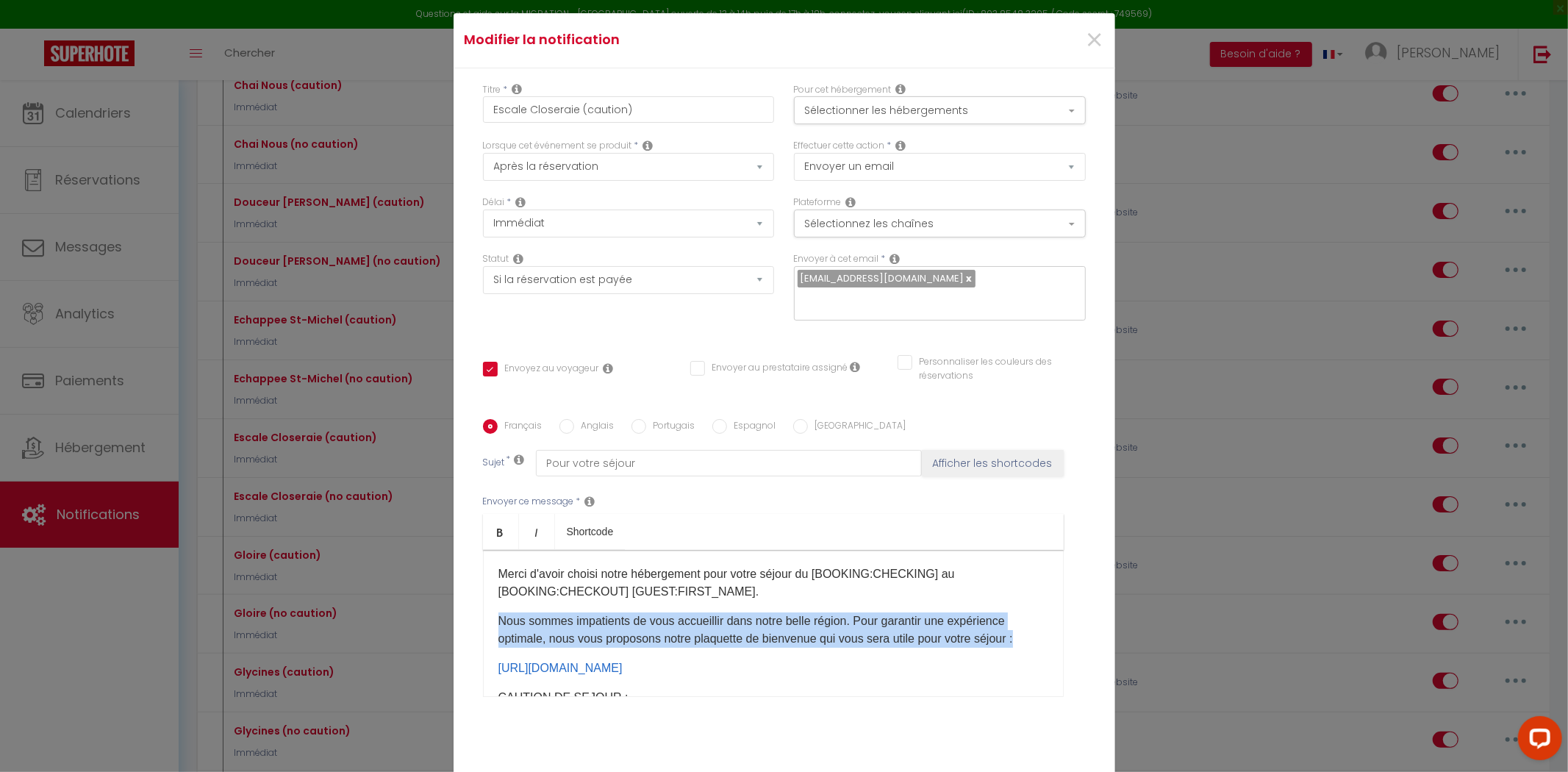
click at [916, 596] on div "Merci d'avoir choisi notre hébergement pour votre séjour du [BOOKING:CHECKING] …" at bounding box center [773, 623] width 581 height 147
click at [908, 615] on p "Nous sommes impatients de vous accueillir dans notre belle région. Pour garanti…" at bounding box center [773, 630] width 550 height 35
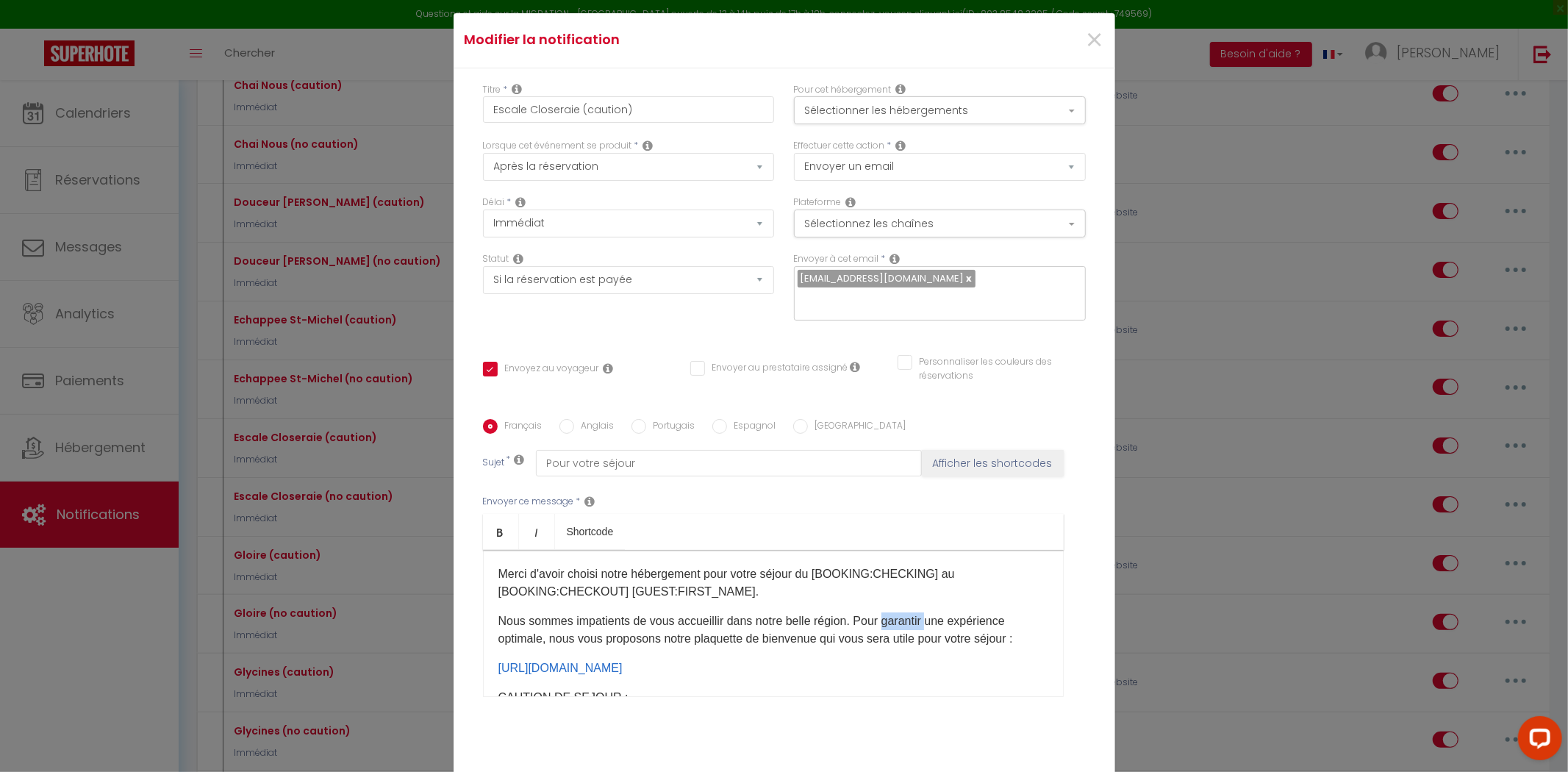
click at [908, 615] on p "Nous sommes impatients de vous accueillir dans notre belle région. Pour garanti…" at bounding box center [773, 630] width 550 height 35
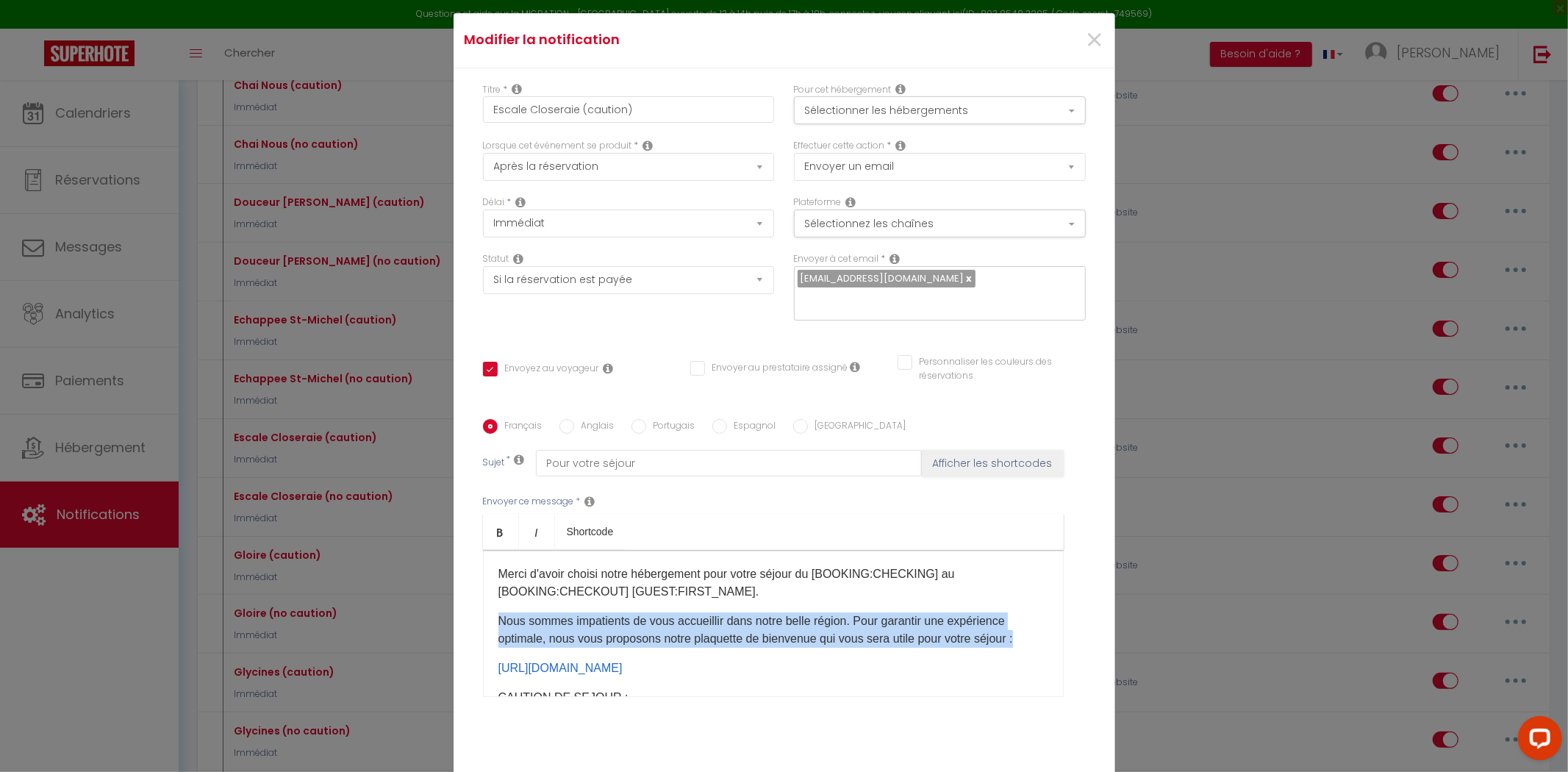
click at [908, 615] on p "Nous sommes impatients de vous accueillir dans notre belle région. Pour garanti…" at bounding box center [773, 630] width 550 height 35
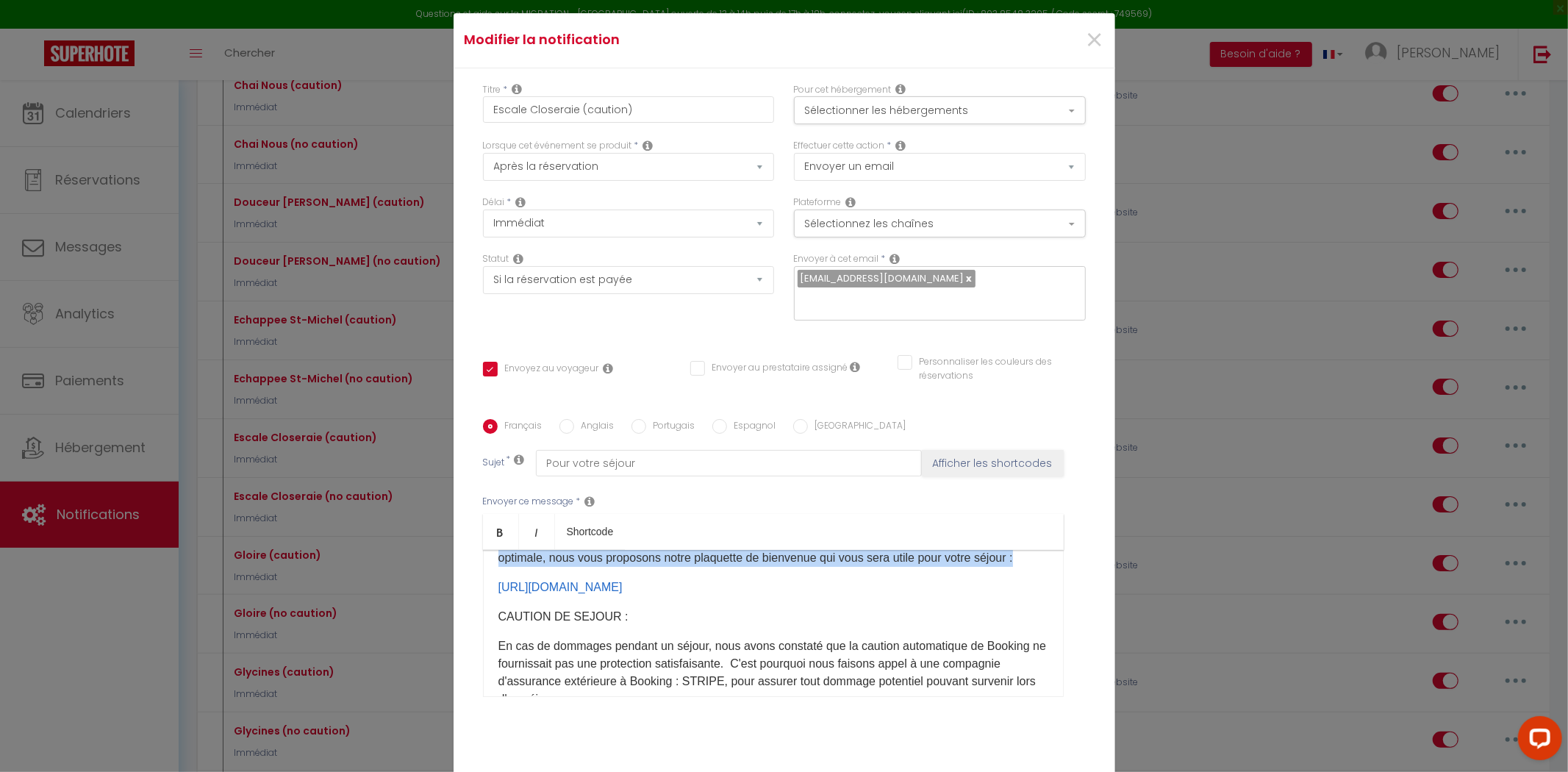
scroll to position [82, 0]
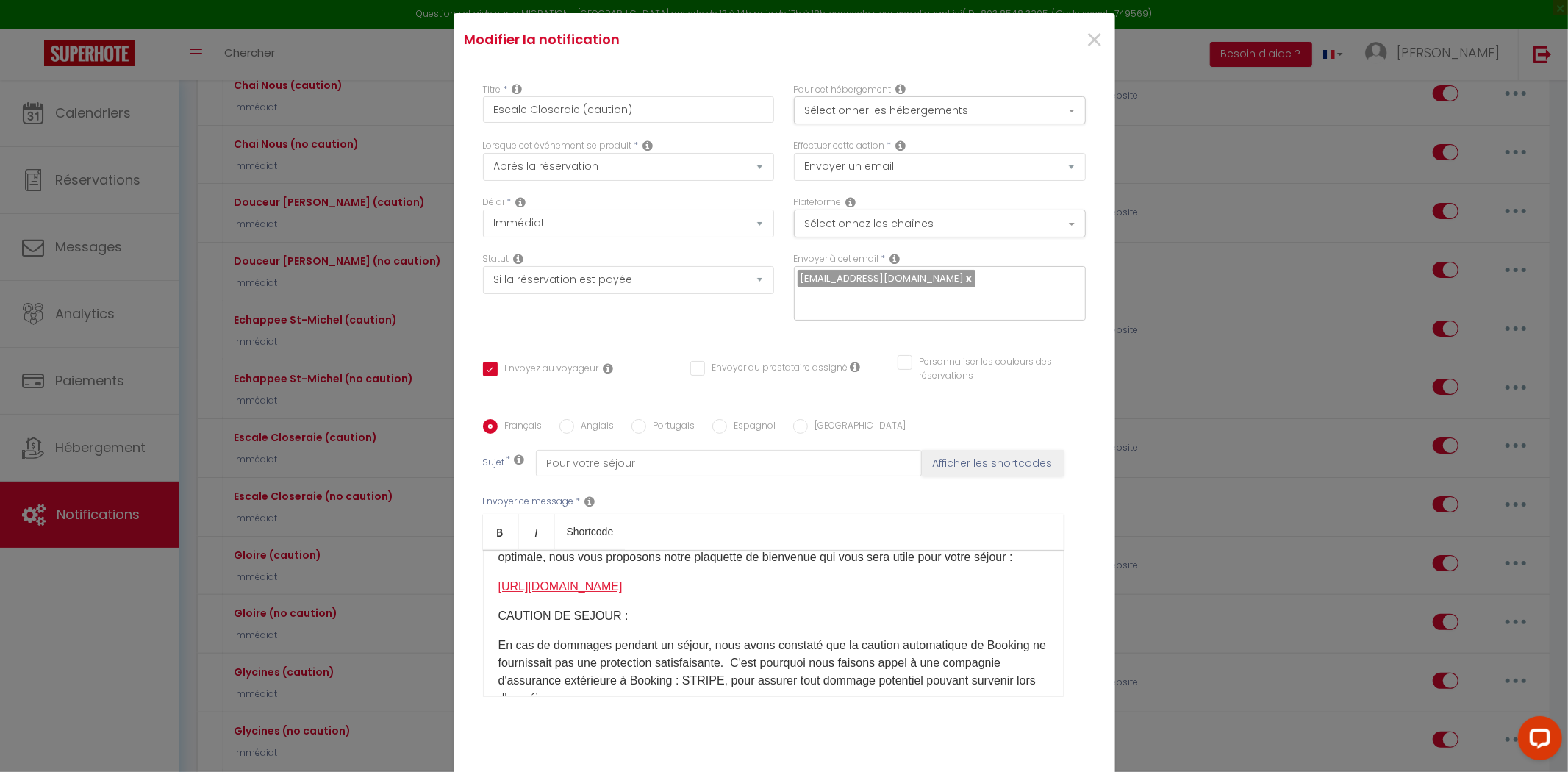
click at [622, 580] on link "[URL][DOMAIN_NAME]" at bounding box center [560, 586] width 124 height 12
copy p "[URL][DOMAIN_NAME] ​"
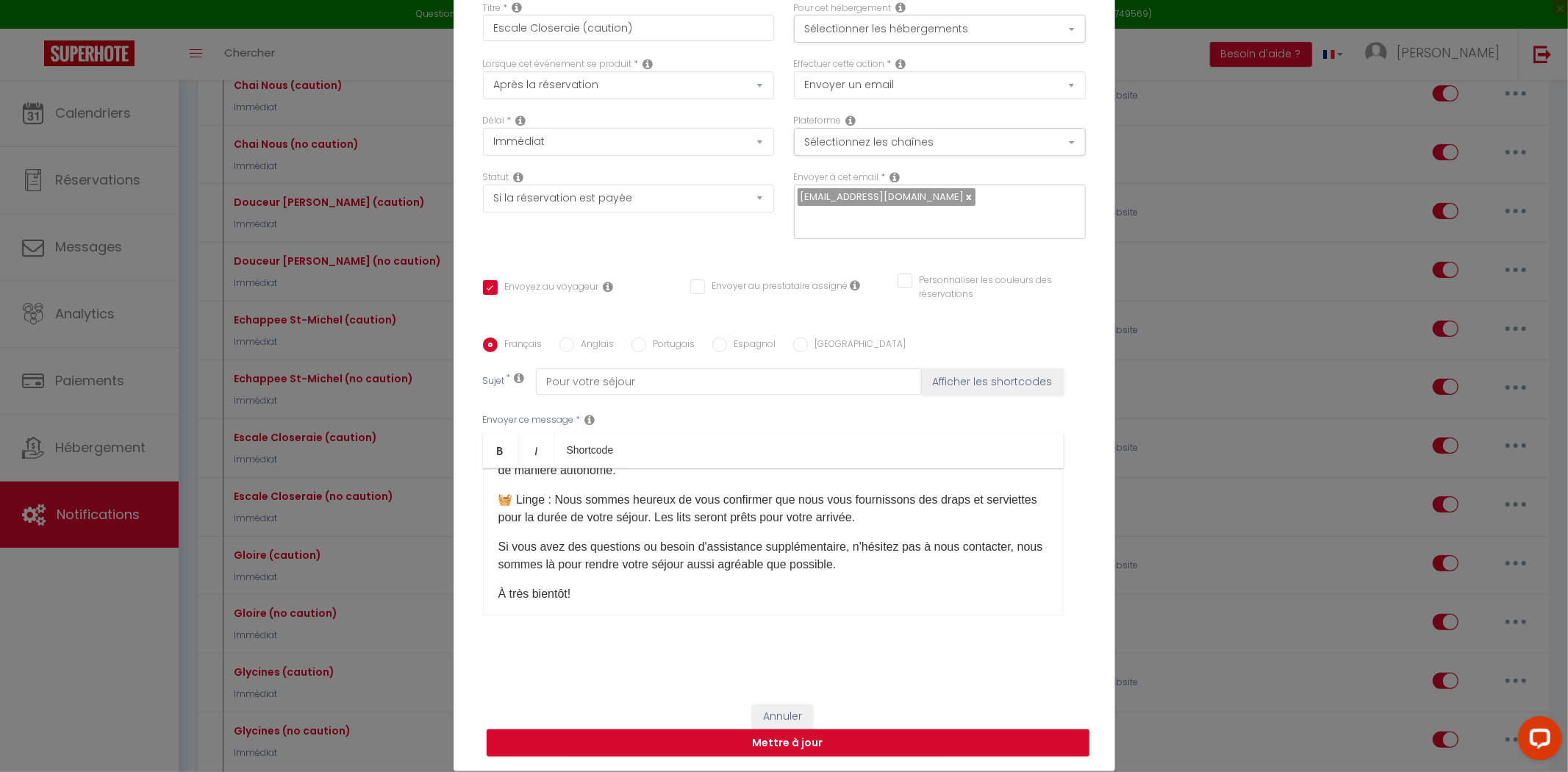
scroll to position [557, 0]
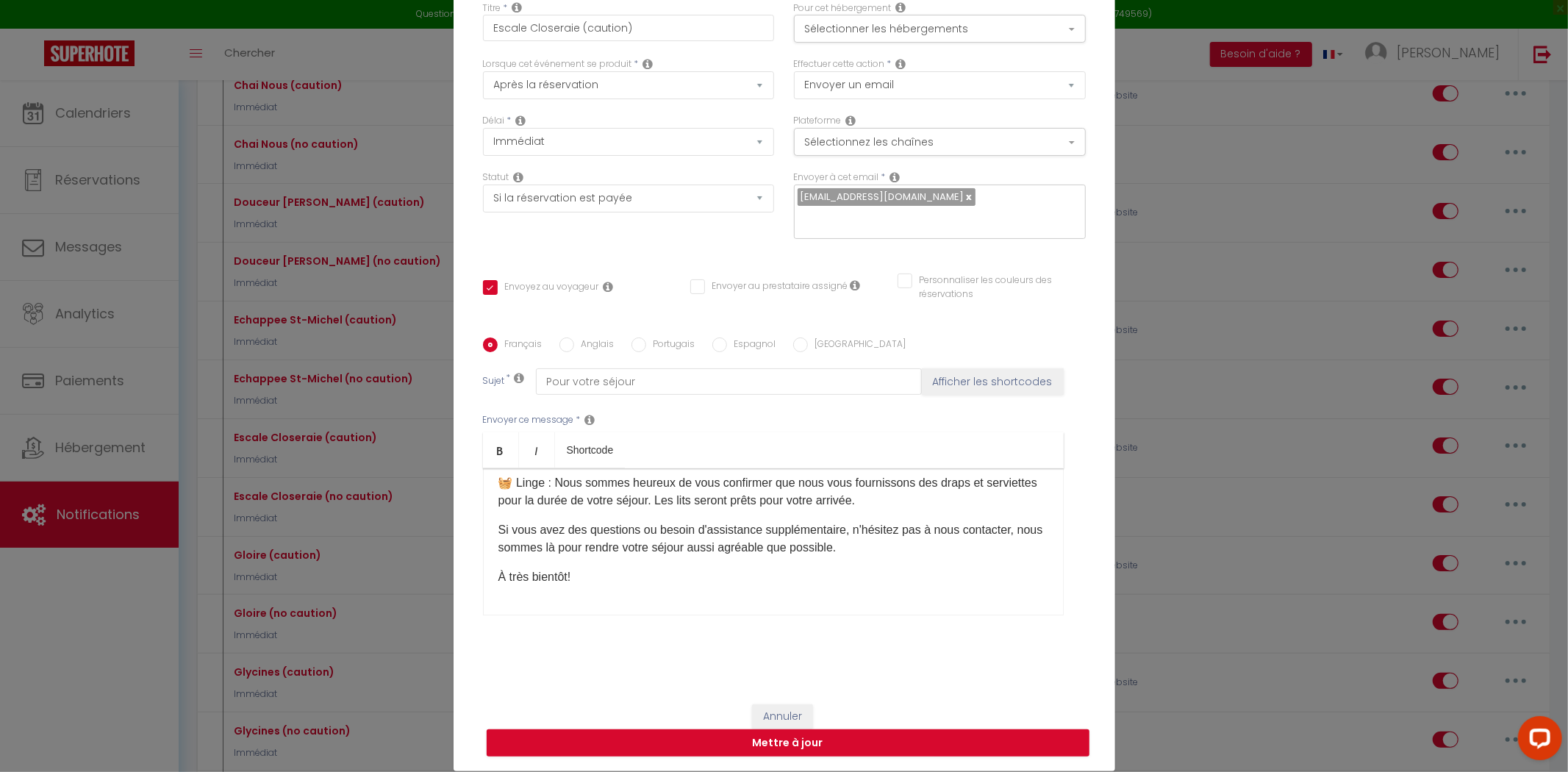
click at [1101, 507] on div "Titre * Escale Closeraie (caution) Pour cet hébergement Sélectionner les héberg…" at bounding box center [784, 339] width 661 height 704
click at [1354, 469] on div "Modifier la notification × Titre * Escale Closeraie (caution) Pour cet hébergem…" at bounding box center [784, 386] width 1568 height 772
click at [1303, 488] on div "Modifier la notification × Titre * Escale Closeraie (caution) Pour cet hébergem…" at bounding box center [784, 386] width 1568 height 772
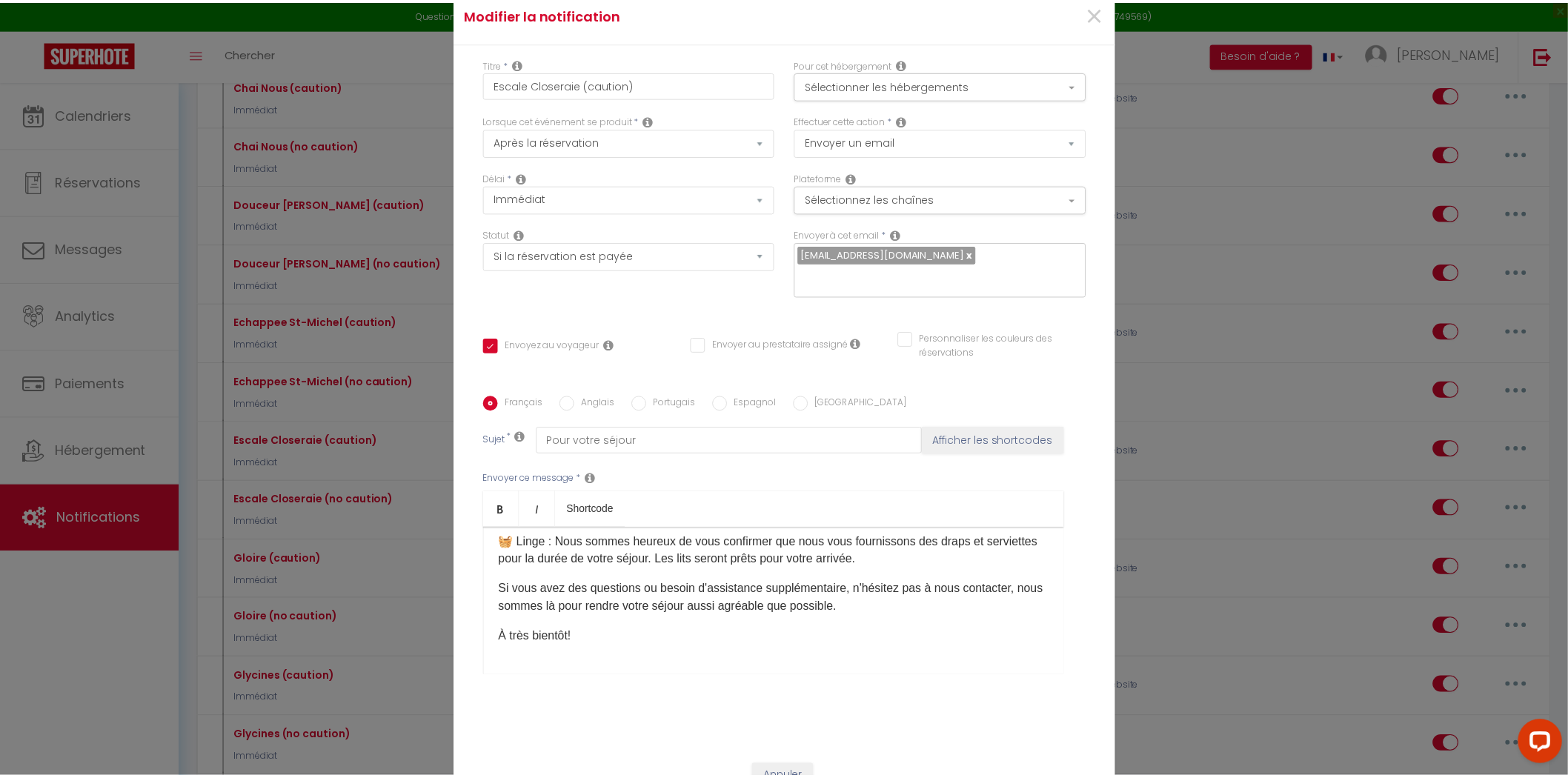
scroll to position [0, 0]
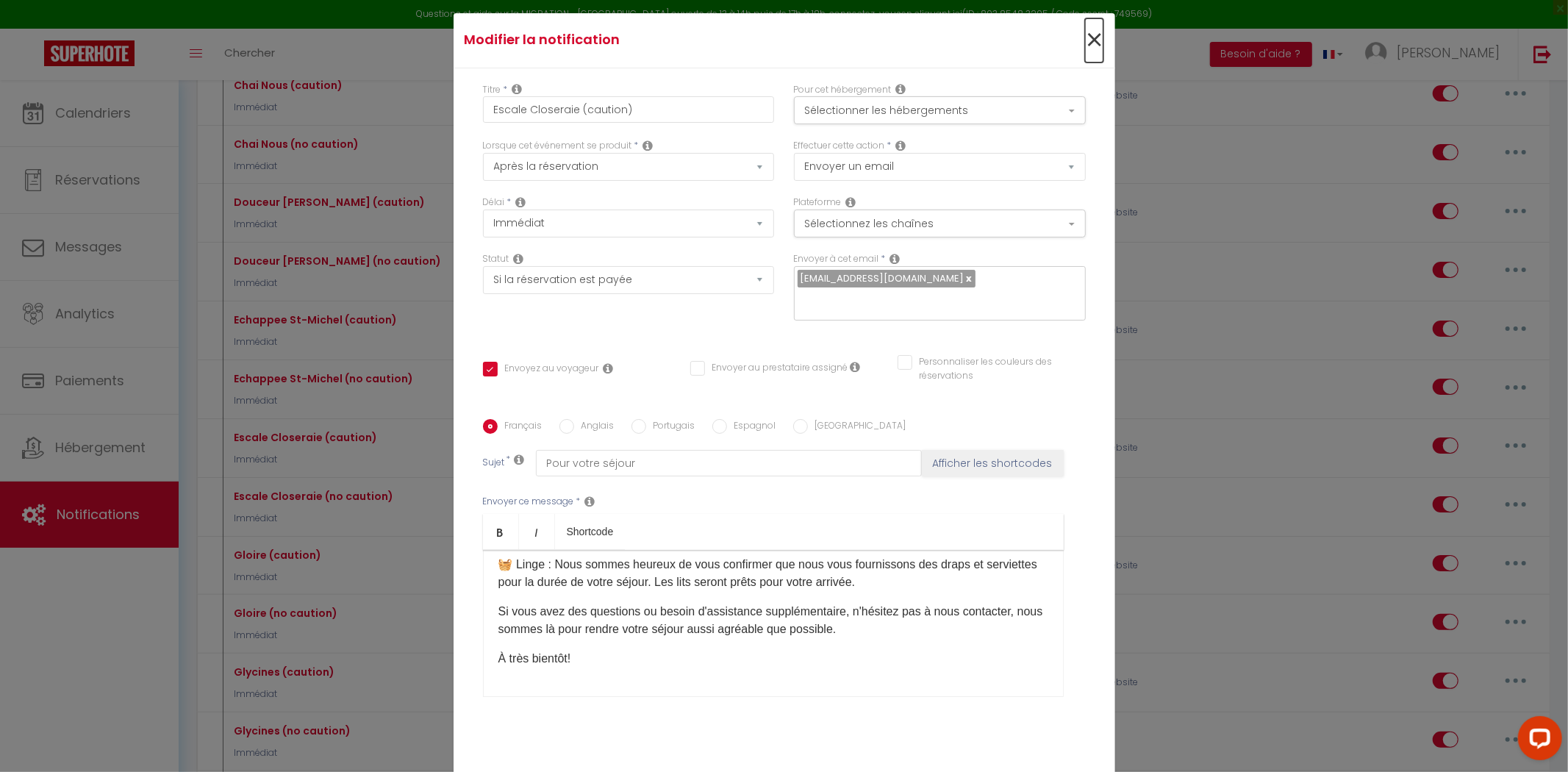
click at [1091, 54] on span "×" at bounding box center [1094, 41] width 19 height 44
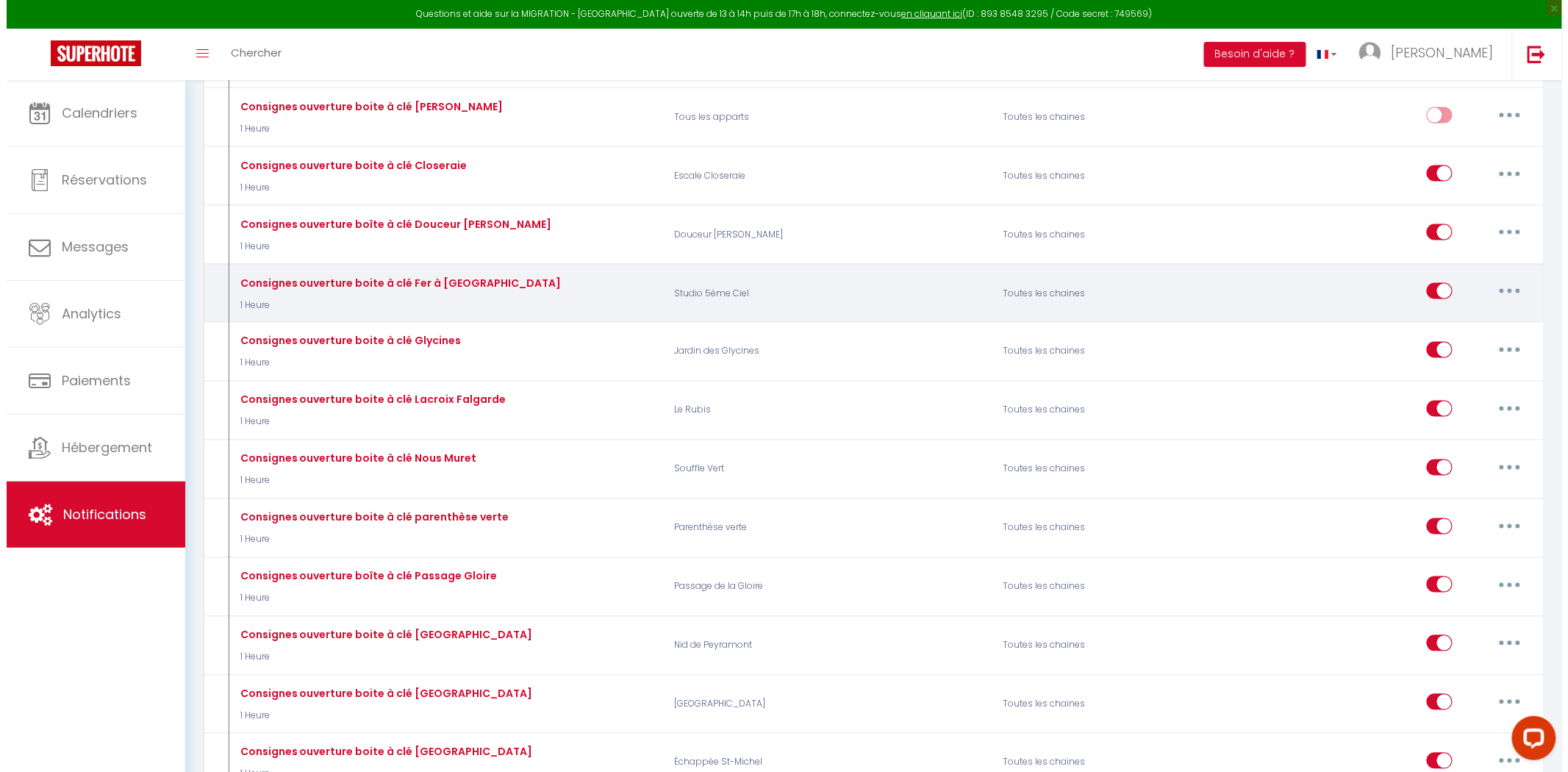
scroll to position [3186, 0]
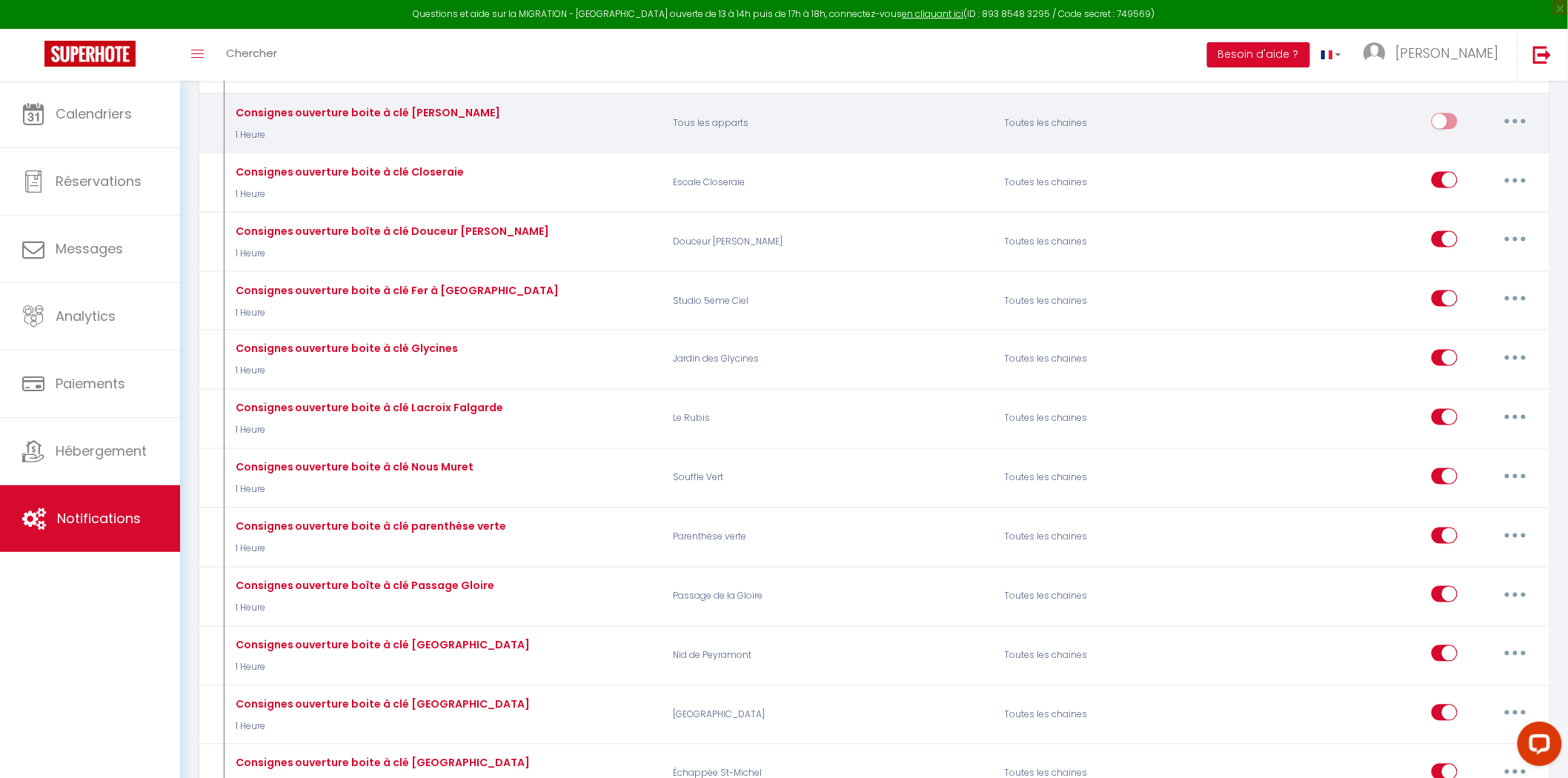
click at [1530, 146] on div "Editer Dupliquer Tester Supprimer" at bounding box center [1484, 124] width 105 height 43
drag, startPoint x: 1509, startPoint y: 152, endPoint x: 1502, endPoint y: 172, distance: 21.2
click at [1509, 133] on button "button" at bounding box center [1515, 121] width 42 height 24
click at [1459, 248] on link "Supprimer" at bounding box center [1476, 235] width 110 height 25
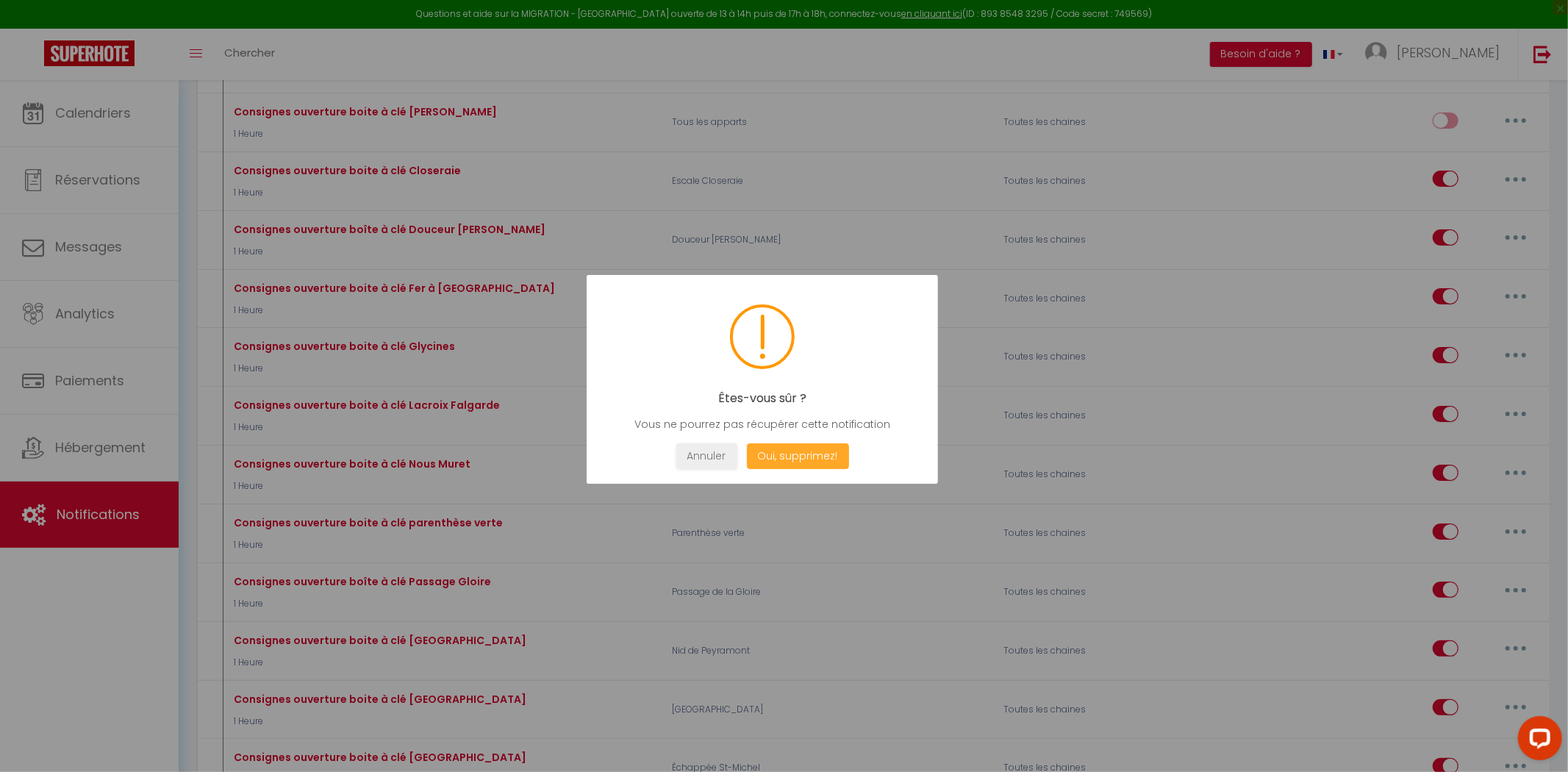
click at [827, 451] on button "Oui, supprimez!" at bounding box center [797, 456] width 102 height 26
checkbox input "true"
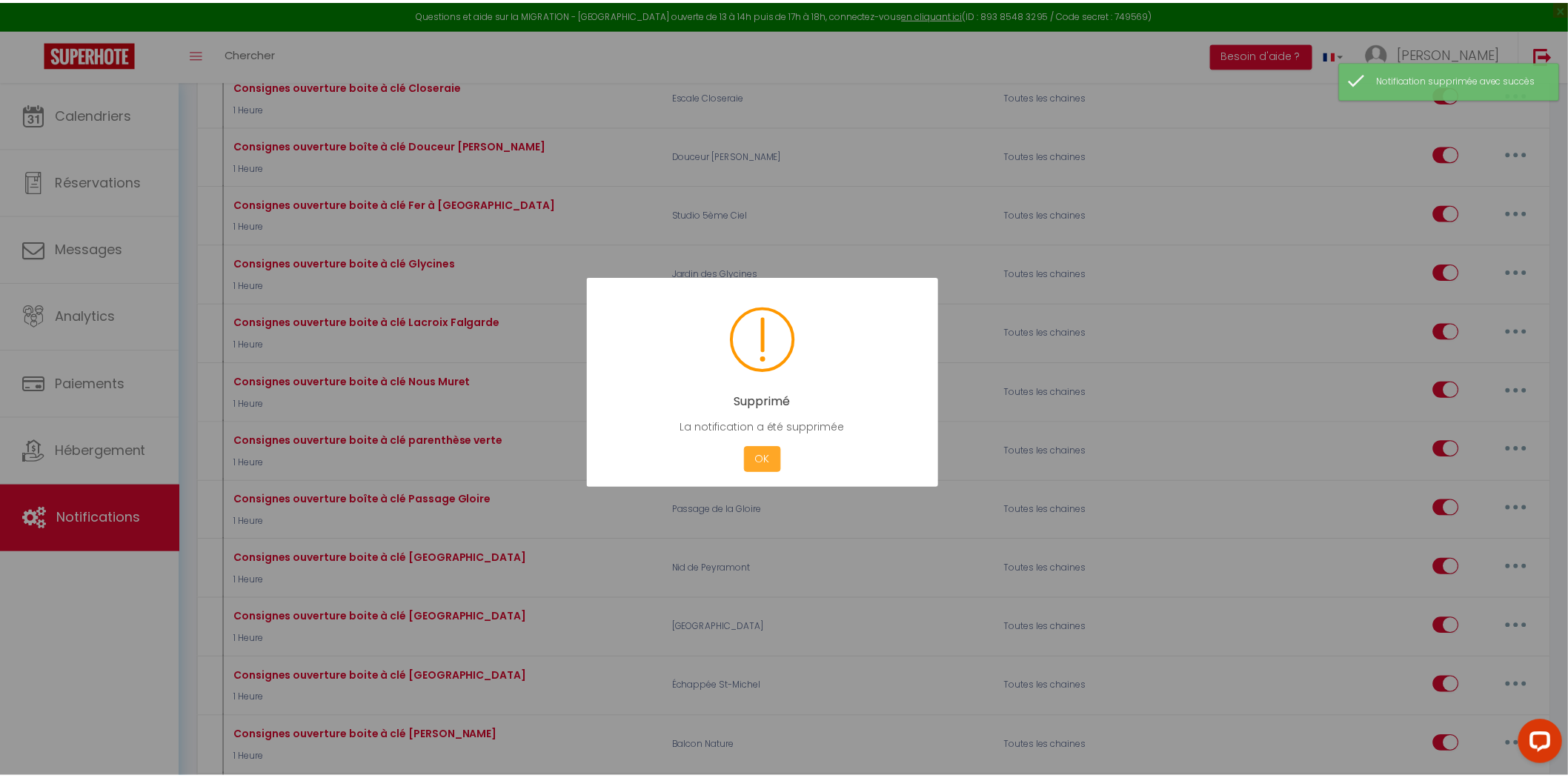
scroll to position [3184, 0]
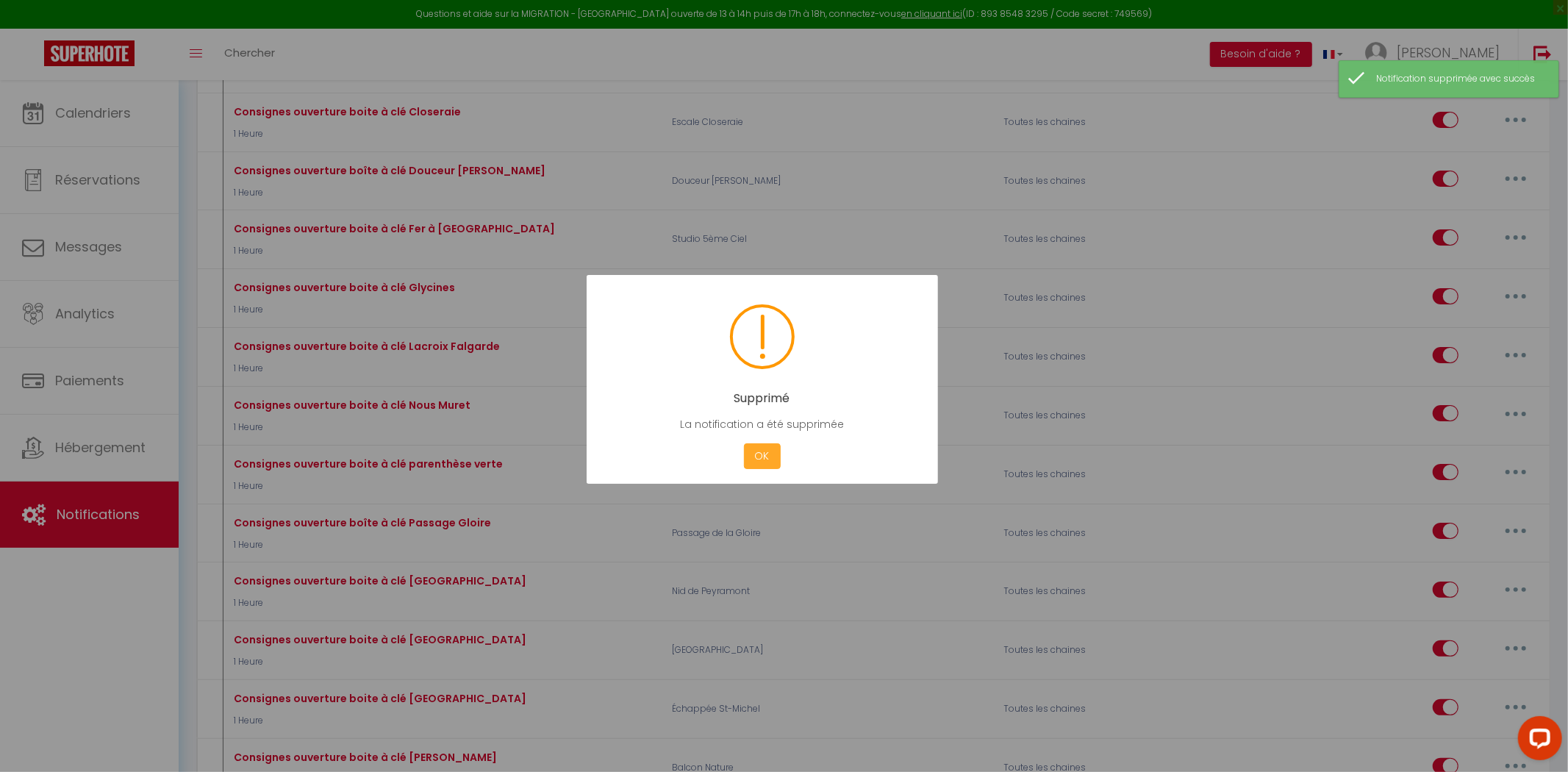
click at [750, 464] on button "OK" at bounding box center [762, 456] width 37 height 26
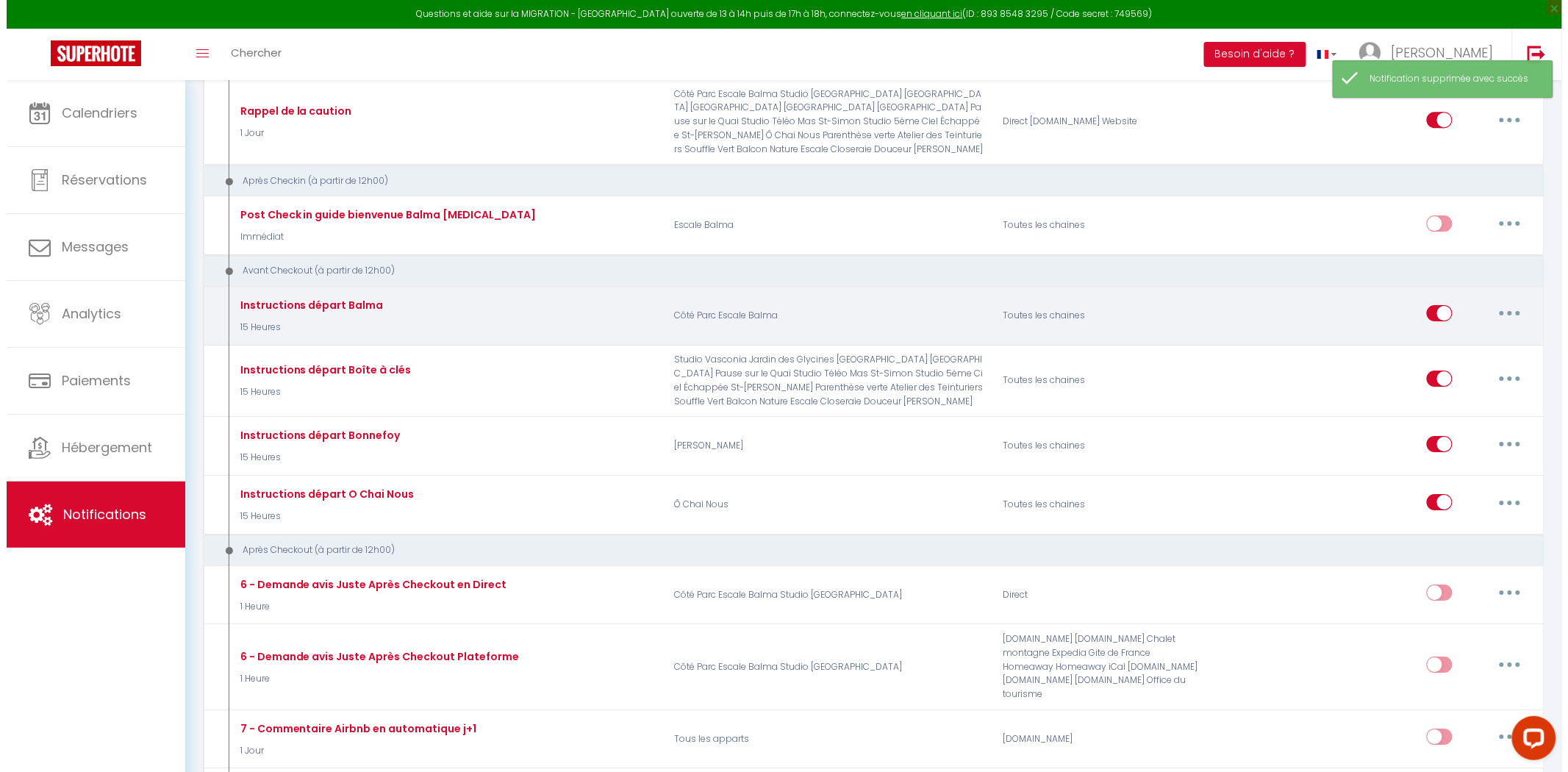
scroll to position [4140, 0]
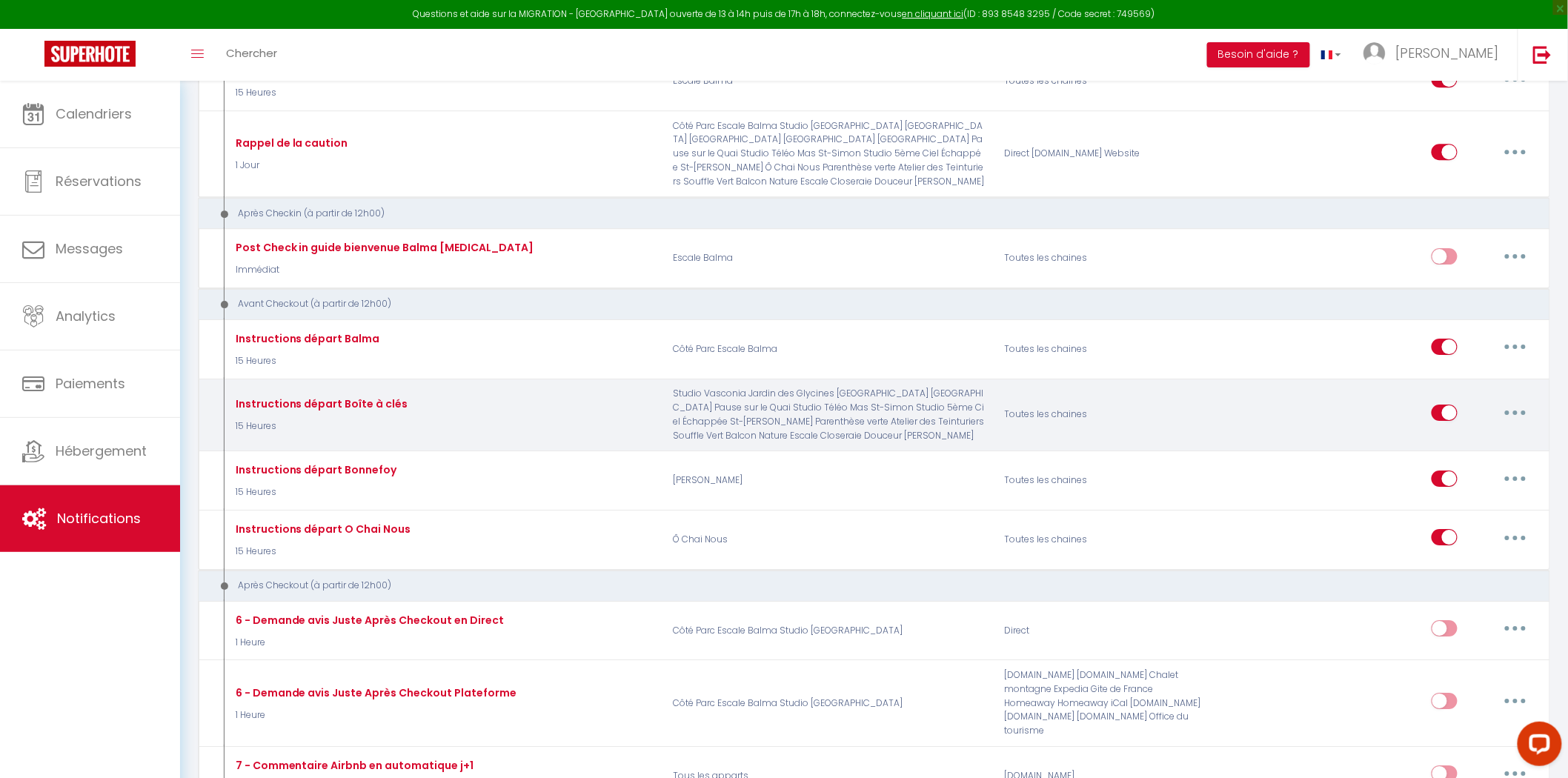
drag, startPoint x: 1521, startPoint y: 468, endPoint x: 1498, endPoint y: 483, distance: 27.5
click at [1521, 425] on button "button" at bounding box center [1515, 412] width 42 height 24
click at [1476, 459] on link "Editer" at bounding box center [1476, 446] width 110 height 25
type input "Instructions départ Boîte à clés"
select select "4"
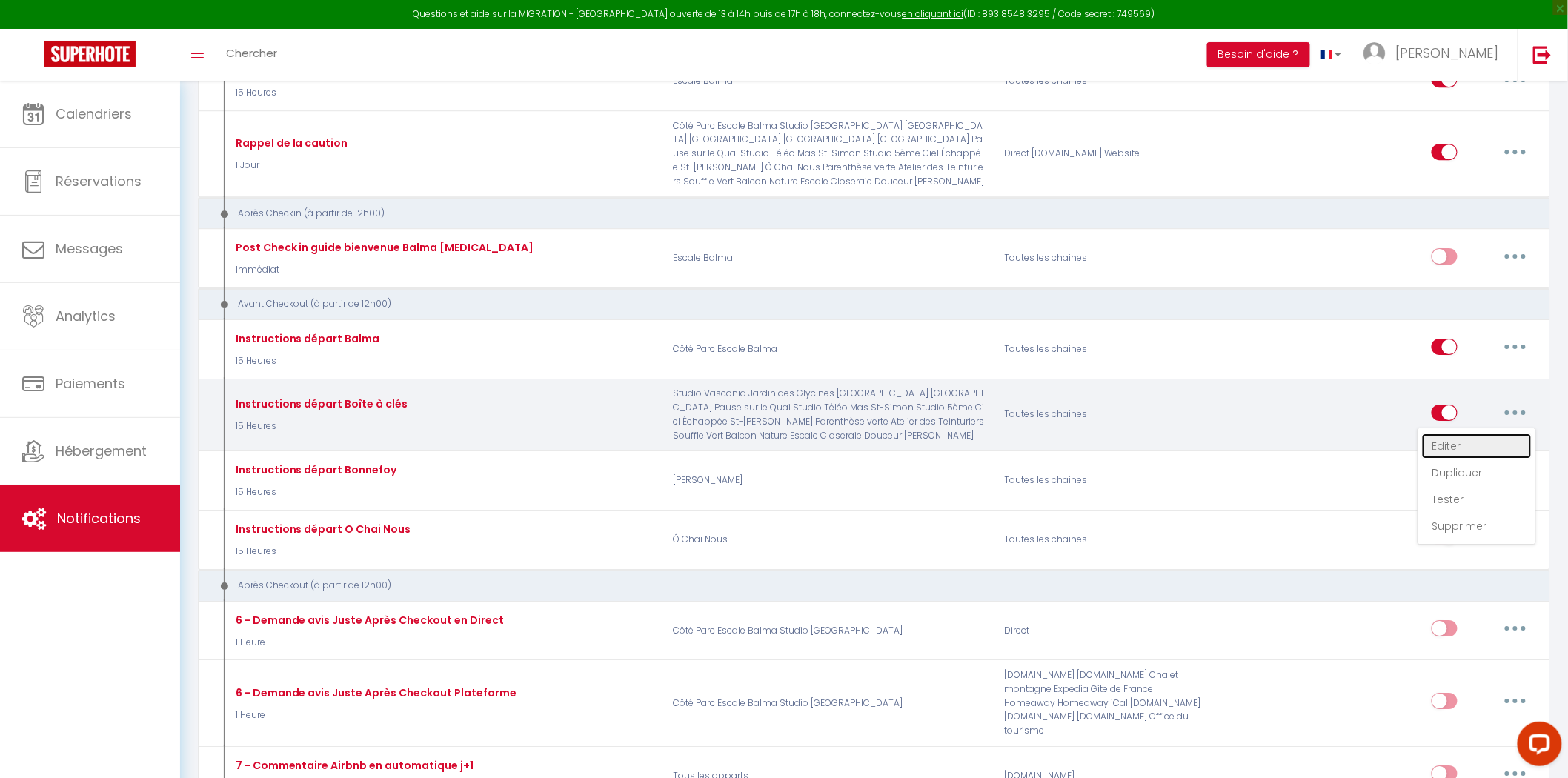
select select "15 Heures"
select select "if_booking_is_paid"
checkbox input "true"
checkbox input "false"
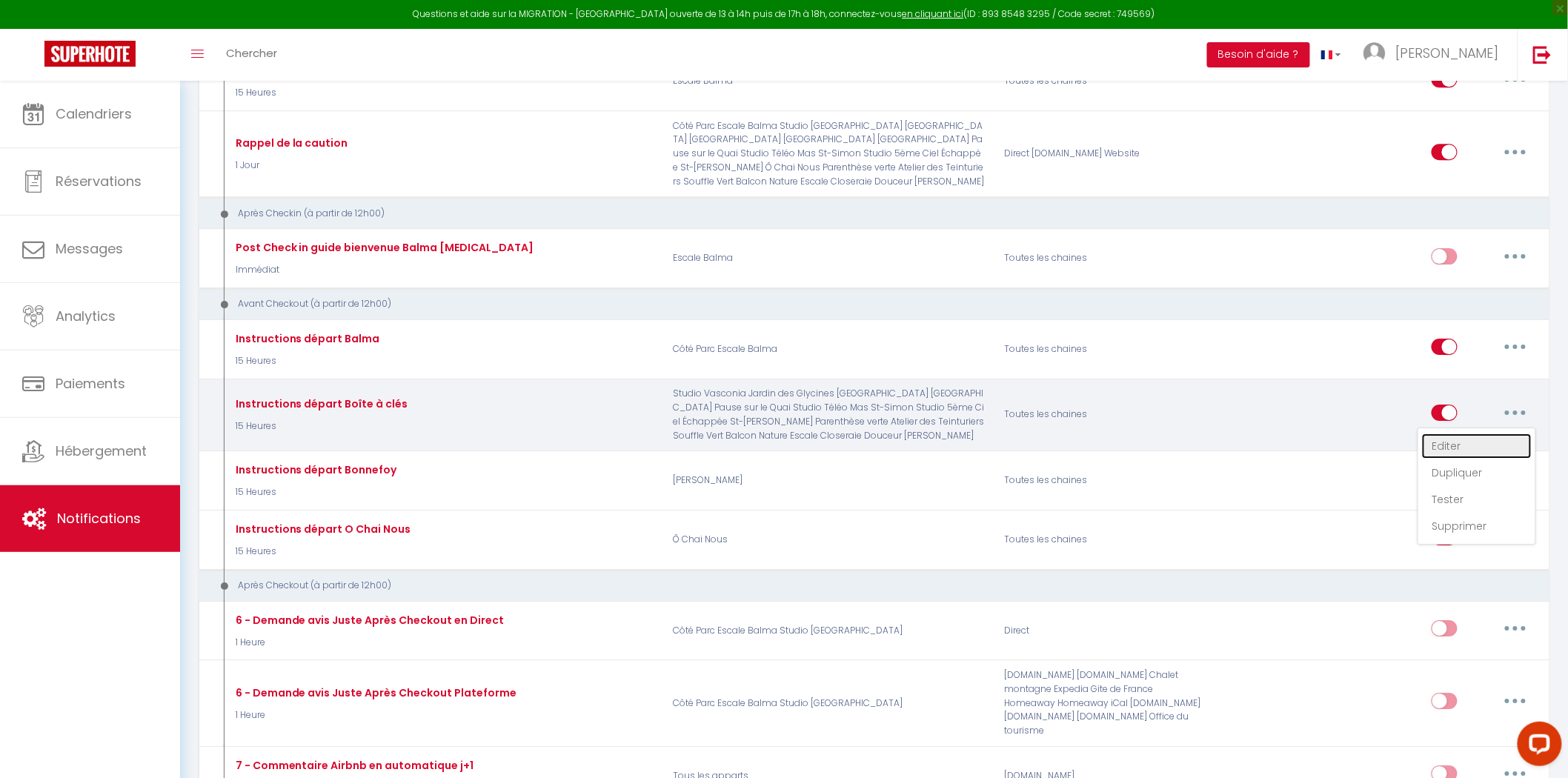
radio input "true"
type input "Procédure pour votre départ - [RENTAL:NAME] - [GUEST:FIRST_NAME] [GUEST:NAME]"
checkbox input "false"
checkbox input "true"
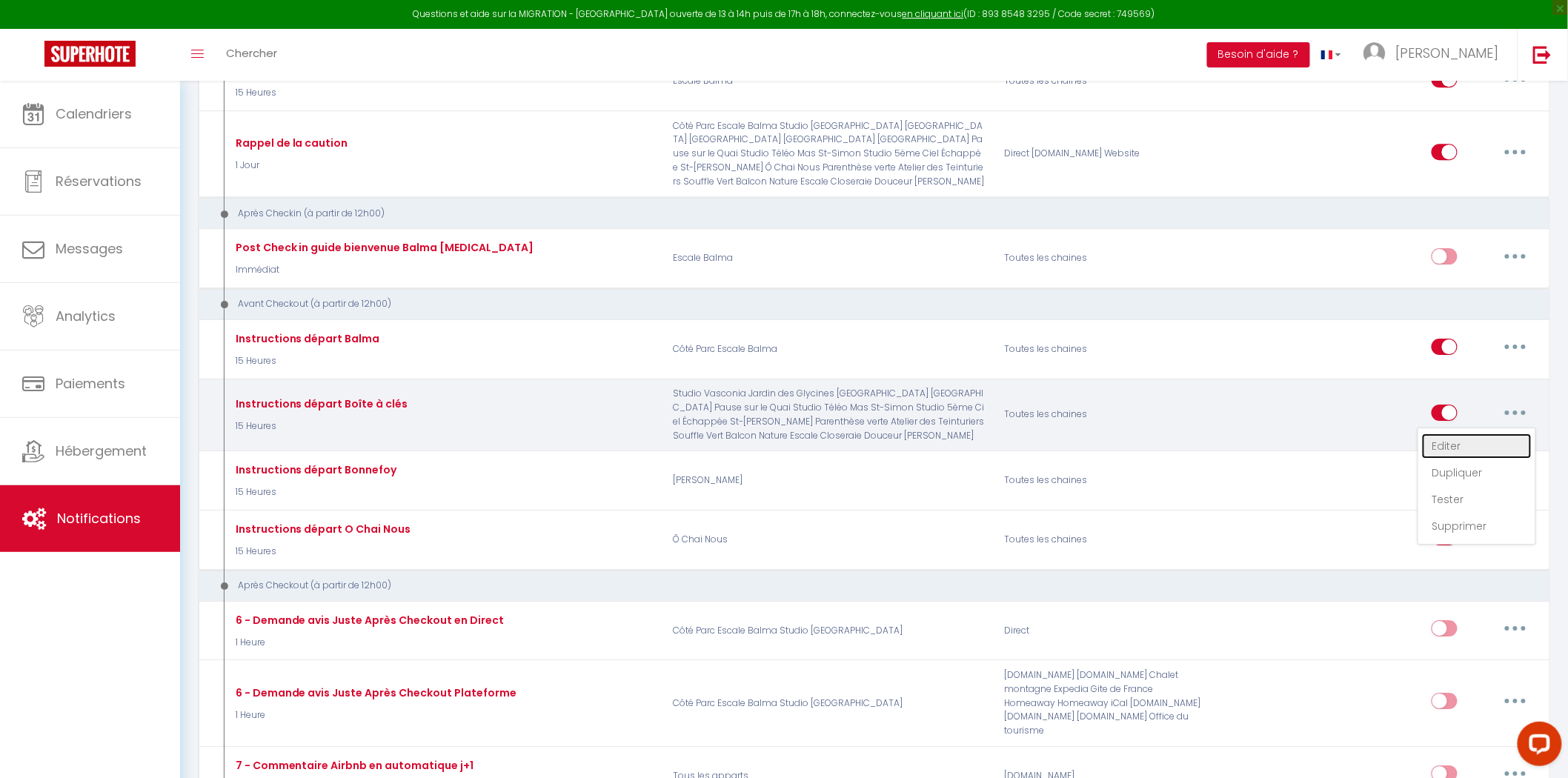
checkbox input "true"
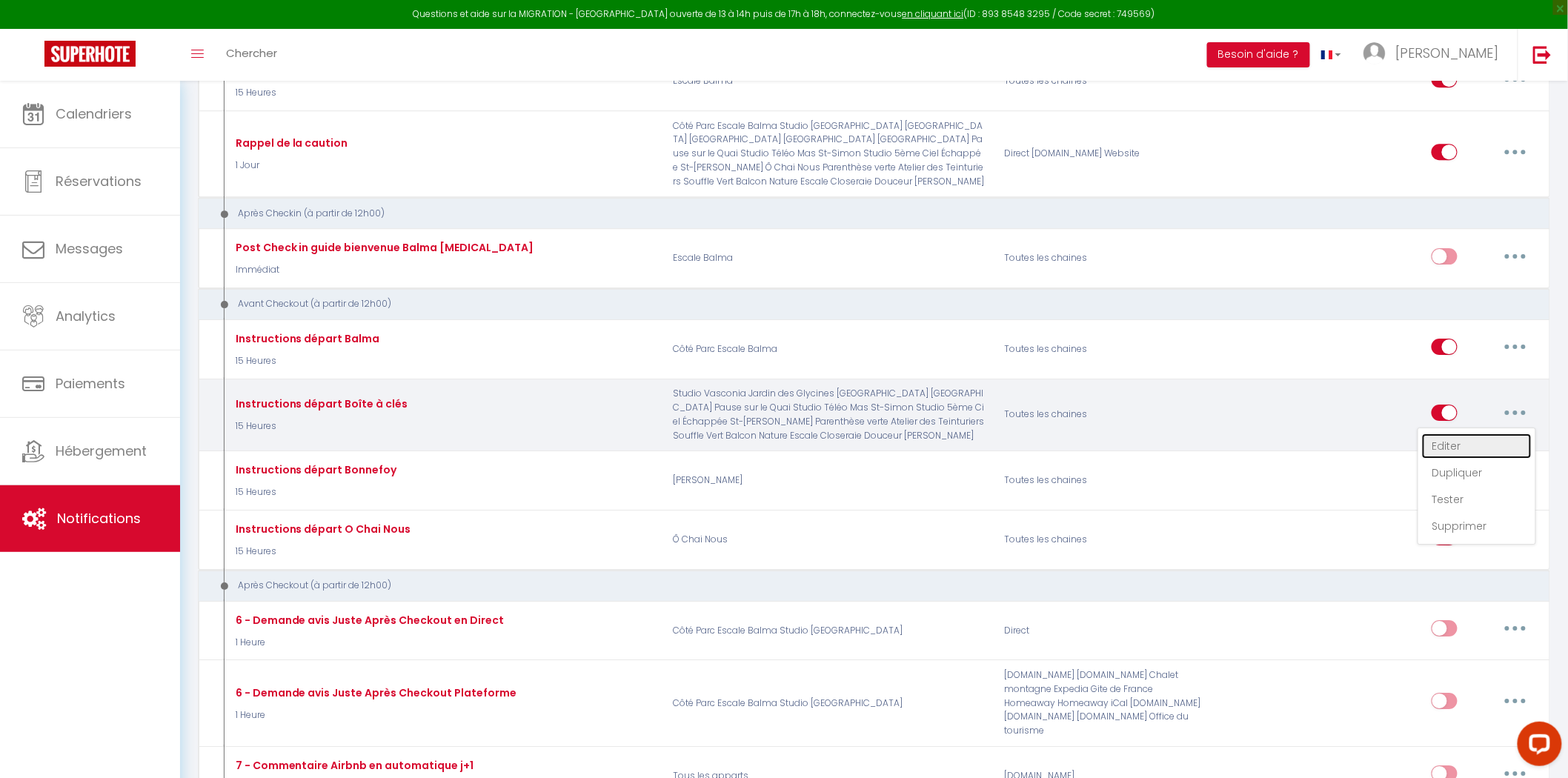
checkbox input "false"
checkbox input "true"
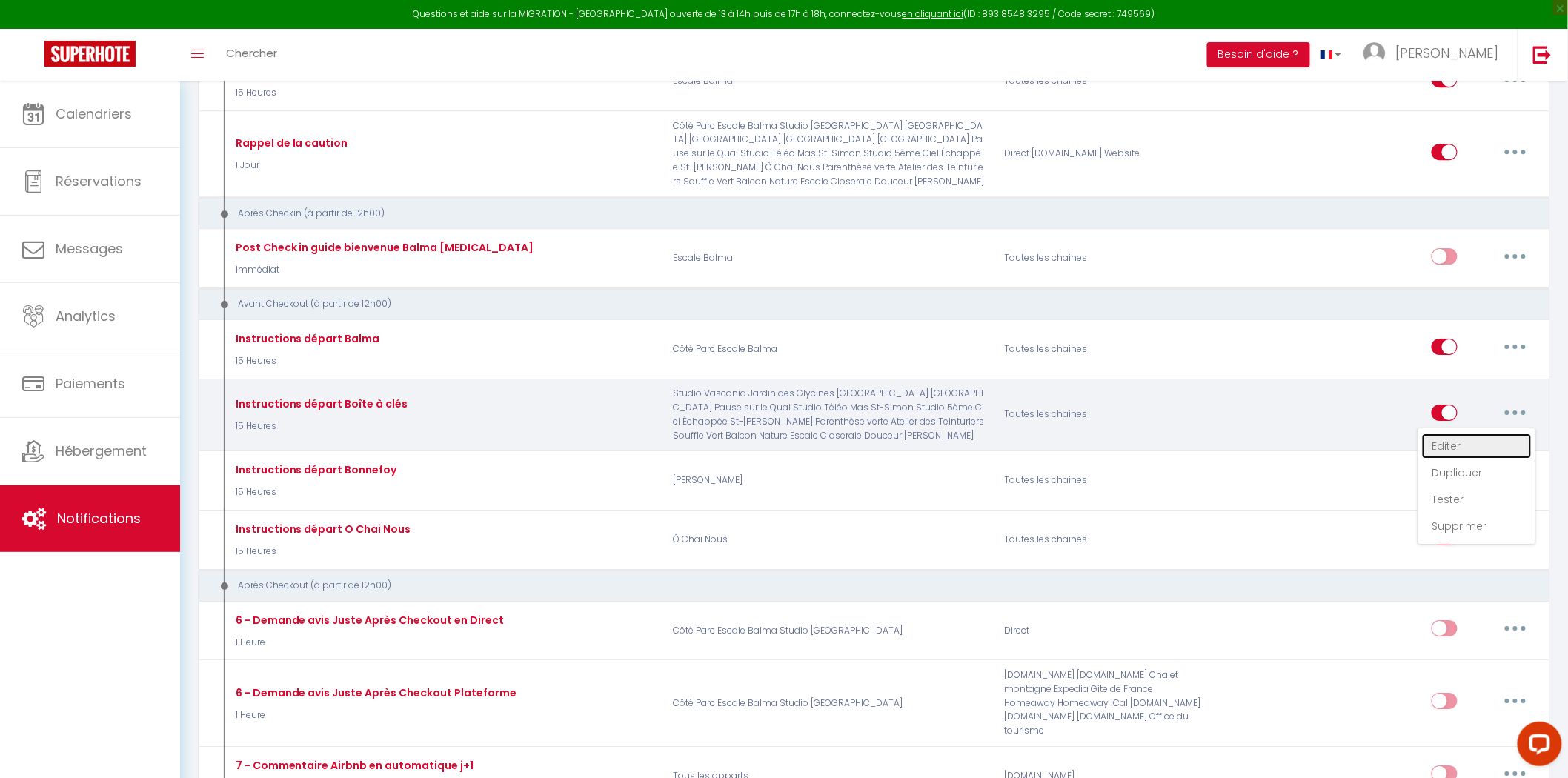
checkbox input "true"
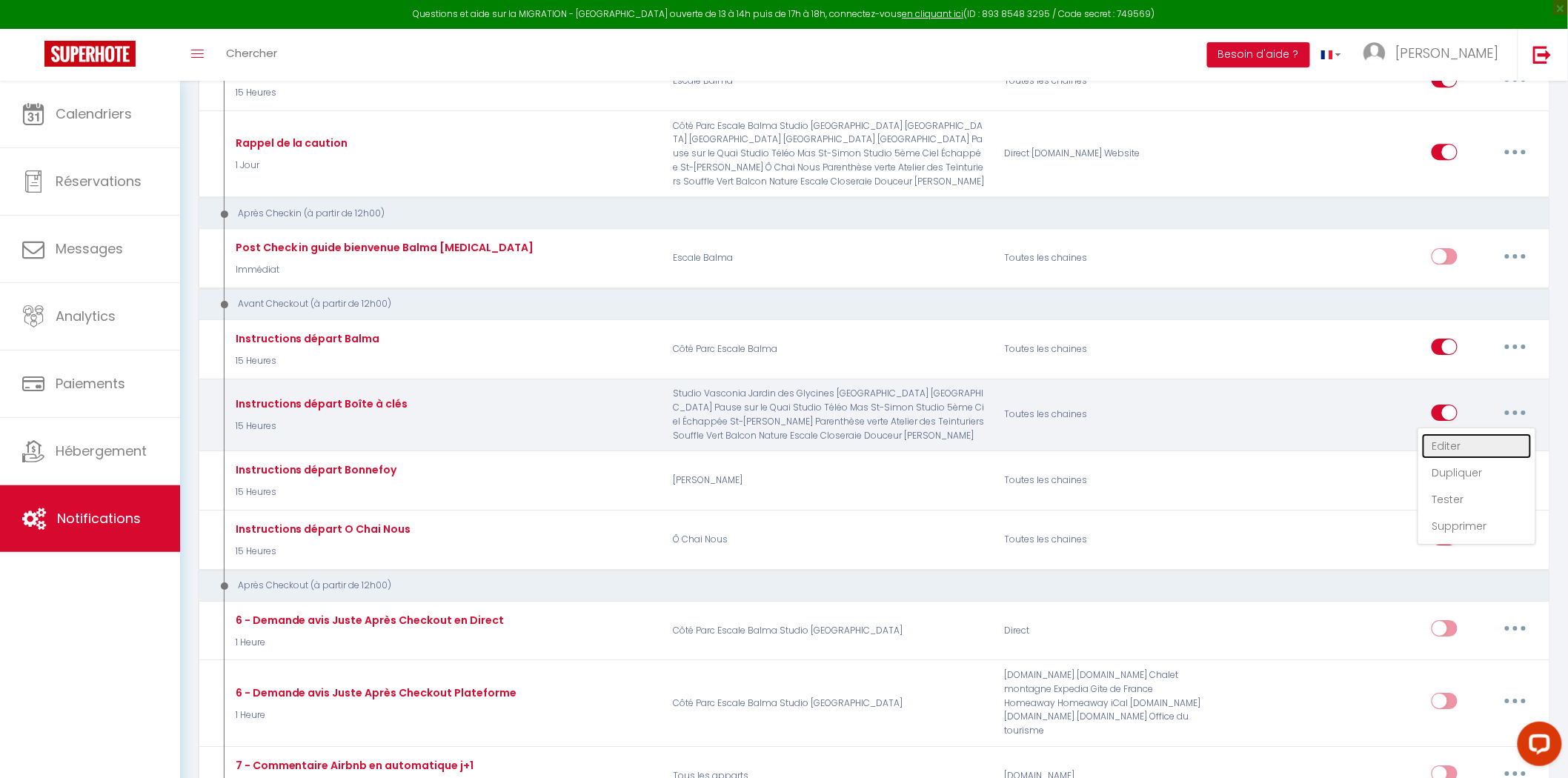
checkbox input "true"
checkbox input "false"
checkbox input "true"
checkbox input "false"
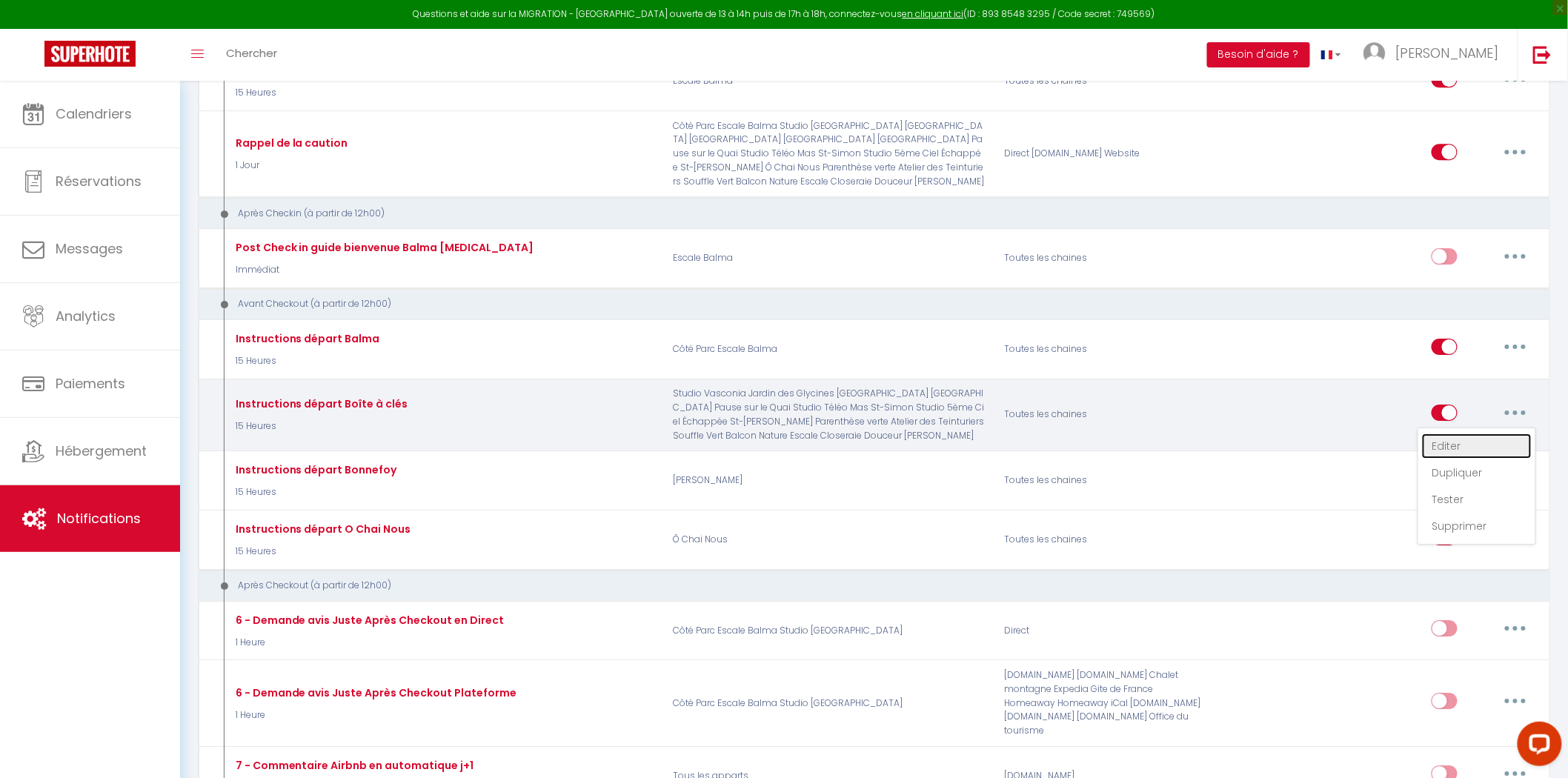
checkbox input "true"
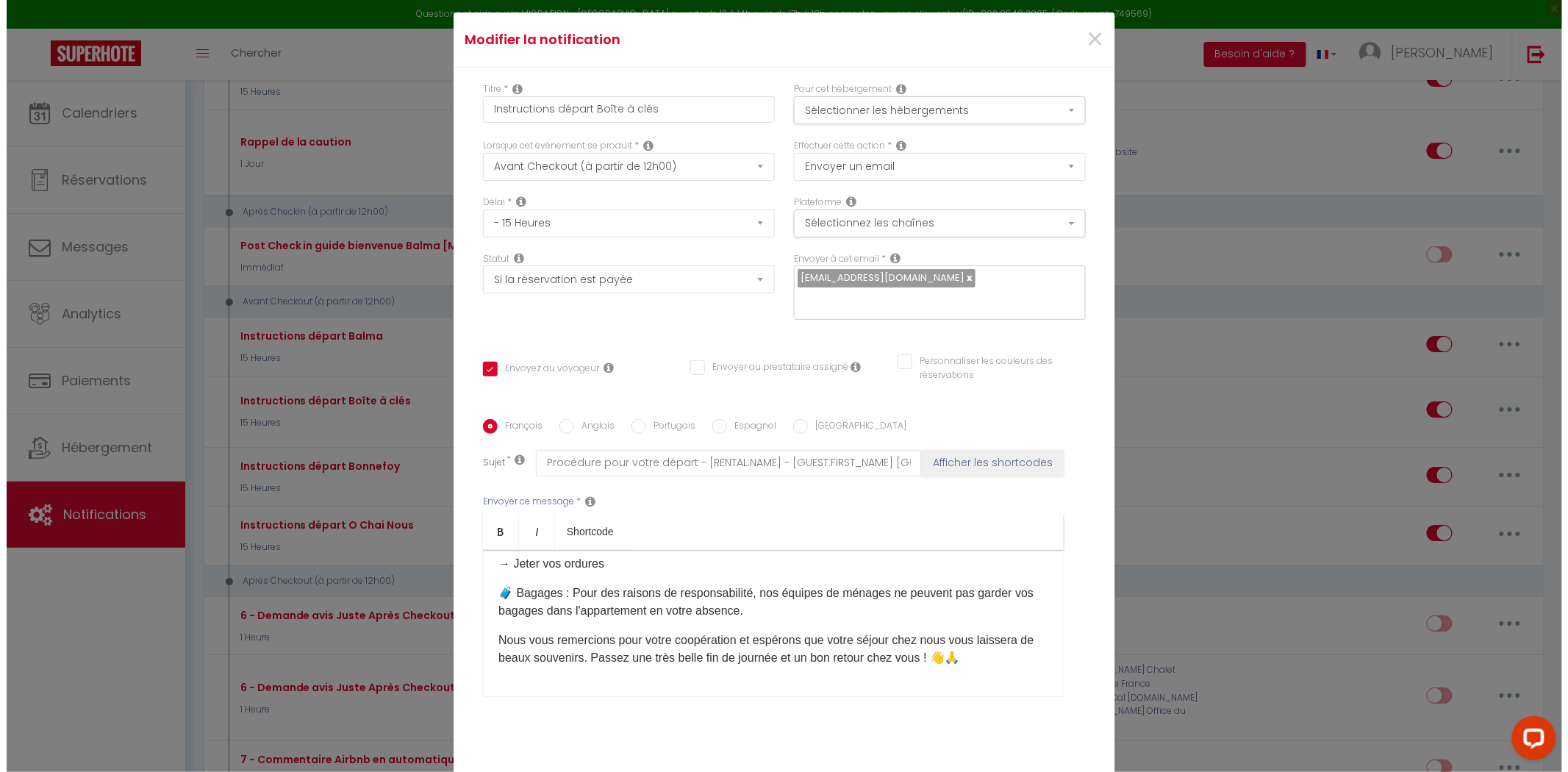
scroll to position [287, 0]
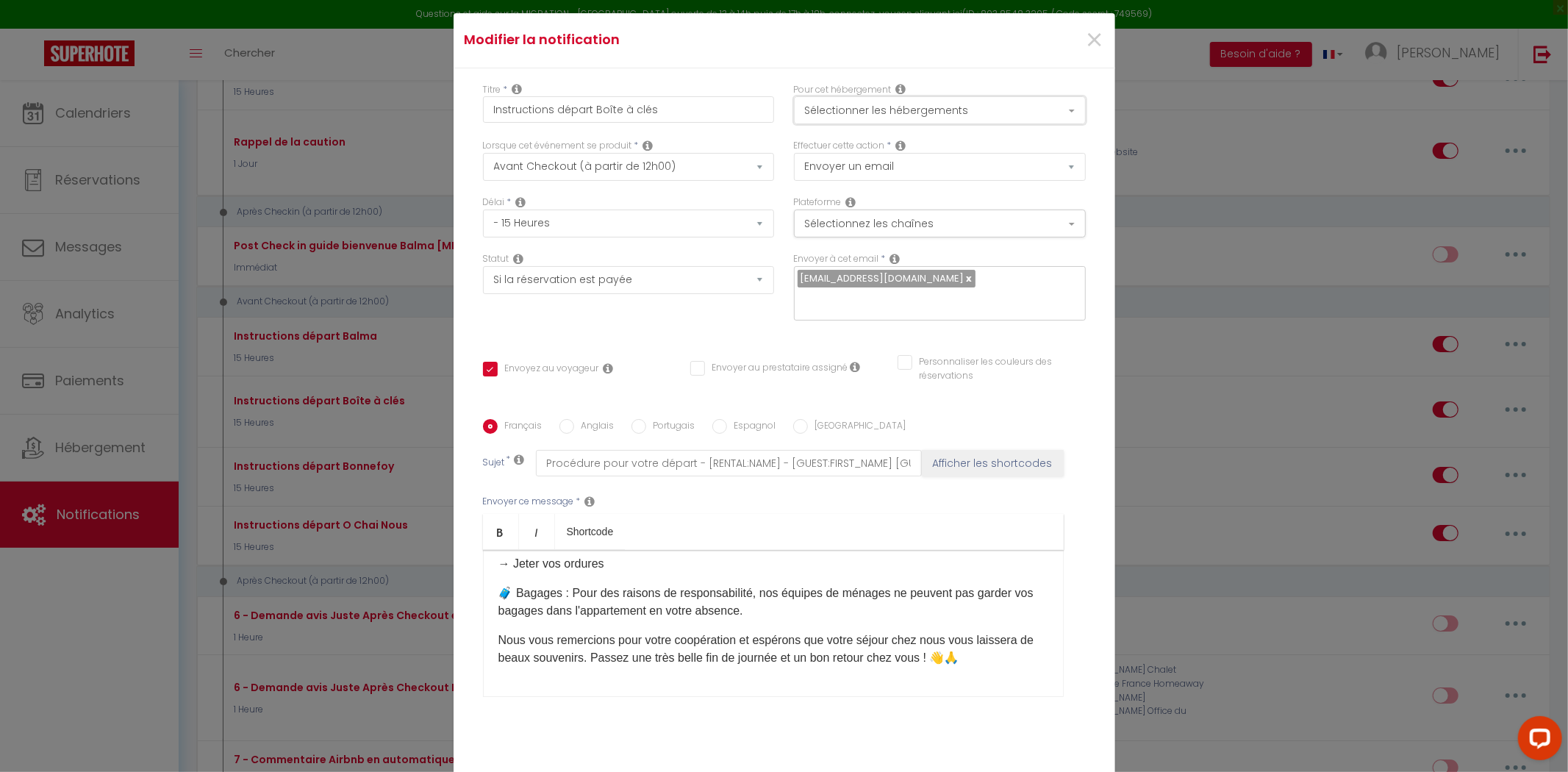
click at [937, 114] on button "Sélectionner les hébergements" at bounding box center [940, 110] width 292 height 28
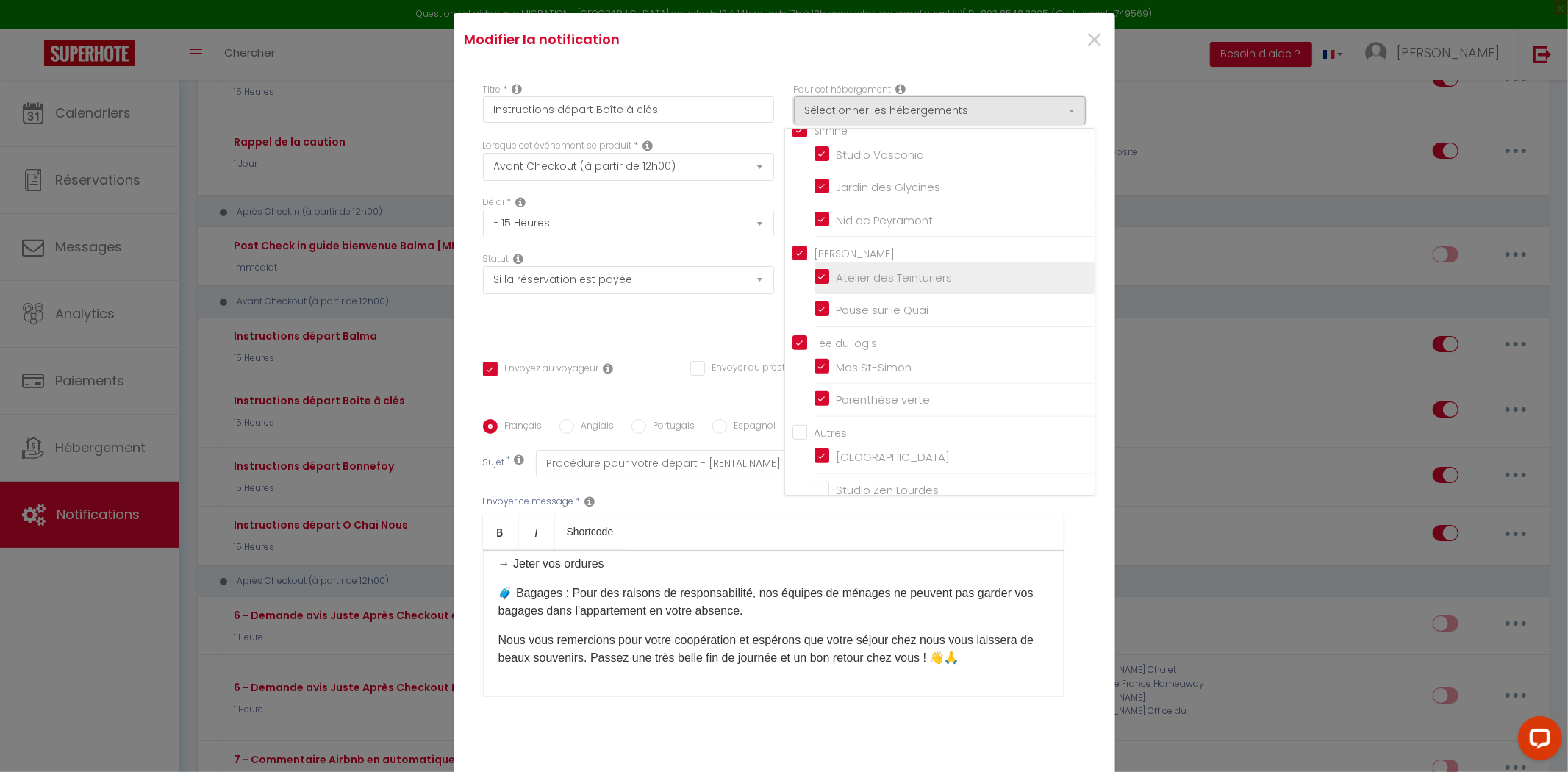
scroll to position [490, 0]
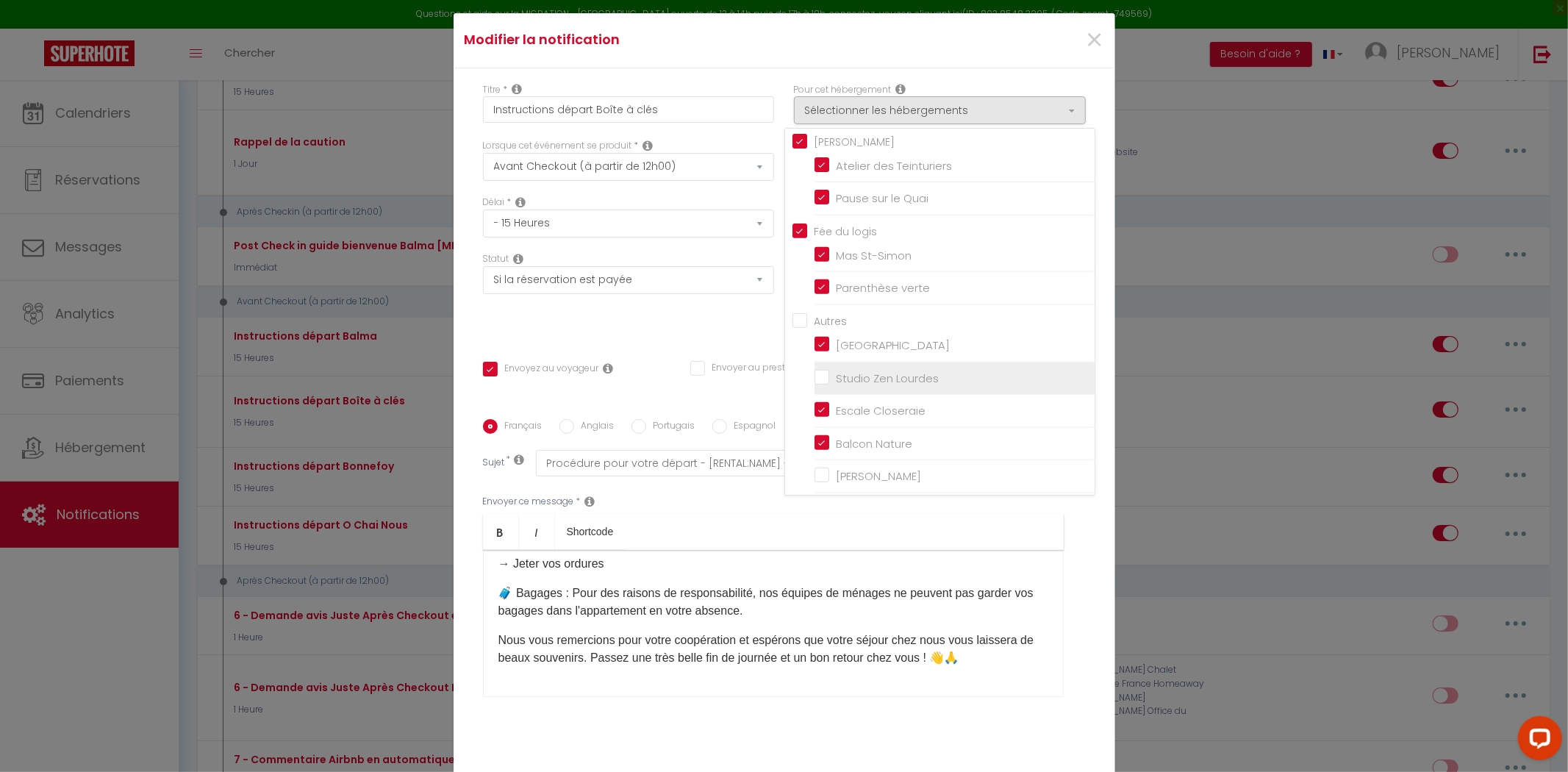
click at [815, 382] on input "Studio Zen Lourdes" at bounding box center [954, 378] width 280 height 15
checkbox input "true"
checkbox input "false"
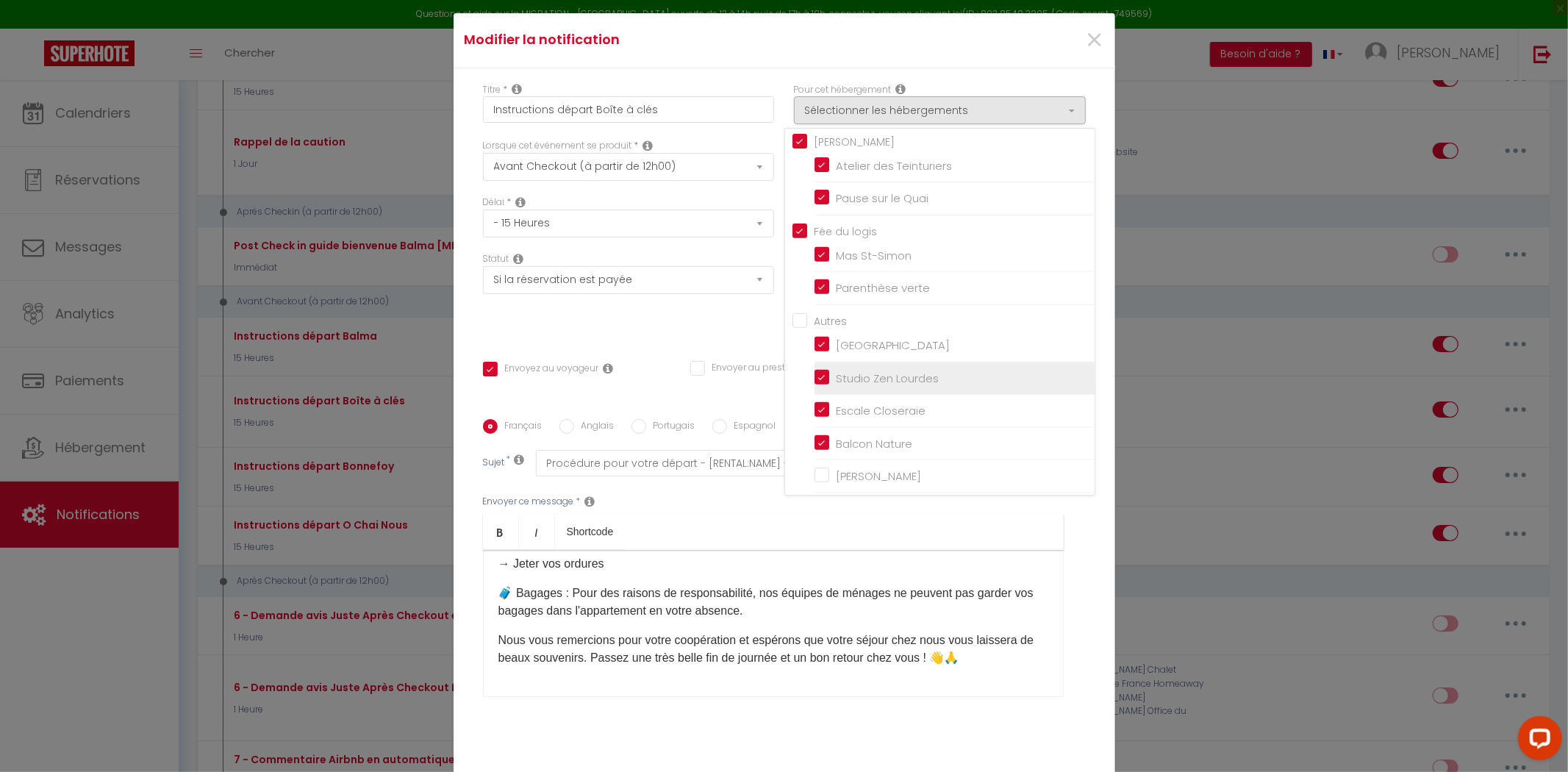
checkbox input "false"
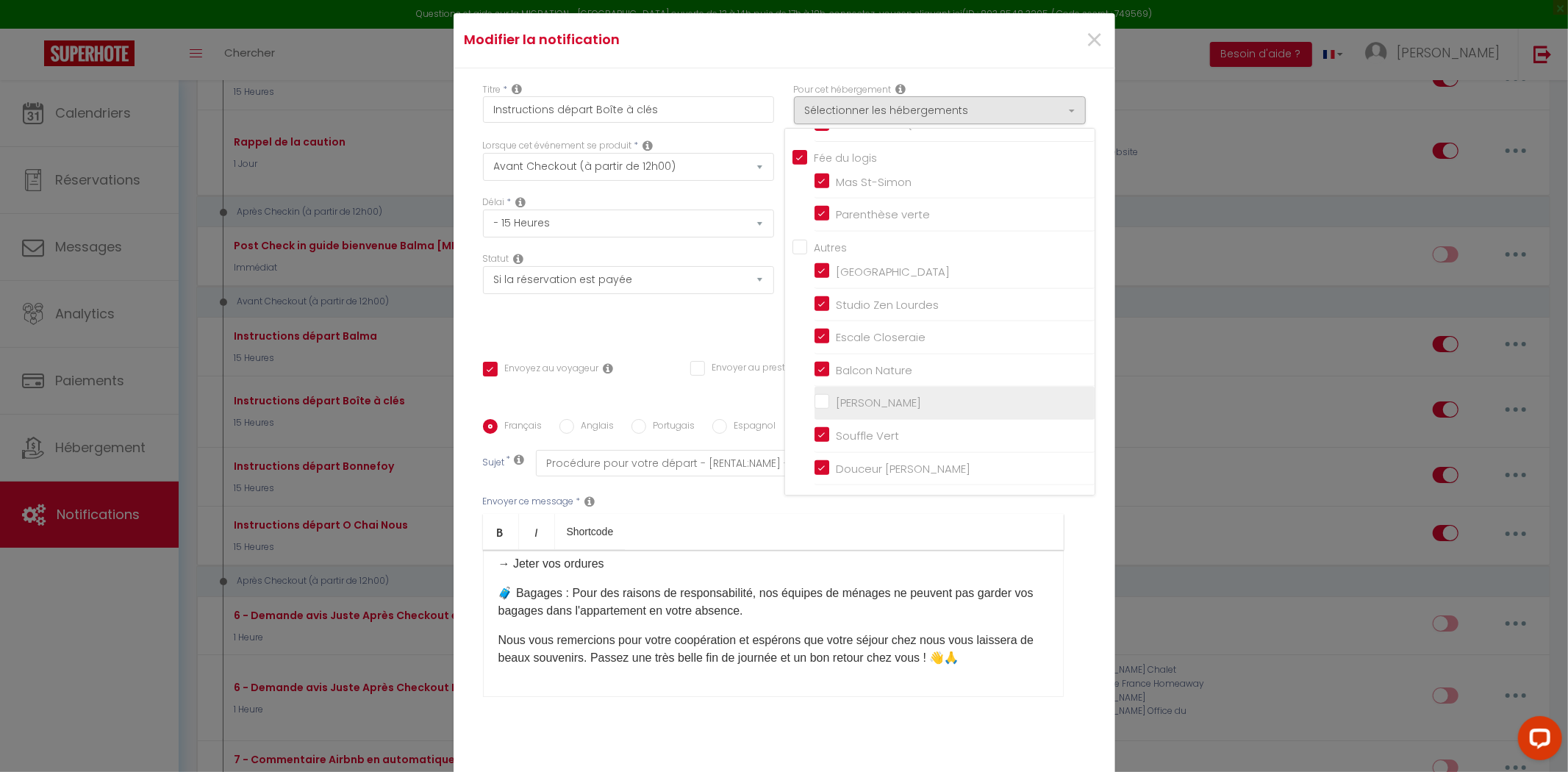
click at [815, 406] on input "[PERSON_NAME]" at bounding box center [954, 403] width 280 height 15
checkbox input "true"
checkbox input "false"
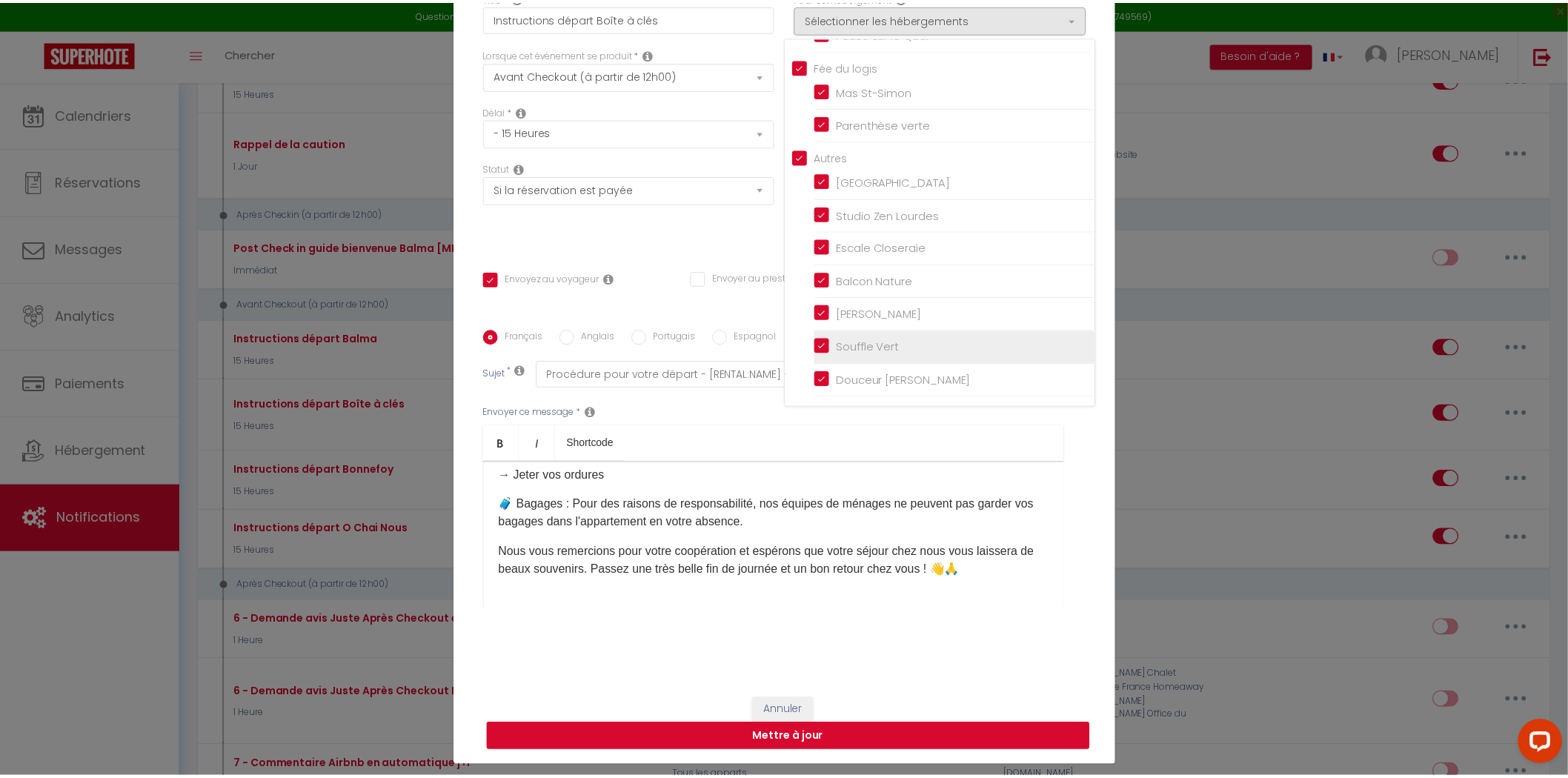
scroll to position [93, 0]
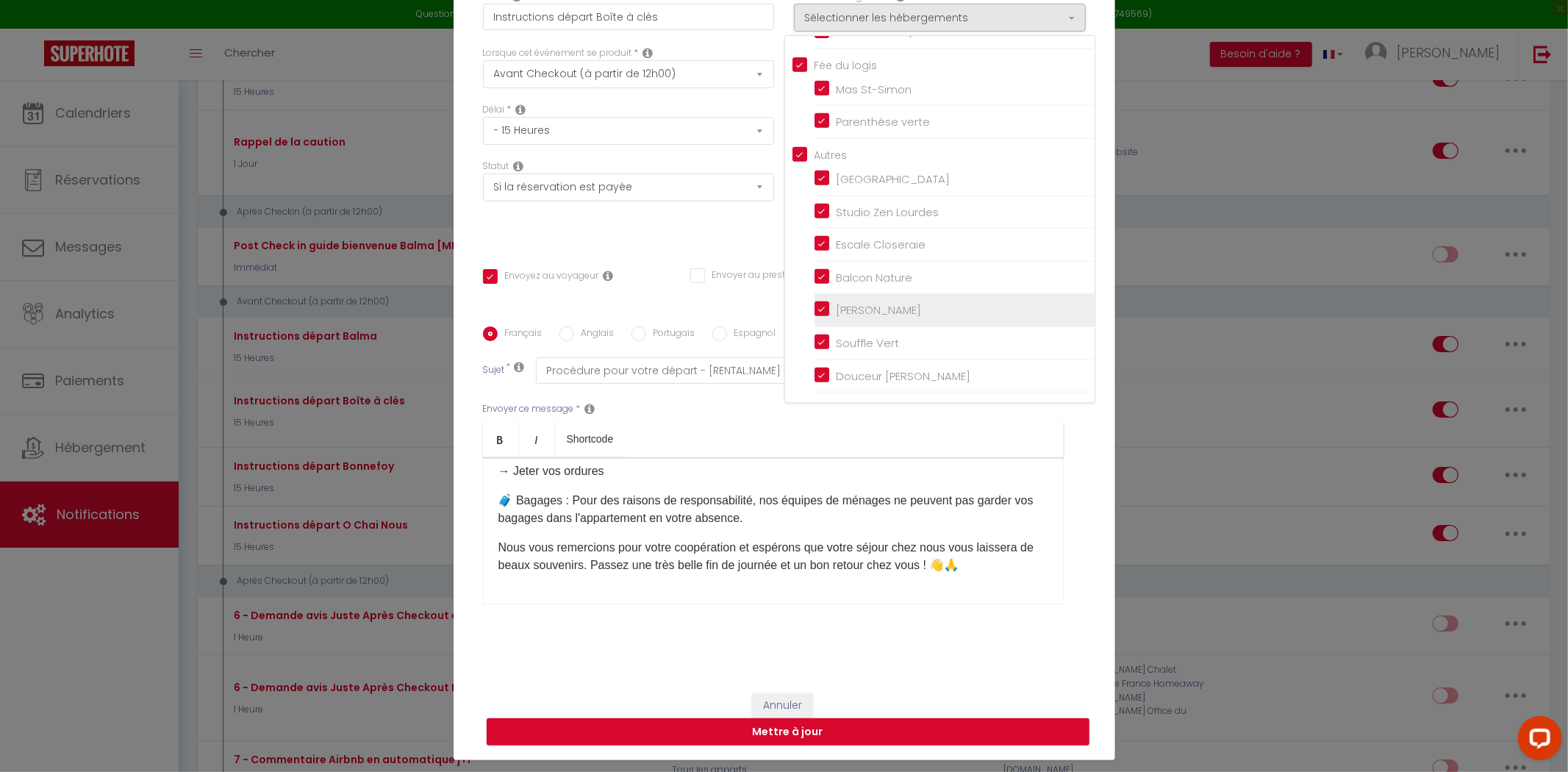
click at [816, 317] on input "[PERSON_NAME]" at bounding box center [954, 310] width 280 height 15
click at [872, 718] on button "Mettre à jour" at bounding box center [788, 732] width 603 height 28
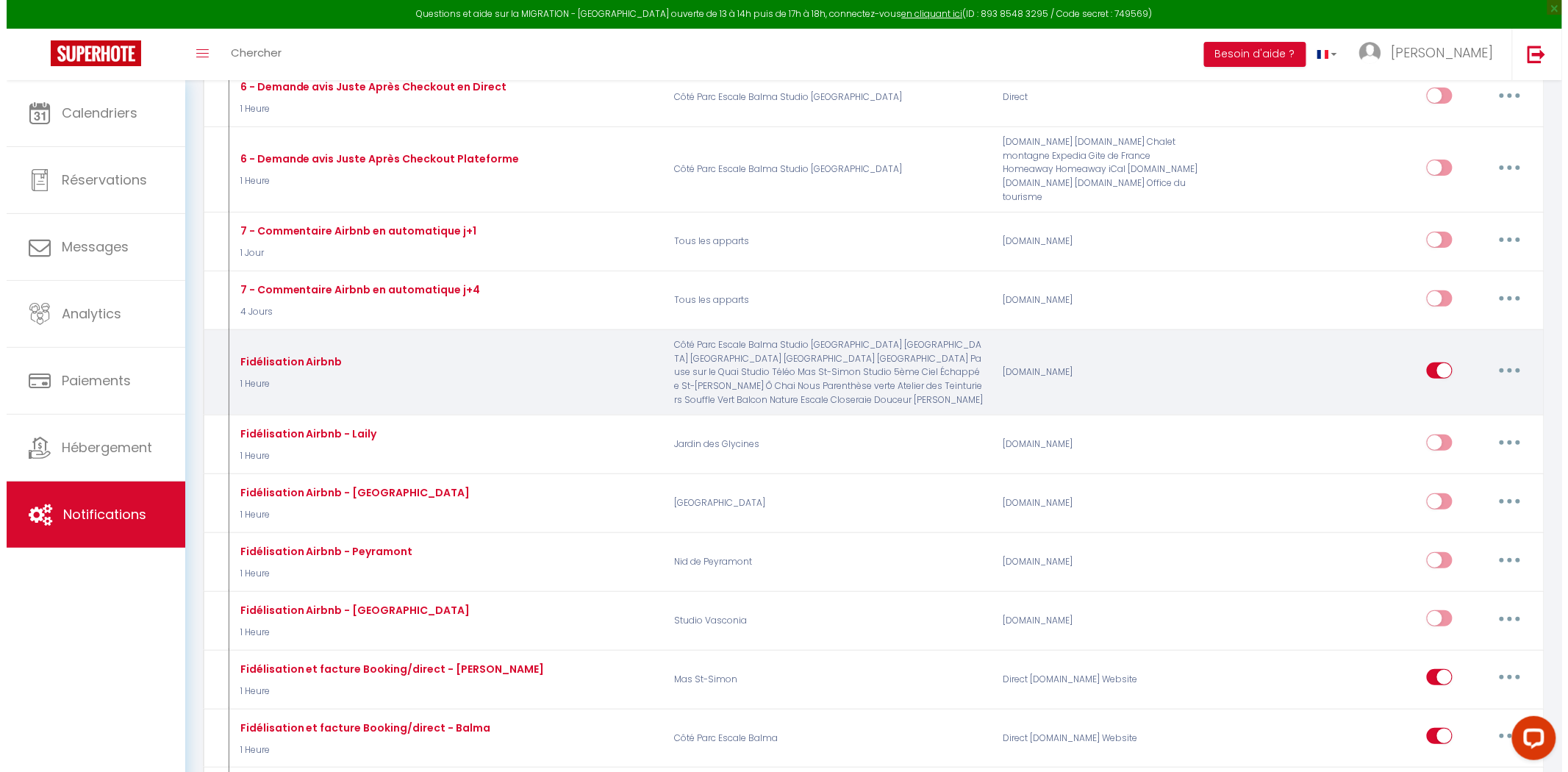
scroll to position [4712, 0]
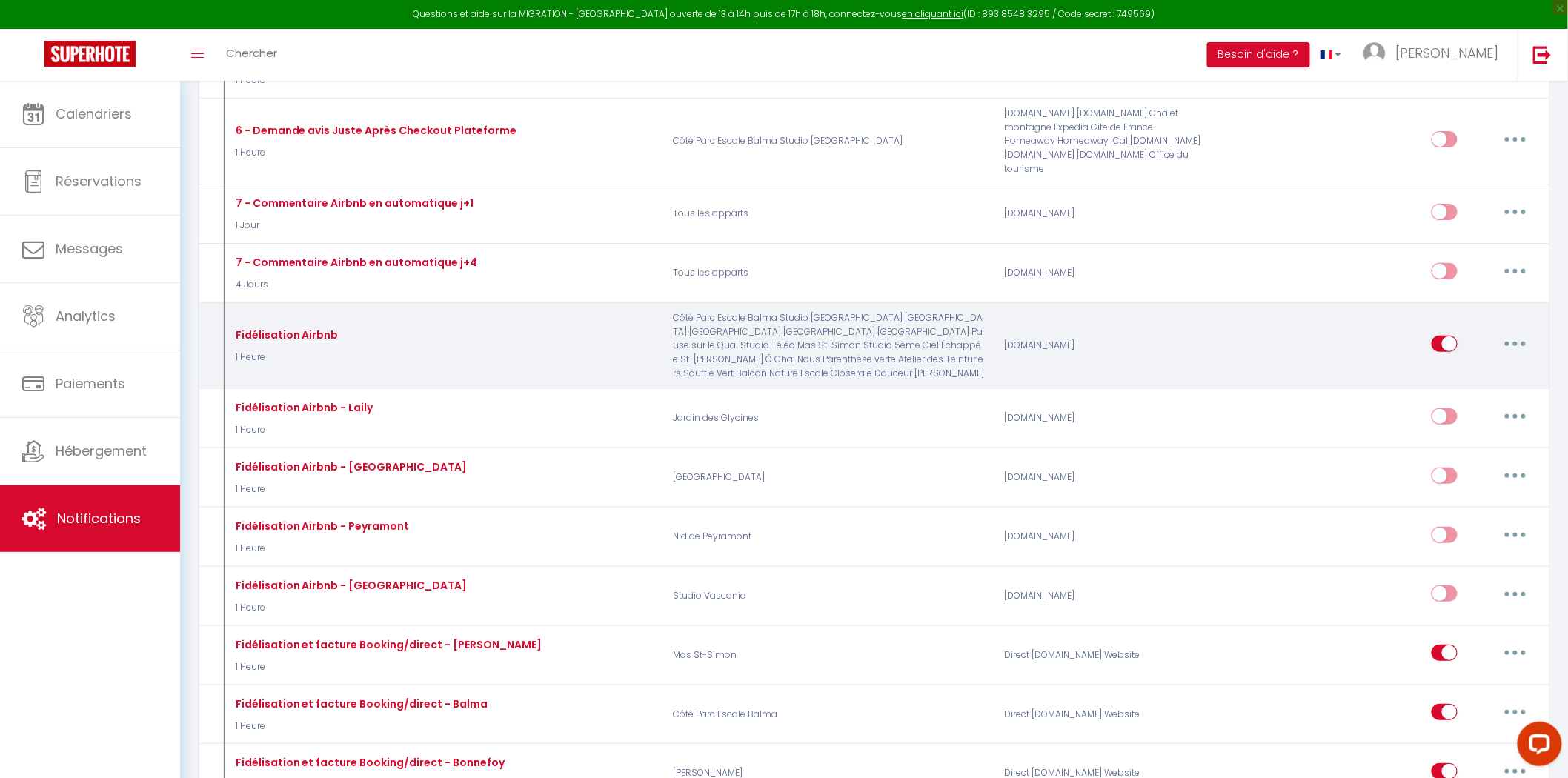
click at [1522, 356] on button "button" at bounding box center [1515, 344] width 42 height 24
click at [1486, 389] on link "Editer" at bounding box center [1476, 377] width 110 height 25
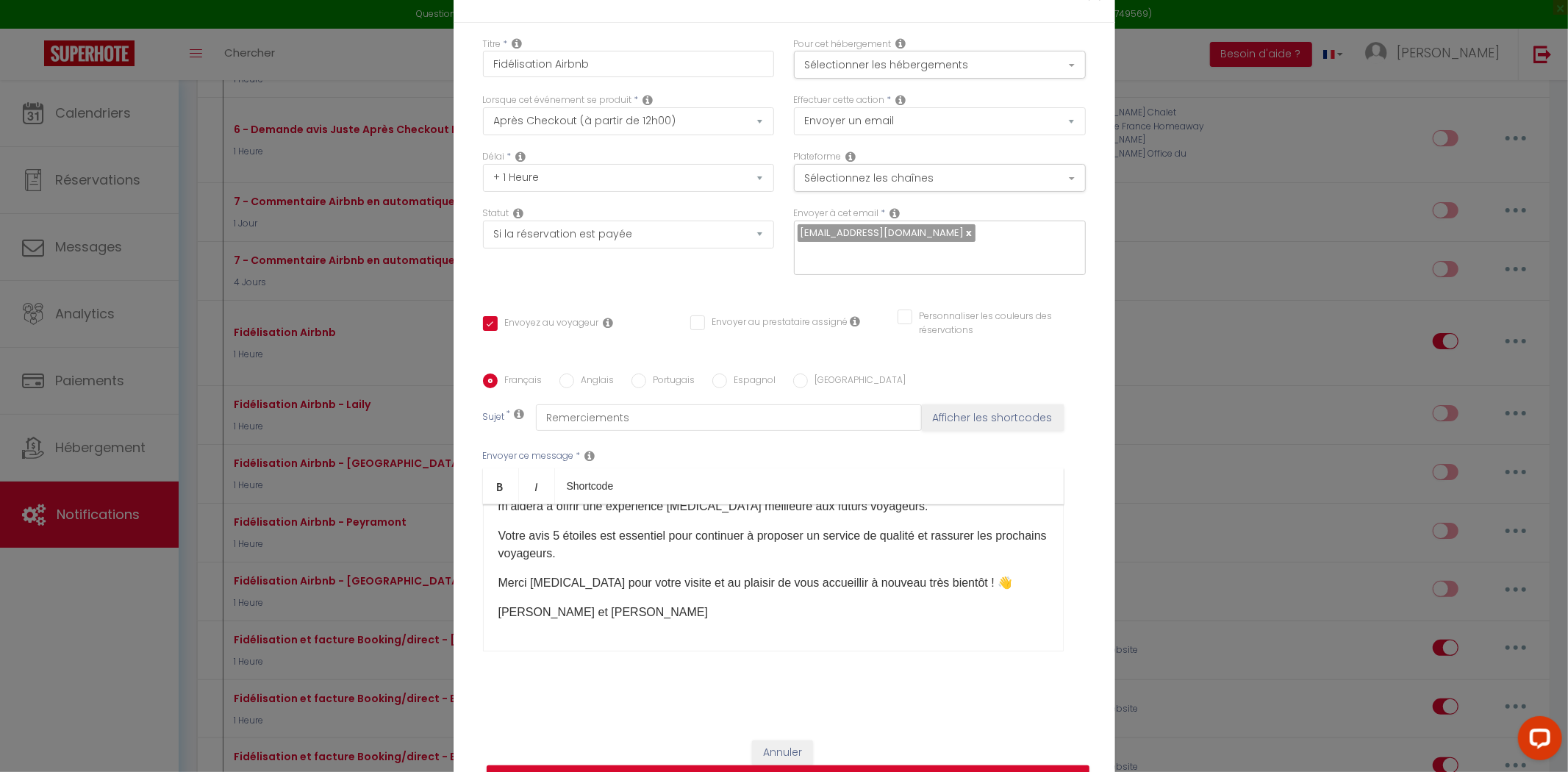
scroll to position [0, 0]
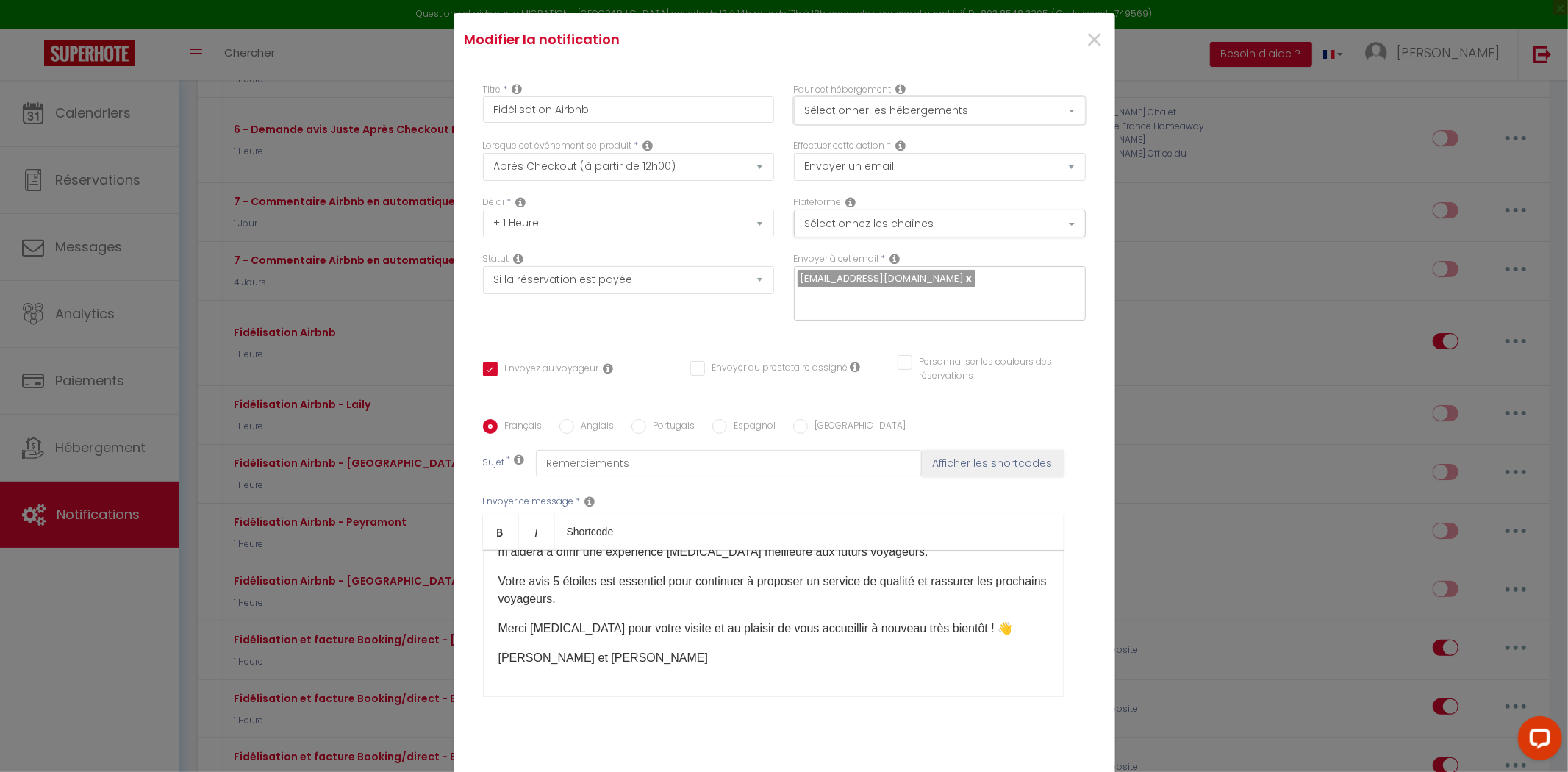
click at [937, 124] on button "Sélectionner les hébergements" at bounding box center [940, 110] width 292 height 28
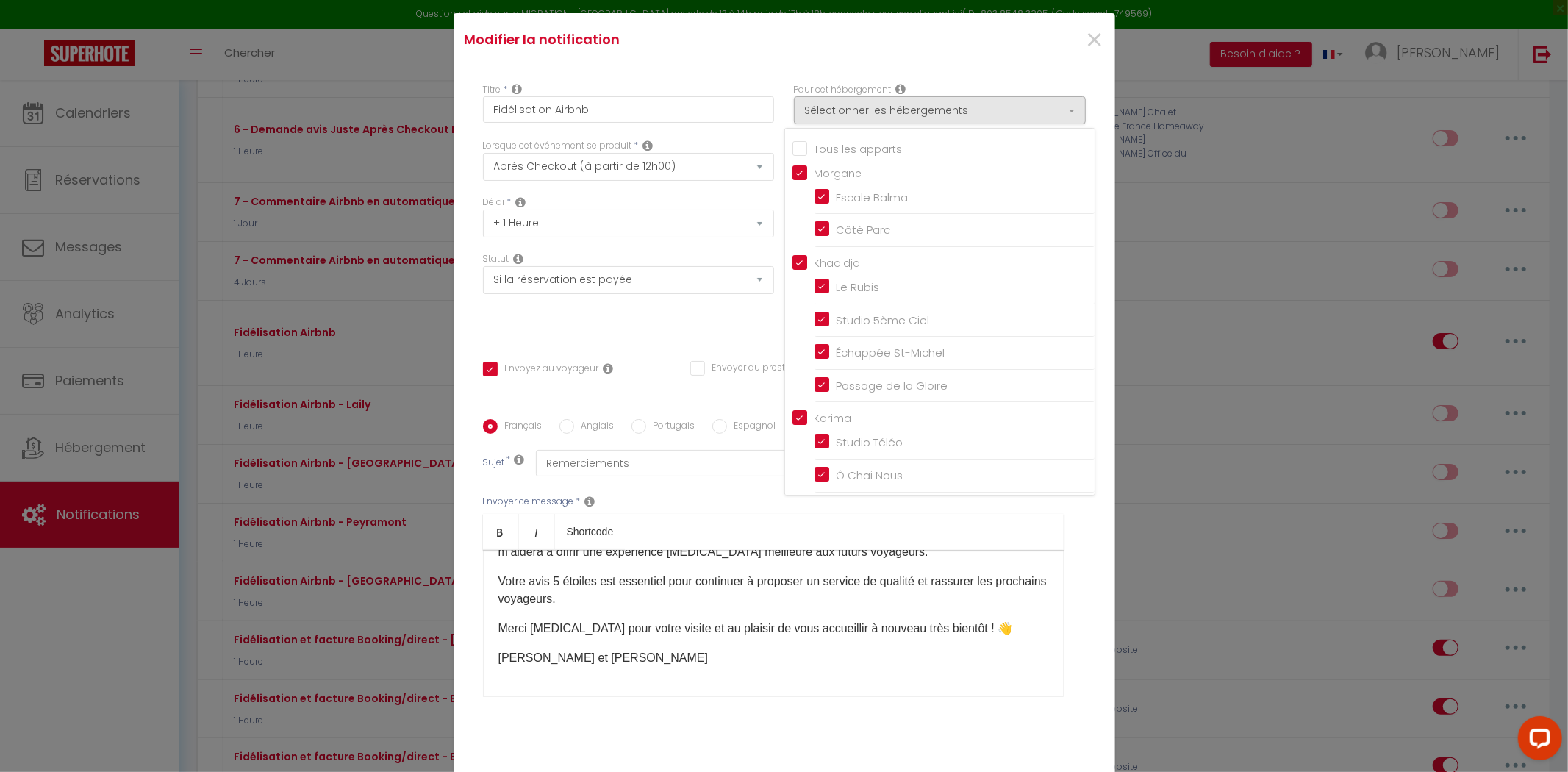
click at [821, 154] on input "Tous les apparts" at bounding box center [943, 147] width 302 height 15
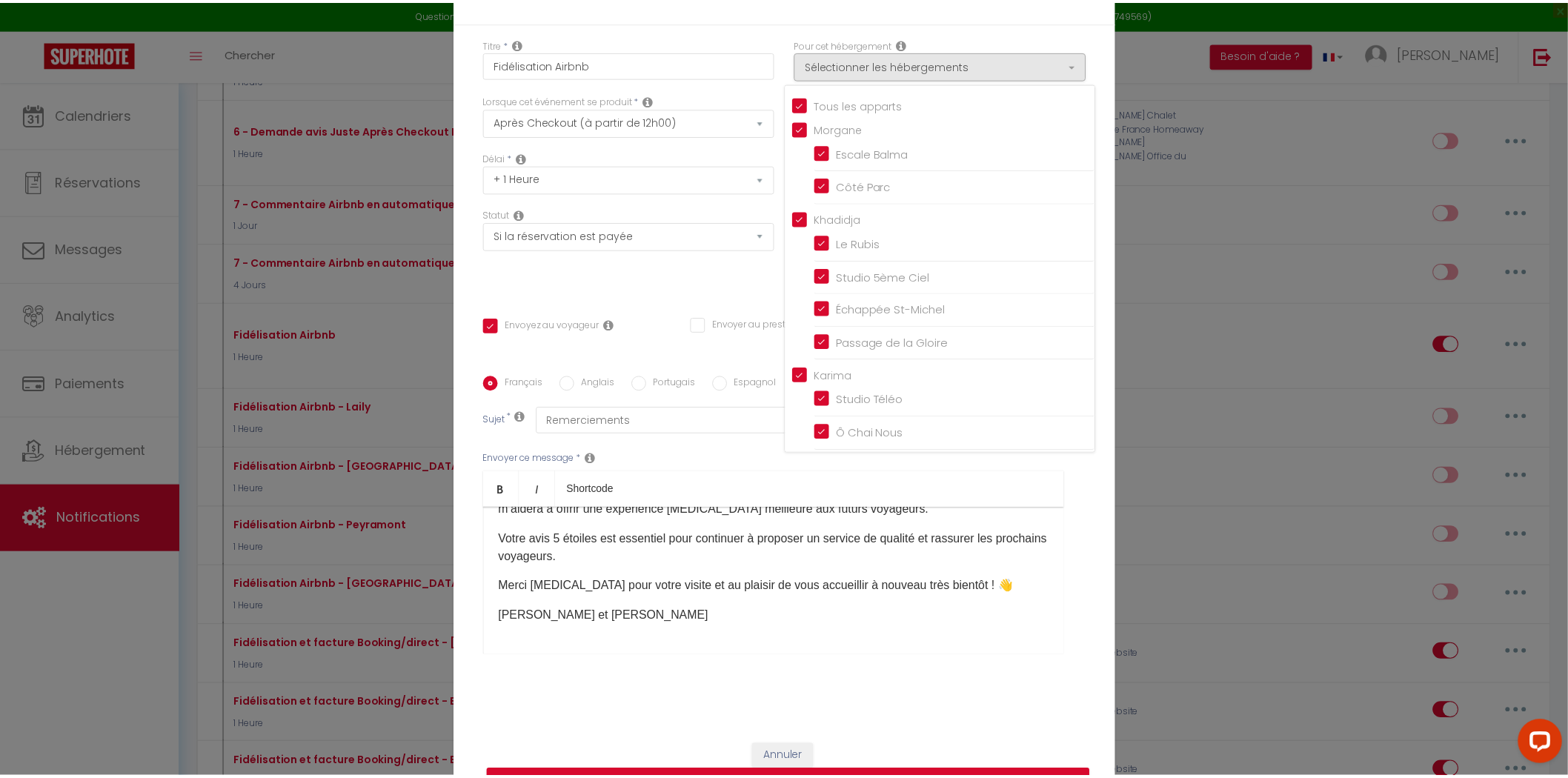
scroll to position [93, 0]
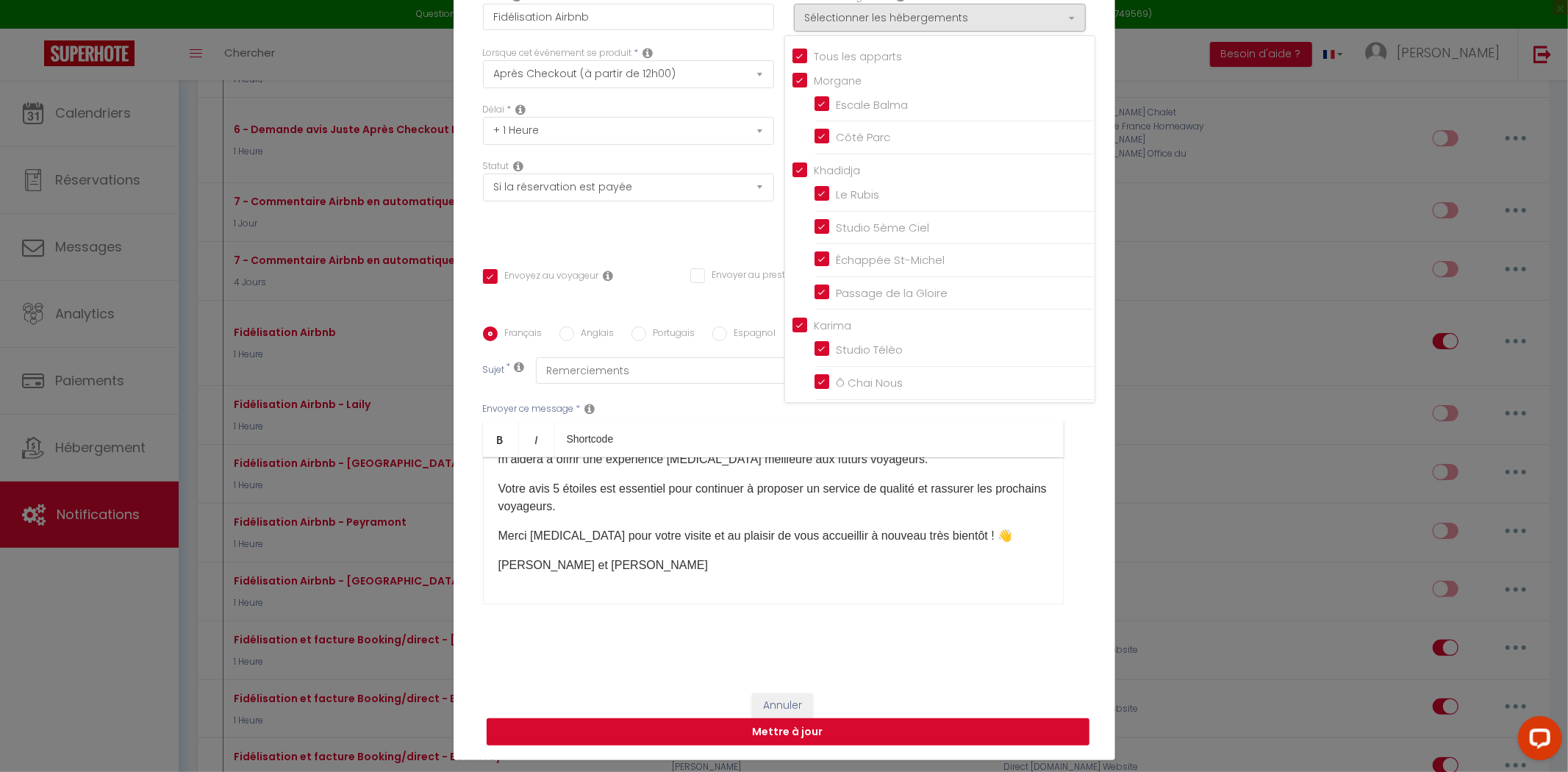
click at [802, 729] on button "Mettre à jour" at bounding box center [788, 732] width 603 height 28
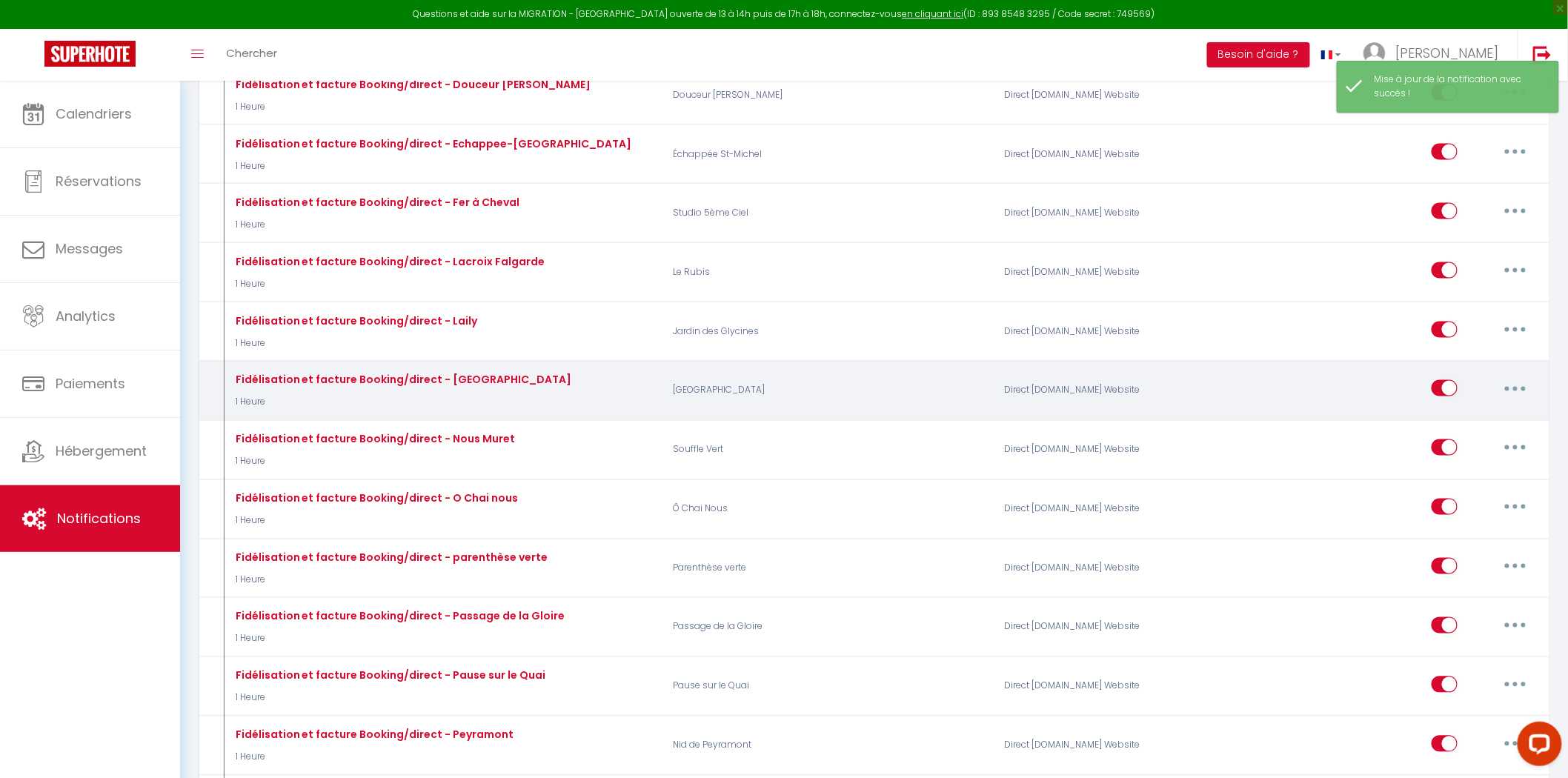
scroll to position [5407, 0]
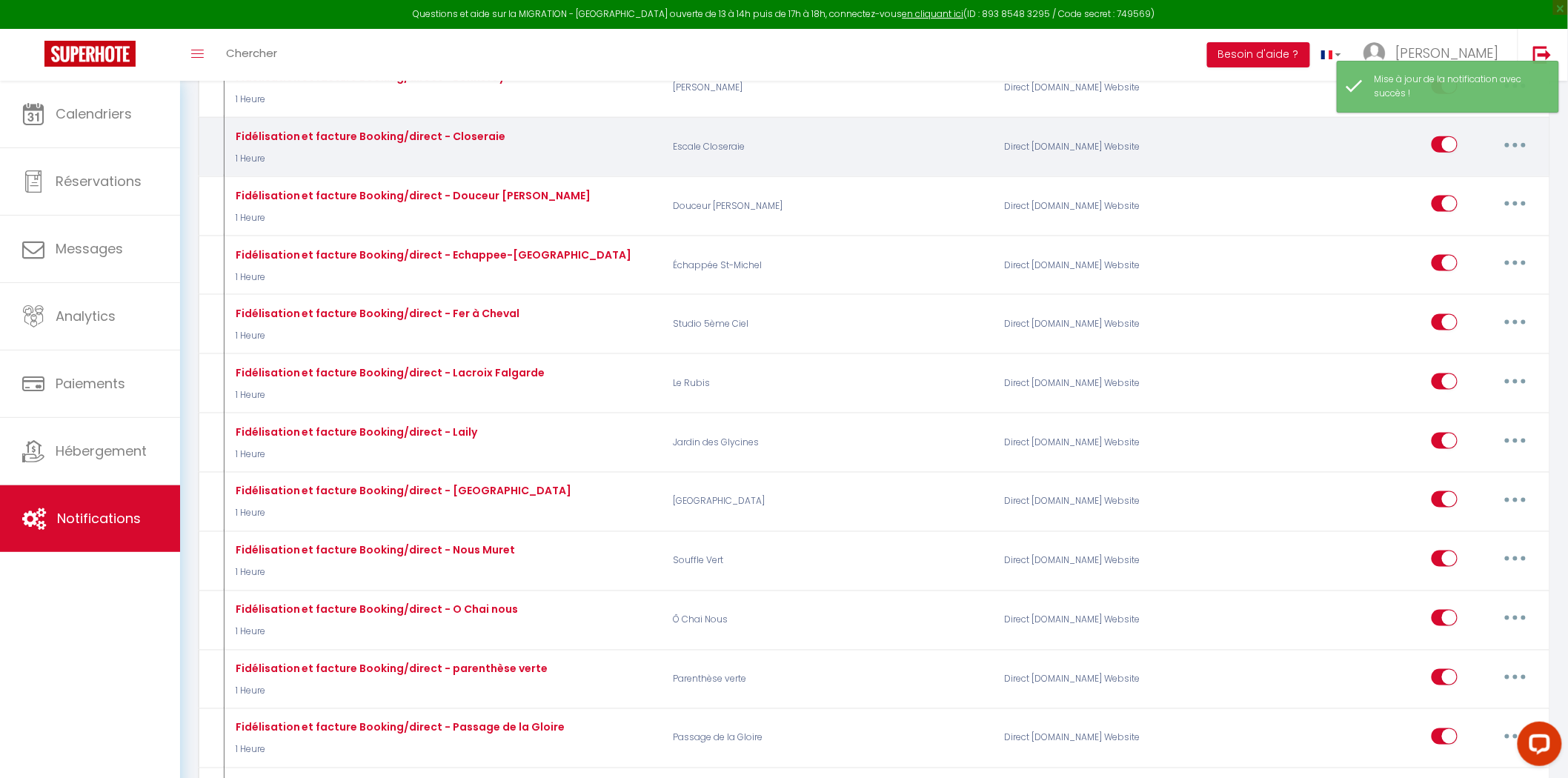
click at [1506, 156] on button "button" at bounding box center [1515, 144] width 42 height 24
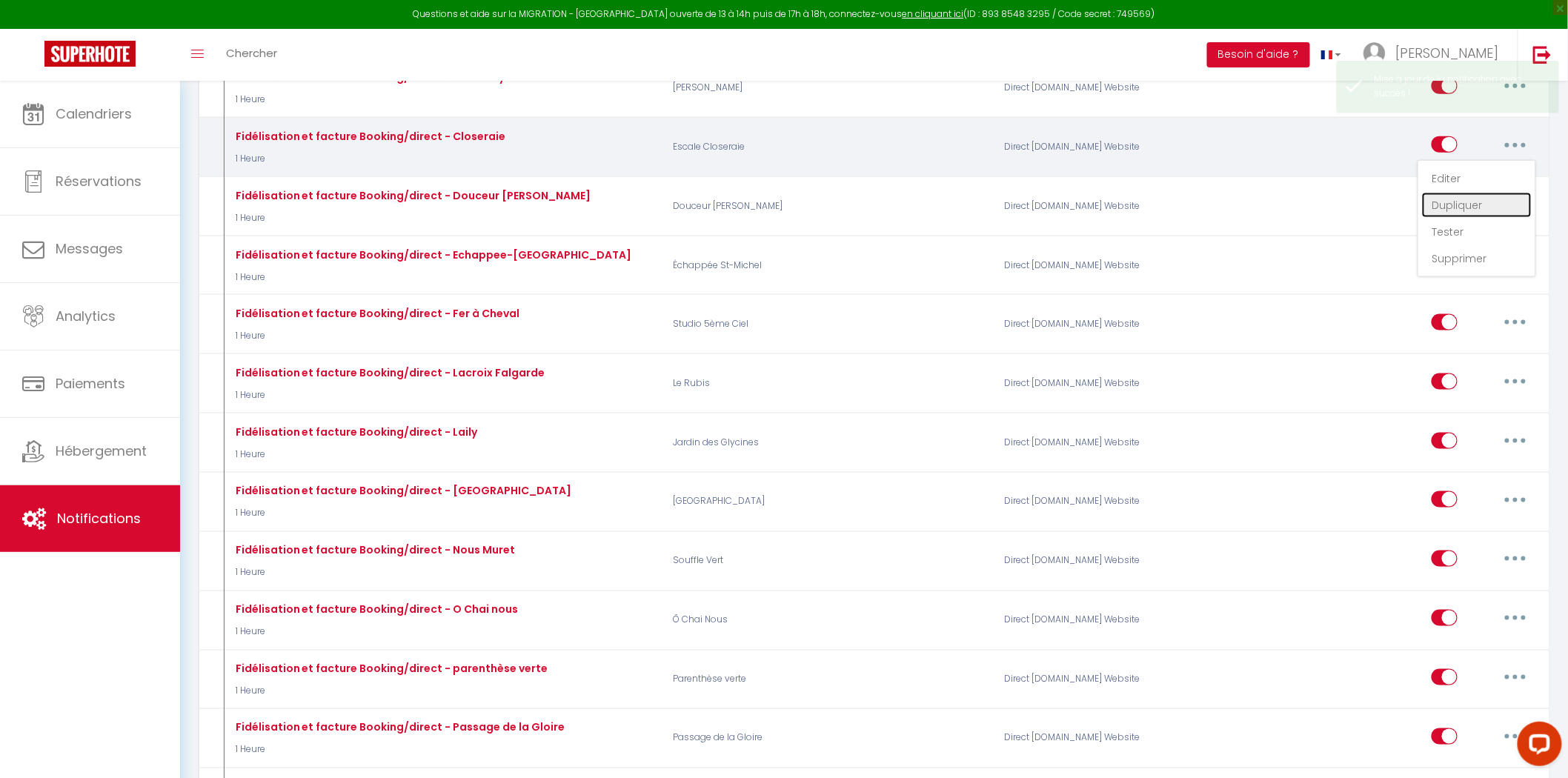
click at [1458, 218] on link "Dupliquer" at bounding box center [1476, 205] width 110 height 25
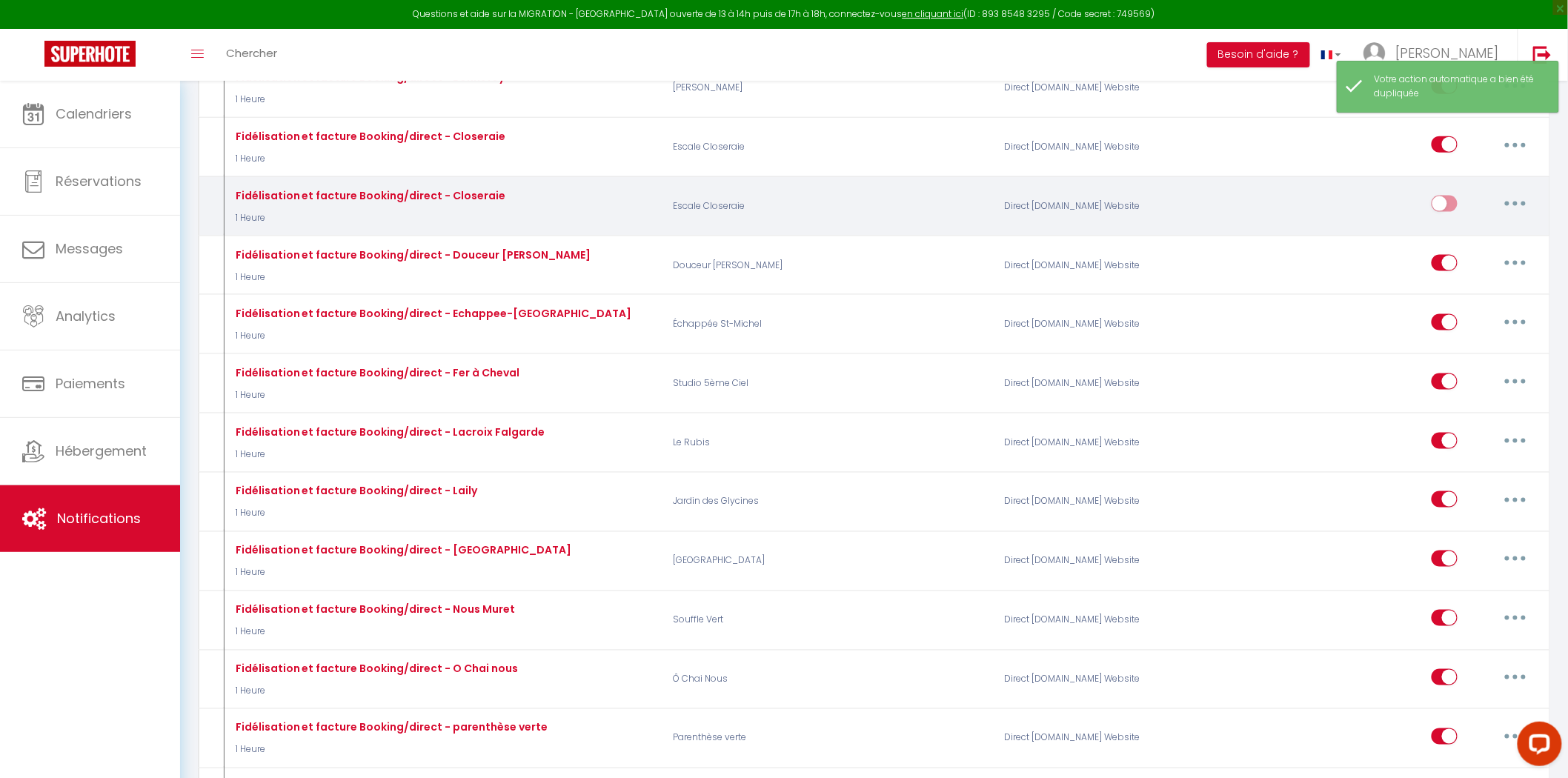
click at [1499, 216] on button "button" at bounding box center [1515, 204] width 42 height 24
drag, startPoint x: 1484, startPoint y: 275, endPoint x: 1277, endPoint y: 342, distance: 217.6
click at [1482, 250] on link "Editer" at bounding box center [1476, 237] width 110 height 25
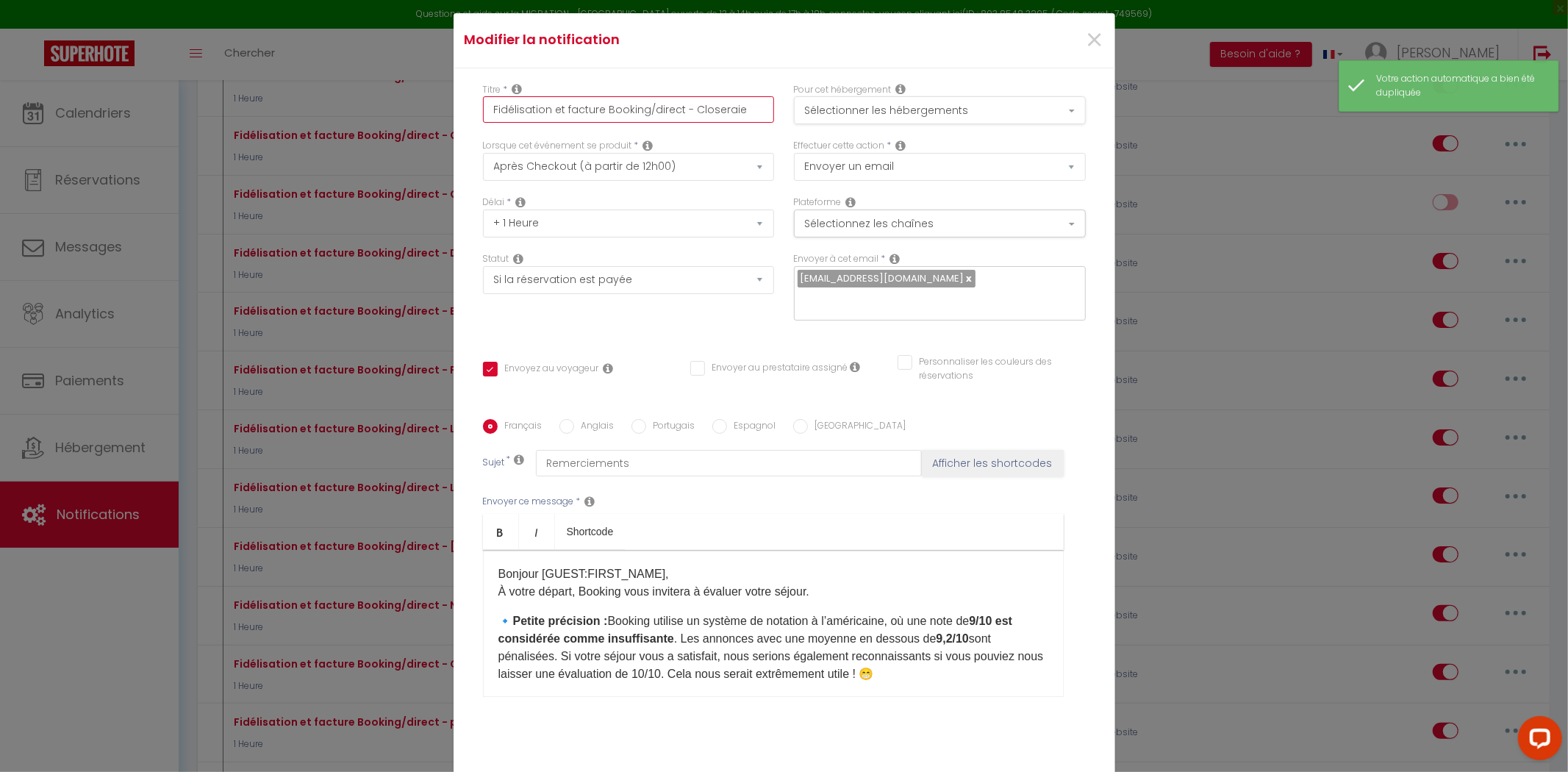
drag, startPoint x: 679, startPoint y: 119, endPoint x: 934, endPoint y: 127, distance: 255.1
click at [934, 127] on div "Titre * Fidélisation et facture Booking/direct - Closeraie Pour cet hébergement…" at bounding box center [783, 111] width 622 height 57
click at [934, 124] on button "Sélectionner les hébergements" at bounding box center [940, 110] width 292 height 28
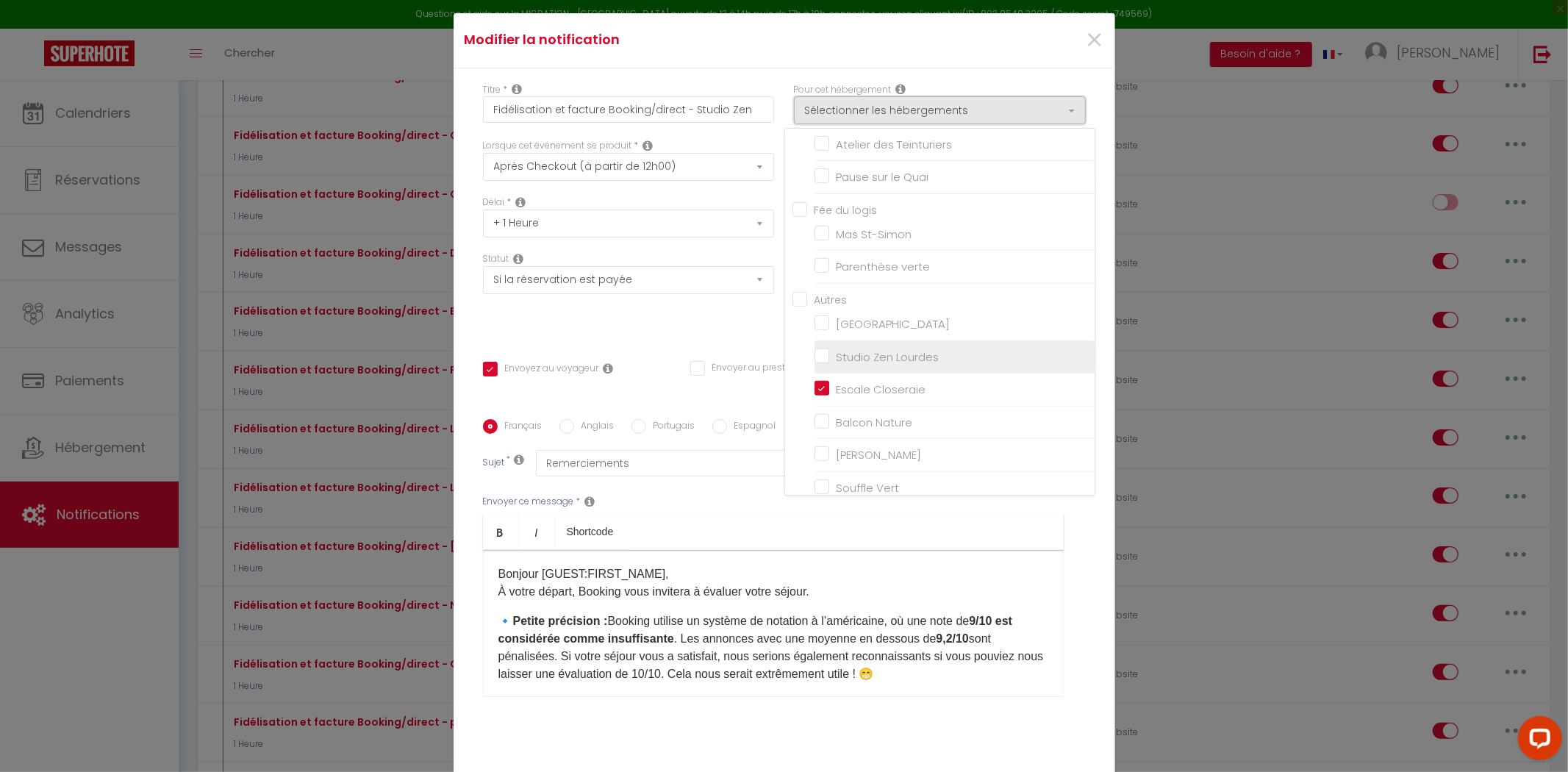
scroll to position [563, 0]
click at [848, 345] on input "Escale Closeraie" at bounding box center [954, 338] width 280 height 15
click at [856, 311] on input "Studio Zen Lourdes" at bounding box center [954, 305] width 280 height 15
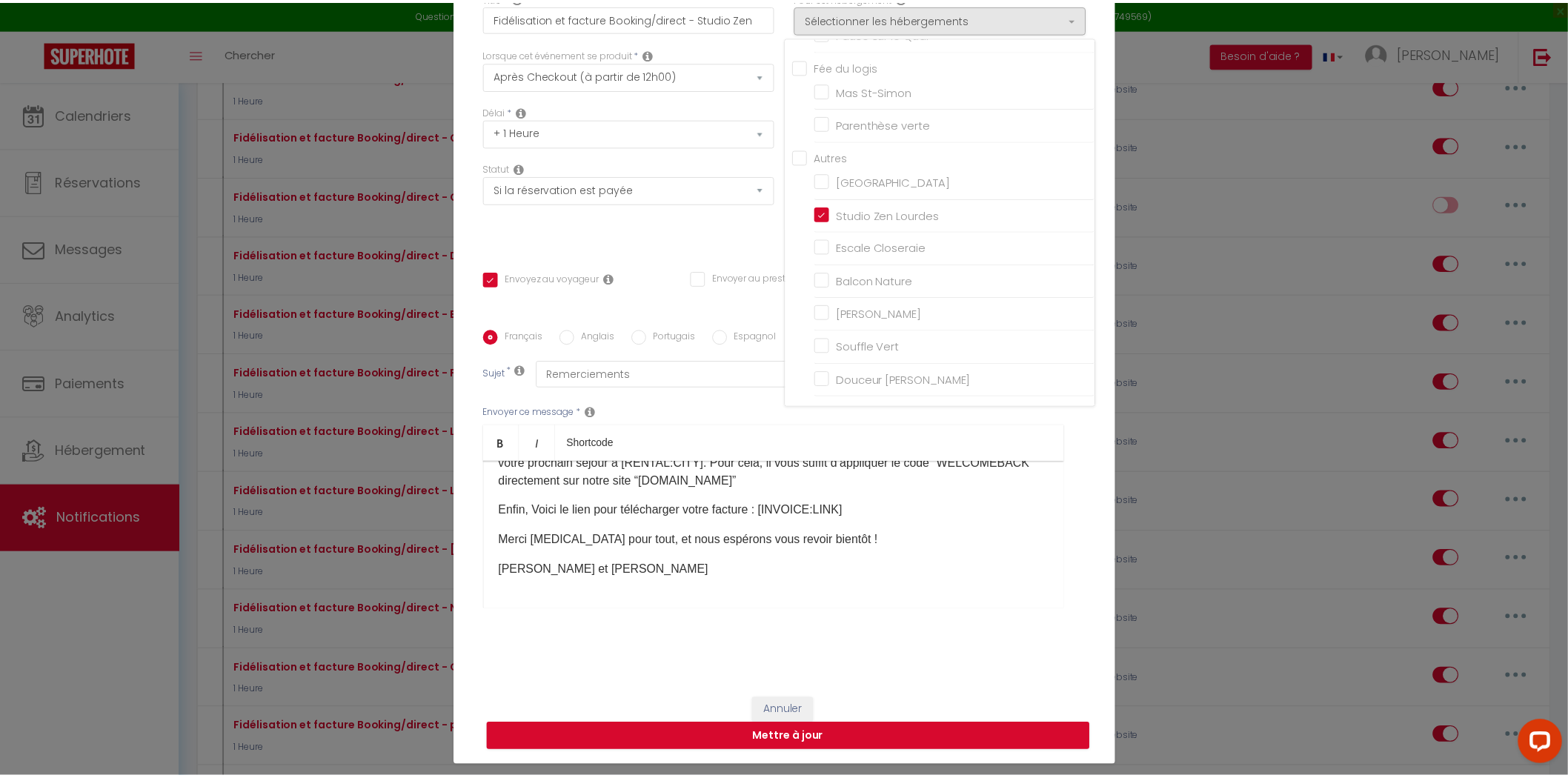
scroll to position [93, 0]
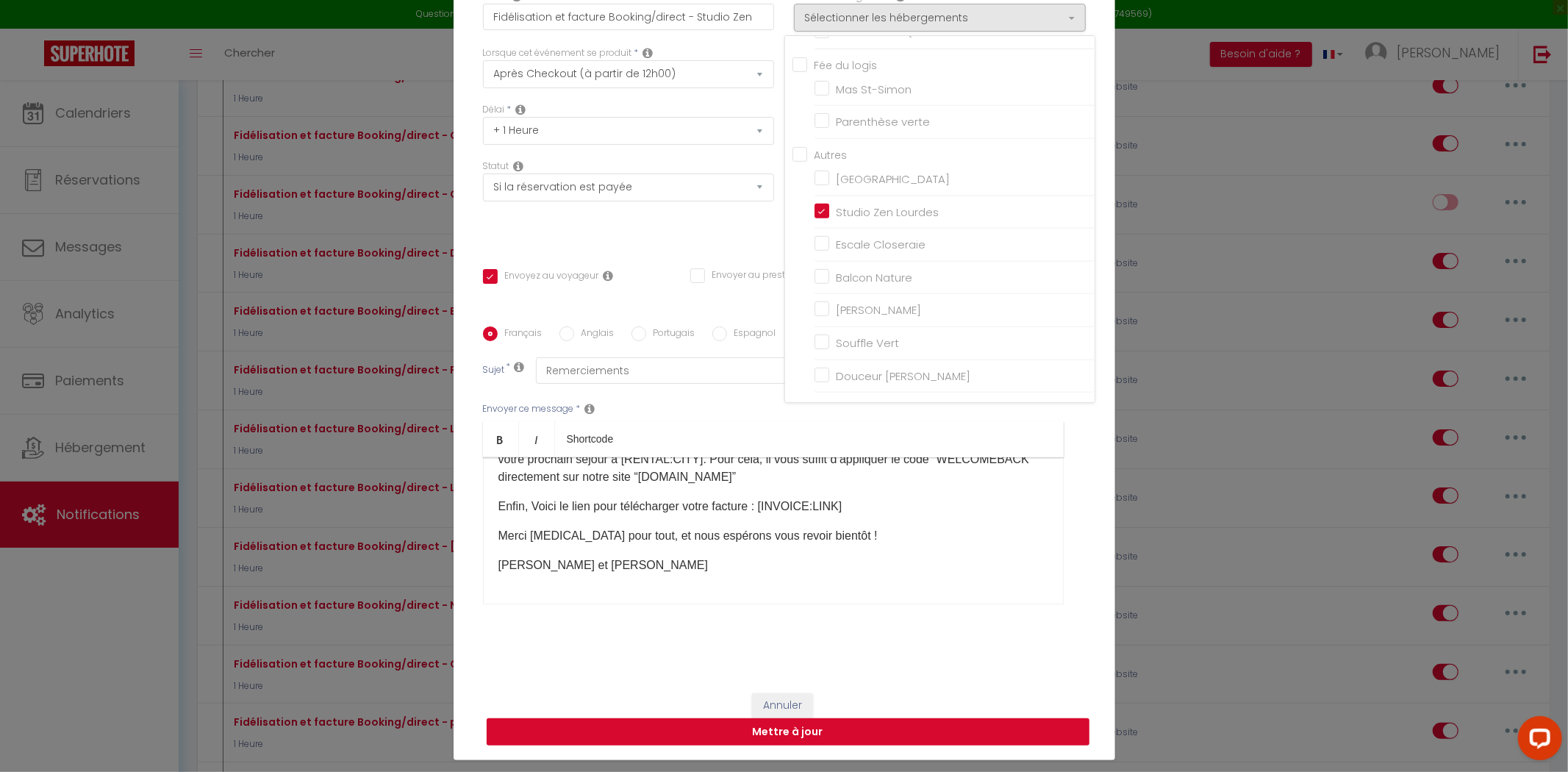
click at [831, 722] on button "Mettre à jour" at bounding box center [788, 732] width 603 height 28
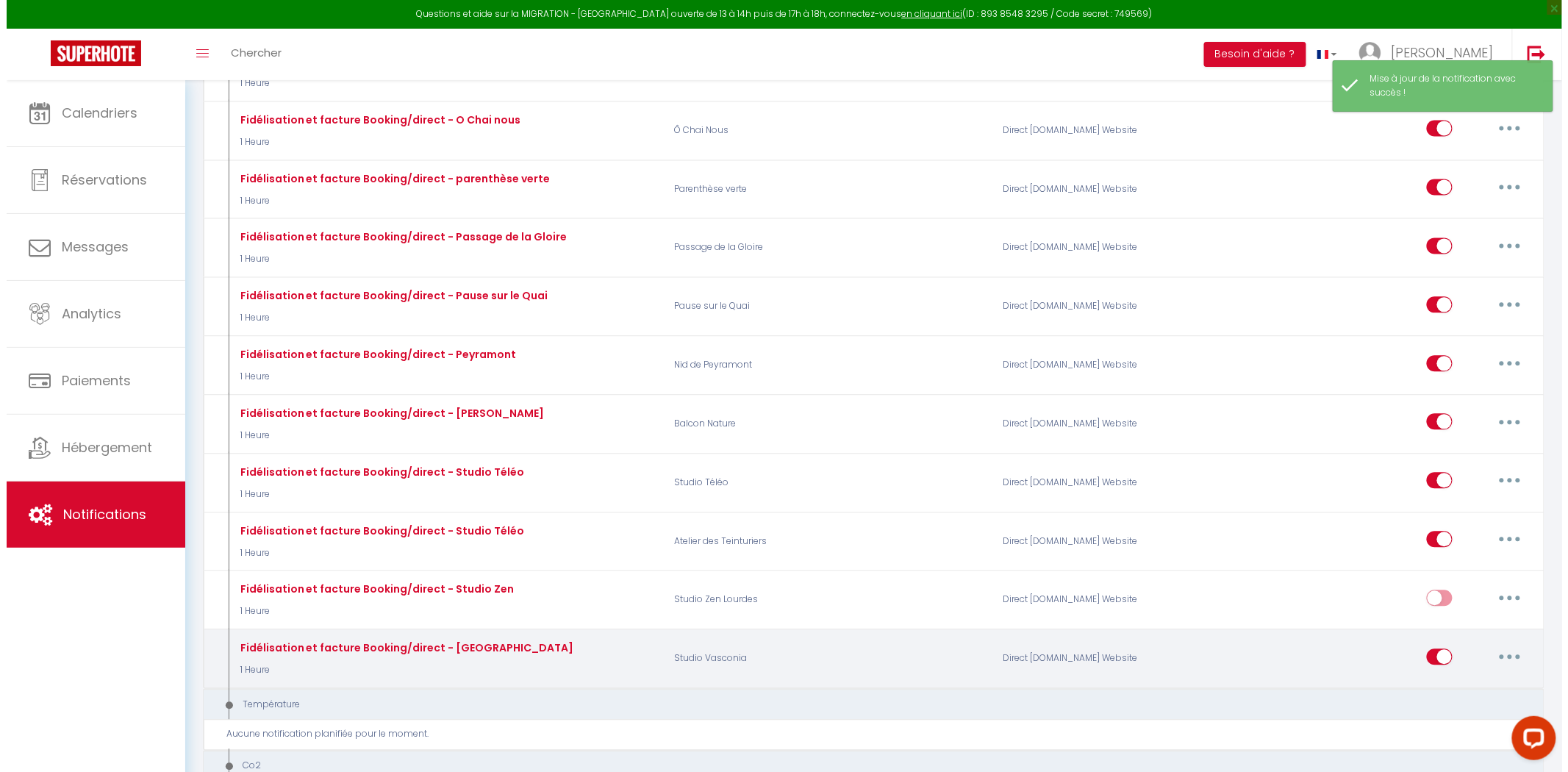
scroll to position [5937, 0]
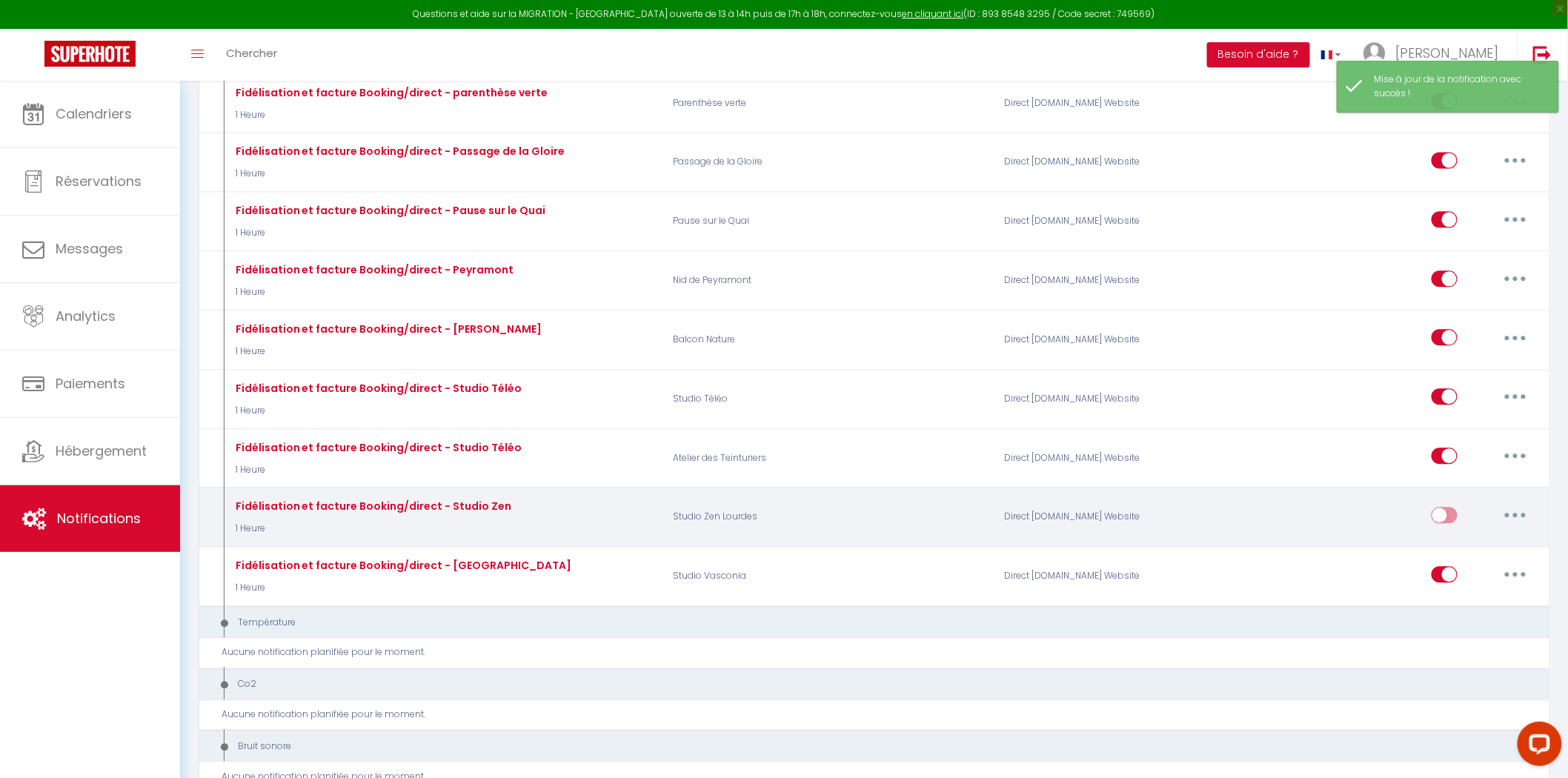
click at [1453, 529] on input "checkbox" at bounding box center [1444, 518] width 26 height 22
click at [1516, 517] on icon "button" at bounding box center [1515, 515] width 4 height 4
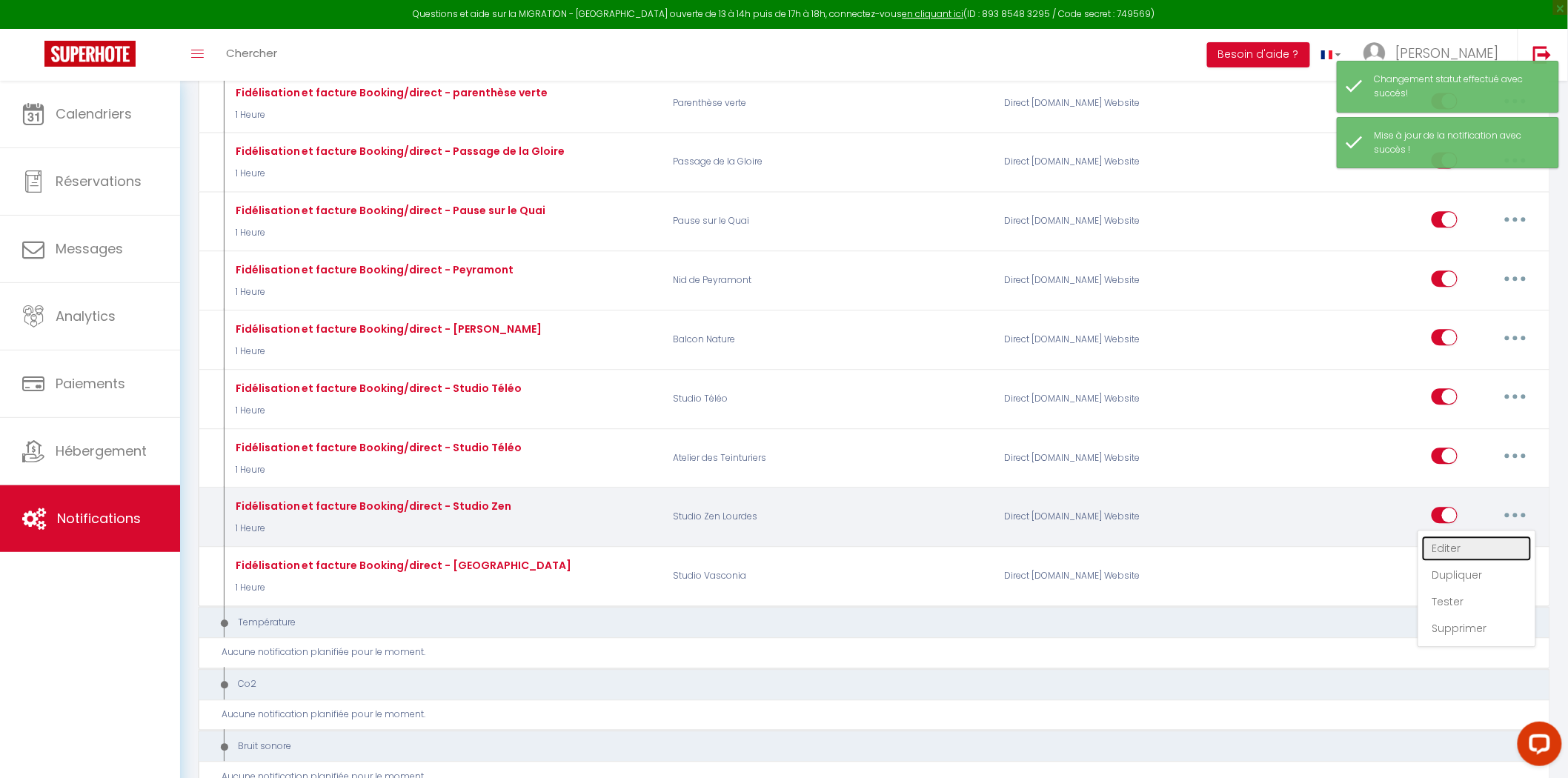
click at [1487, 561] on link "Editer" at bounding box center [1476, 548] width 110 height 25
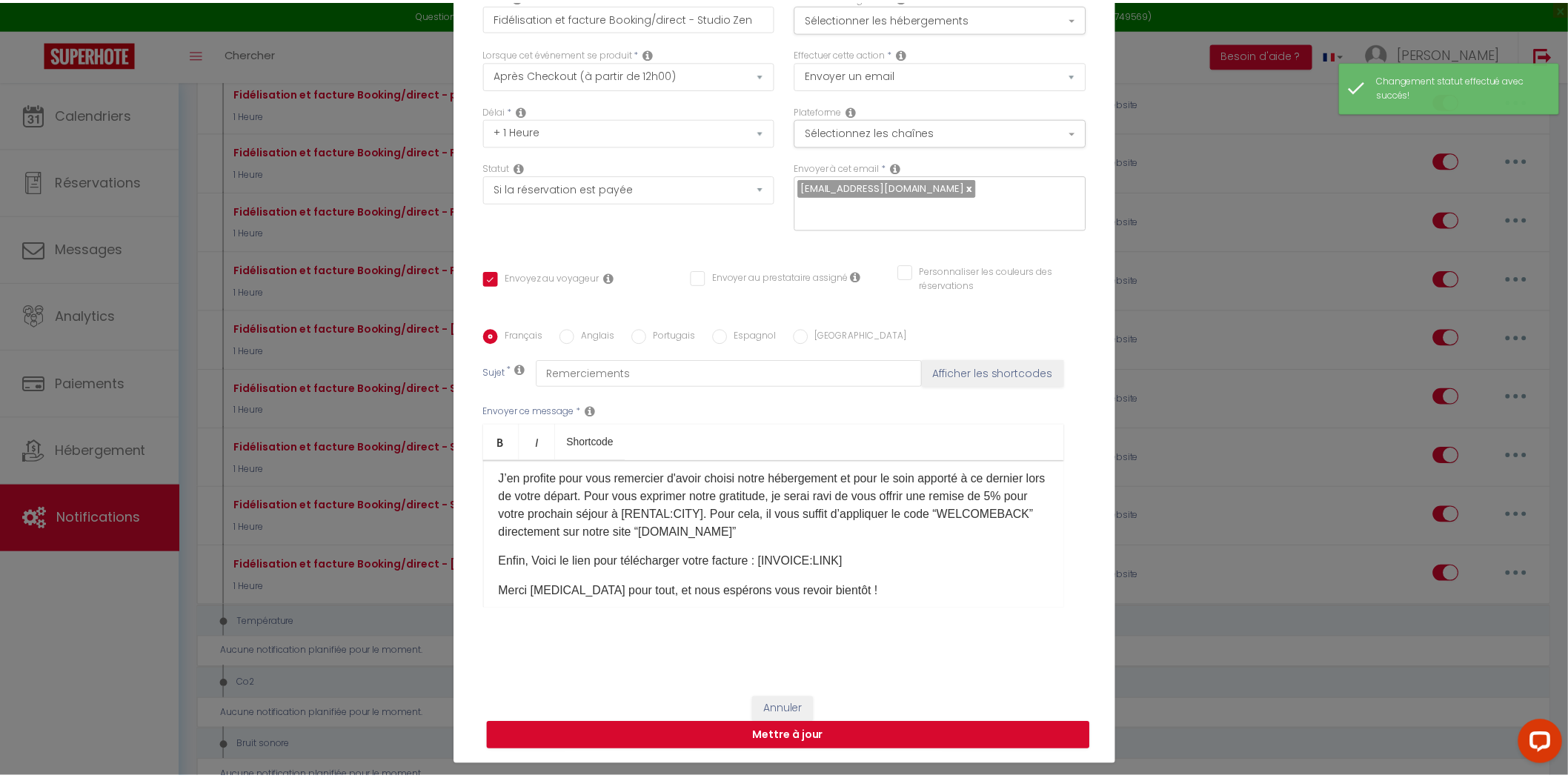
scroll to position [106, 0]
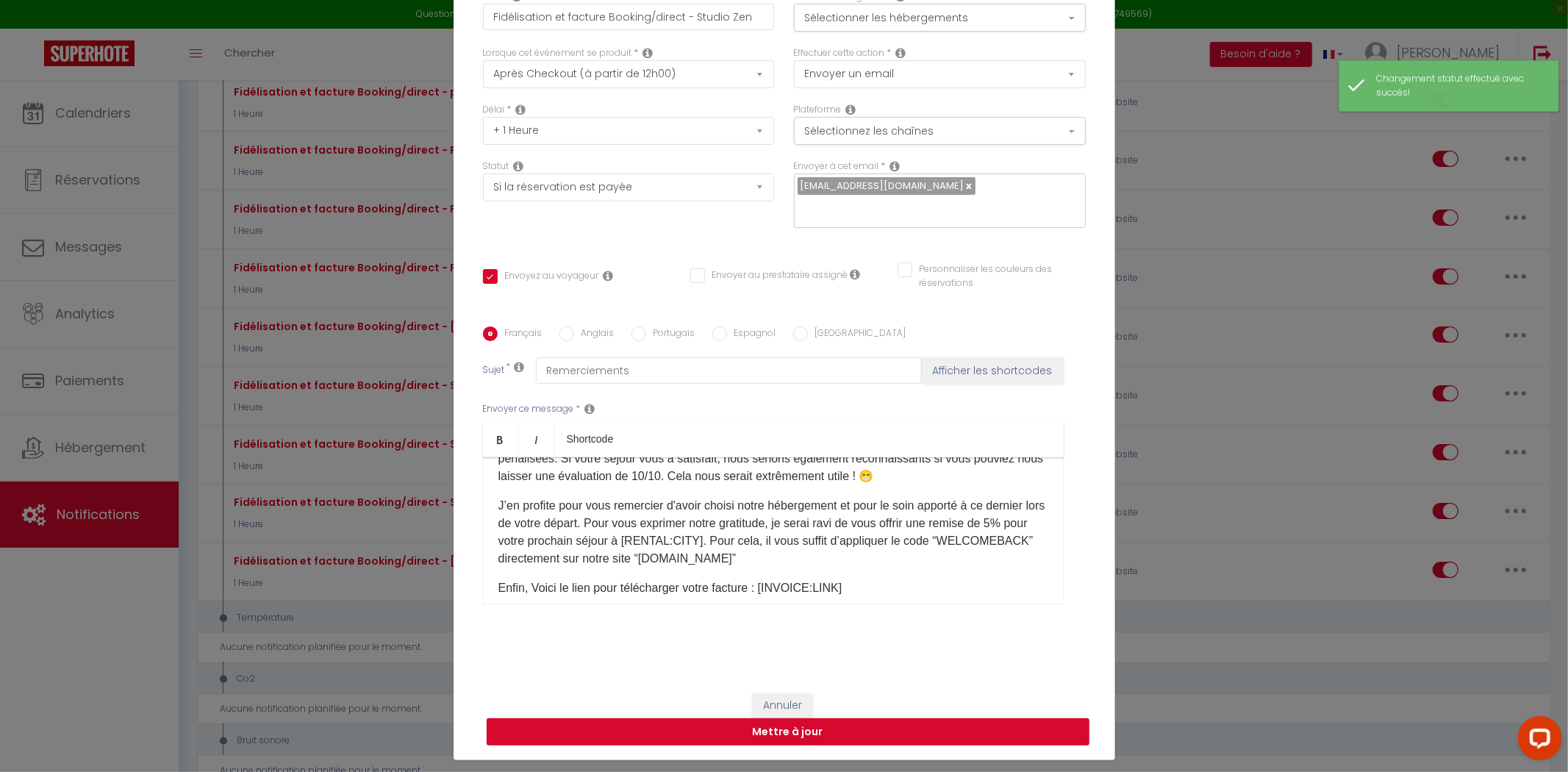
click at [818, 718] on button "Mettre à jour" at bounding box center [788, 732] width 603 height 28
